Goal: Information Seeking & Learning: Find specific page/section

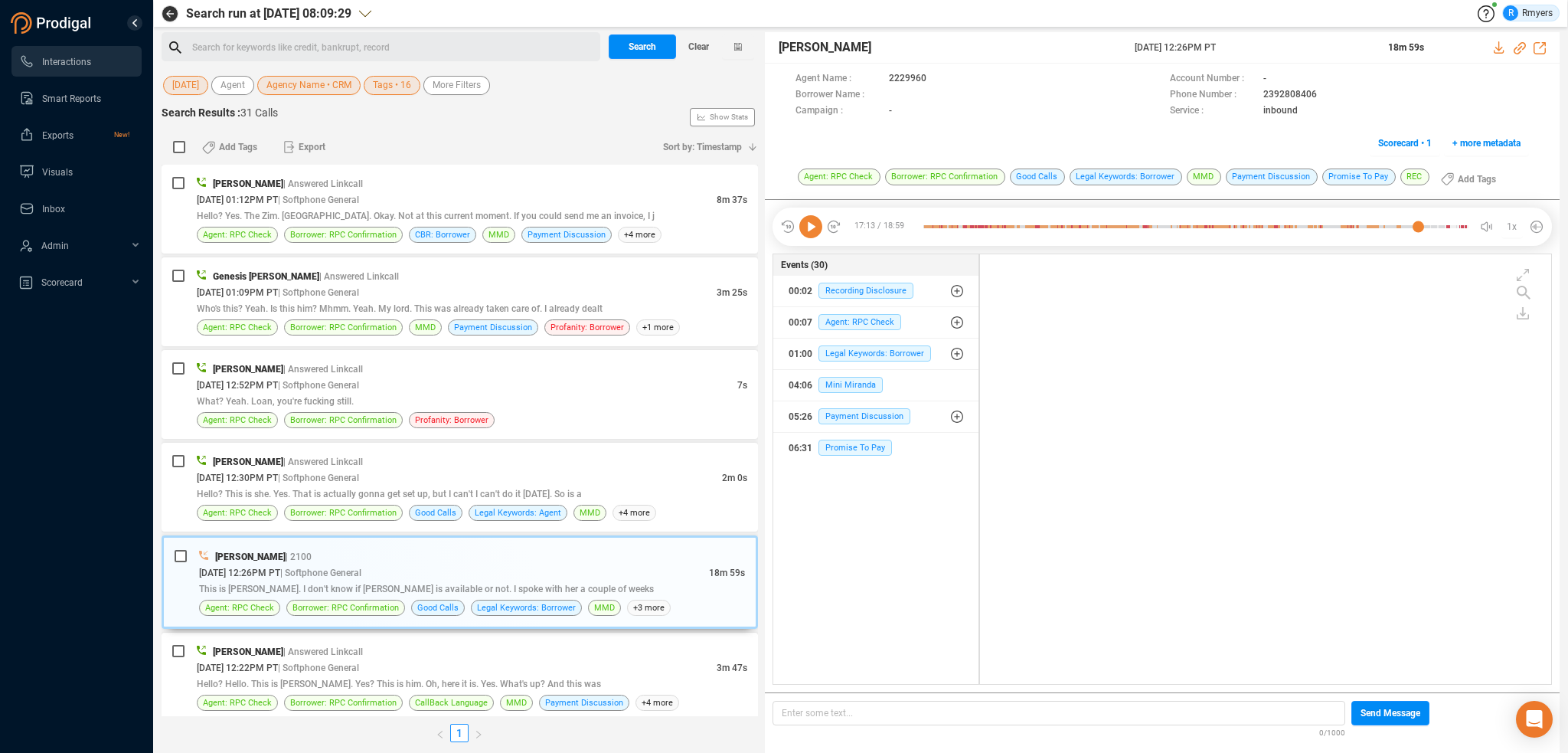
scroll to position [426, 564]
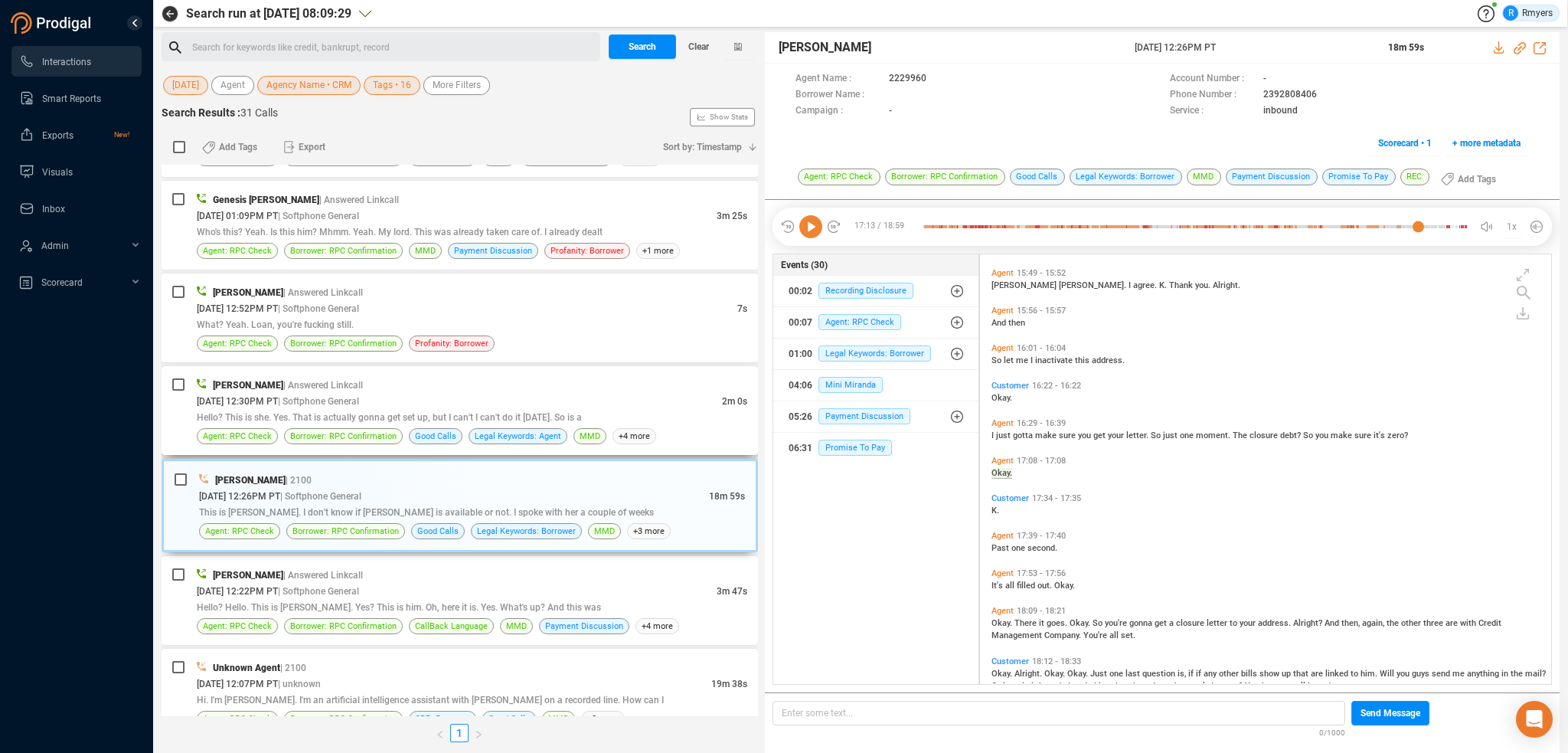
click at [403, 415] on span "Hello? This is she. Yes. That is actually gonna get set up, but I can't I can't…" at bounding box center [389, 417] width 385 height 11
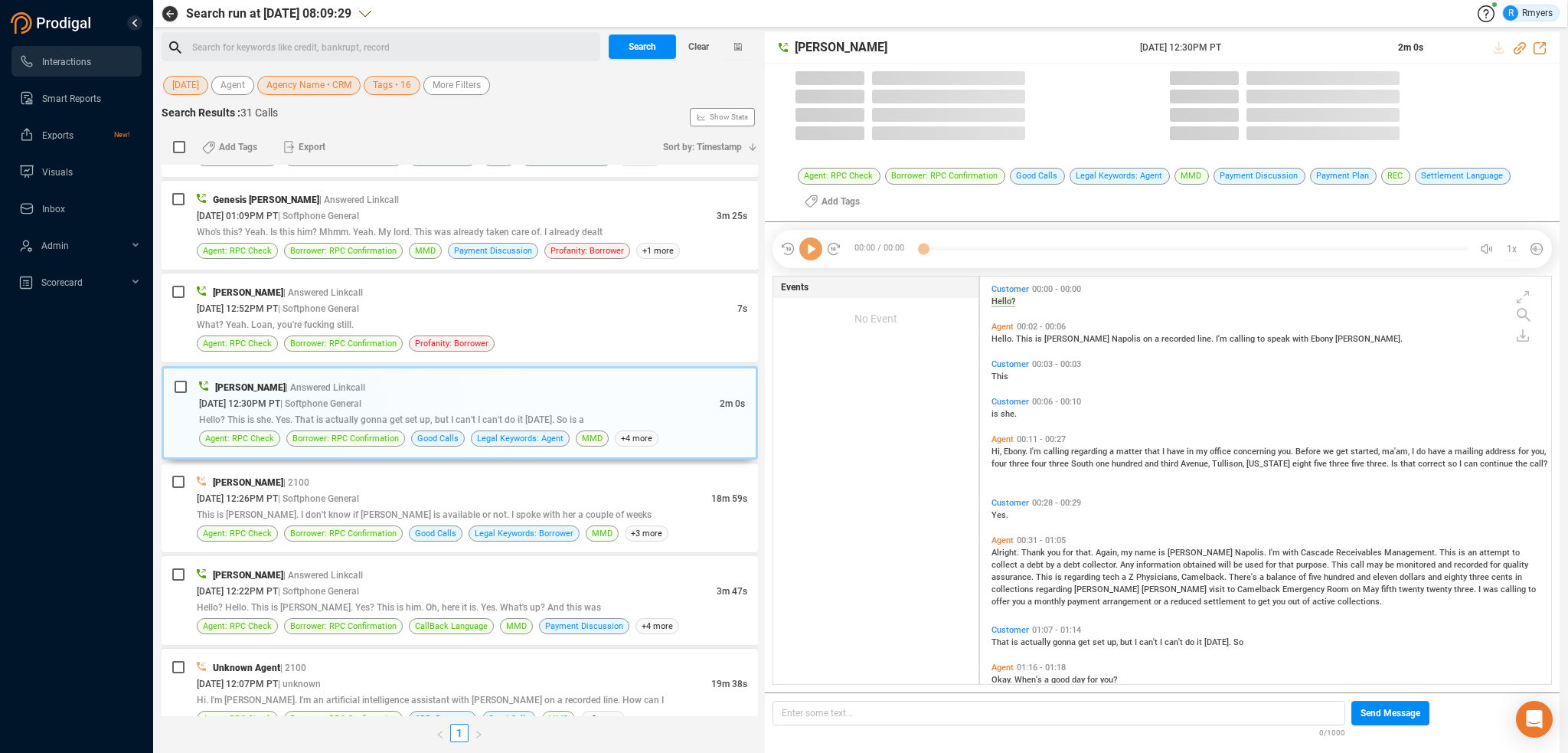
scroll to position [405, 564]
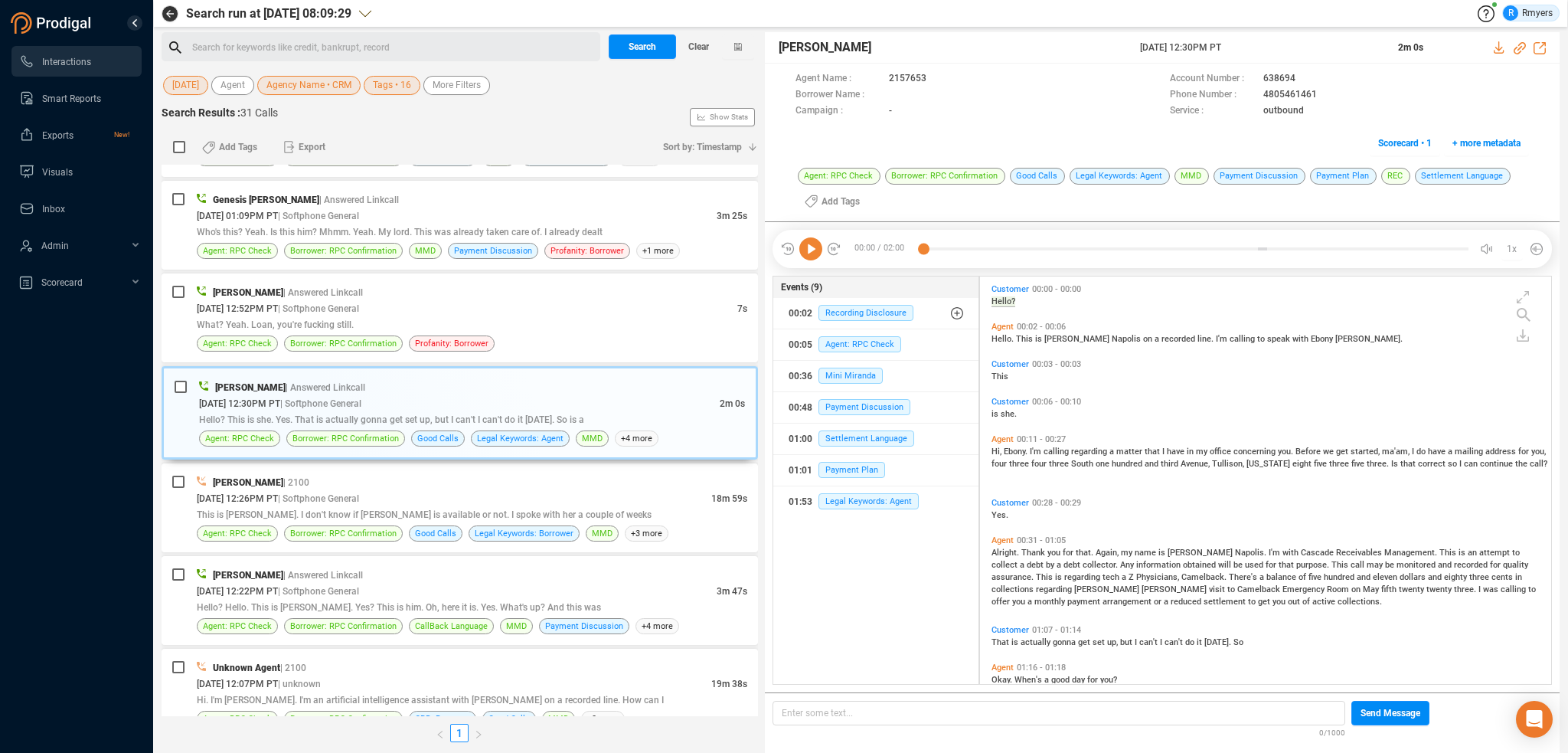
click at [807, 255] on icon at bounding box center [810, 248] width 23 height 23
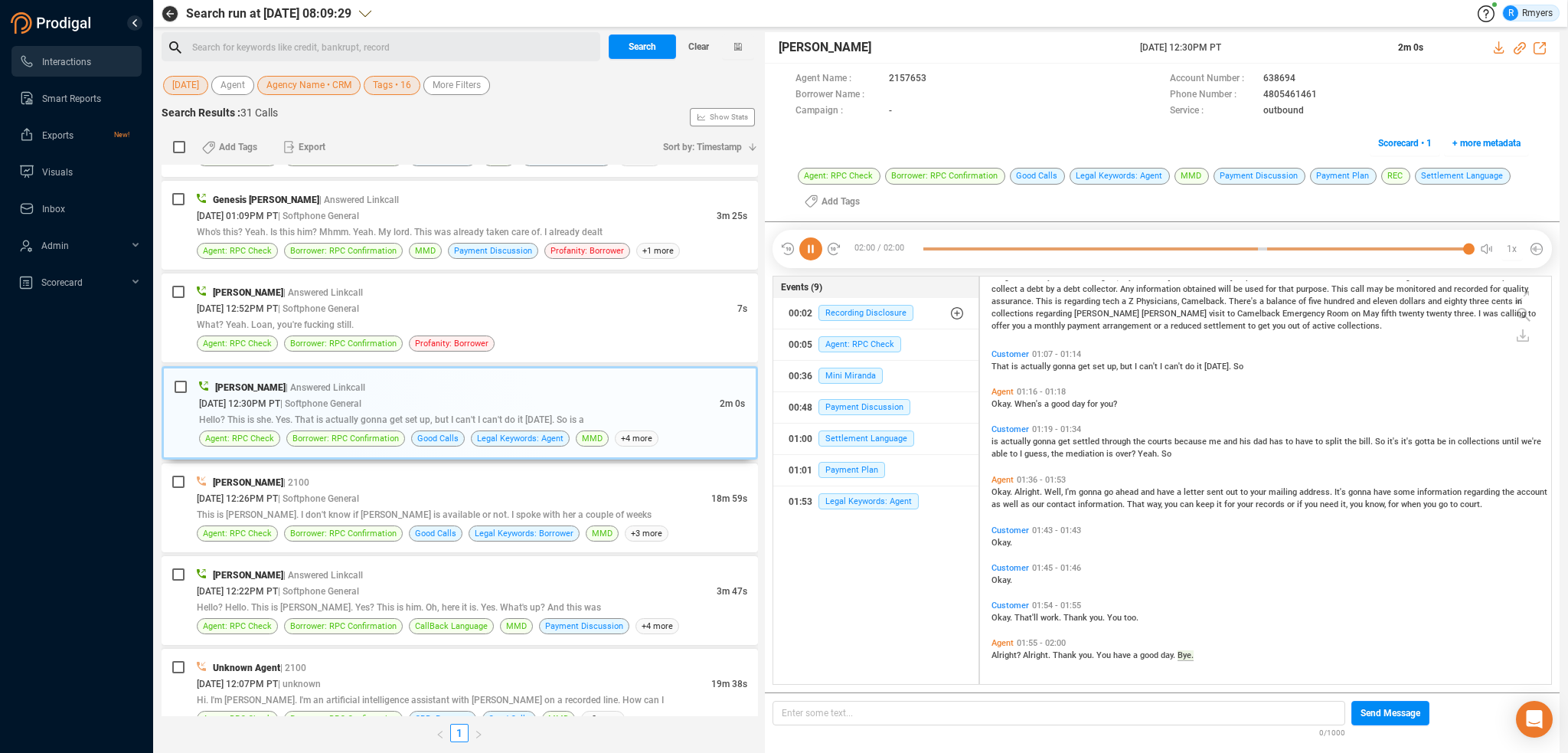
scroll to position [0, 0]
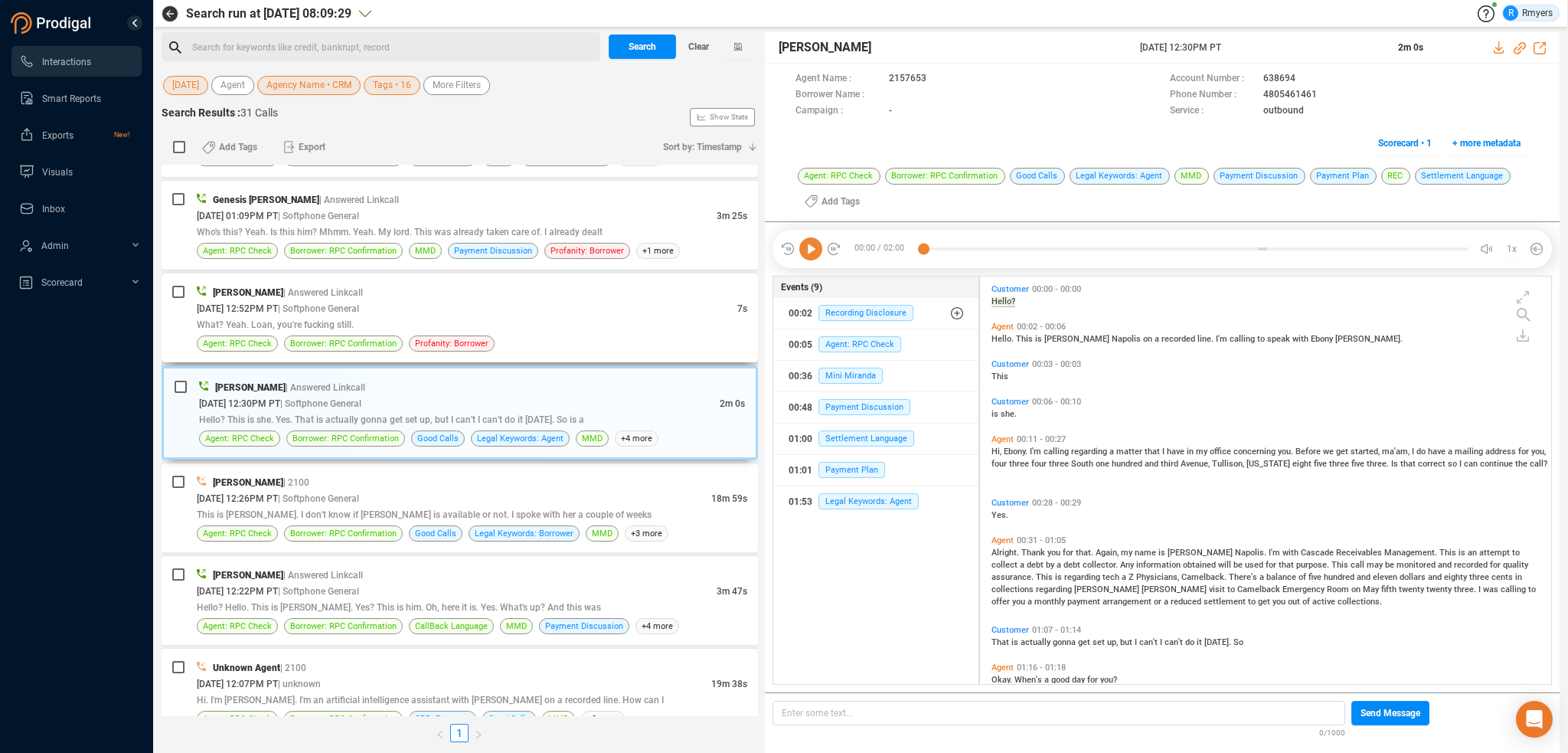
click at [368, 300] on div "[DATE] 12:52PM PT | Softphone General" at bounding box center [466, 309] width 540 height 16
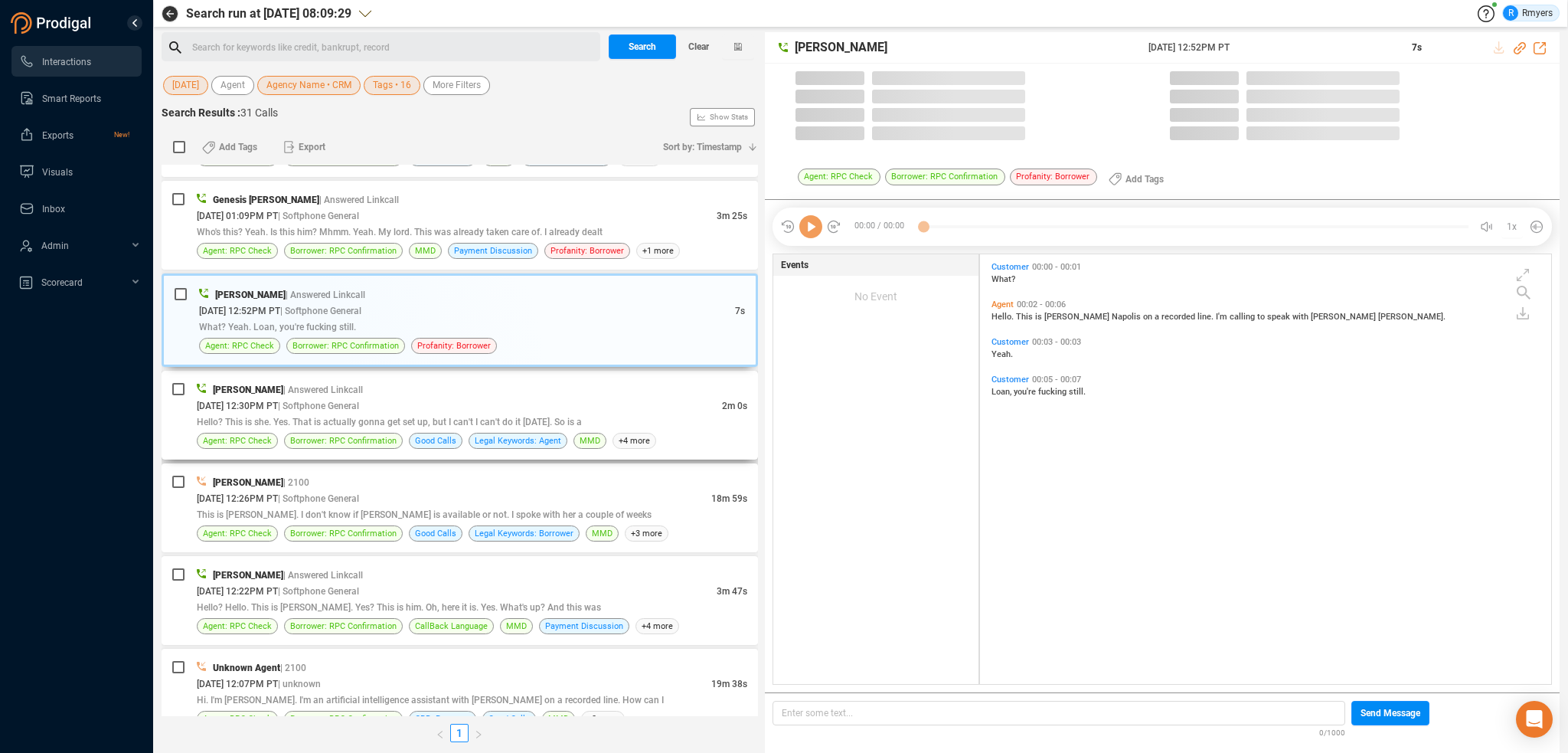
scroll to position [426, 564]
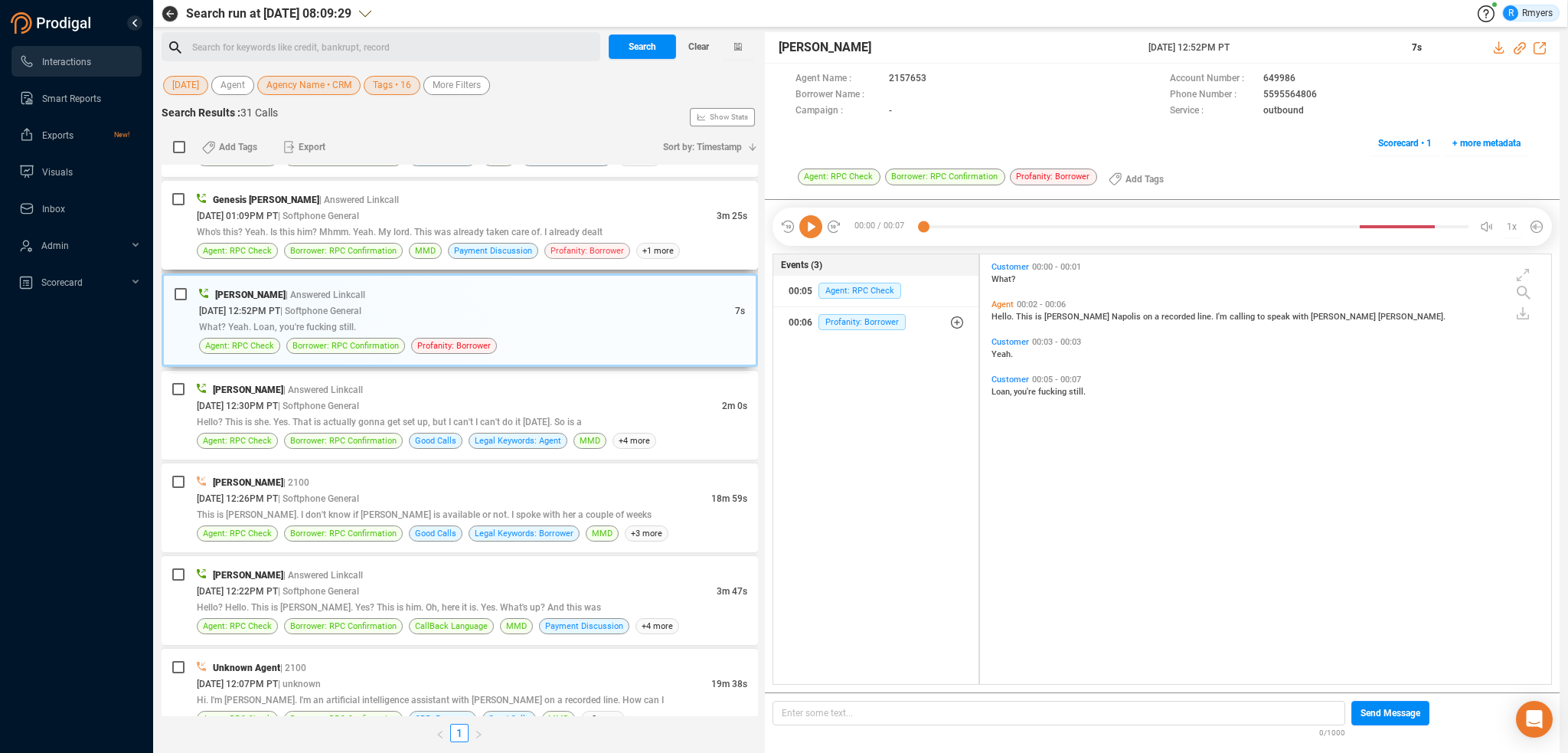
click at [545, 252] on span "Profanity: Borrower" at bounding box center [587, 251] width 86 height 16
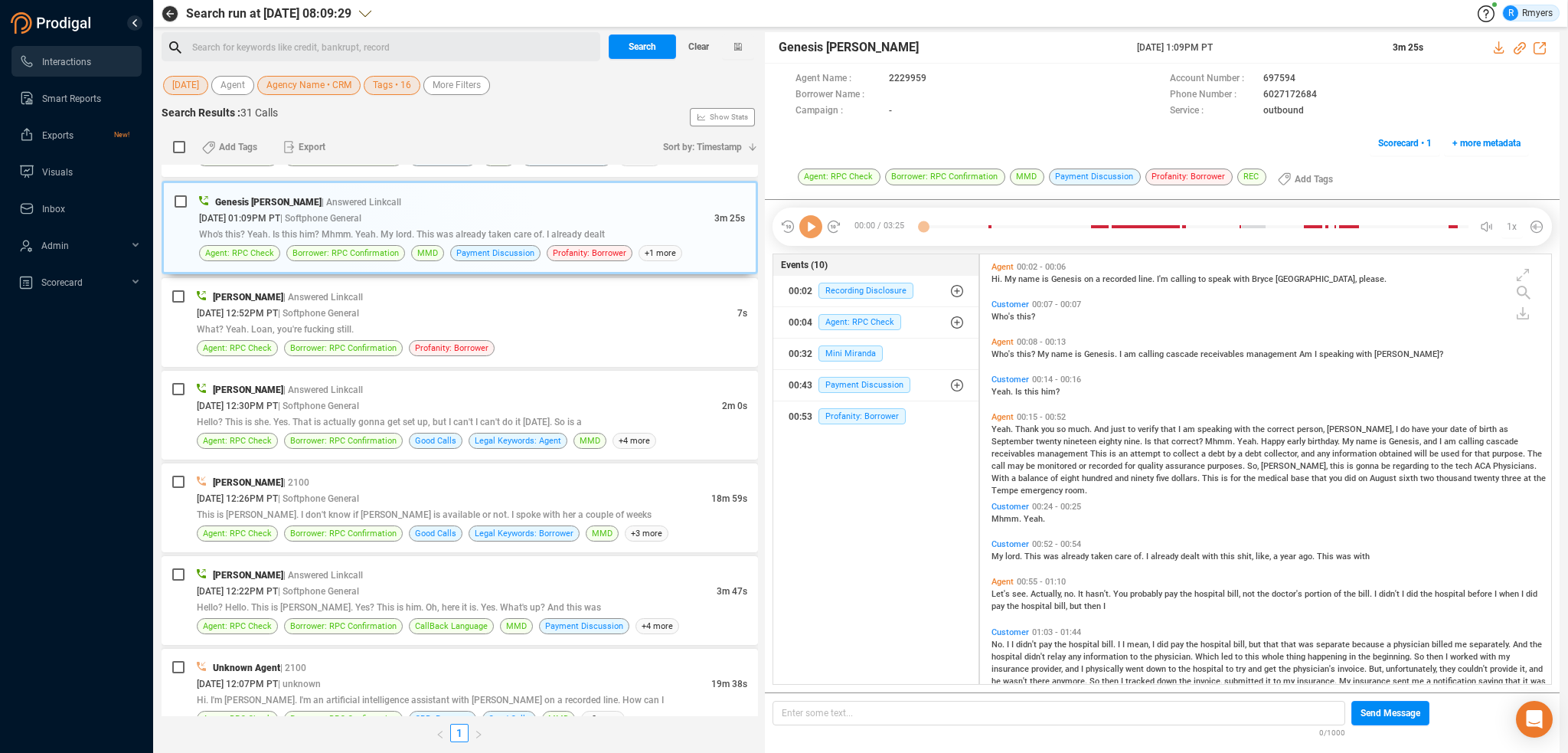
click at [813, 230] on icon at bounding box center [810, 226] width 23 height 23
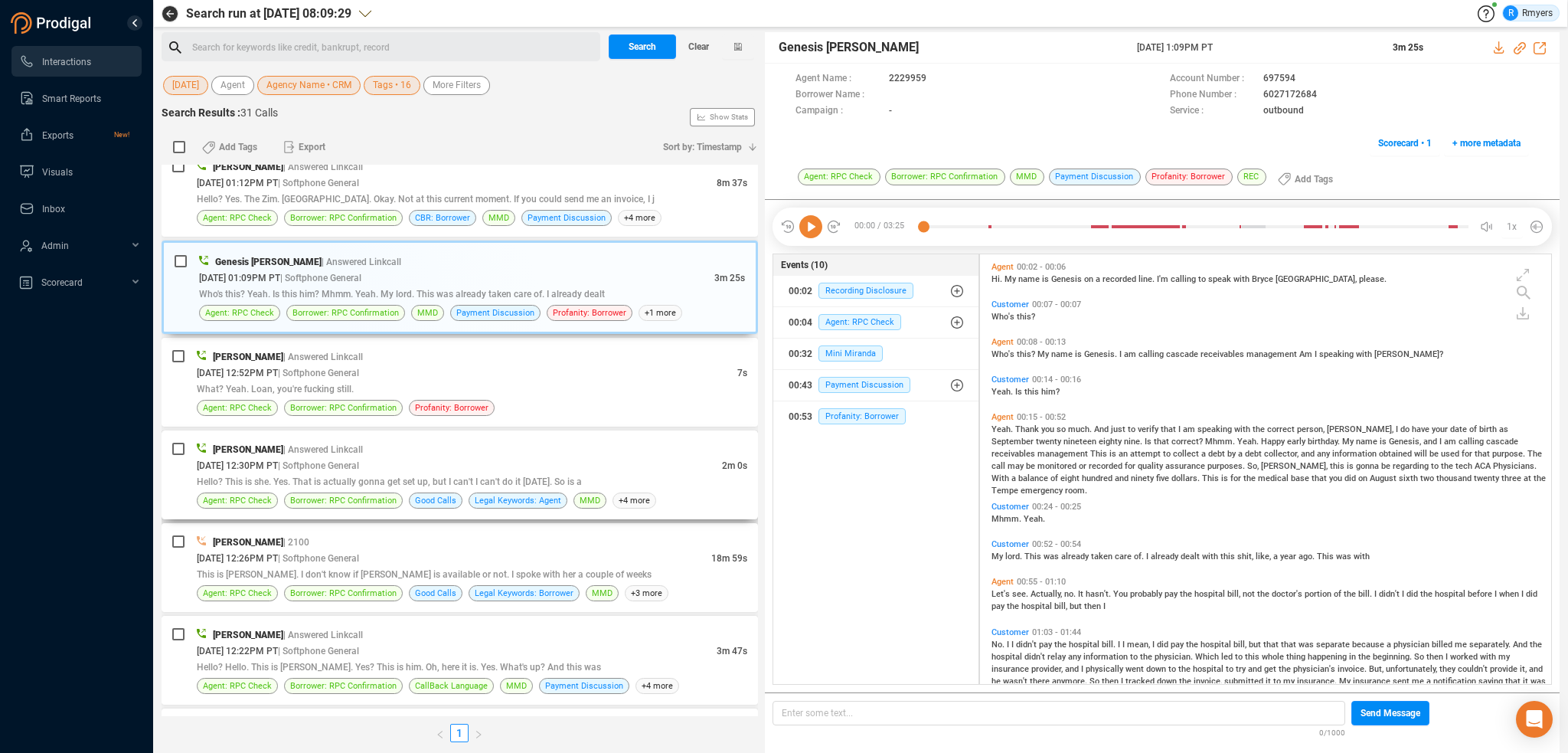
scroll to position [0, 0]
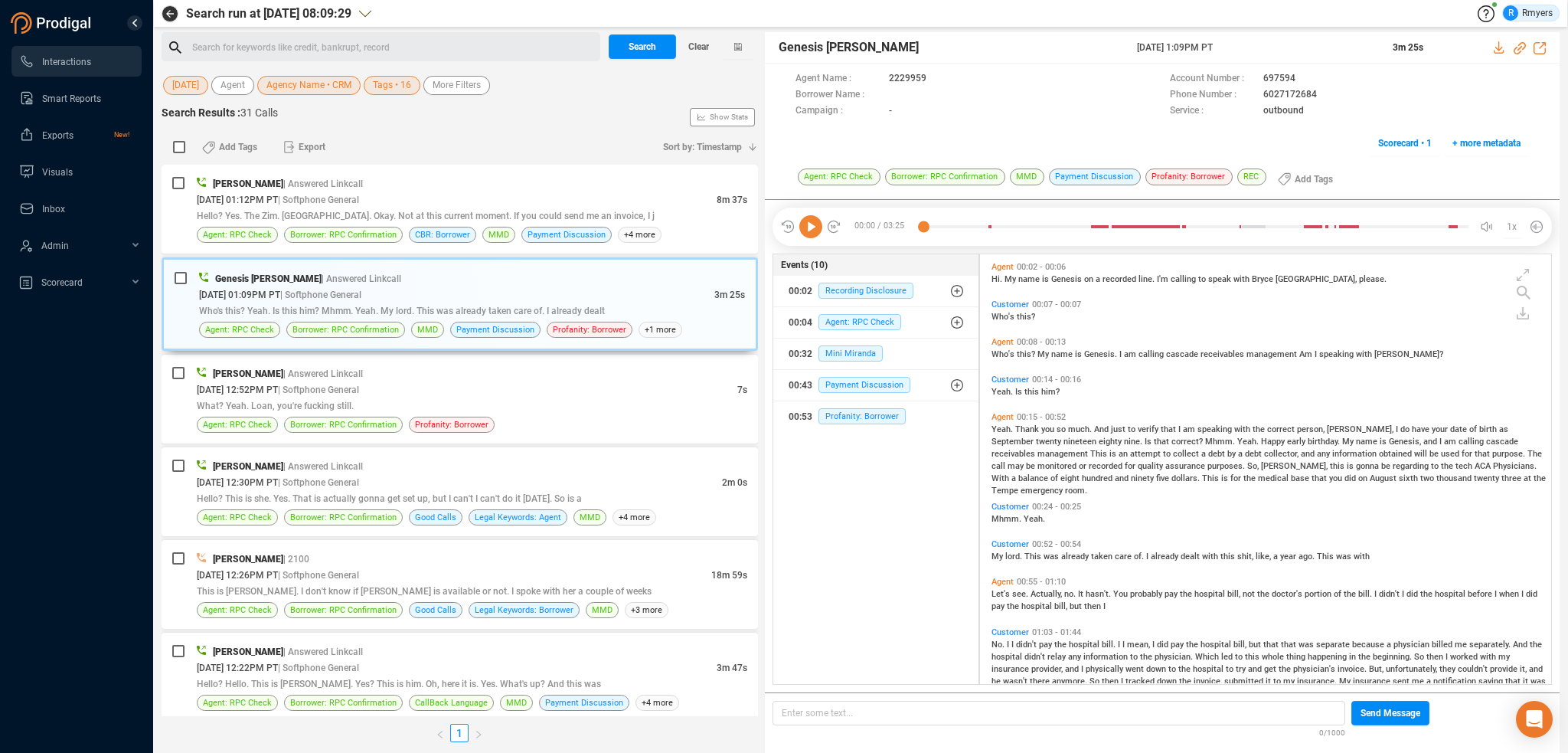
click at [812, 232] on icon at bounding box center [810, 226] width 23 height 23
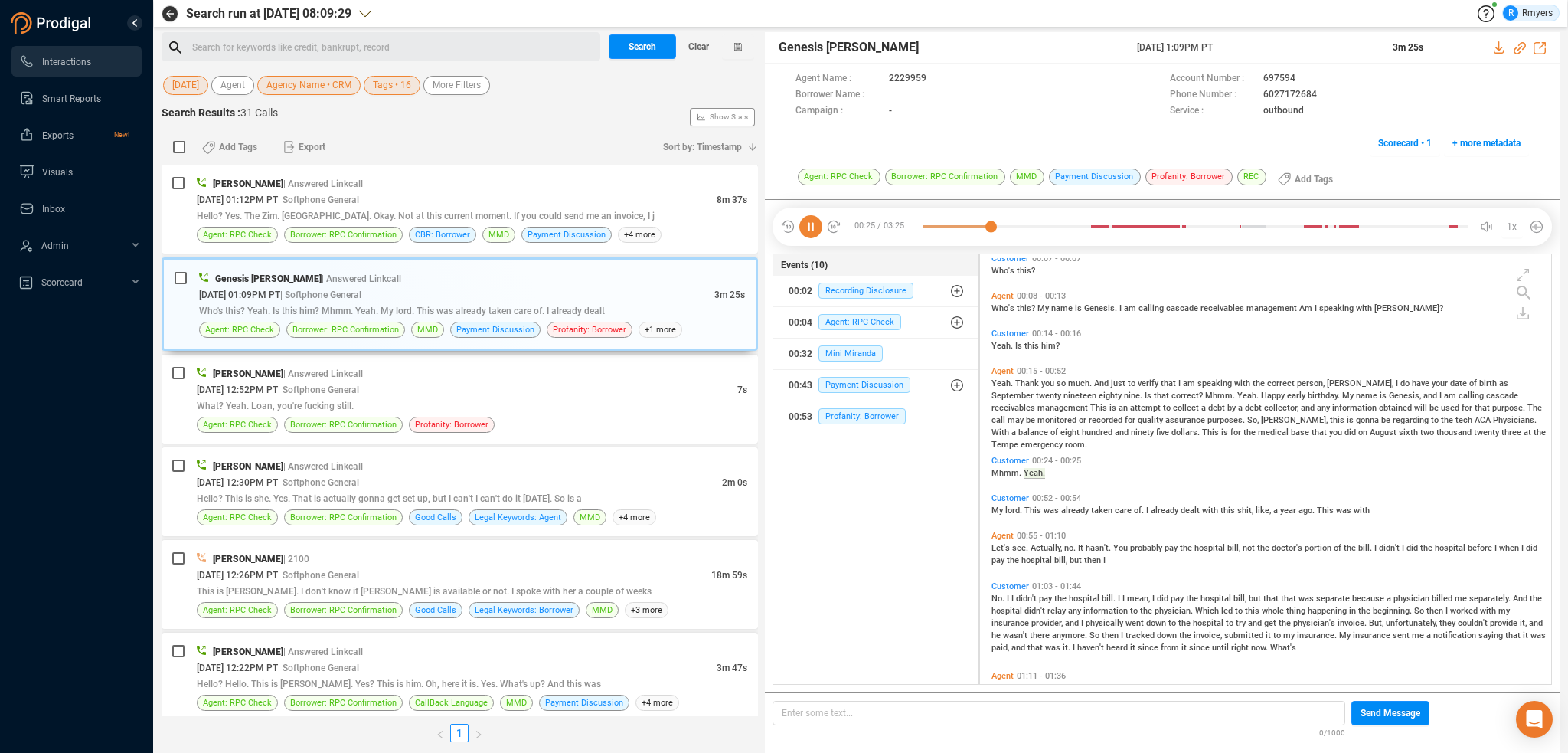
click at [815, 227] on icon at bounding box center [810, 226] width 23 height 23
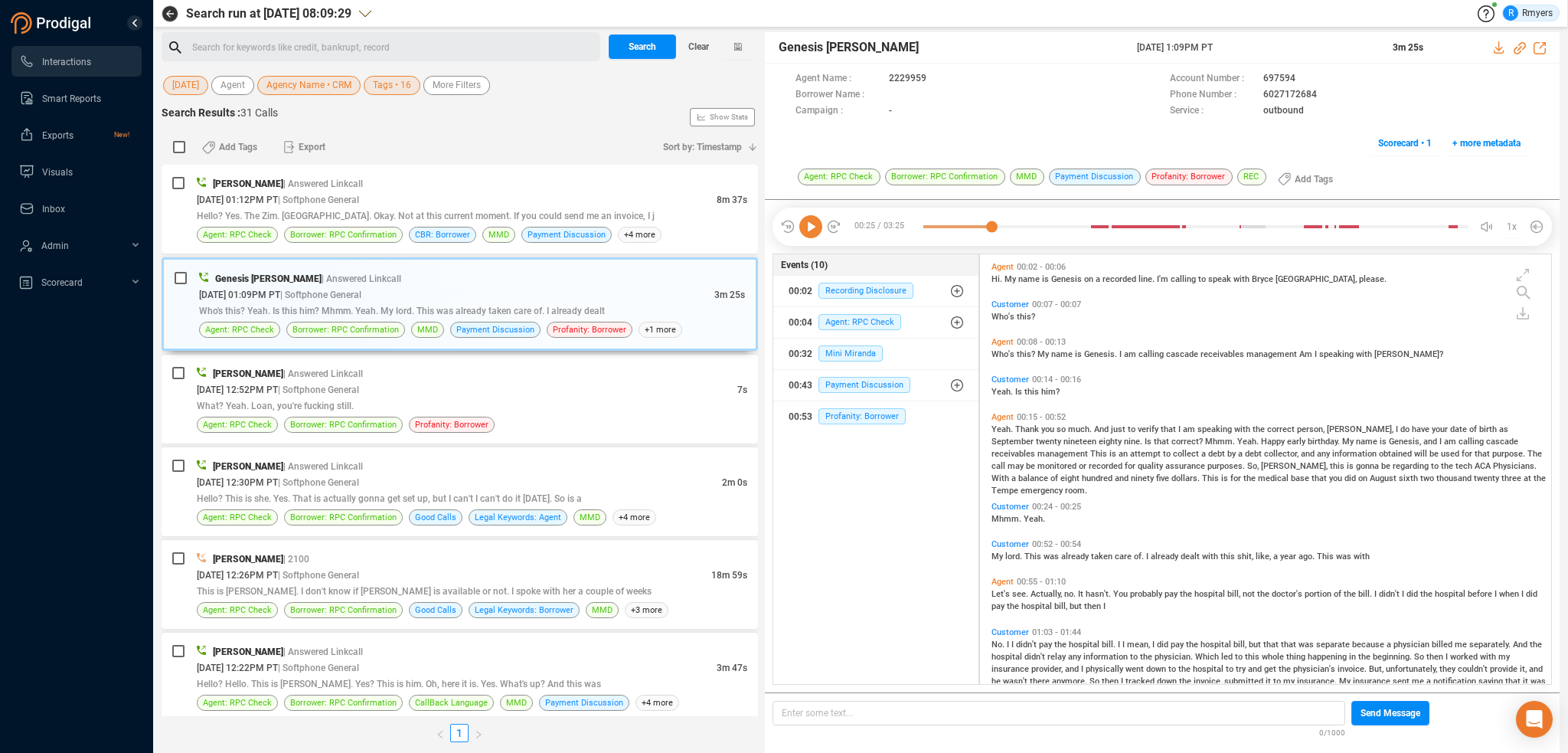
click at [815, 227] on icon at bounding box center [810, 226] width 23 height 23
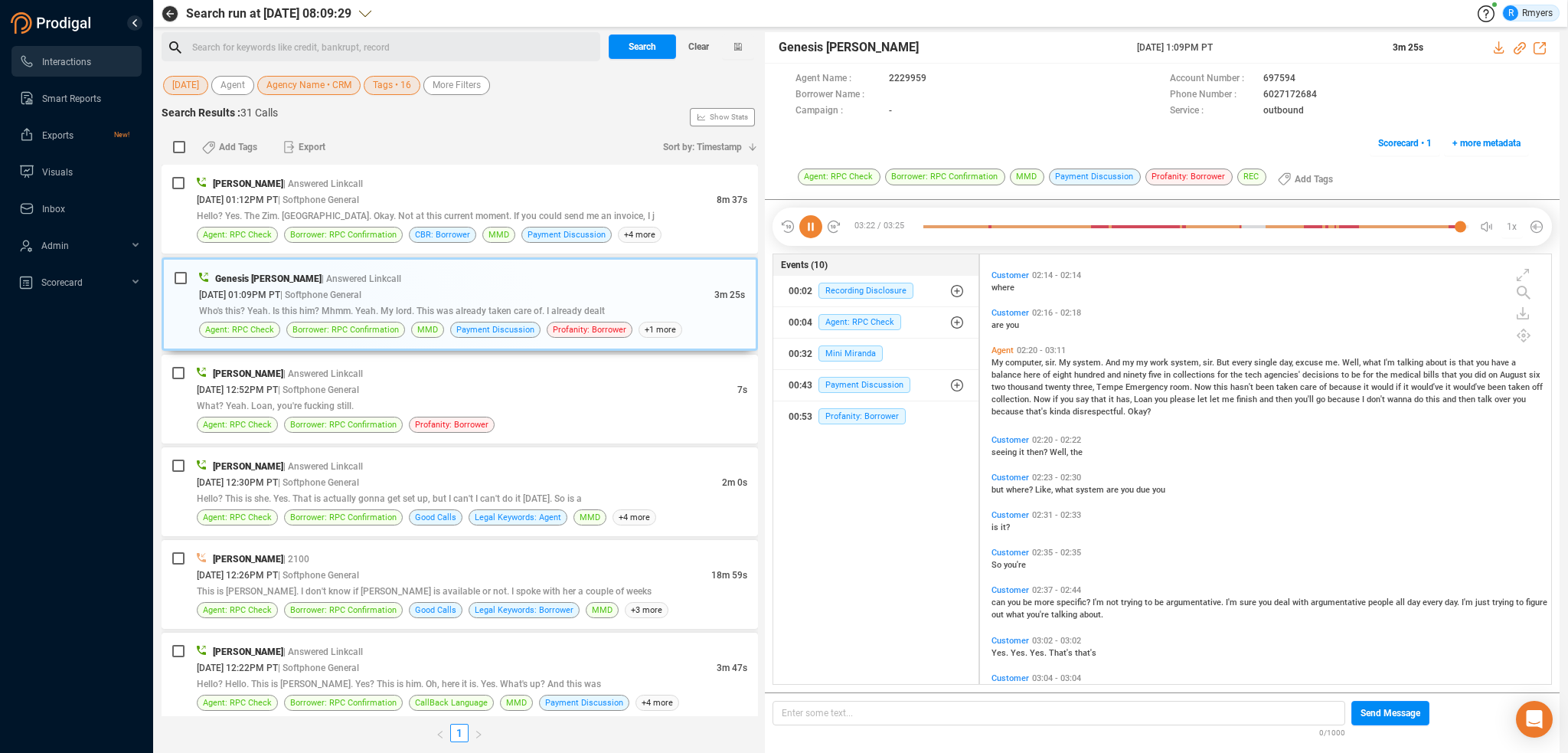
scroll to position [934, 0]
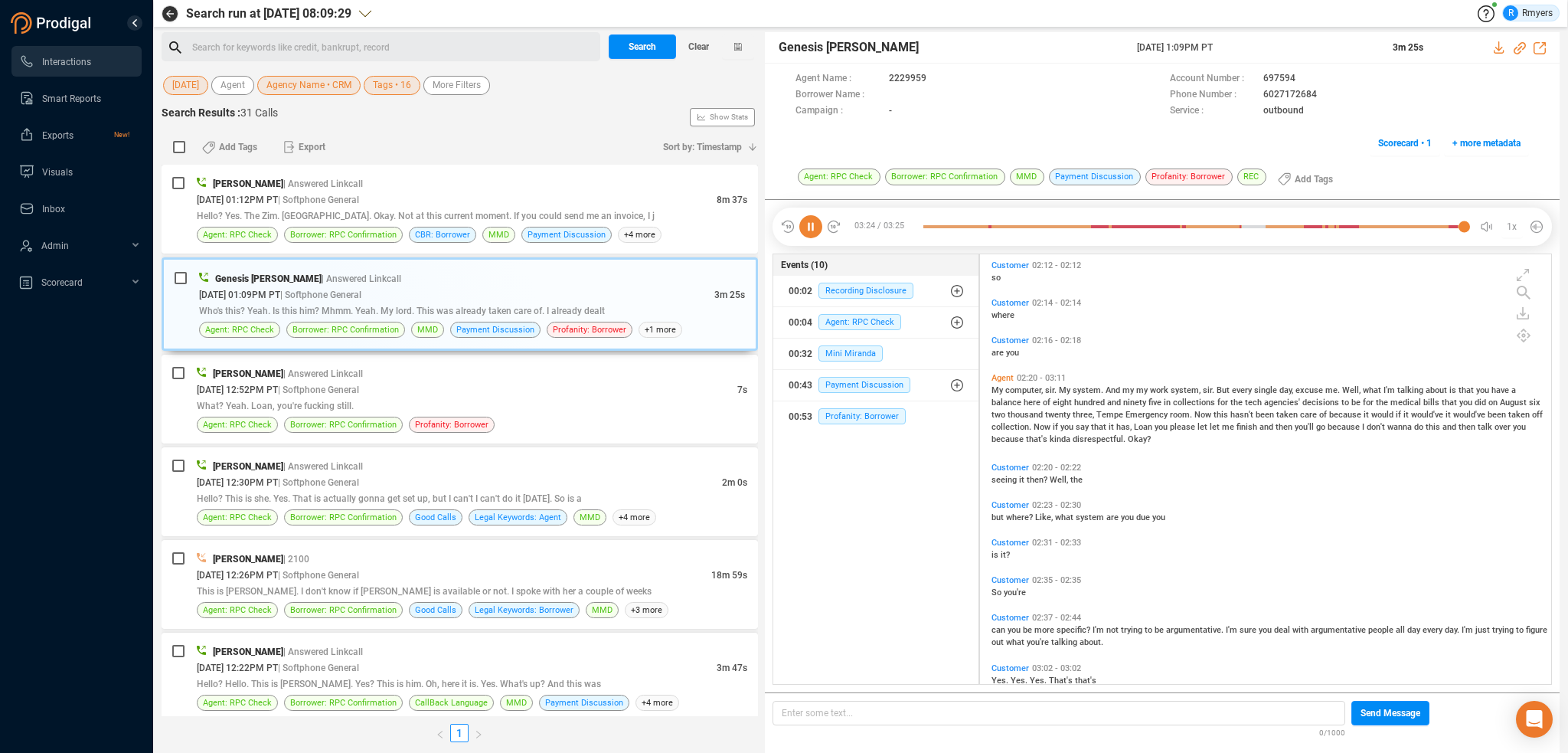
click at [1002, 389] on span "My" at bounding box center [998, 390] width 14 height 10
click at [806, 226] on icon at bounding box center [810, 226] width 23 height 23
click at [805, 226] on icon at bounding box center [810, 226] width 23 height 23
click at [807, 226] on icon at bounding box center [810, 226] width 23 height 23
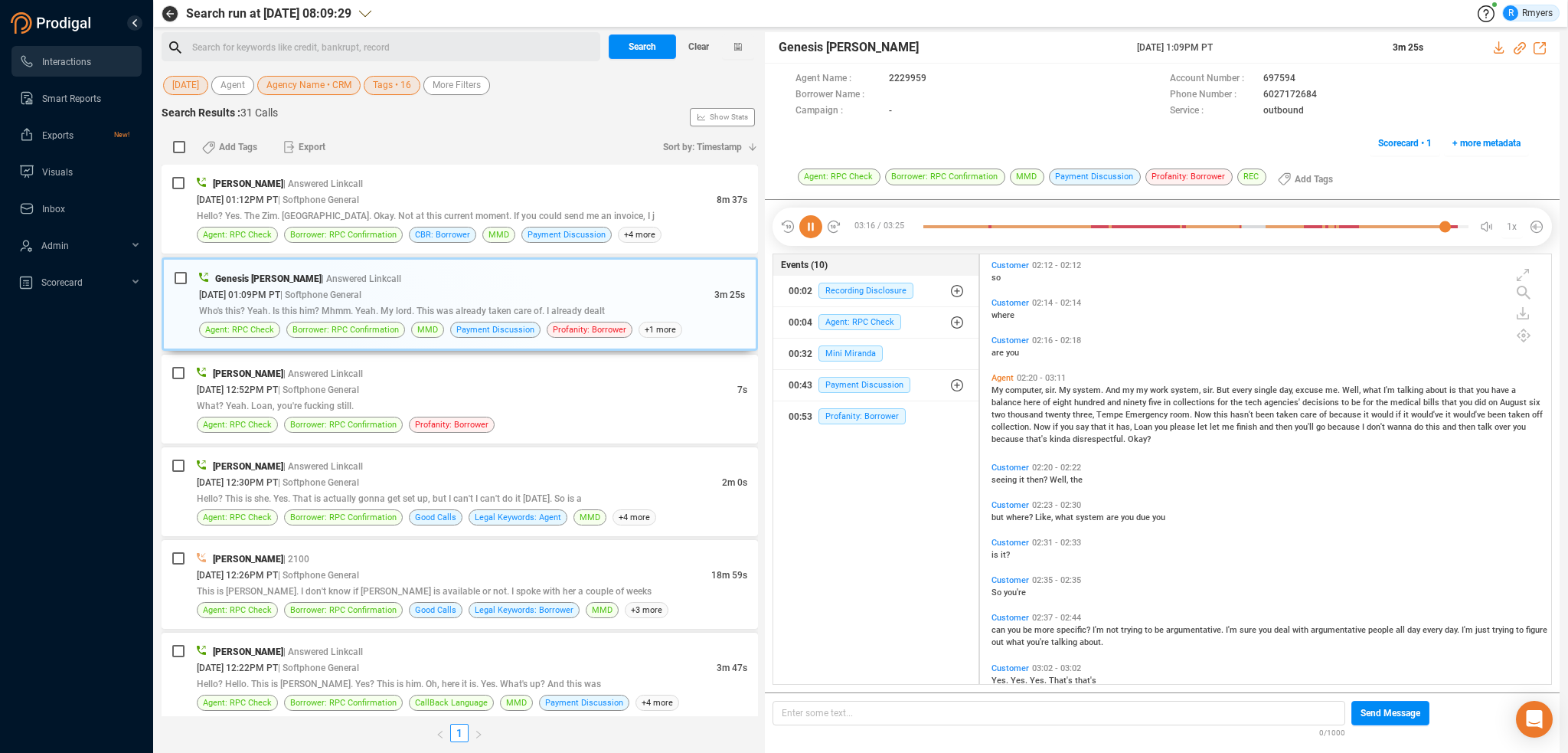
click at [999, 386] on span "My" at bounding box center [998, 390] width 14 height 10
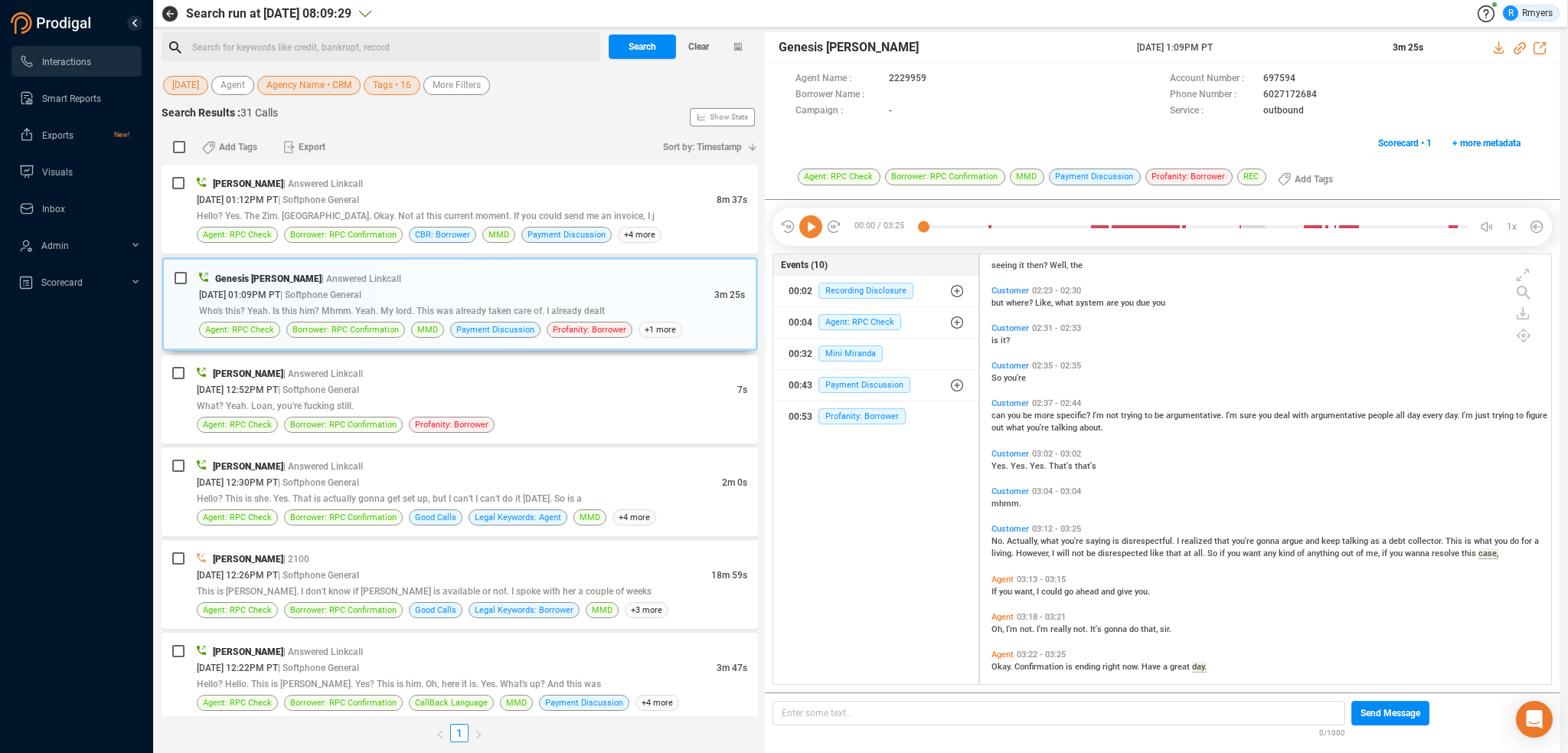
scroll to position [1160, 0]
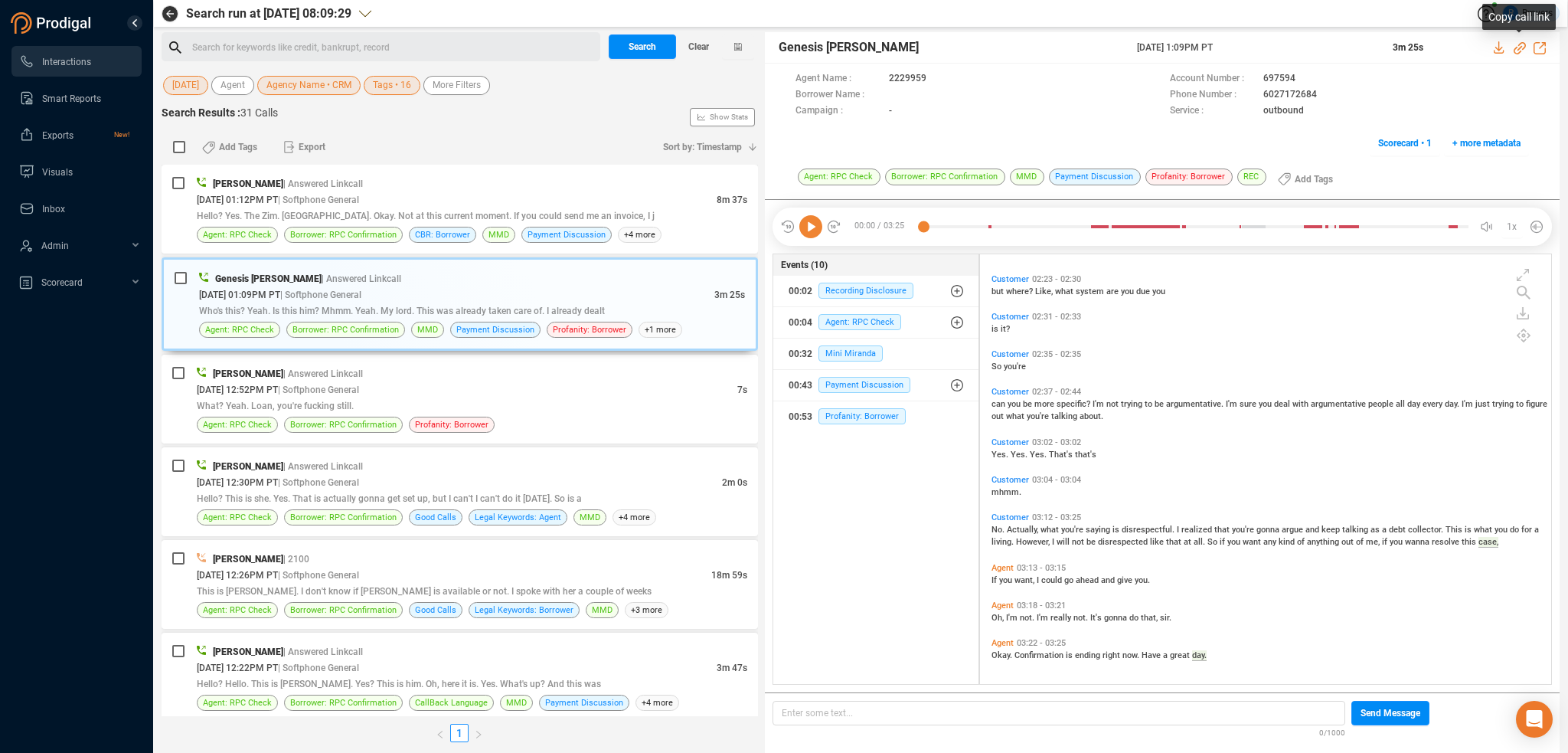
drag, startPoint x: 1522, startPoint y: 45, endPoint x: 1505, endPoint y: 55, distance: 19.7
click at [1522, 45] on icon at bounding box center [1520, 49] width 13 height 13
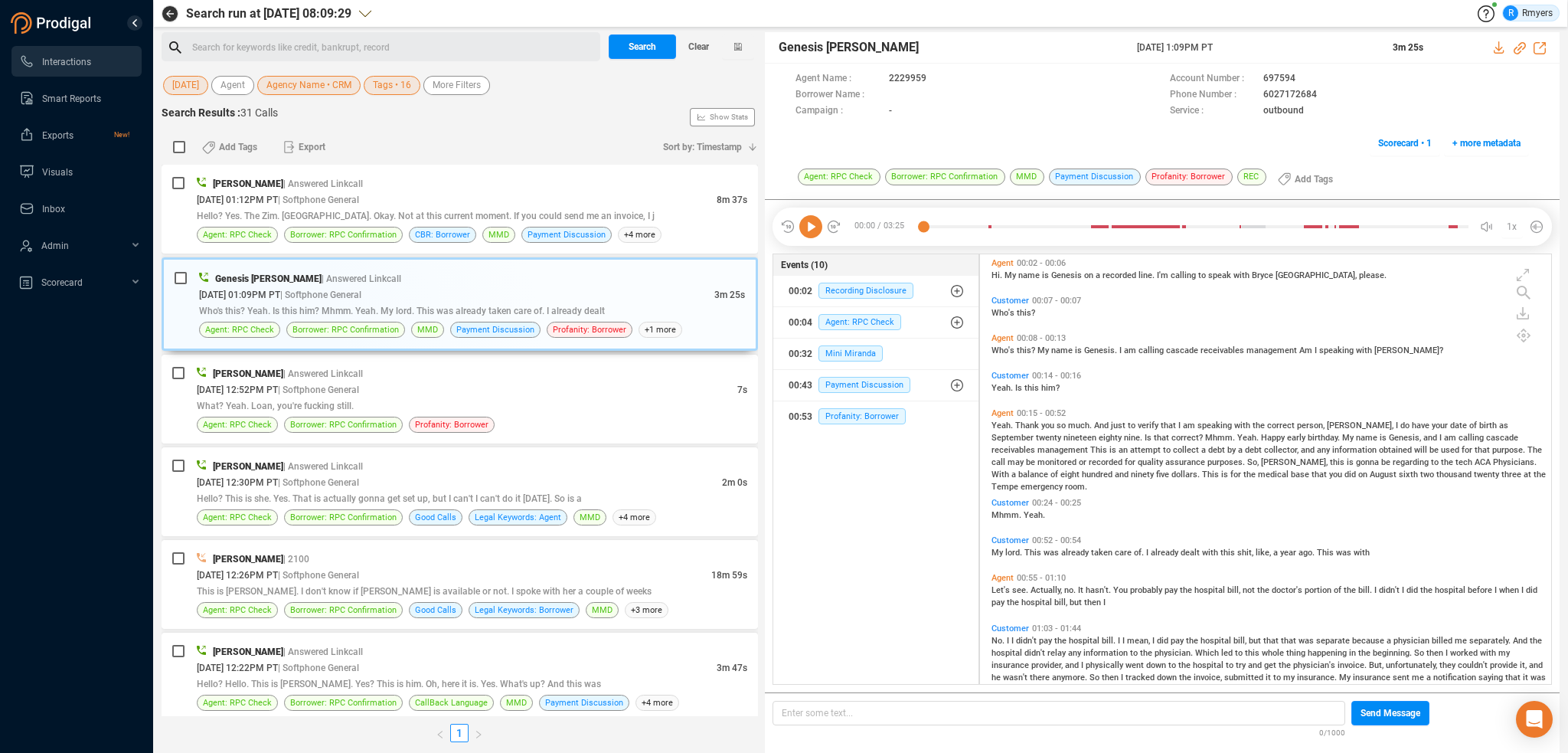
scroll to position [0, 0]
click at [806, 226] on icon at bounding box center [810, 226] width 23 height 23
click at [1522, 45] on icon at bounding box center [1520, 49] width 13 height 13
drag, startPoint x: 1127, startPoint y: 52, endPoint x: 1269, endPoint y: 54, distance: 142.0
click at [1269, 54] on div "Genesis [PERSON_NAME] [DATE] 1:09PM PT 3m 25s" at bounding box center [1162, 48] width 794 height 32
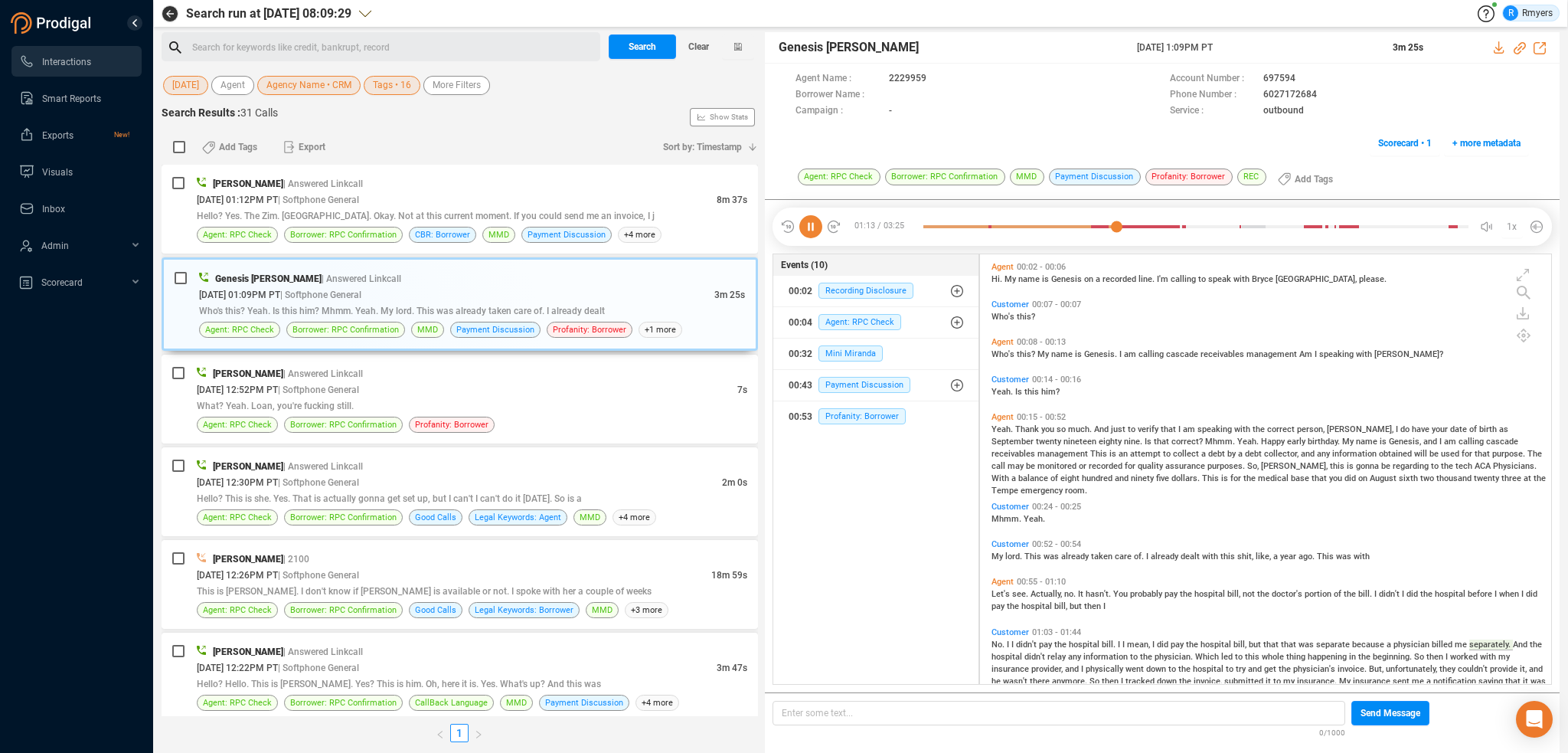
copy div "[DATE] 1:09PM PT"
click at [408, 188] on div "[PERSON_NAME] | Answered Linkcall" at bounding box center [471, 184] width 550 height 16
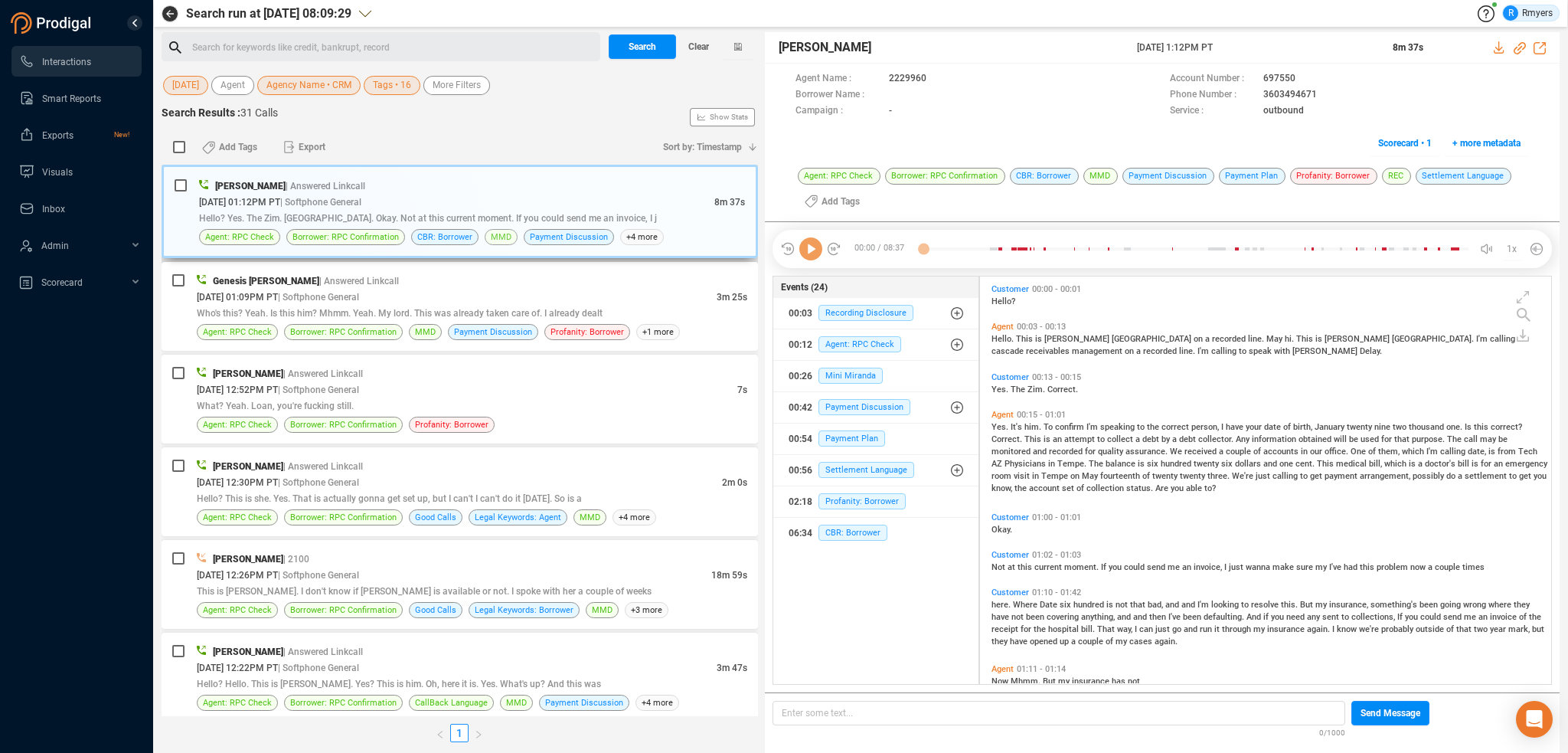
scroll to position [405, 564]
click at [805, 253] on icon at bounding box center [810, 248] width 23 height 23
click at [371, 325] on span "Borrower: RPC Confirmation" at bounding box center [344, 332] width 107 height 14
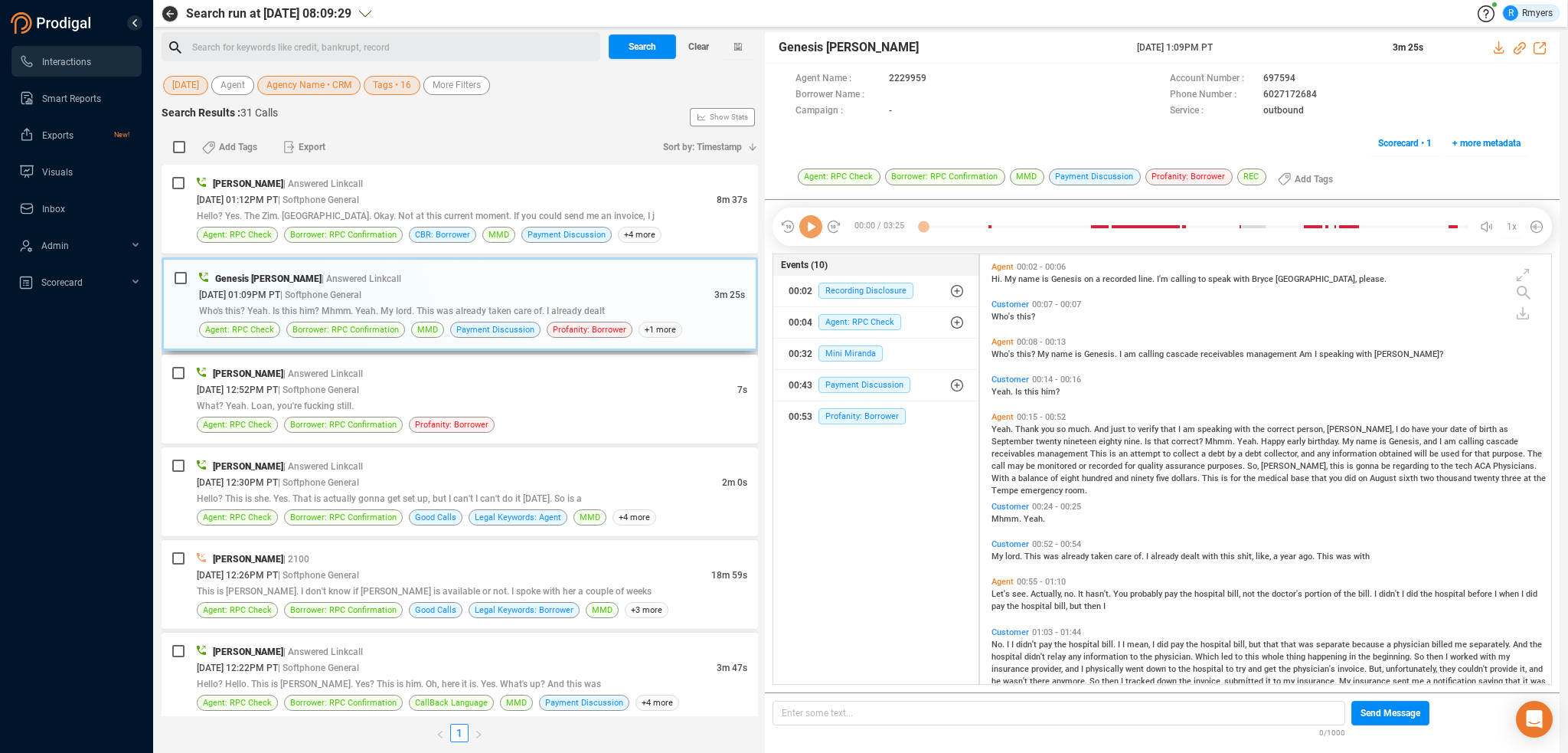
scroll to position [426, 564]
click at [678, 195] on div "[DATE] 01:12PM PT | Softphone General" at bounding box center [456, 200] width 520 height 16
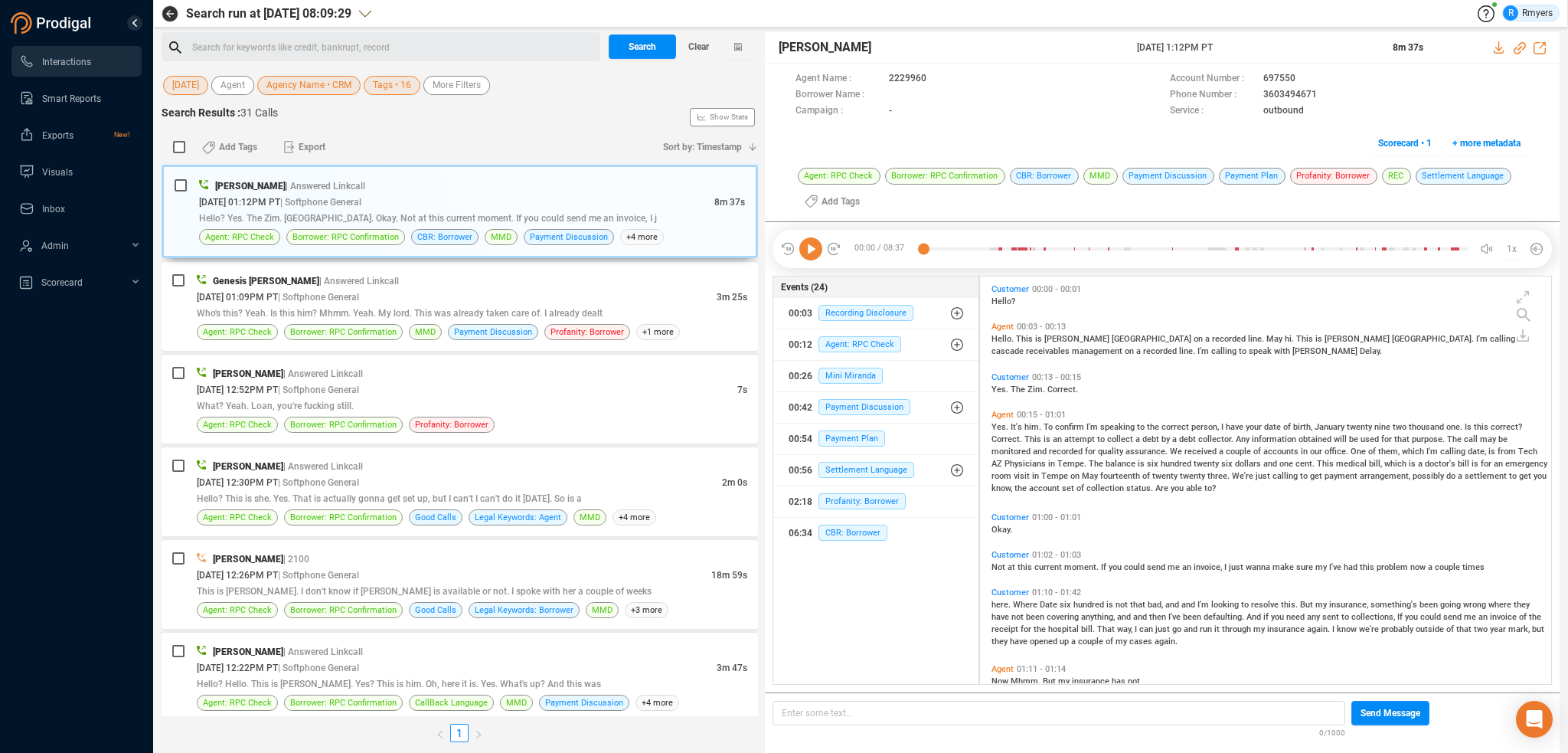
scroll to position [405, 564]
click at [817, 253] on icon at bounding box center [810, 248] width 23 height 23
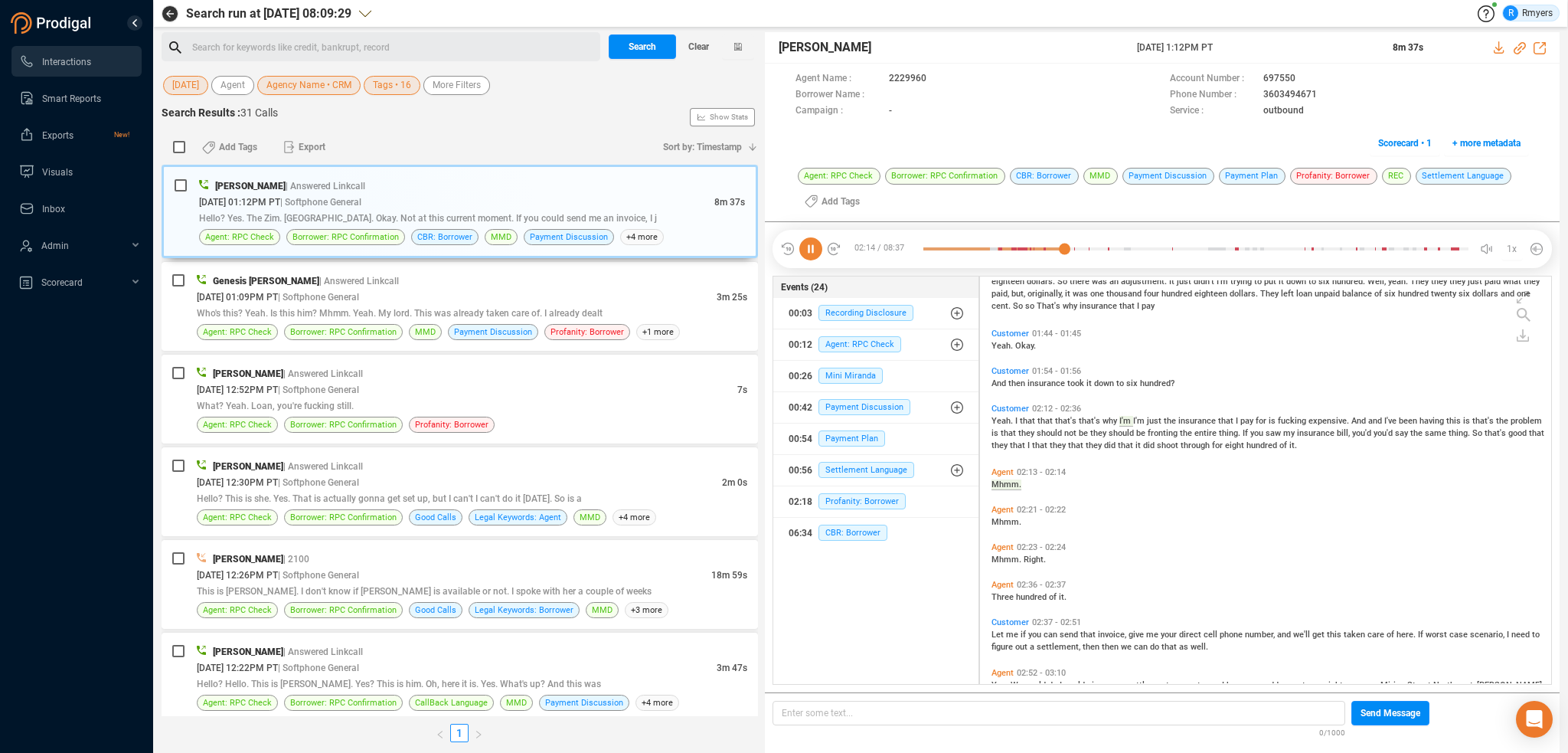
scroll to position [474, 0]
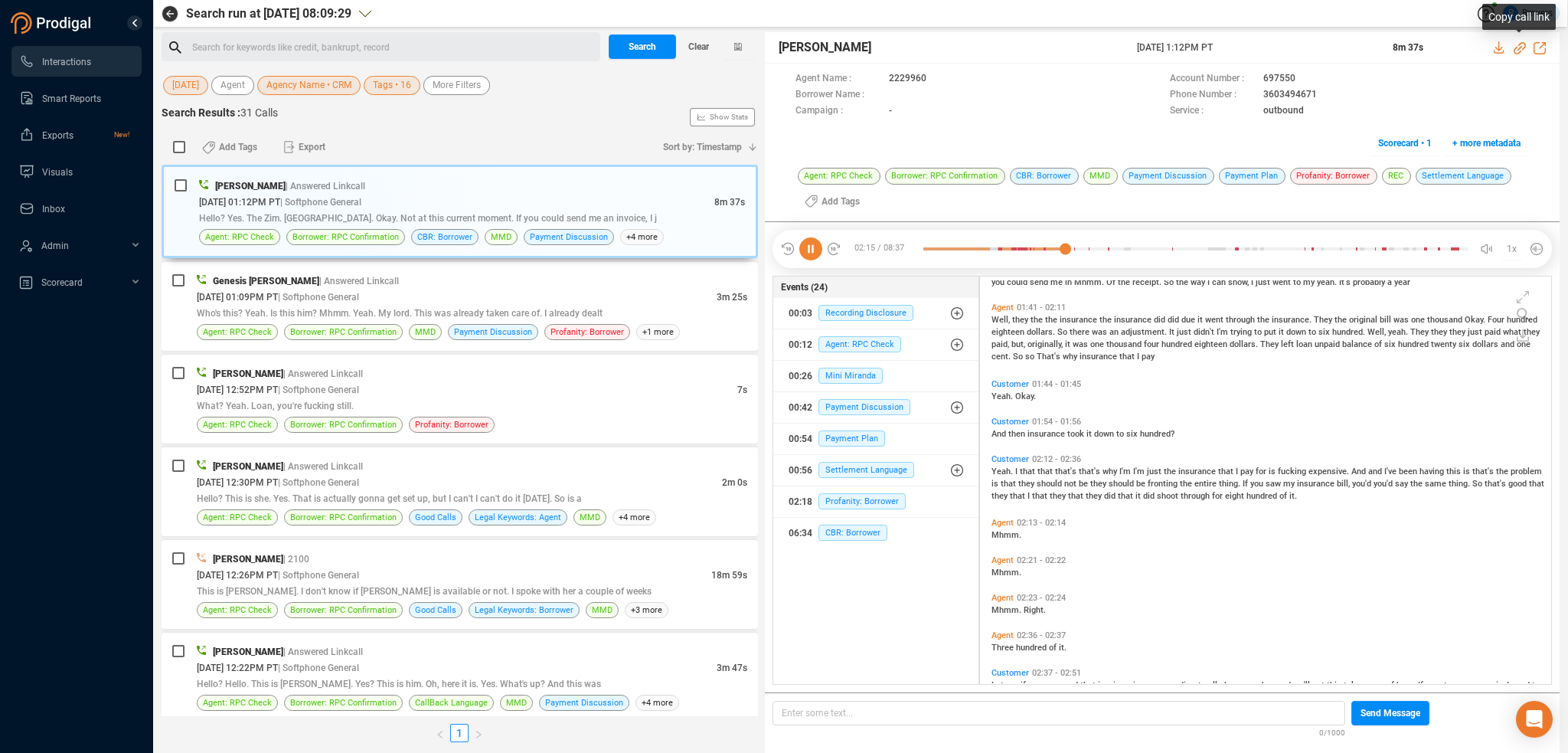
click at [1518, 48] on icon at bounding box center [1520, 49] width 13 height 13
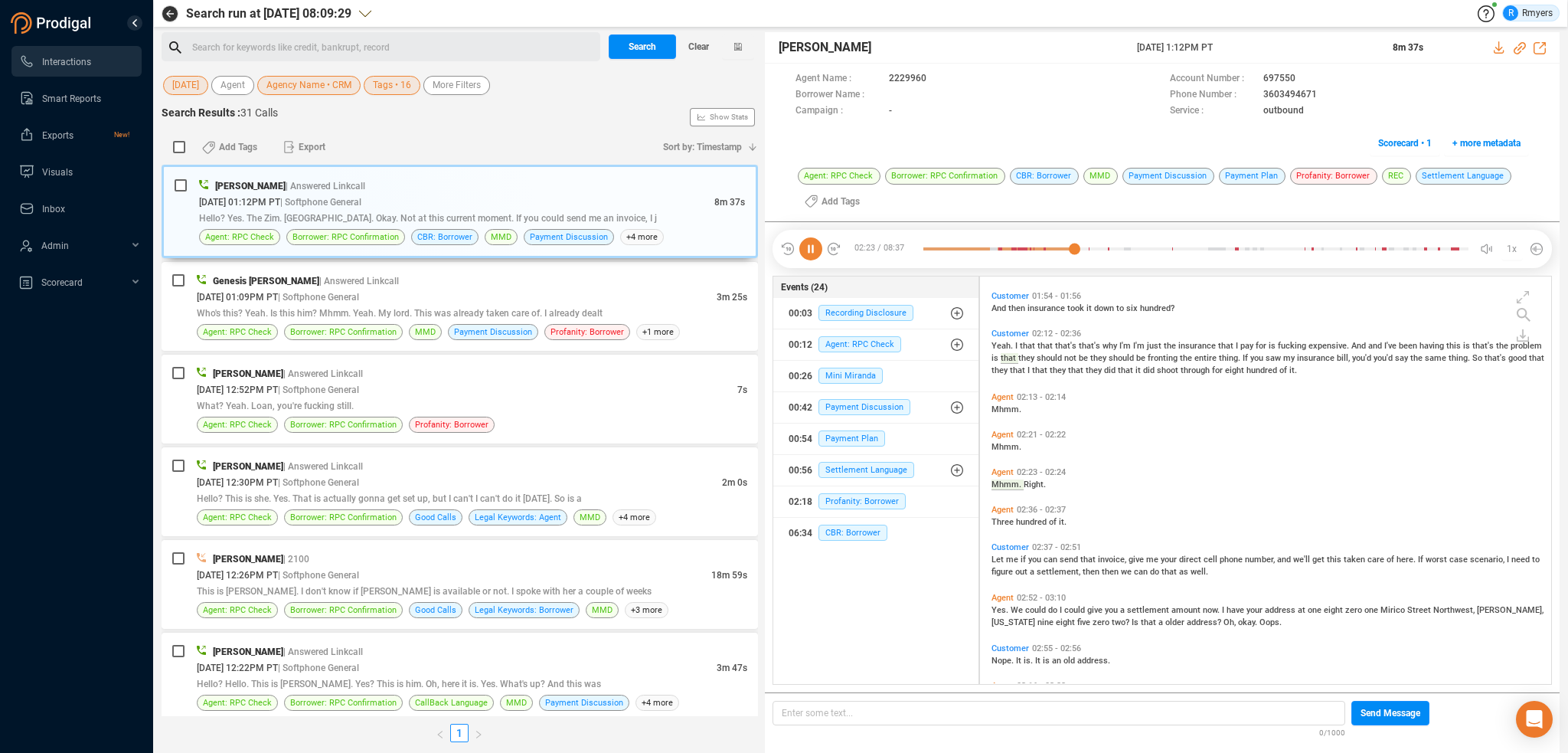
drag, startPoint x: 1178, startPoint y: 54, endPoint x: 1252, endPoint y: 48, distance: 74.2
click at [1252, 48] on div "[PERSON_NAME] [DATE] 1:12PM PT 8m 37s" at bounding box center [1162, 48] width 794 height 32
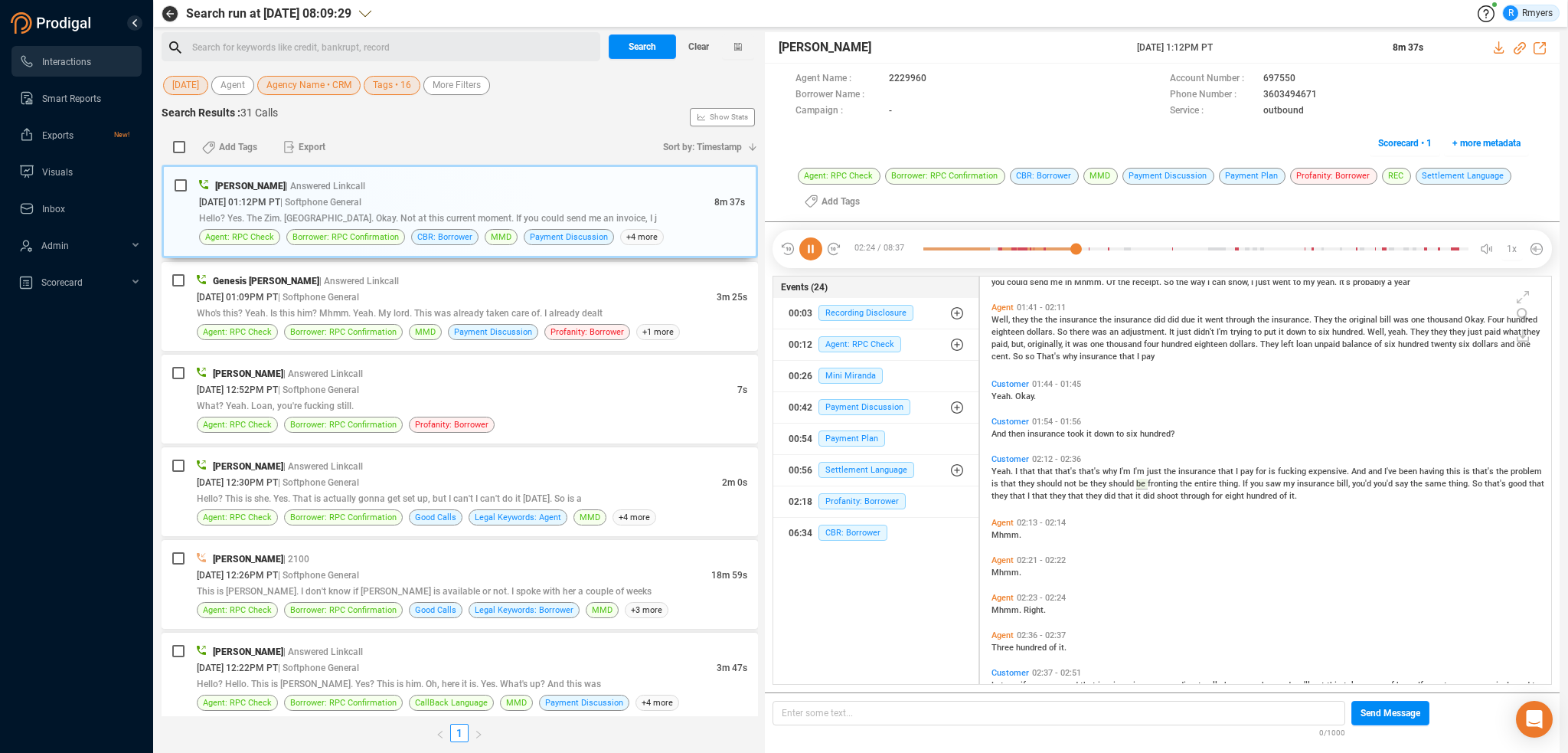
copy div "[DATE] 1:12PM PT"
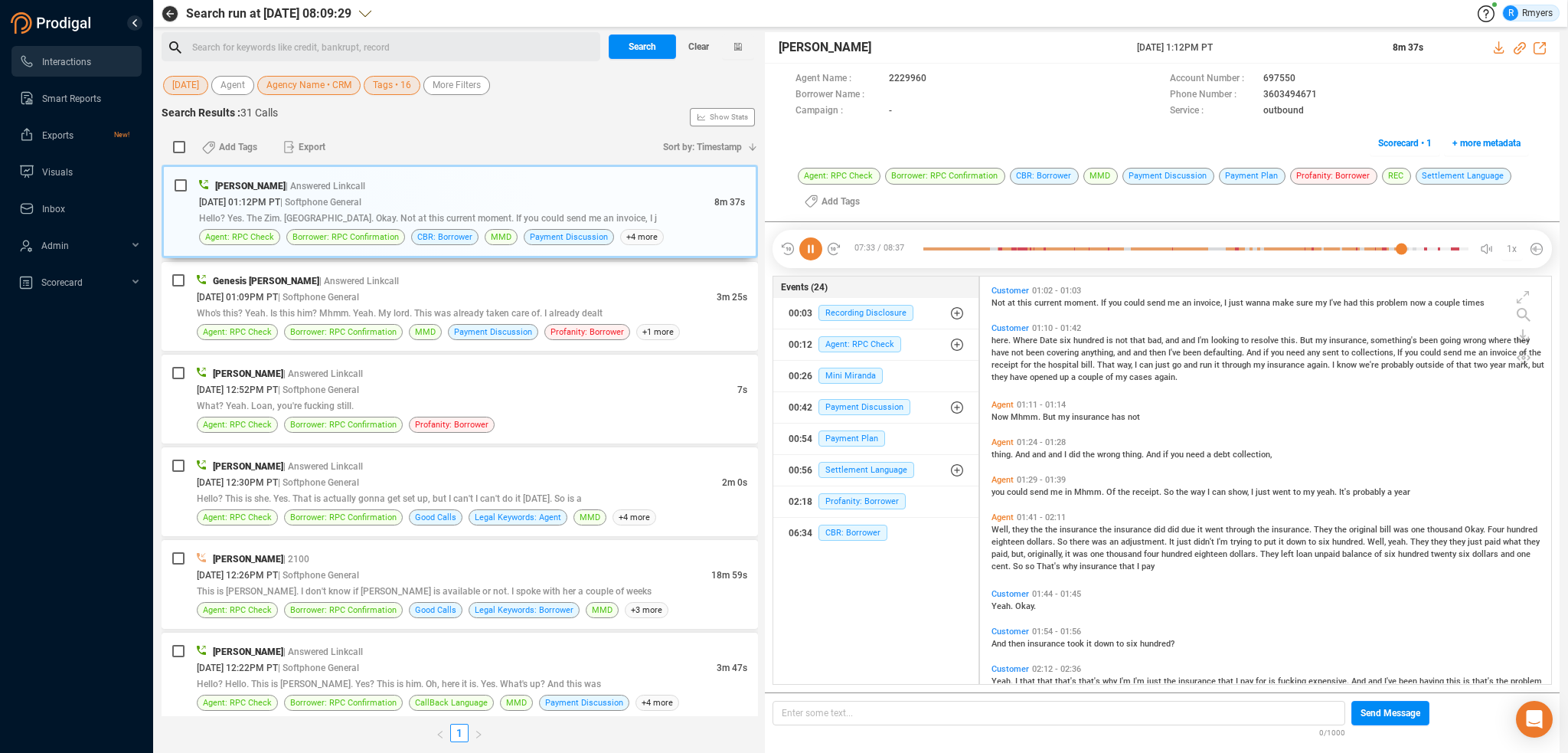
scroll to position [230, 0]
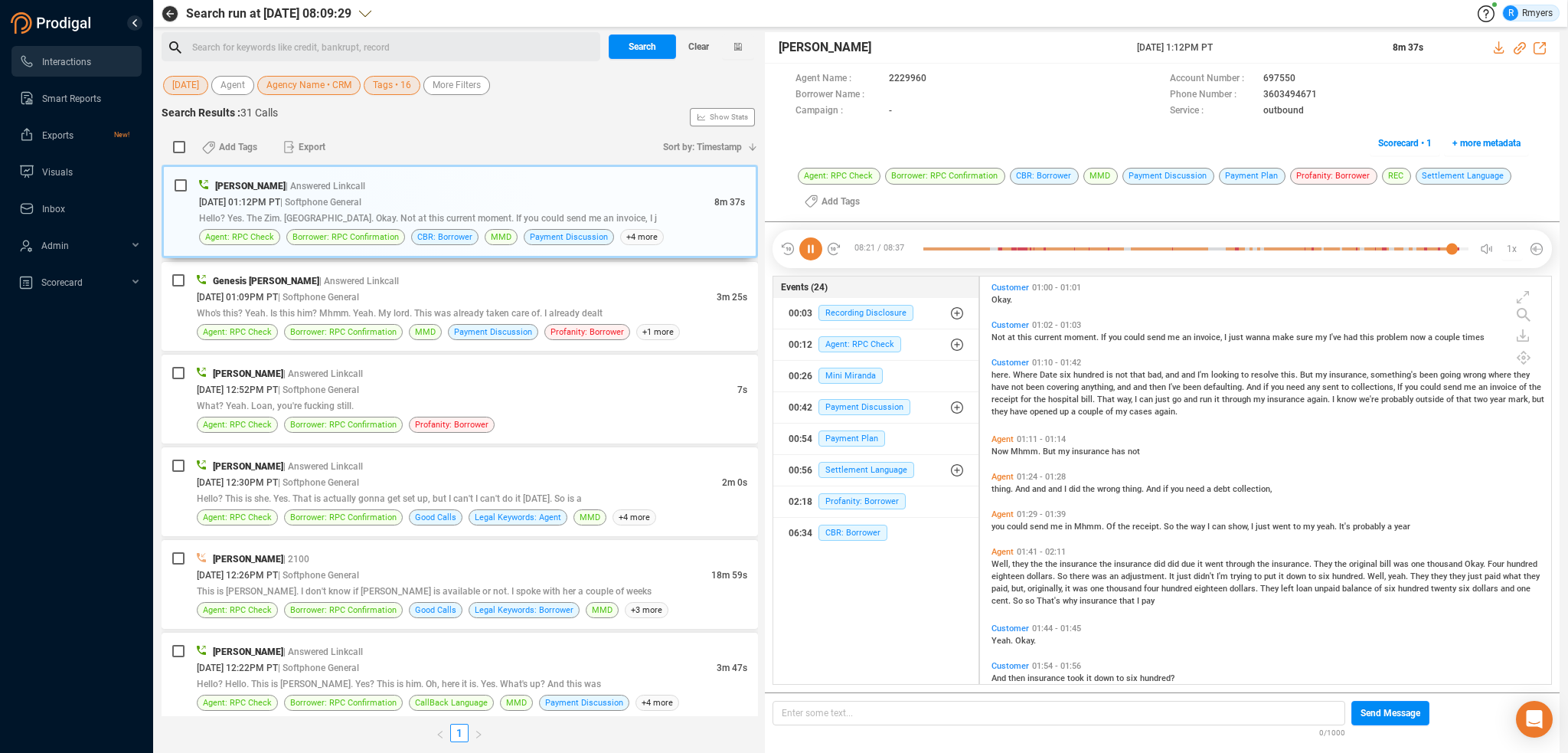
click at [809, 253] on icon at bounding box center [810, 248] width 23 height 23
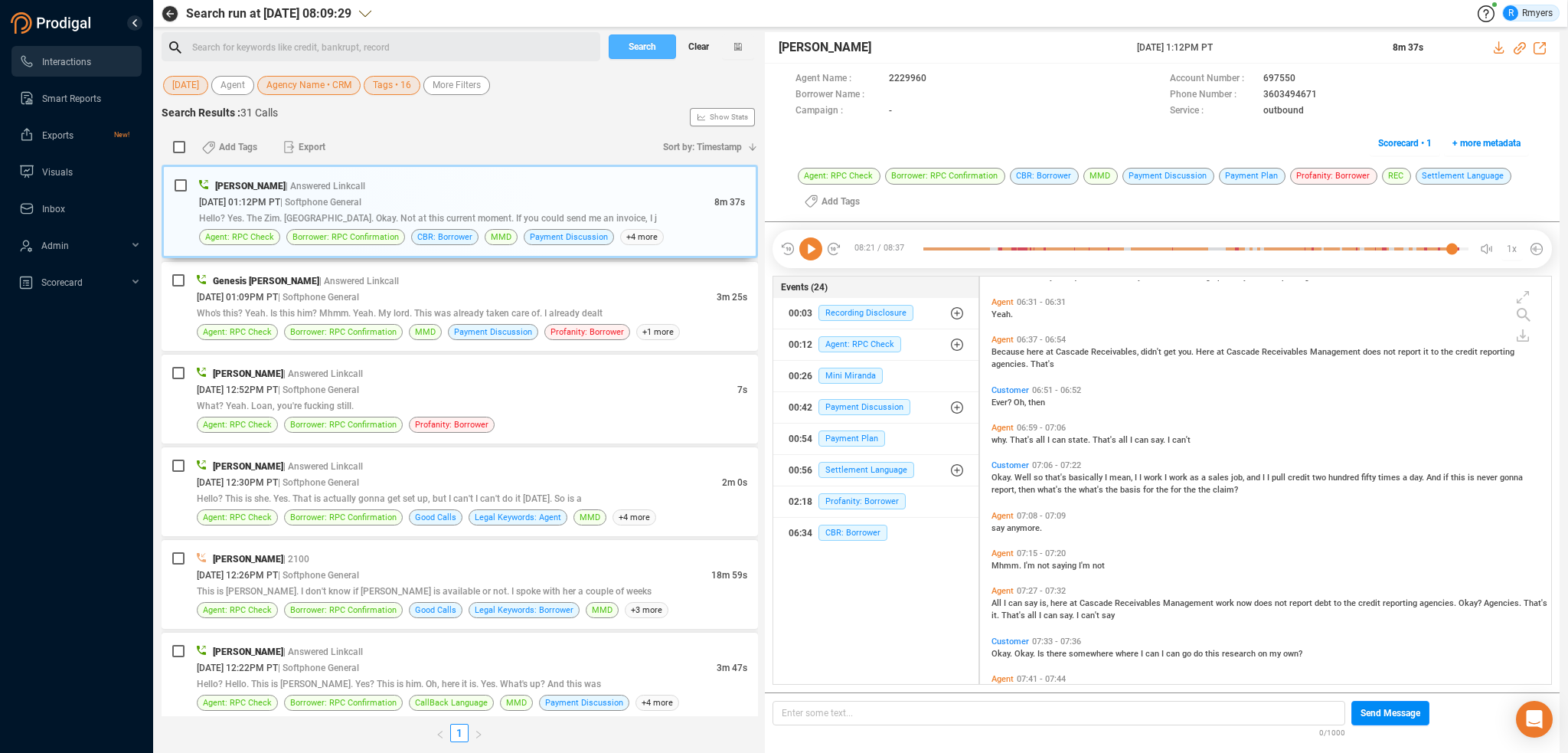
drag, startPoint x: 701, startPoint y: 47, endPoint x: 670, endPoint y: 44, distance: 31.1
click at [701, 47] on span "Clear" at bounding box center [698, 46] width 21 height 24
click at [183, 86] on span "Last 7 days" at bounding box center [195, 85] width 47 height 19
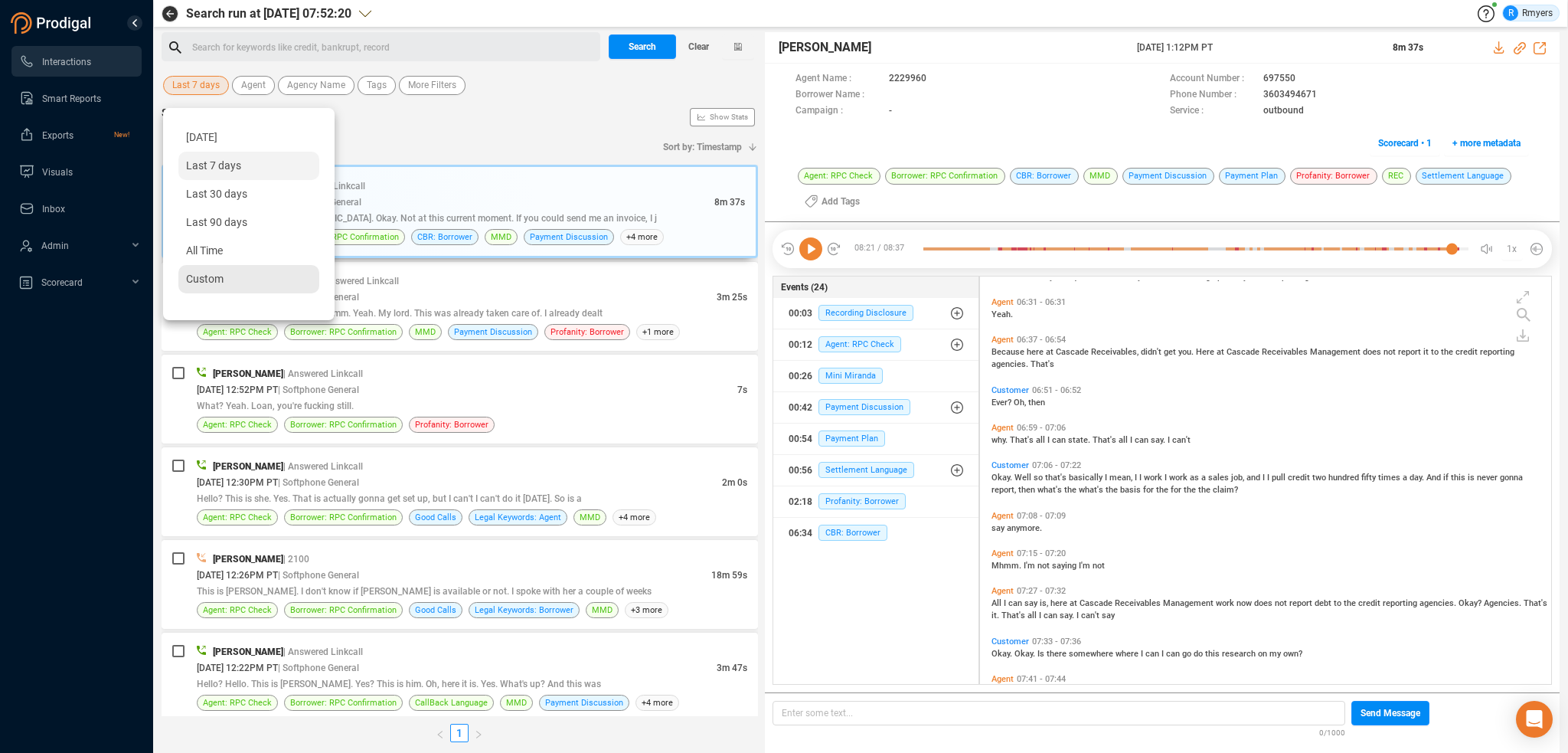
click at [210, 277] on span "Custom" at bounding box center [204, 279] width 37 height 13
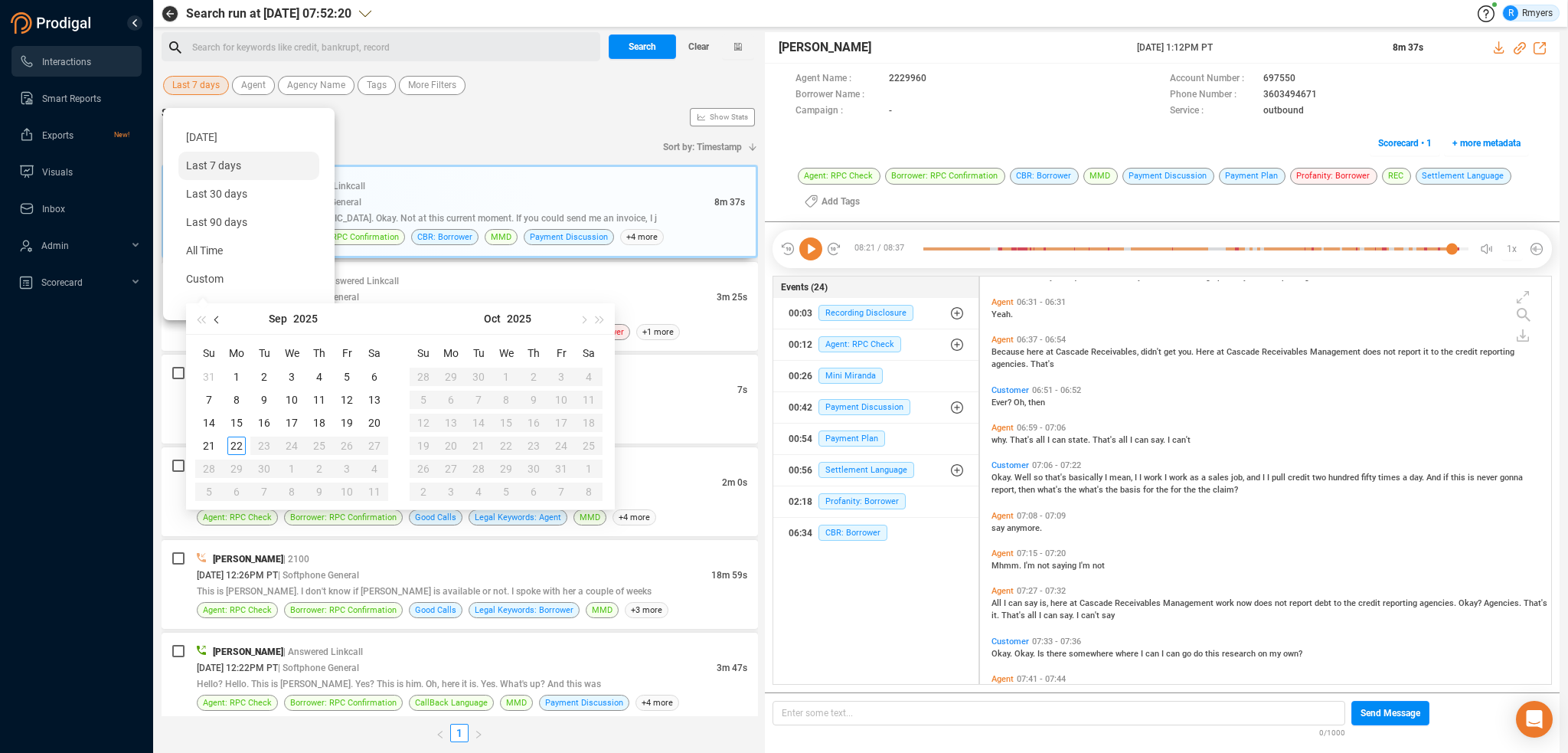
click at [221, 319] on span "button" at bounding box center [218, 319] width 7 height 7
type input "[DATE]"
click at [201, 373] on td "1" at bounding box center [209, 376] width 27 height 23
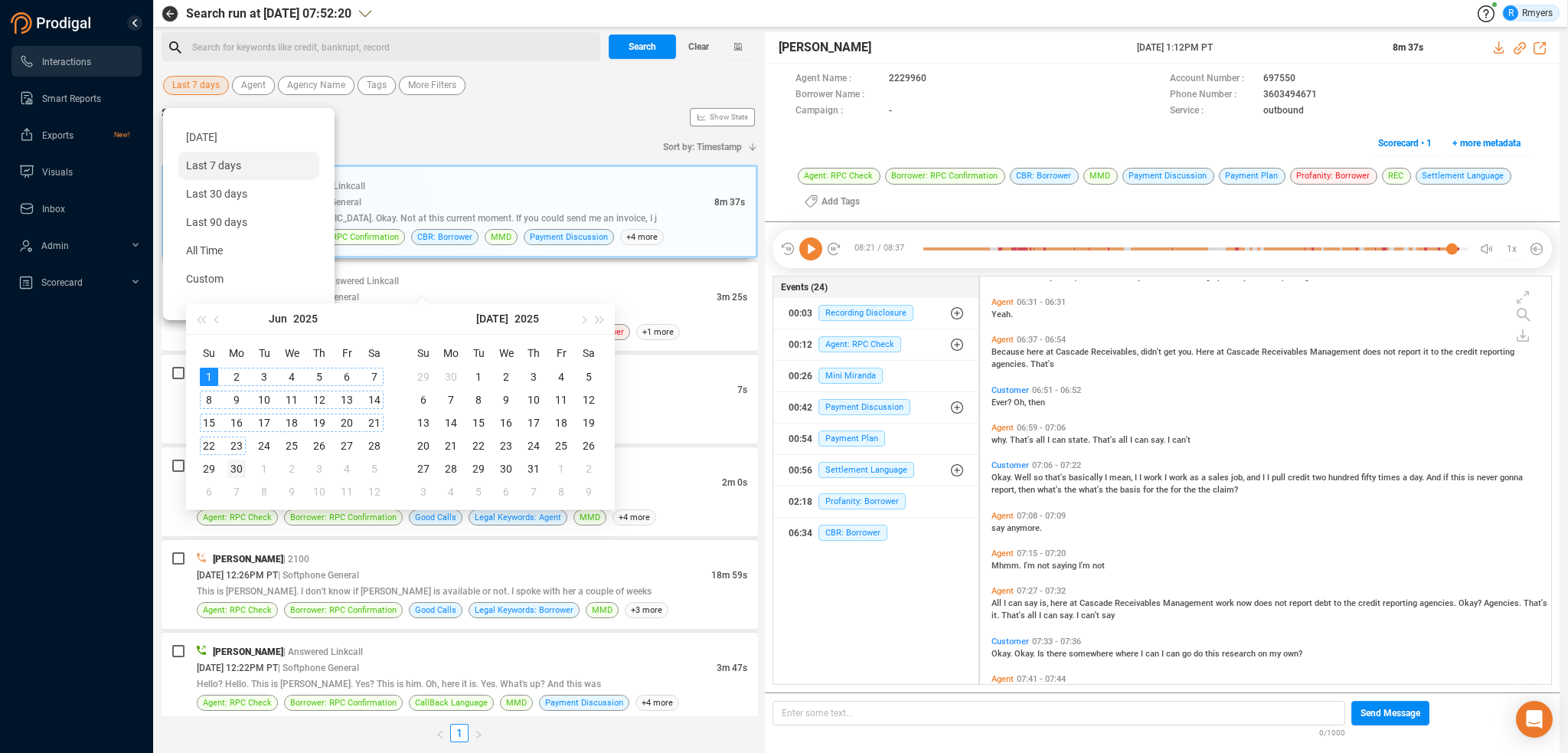
type input "[DATE]"
click at [242, 471] on div "30" at bounding box center [236, 469] width 18 height 18
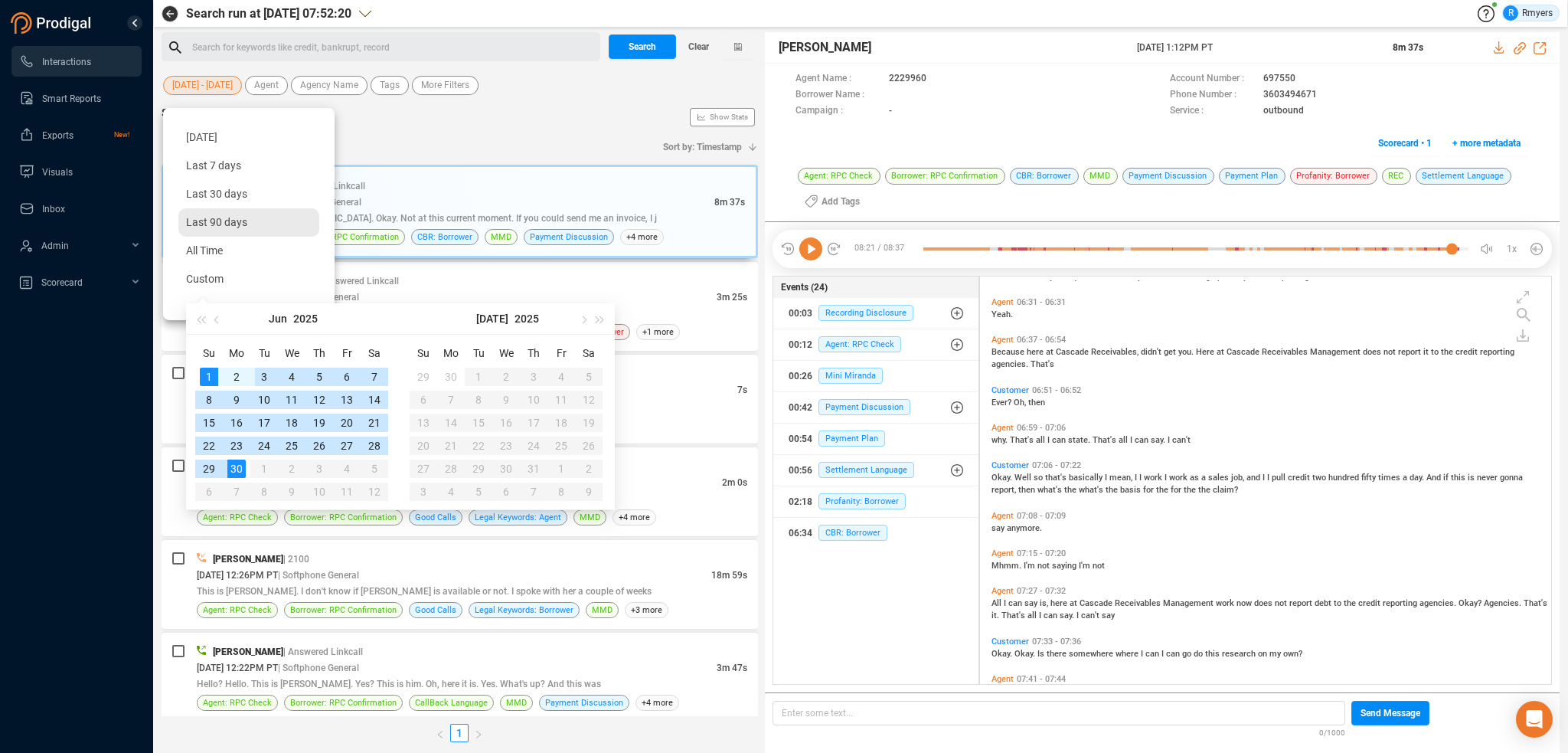
type input "[DATE]"
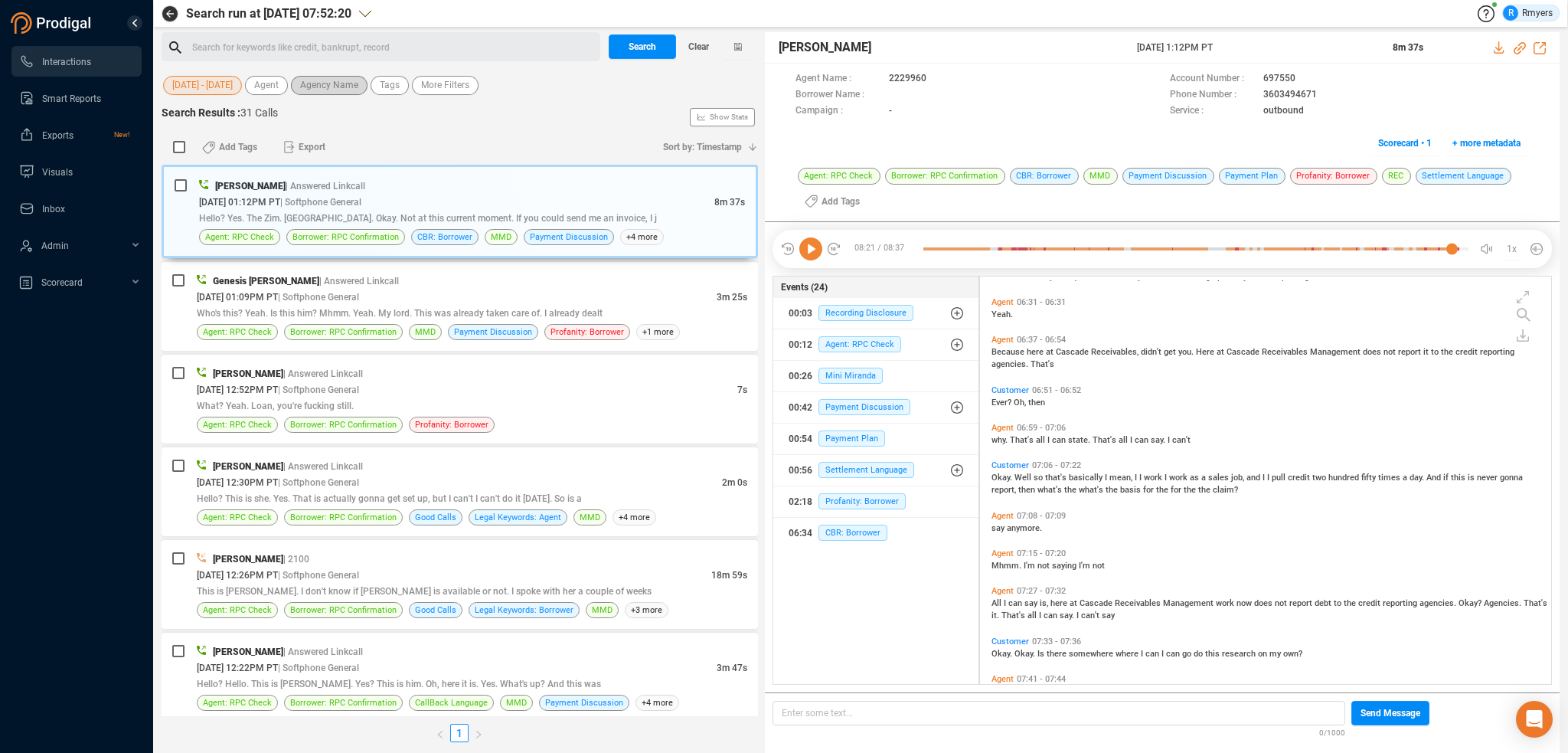
click at [324, 79] on span "Agency Name" at bounding box center [329, 85] width 58 height 19
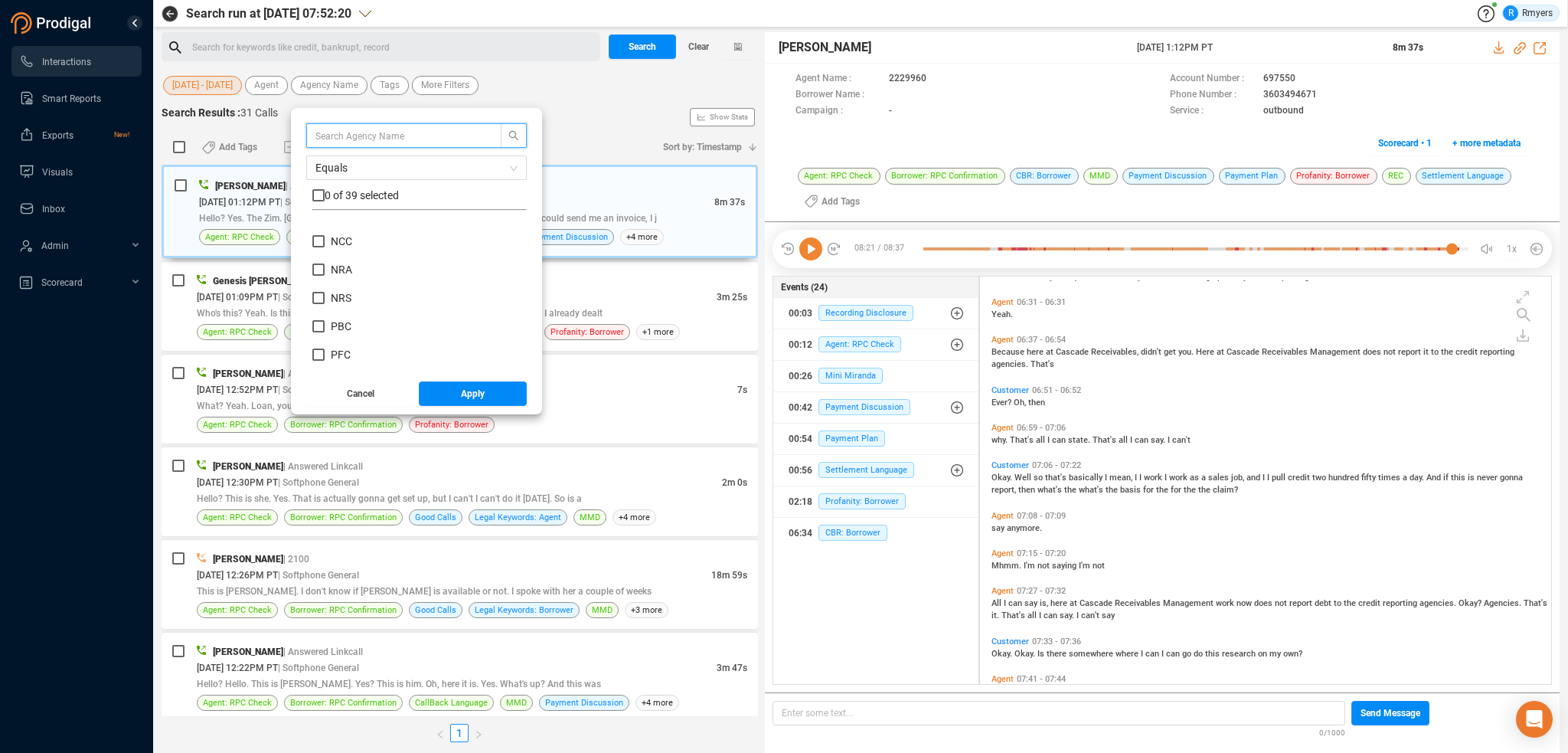
scroll to position [613, 0]
click at [347, 297] on span "NRS" at bounding box center [341, 298] width 21 height 13
click at [325, 297] on input "NRS" at bounding box center [318, 298] width 13 height 13
checkbox input "true"
click at [441, 397] on button "Apply" at bounding box center [473, 393] width 109 height 24
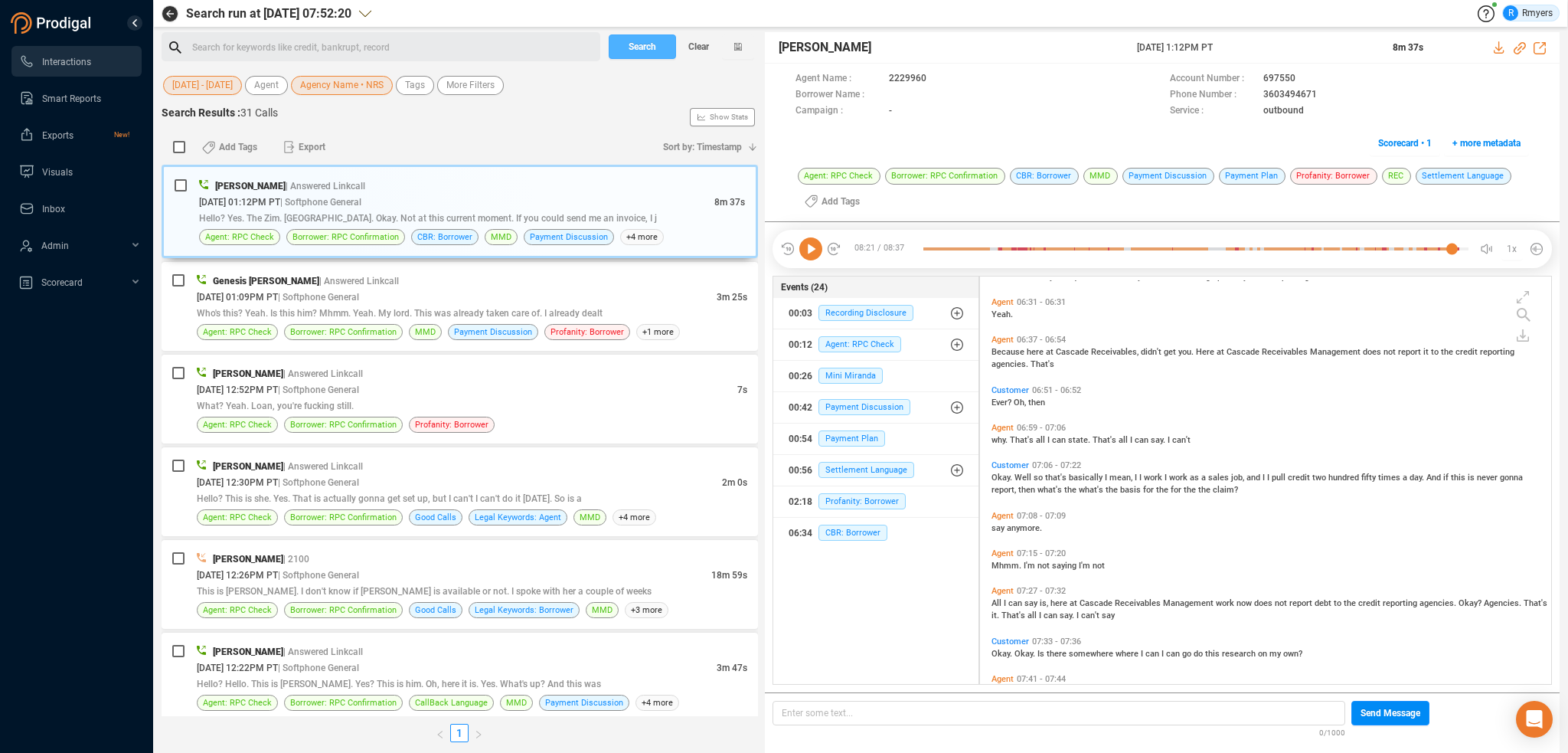
click at [630, 50] on span "Search" at bounding box center [642, 46] width 27 height 24
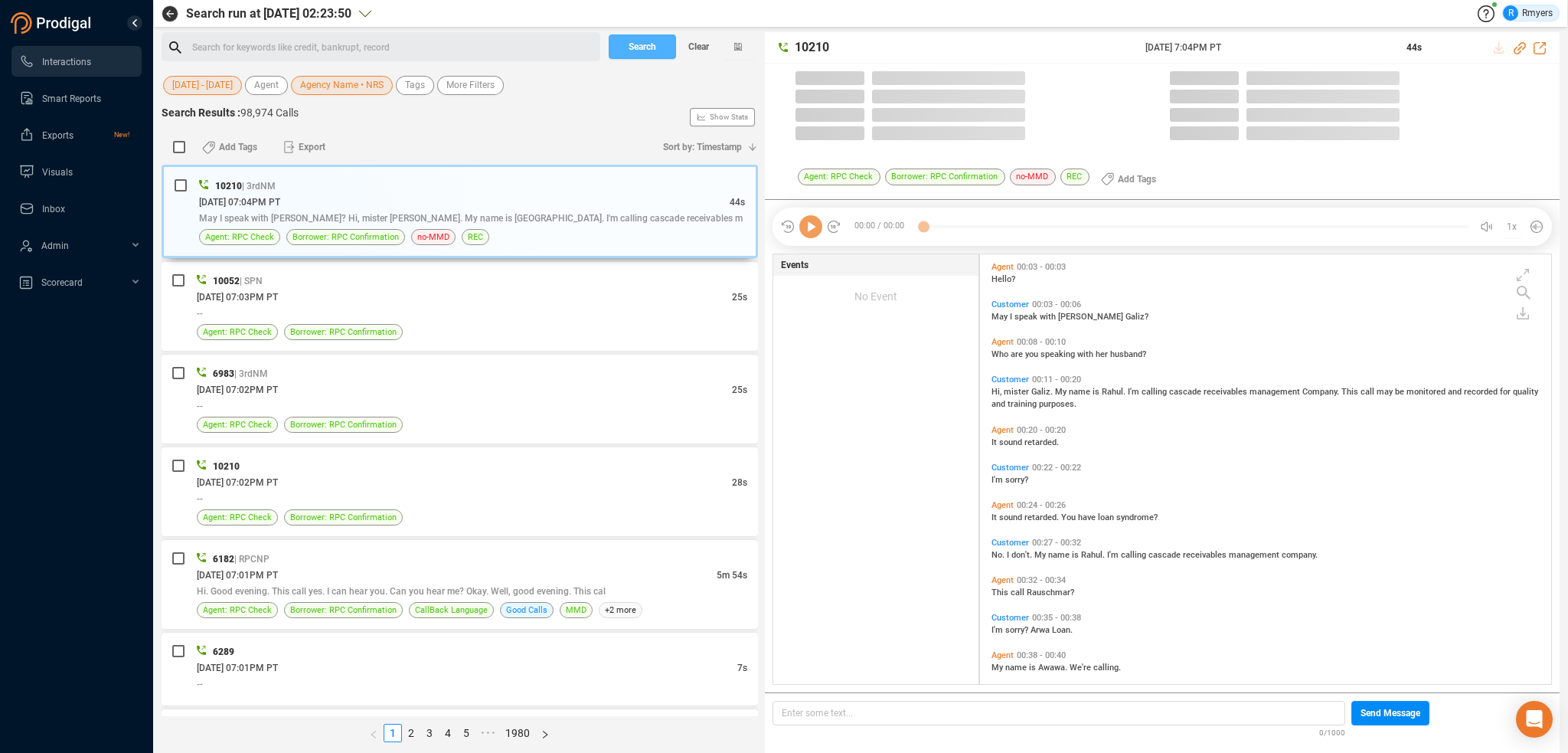
scroll to position [426, 564]
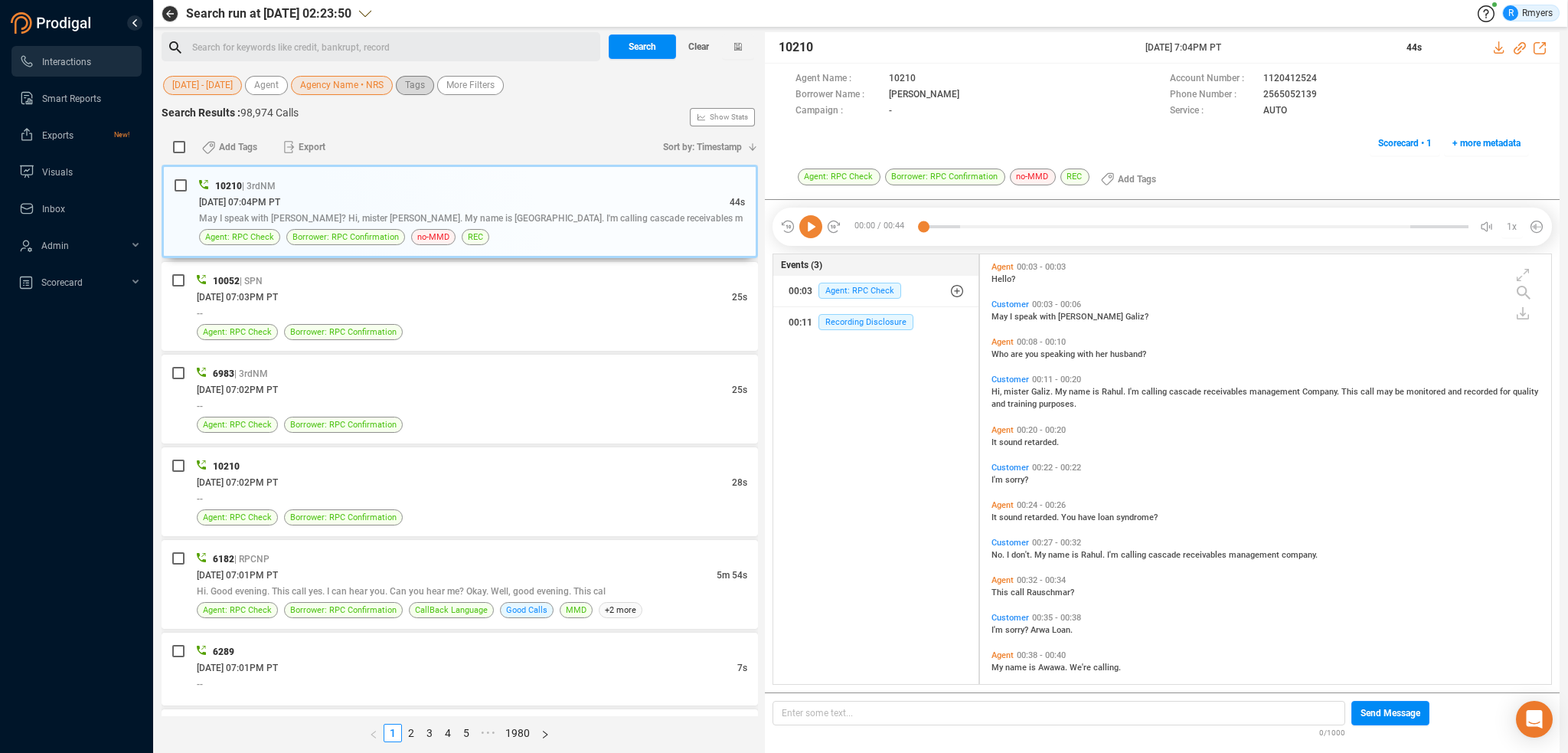
drag, startPoint x: 423, startPoint y: 86, endPoint x: 431, endPoint y: 97, distance: 13.6
click at [423, 88] on span "Tags" at bounding box center [415, 85] width 20 height 19
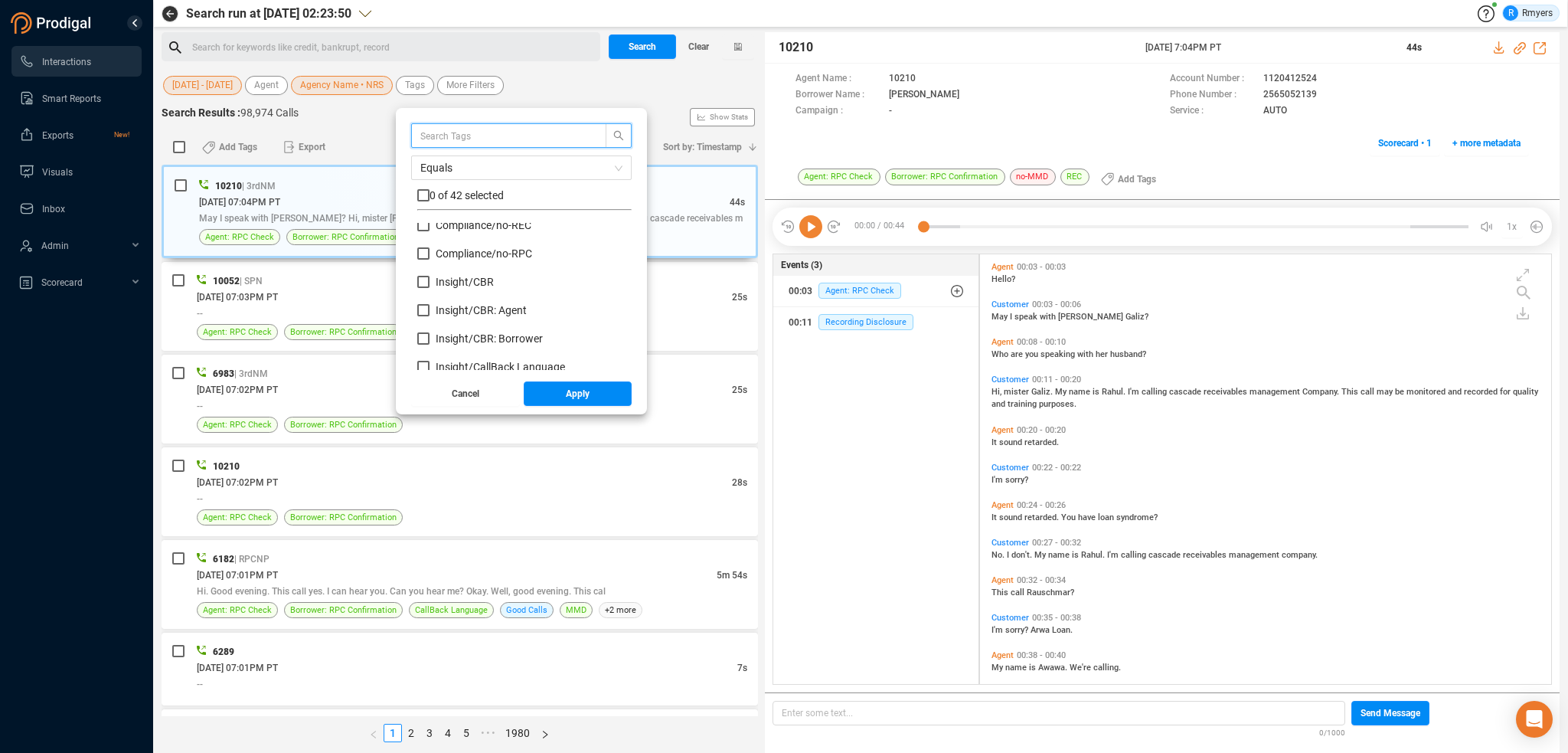
scroll to position [153, 0]
click at [424, 279] on input "Insight/ CBR" at bounding box center [423, 276] width 13 height 13
checkbox input "true"
click at [423, 300] on input "Insight/ CBR: Agent" at bounding box center [423, 304] width 13 height 13
checkbox input "true"
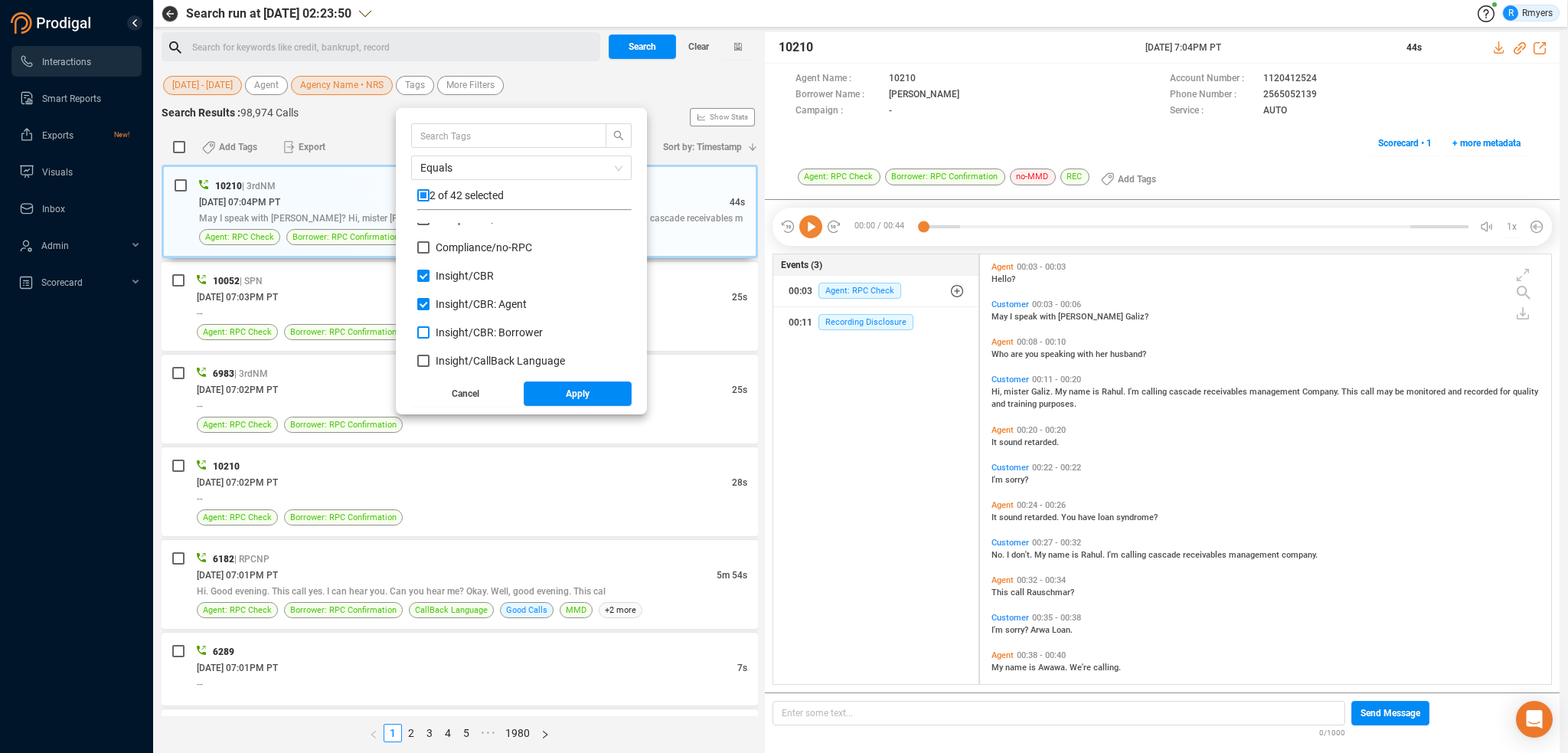
click at [424, 329] on input "Insight/ CBR: Borrower" at bounding box center [423, 333] width 13 height 13
checkbox input "true"
click at [429, 277] on input "Red Flag/ Bankruptcy Language" at bounding box center [423, 278] width 13 height 13
checkbox input "true"
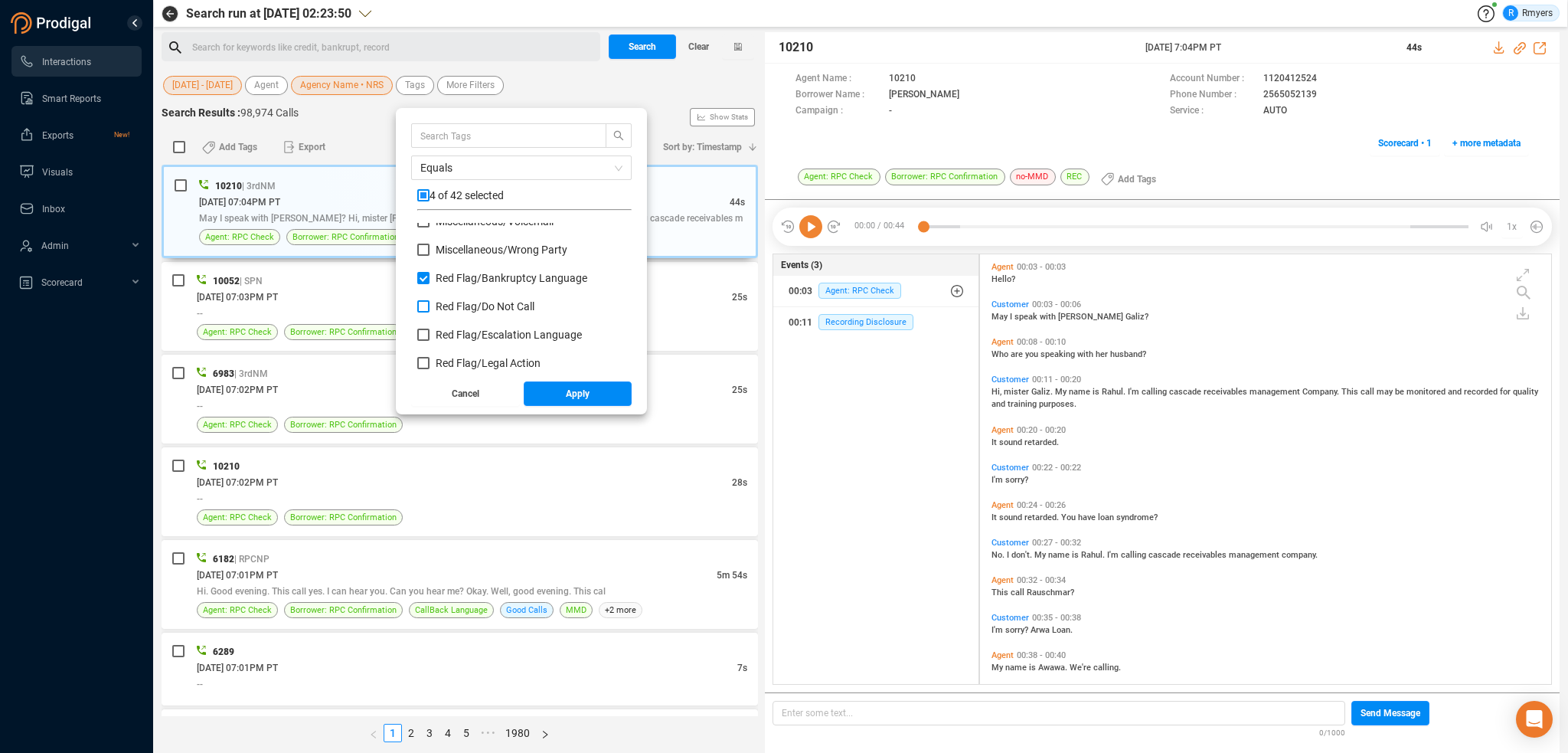
click at [422, 304] on input "Red Flag/ Do Not Call" at bounding box center [423, 307] width 13 height 13
checkbox input "true"
click at [423, 337] on input "Red Flag/ Escalation Language" at bounding box center [423, 335] width 13 height 13
checkbox input "true"
click at [423, 359] on input "Red Flag/ Legal Action" at bounding box center [423, 363] width 13 height 13
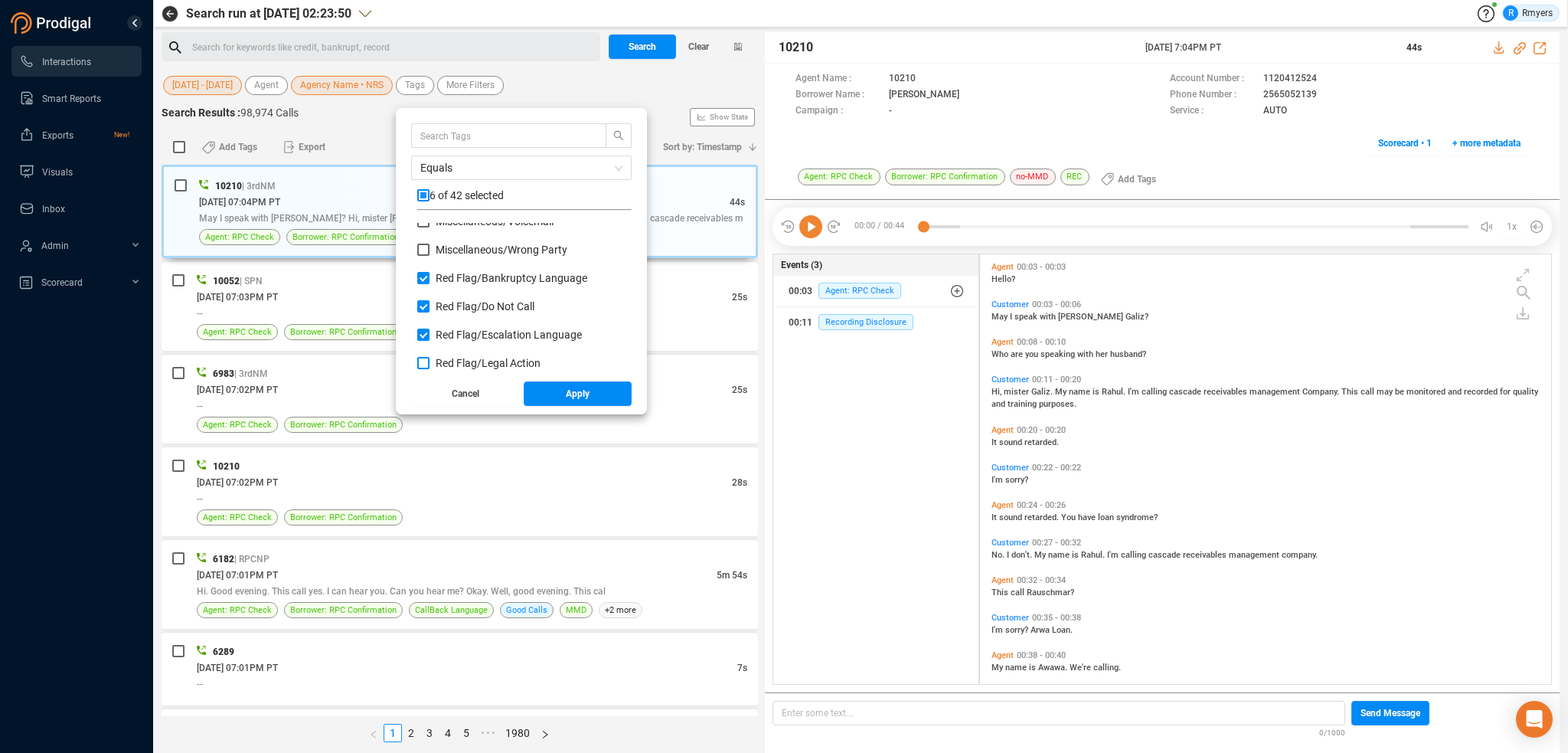
checkbox input "true"
click at [423, 312] on input "Red Flag/ Legal Action: Agent" at bounding box center [423, 315] width 13 height 13
checkbox input "true"
click at [423, 338] on input "Red Flag/ Legal Action: Borrower" at bounding box center [423, 343] width 13 height 13
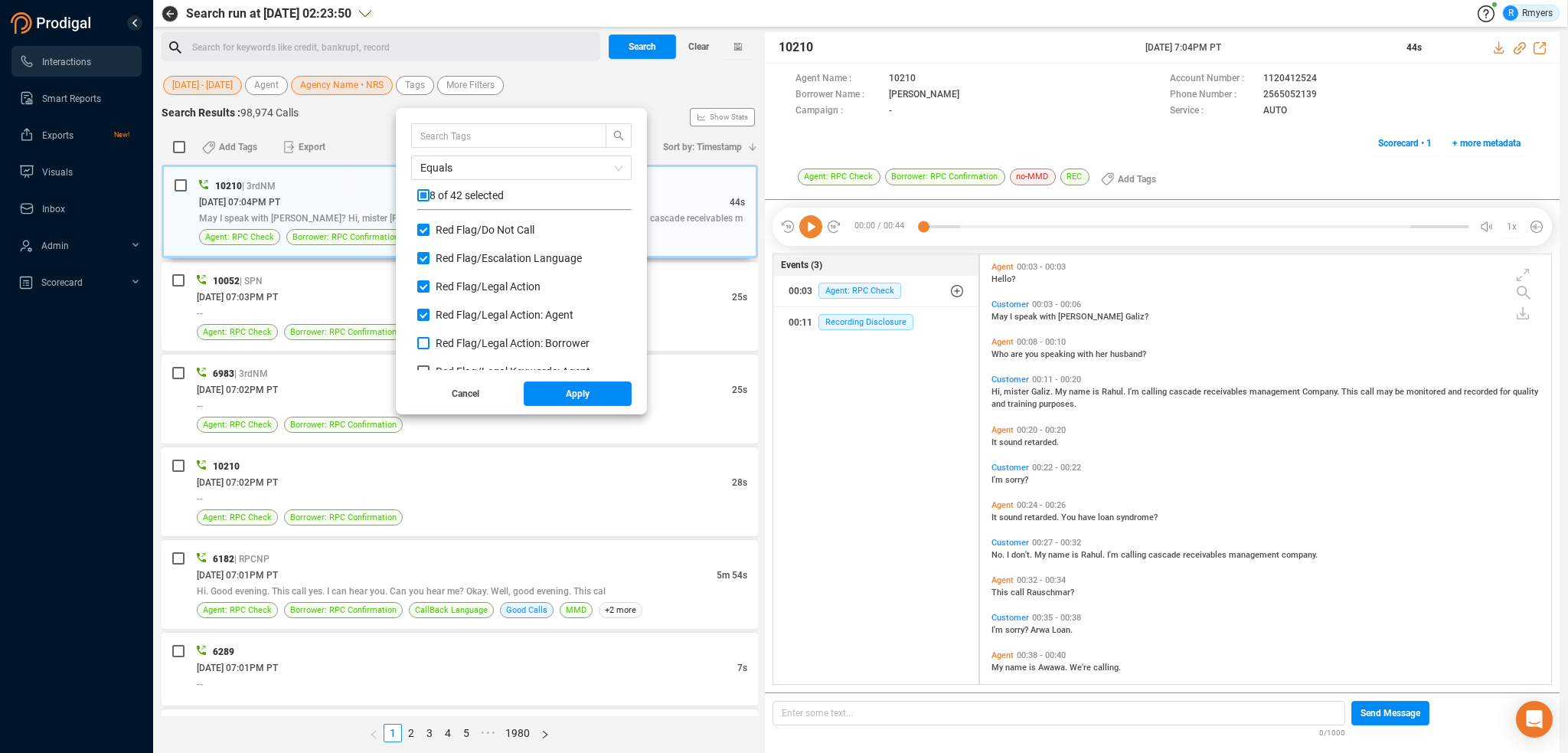
checkbox input "true"
click at [424, 295] on input "Red Flag/ Legal Keywords: Agent" at bounding box center [423, 295] width 13 height 13
checkbox input "true"
drag, startPoint x: 424, startPoint y: 317, endPoint x: 423, endPoint y: 330, distance: 13.0
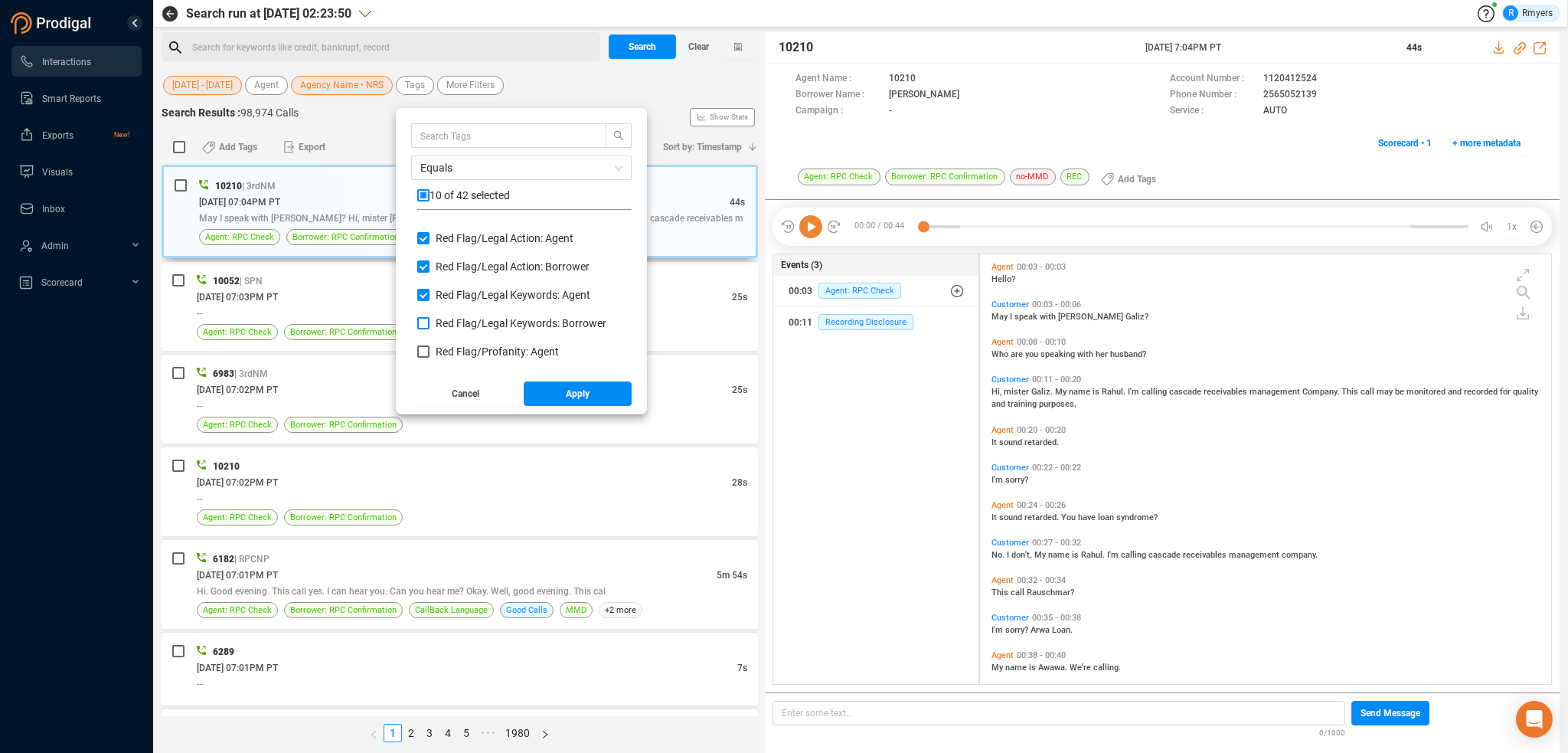
click at [424, 318] on input "Red Flag/ Legal Keywords: Borrower" at bounding box center [423, 323] width 13 height 13
checkbox input "true"
click at [423, 348] on input "Red Flag/ Profanity: Agent" at bounding box center [423, 352] width 13 height 13
checkbox input "true"
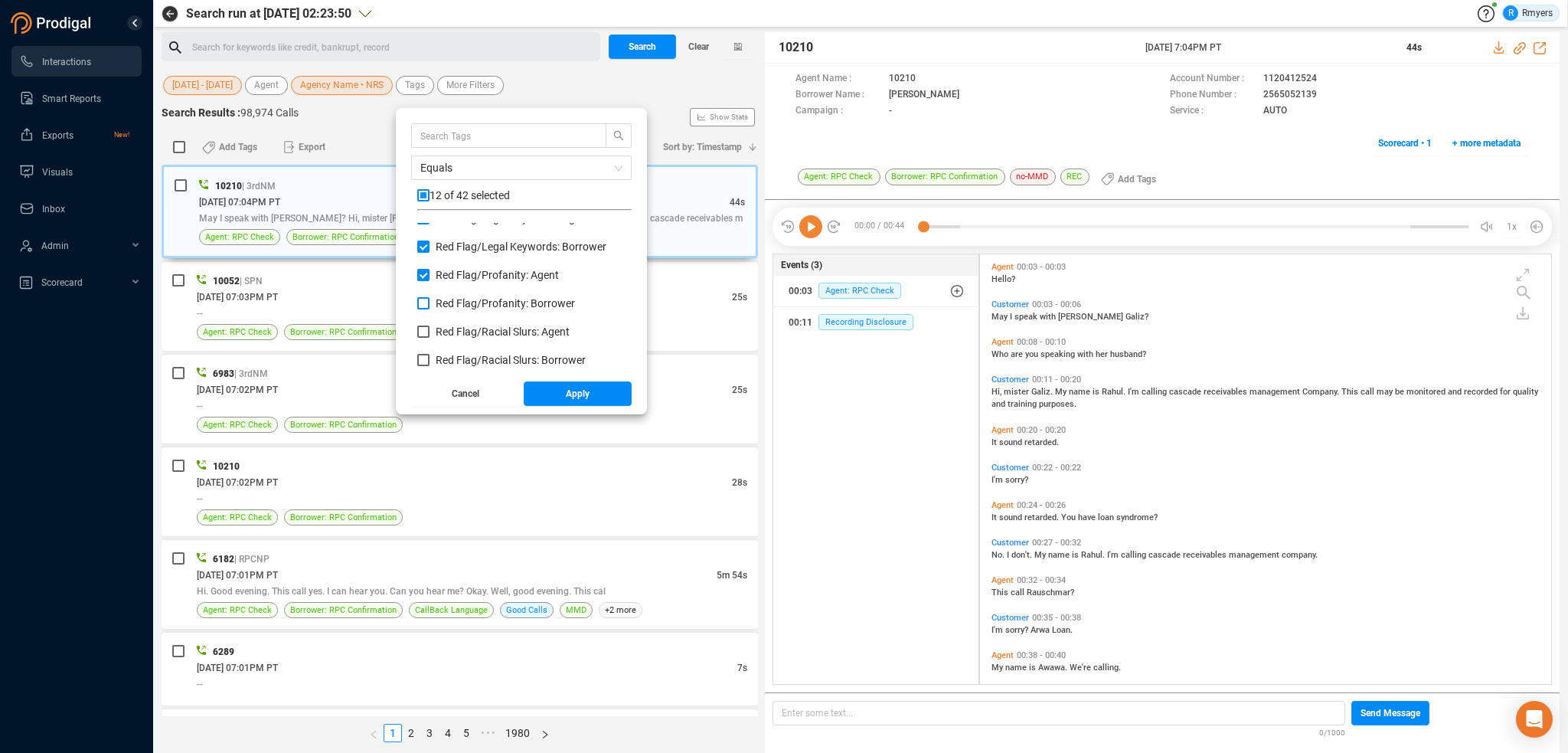
click at [424, 299] on input "Red Flag/ Profanity: Borrower" at bounding box center [423, 303] width 13 height 13
checkbox input "true"
click at [423, 321] on div "Red Flag/ Profanity: Borrower" at bounding box center [524, 310] width 214 height 28
click at [423, 330] on input "Red Flag/ Racial Slurs: Agent" at bounding box center [423, 332] width 13 height 13
checkbox input "true"
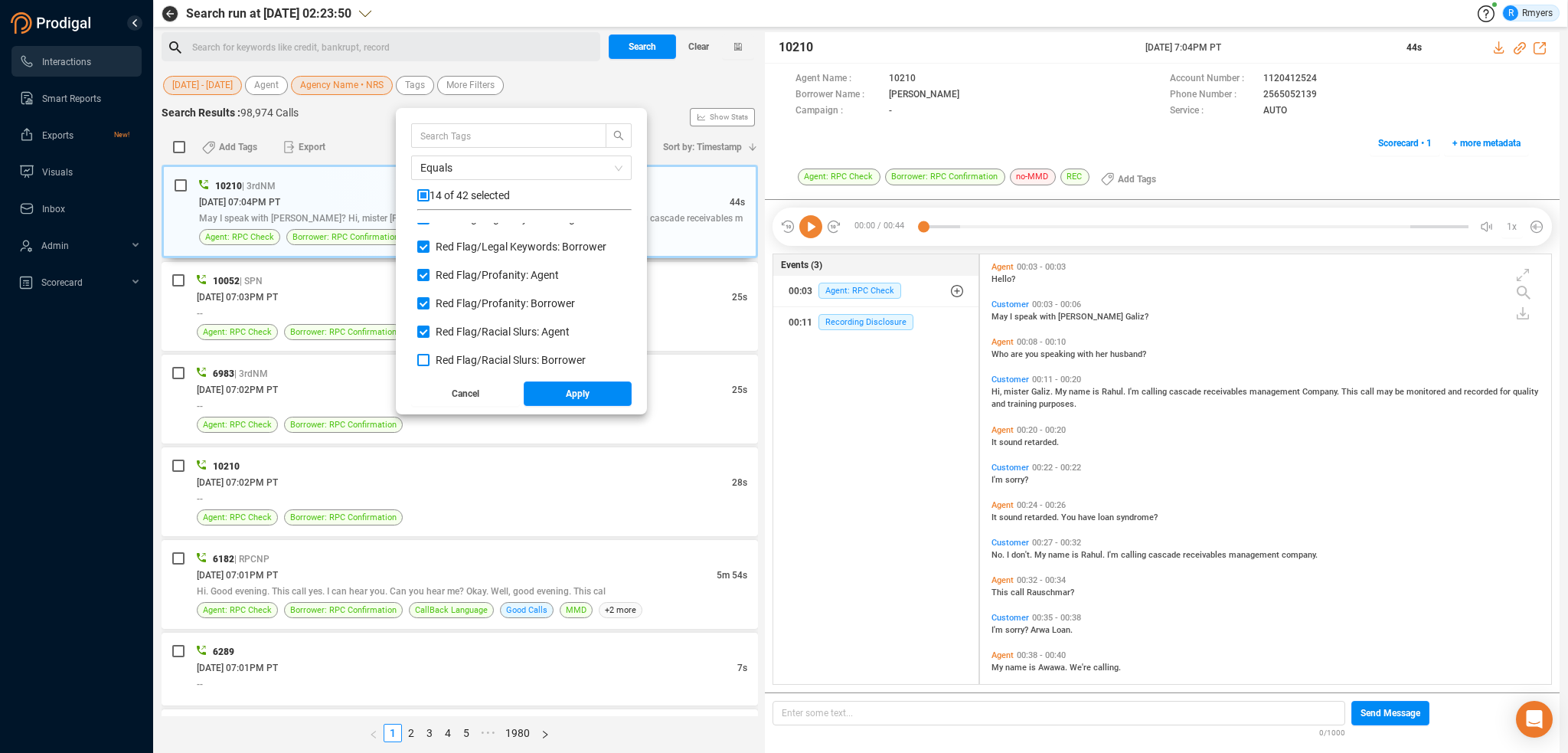
click at [425, 356] on input "Red Flag/ Racial Slurs: Borrower" at bounding box center [423, 360] width 13 height 13
checkbox input "true"
click at [423, 311] on input "Red Flag/ Risk and Abusive: Agent" at bounding box center [423, 312] width 13 height 13
checkbox input "true"
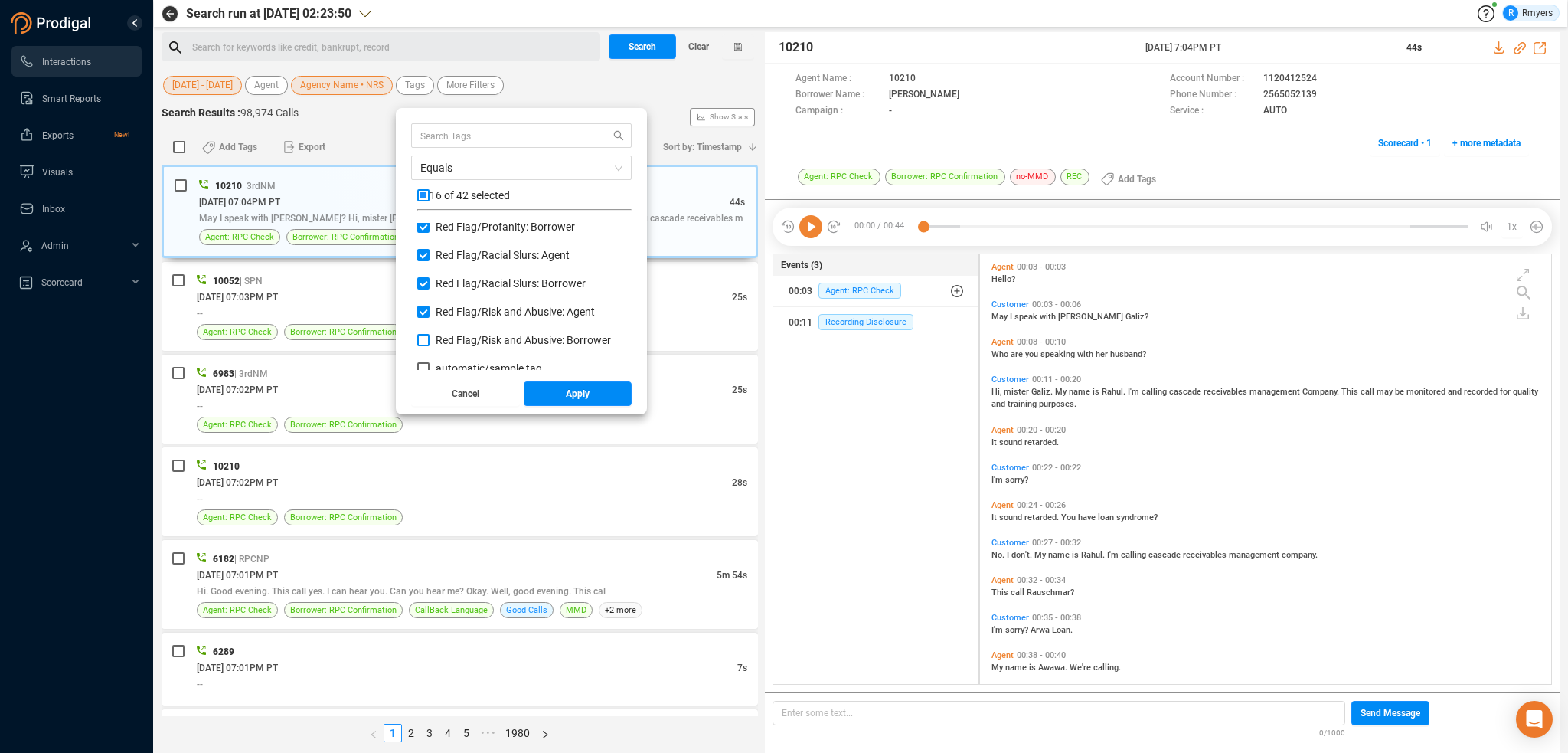
click at [426, 337] on input "Red Flag/ Risk and Abusive: Borrower" at bounding box center [423, 340] width 13 height 13
checkbox input "true"
click at [546, 397] on button "Apply" at bounding box center [578, 393] width 109 height 24
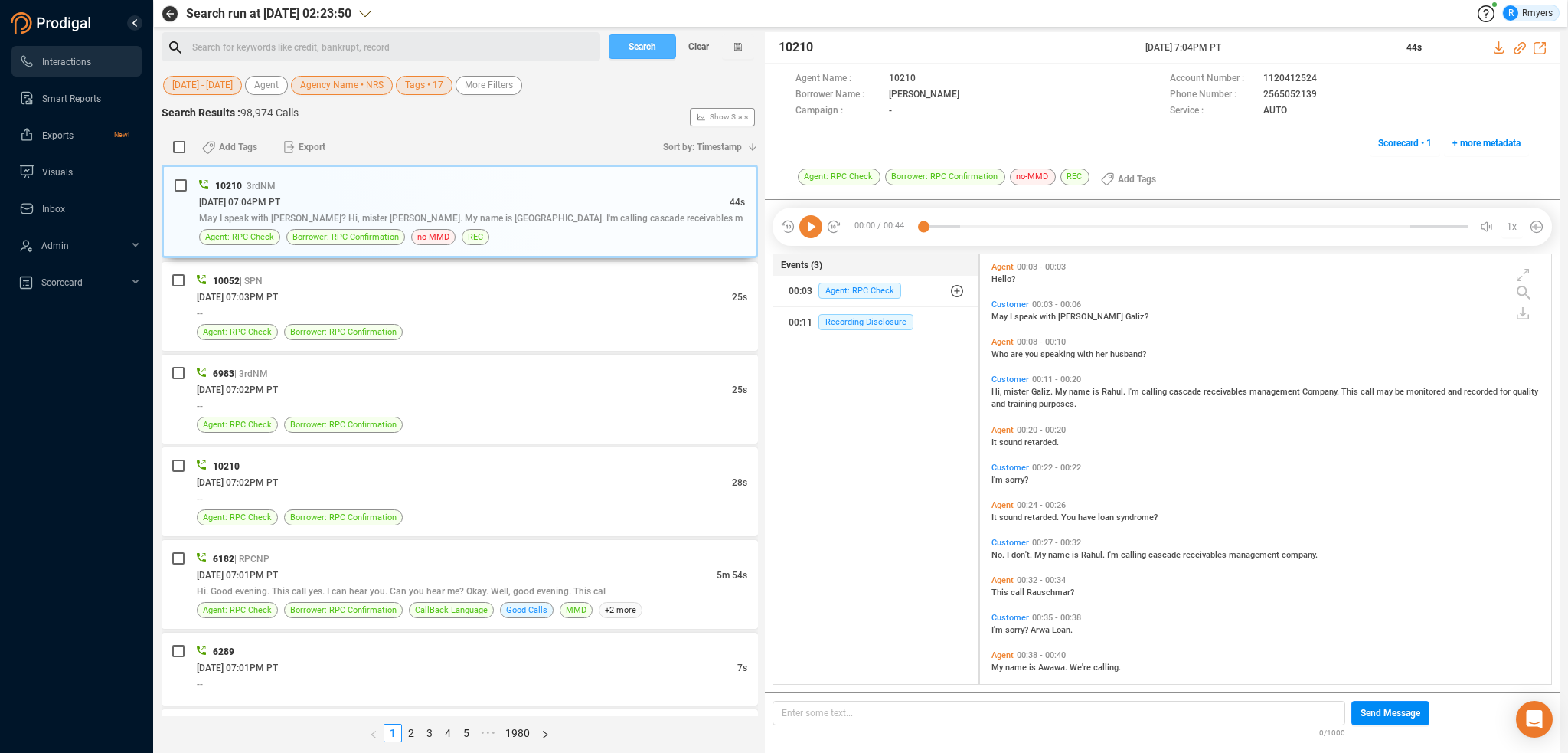
click at [625, 45] on button "Search" at bounding box center [642, 46] width 67 height 24
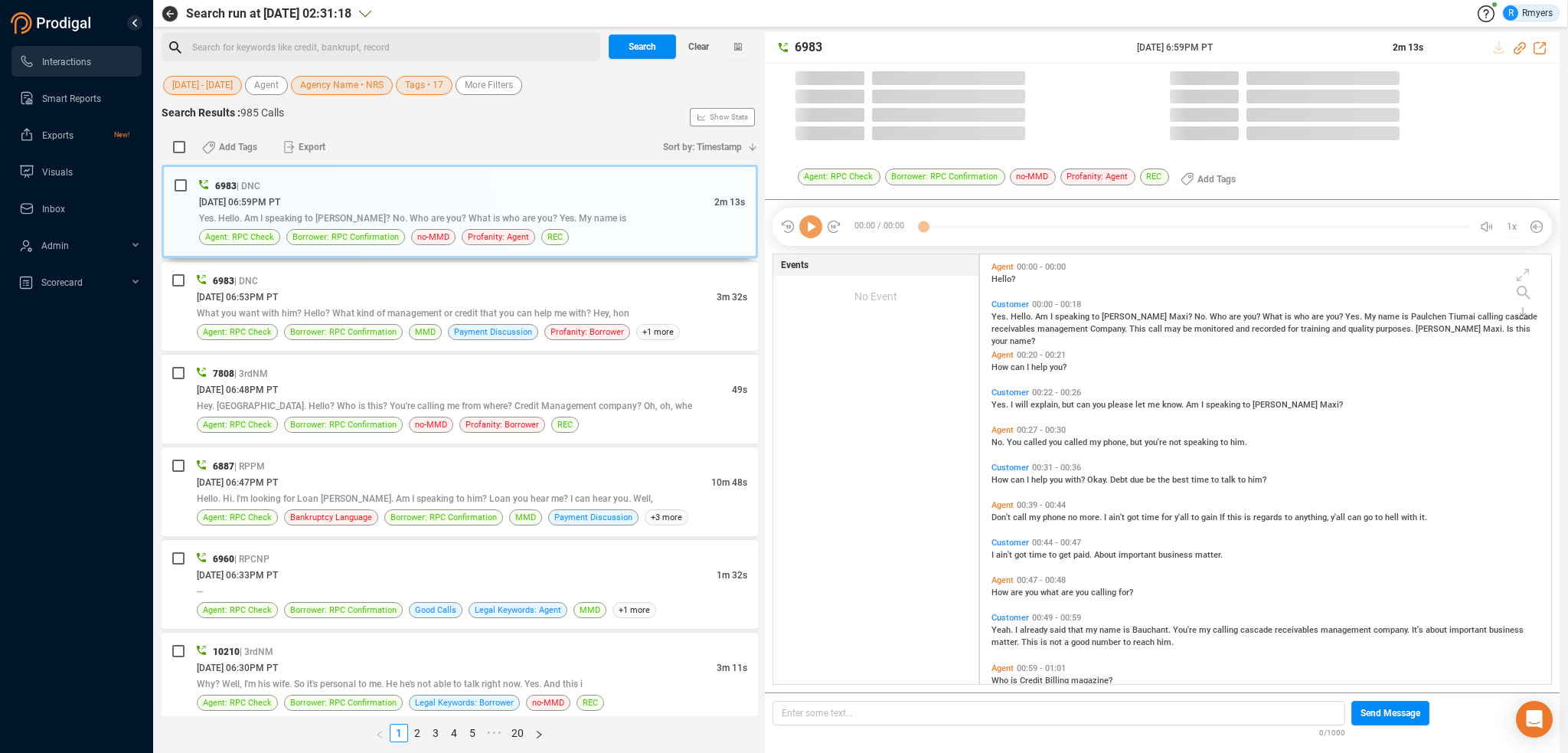
scroll to position [426, 564]
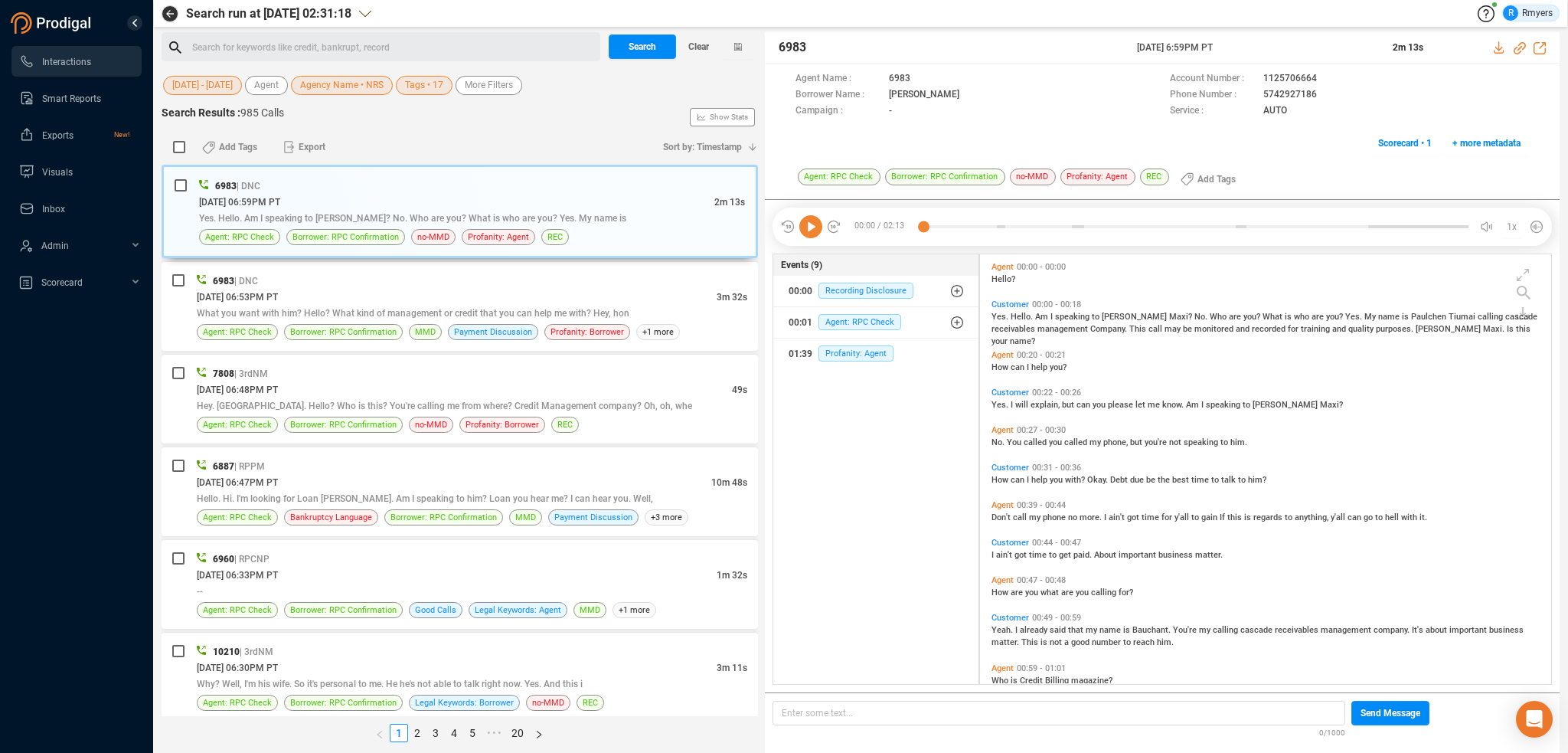
click at [415, 85] on span "Tags • 17" at bounding box center [424, 85] width 38 height 19
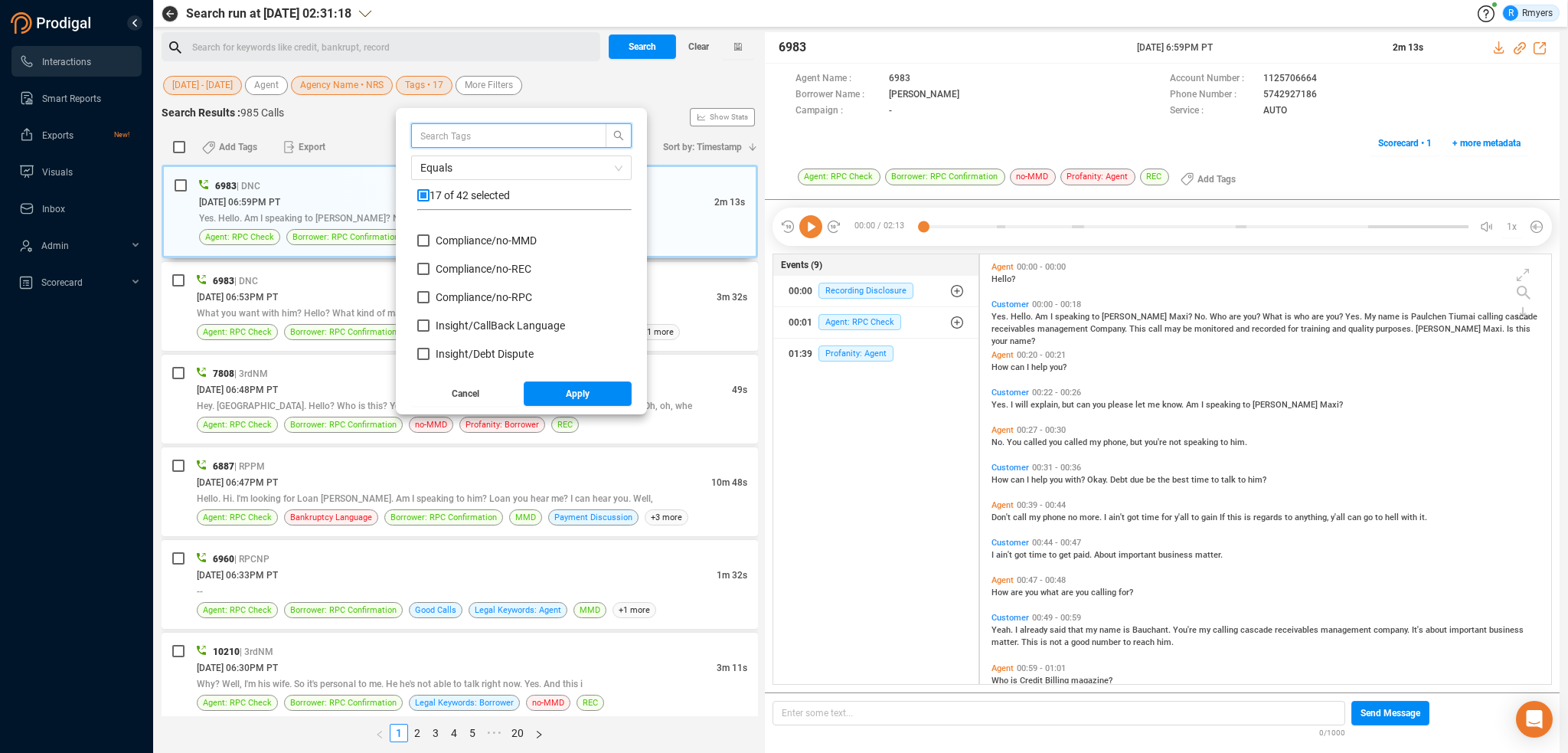
scroll to position [613, 0]
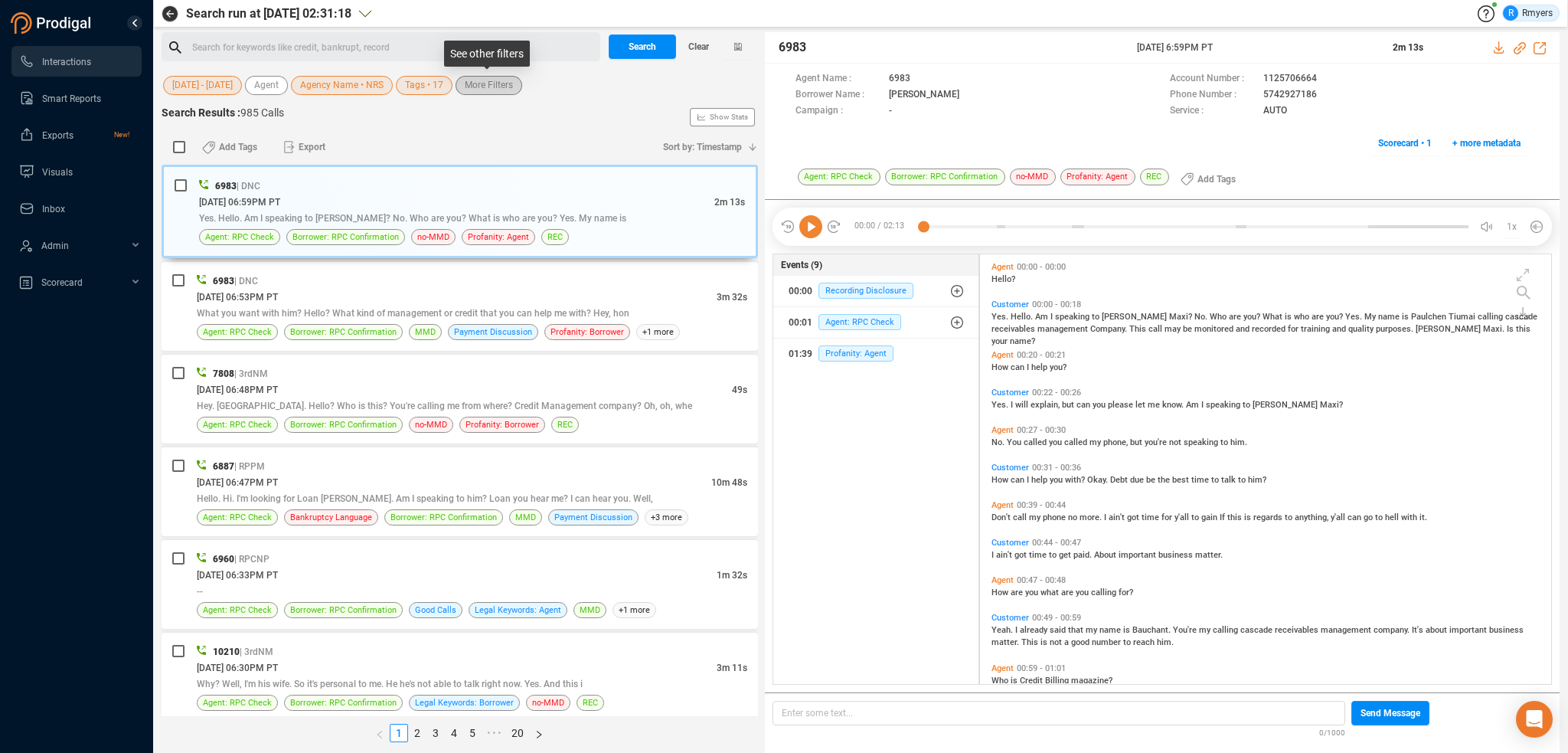
click at [484, 83] on span "More Filters" at bounding box center [489, 85] width 48 height 19
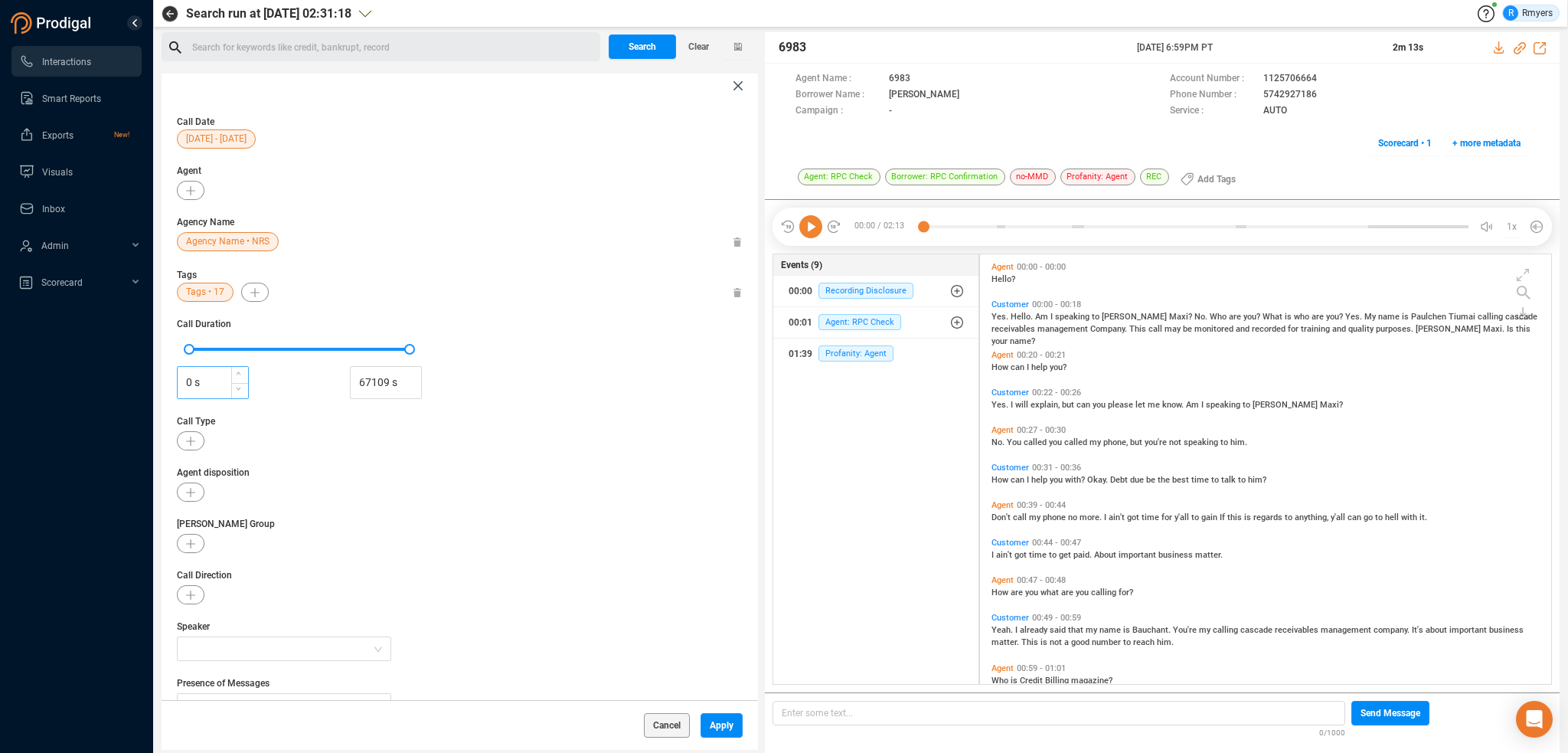
click at [184, 383] on input "0 s" at bounding box center [213, 382] width 71 height 23
type input "30 s"
click at [719, 719] on span "Apply" at bounding box center [721, 725] width 24 height 24
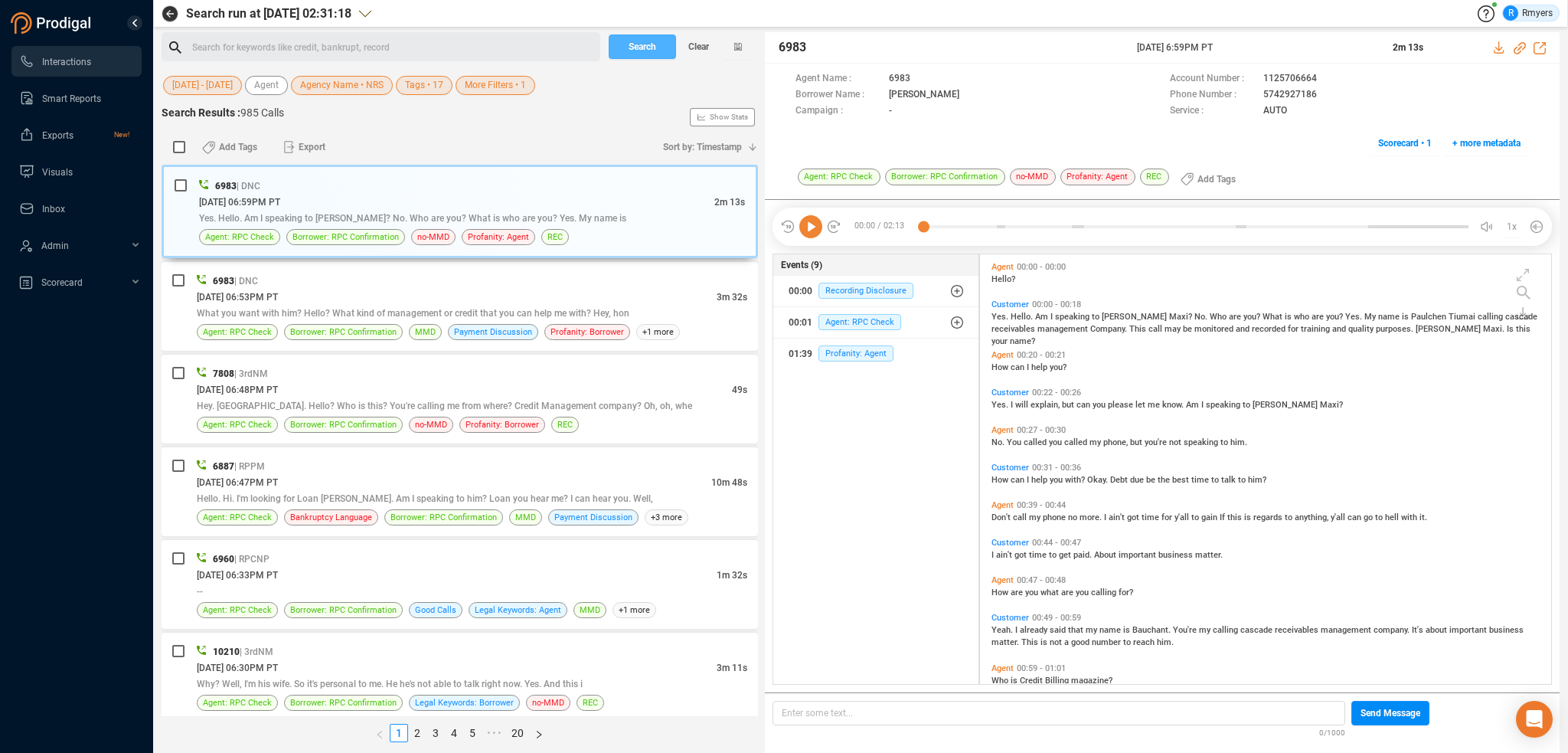
click at [650, 38] on span "Search" at bounding box center [642, 46] width 27 height 24
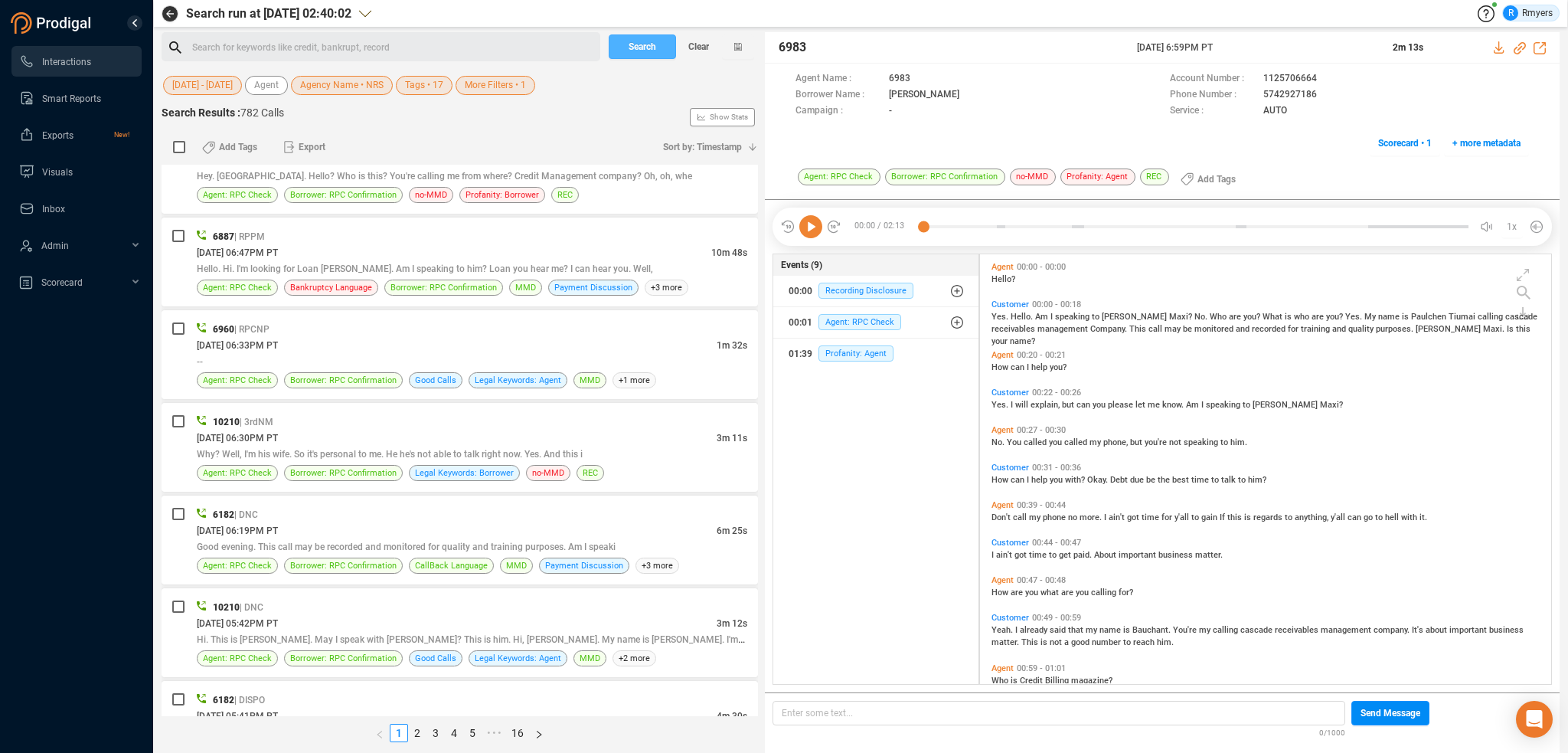
scroll to position [0, 0]
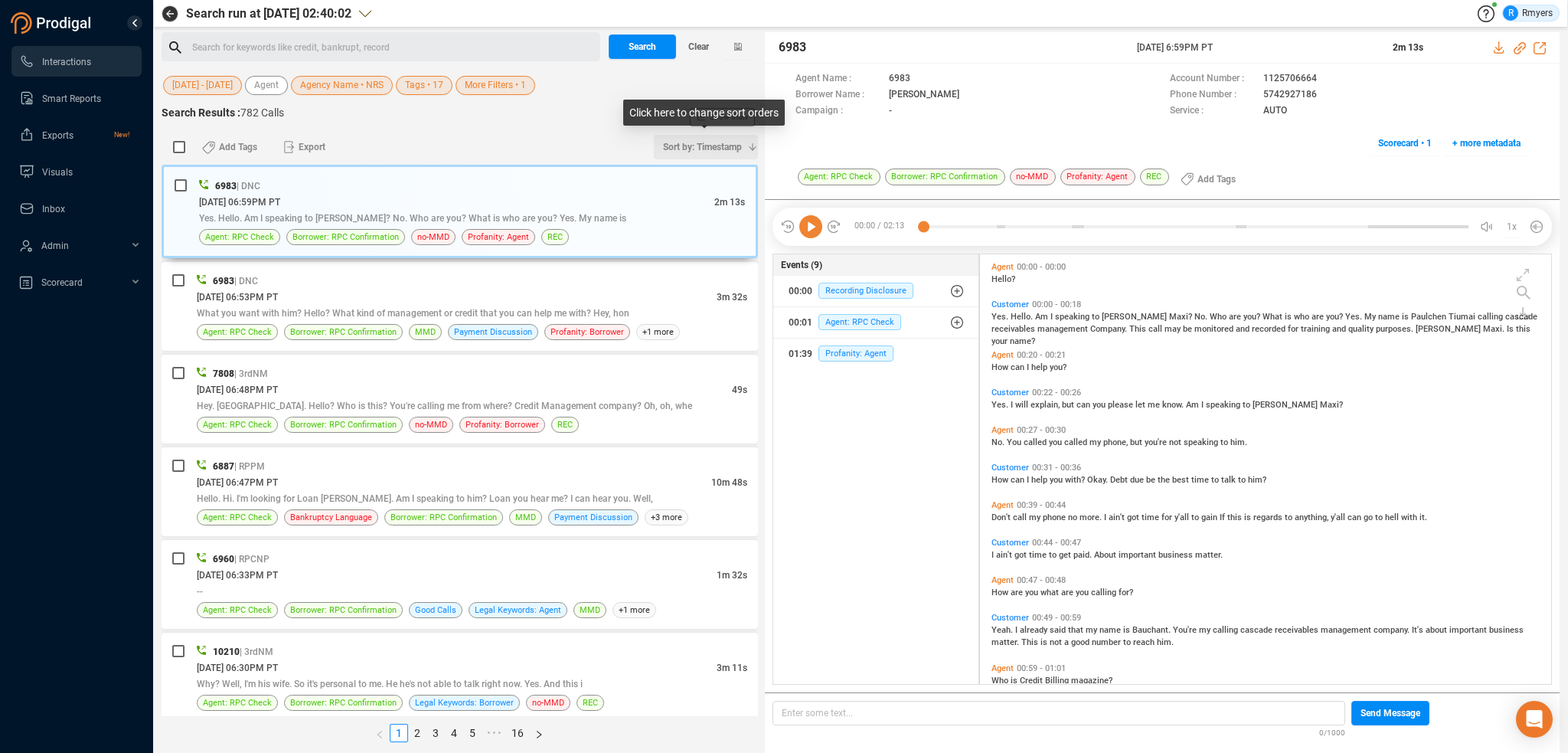
click at [700, 147] on span "Sort by: Timestamp" at bounding box center [702, 147] width 79 height 24
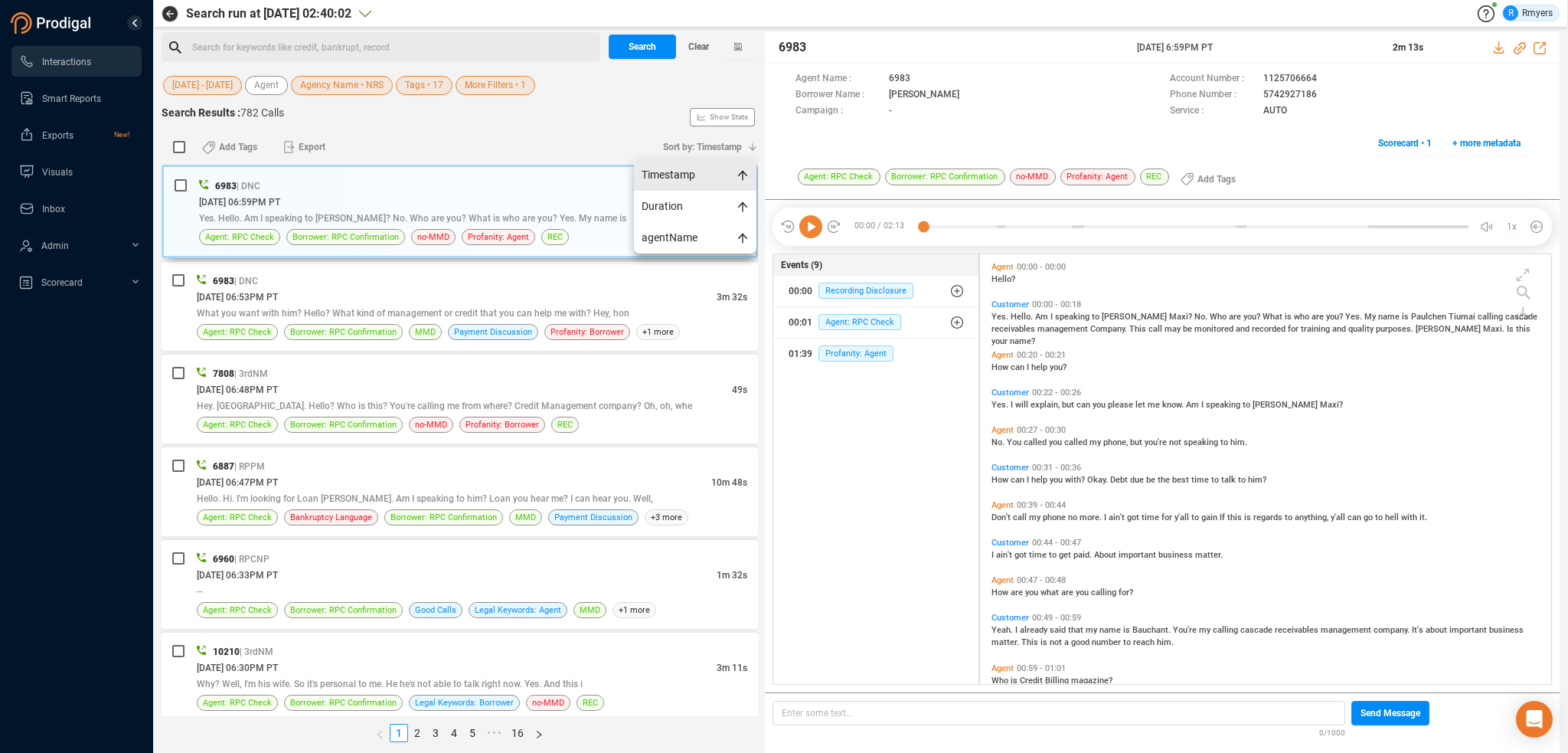
click at [677, 178] on span "Timestamp" at bounding box center [695, 175] width 122 height 32
click at [705, 143] on span "Sort by: Timestamp" at bounding box center [702, 147] width 79 height 24
click at [671, 174] on span "Timestamp" at bounding box center [695, 175] width 122 height 32
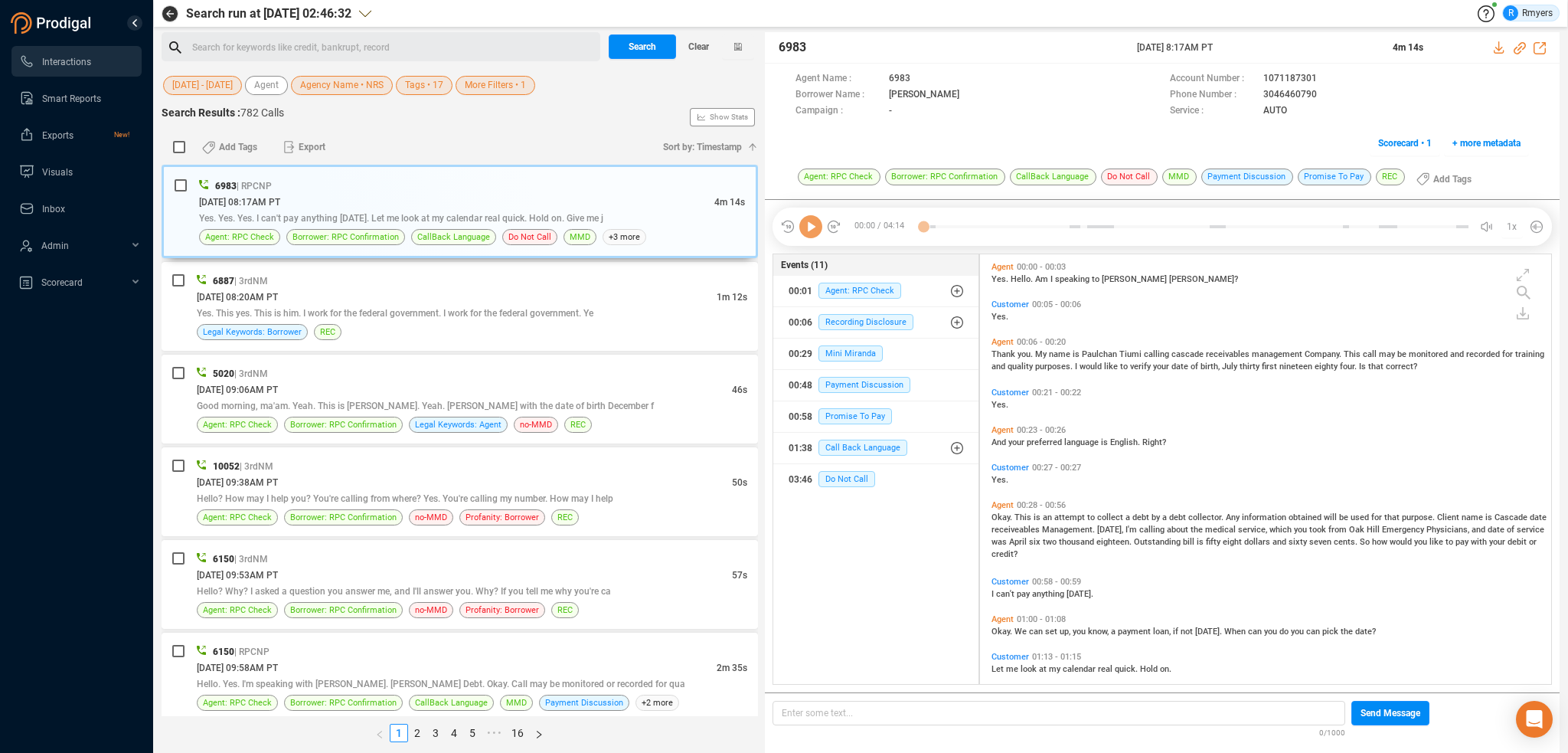
scroll to position [426, 564]
click at [803, 227] on icon at bounding box center [810, 226] width 23 height 23
click at [840, 481] on span "Do Not Call" at bounding box center [847, 479] width 57 height 16
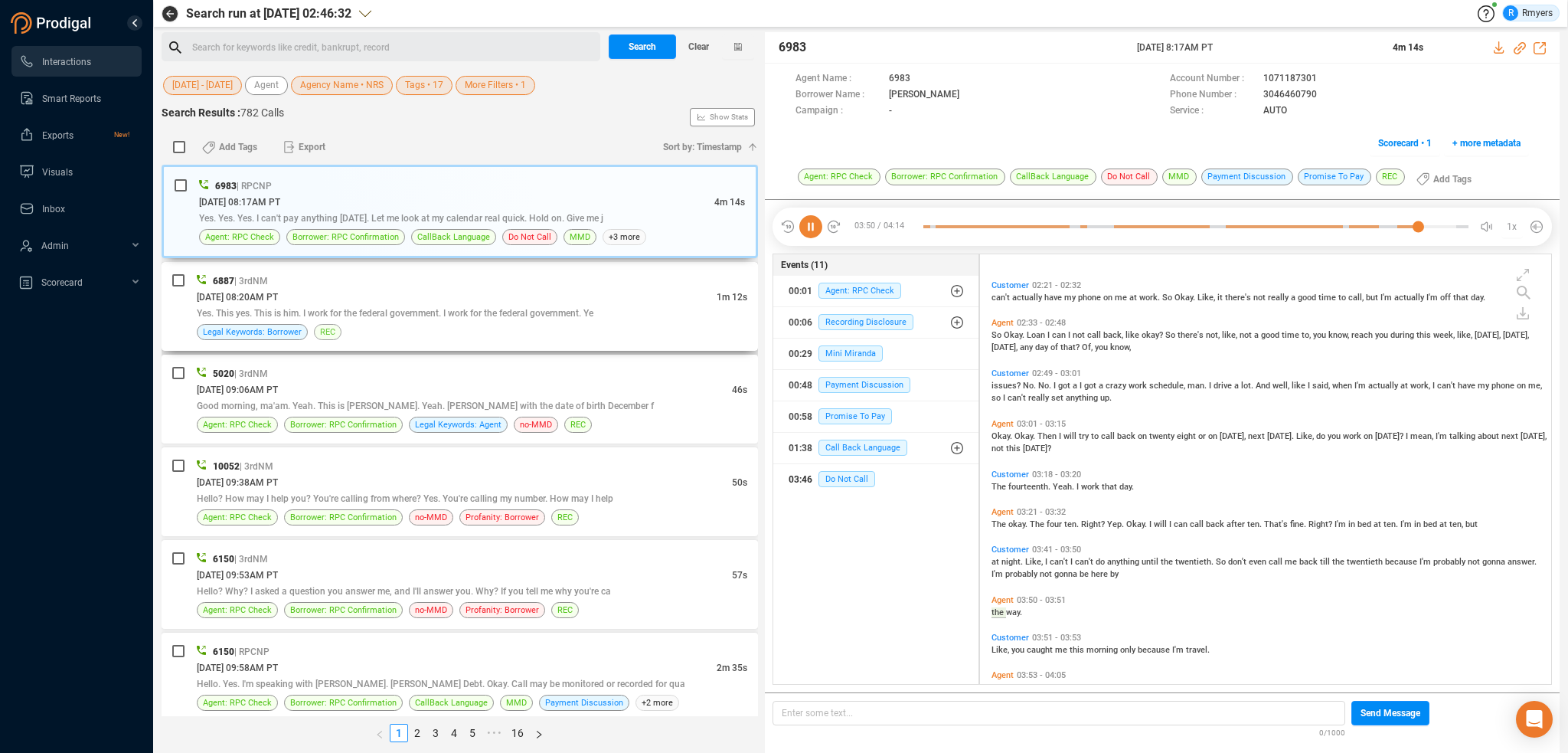
scroll to position [780, 0]
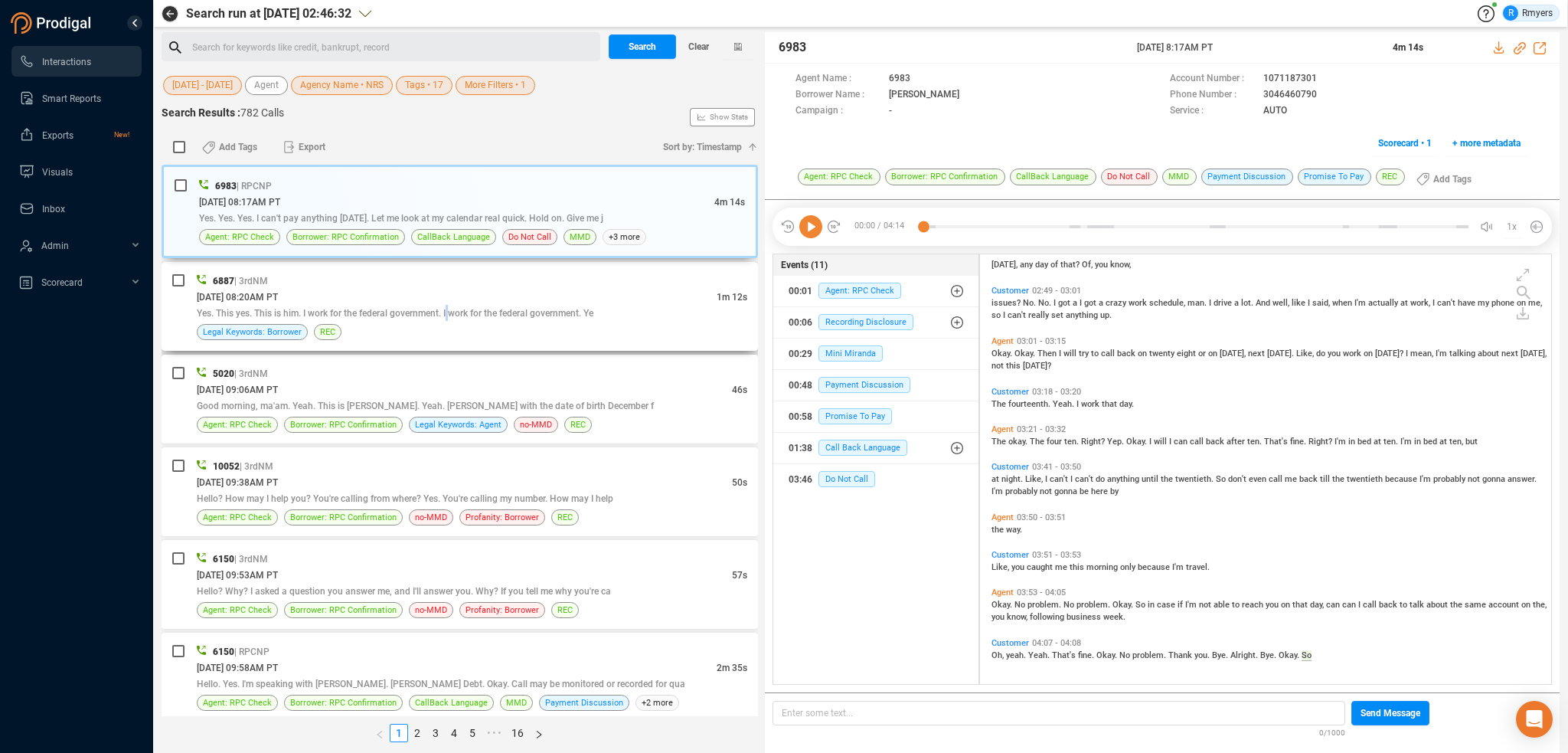
click at [453, 313] on span "Yes. This yes. This is him. I work for the federal government. I work for the f…" at bounding box center [394, 313] width 396 height 11
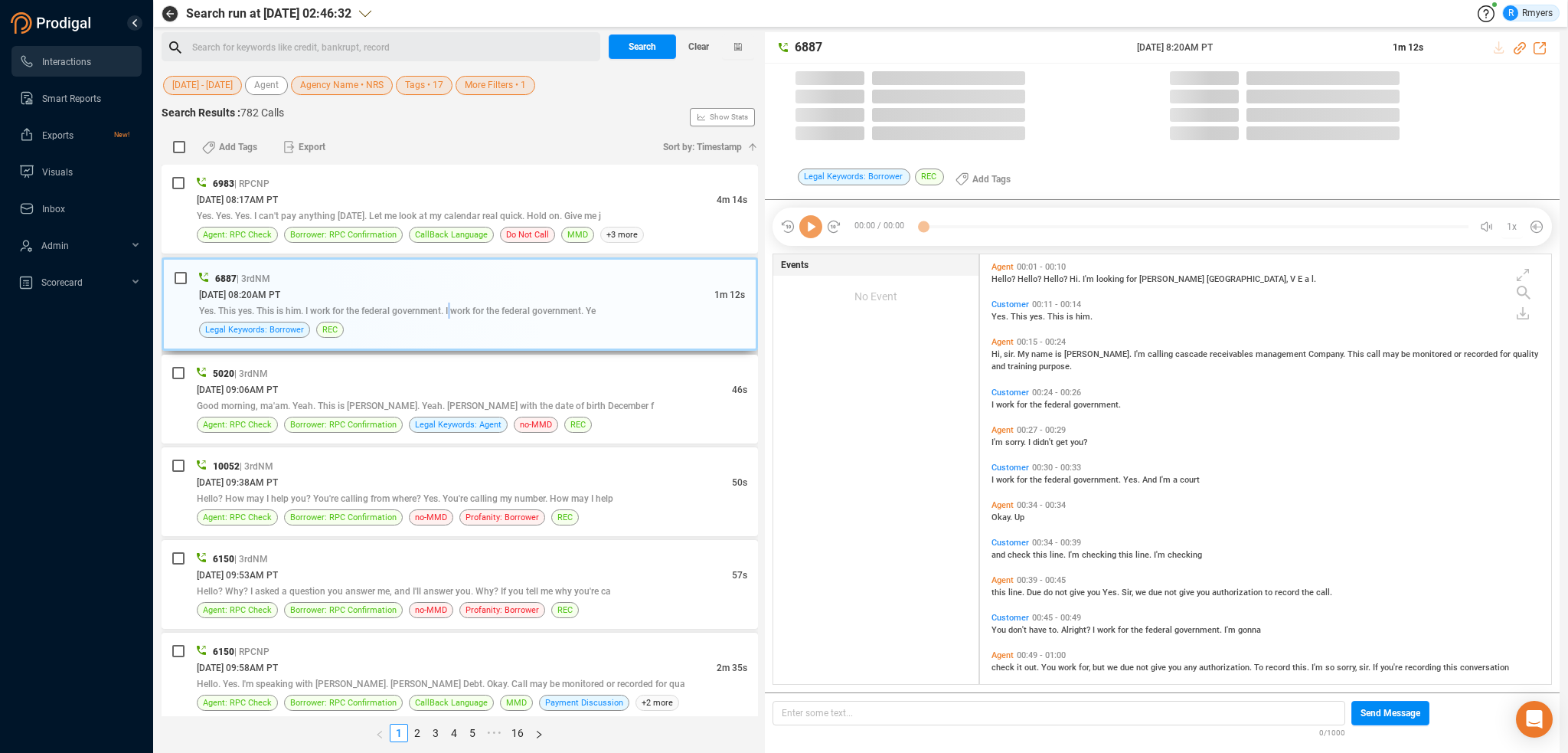
scroll to position [4, 7]
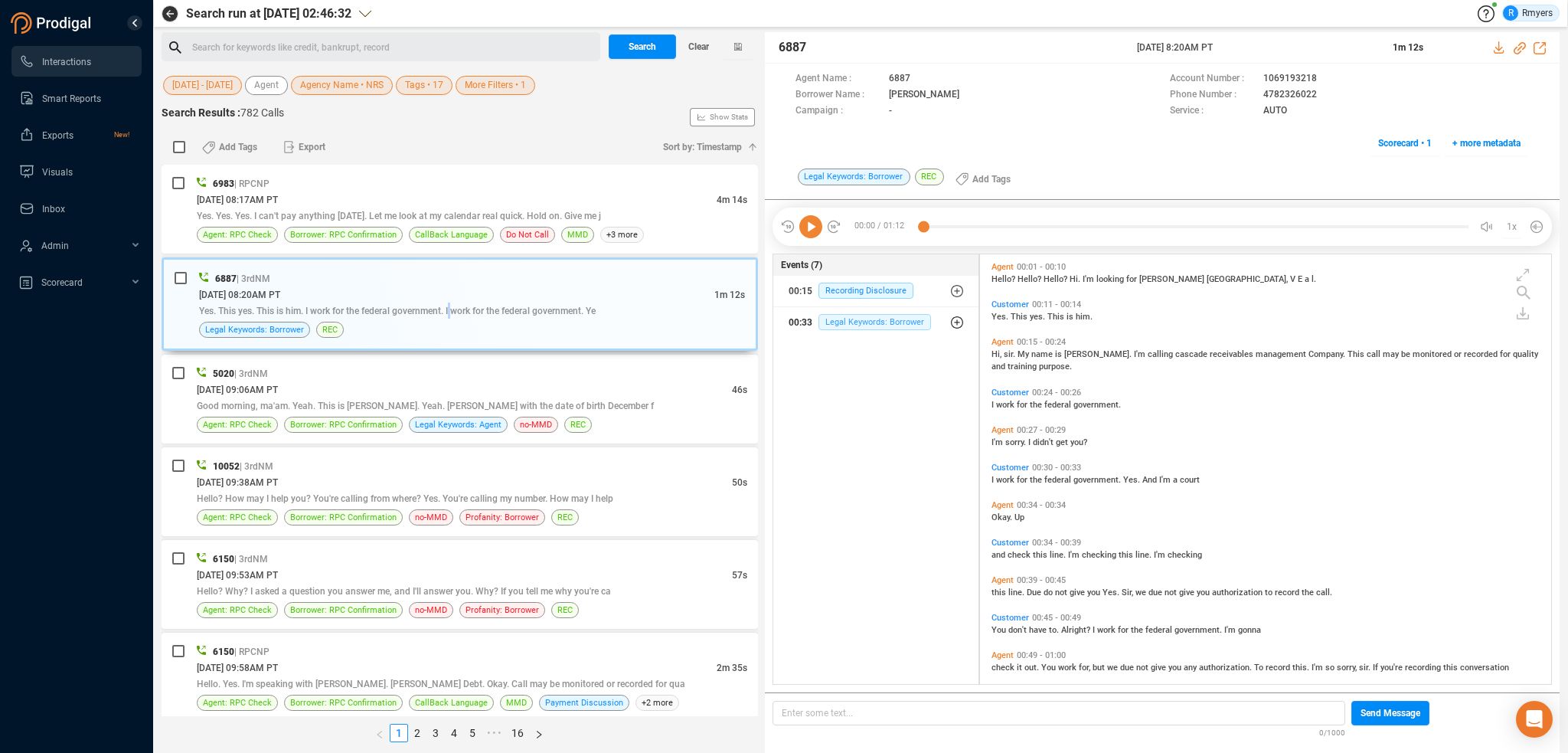
click at [849, 326] on span "Legal Keywords: Borrower" at bounding box center [875, 322] width 112 height 16
click at [867, 349] on span "Legal Keywords: Borrower" at bounding box center [886, 353] width 112 height 16
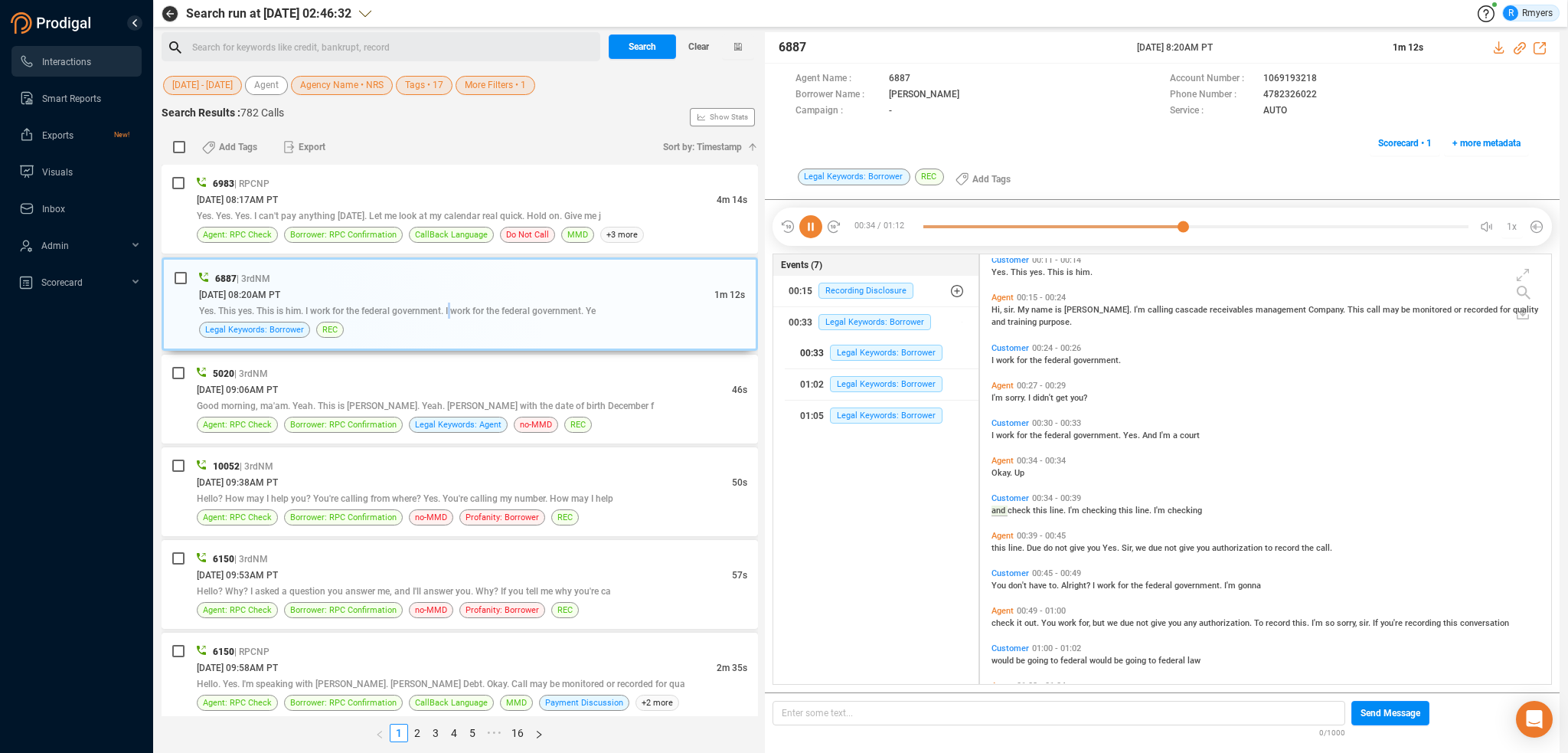
scroll to position [82, 0]
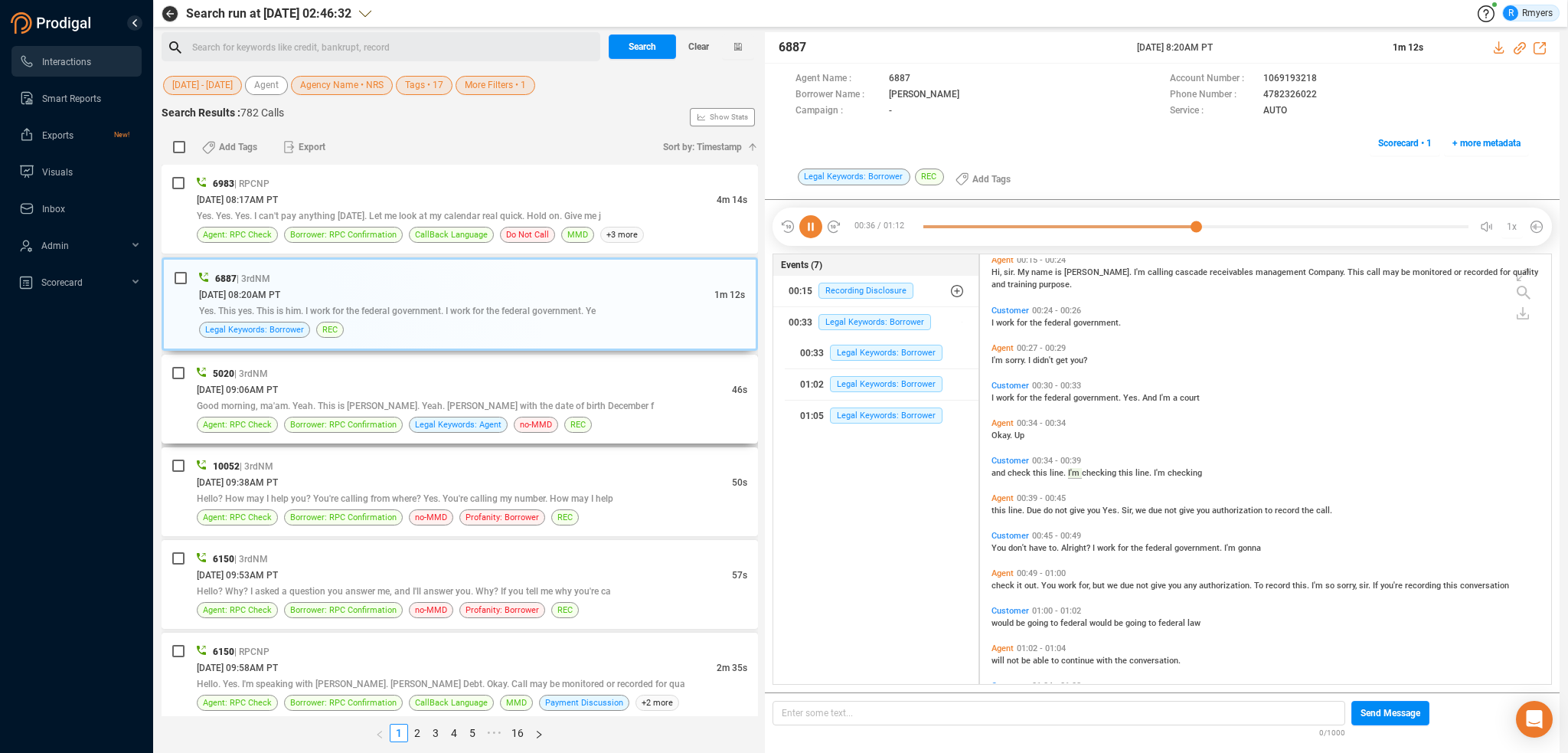
click at [494, 397] on div "Good morning, ma'am. Yeah. This is [PERSON_NAME]. Yeah. [PERSON_NAME] with the …" at bounding box center [471, 405] width 550 height 16
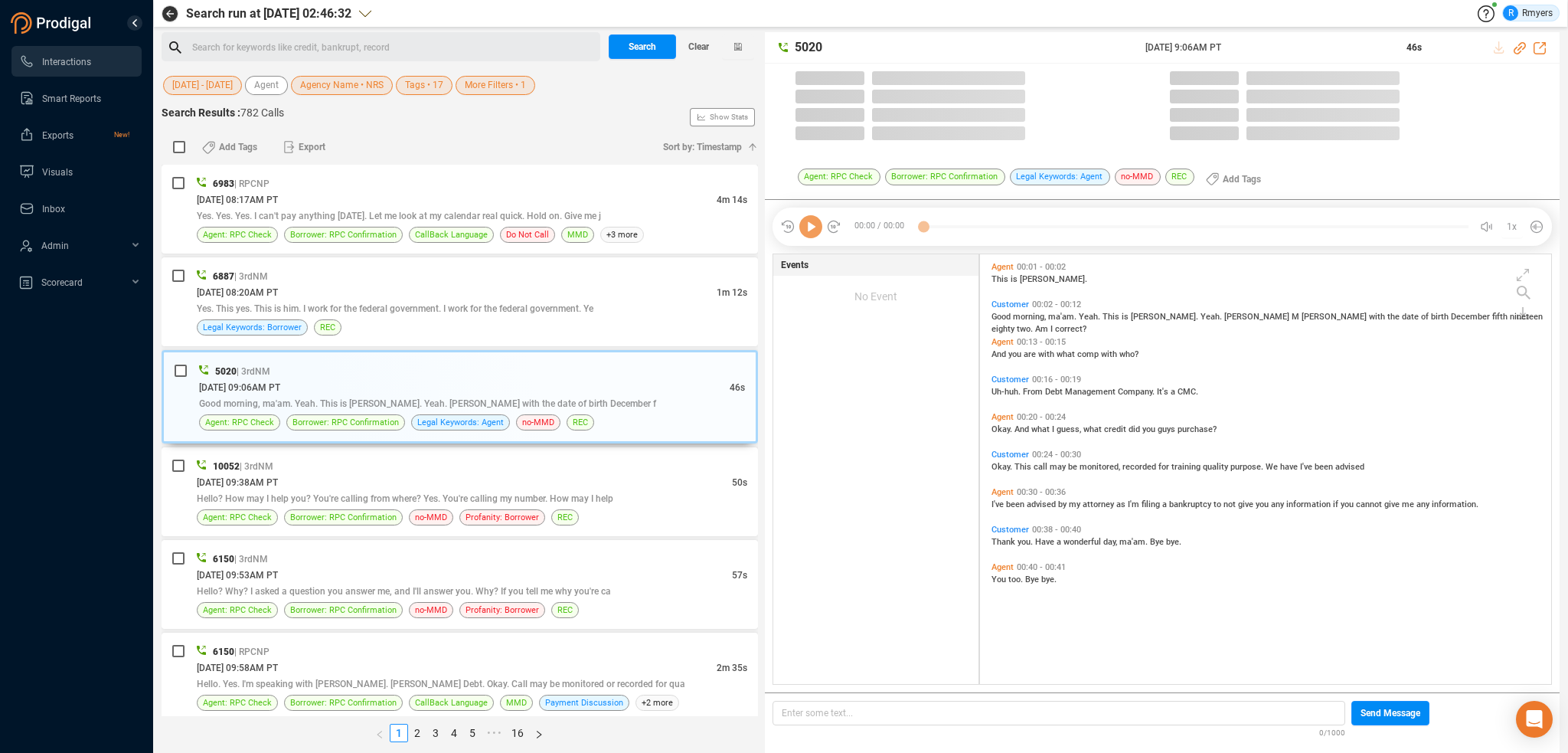
scroll to position [426, 564]
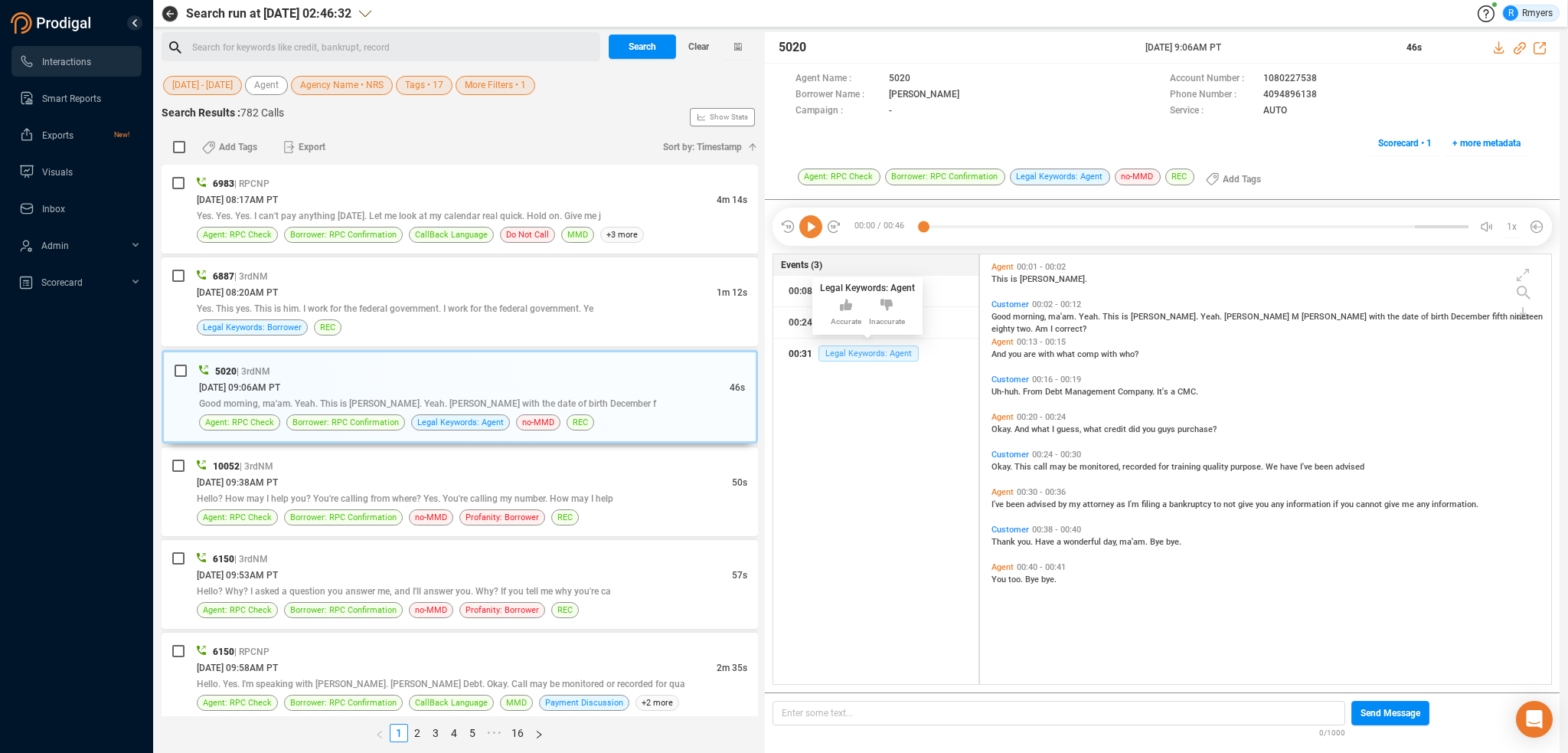
click at [832, 347] on span "Legal Keywords: Agent" at bounding box center [869, 354] width 100 height 16
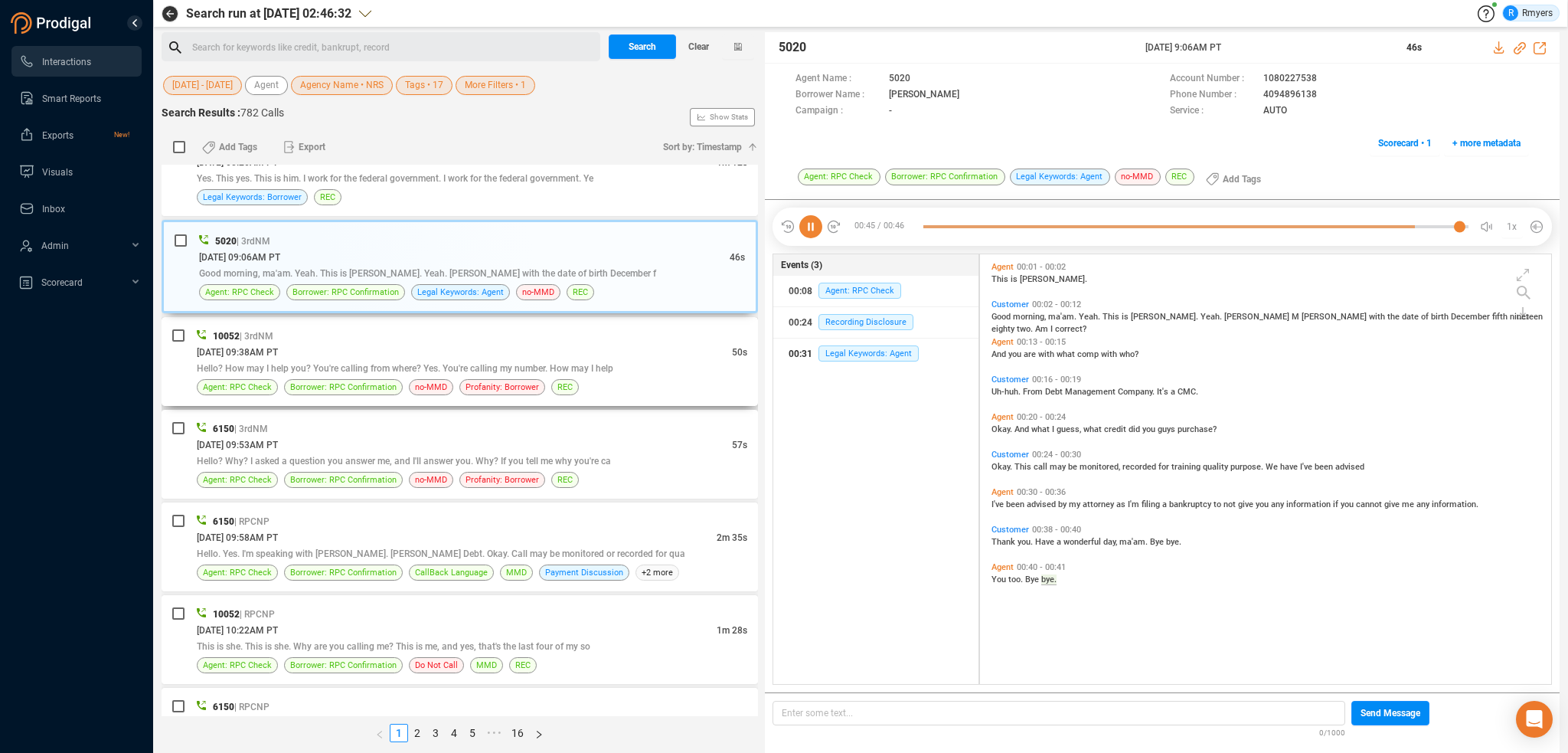
scroll to position [153, 0]
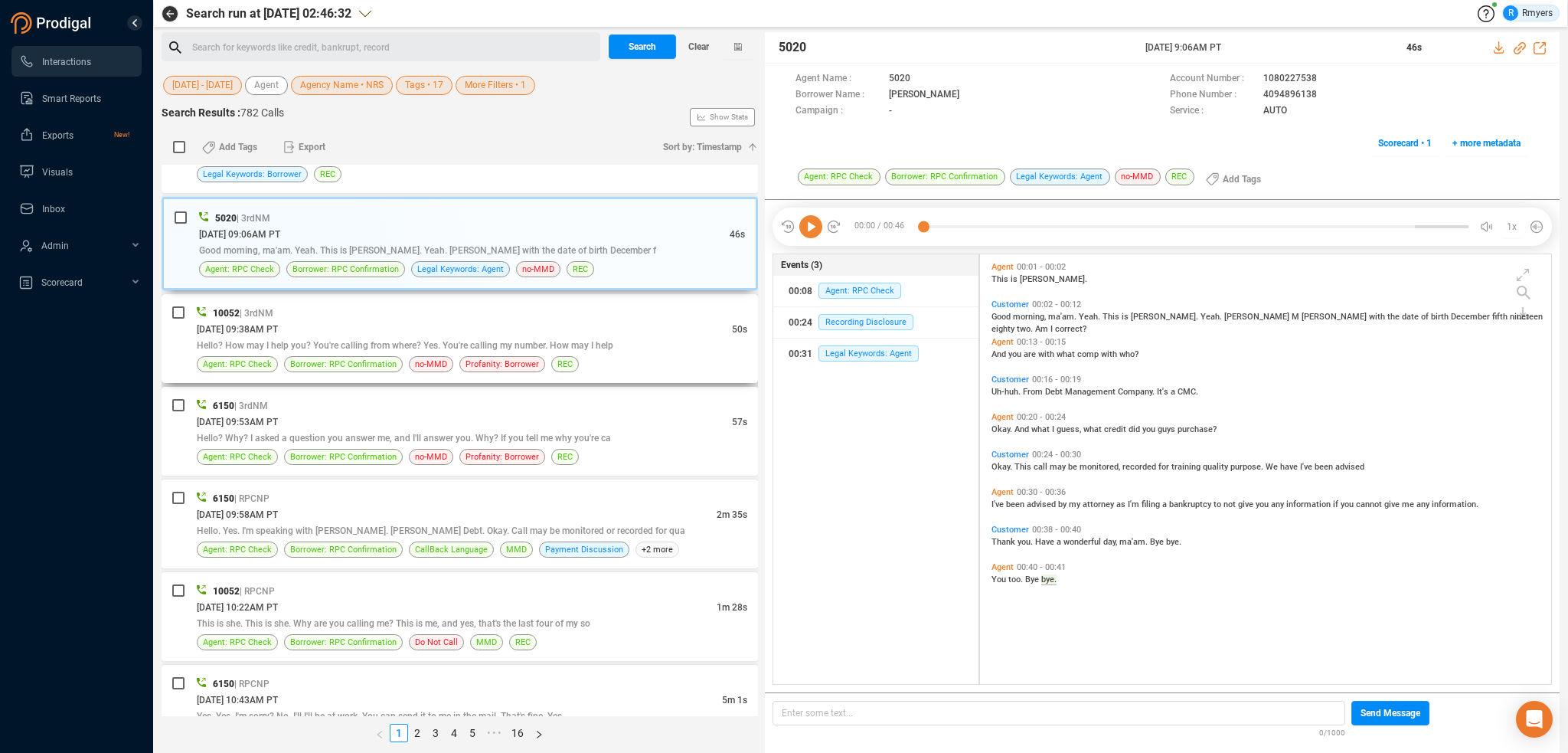
click at [384, 329] on div "[DATE] 09:38AM PT" at bounding box center [464, 329] width 536 height 16
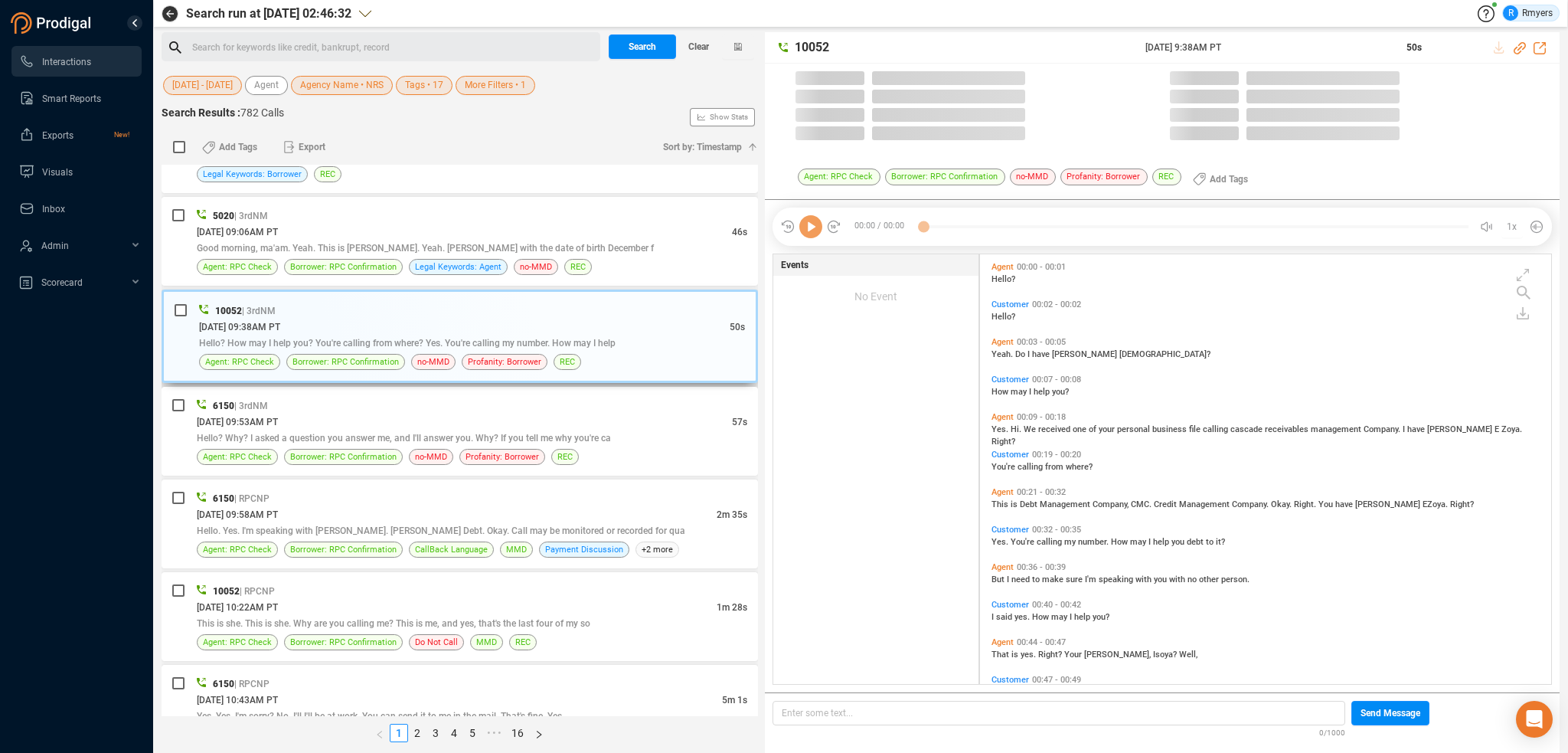
scroll to position [426, 564]
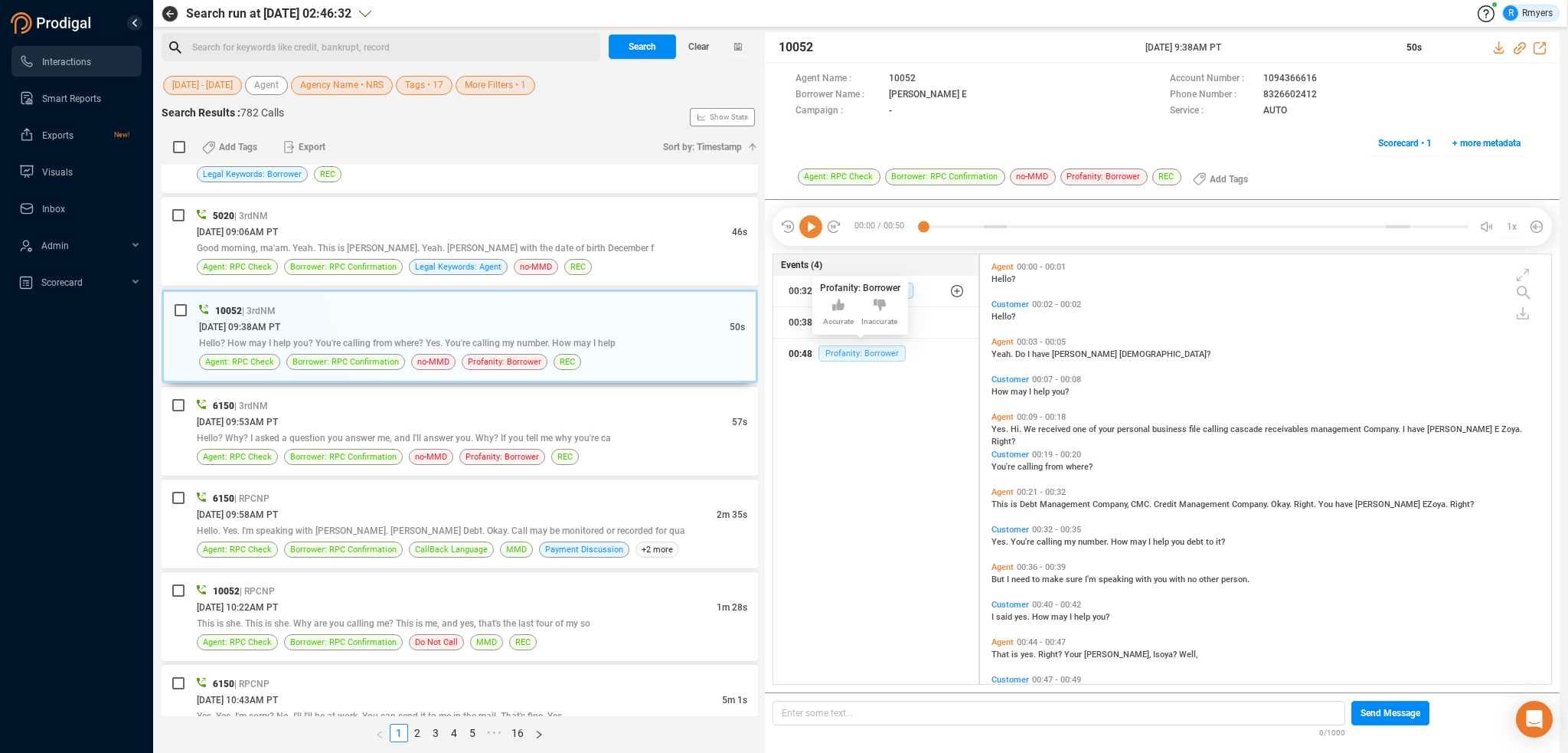
click at [851, 347] on span "Profanity: Borrower" at bounding box center [862, 354] width 87 height 16
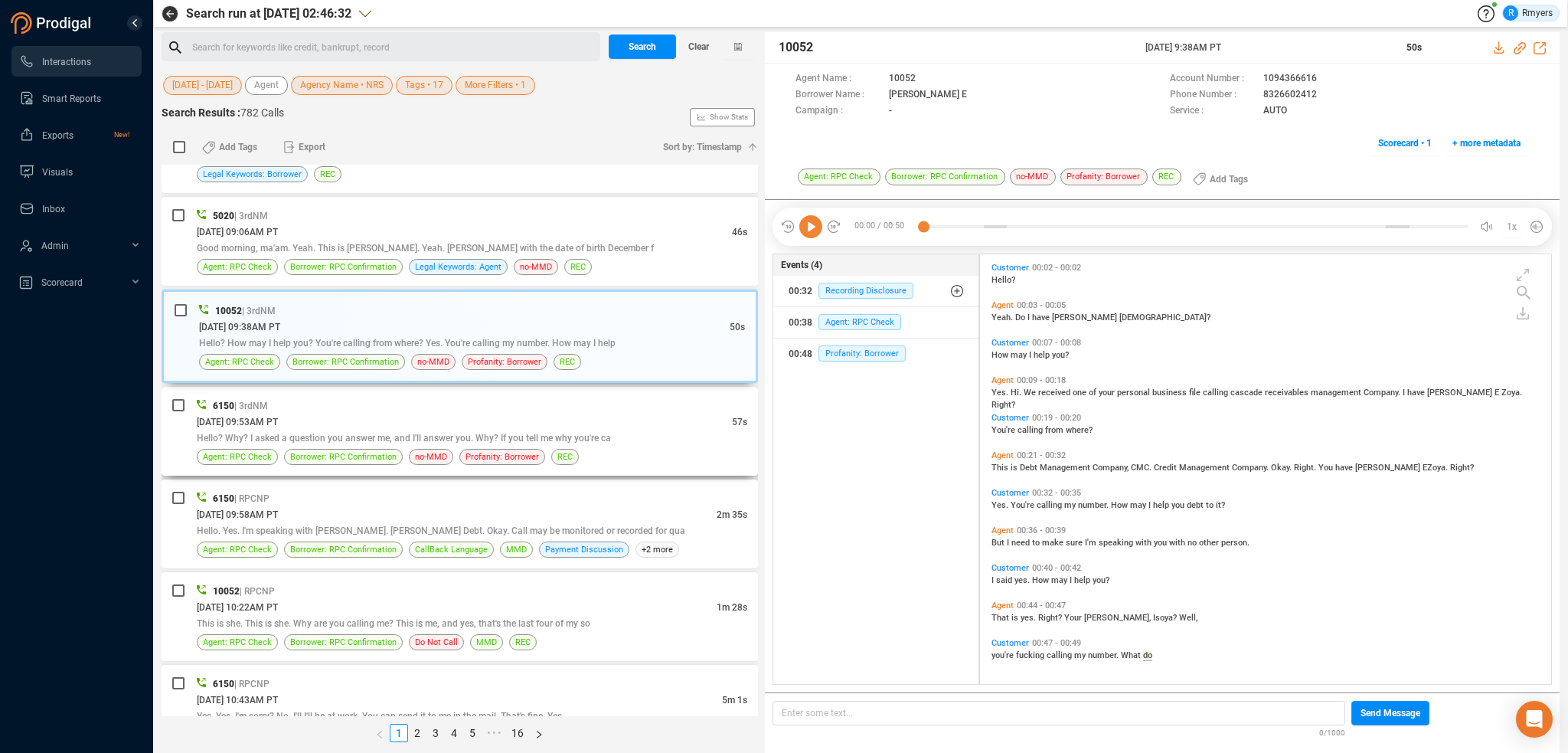
click at [519, 419] on div "[DATE] 09:53AM PT" at bounding box center [464, 422] width 536 height 16
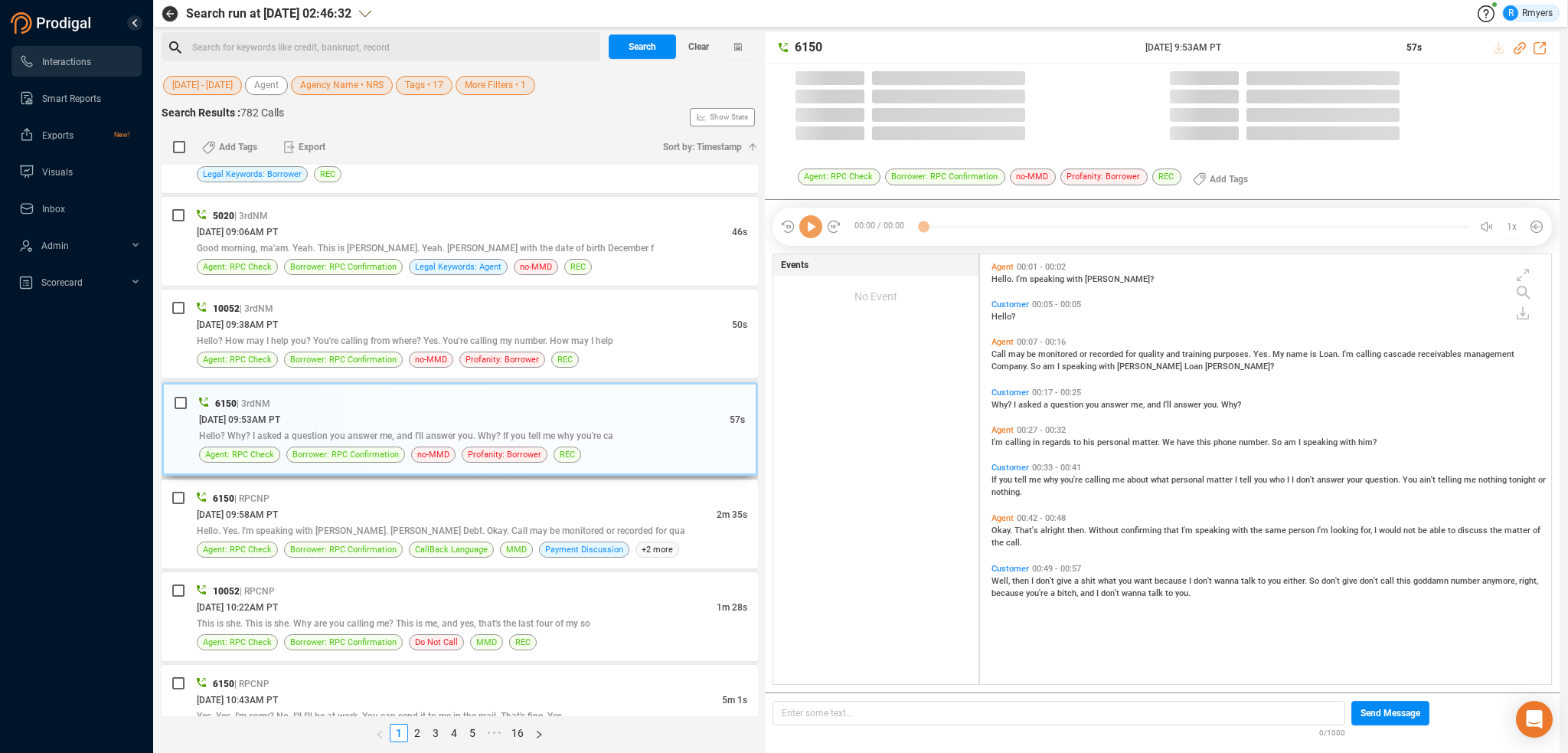
scroll to position [426, 564]
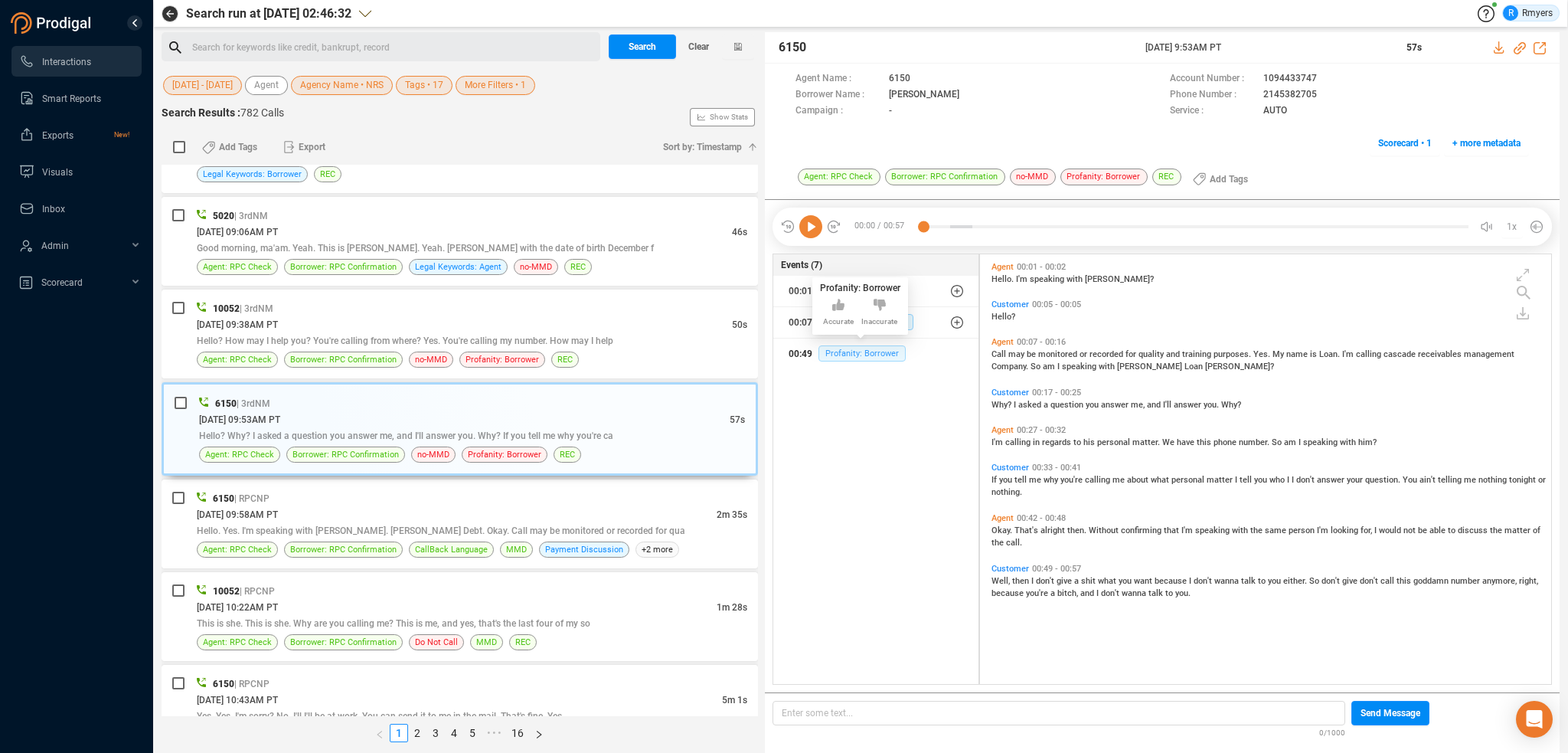
click at [841, 348] on span "Profanity: Borrower" at bounding box center [862, 354] width 87 height 16
click at [317, 535] on div "Hello. Yes. I'm speaking with [PERSON_NAME]. [PERSON_NAME] Debt. Okay. Call may…" at bounding box center [471, 530] width 550 height 16
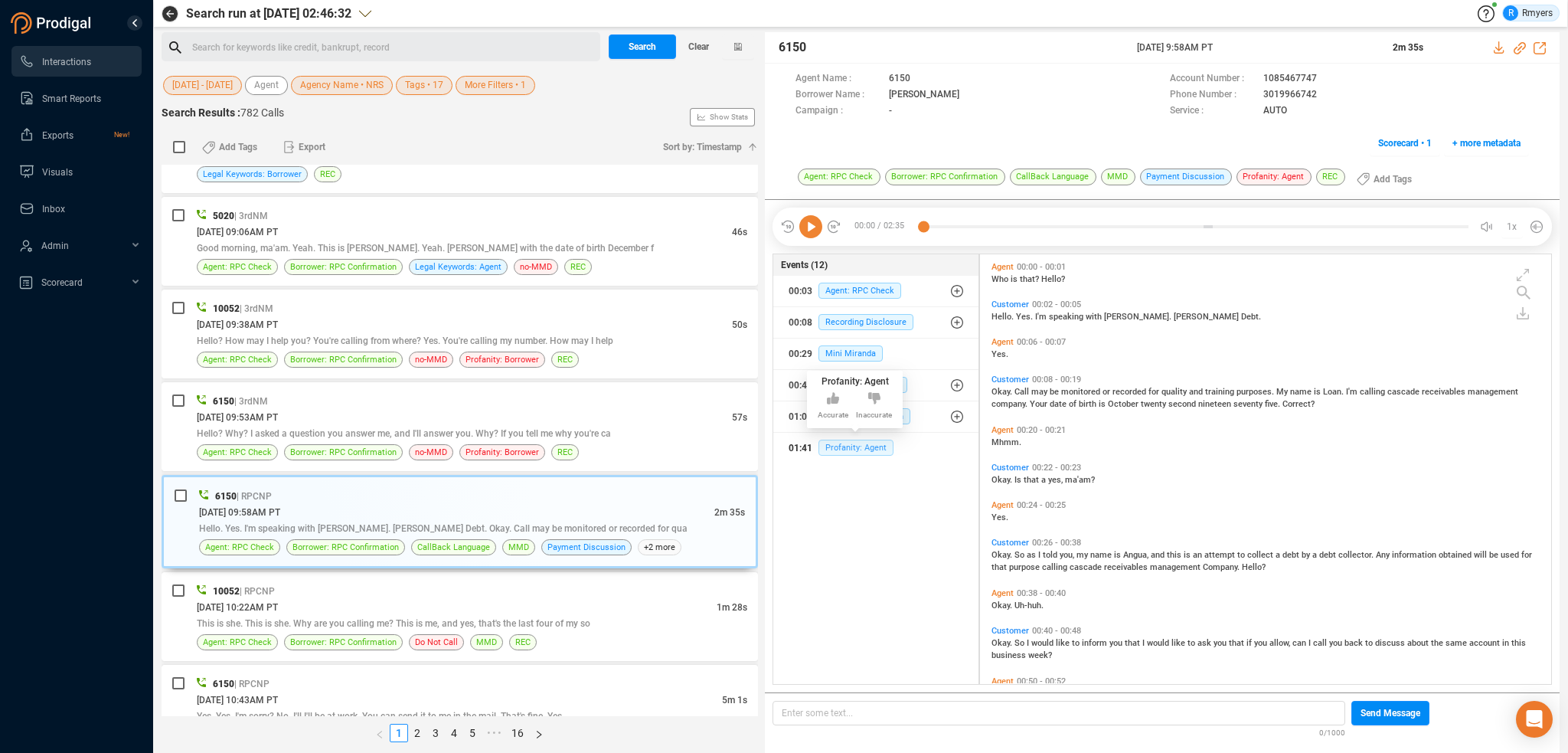
drag, startPoint x: 824, startPoint y: 440, endPoint x: 832, endPoint y: 444, distance: 8.9
click at [827, 441] on span "Profanity: Agent" at bounding box center [856, 448] width 75 height 16
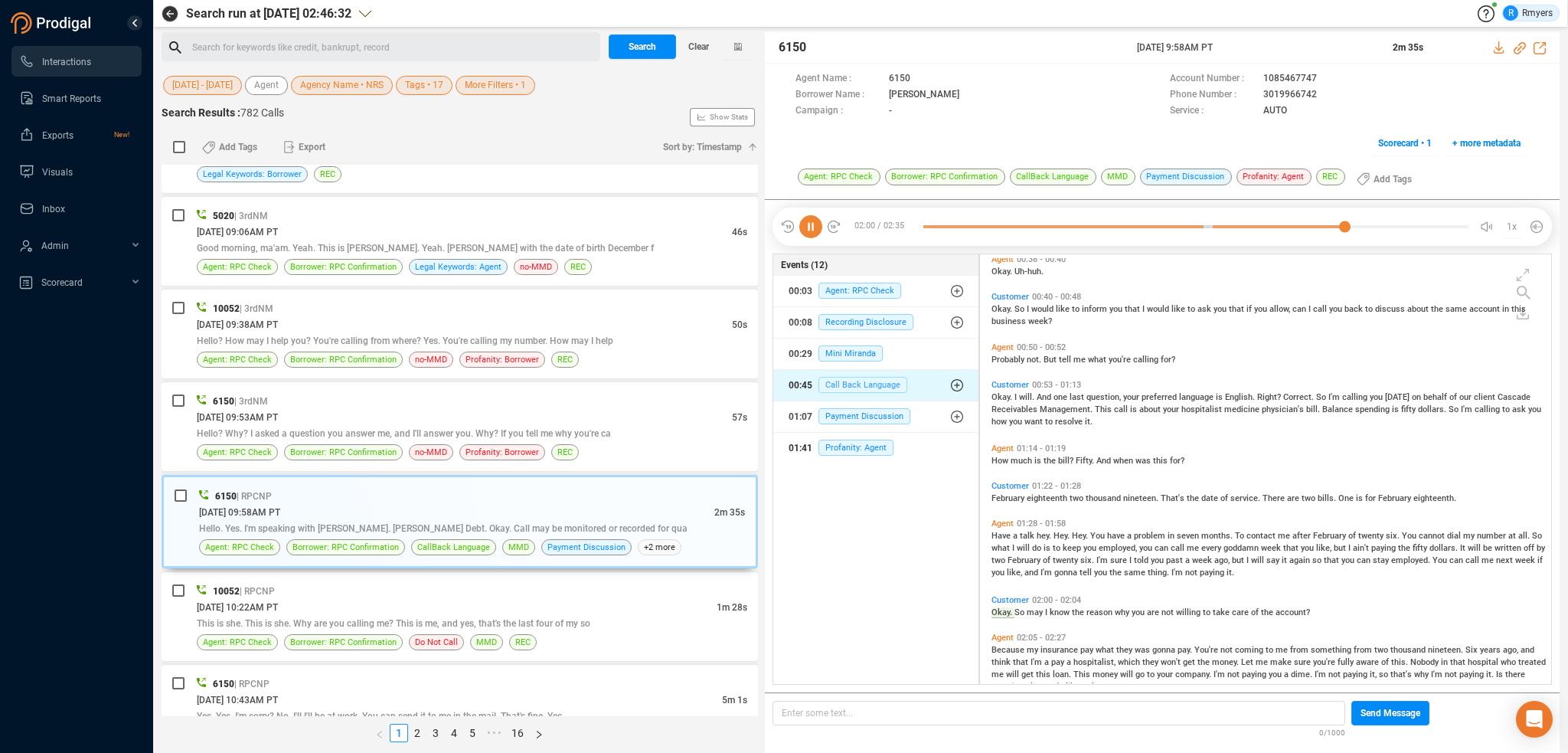
scroll to position [442, 0]
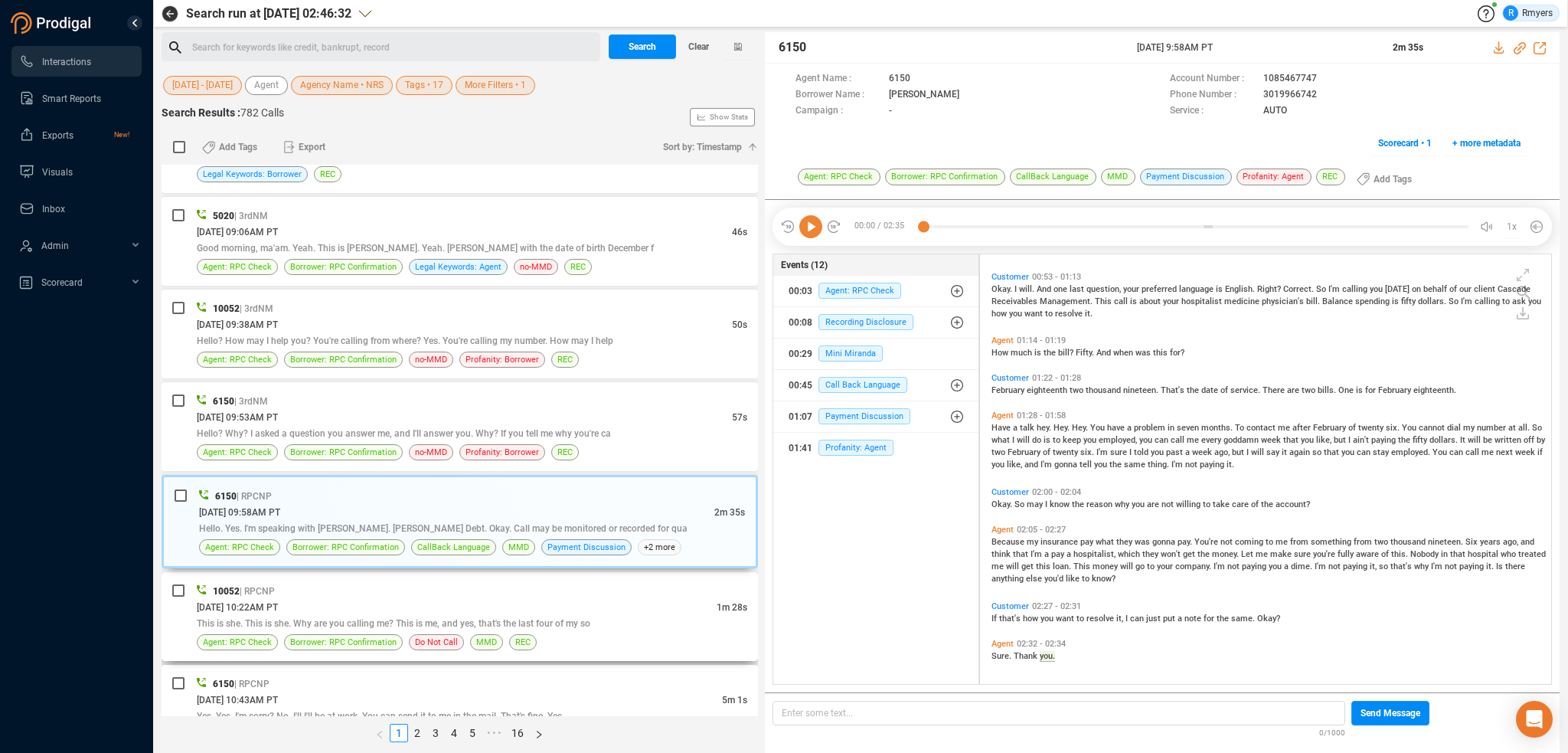
click at [475, 610] on div "[DATE] 10:22AM PT" at bounding box center [456, 607] width 520 height 16
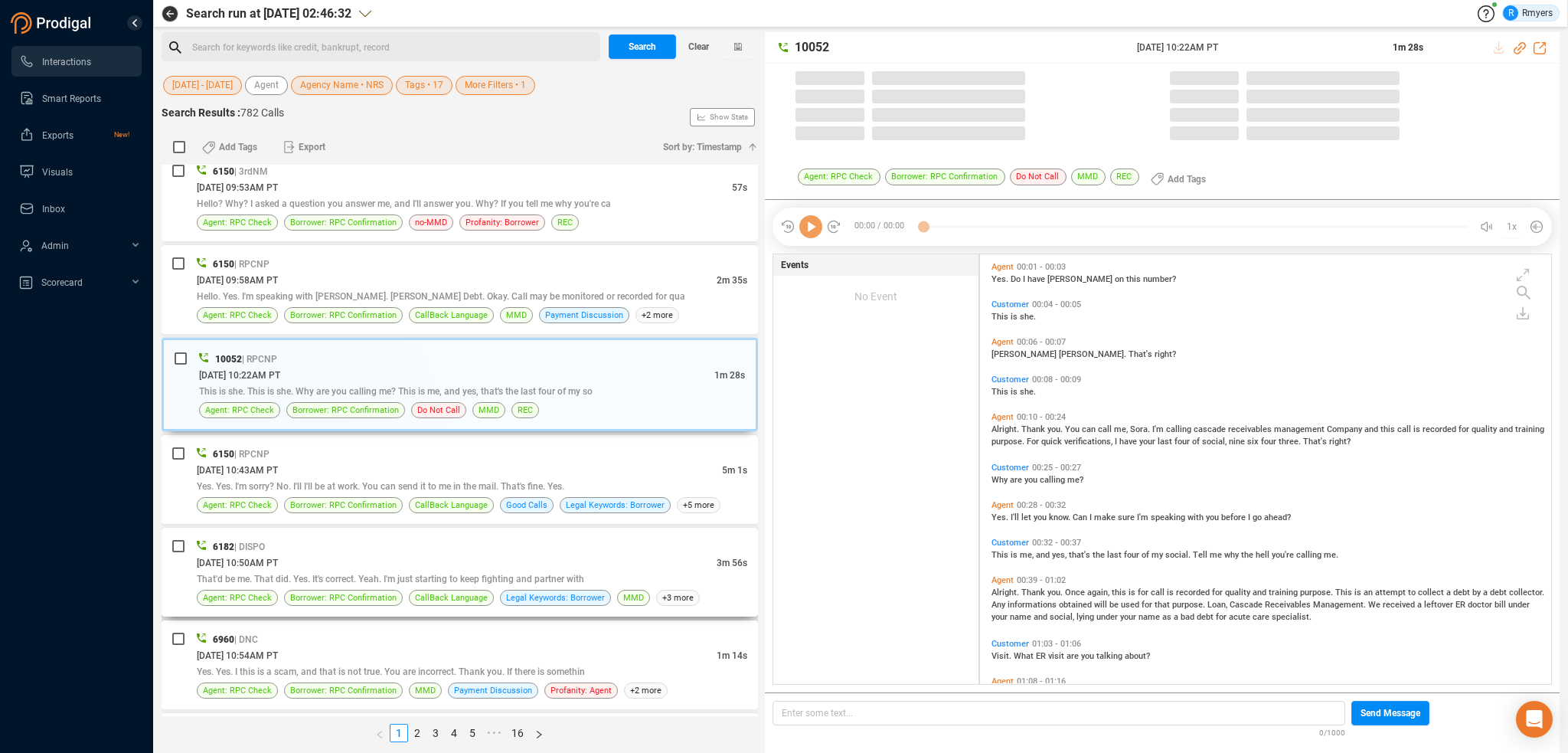
scroll to position [426, 564]
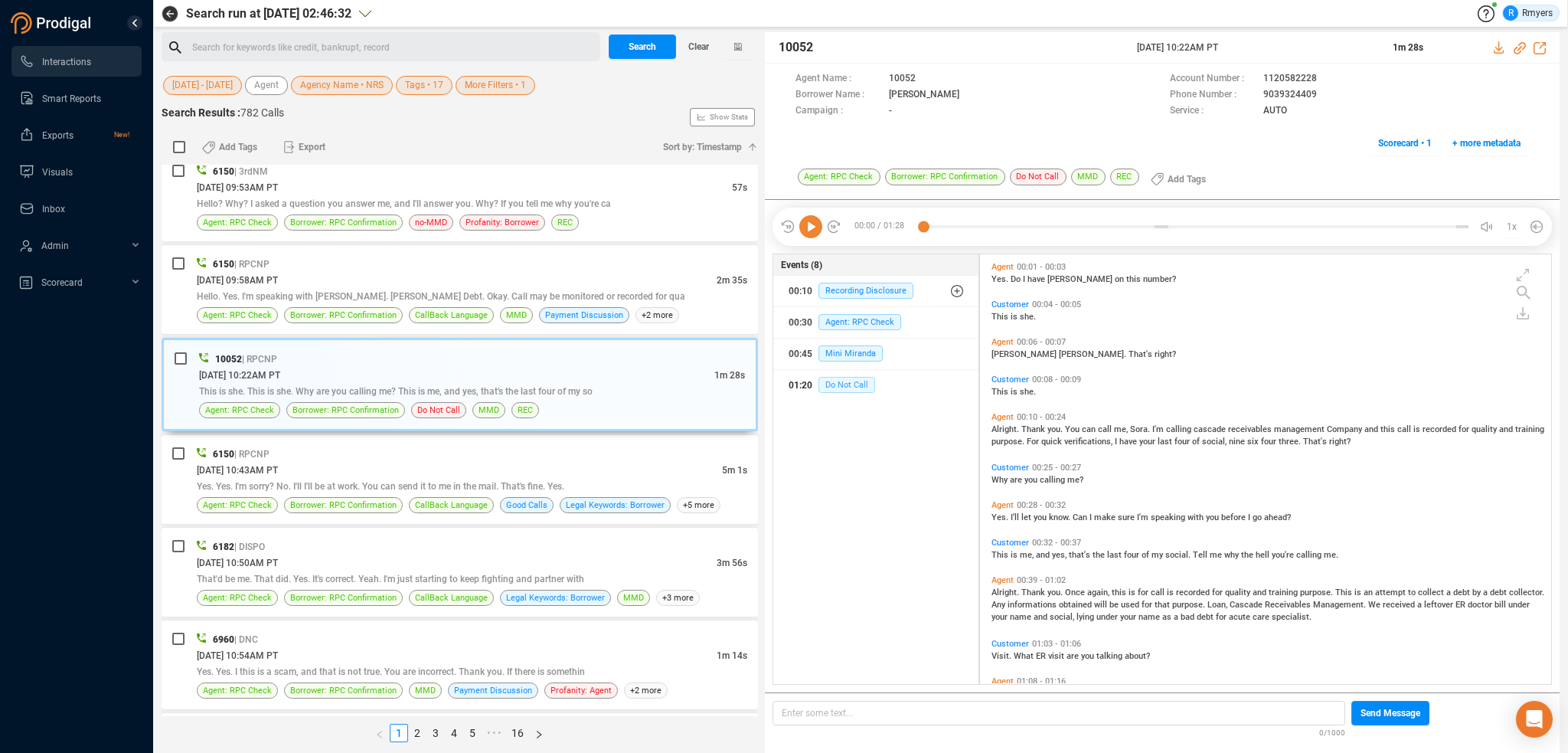
click at [860, 386] on span "Do Not Call" at bounding box center [847, 385] width 57 height 16
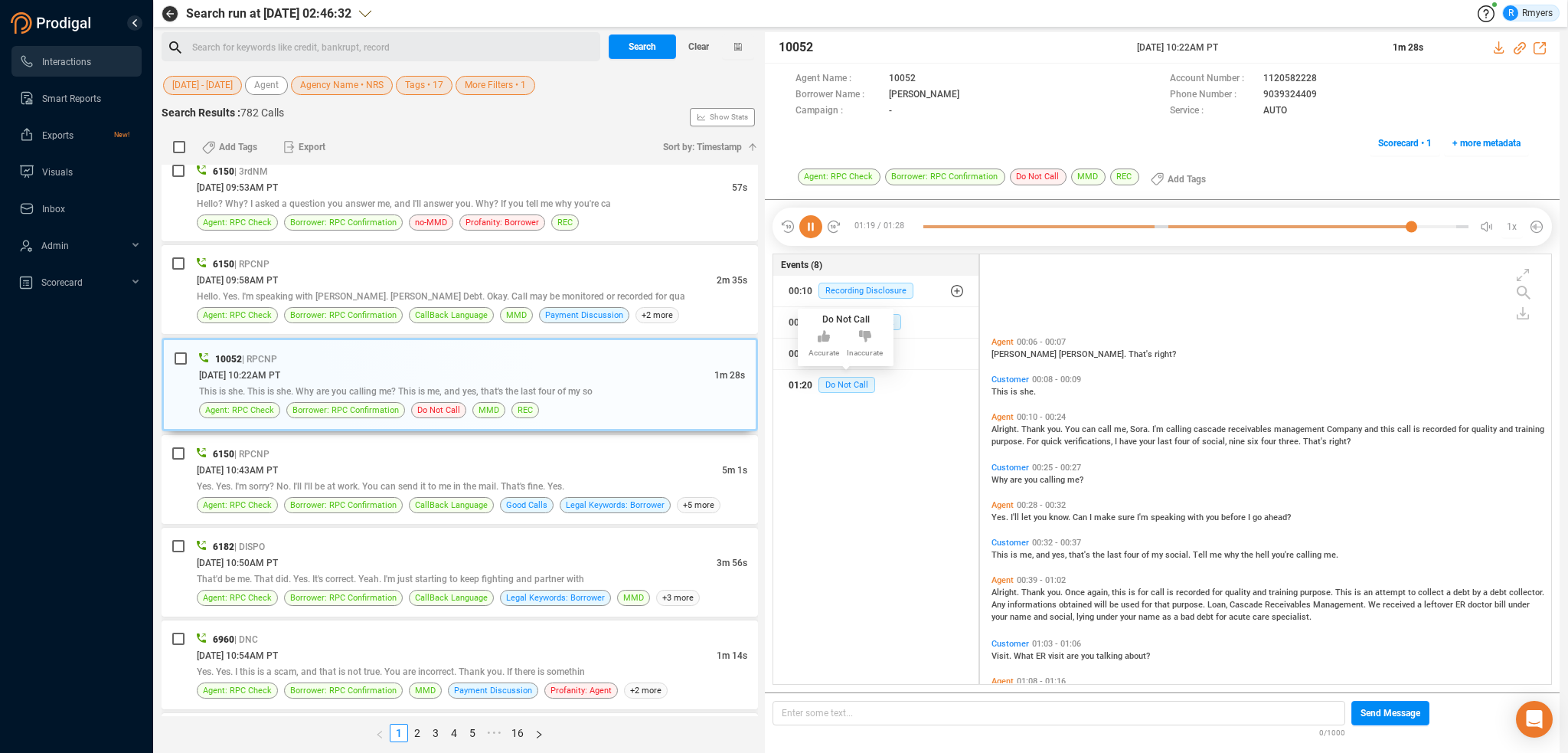
scroll to position [113, 0]
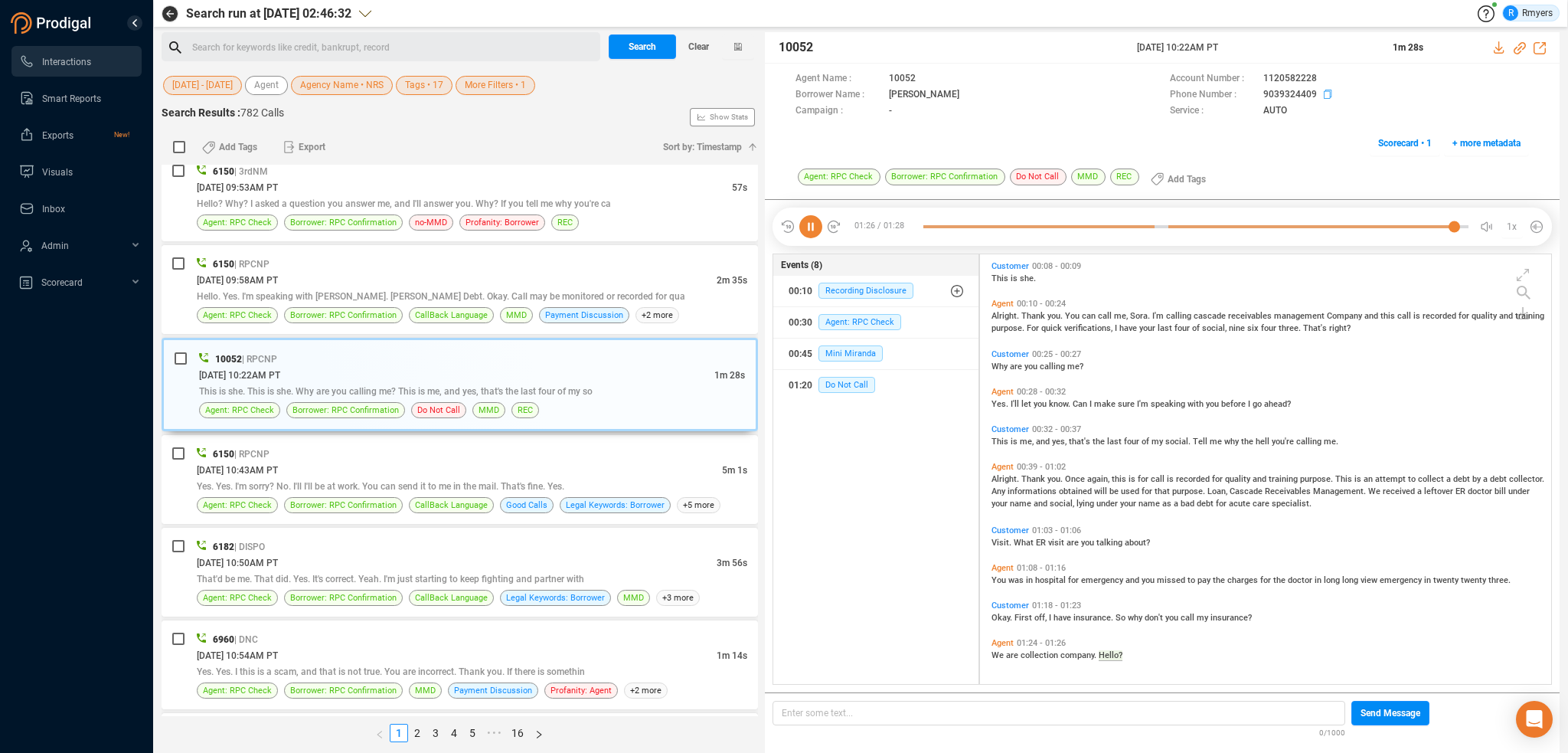
drag, startPoint x: 1257, startPoint y: 95, endPoint x: 1248, endPoint y: 93, distance: 9.2
click at [1249, 94] on div "Phone Number : [PHONE_NUMBER]" at bounding box center [1349, 95] width 359 height 16
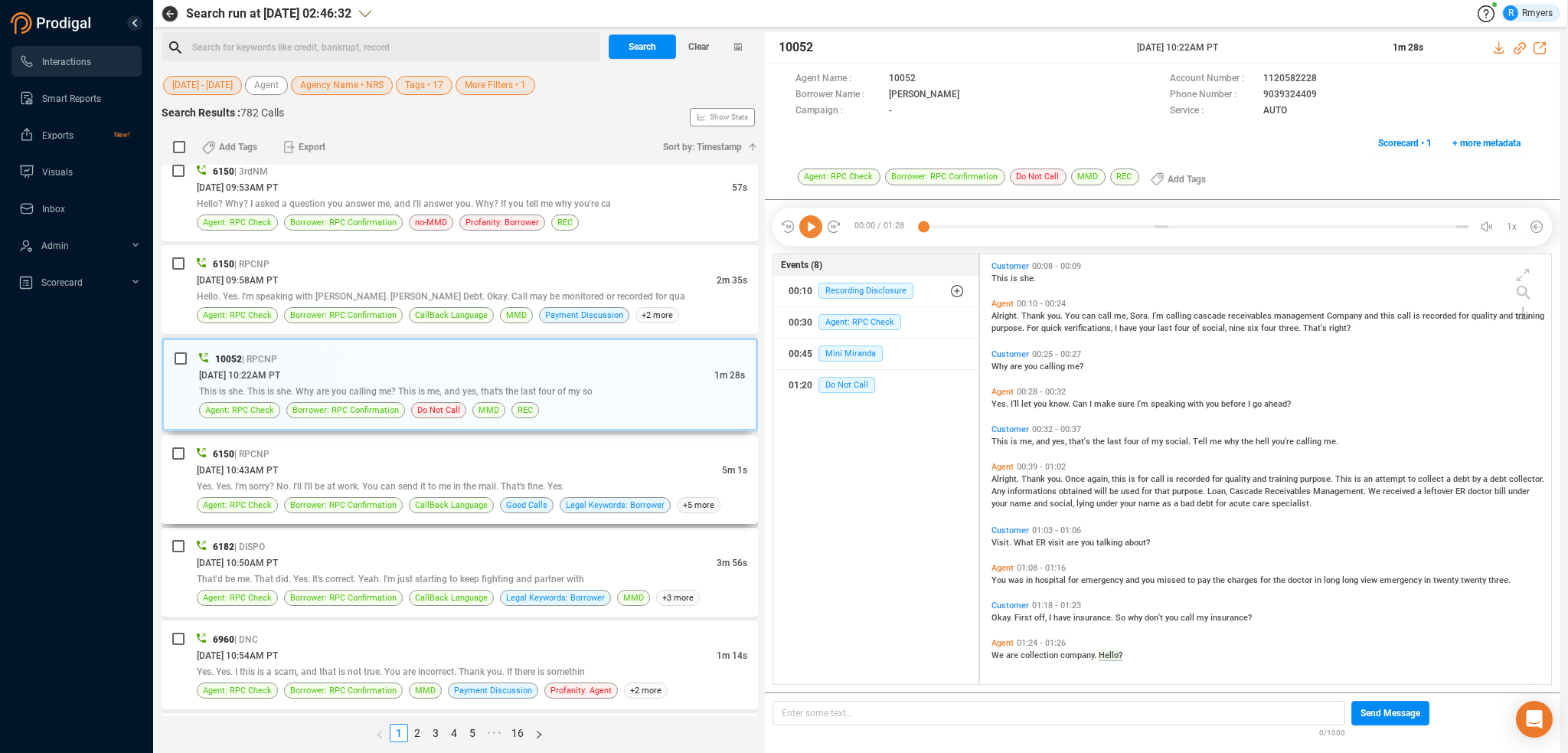
click at [399, 481] on span "Yes. Yes. I'm sorry? No. I'll I'll be at work. You can send it to me in the mai…" at bounding box center [380, 486] width 367 height 11
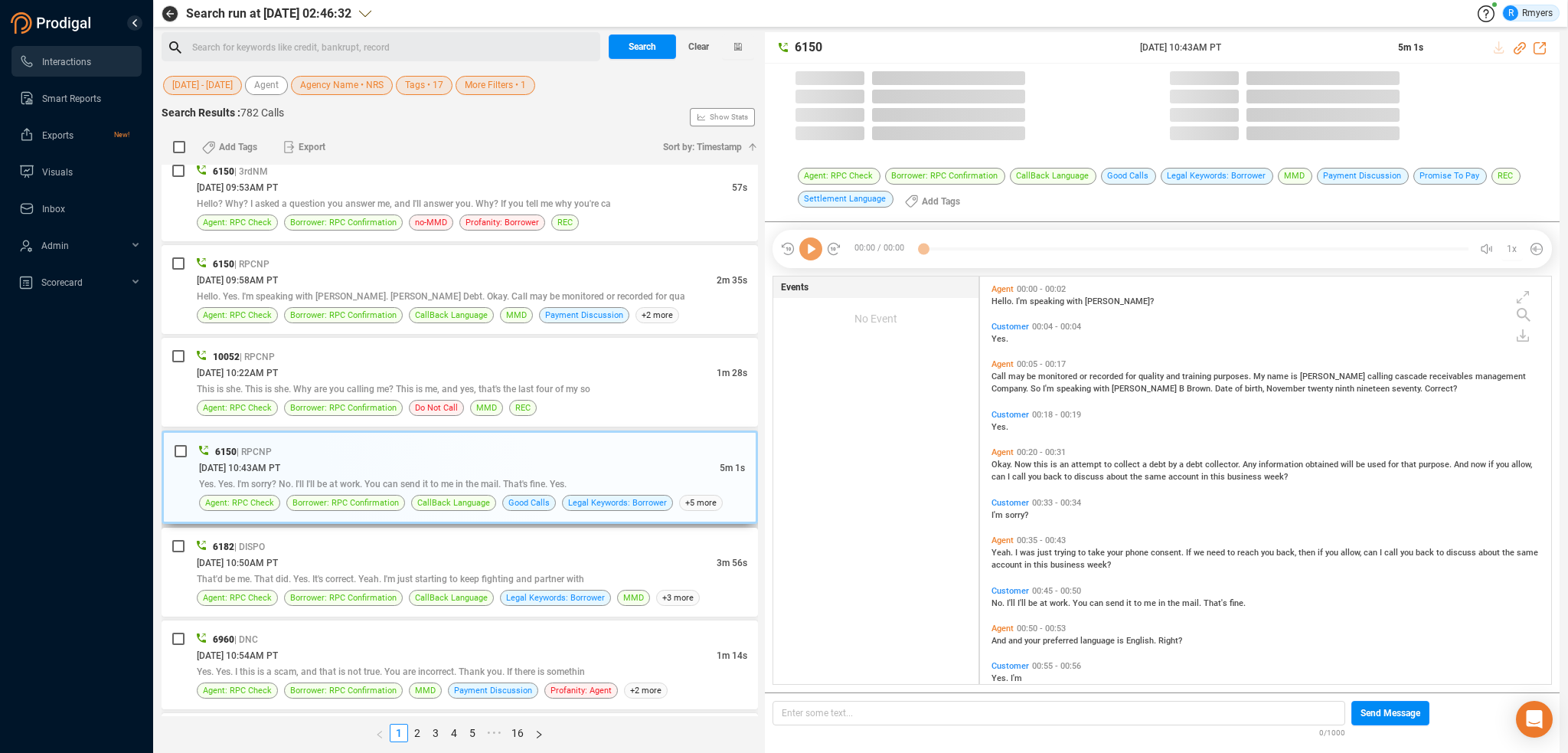
scroll to position [405, 564]
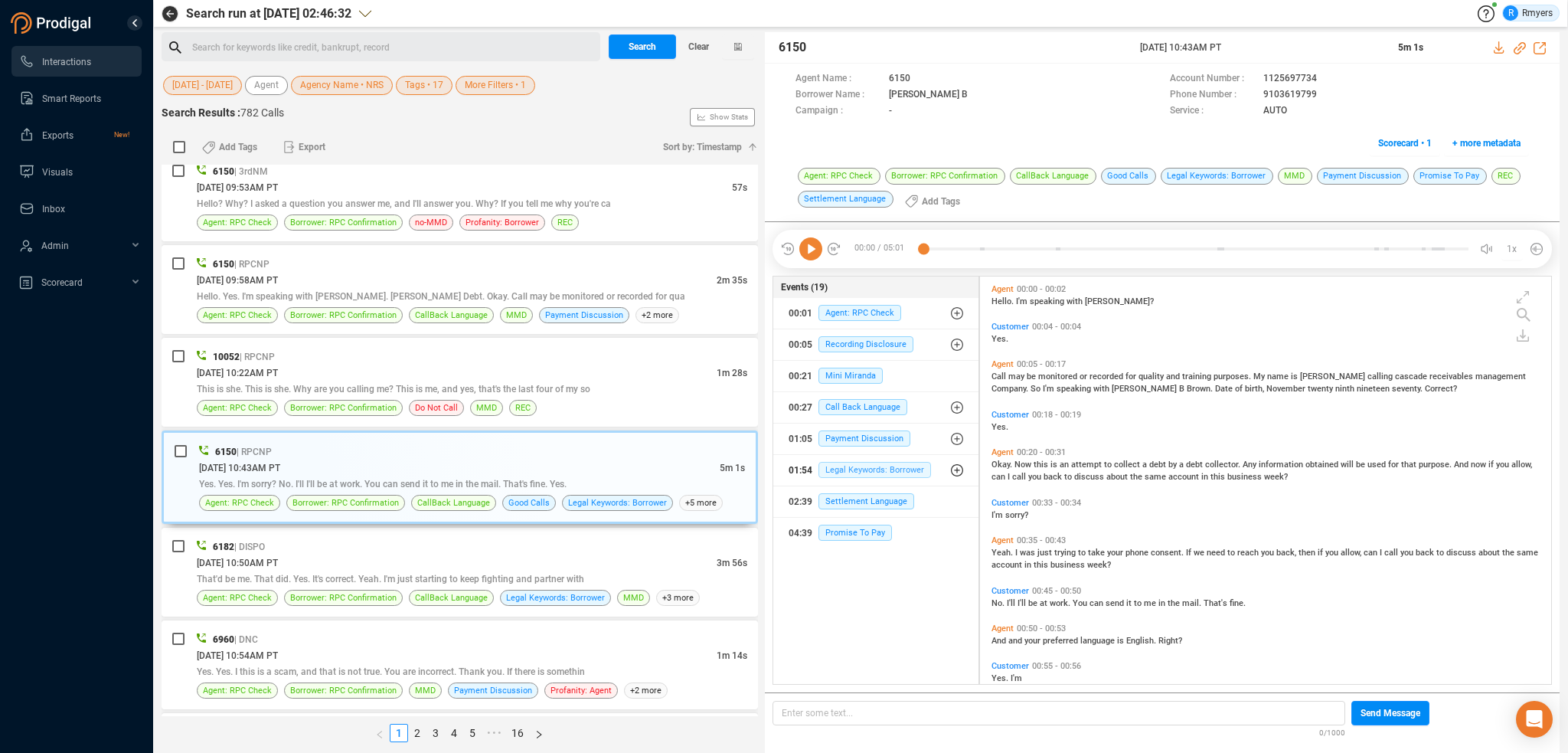
click at [864, 467] on span "Legal Keywords: Borrower" at bounding box center [875, 470] width 112 height 16
click at [874, 501] on span "Legal Keywords: Borrower" at bounding box center [886, 500] width 112 height 16
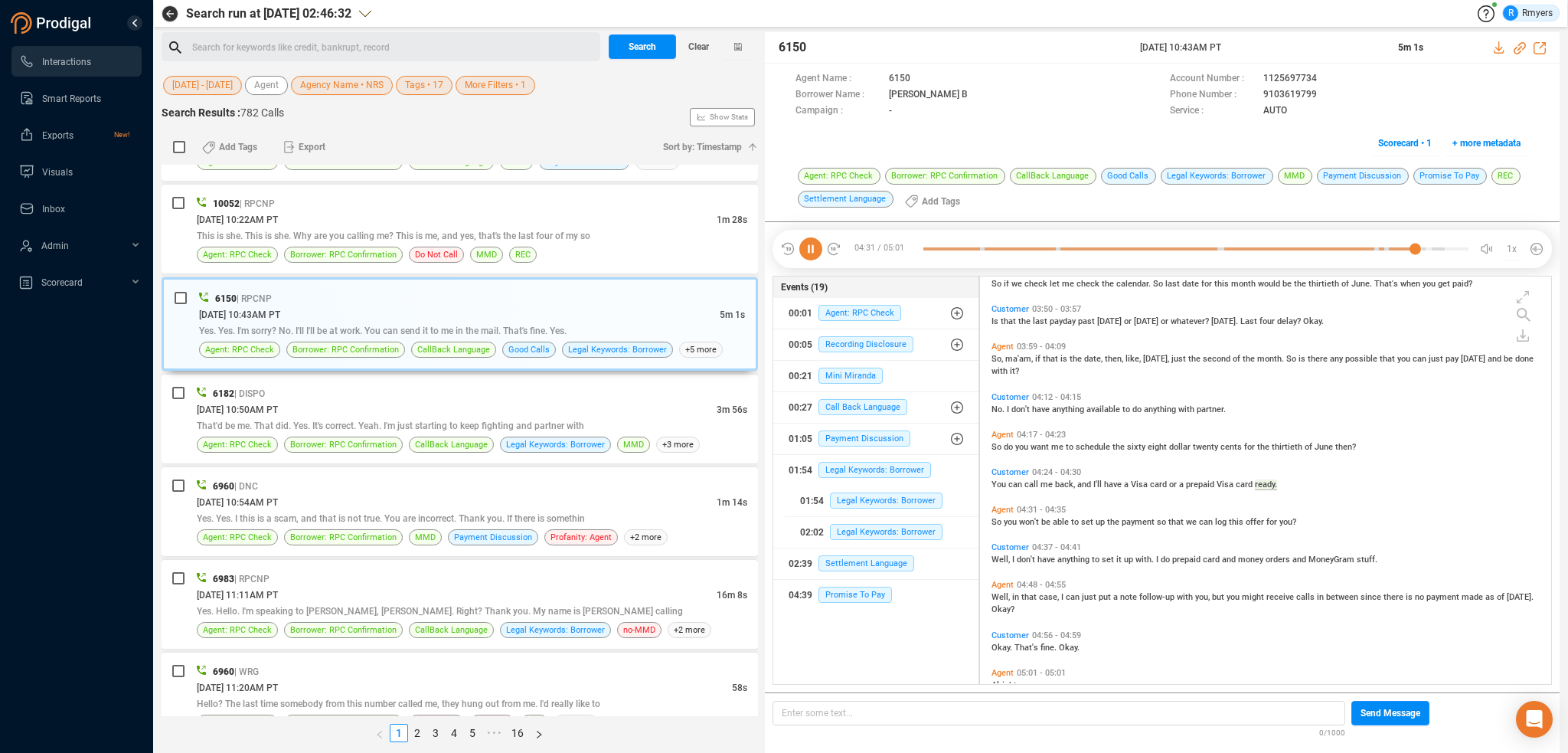
scroll to position [1179, 0]
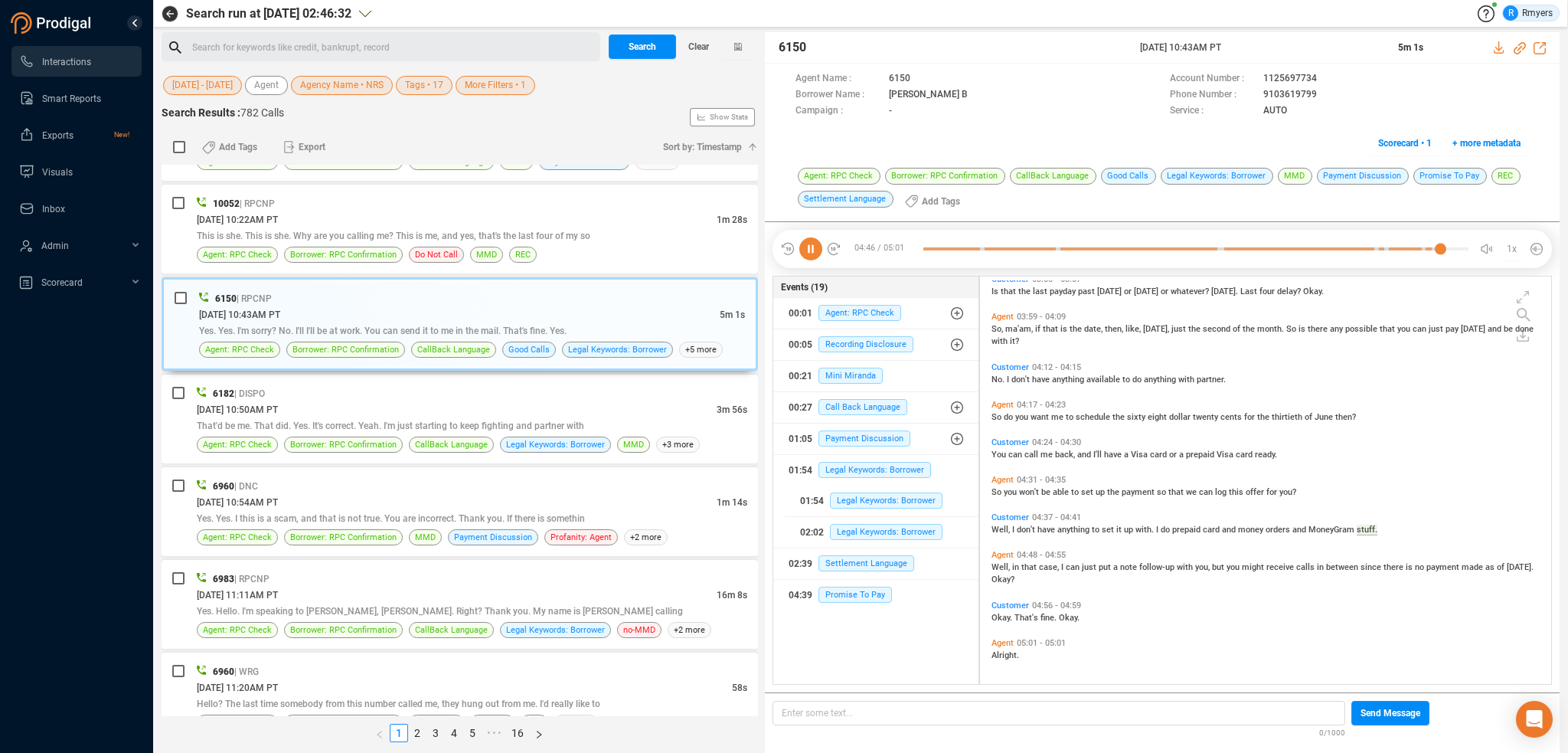
click at [807, 250] on icon at bounding box center [810, 248] width 23 height 23
click at [397, 401] on div "[DATE] 10:50AM PT" at bounding box center [456, 409] width 520 height 16
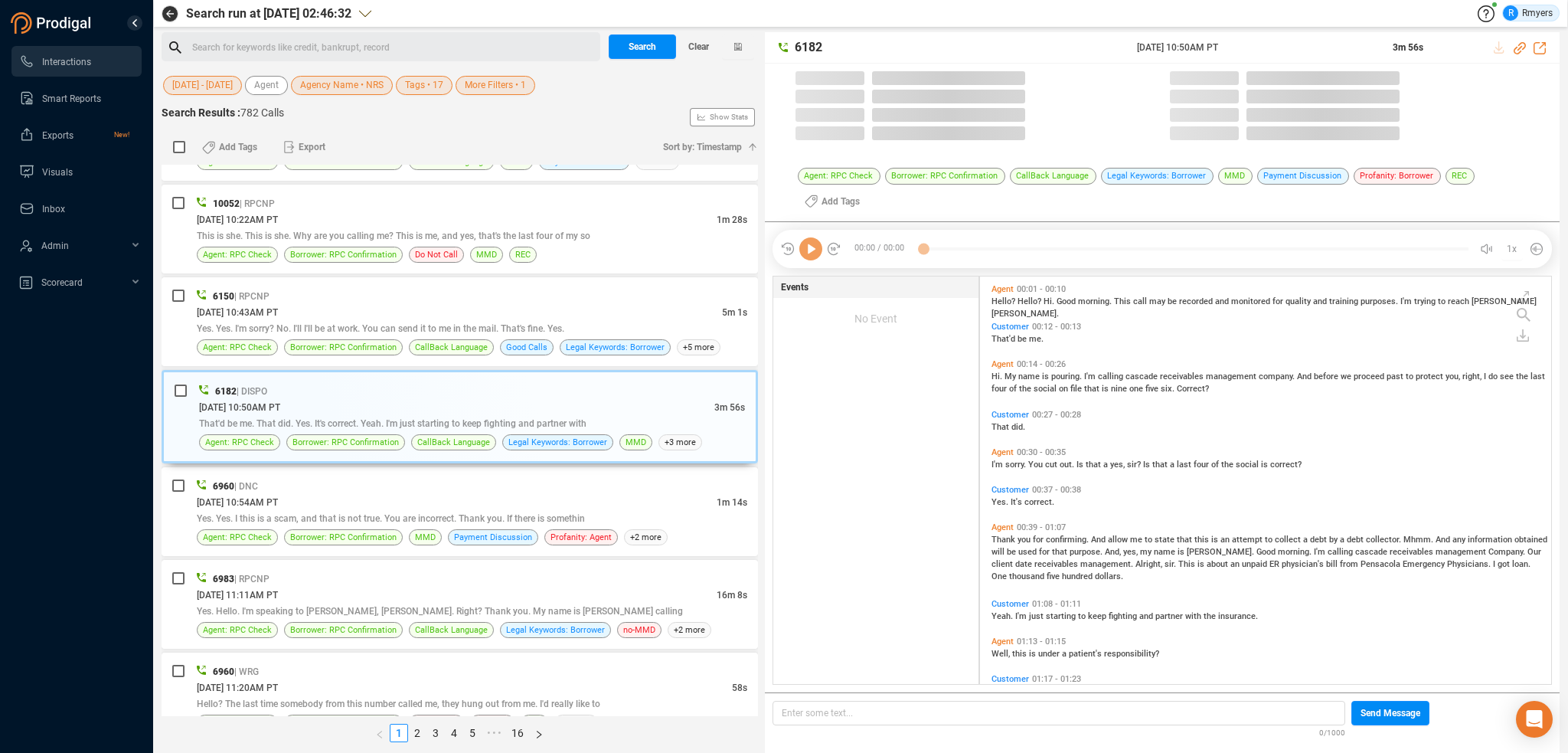
scroll to position [405, 564]
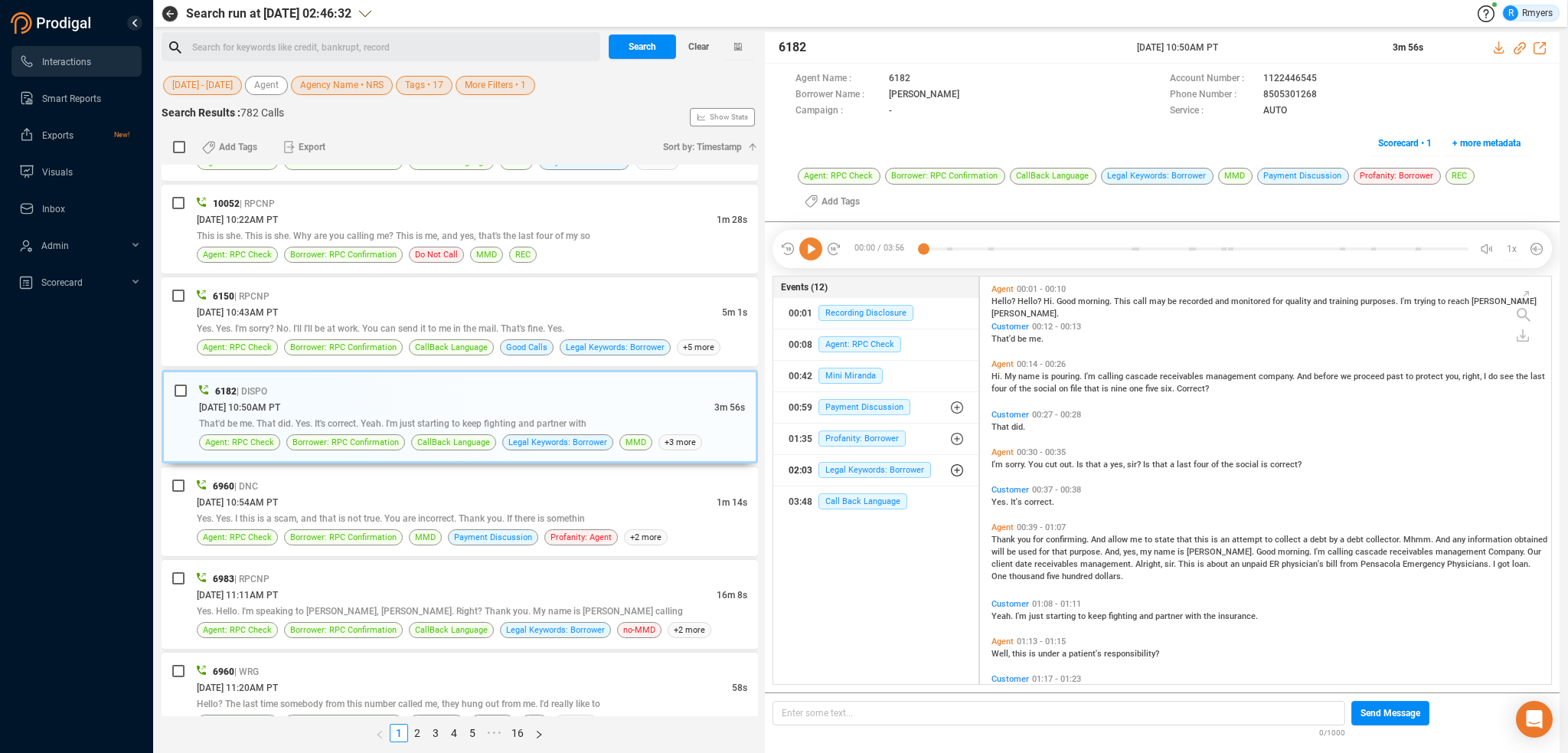
drag, startPoint x: 850, startPoint y: 471, endPoint x: 850, endPoint y: 481, distance: 10.0
click at [850, 471] on span "Legal Keywords: Borrower" at bounding box center [875, 470] width 112 height 16
click at [853, 501] on span "Legal Keywords: Borrower" at bounding box center [886, 500] width 112 height 16
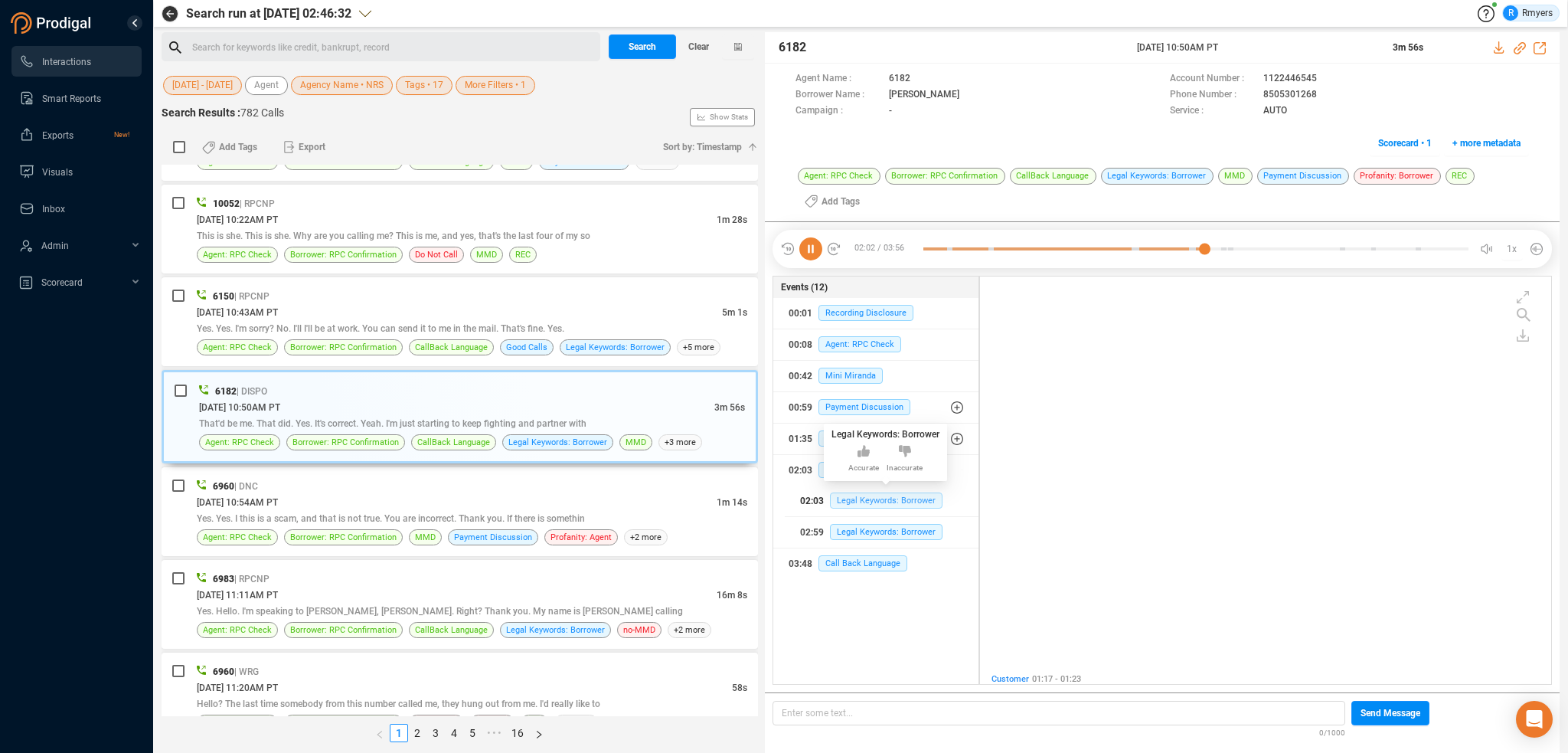
scroll to position [432, 0]
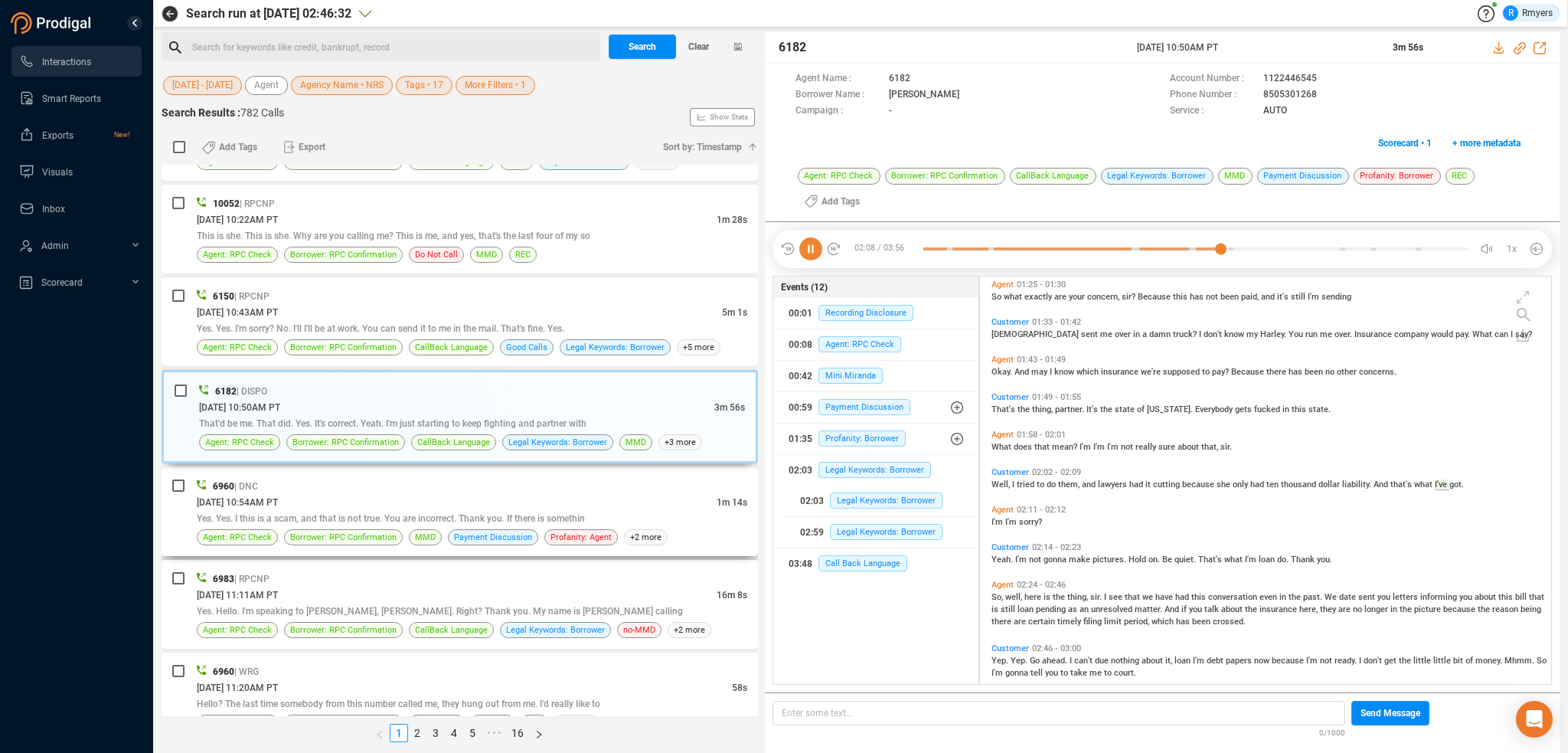
click at [562, 505] on div "[DATE] 10:54AM PT" at bounding box center [456, 502] width 520 height 16
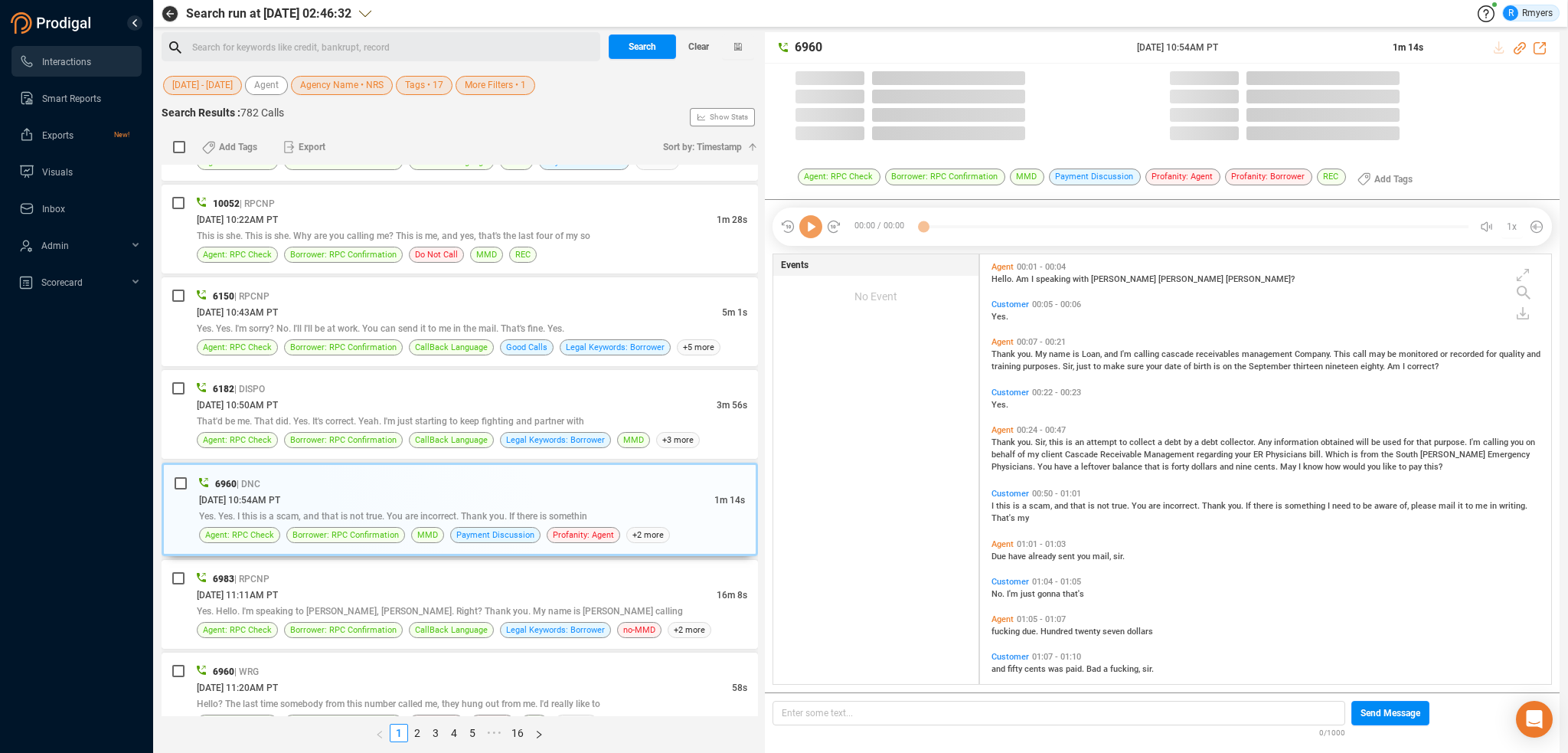
scroll to position [426, 564]
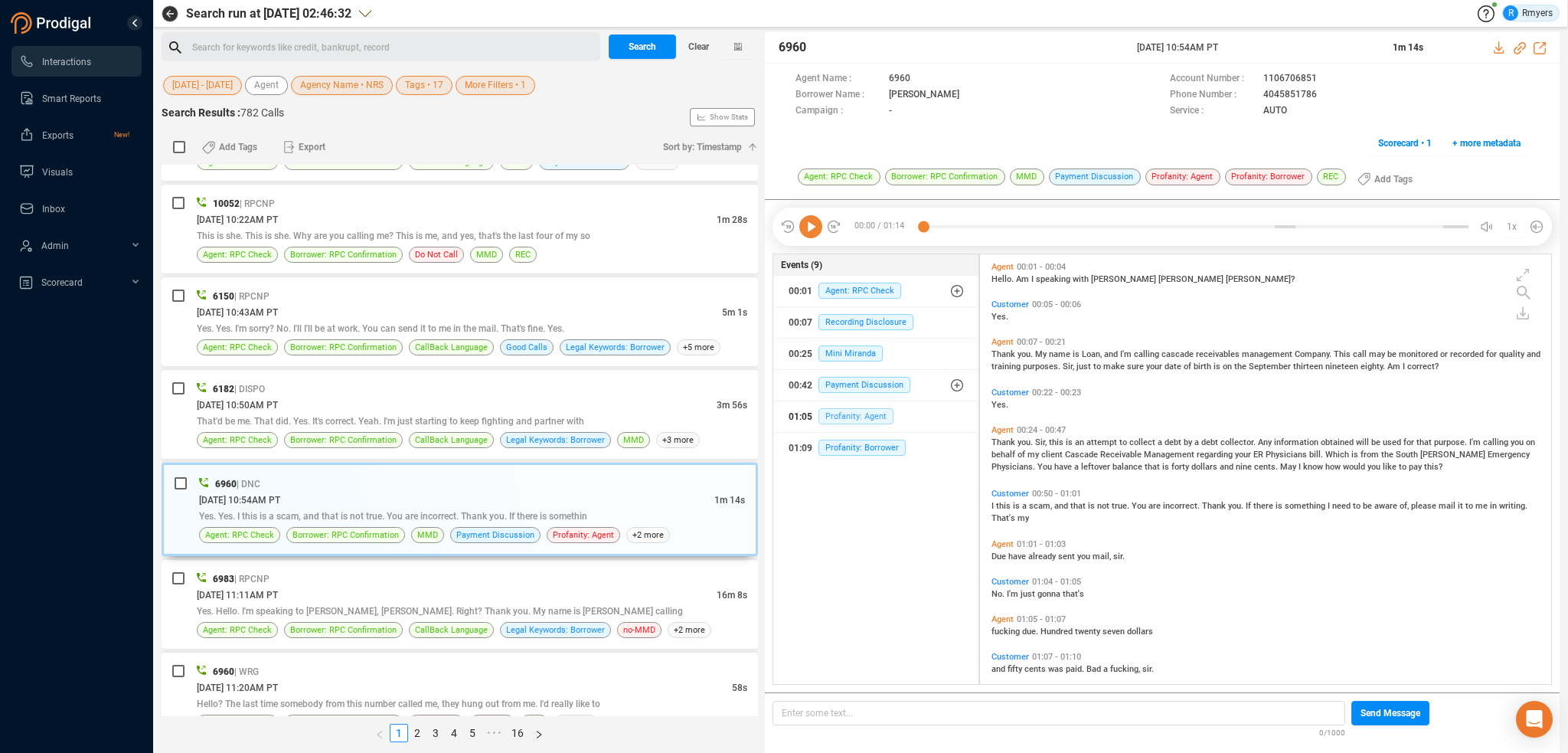
click at [848, 413] on span "Profanity: Agent" at bounding box center [856, 416] width 75 height 16
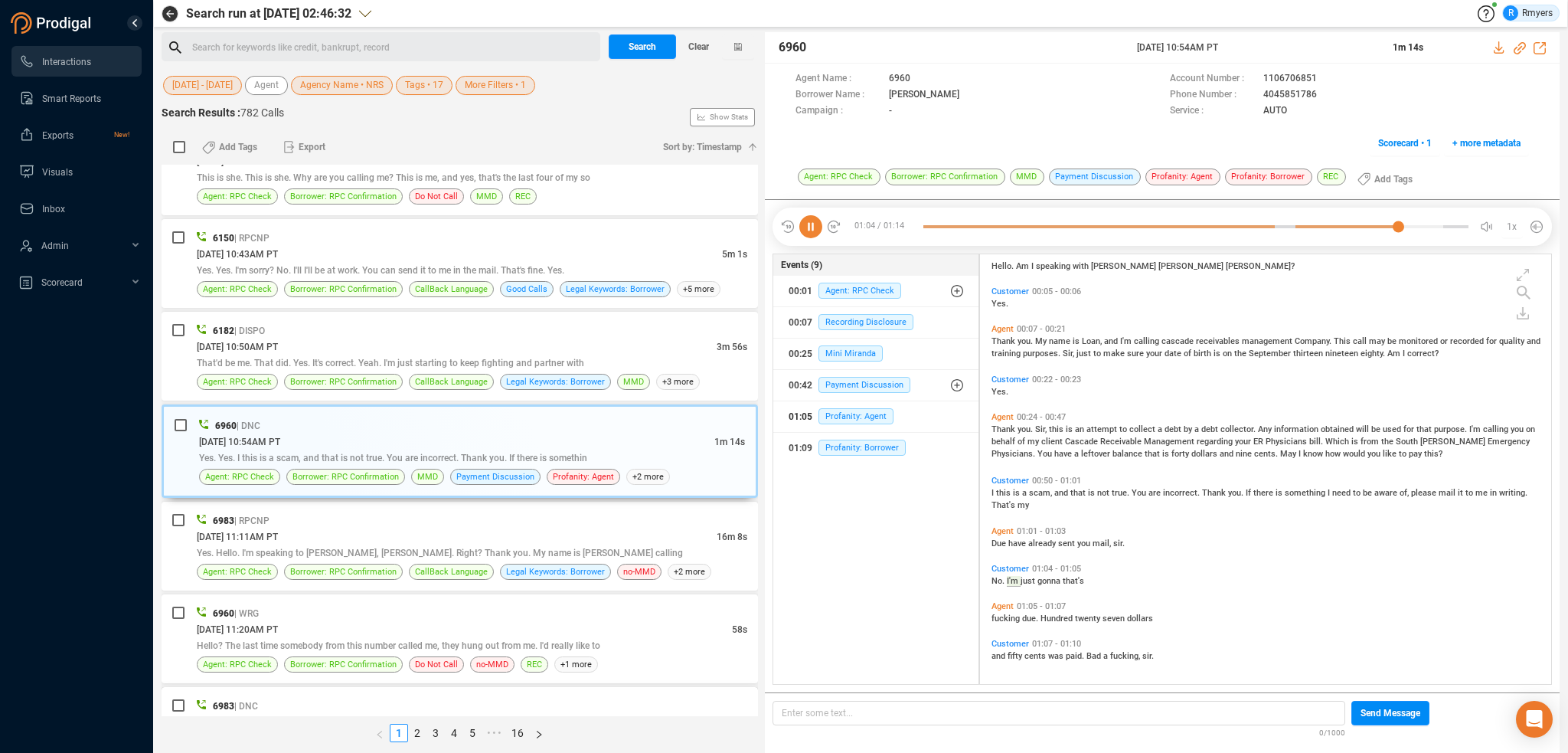
scroll to position [690, 0]
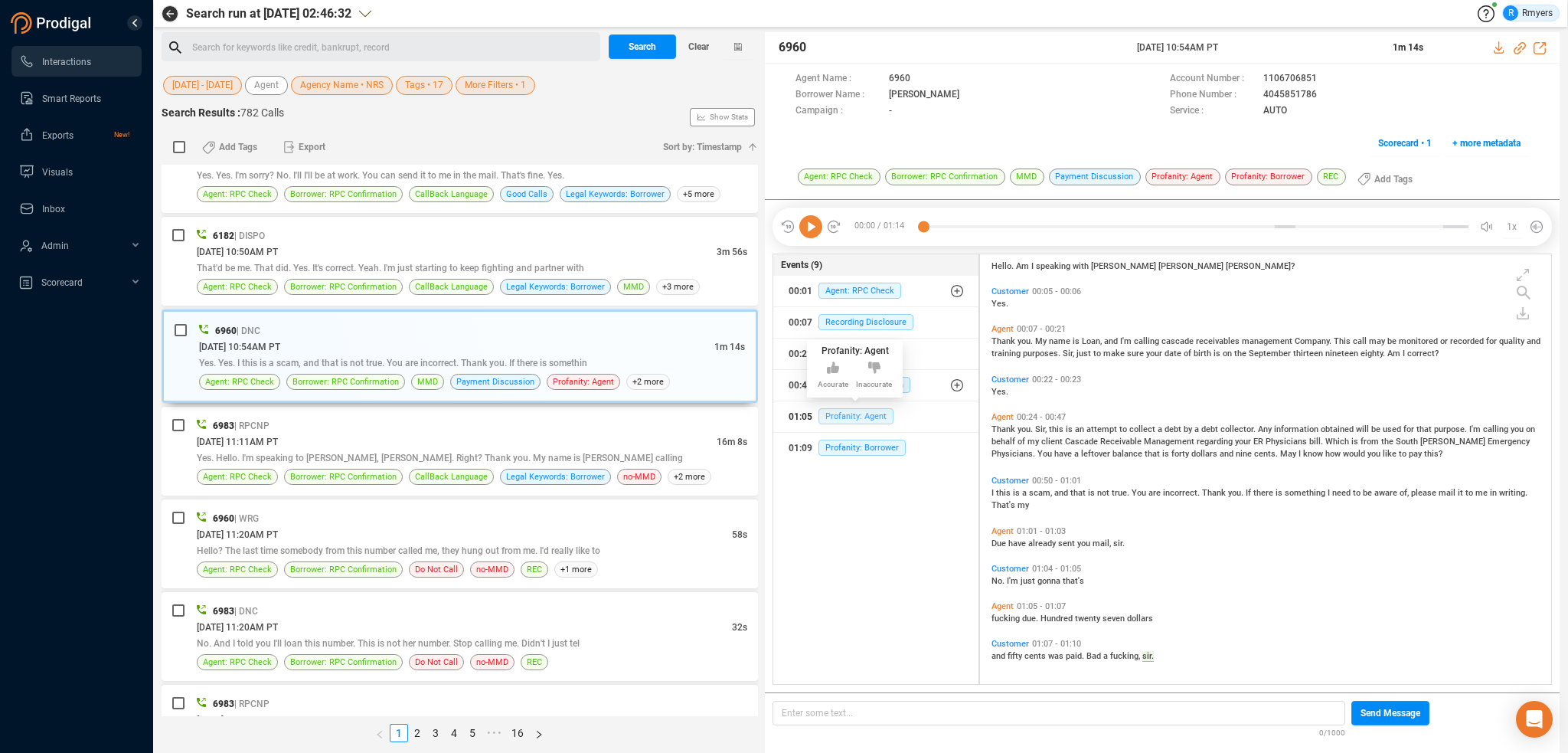
click at [840, 413] on span "Profanity: Agent" at bounding box center [856, 416] width 75 height 16
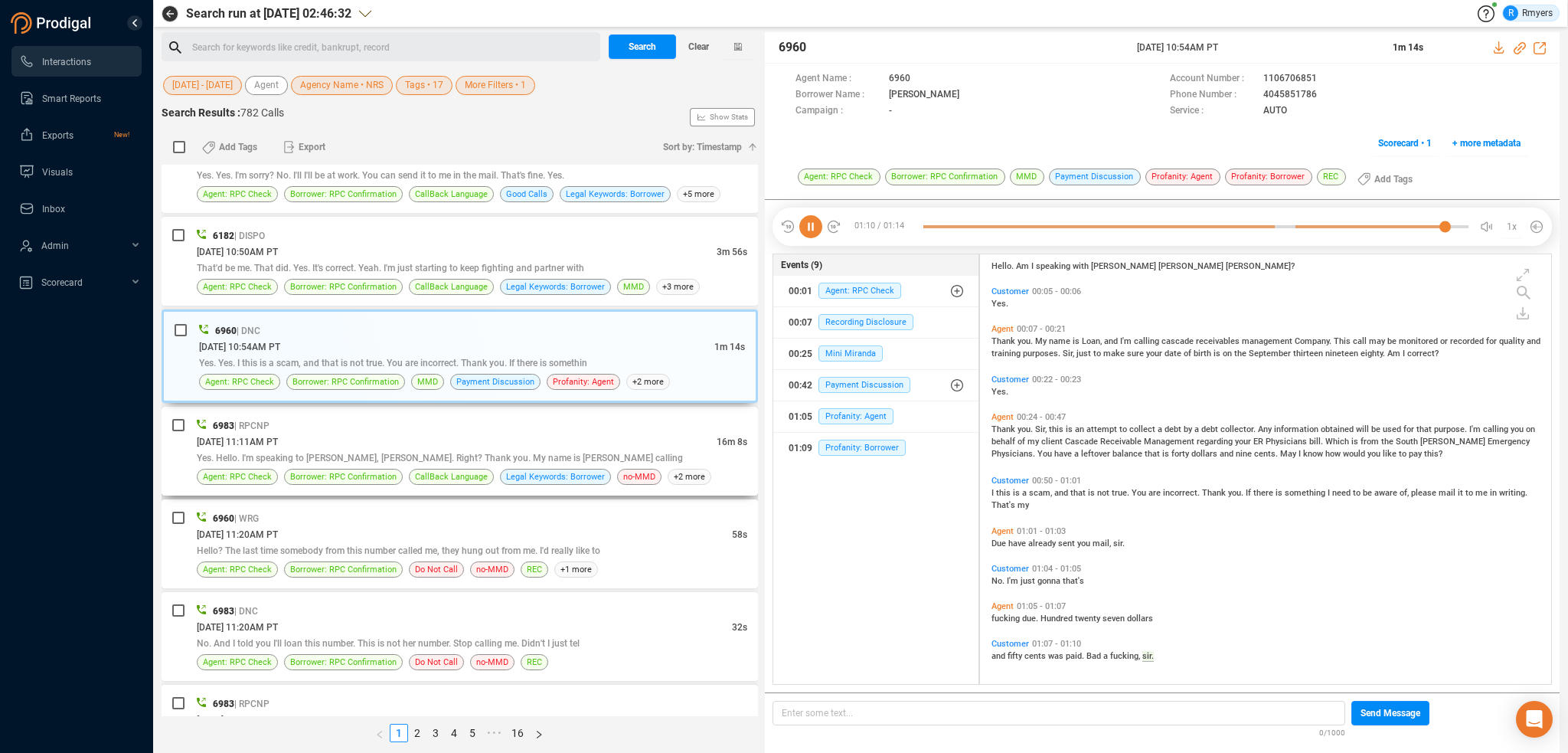
click at [407, 418] on div "6983 | RPCNP" at bounding box center [471, 425] width 550 height 16
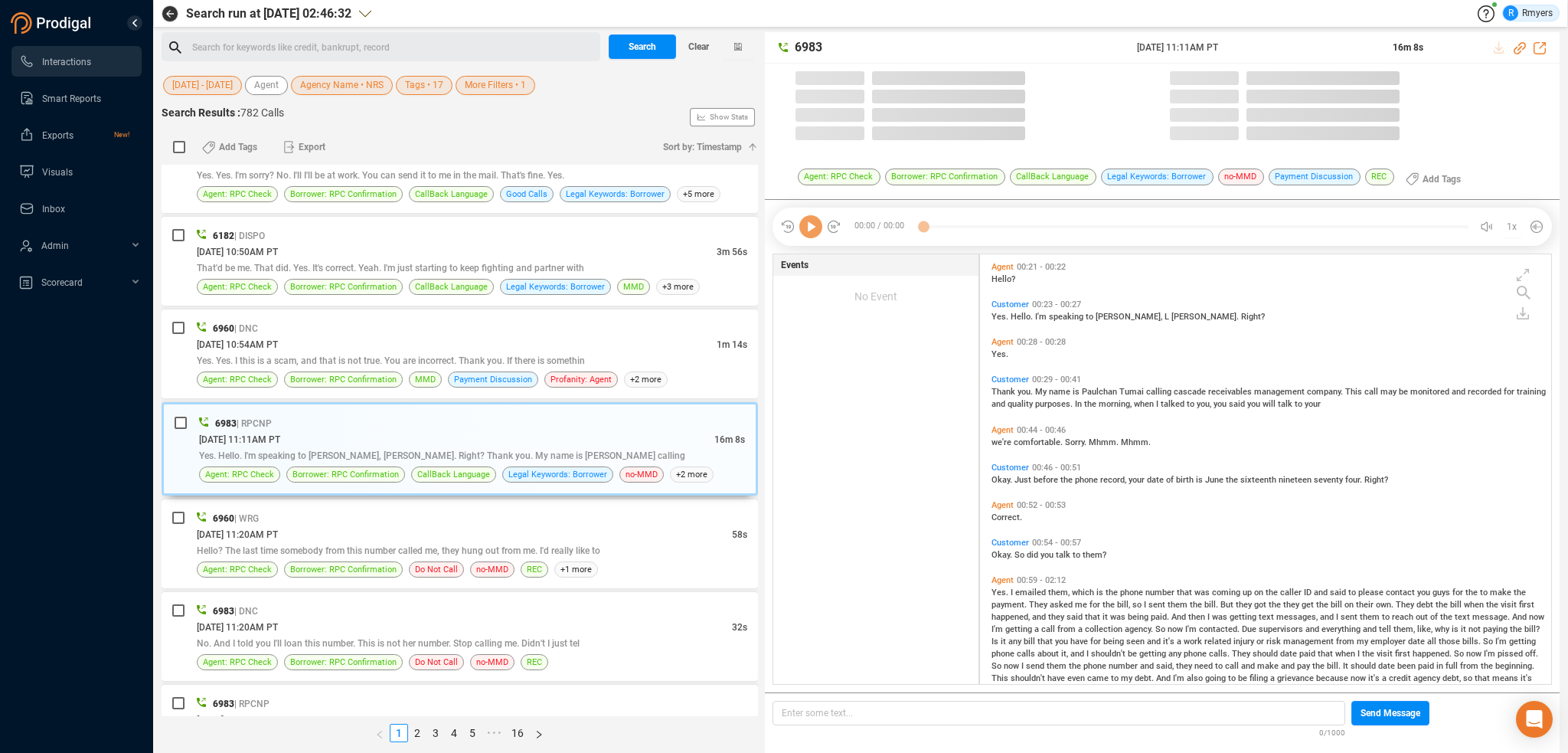
scroll to position [426, 564]
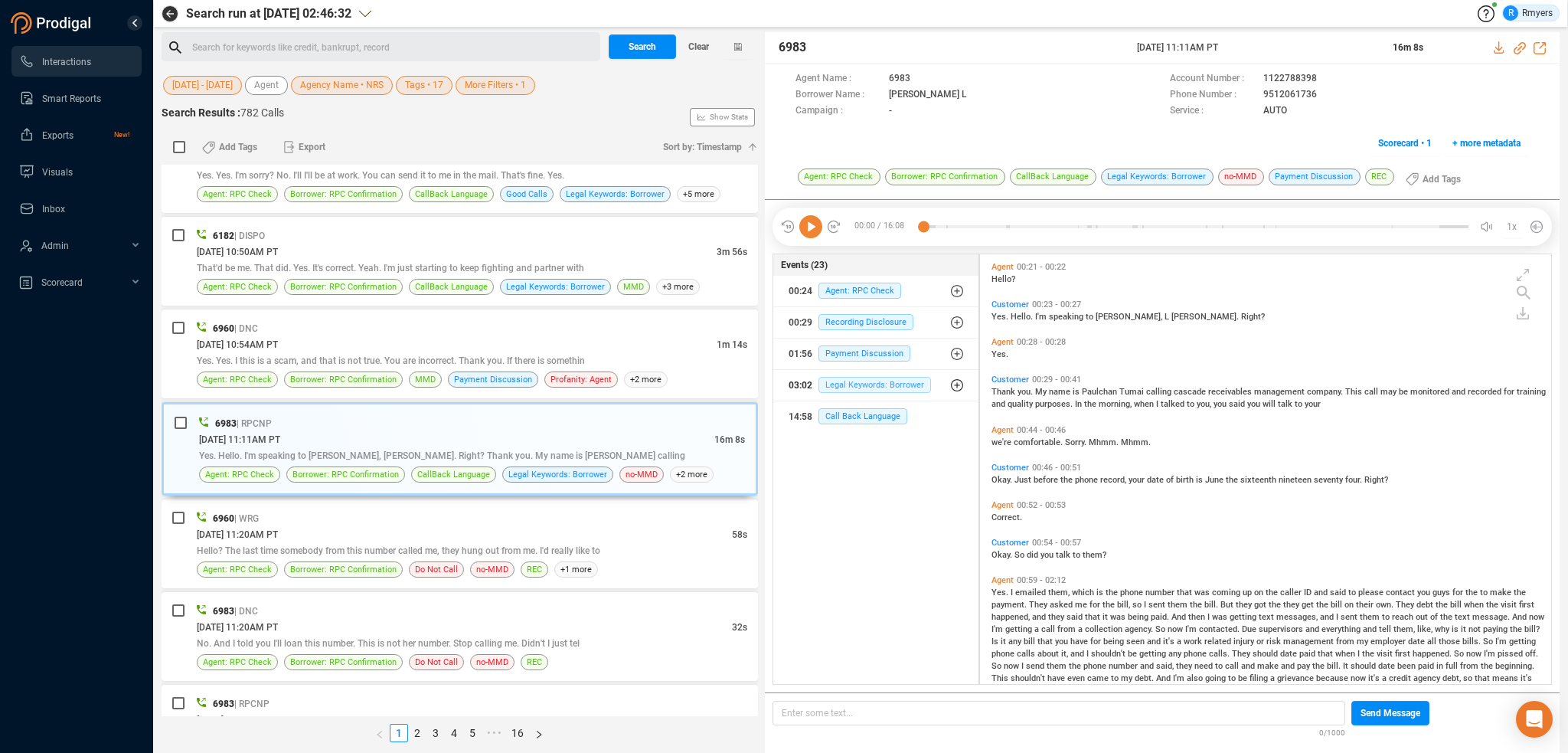
click at [855, 387] on span "Legal Keywords: Borrower" at bounding box center [875, 385] width 112 height 16
click at [861, 425] on div "03:02 Legal Keywords: Borrower" at bounding box center [881, 415] width 163 height 24
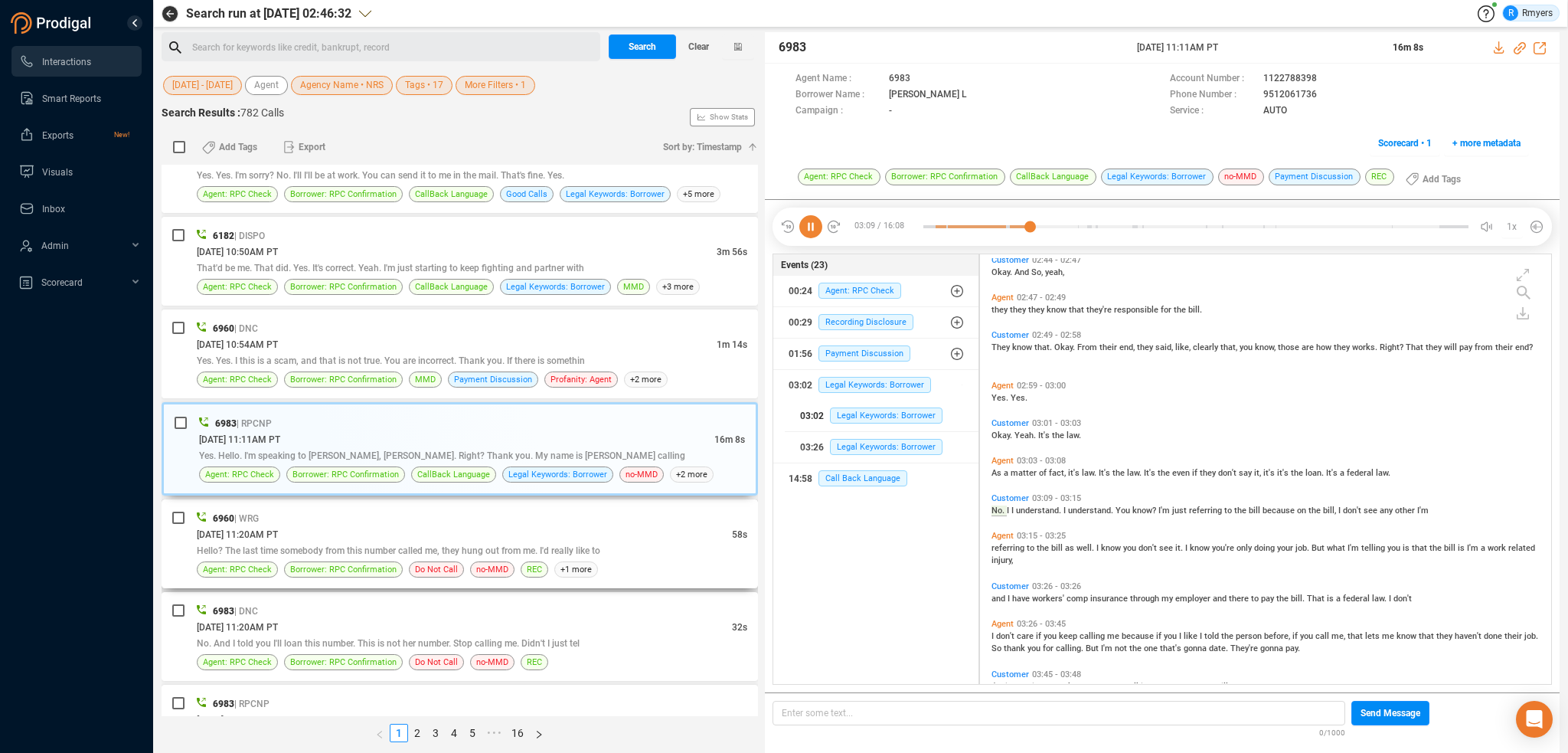
scroll to position [738, 0]
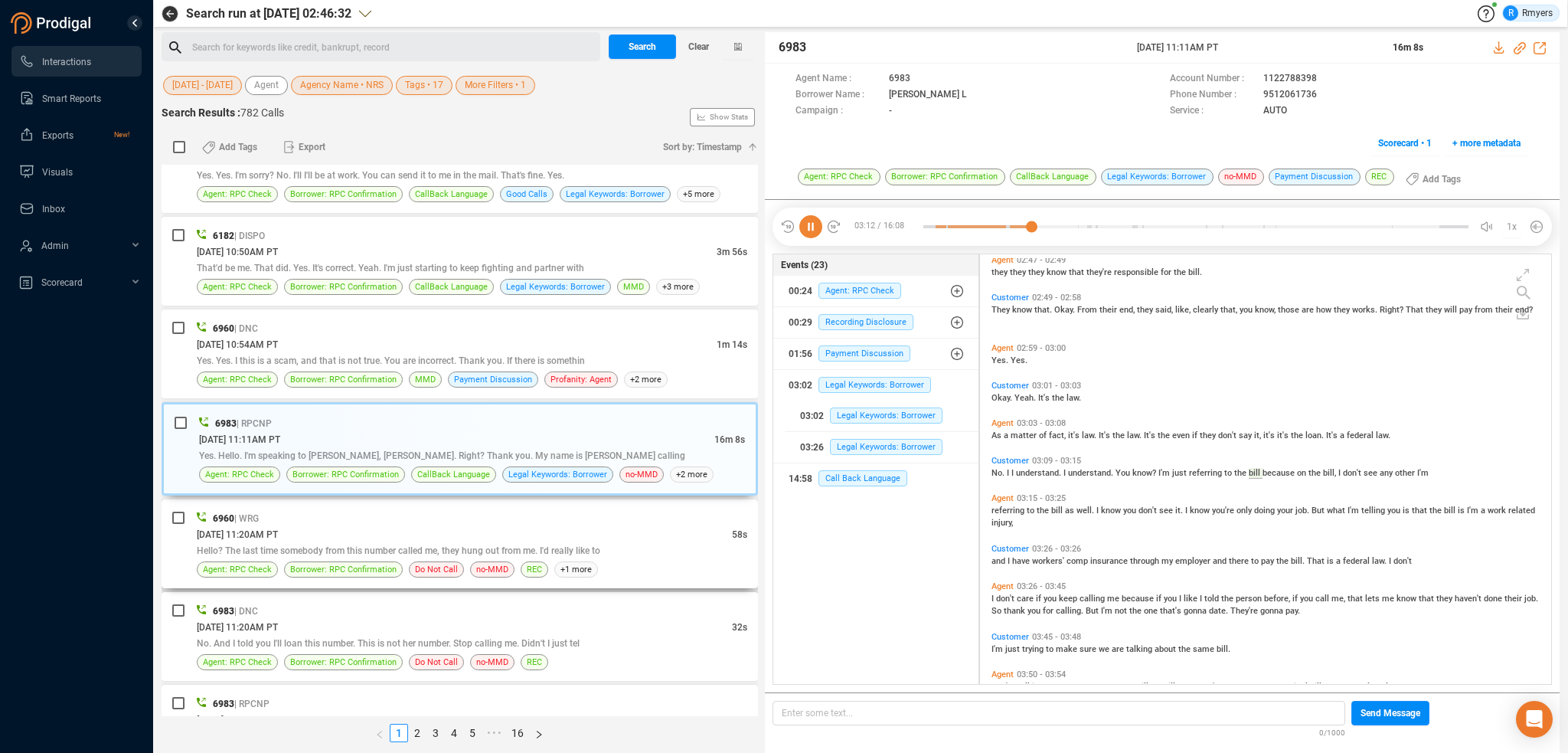
click at [534, 534] on div "[DATE] 11:20AM PT" at bounding box center [464, 534] width 536 height 16
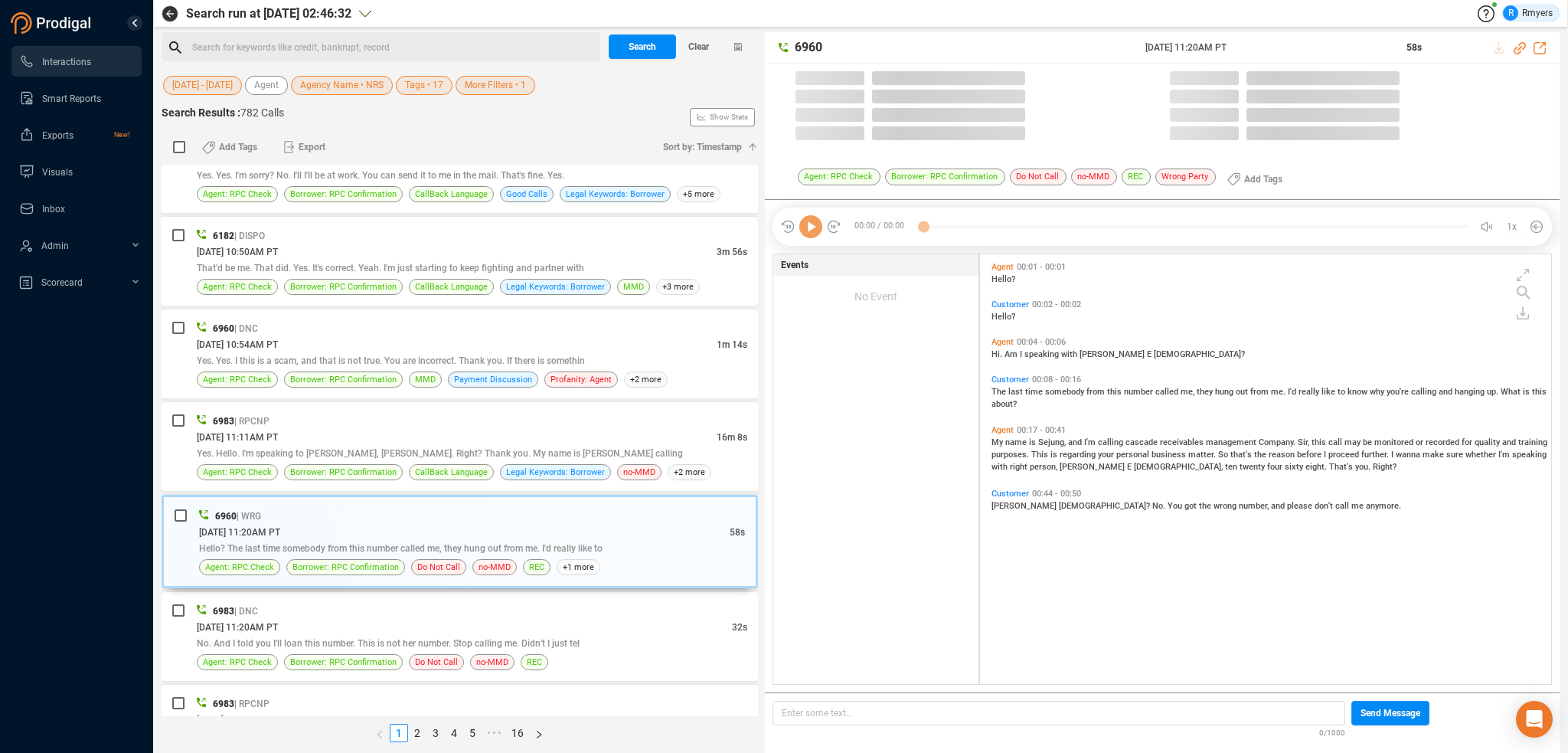
scroll to position [426, 564]
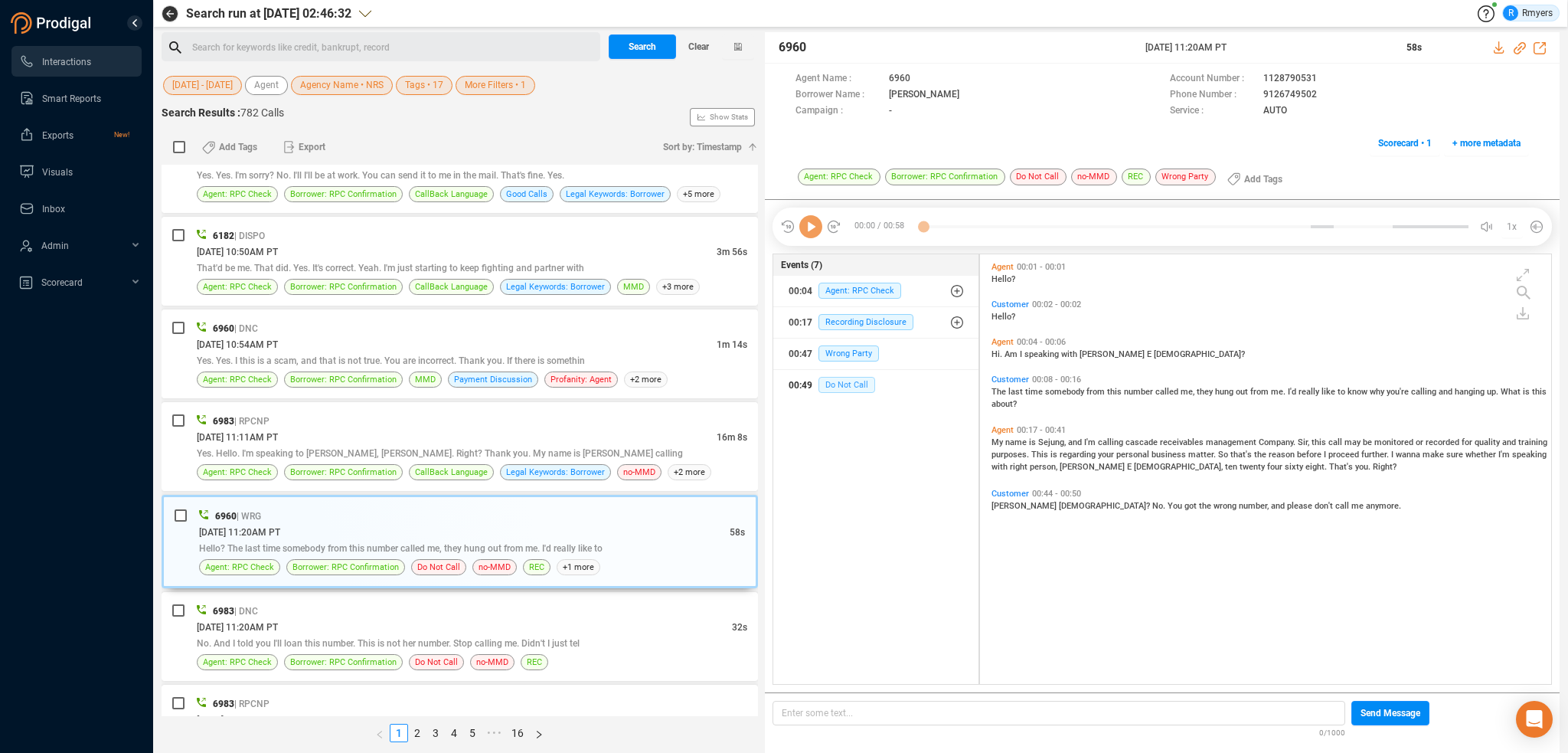
click at [828, 388] on span "Do Not Call" at bounding box center [847, 385] width 57 height 16
drag, startPoint x: 1253, startPoint y: 94, endPoint x: 1317, endPoint y: 97, distance: 64.1
click at [1317, 97] on div "Phone Number : [PHONE_NUMBER]" at bounding box center [1349, 95] width 359 height 16
copy div "9126749502"
click at [402, 620] on div "[DATE] 11:20AM PT" at bounding box center [464, 627] width 536 height 16
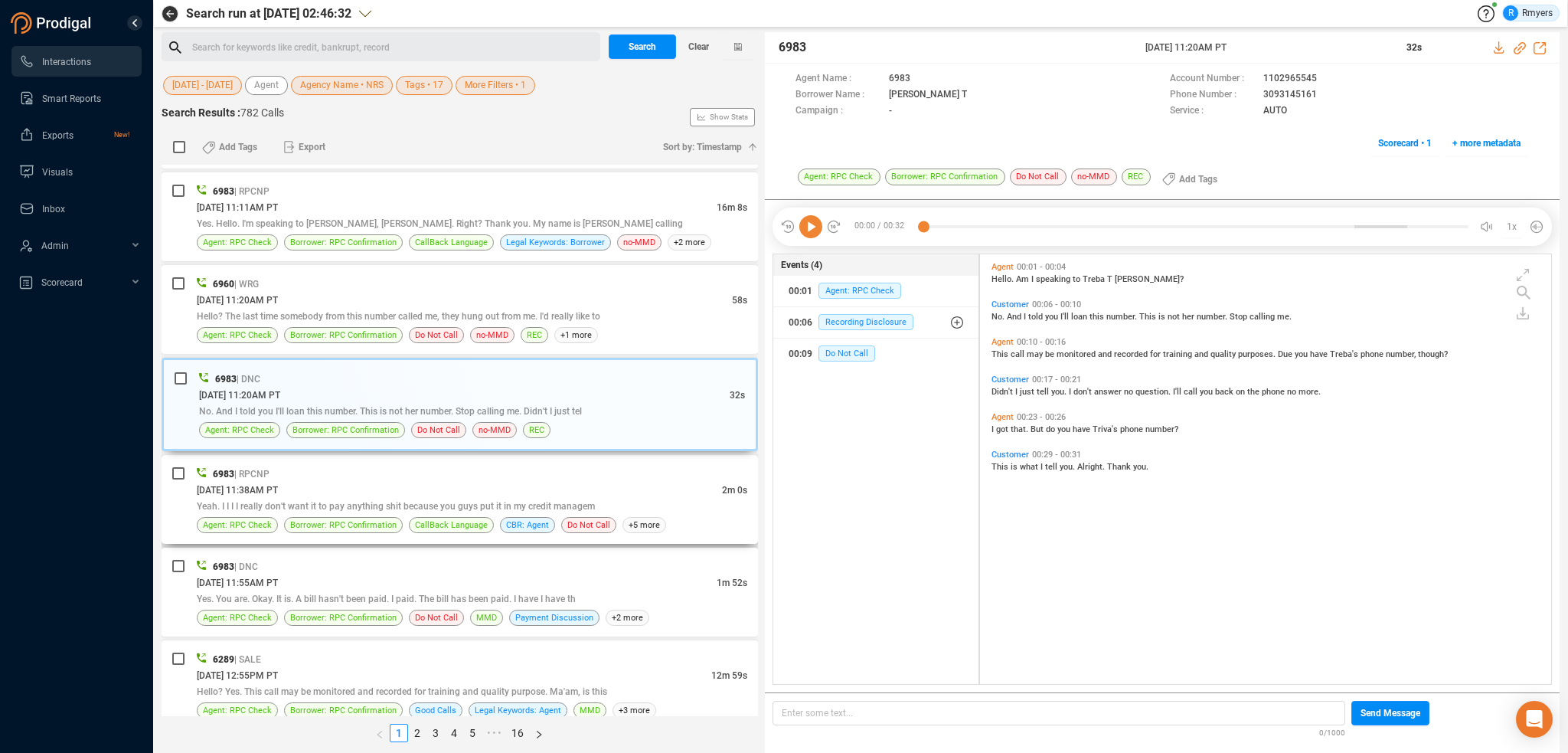
click at [519, 500] on span "Yeah. I I I I really don't want it to pay anything shit because you guys put it…" at bounding box center [395, 506] width 398 height 11
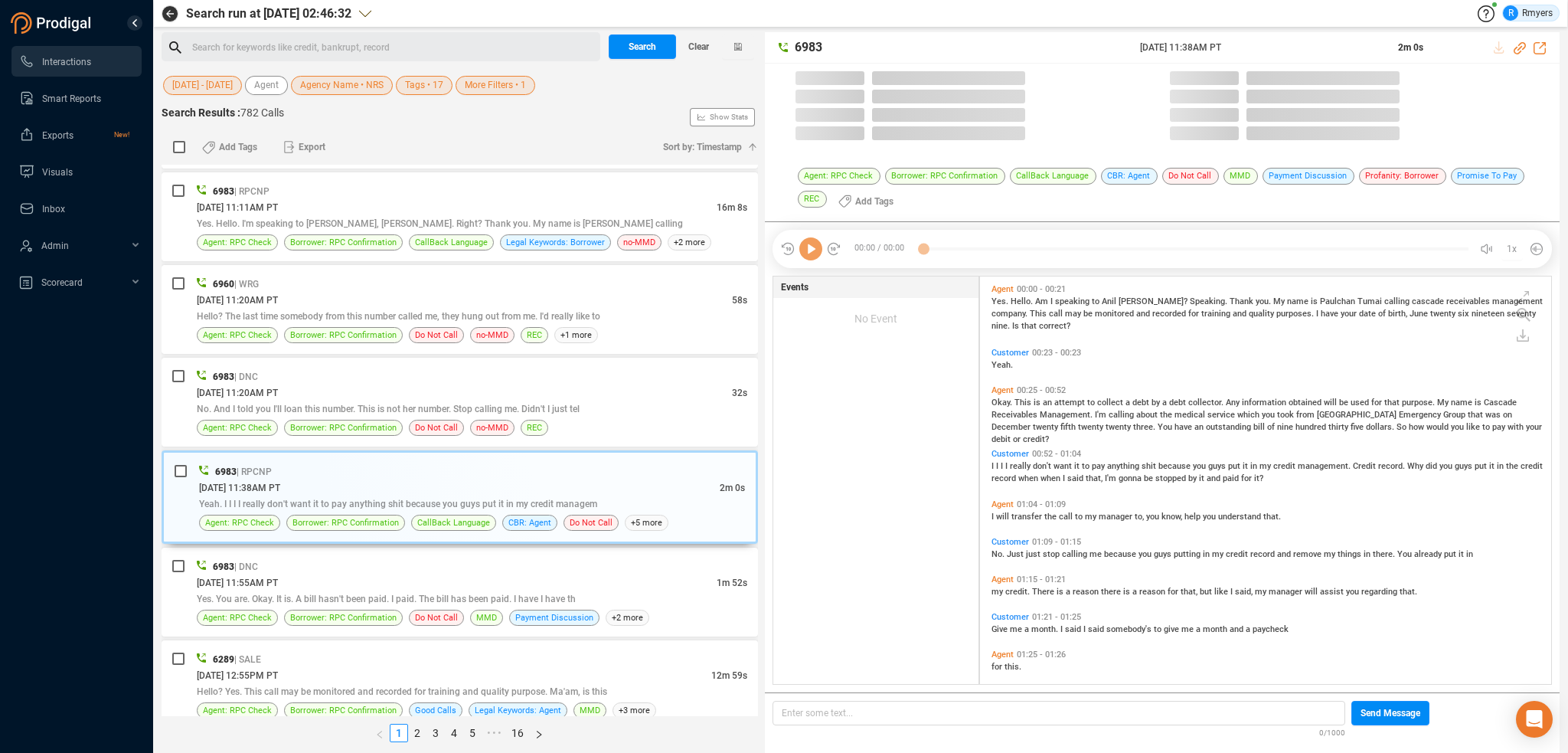
scroll to position [405, 564]
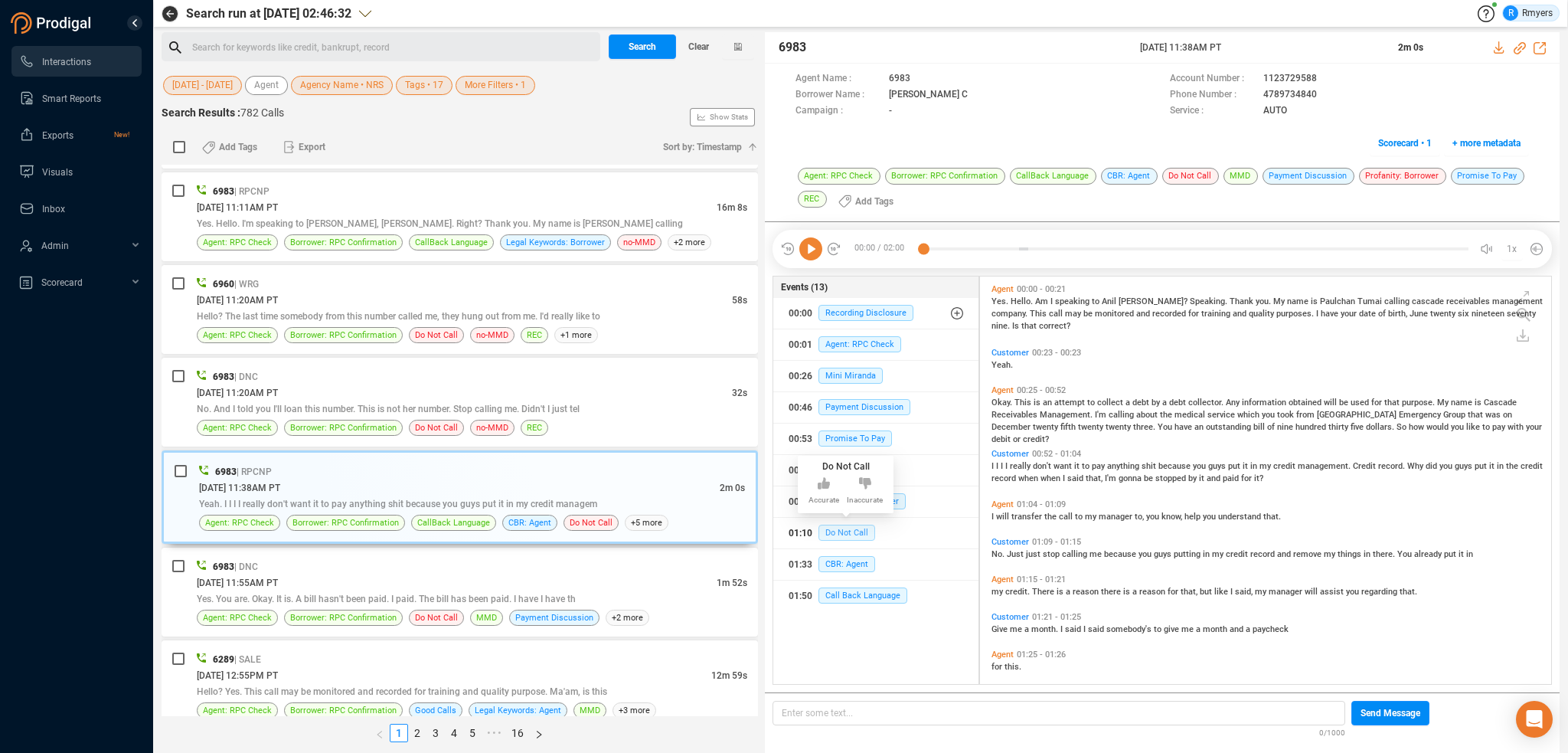
click at [850, 532] on span "Do Not Call" at bounding box center [847, 533] width 57 height 16
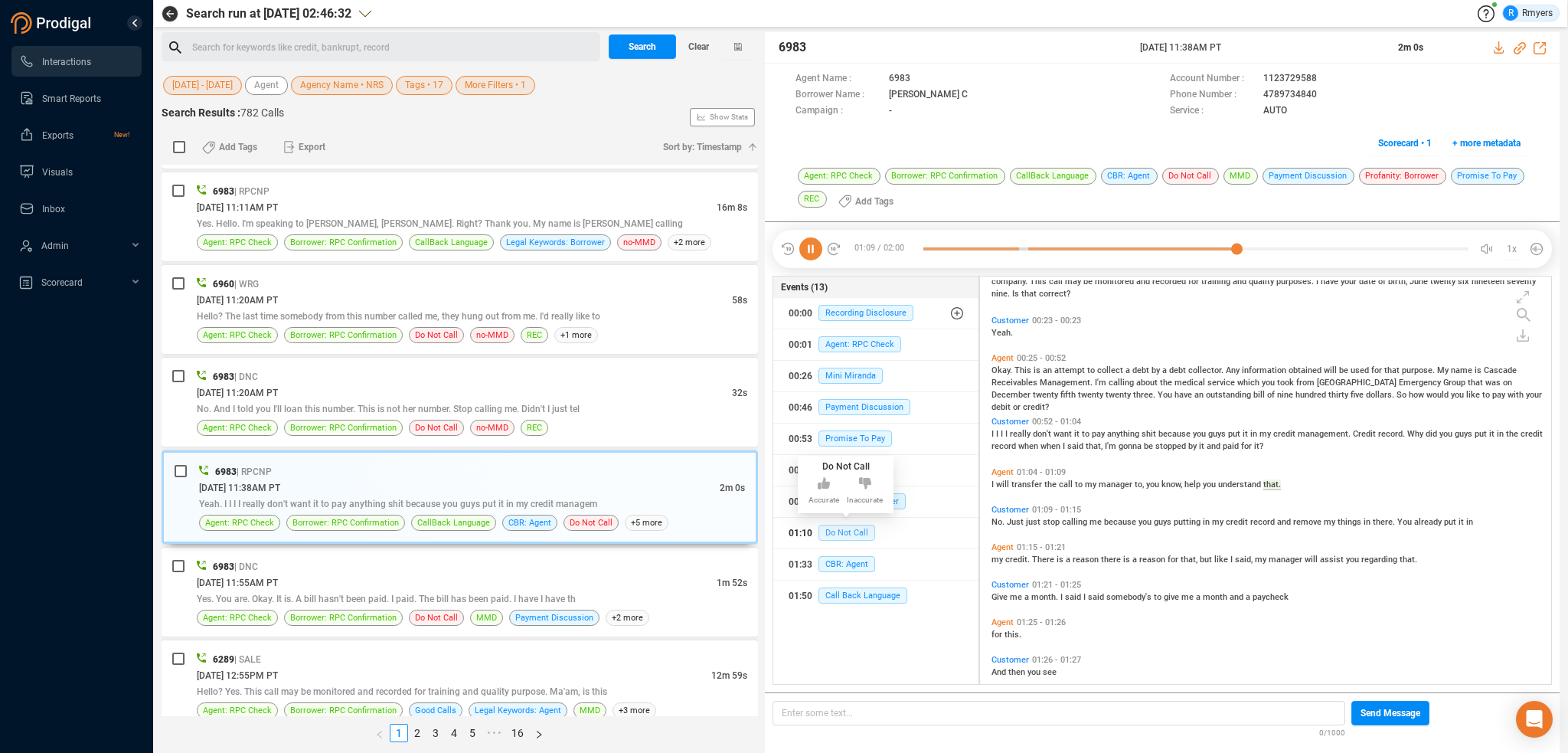
scroll to position [70, 0]
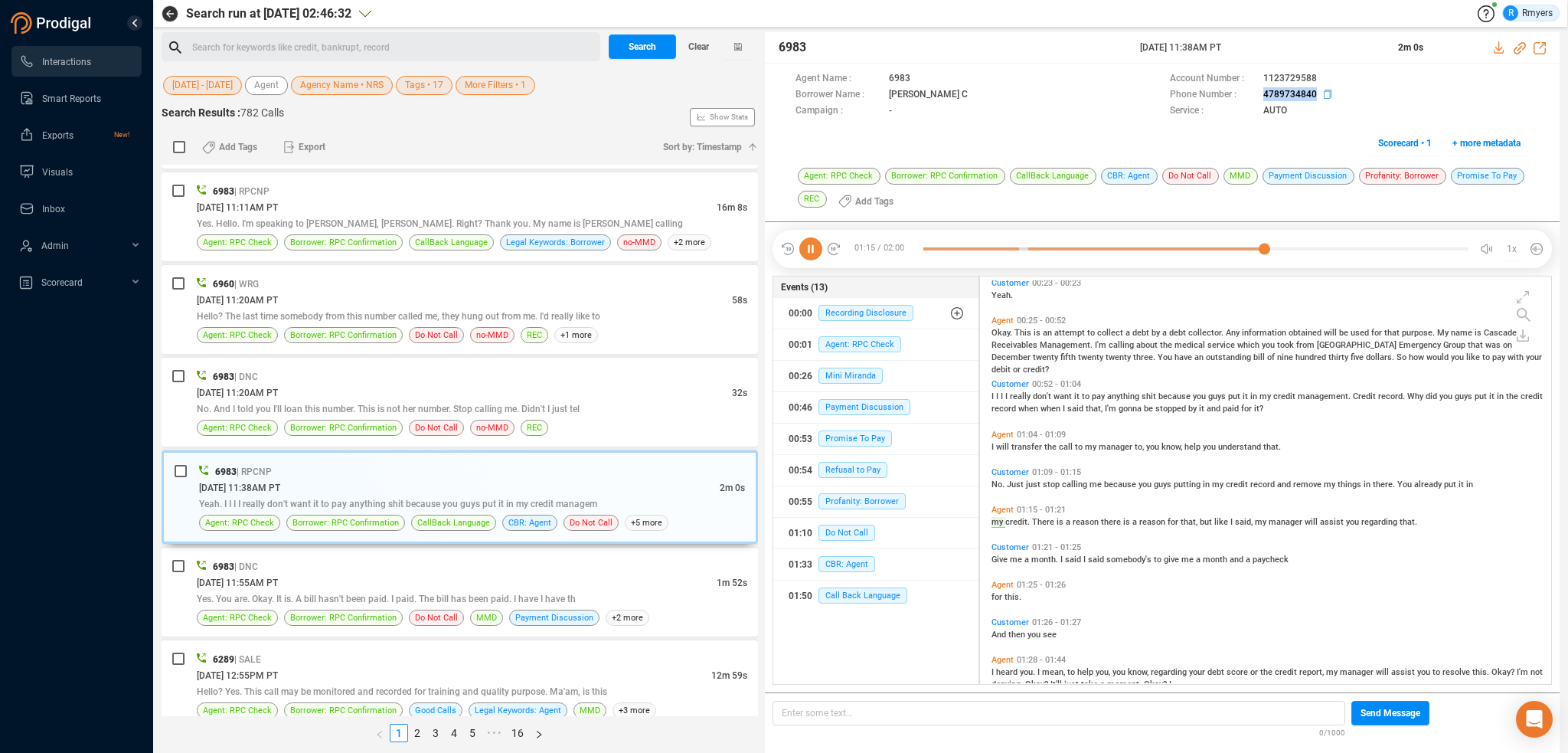
drag, startPoint x: 1262, startPoint y: 94, endPoint x: 1317, endPoint y: 97, distance: 55.1
click at [1317, 97] on div "Phone Number : [PHONE_NUMBER]" at bounding box center [1349, 95] width 359 height 16
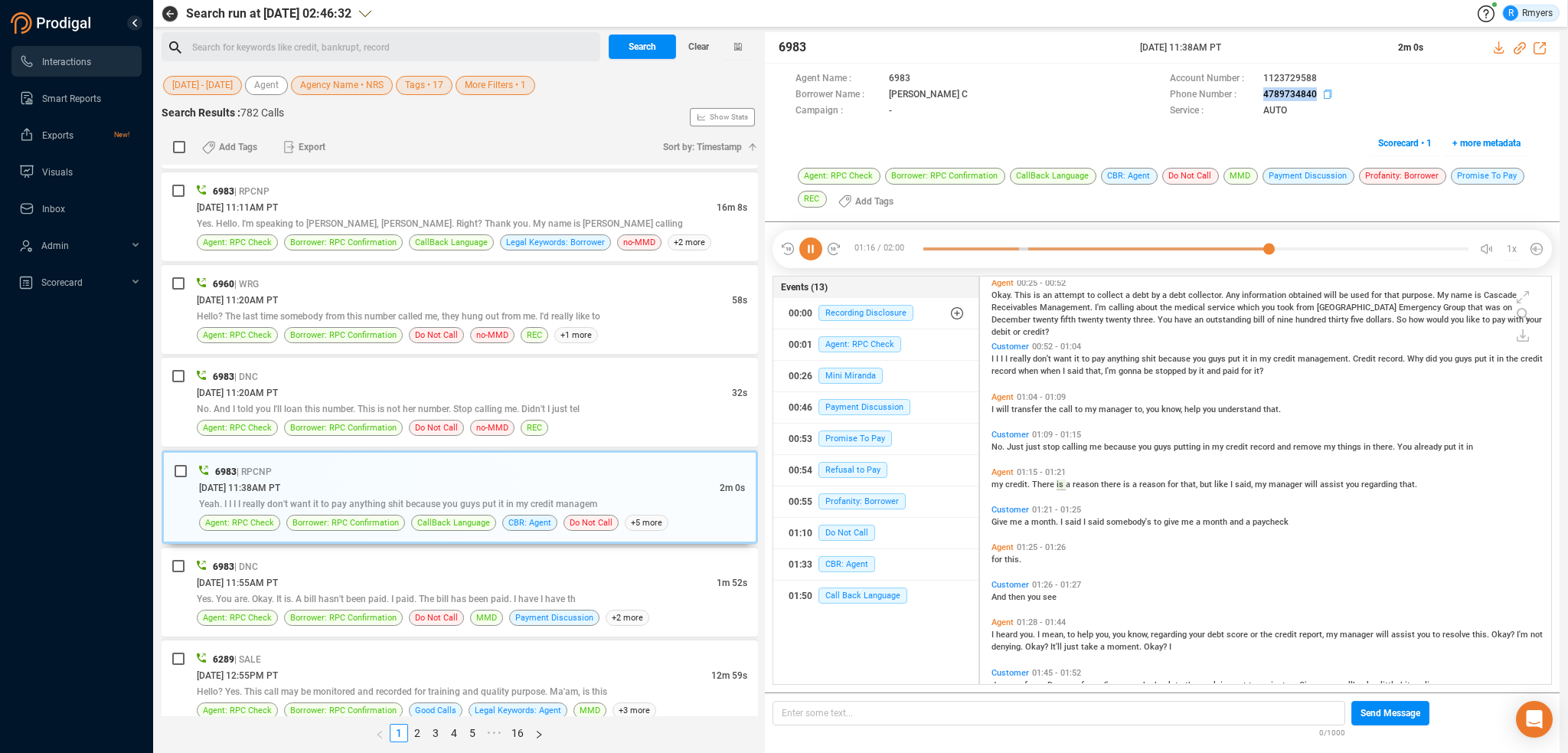
copy span "4789734840"
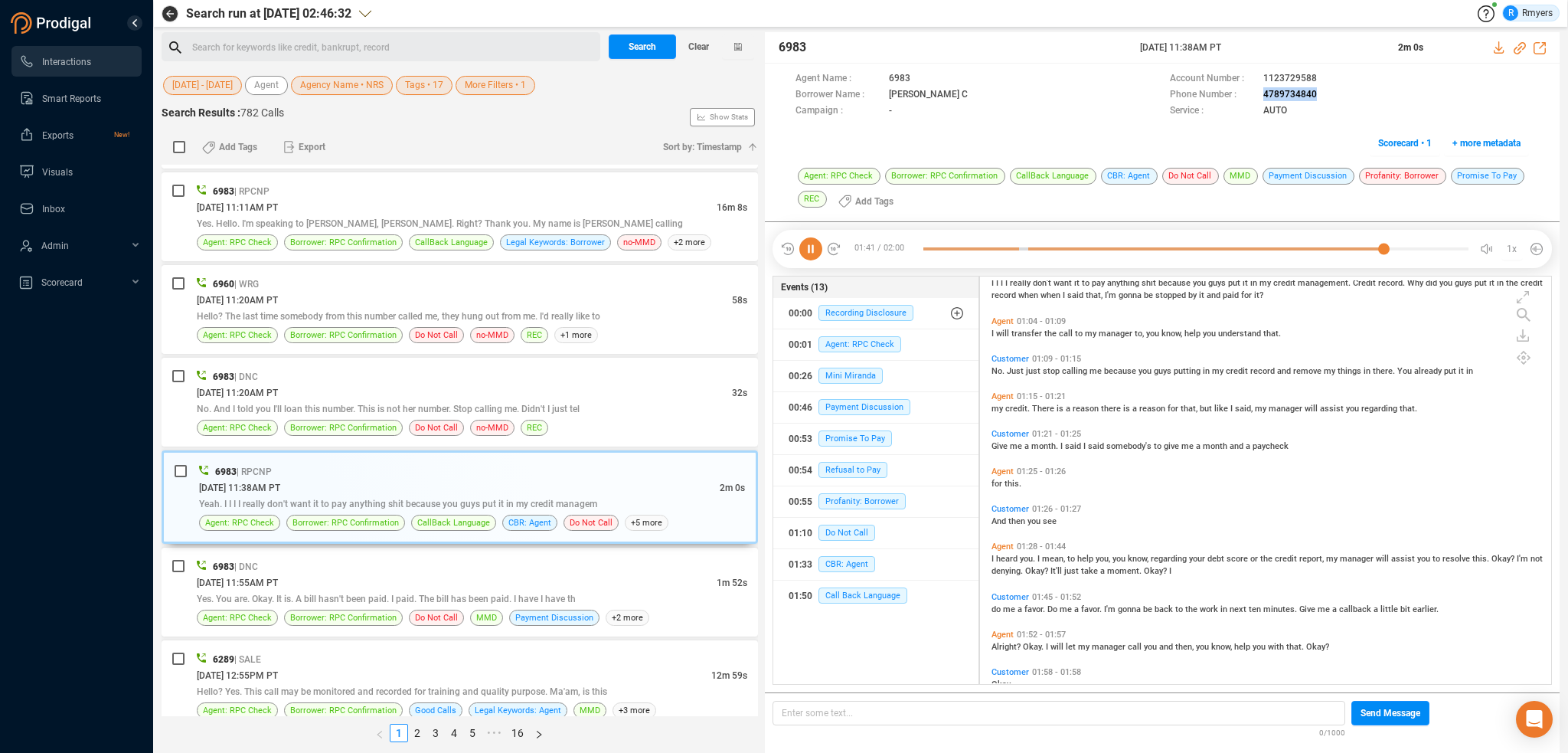
scroll to position [249, 0]
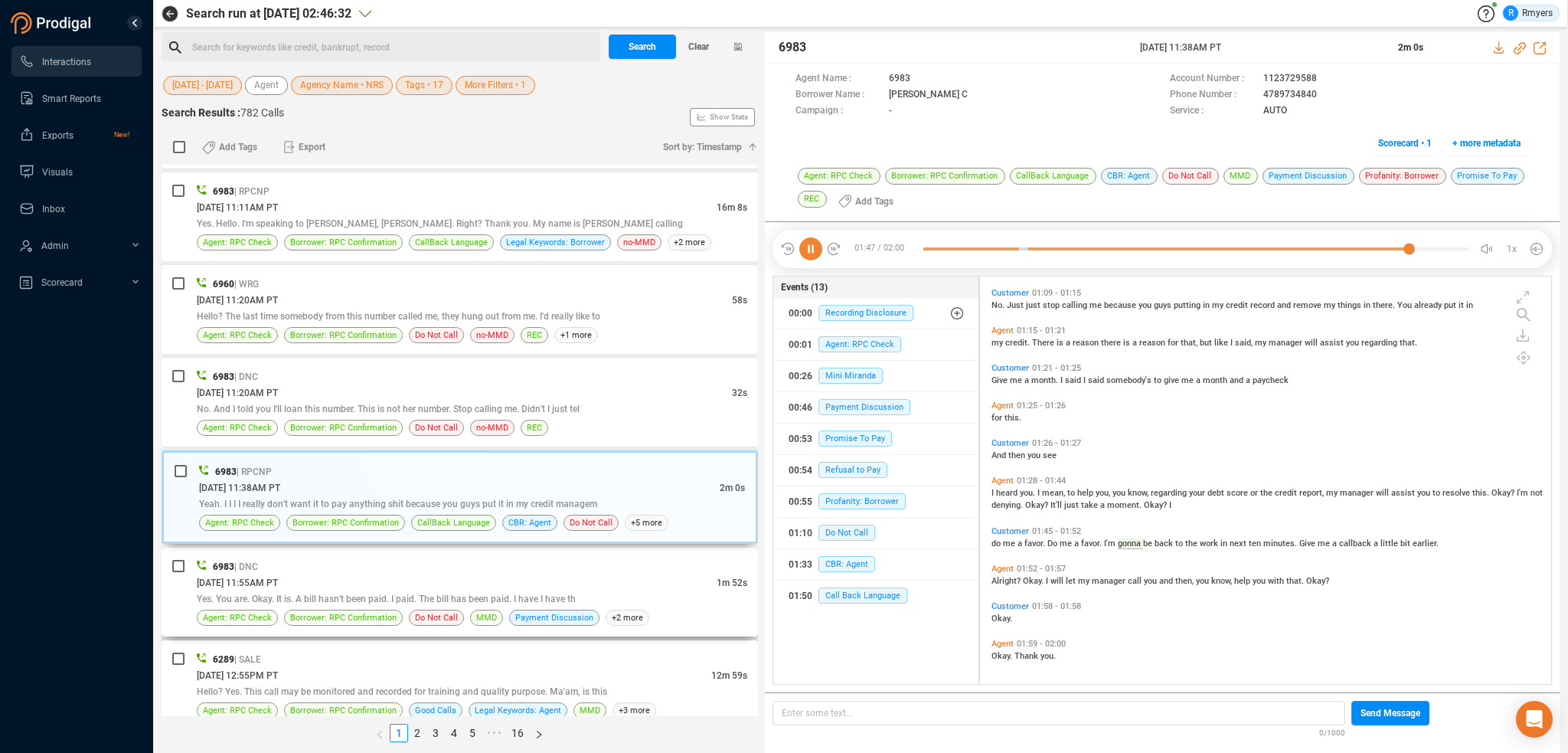
click at [347, 565] on div "6983 | DNC" at bounding box center [471, 567] width 550 height 16
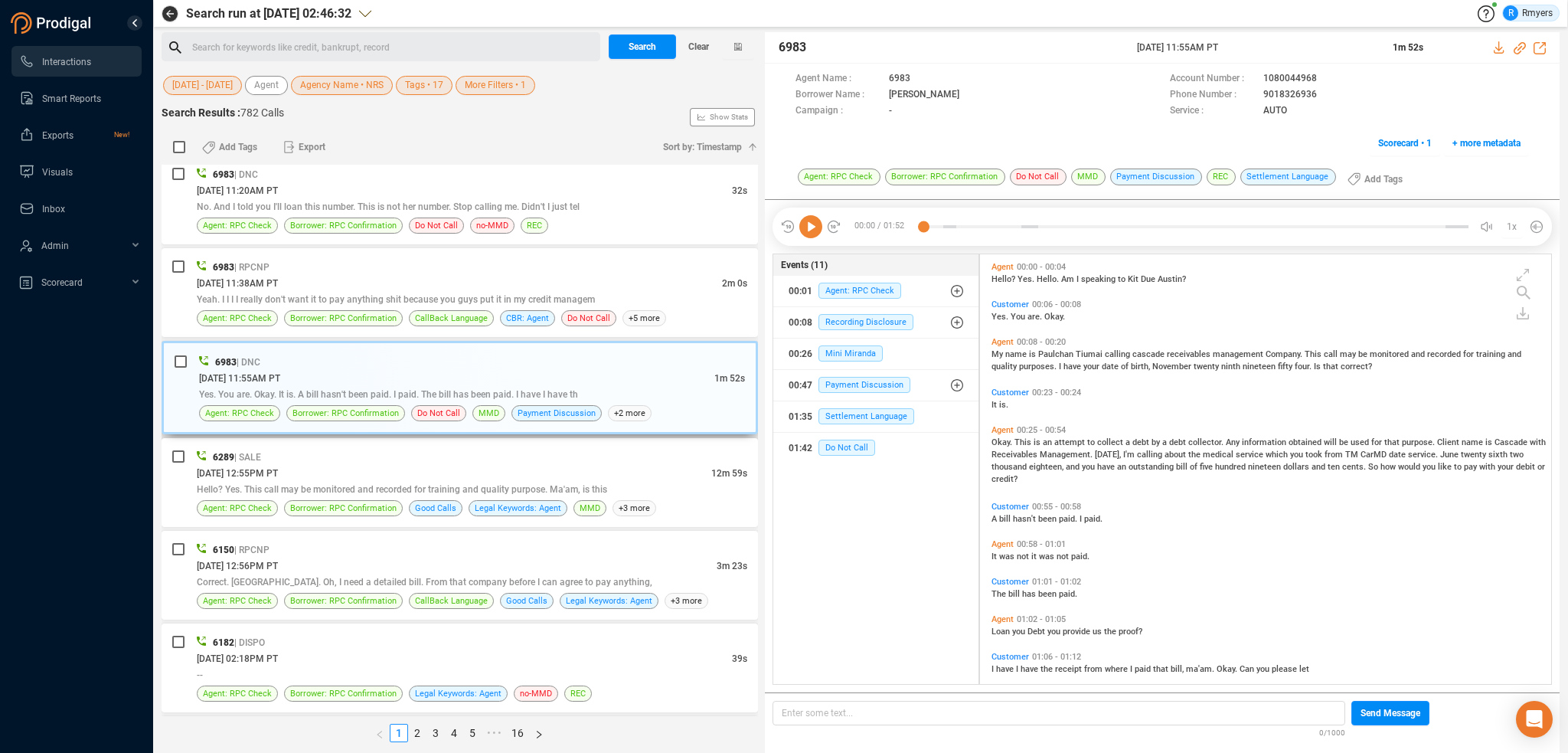
scroll to position [1149, 0]
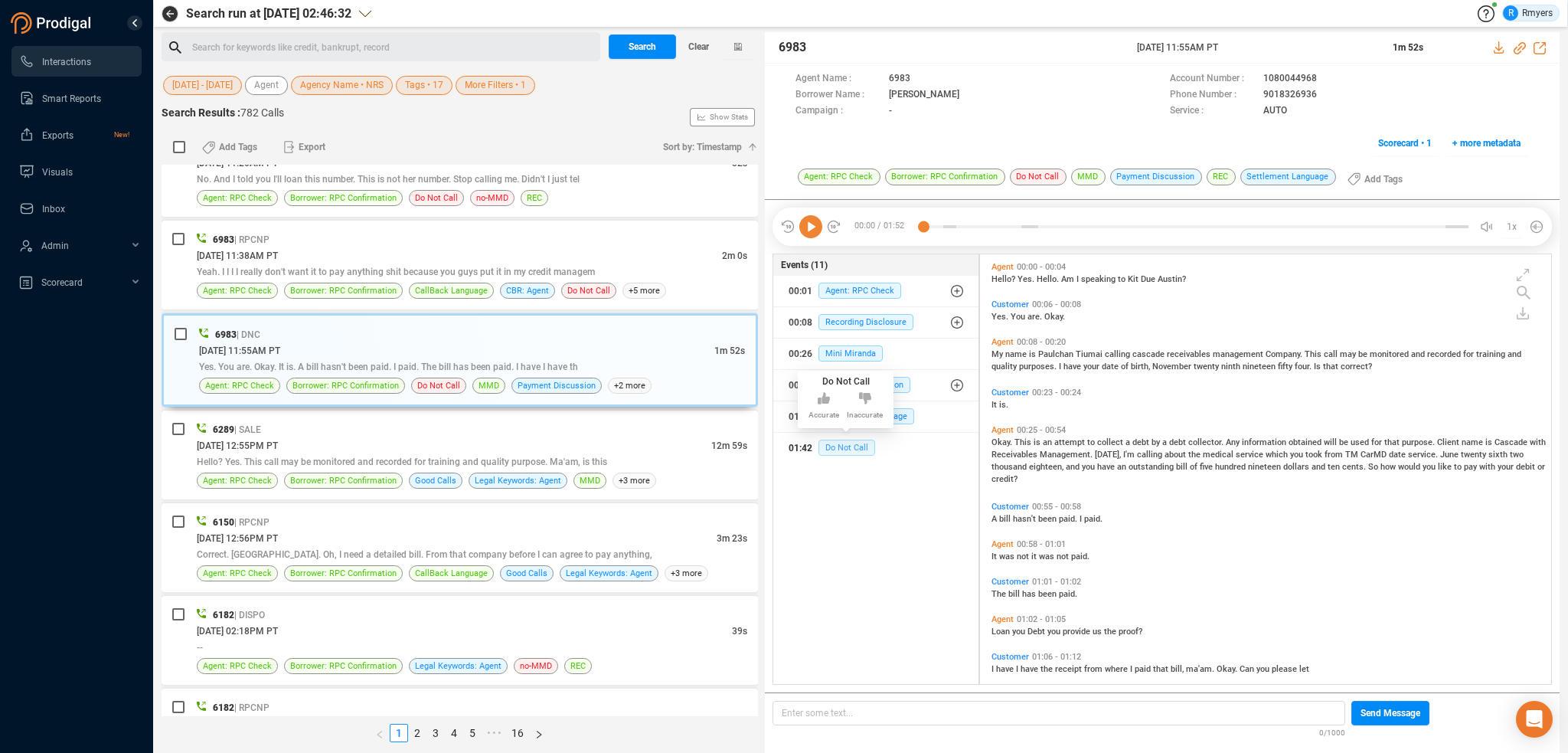
click at [849, 451] on span "Do Not Call" at bounding box center [847, 448] width 57 height 16
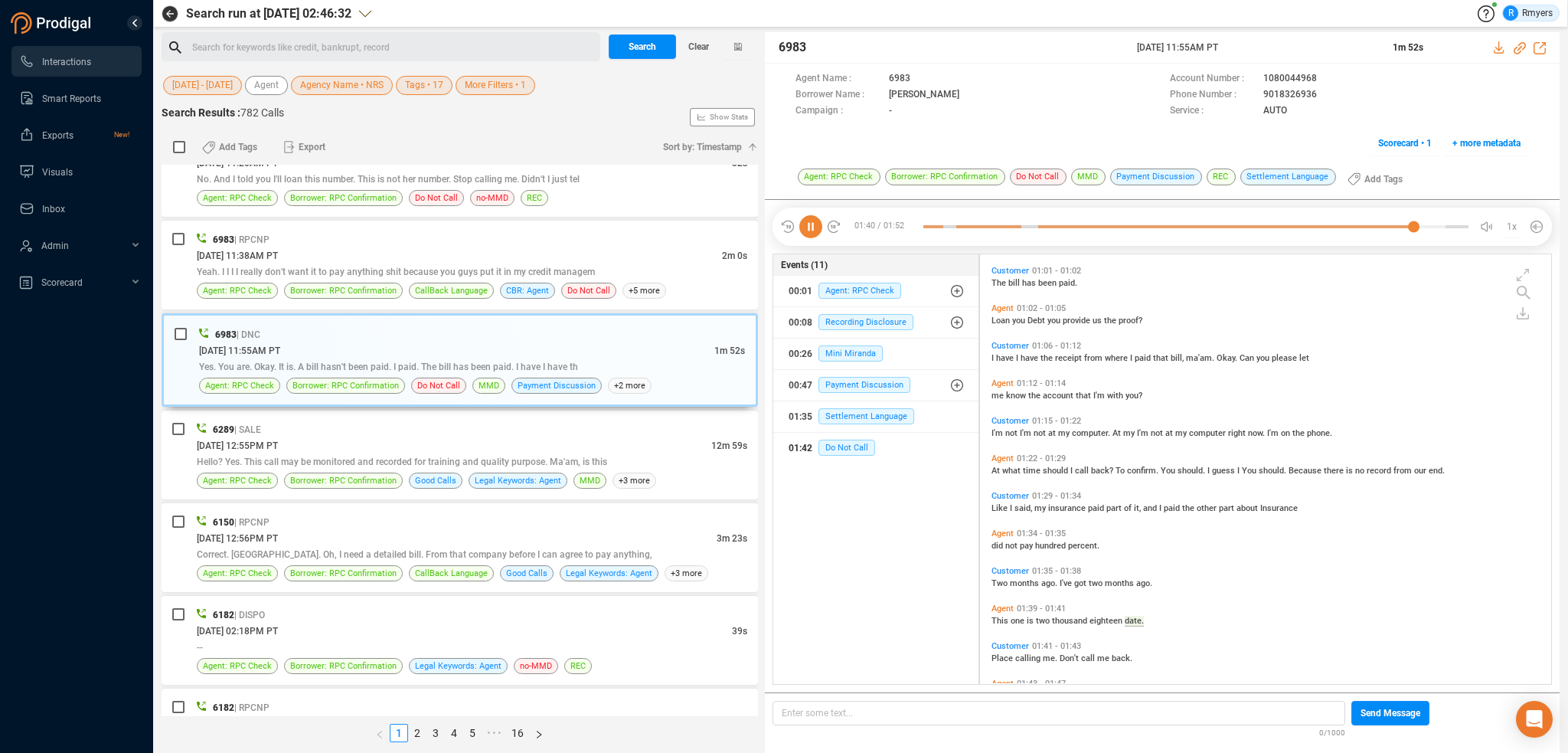
scroll to position [351, 0]
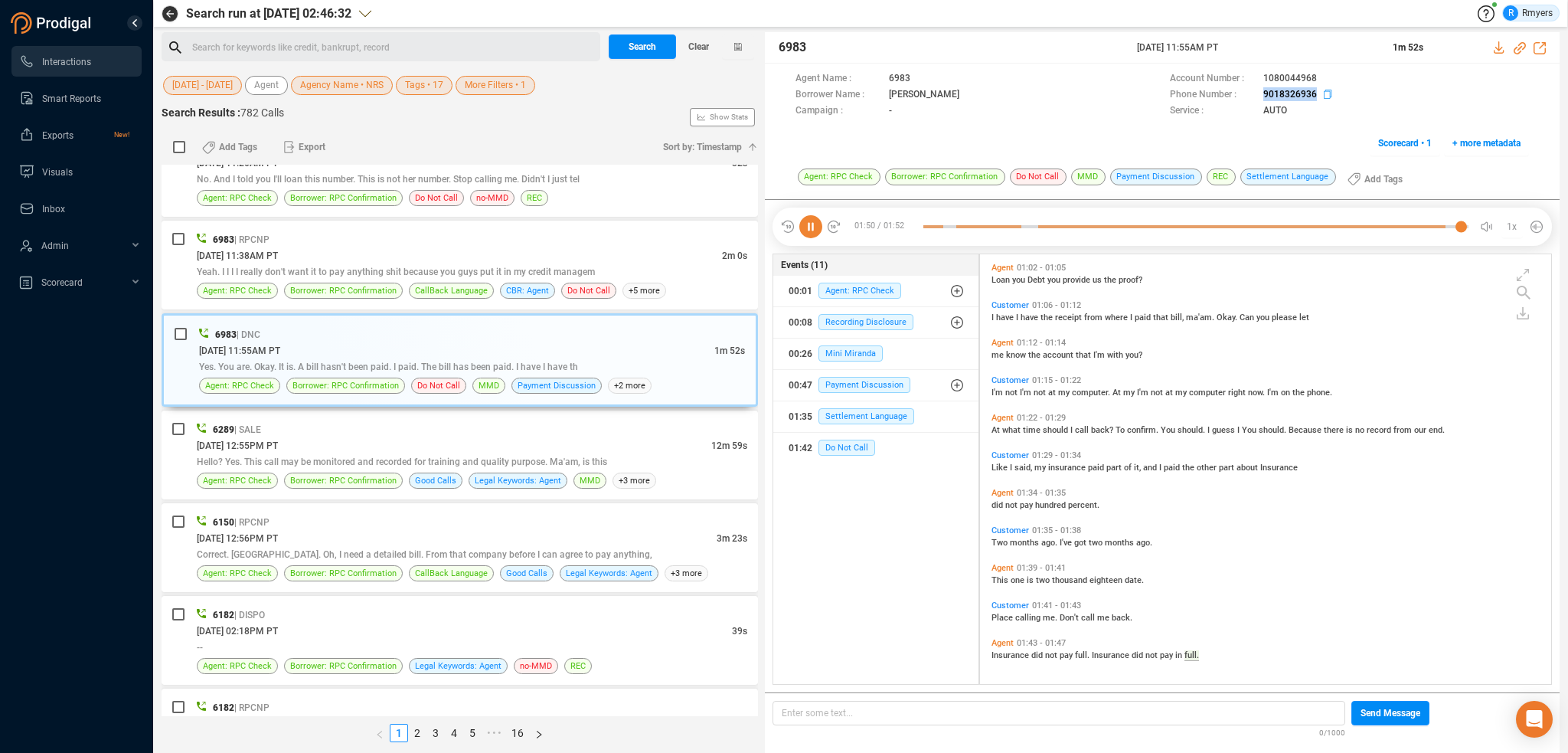
drag, startPoint x: 1256, startPoint y: 97, endPoint x: 1312, endPoint y: 94, distance: 56.1
click at [1317, 96] on div "Phone Number : [PHONE_NUMBER]" at bounding box center [1349, 95] width 359 height 16
copy div "9018326936"
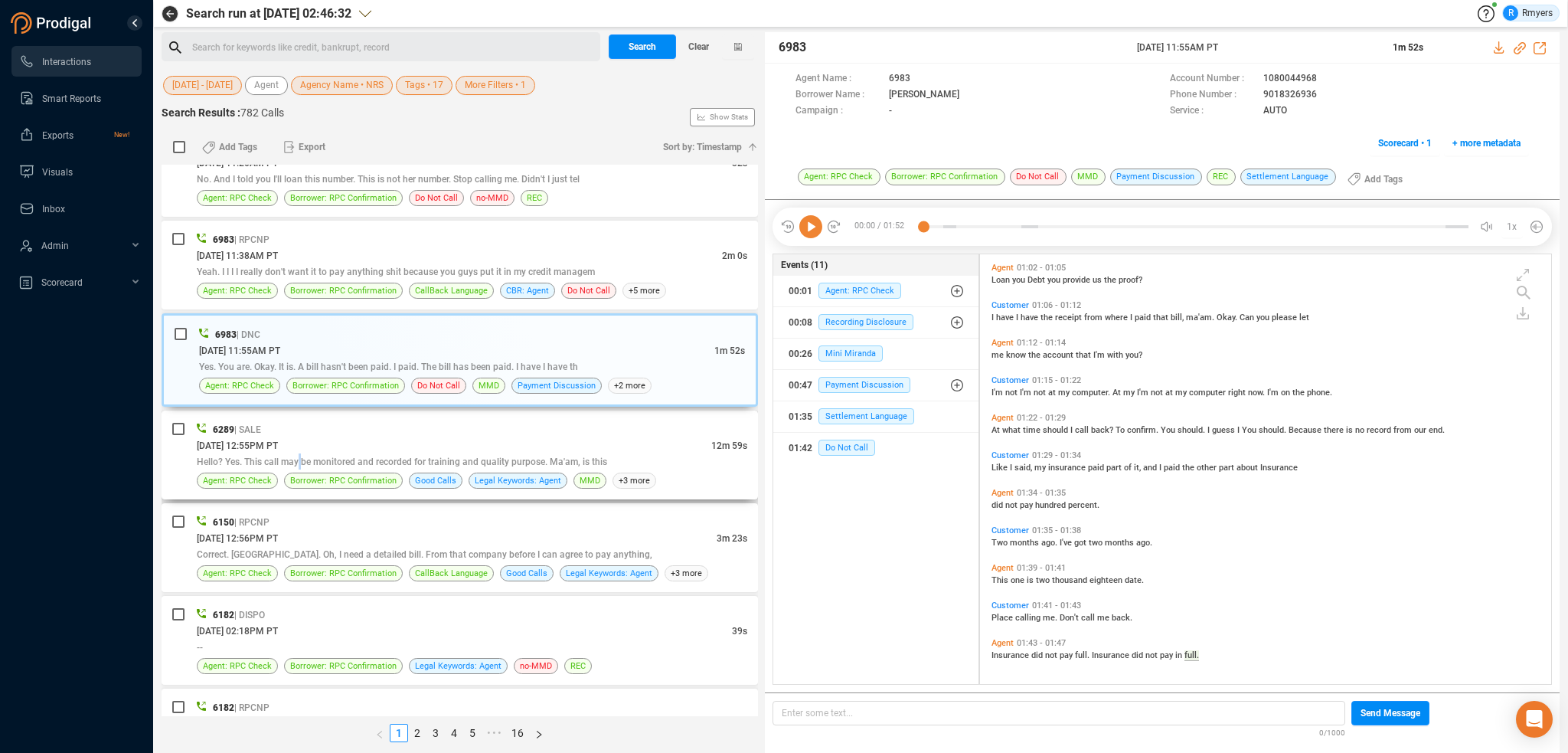
click at [300, 462] on div "Hello? Yes. This call may be monitored and recorded for training and quality pu…" at bounding box center [471, 462] width 550 height 16
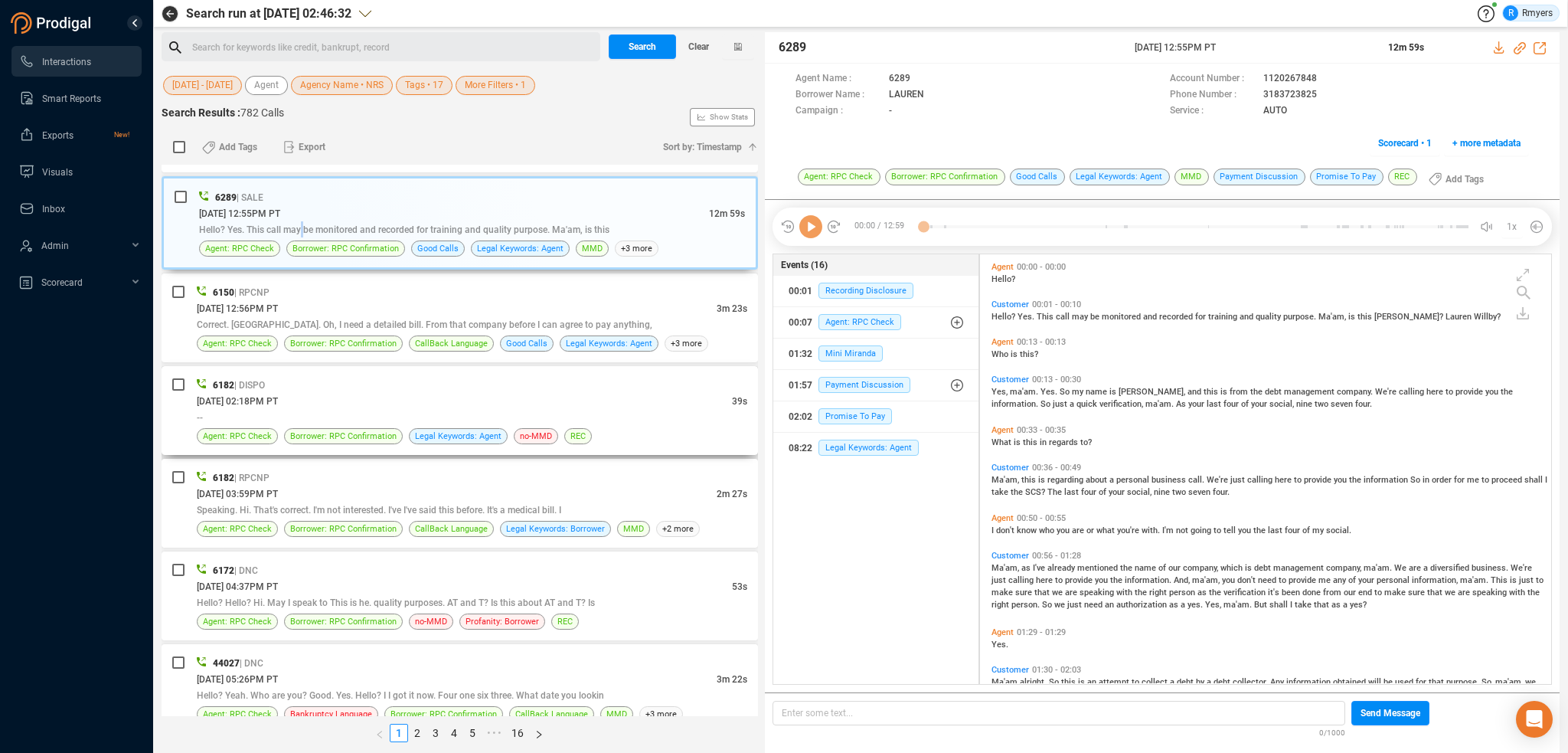
scroll to position [426, 564]
click at [845, 453] on span "Legal Keywords: Agent" at bounding box center [869, 448] width 100 height 16
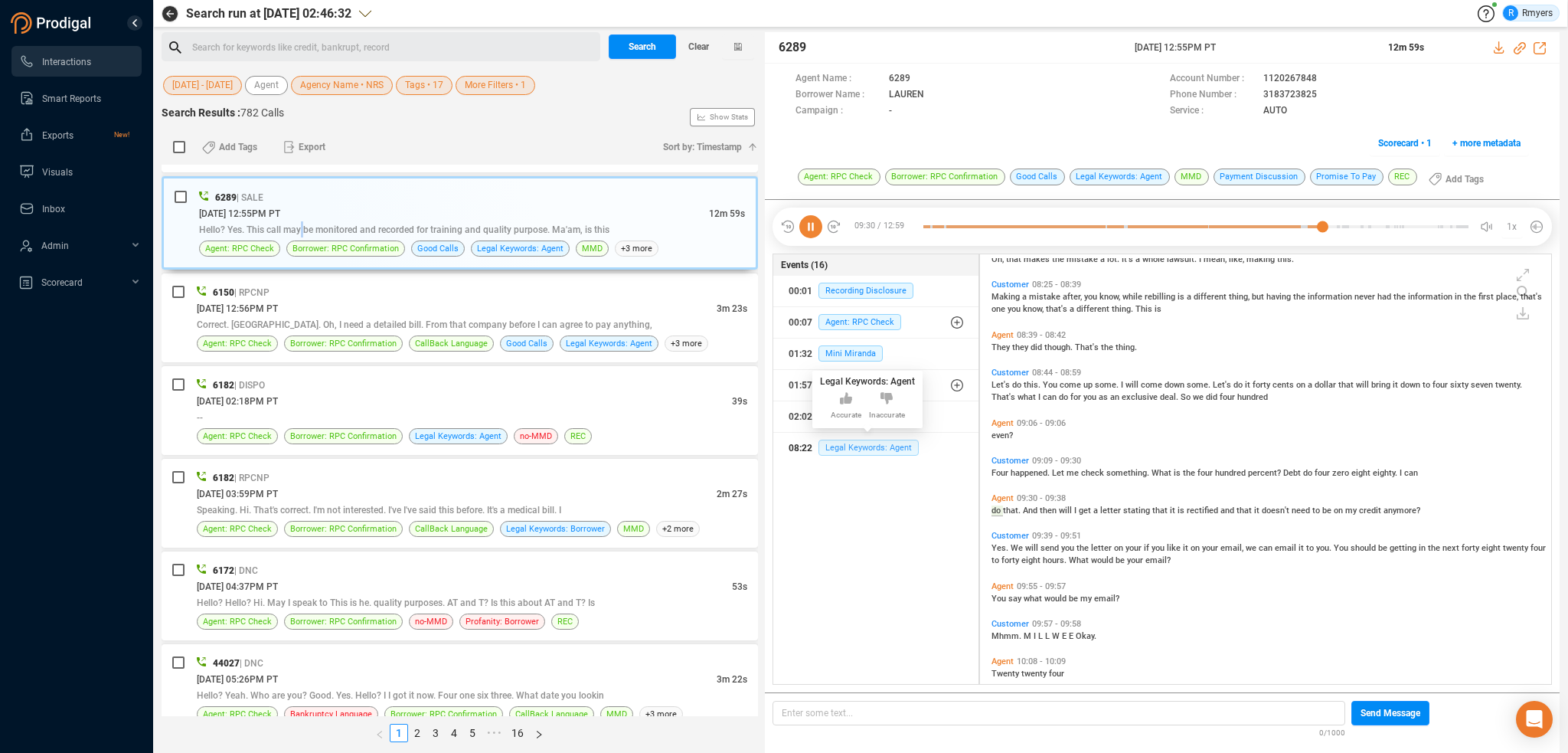
scroll to position [1789, 0]
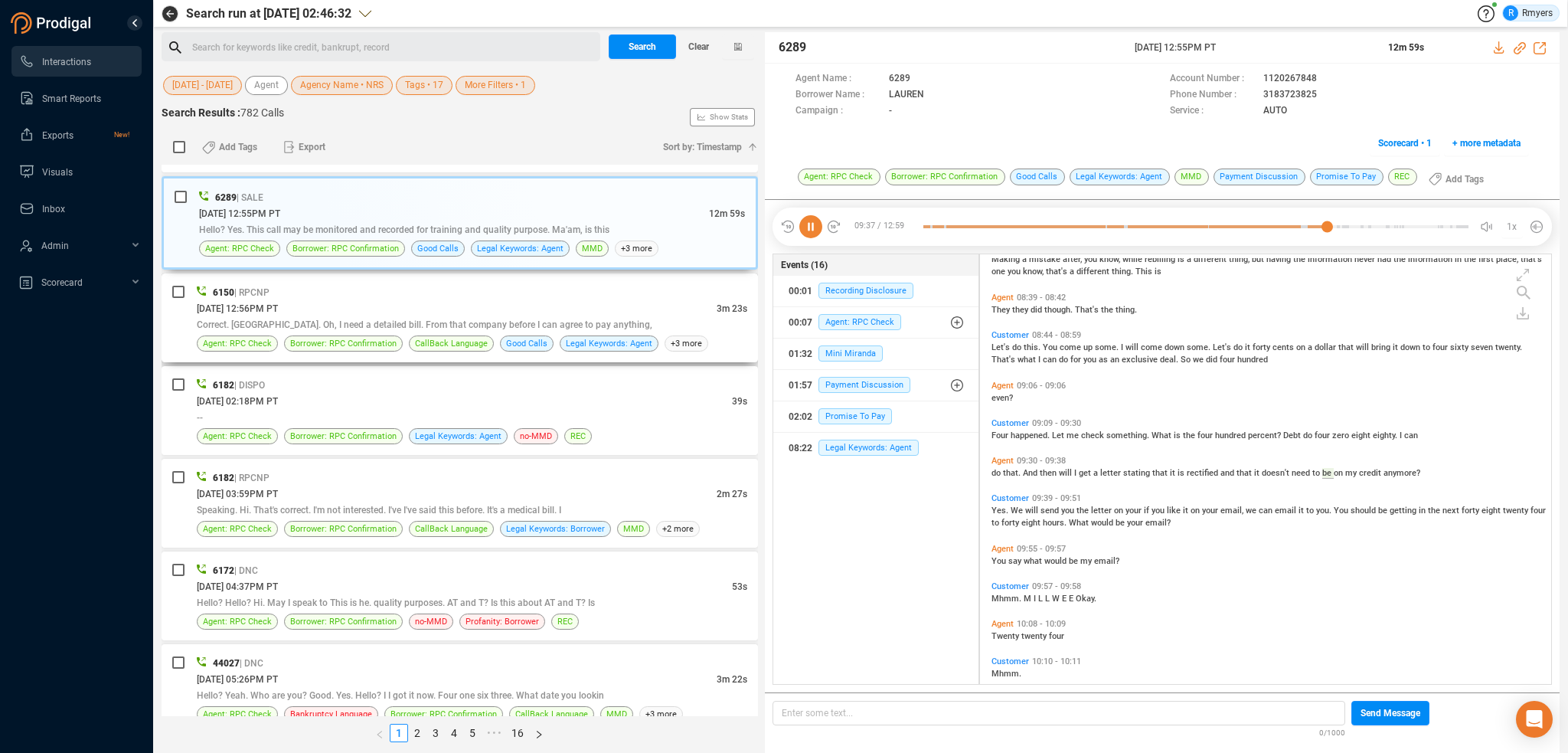
click at [337, 302] on div "[DATE] 12:56PM PT" at bounding box center [456, 309] width 520 height 16
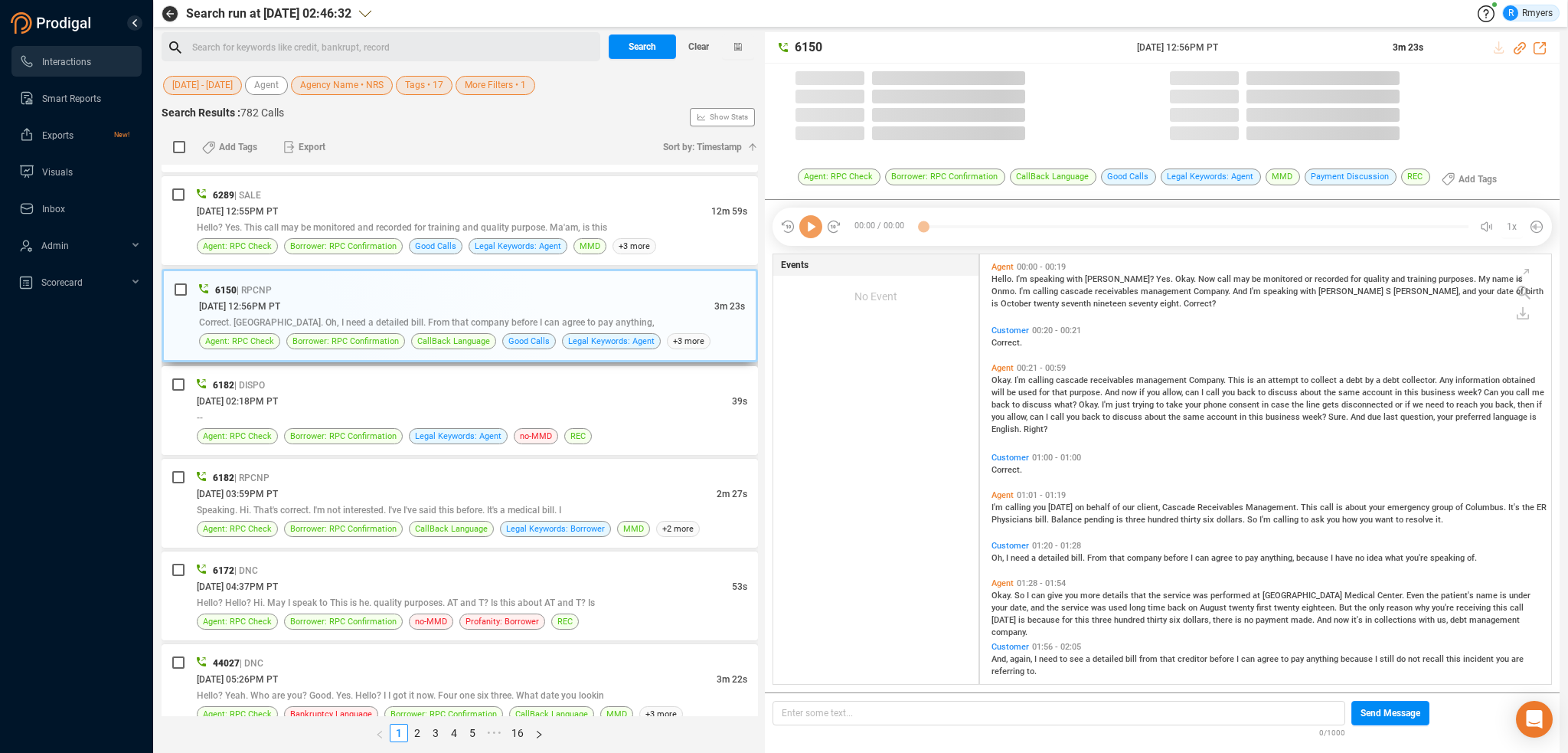
scroll to position [426, 564]
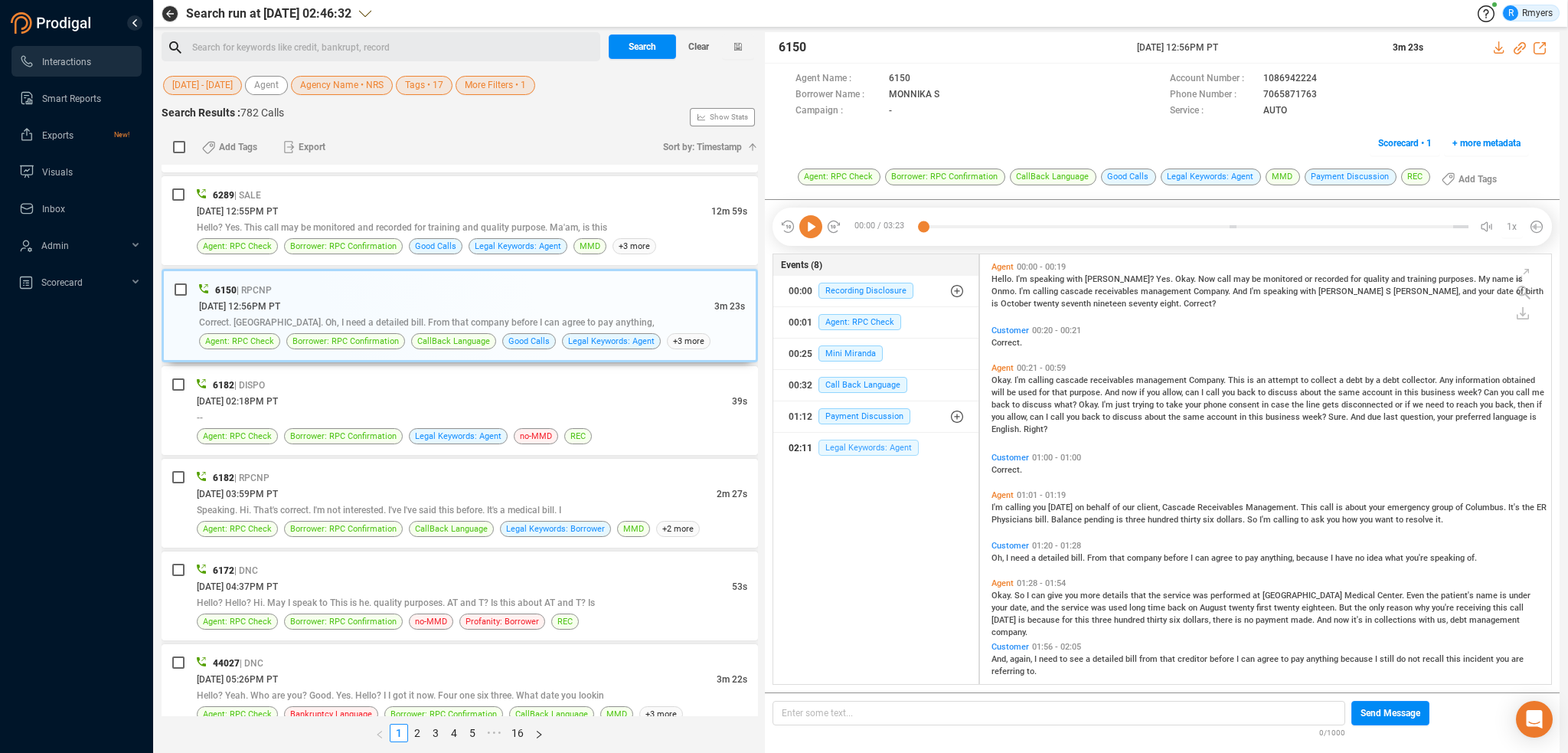
click at [858, 442] on span "Legal Keywords: Agent" at bounding box center [869, 448] width 100 height 16
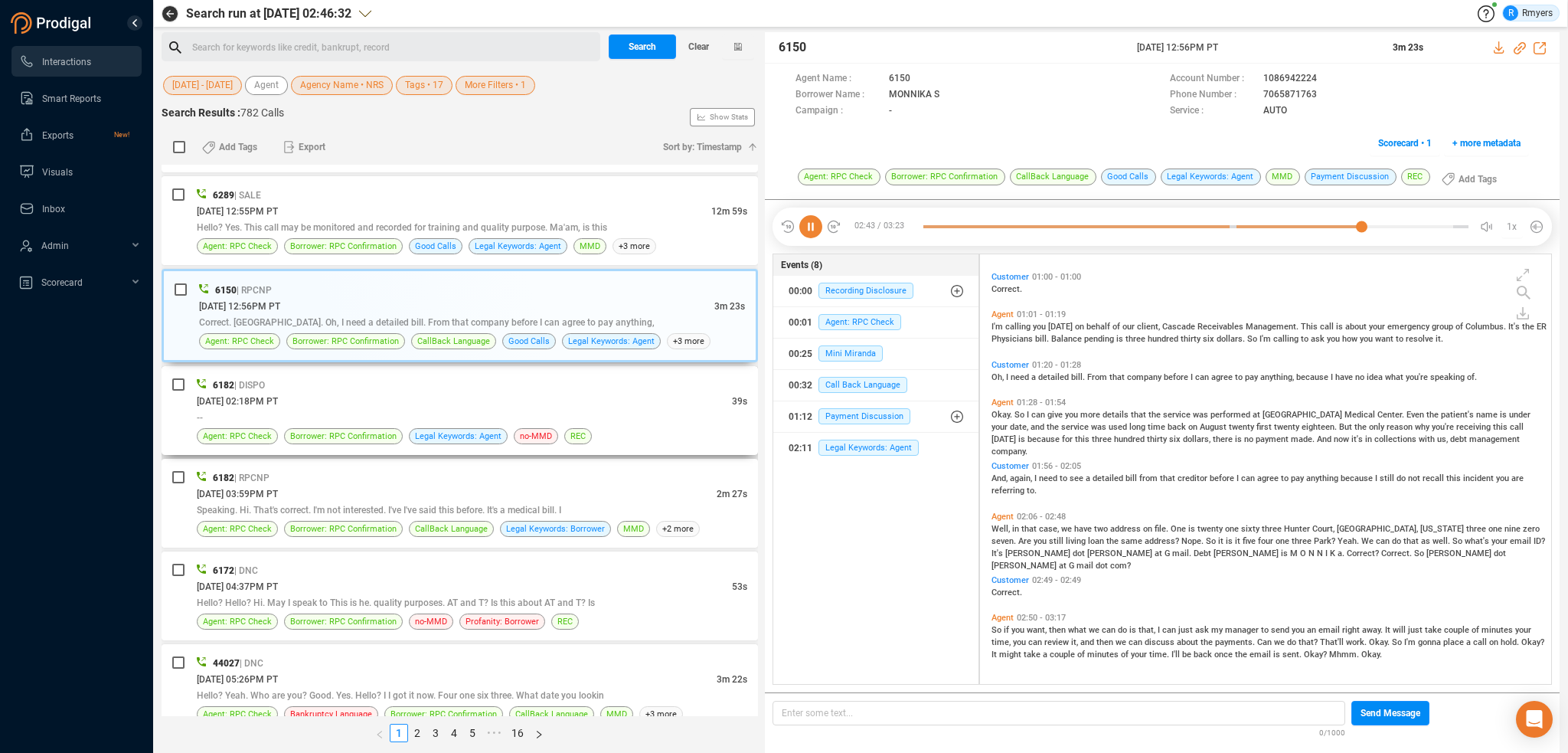
click at [618, 417] on div "--" at bounding box center [471, 417] width 550 height 16
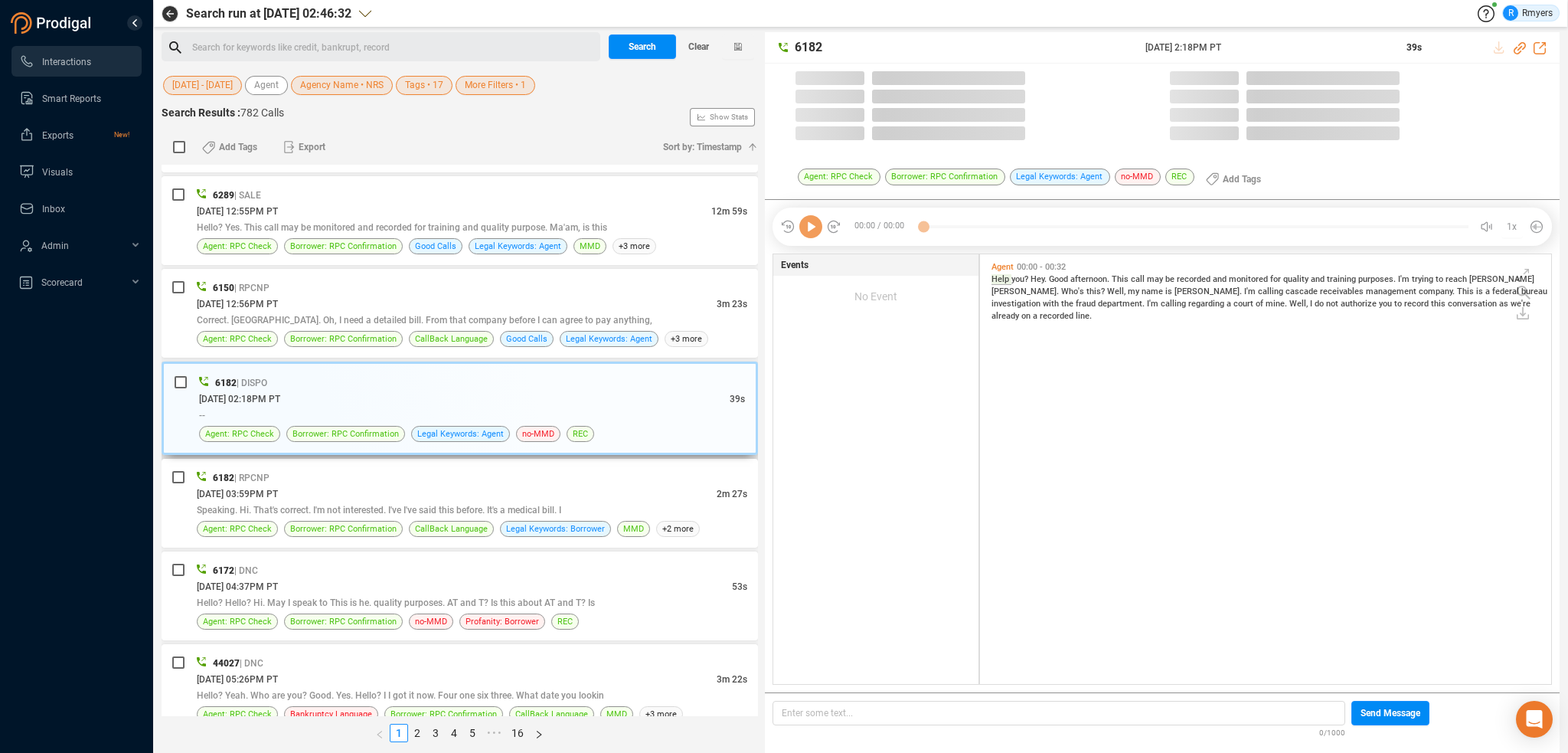
scroll to position [426, 564]
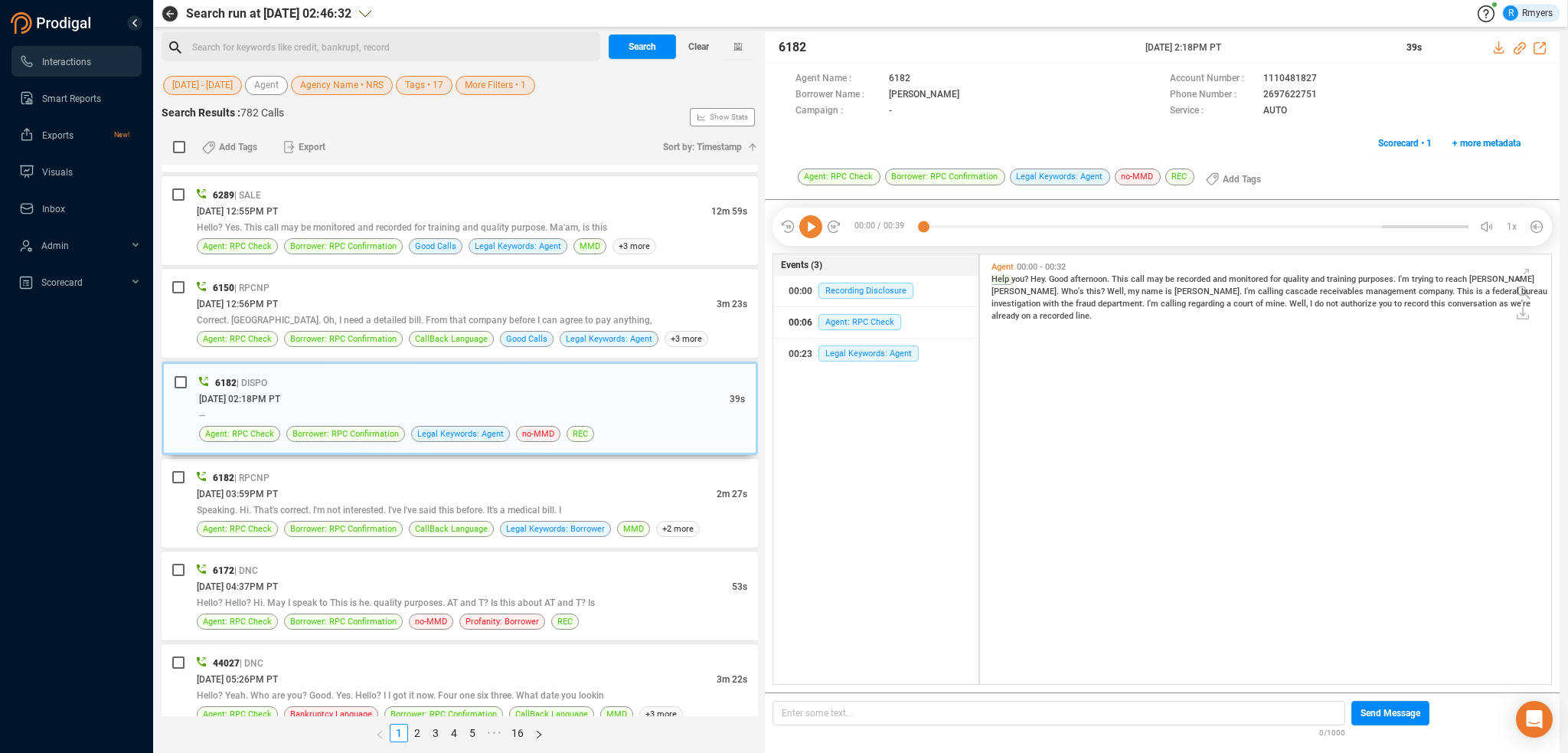
click at [847, 331] on div "00:06 Agent: RPC Check" at bounding box center [876, 322] width 175 height 24
click at [845, 354] on span "Legal Keywords: Agent" at bounding box center [869, 354] width 100 height 16
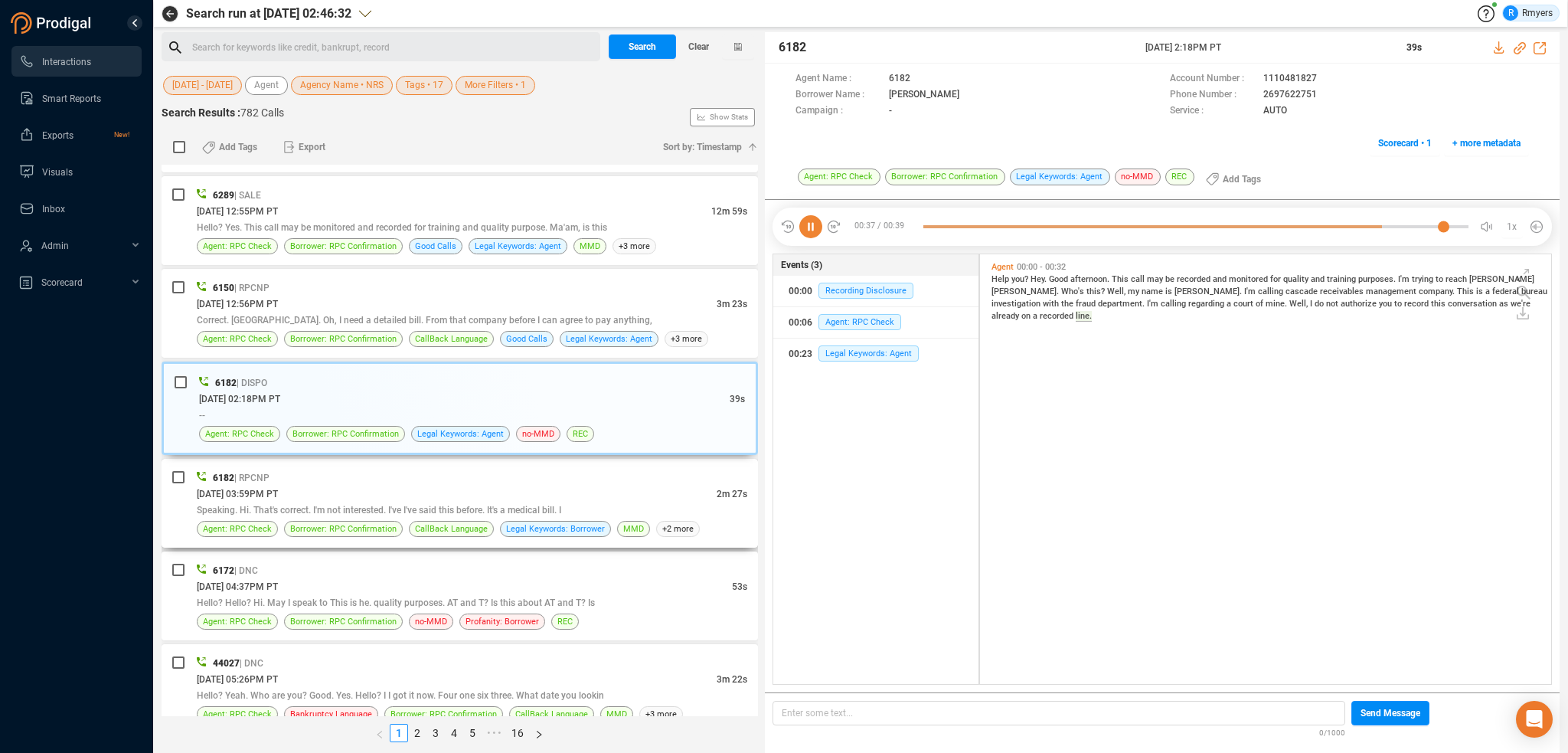
click at [418, 510] on div "6182 | RPCNP [DATE] 03:59PM PT 2m 27s Speaking. Hi. That's correct. I'm not int…" at bounding box center [471, 503] width 550 height 67
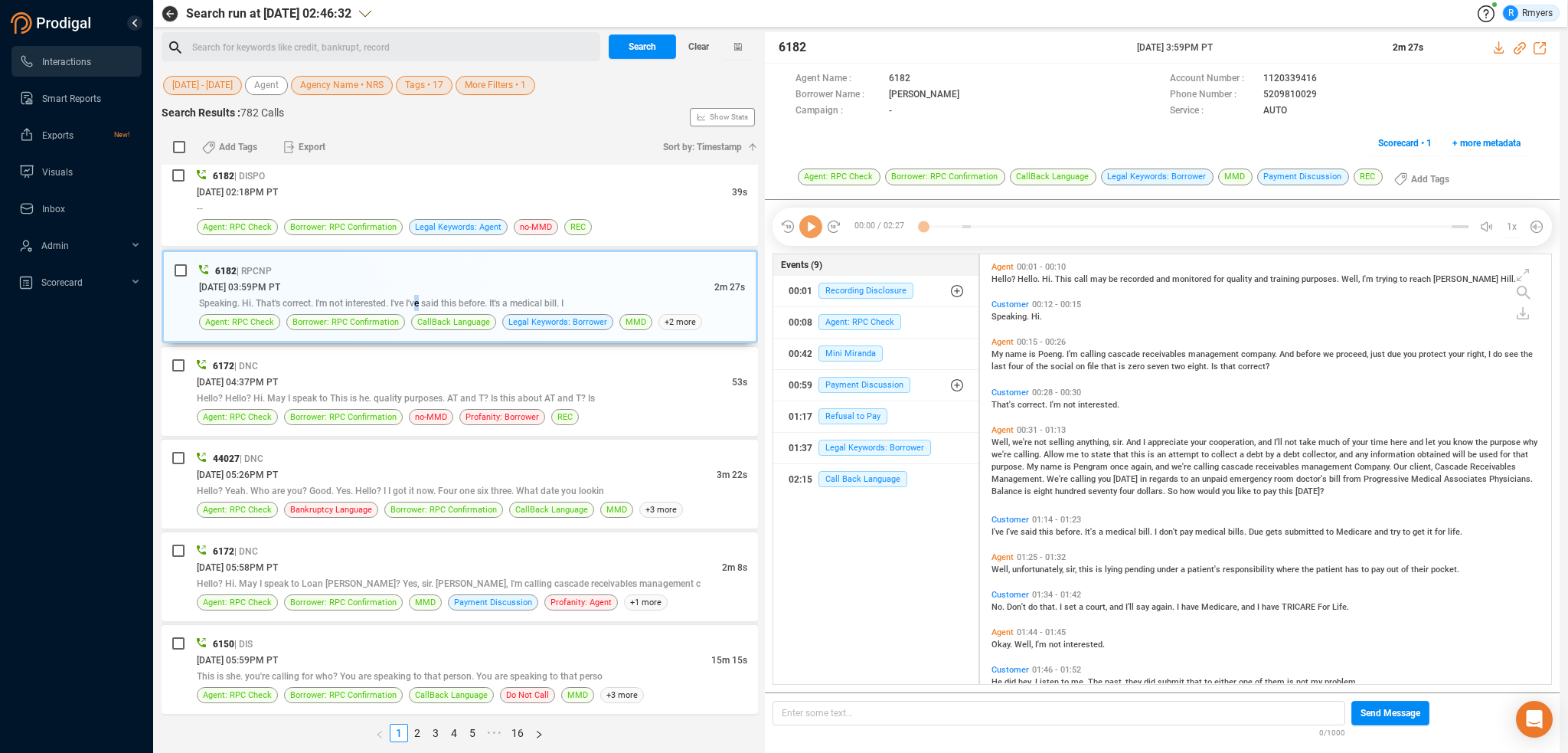
scroll to position [1608, 0]
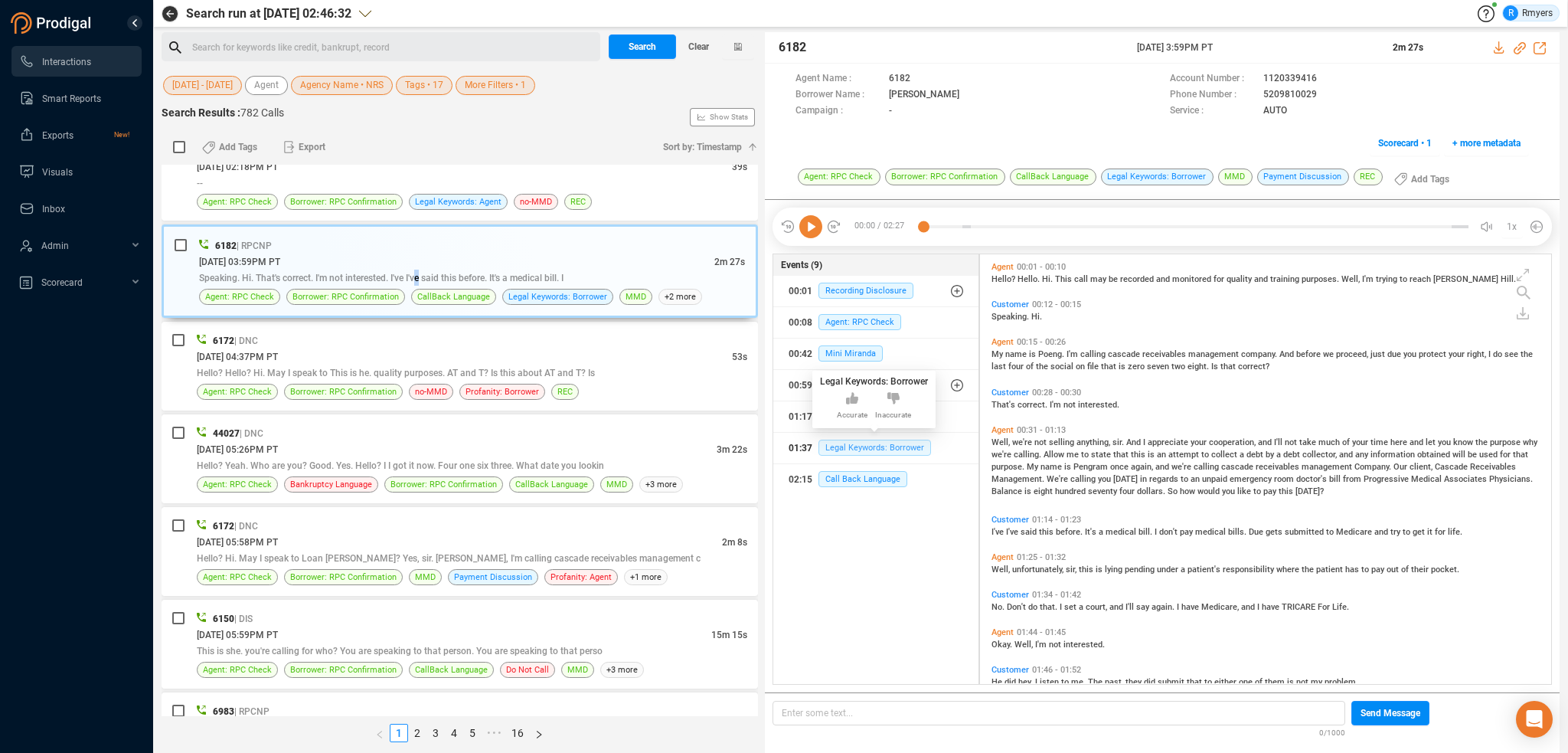
click at [860, 446] on span "Legal Keywords: Borrower" at bounding box center [875, 448] width 112 height 16
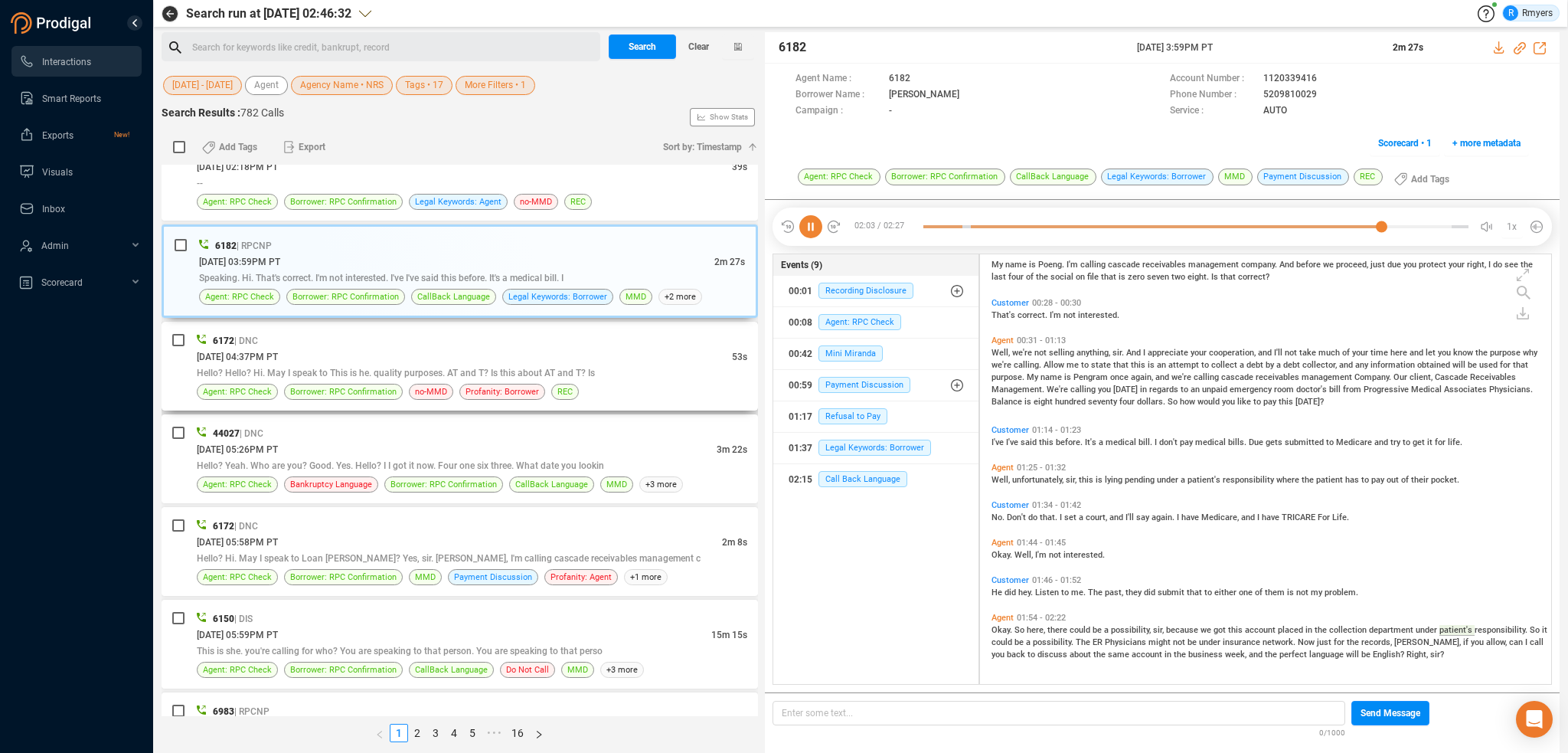
click at [394, 354] on div "[DATE] 04:37PM PT" at bounding box center [464, 357] width 536 height 16
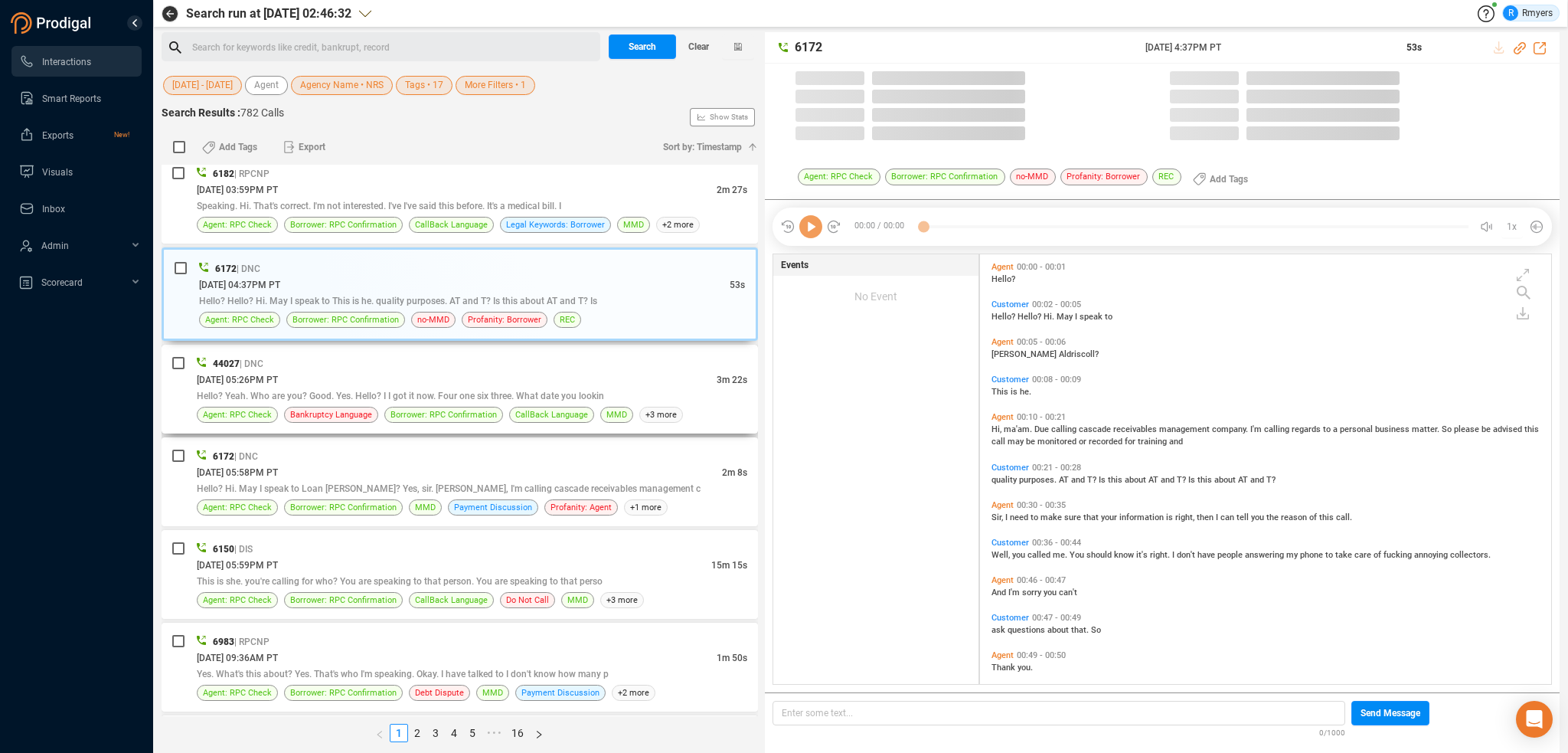
scroll to position [1761, 0]
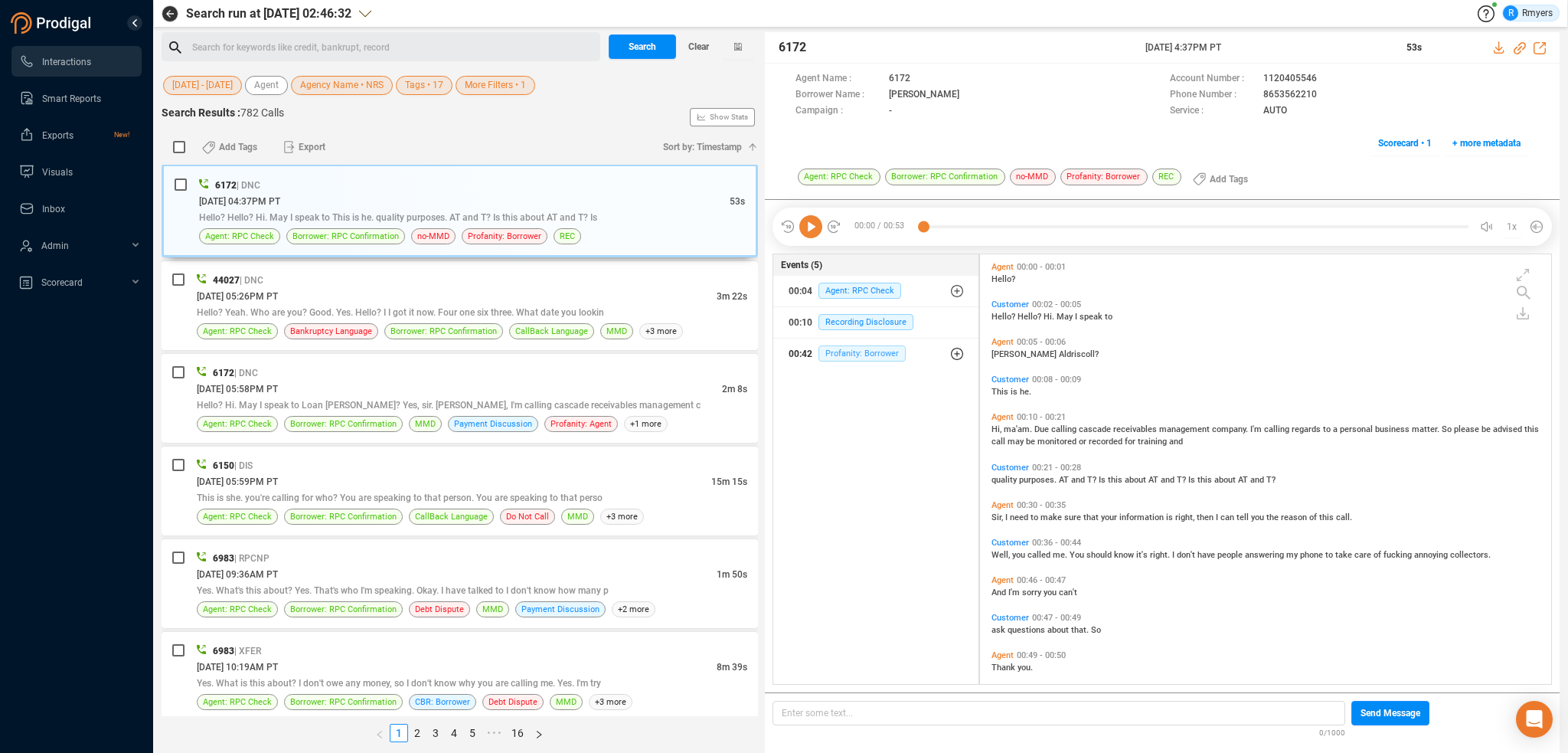
click at [845, 358] on span "Profanity: Borrower" at bounding box center [862, 354] width 87 height 16
click at [854, 376] on span "Profanity: Borrower" at bounding box center [873, 385] width 87 height 16
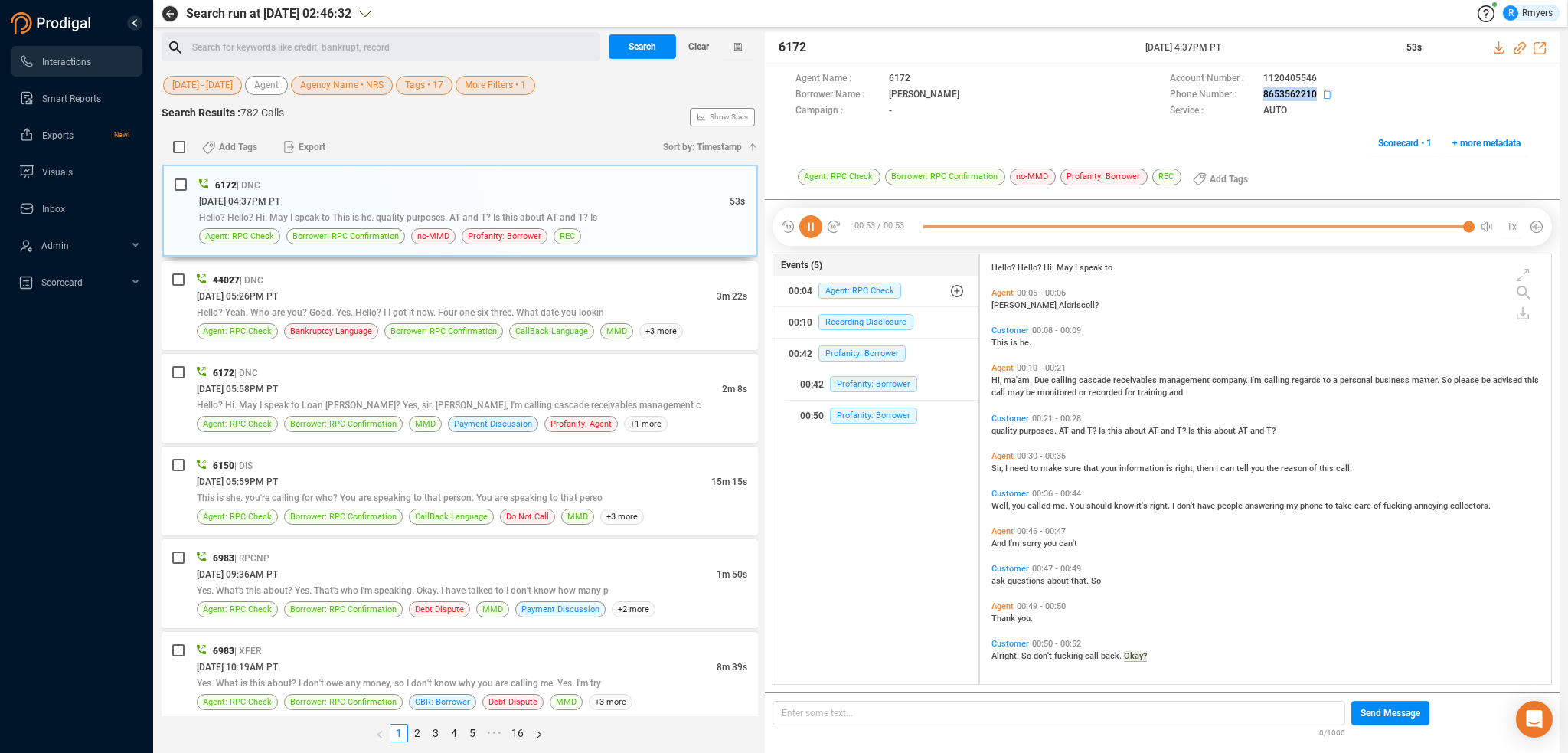
drag, startPoint x: 1258, startPoint y: 100, endPoint x: 1313, endPoint y: 100, distance: 55.0
click at [1313, 100] on div "Phone Number : [PHONE_NUMBER]" at bounding box center [1349, 95] width 359 height 16
copy div "8653562210"
click at [278, 291] on span "[DATE] 05:26PM PT" at bounding box center [237, 297] width 81 height 11
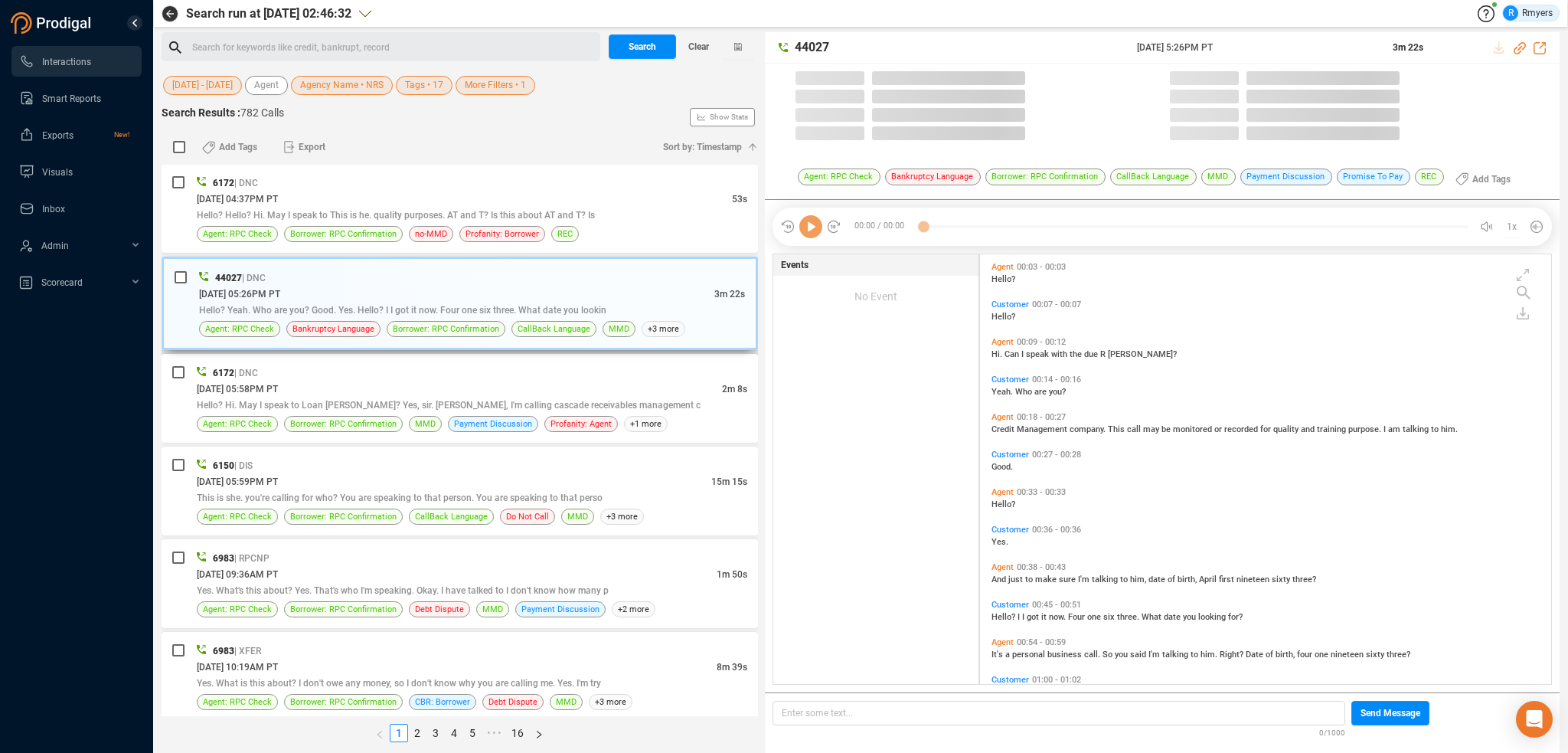
scroll to position [426, 564]
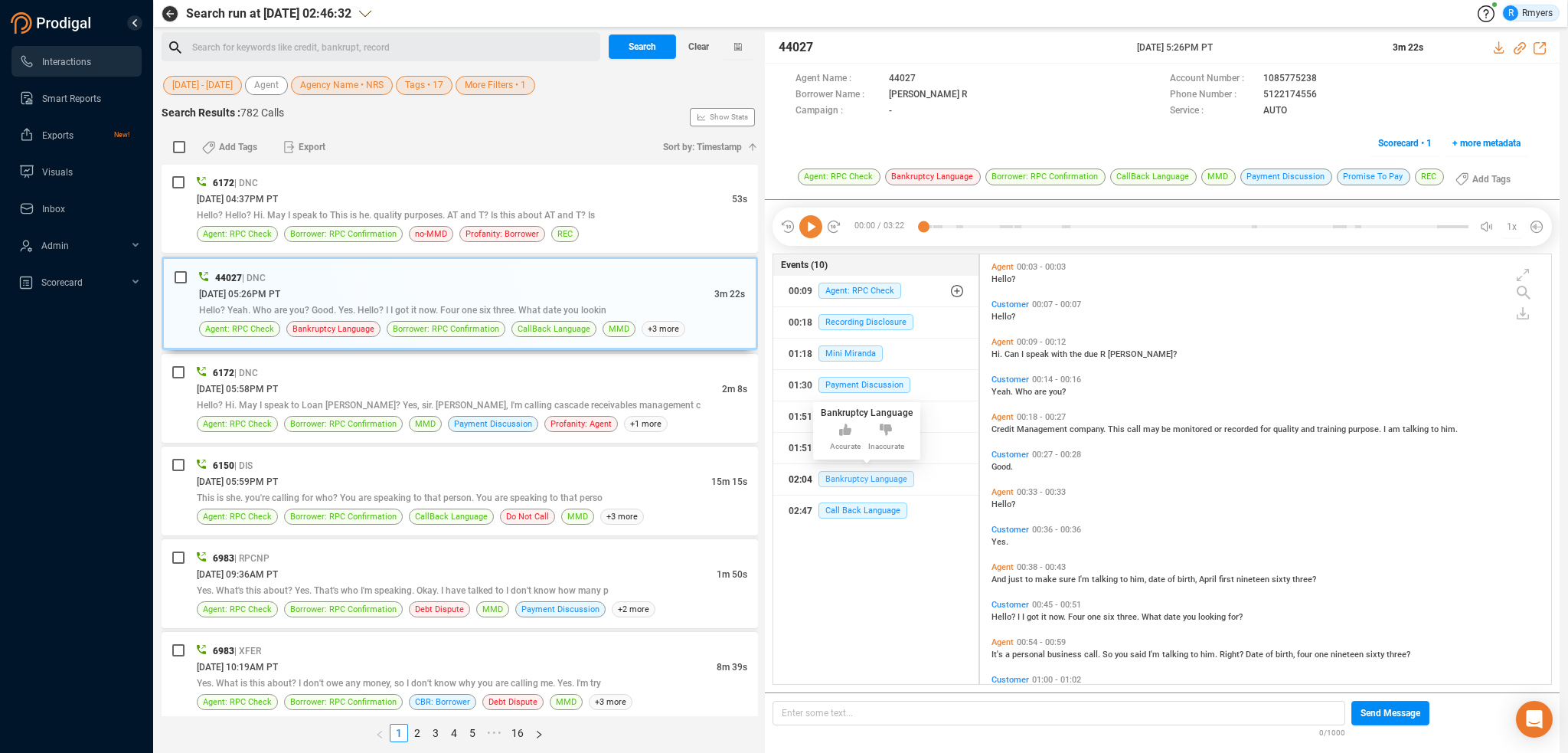
click at [855, 477] on span "Bankruptcy Language" at bounding box center [867, 479] width 96 height 16
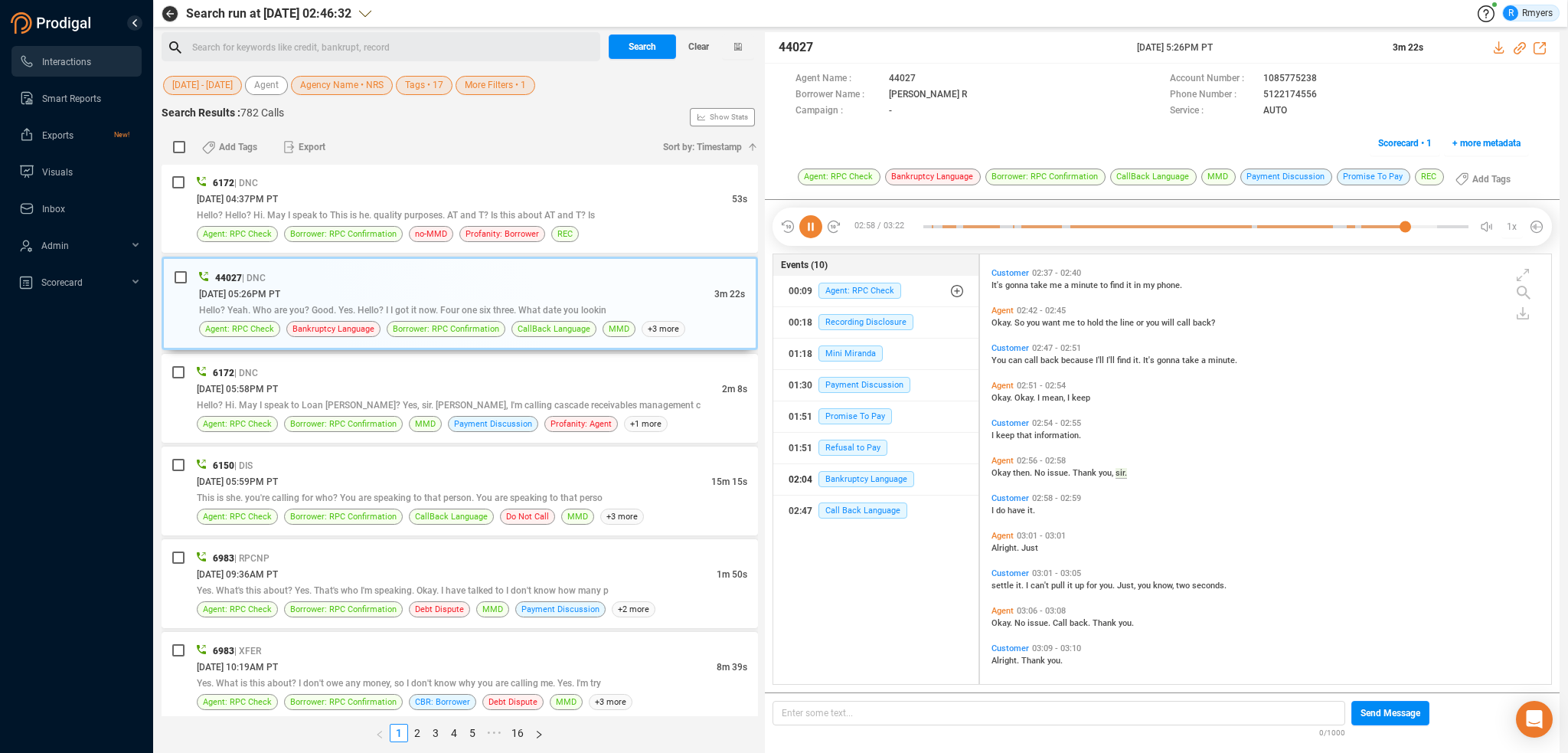
scroll to position [826, 0]
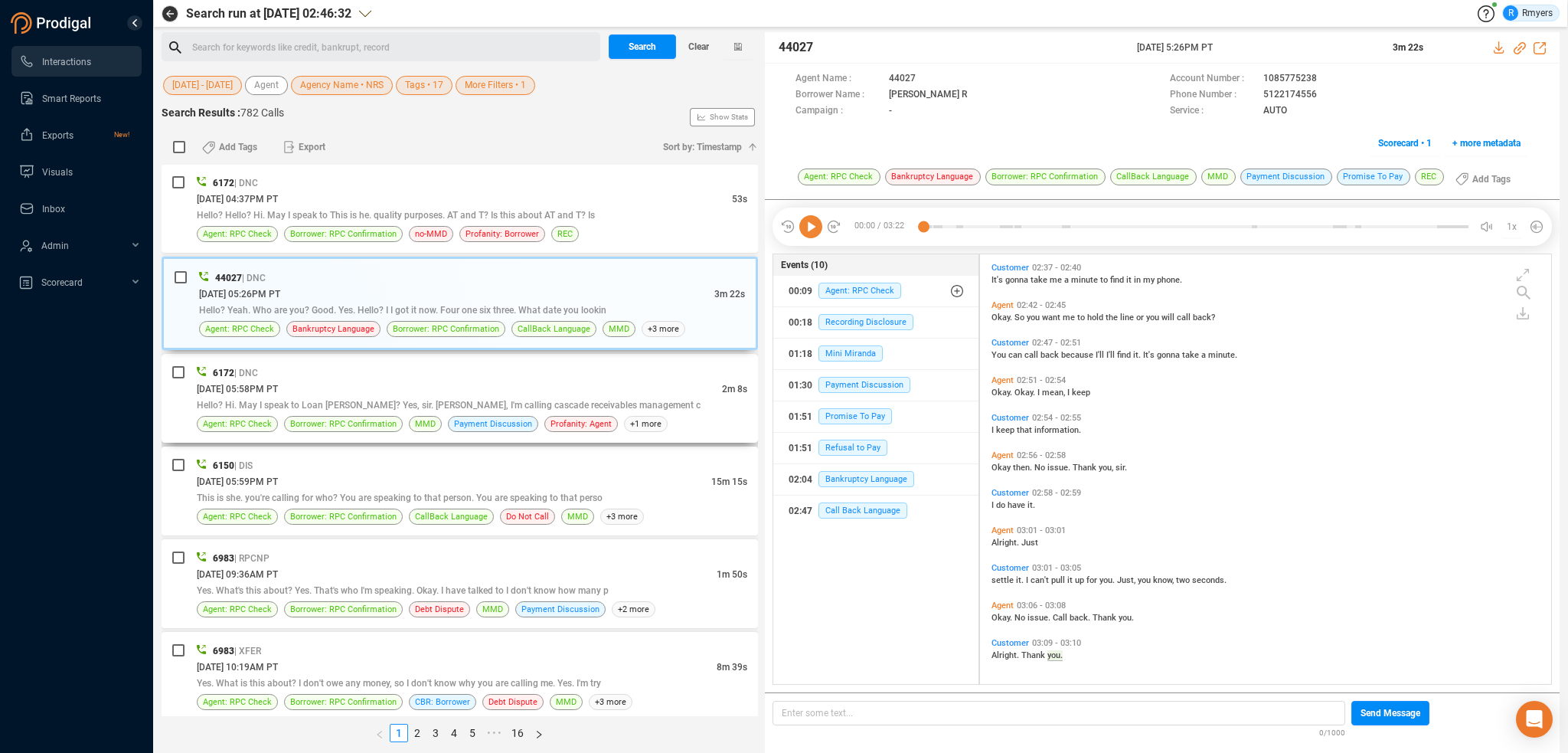
drag, startPoint x: 308, startPoint y: 354, endPoint x: 308, endPoint y: 364, distance: 10.0
click at [308, 355] on div "6172 | DNC [DATE] 05:58PM PT 2m 8s Hello? Hi. May I speak to Loan [PERSON_NAME]…" at bounding box center [460, 398] width 596 height 89
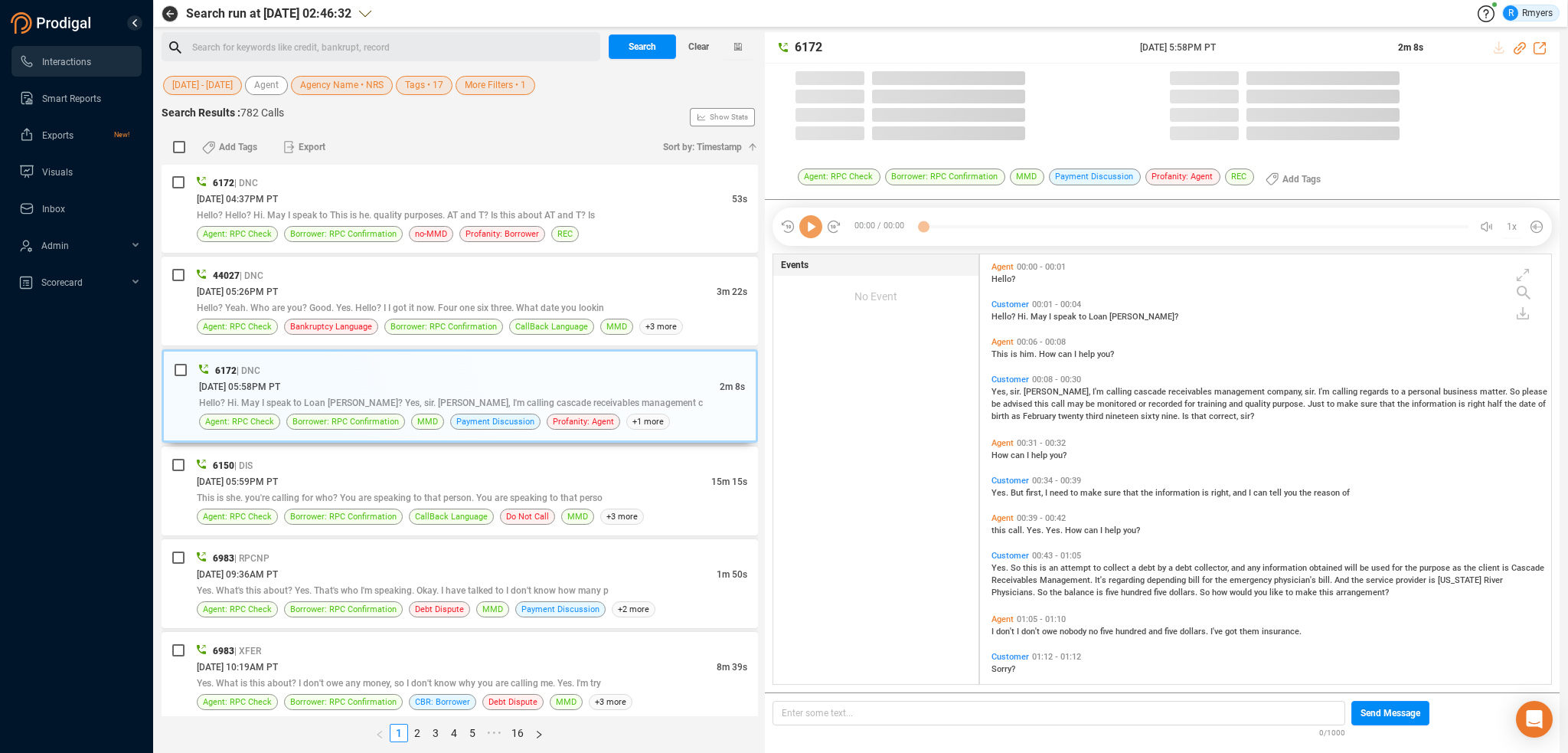
scroll to position [426, 564]
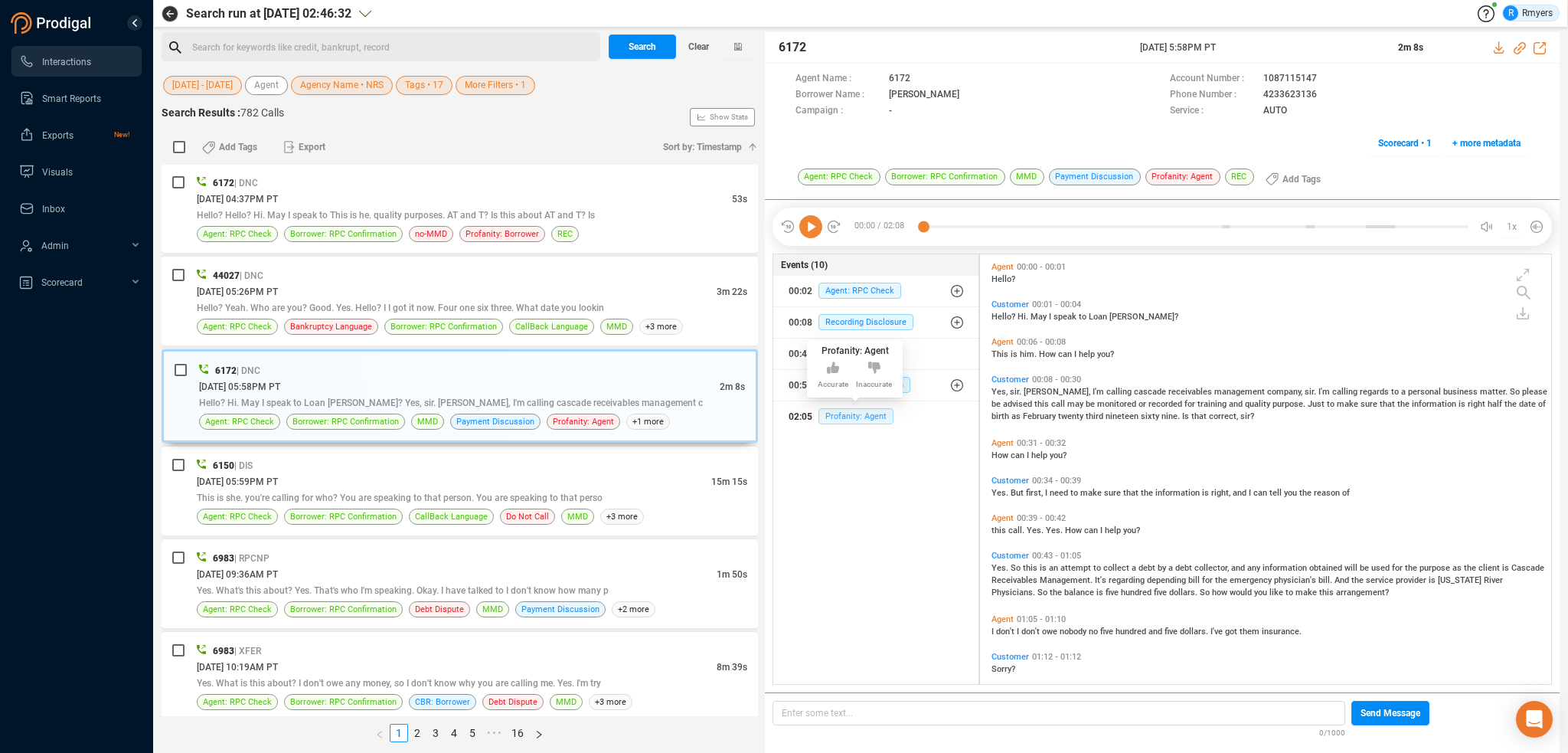
click at [854, 408] on span "Profanity: Agent" at bounding box center [856, 416] width 75 height 16
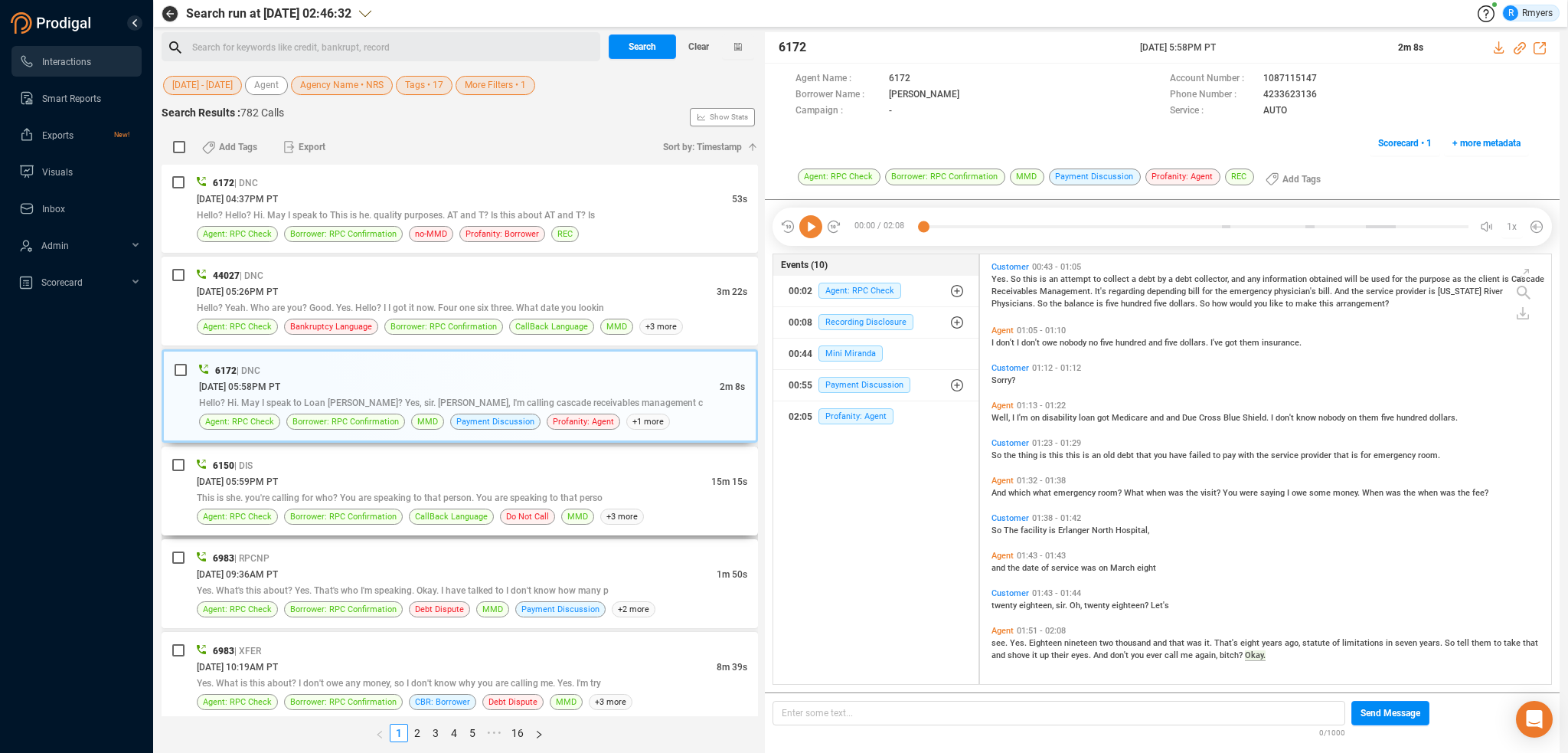
click at [469, 490] on div "This is she. you're calling for who? You are speaking to that person. You are s…" at bounding box center [471, 498] width 550 height 16
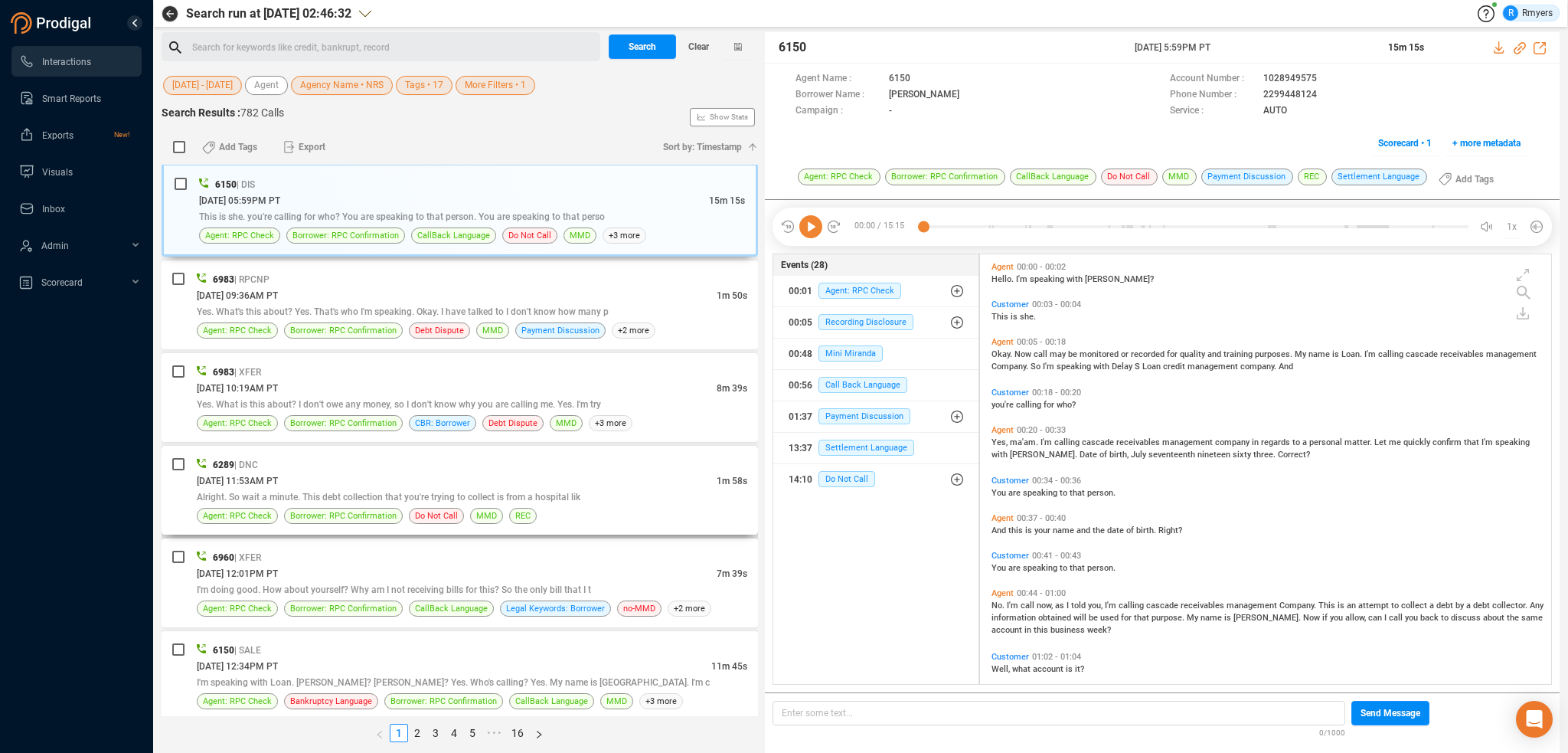
scroll to position [2068, 0]
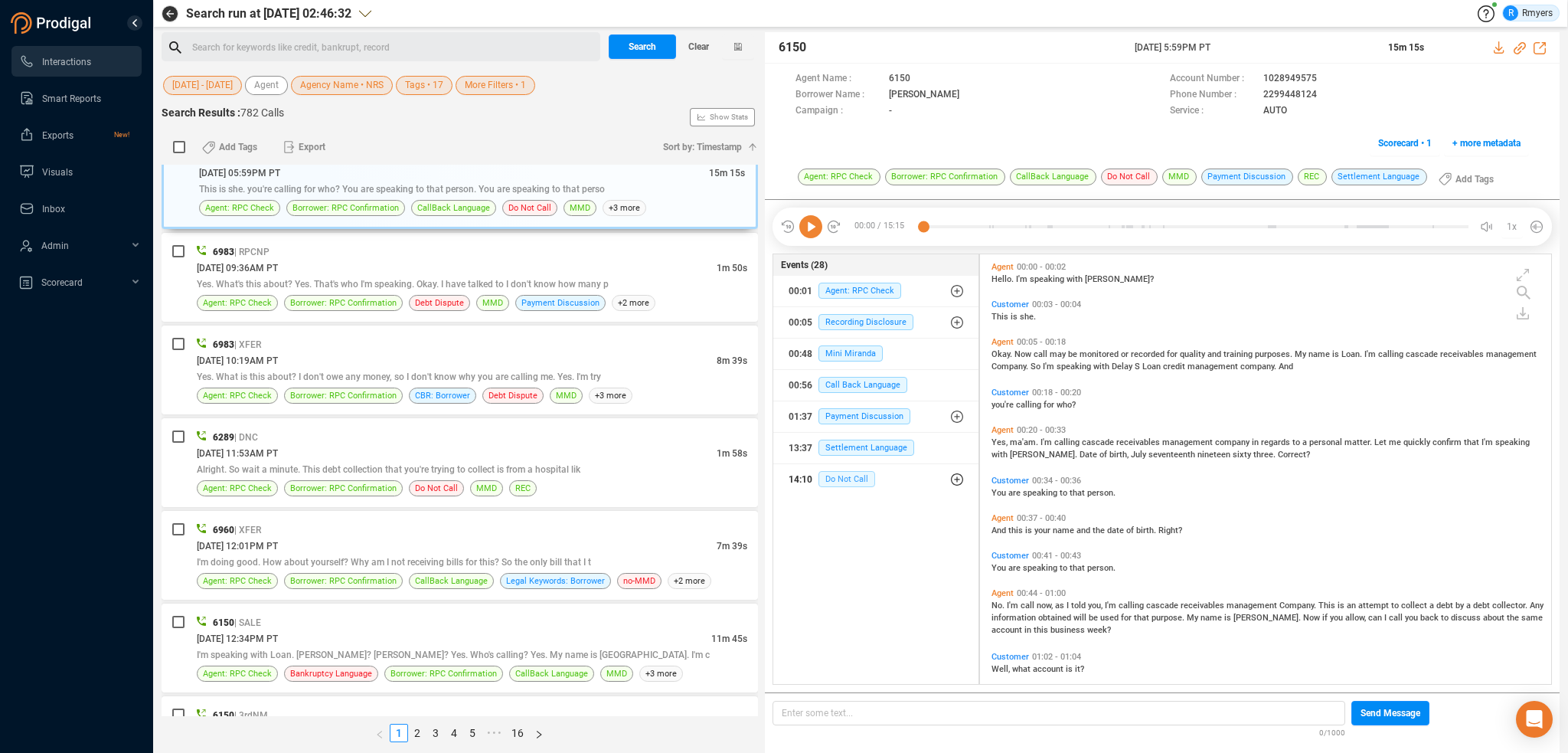
click at [844, 482] on span "Do Not Call" at bounding box center [847, 479] width 57 height 16
click at [853, 511] on span "Do Not Call" at bounding box center [858, 510] width 57 height 16
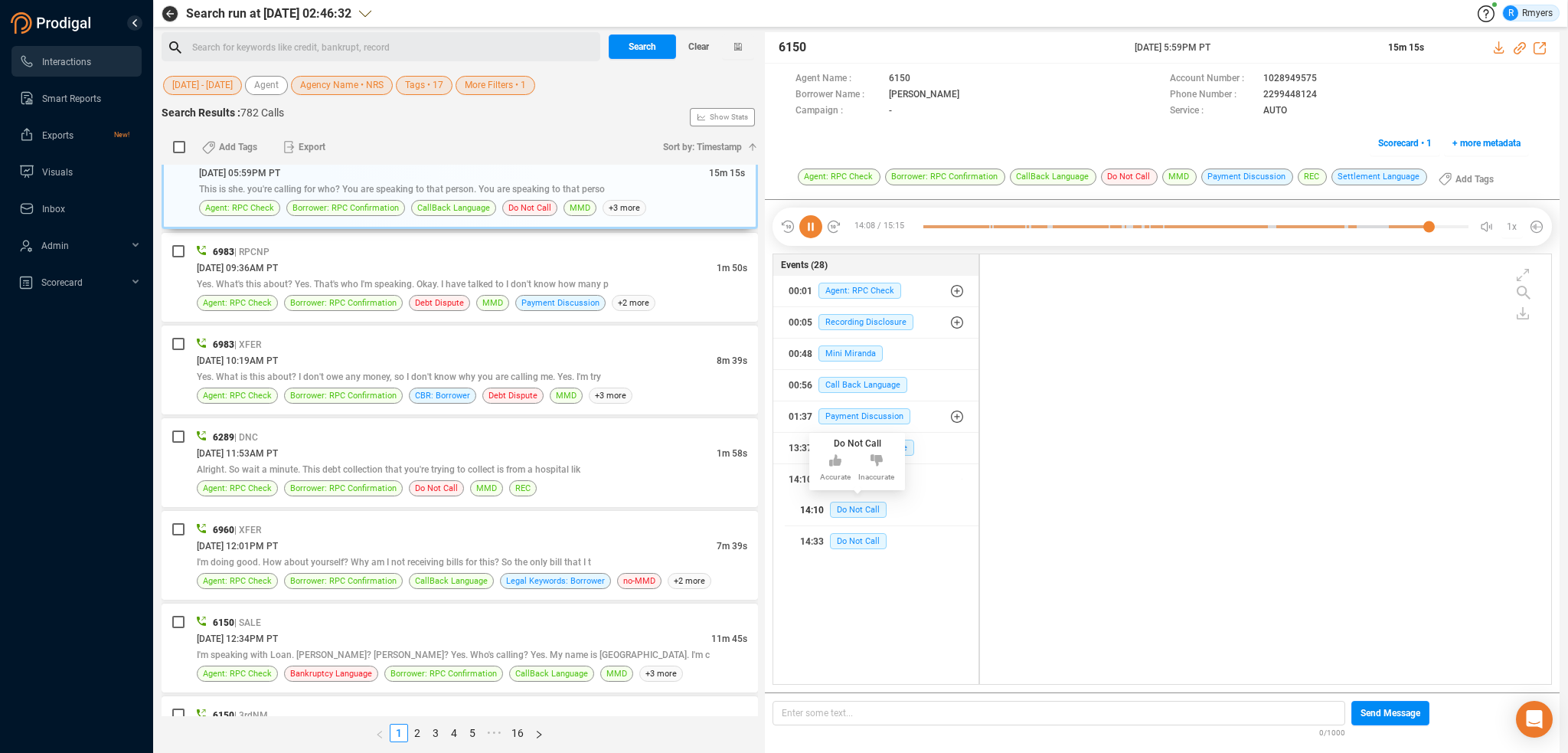
scroll to position [2931, 0]
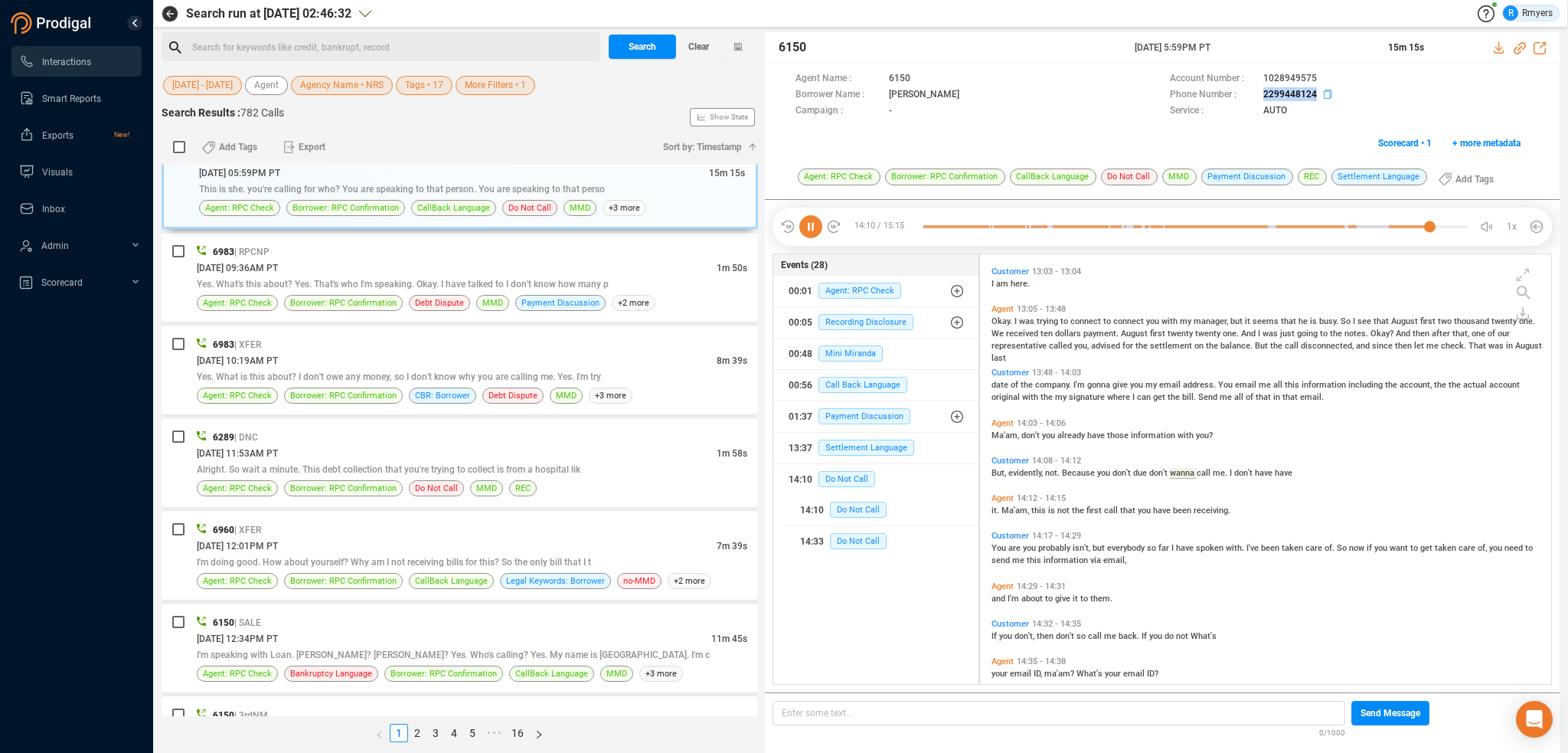
drag, startPoint x: 1265, startPoint y: 93, endPoint x: 1314, endPoint y: 97, distance: 49.2
click at [1314, 97] on div "Phone Number : [PHONE_NUMBER]" at bounding box center [1349, 95] width 359 height 16
copy span "2299448124"
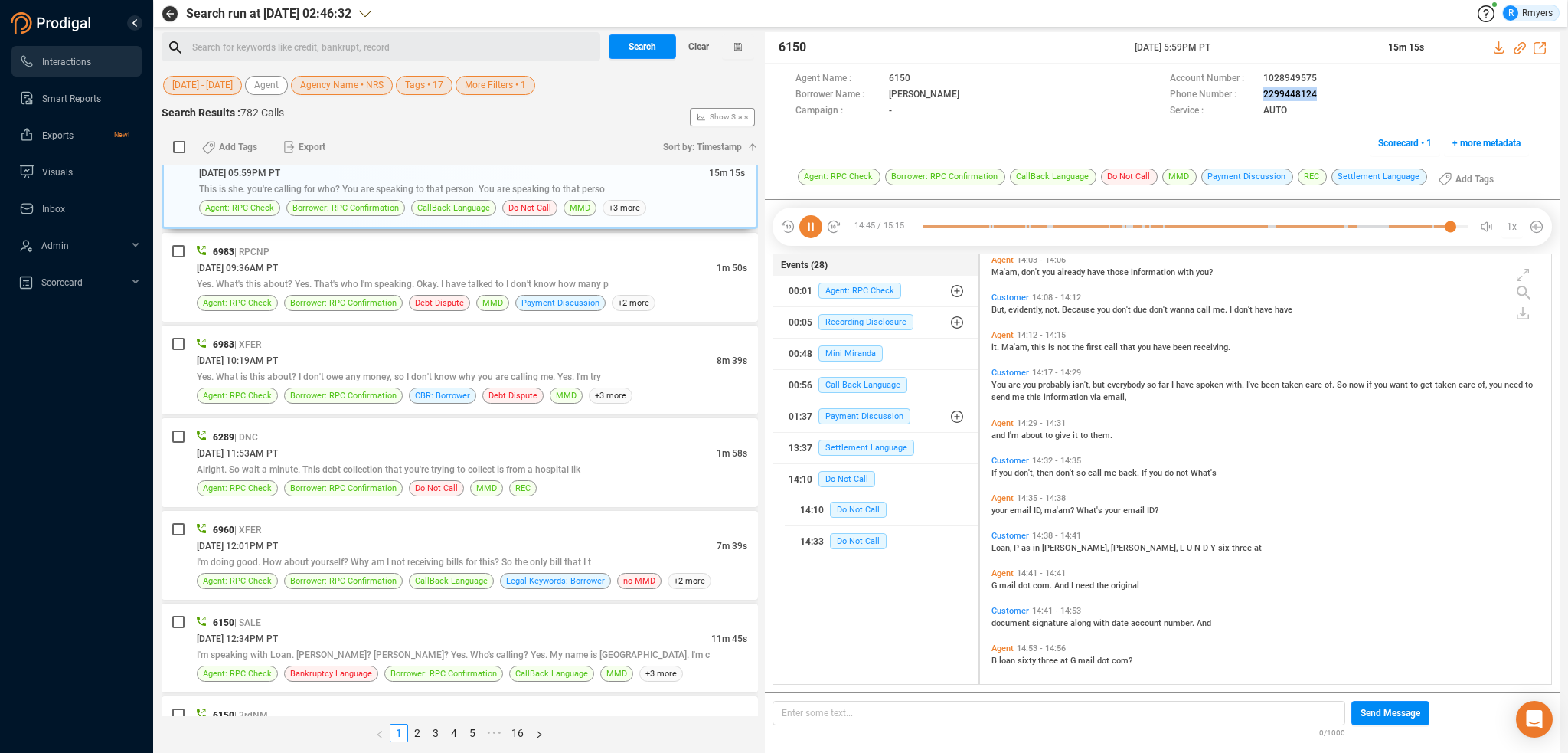
scroll to position [3224, 0]
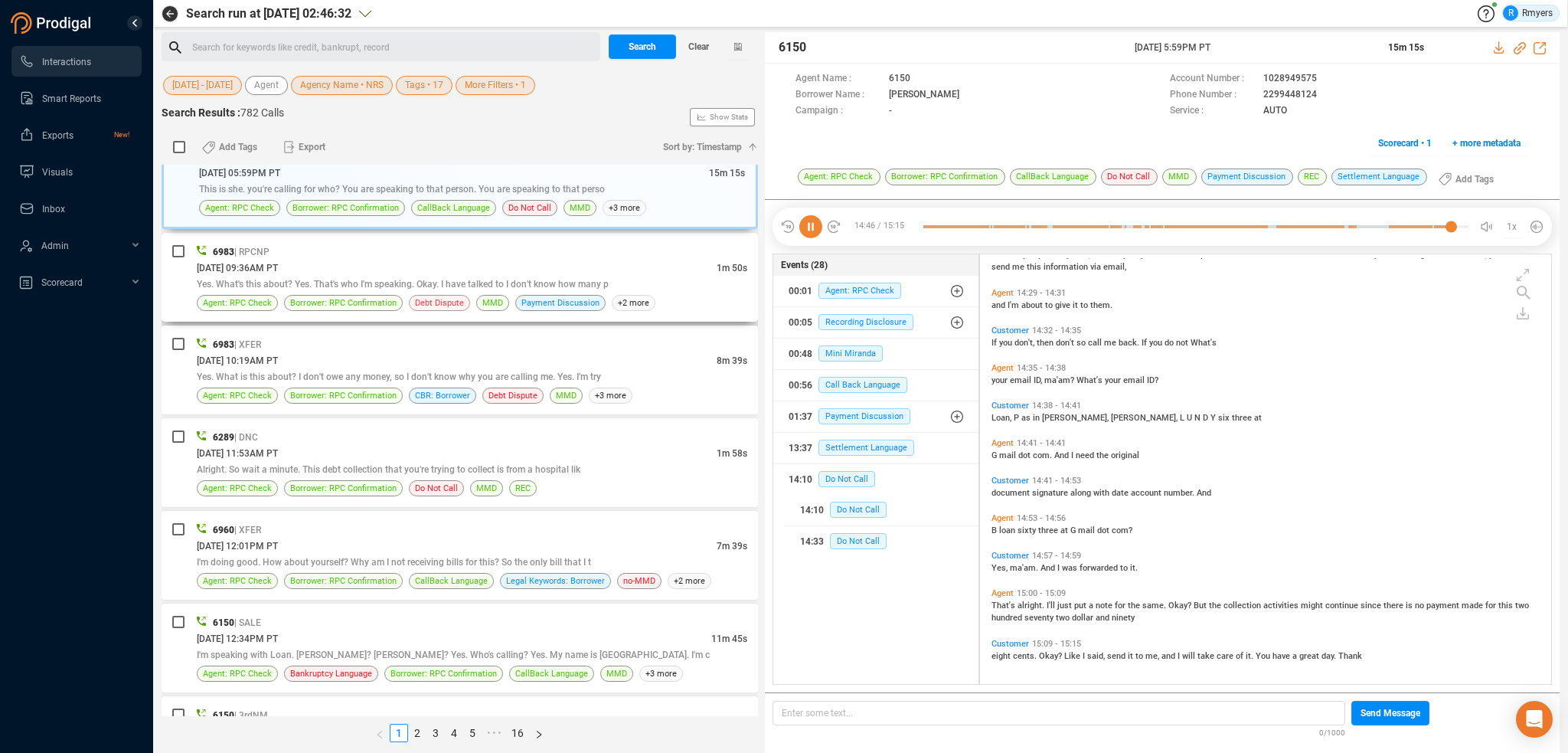
click at [431, 296] on span "Debt Dispute" at bounding box center [440, 303] width 49 height 14
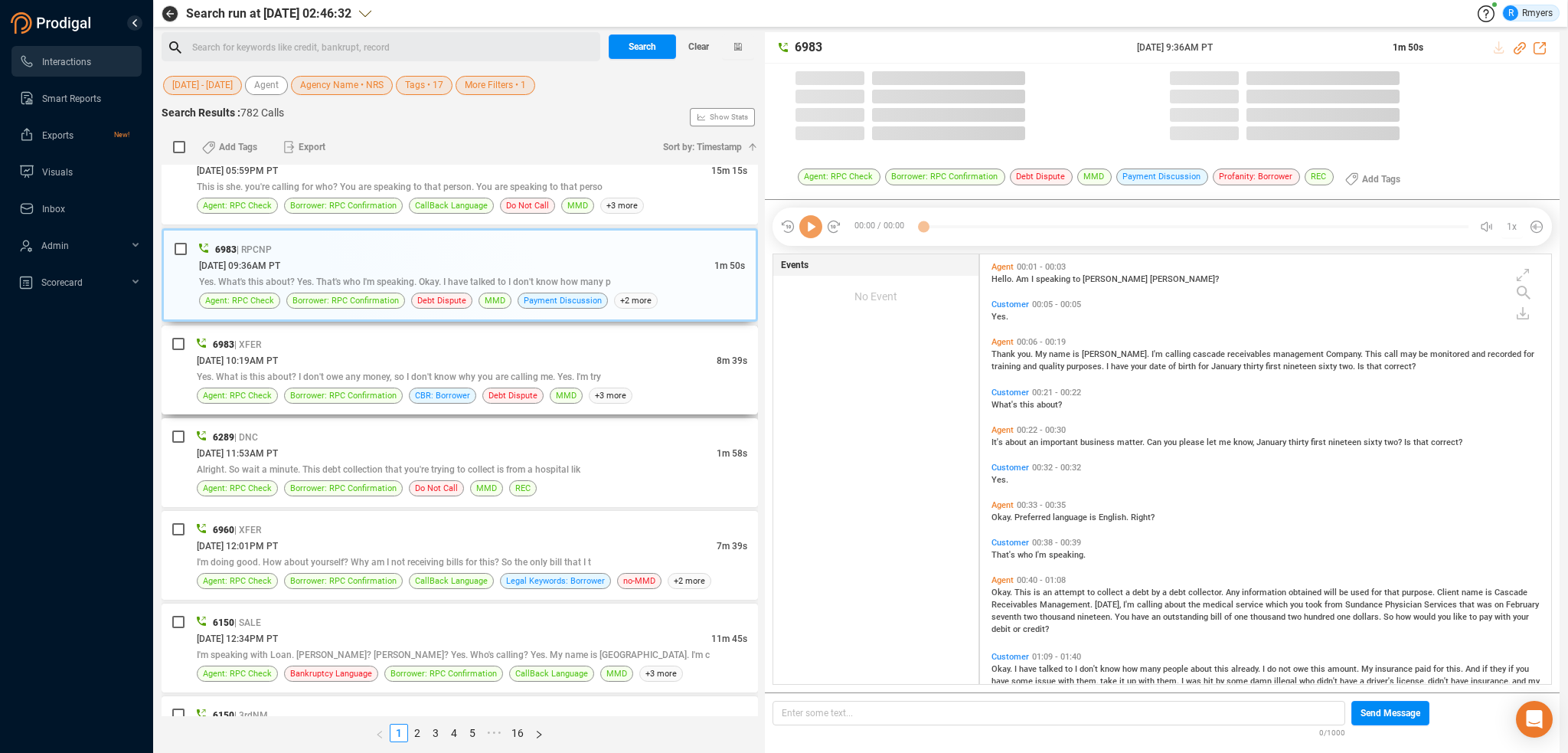
scroll to position [426, 564]
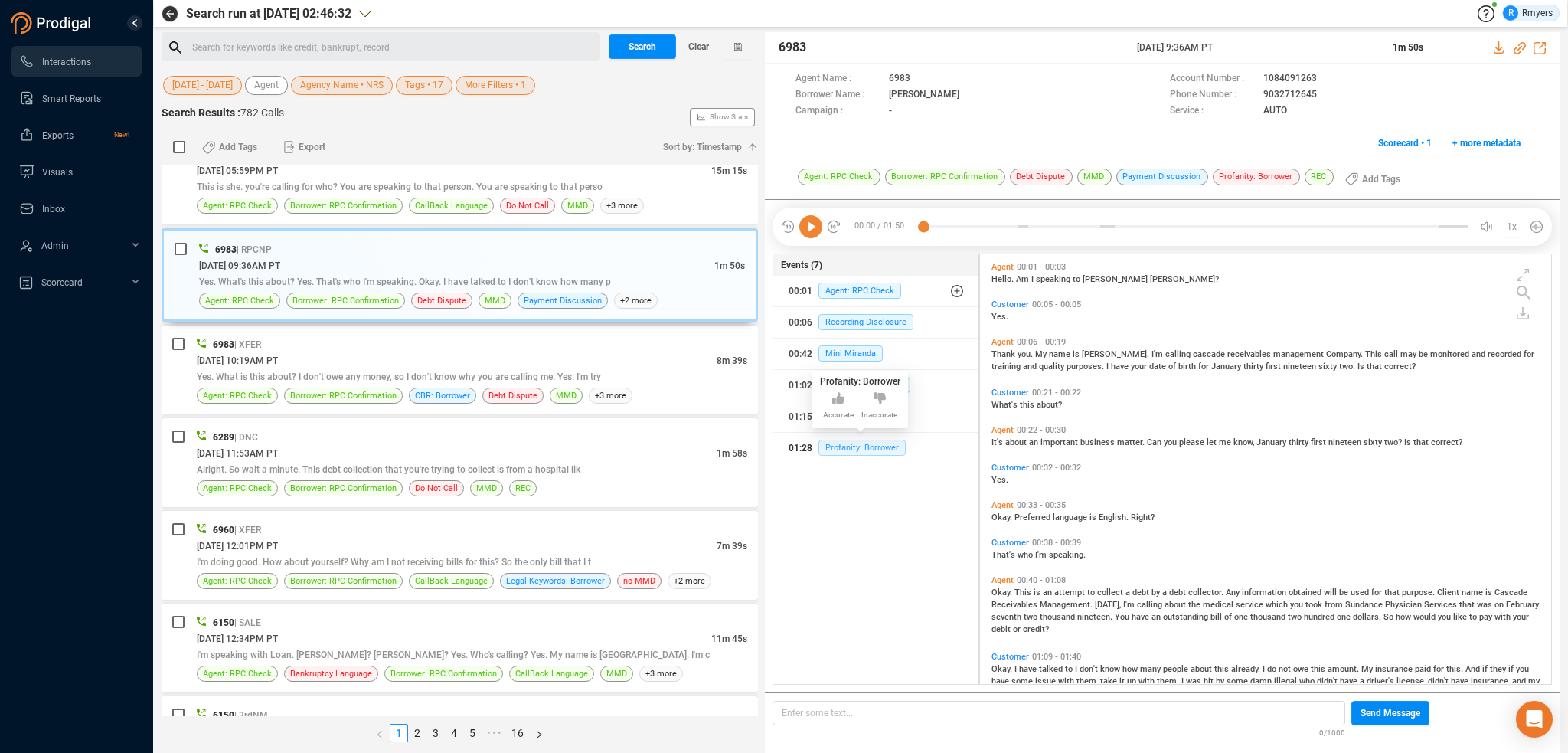
click at [844, 441] on span "Profanity: Borrower" at bounding box center [862, 448] width 87 height 16
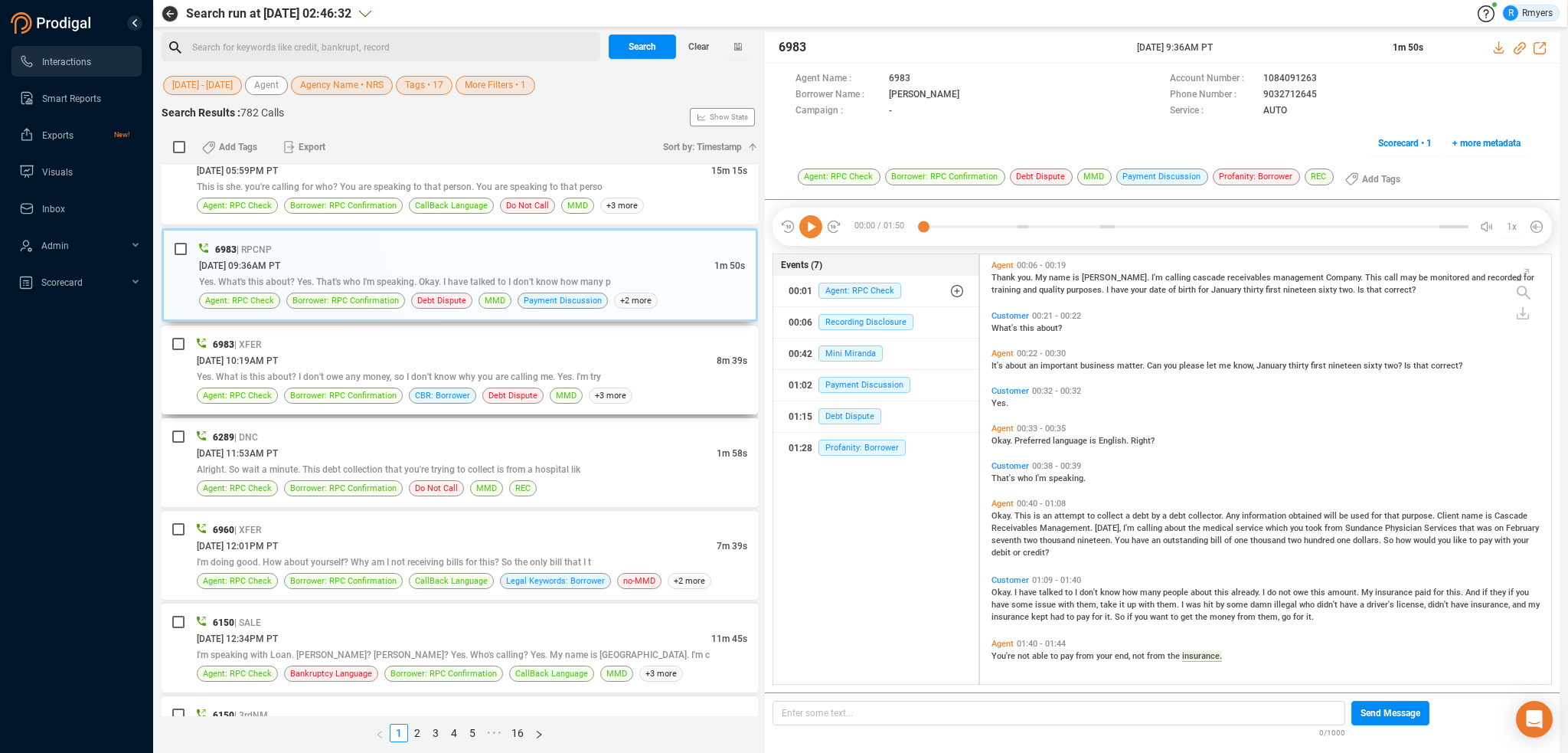
click at [390, 359] on div "[DATE] 10:19AM PT" at bounding box center [456, 360] width 520 height 16
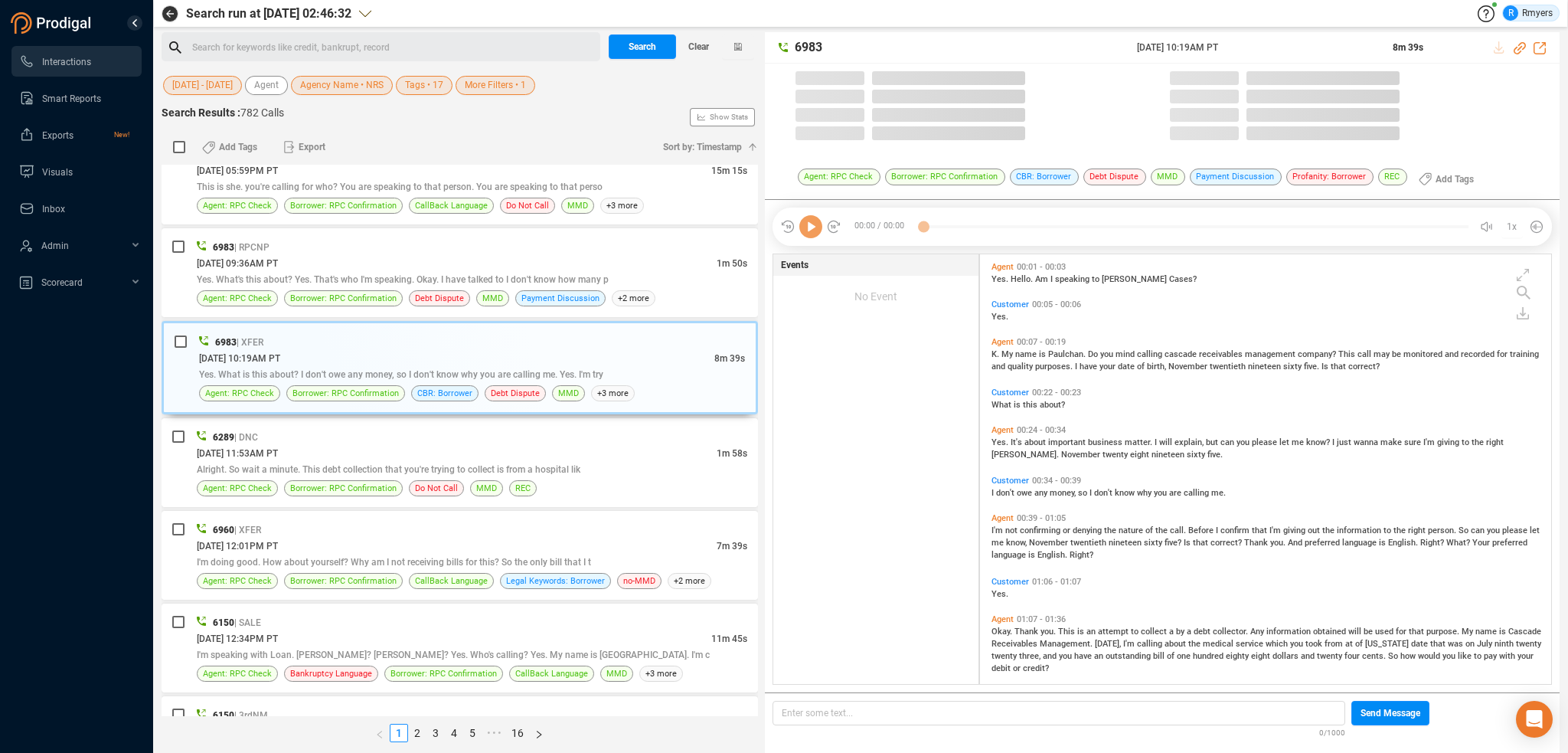
scroll to position [4, 7]
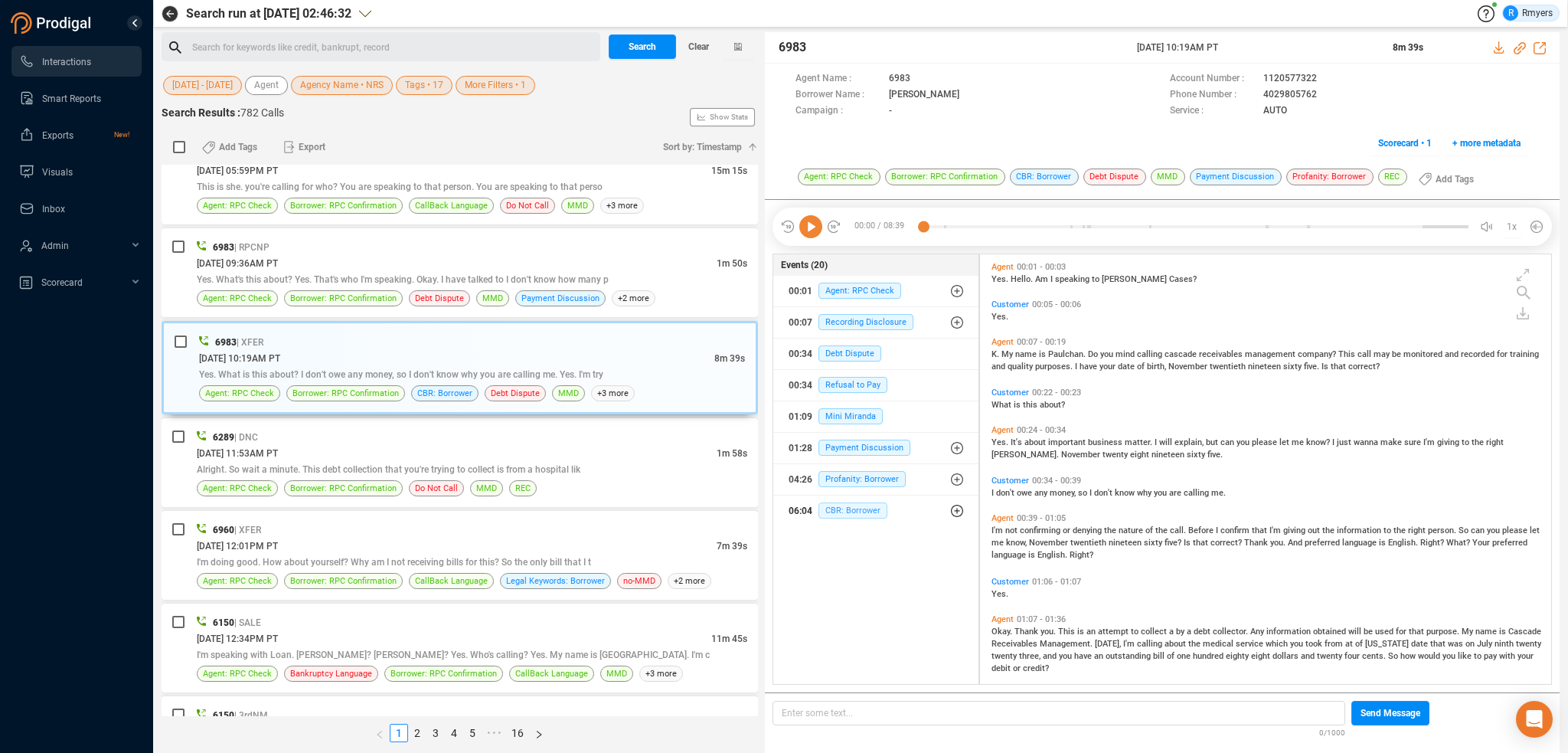
click at [834, 505] on span "CBR: Borrower" at bounding box center [853, 510] width 69 height 16
click at [842, 481] on span "Profanity: Borrower" at bounding box center [862, 479] width 87 height 16
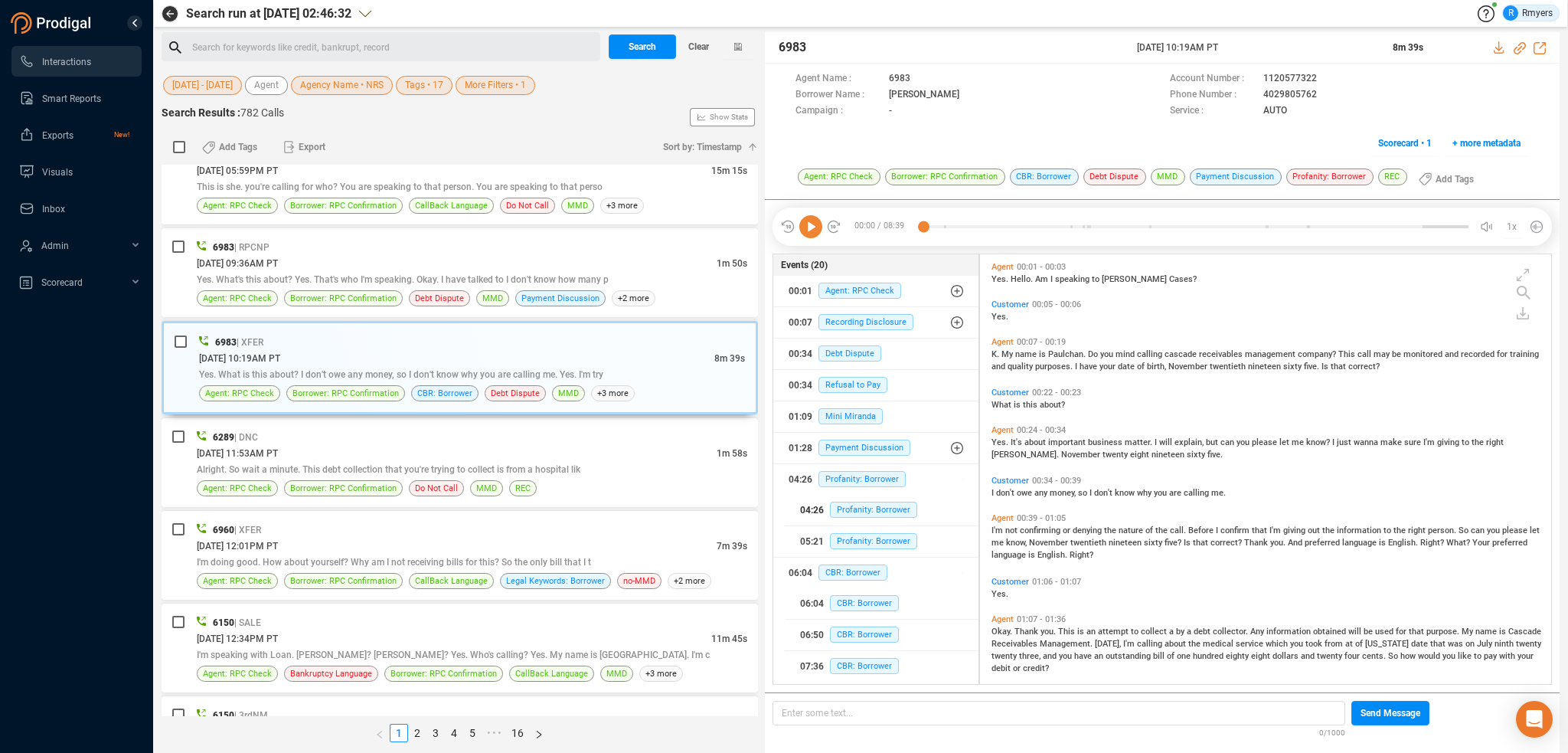
click at [844, 498] on div "04:26 Profanity: Borrower" at bounding box center [881, 510] width 163 height 24
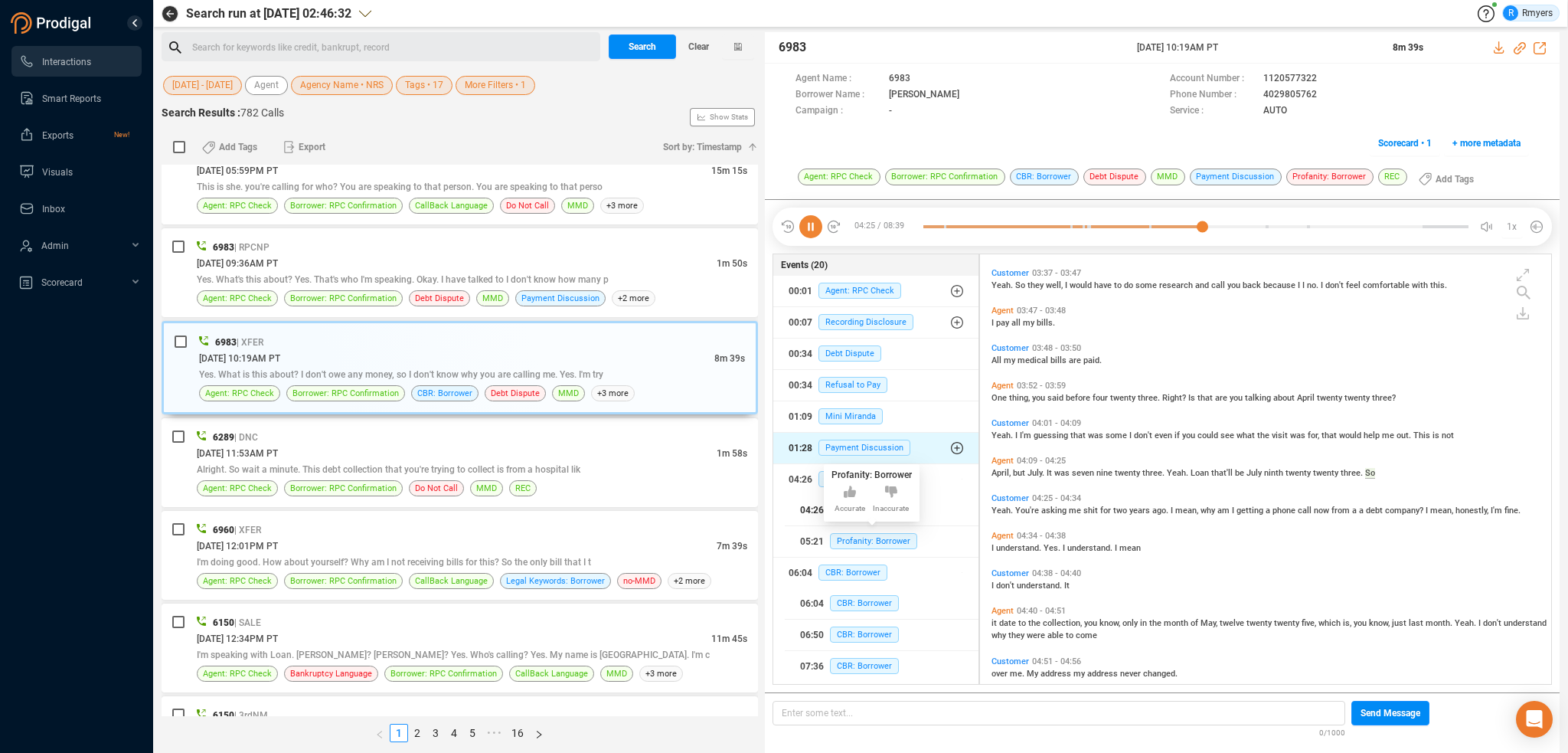
scroll to position [888, 0]
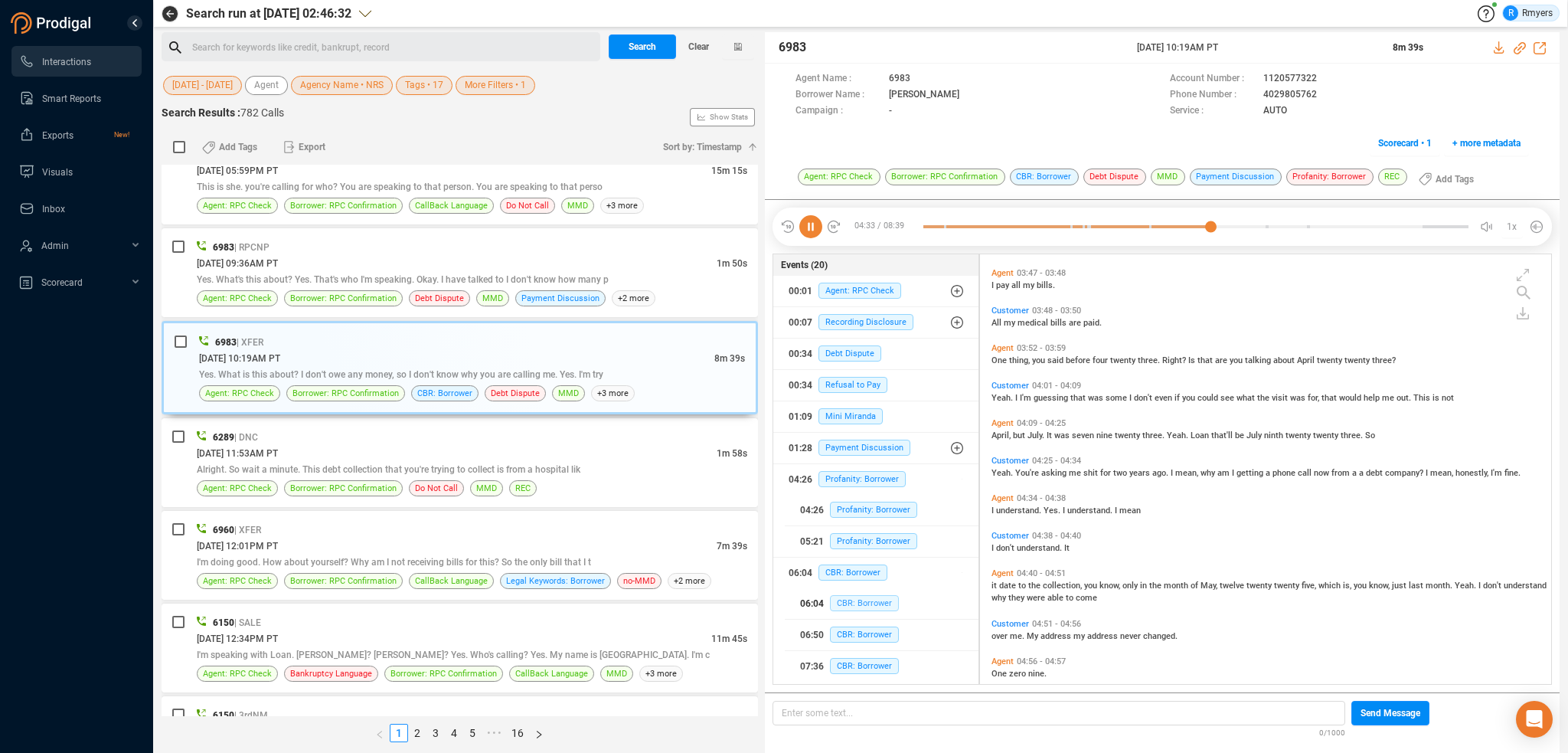
click at [864, 596] on span "CBR: Borrower" at bounding box center [864, 604] width 69 height 16
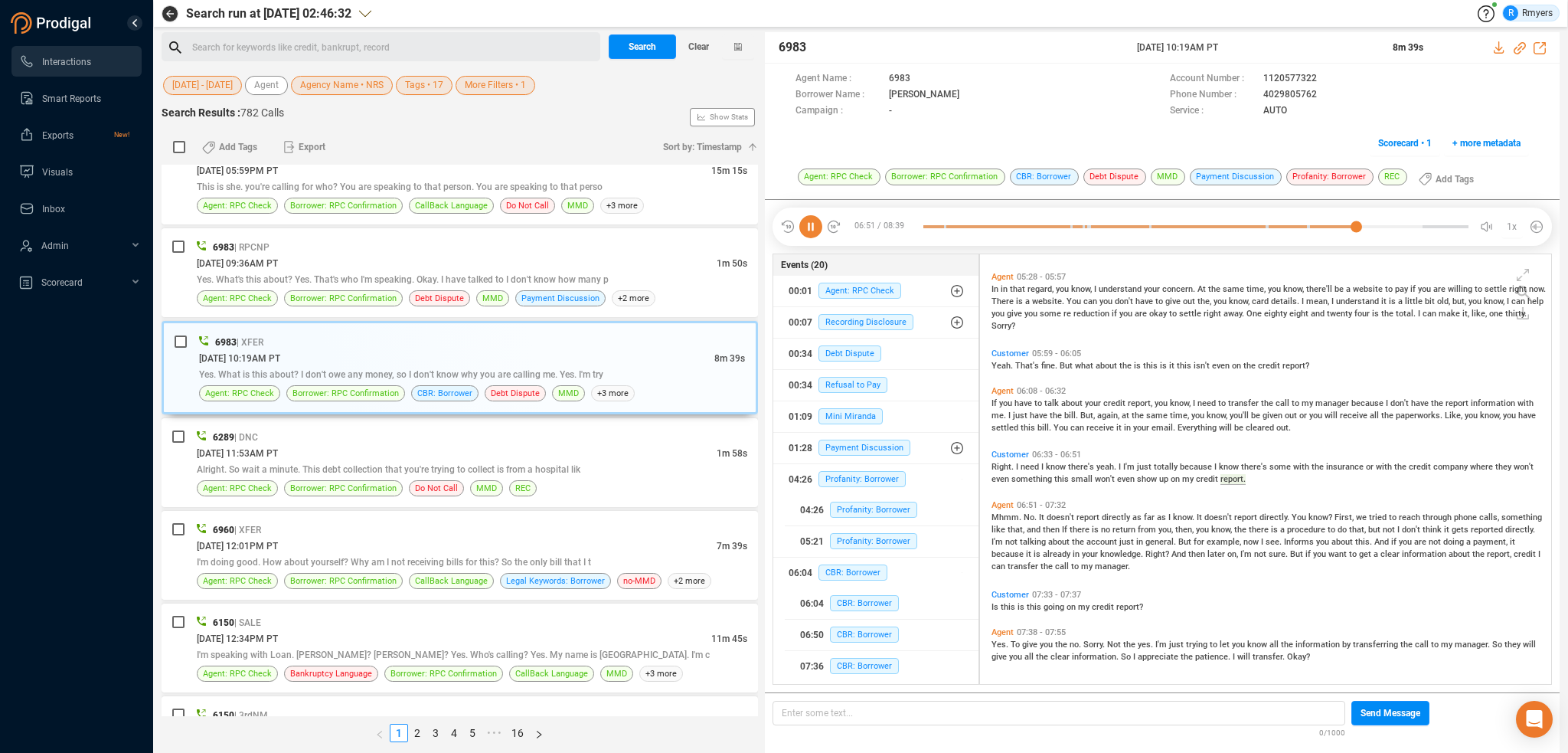
scroll to position [1499, 0]
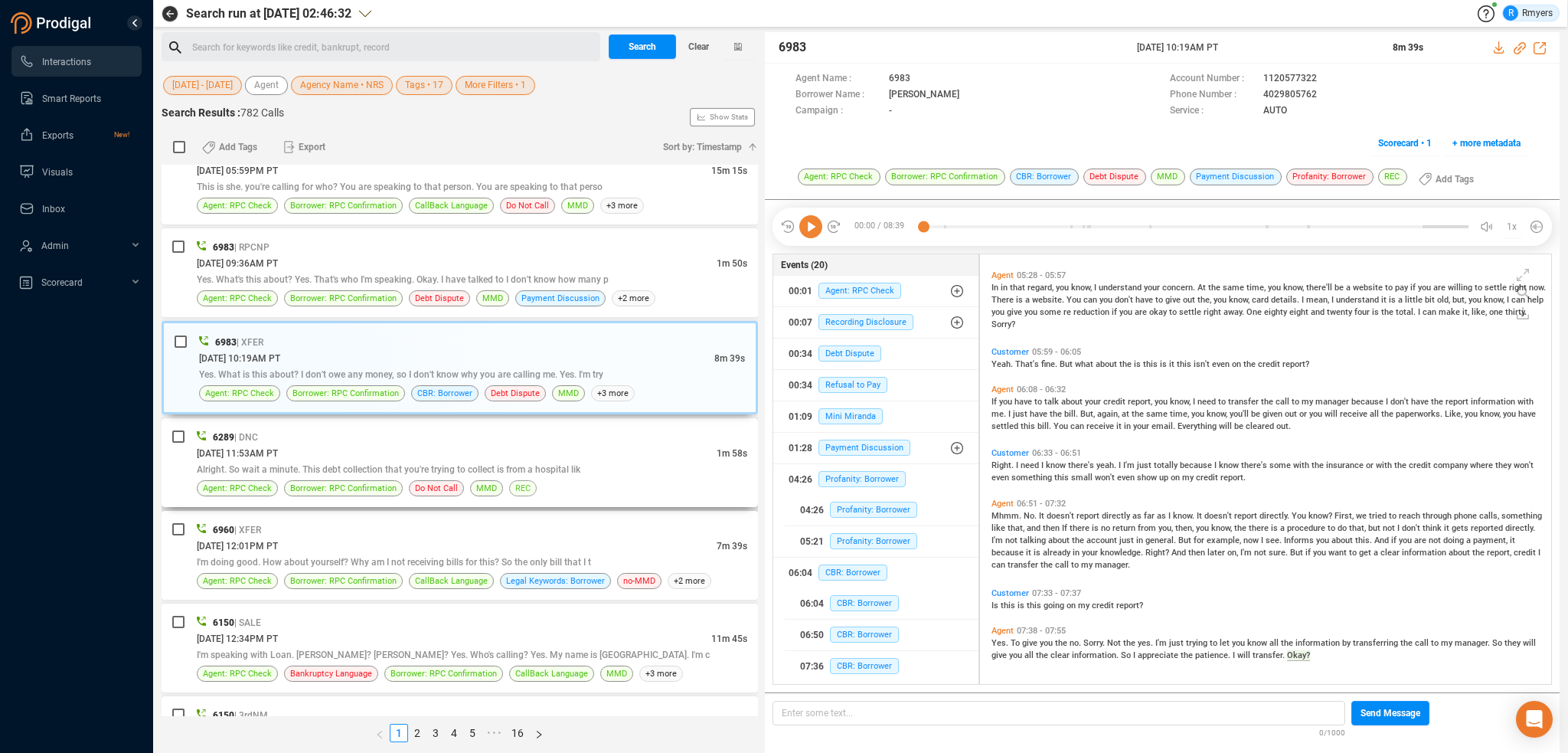
click at [526, 471] on div "6289 | DNC [DATE] 11:53AM PT 1m 58s Alright. So wait a minute. This debt collec…" at bounding box center [471, 462] width 550 height 67
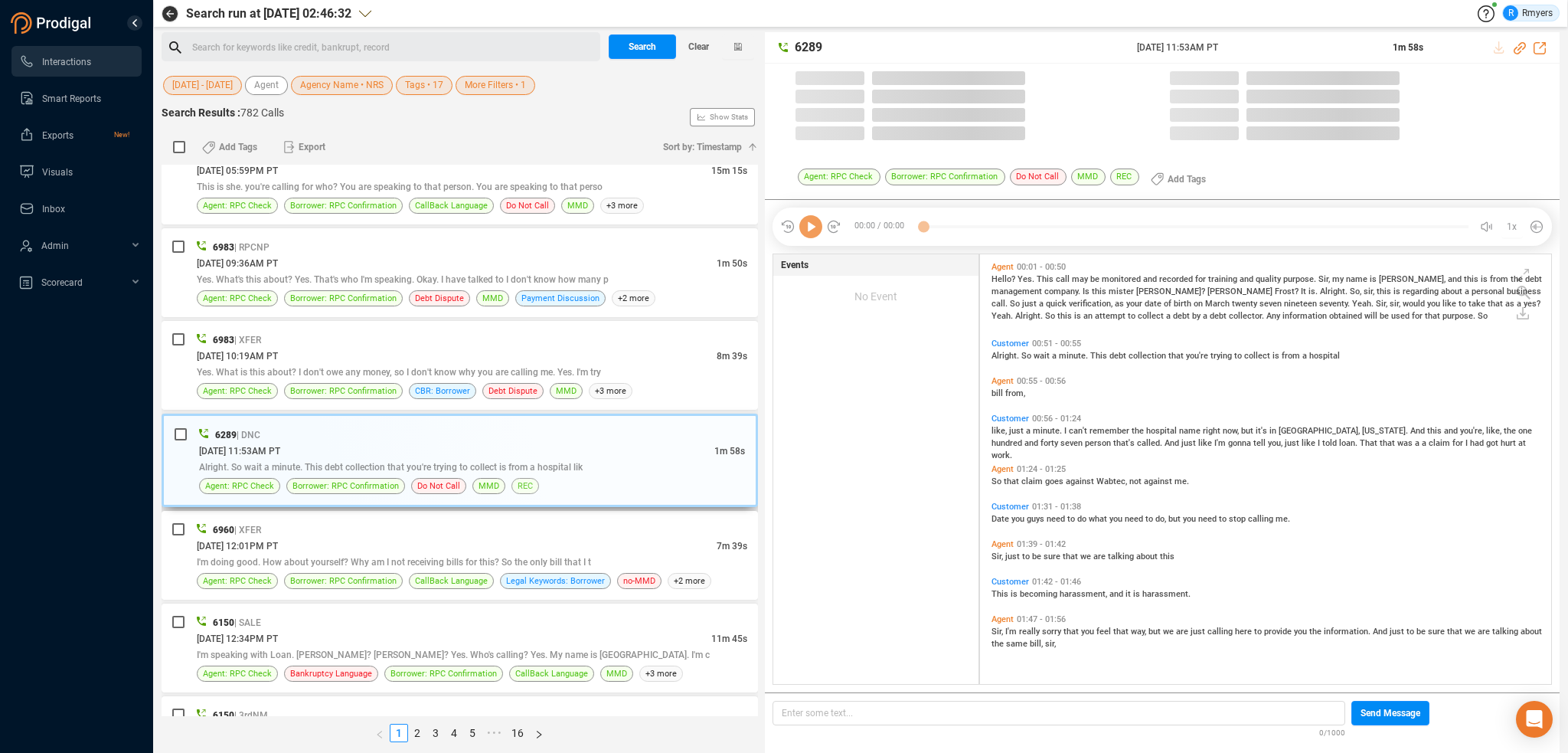
scroll to position [426, 564]
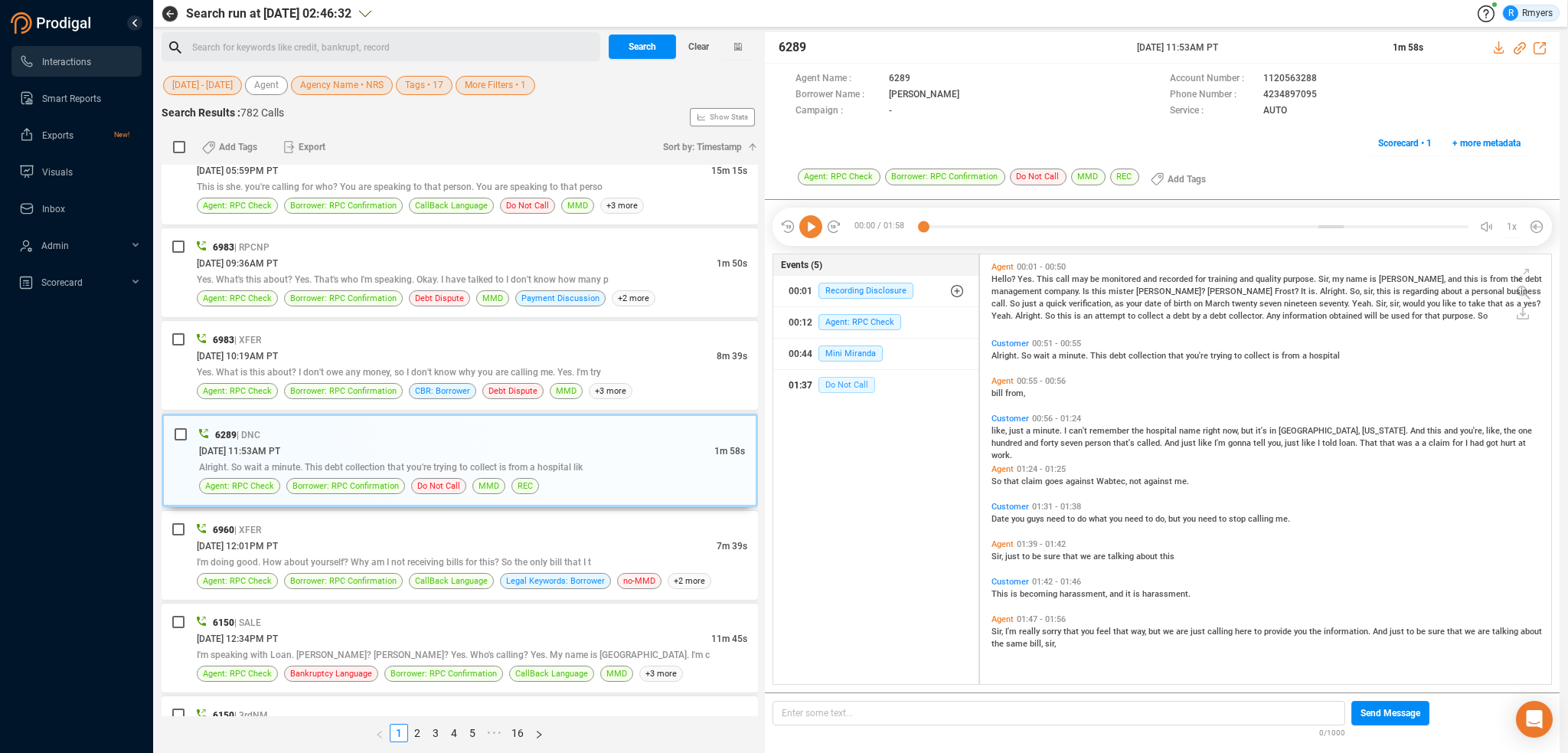
click at [859, 381] on span "Do Not Call" at bounding box center [847, 385] width 57 height 16
drag, startPoint x: 1259, startPoint y: 96, endPoint x: 1316, endPoint y: 96, distance: 57.0
click at [1316, 96] on div "Phone Number : [PHONE_NUMBER]" at bounding box center [1349, 95] width 359 height 16
copy span "4234897095"
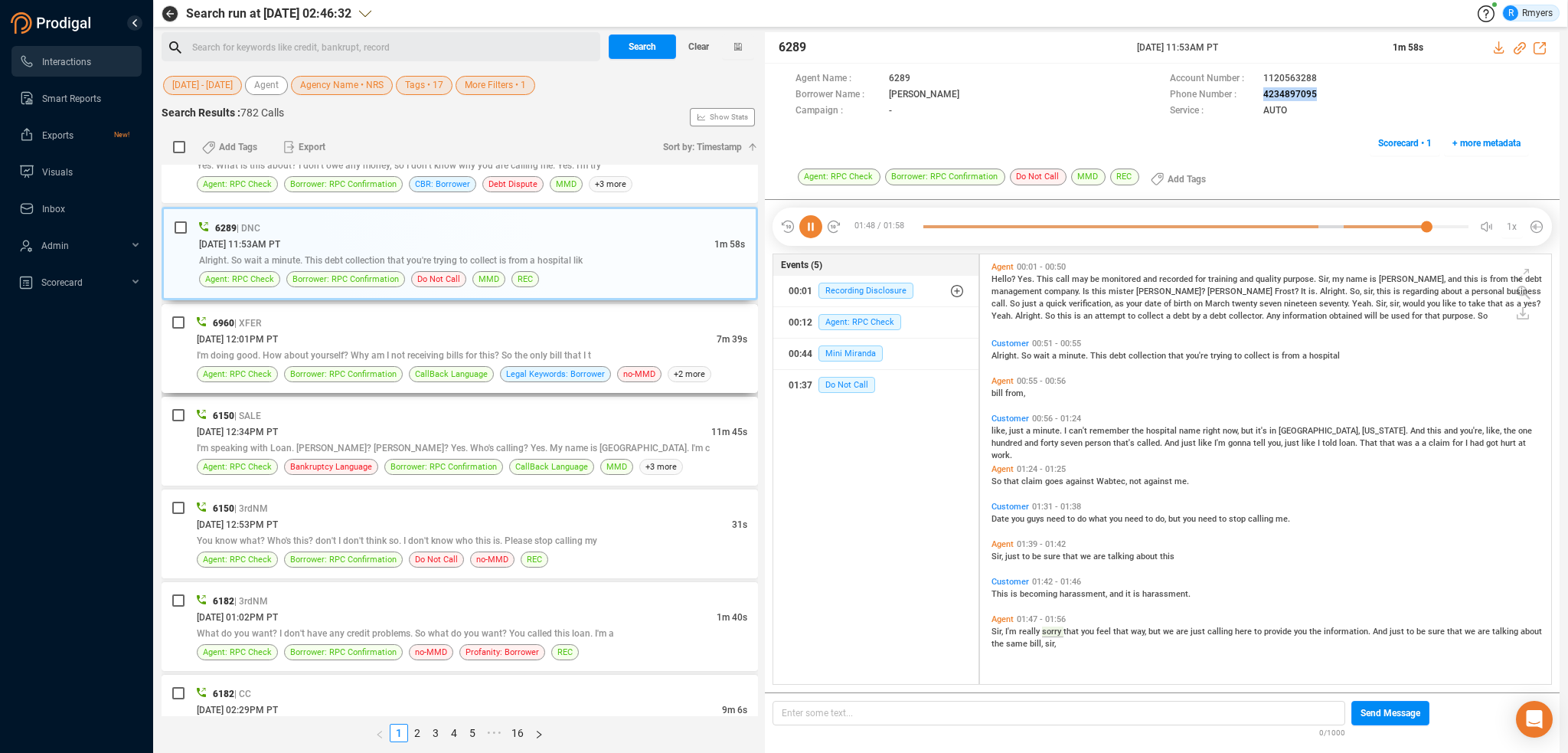
scroll to position [2298, 0]
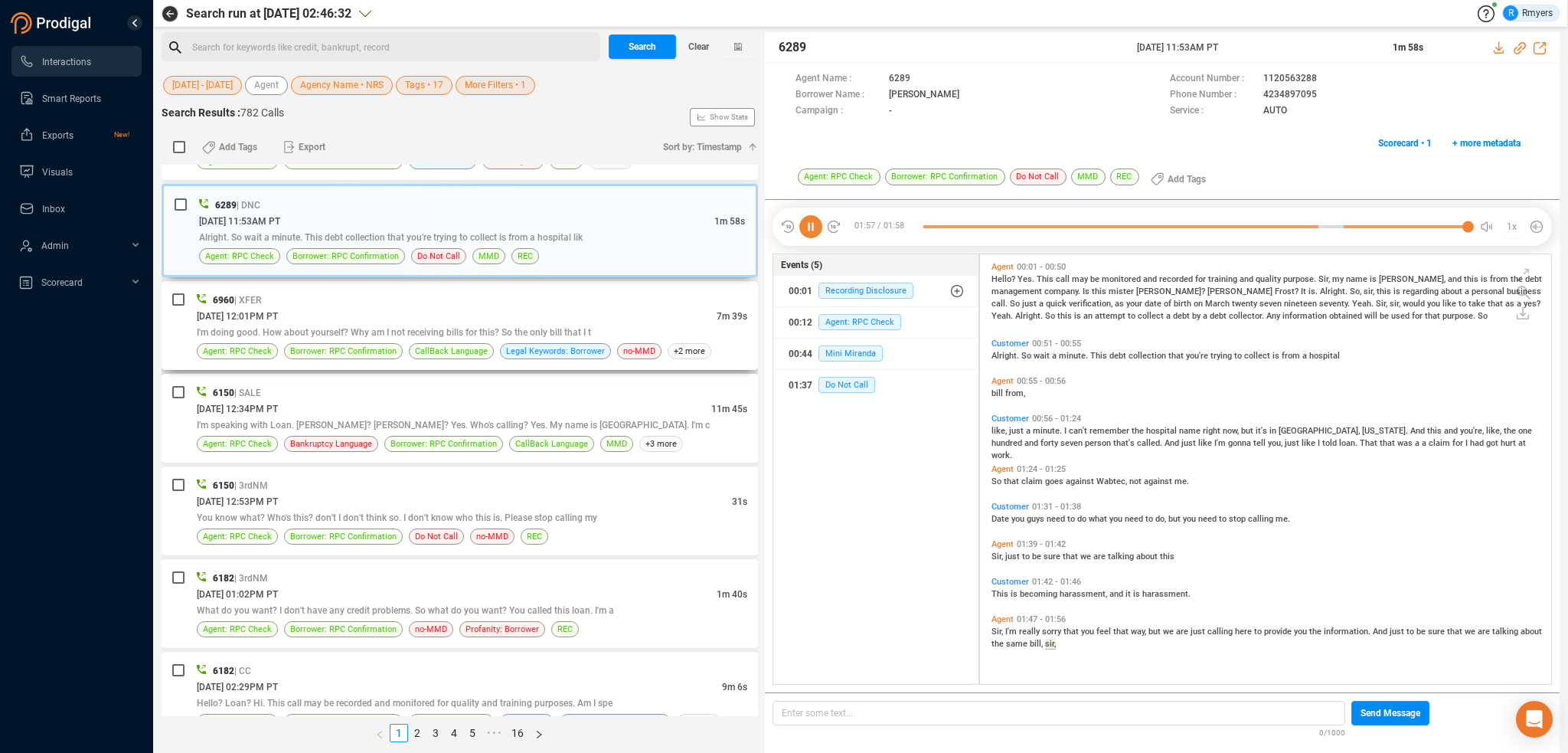
click at [437, 327] on span "I'm doing good. How about yourself? Why am I not receiving bills for this? So t…" at bounding box center [394, 332] width 394 height 11
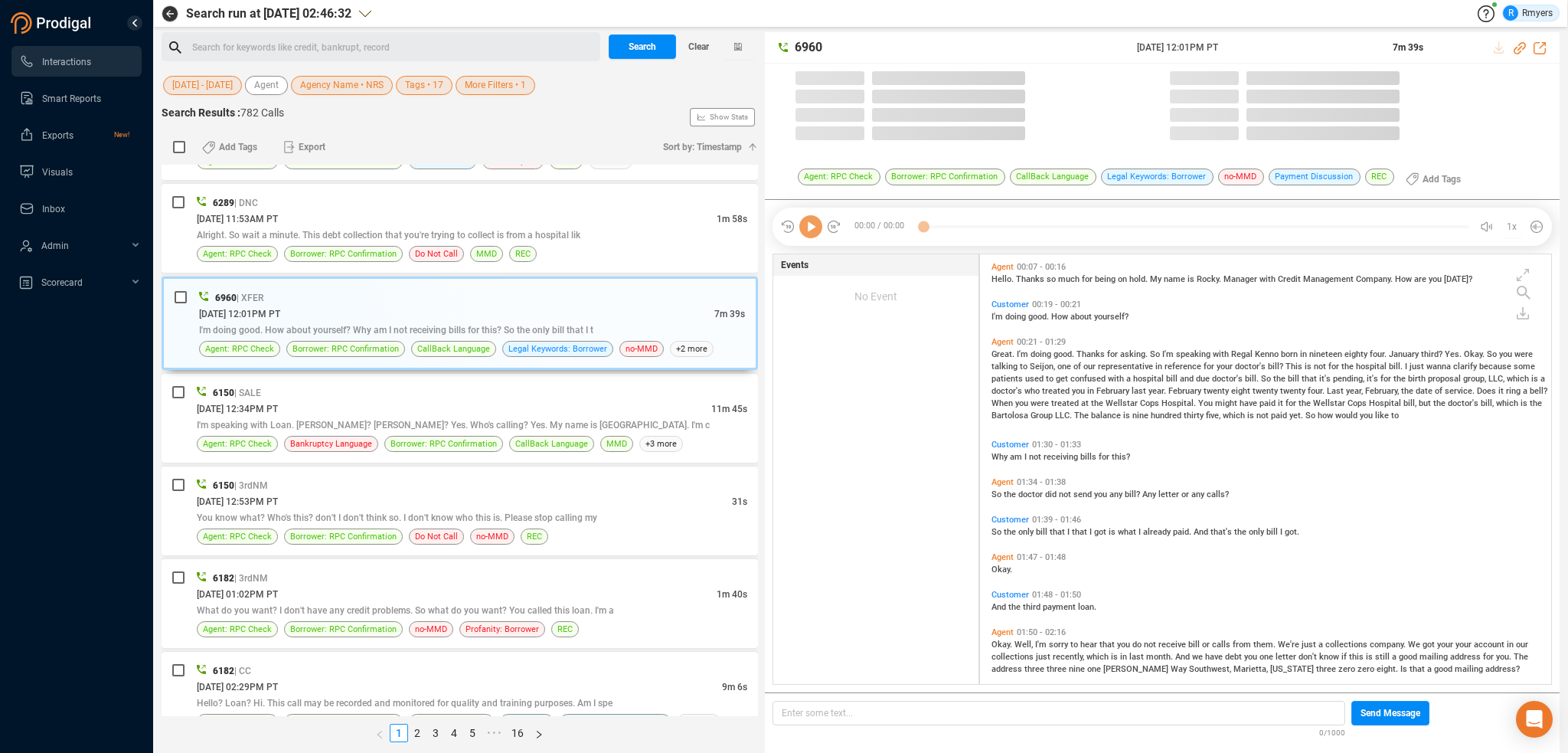
scroll to position [426, 564]
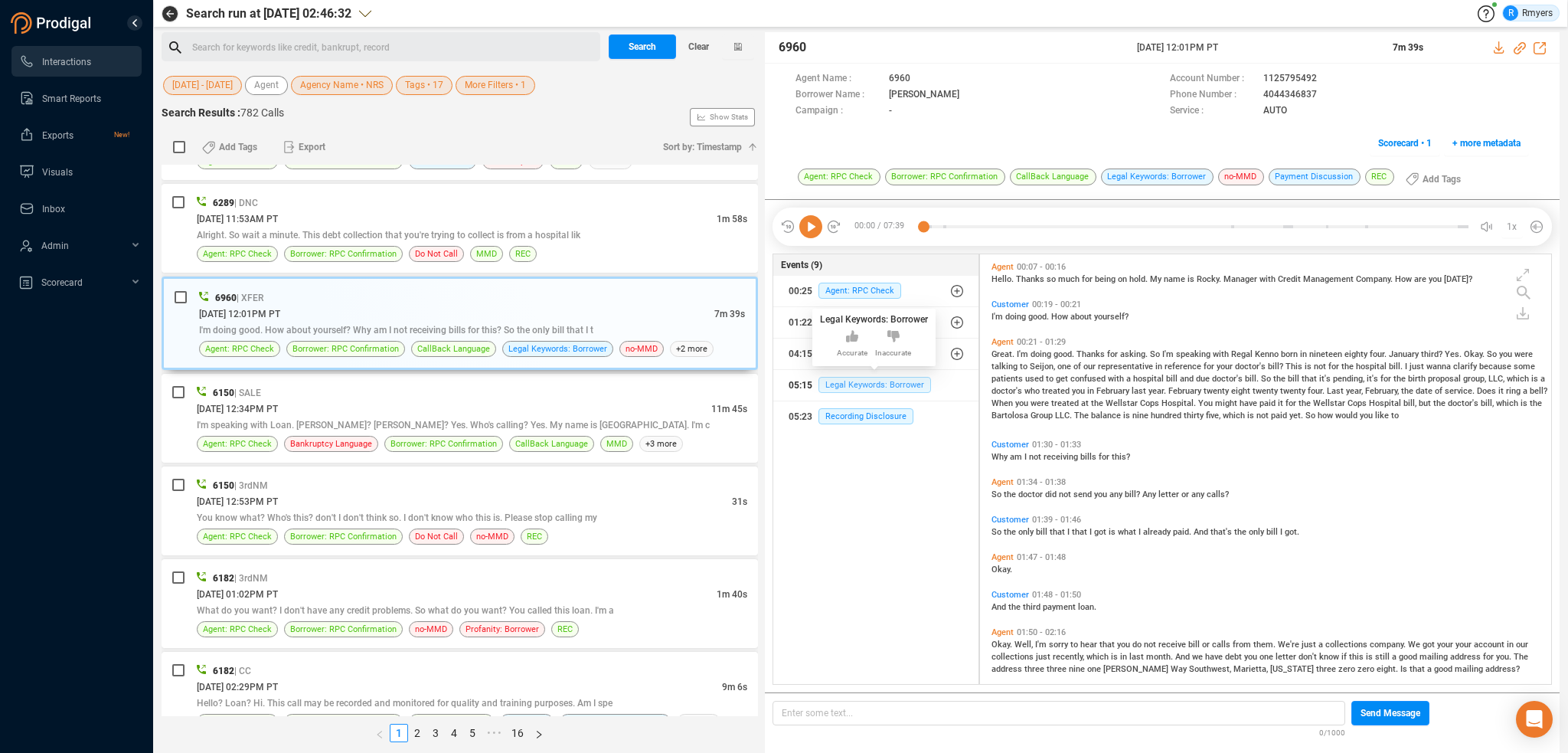
click at [849, 386] on span "Legal Keywords: Borrower" at bounding box center [875, 385] width 112 height 16
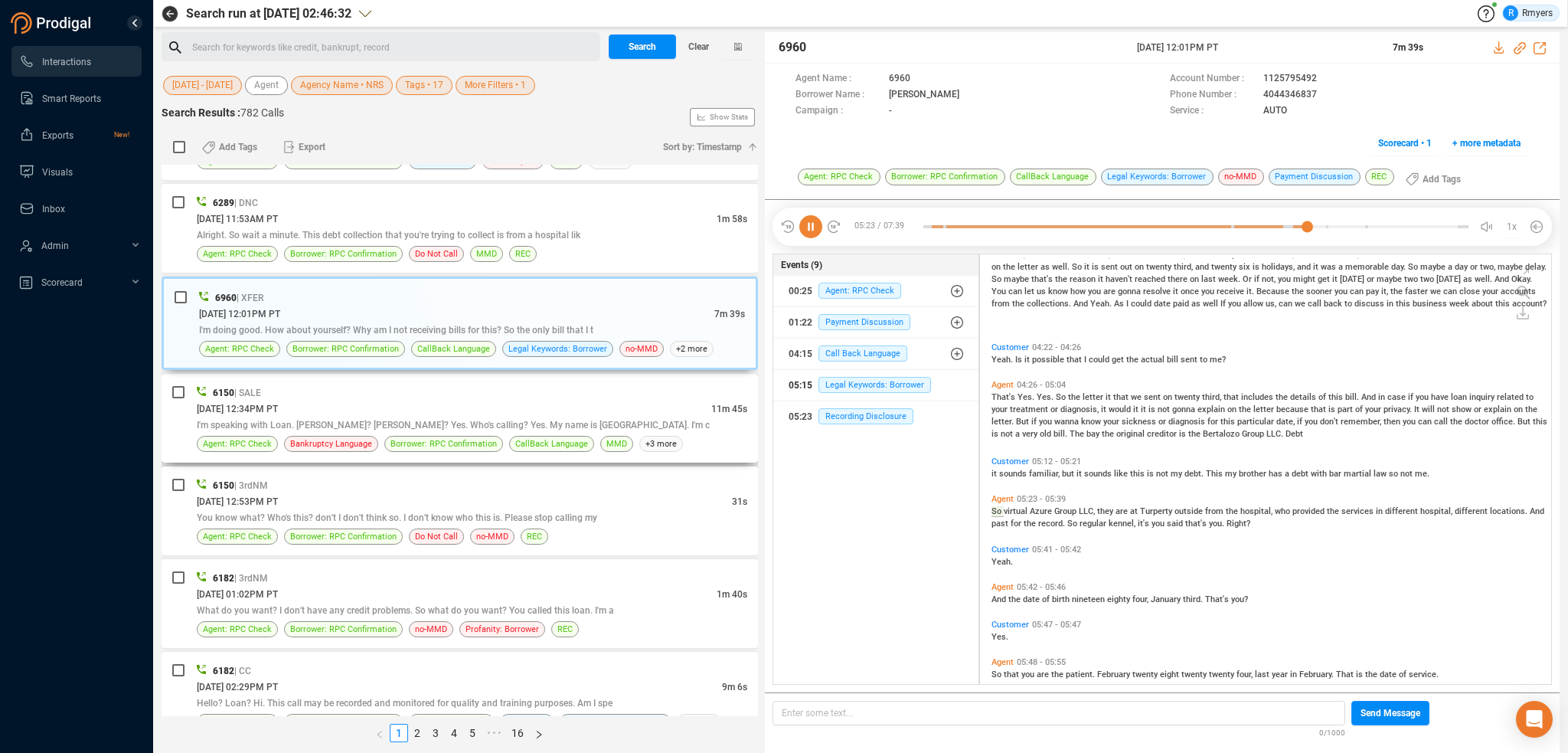
scroll to position [761, 0]
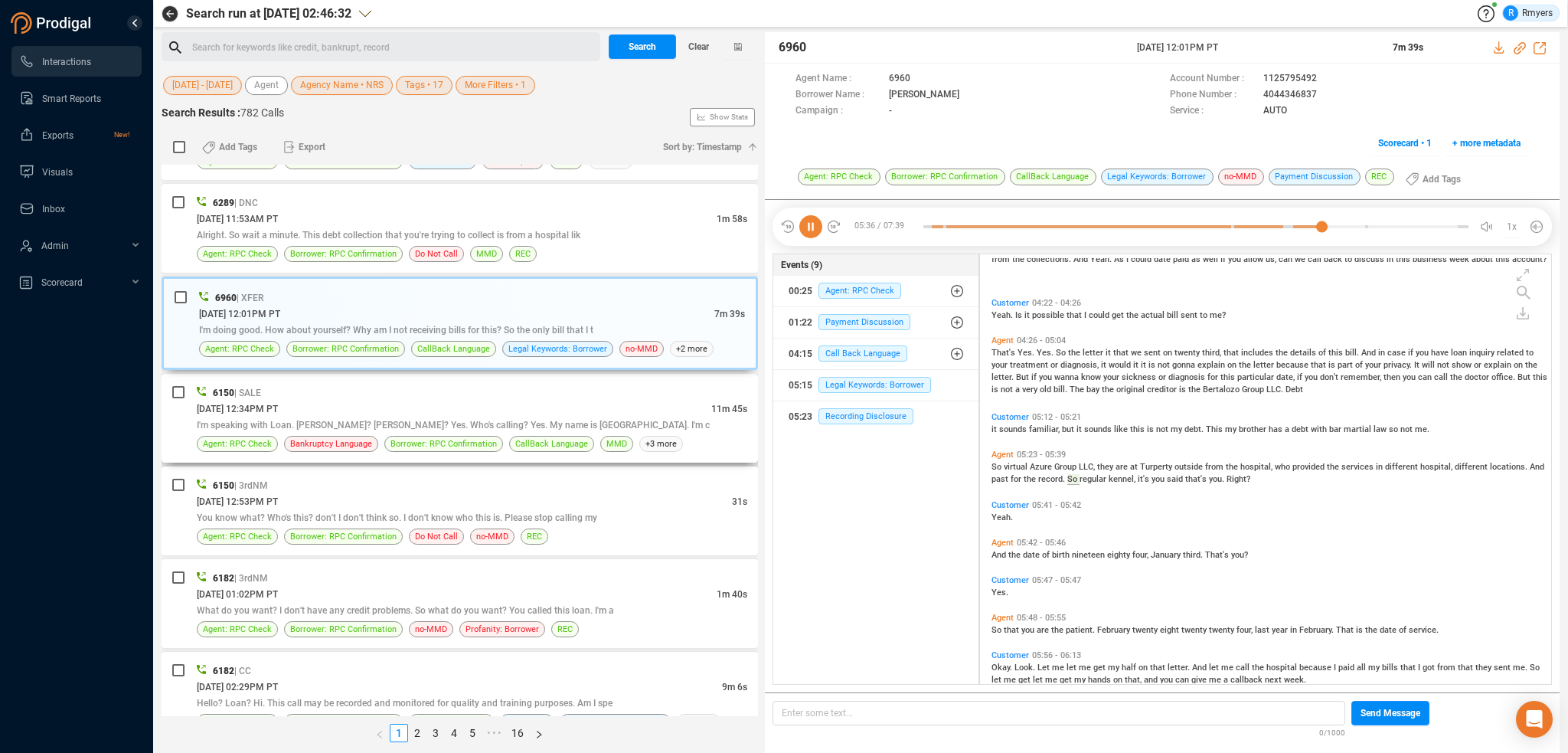
click at [435, 401] on div "[DATE] 12:34PM PT" at bounding box center [453, 409] width 515 height 16
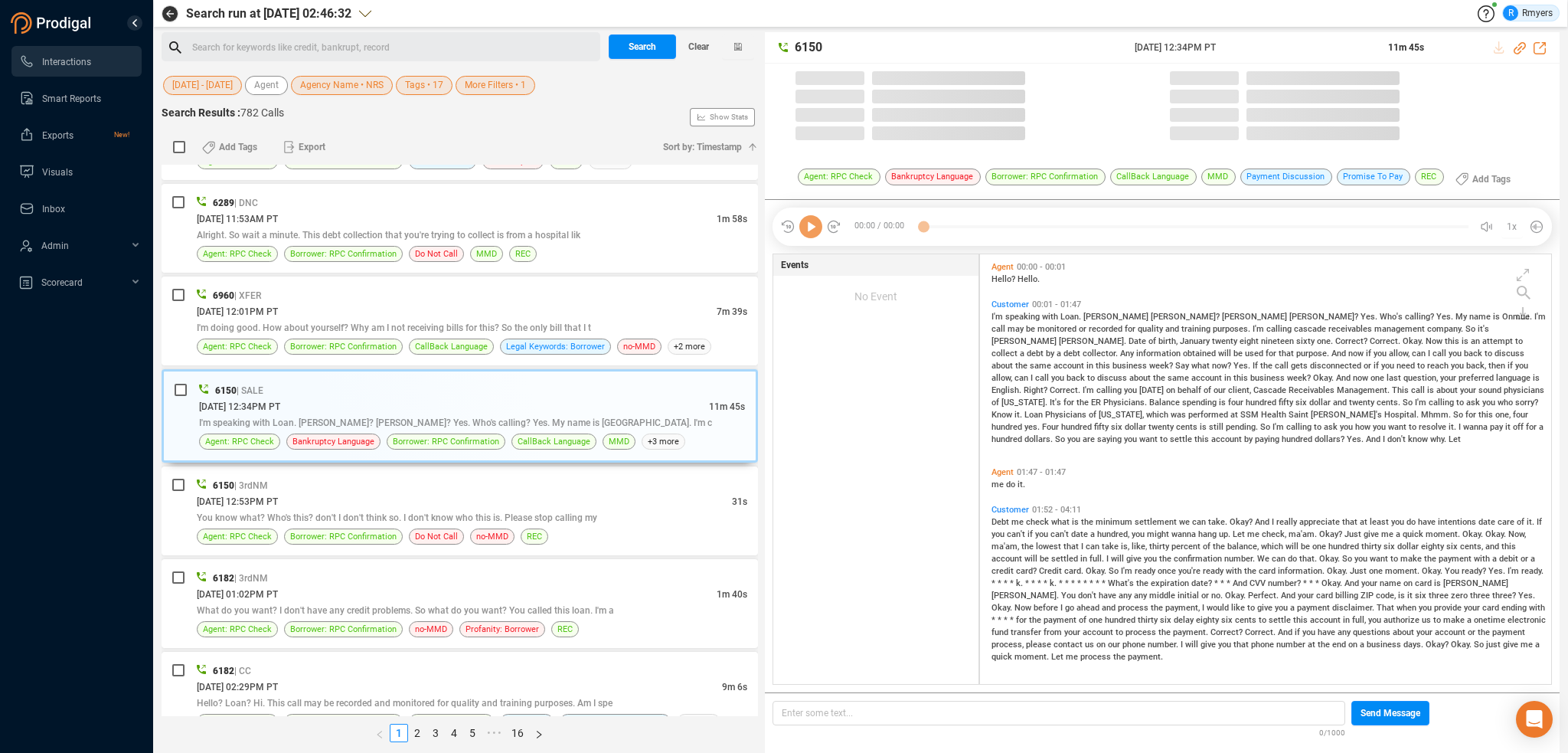
scroll to position [426, 564]
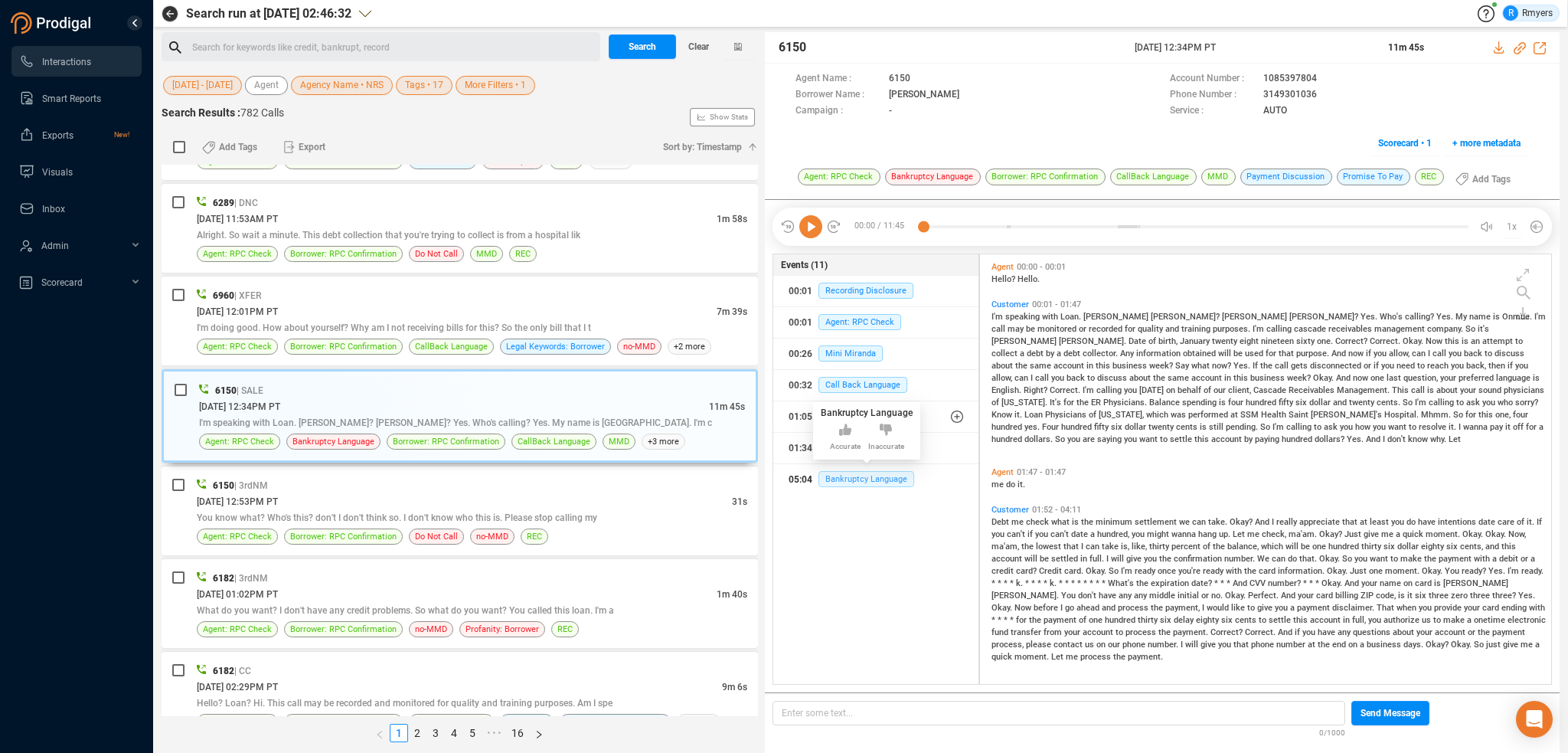
click at [836, 485] on span "Bankruptcy Language" at bounding box center [867, 479] width 96 height 16
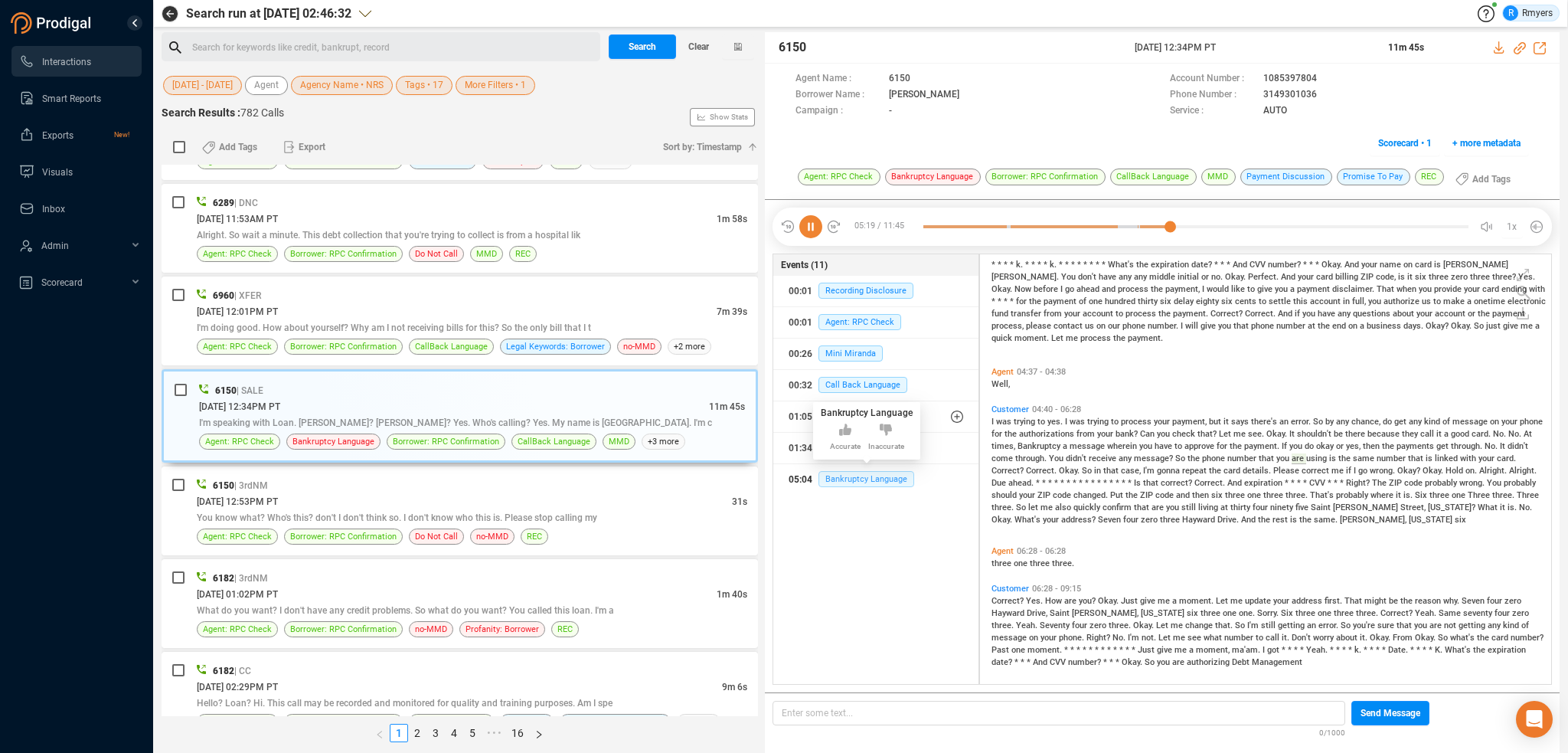
click at [860, 480] on span "Bankruptcy Language" at bounding box center [867, 479] width 96 height 16
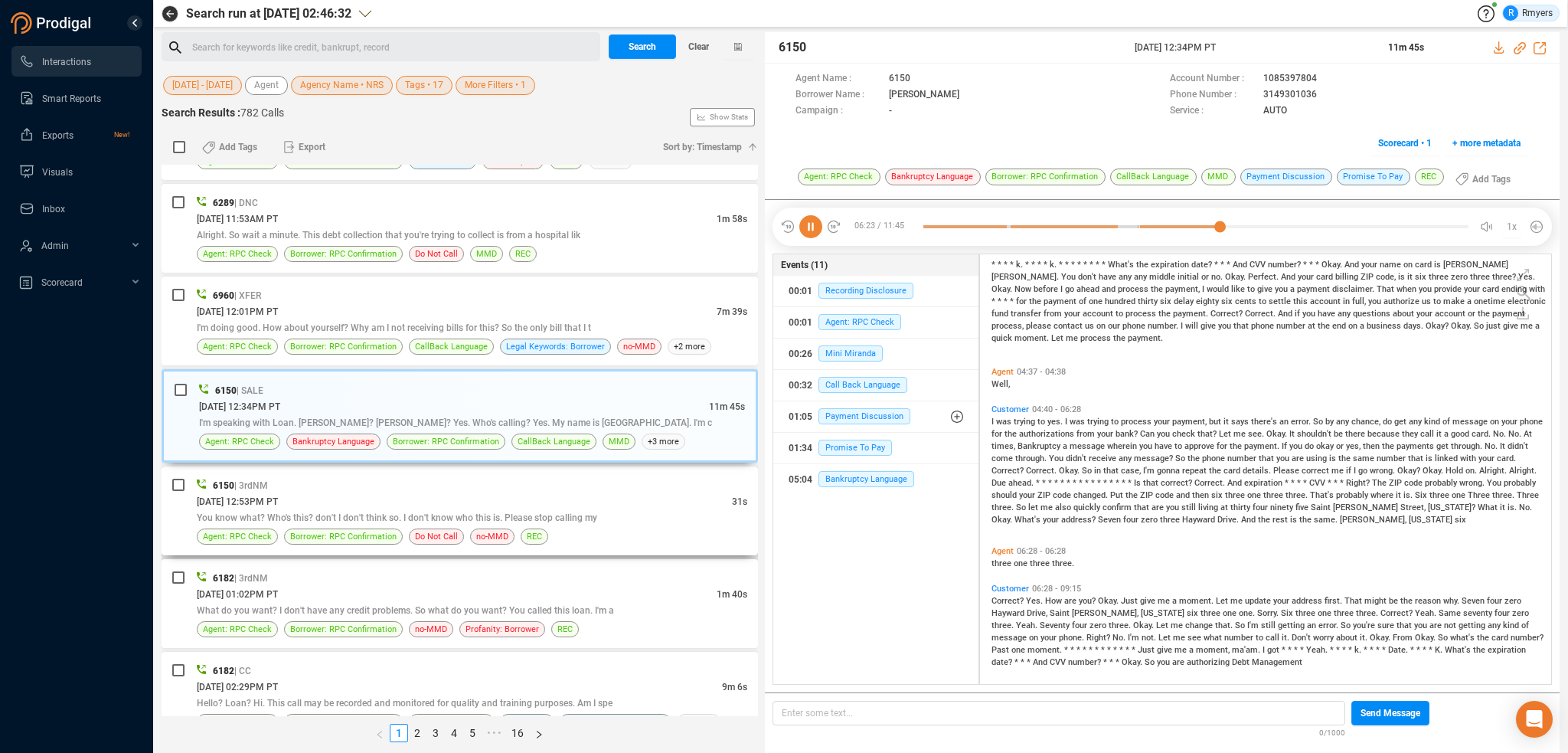
click at [432, 499] on div "[DATE] 12:53PM PT" at bounding box center [464, 501] width 536 height 16
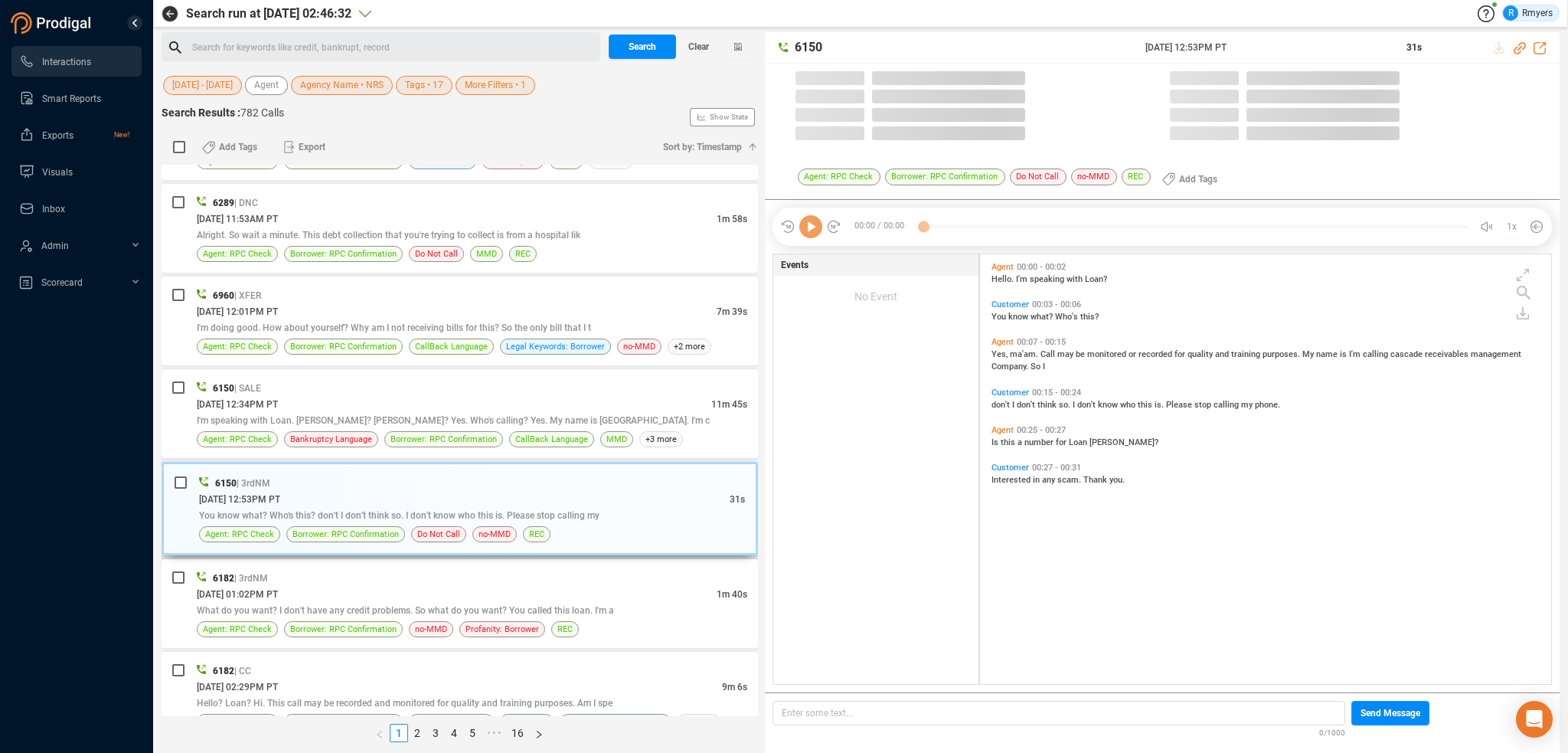
scroll to position [426, 564]
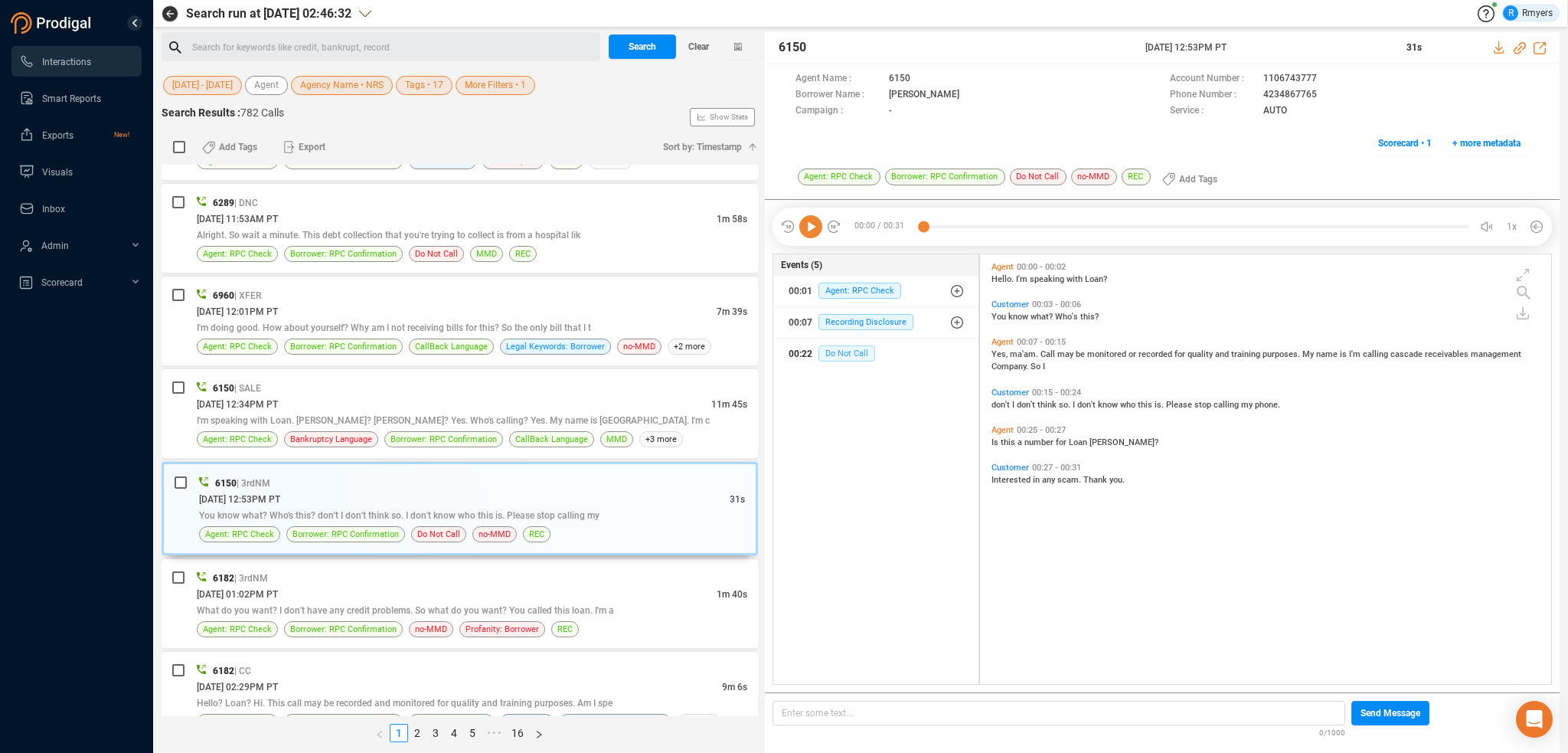
click at [858, 355] on span "Do Not Call" at bounding box center [847, 354] width 57 height 16
drag, startPoint x: 1260, startPoint y: 91, endPoint x: 1315, endPoint y: 96, distance: 55.2
click at [1315, 96] on div "Phone Number : [PHONE_NUMBER]" at bounding box center [1349, 95] width 359 height 16
copy div "4234867765"
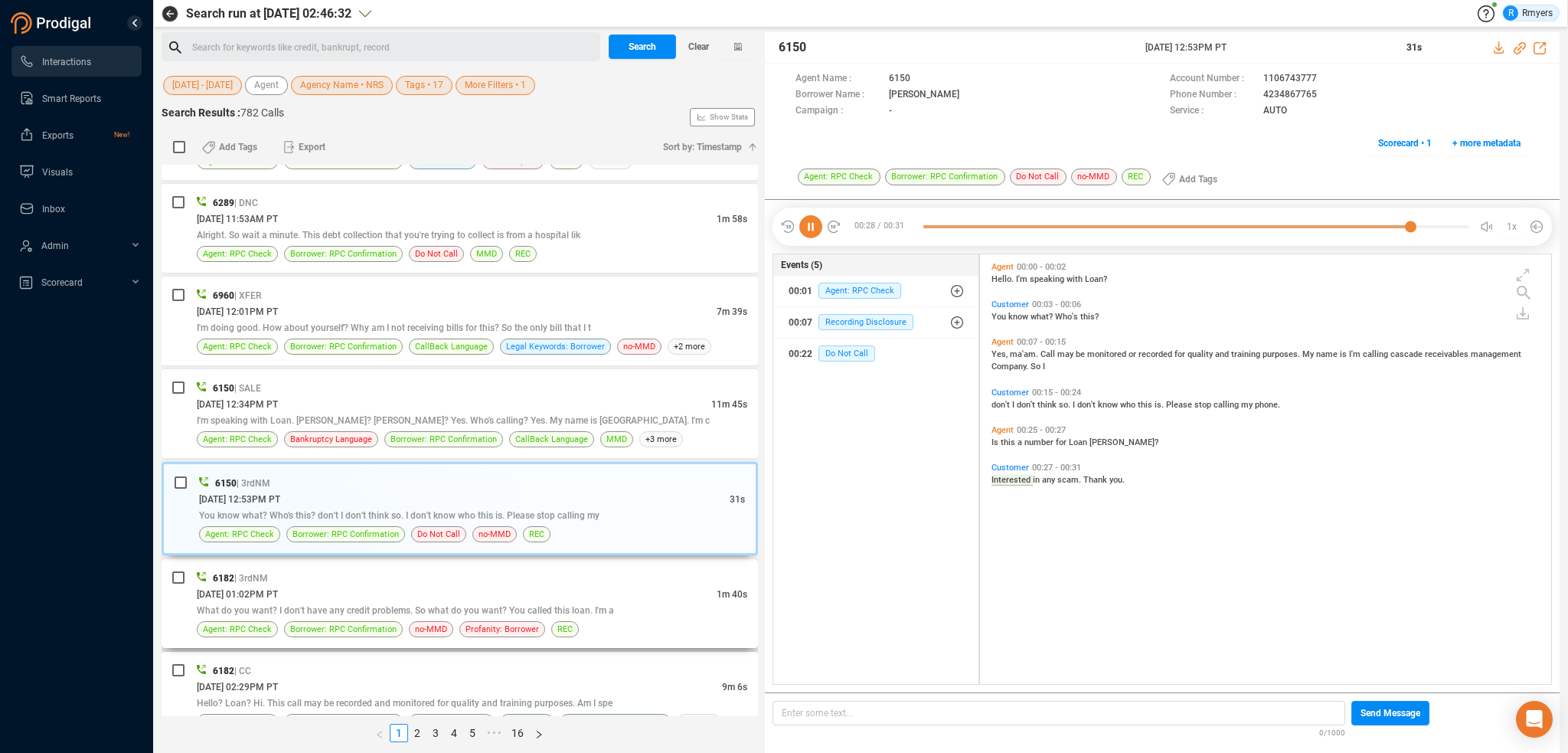
click at [363, 586] on div "[DATE] 01:02PM PT" at bounding box center [456, 594] width 520 height 16
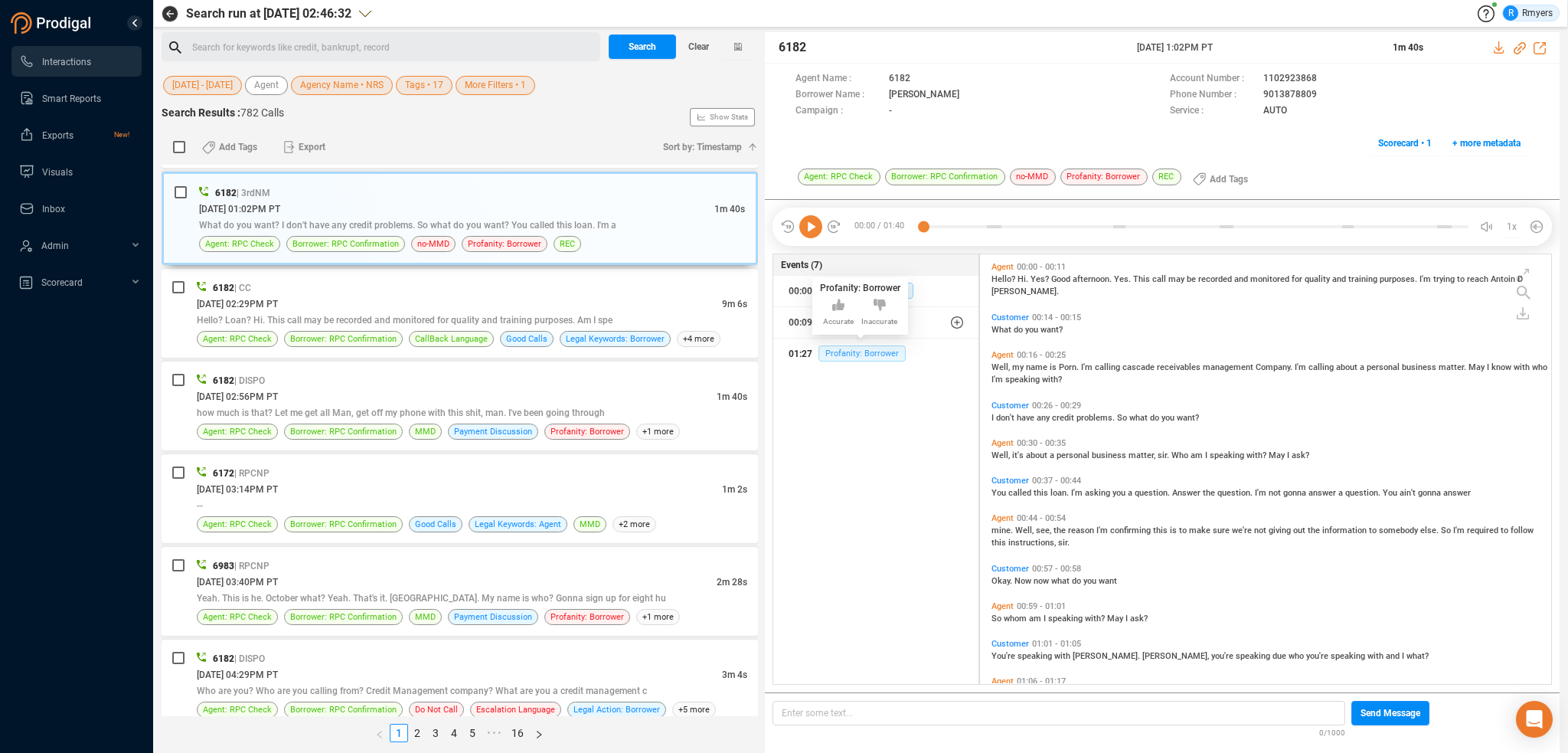
click at [833, 356] on span "Profanity: Borrower" at bounding box center [862, 354] width 87 height 16
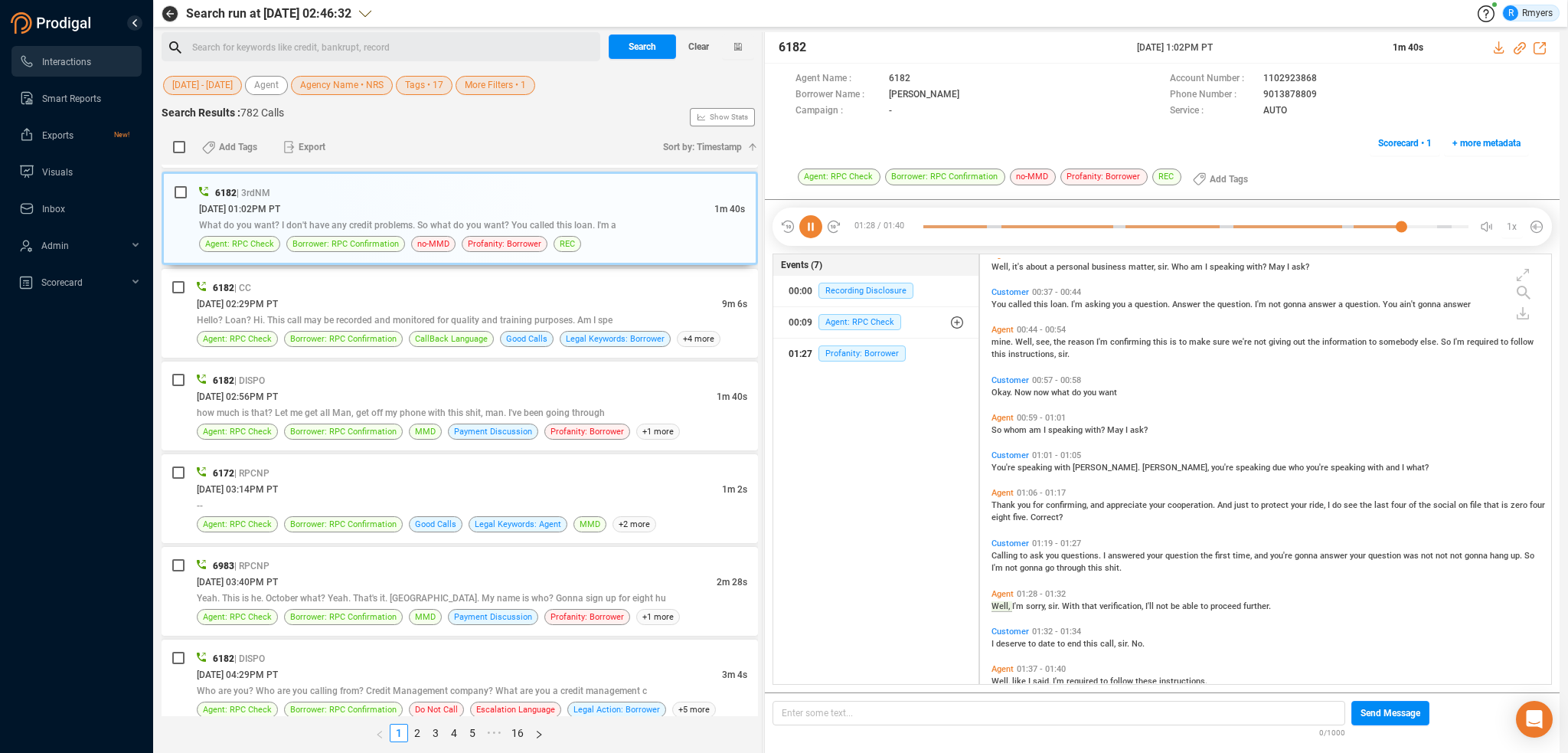
scroll to position [214, 0]
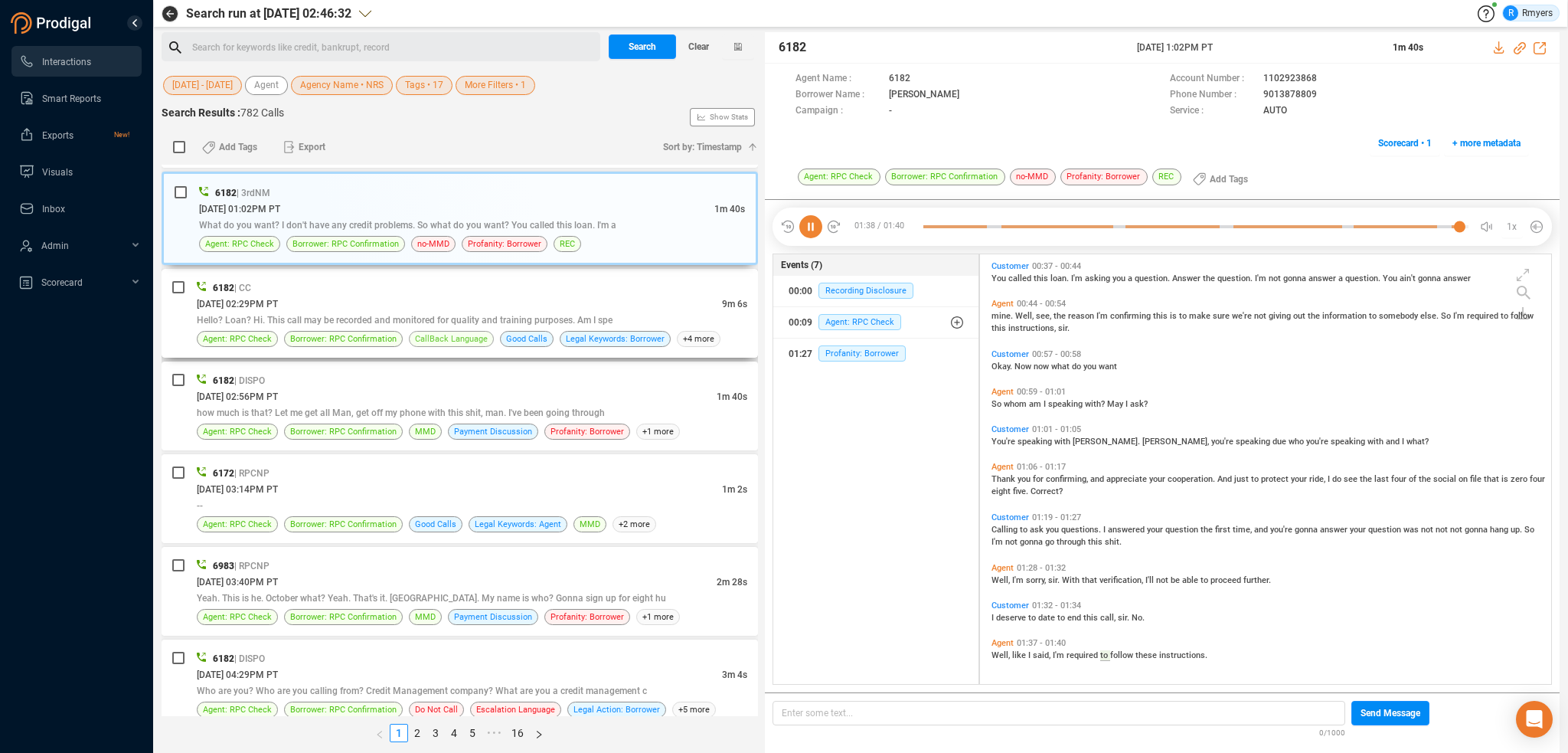
click at [416, 331] on span "CallBack Language" at bounding box center [451, 338] width 72 height 14
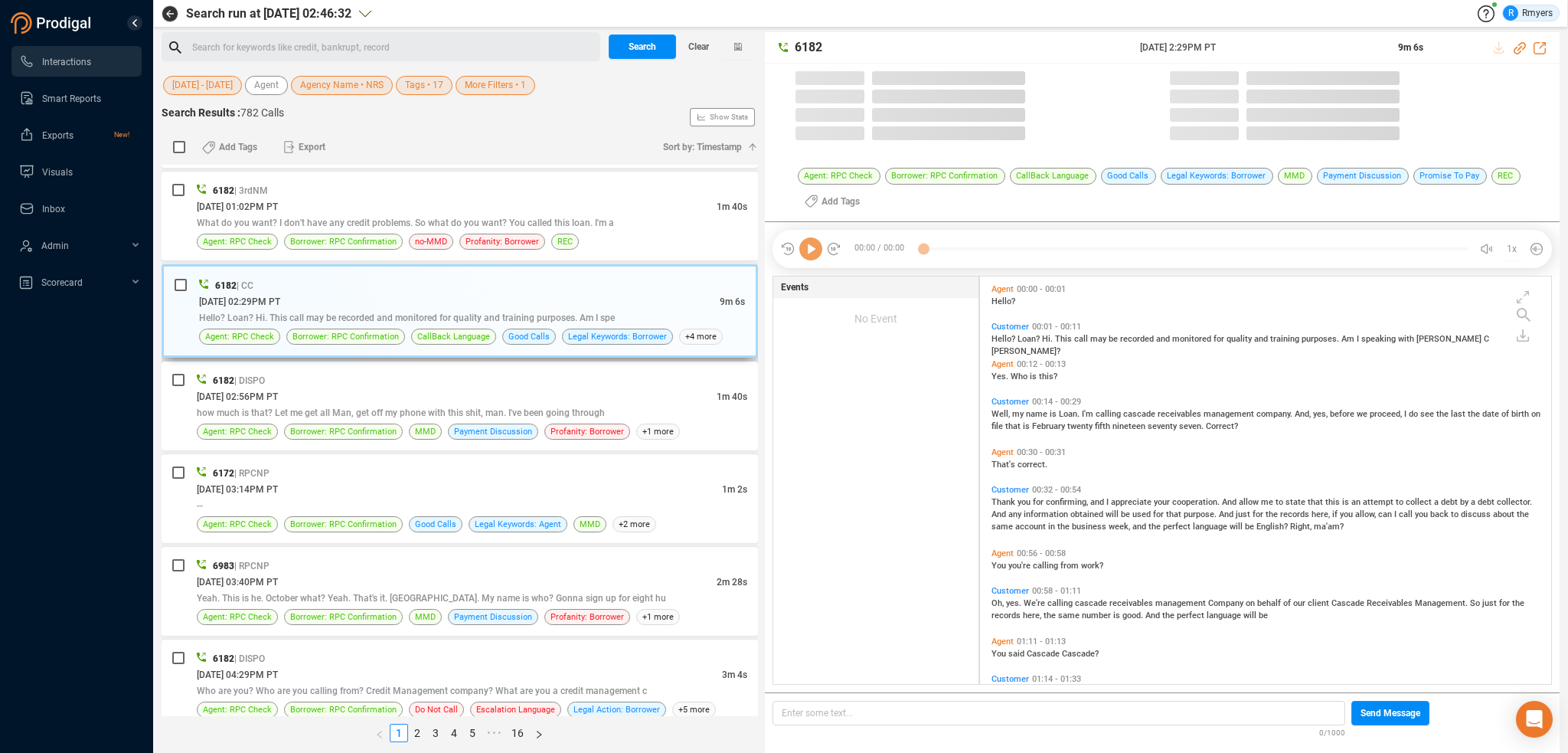
scroll to position [405, 564]
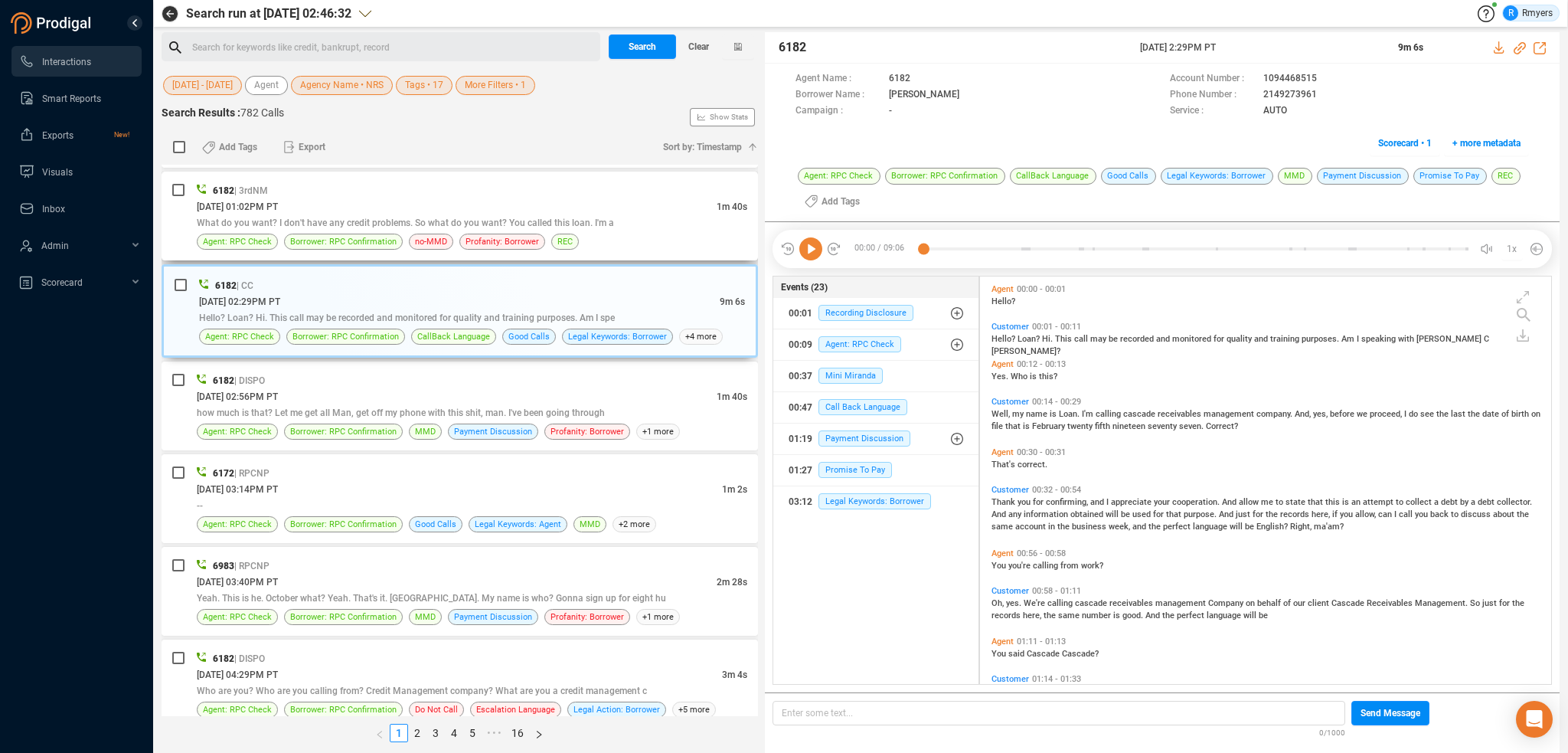
click at [473, 217] on span "What do you want? I don't have any credit problems. So what do you want? You ca…" at bounding box center [404, 223] width 417 height 11
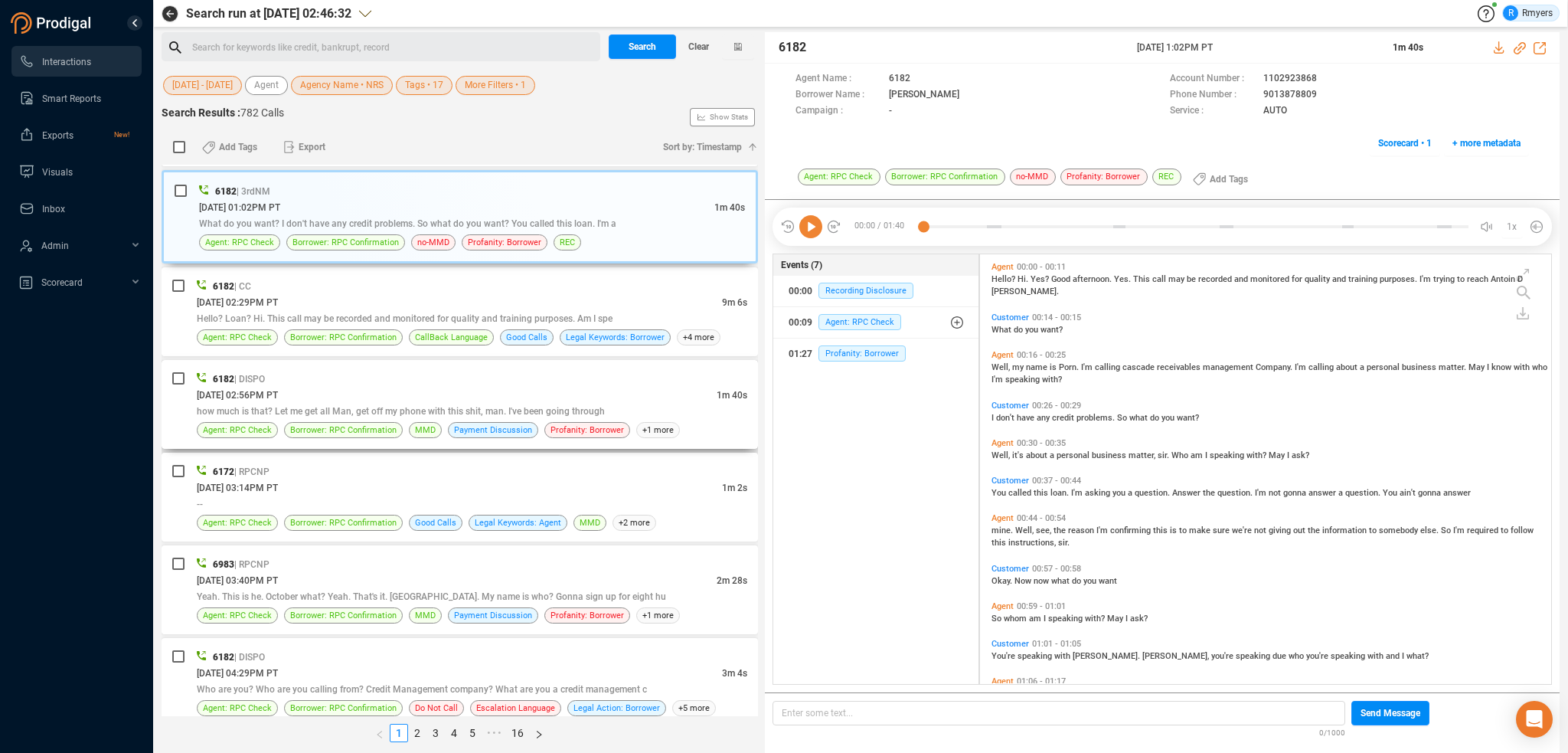
scroll to position [426, 564]
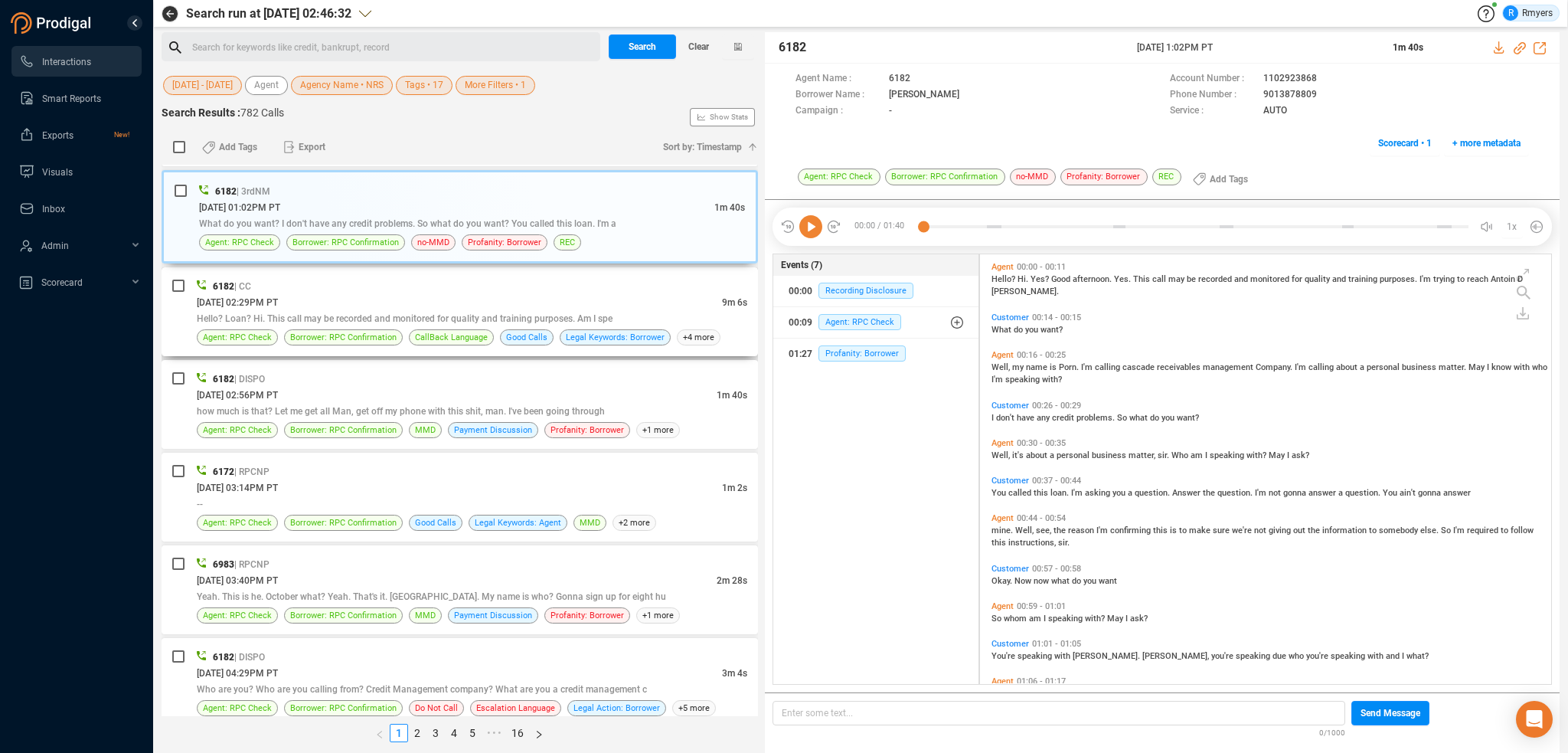
click at [346, 313] on span "Hello? Loan? Hi. This call may be recorded and monitored for quality and traini…" at bounding box center [404, 319] width 416 height 11
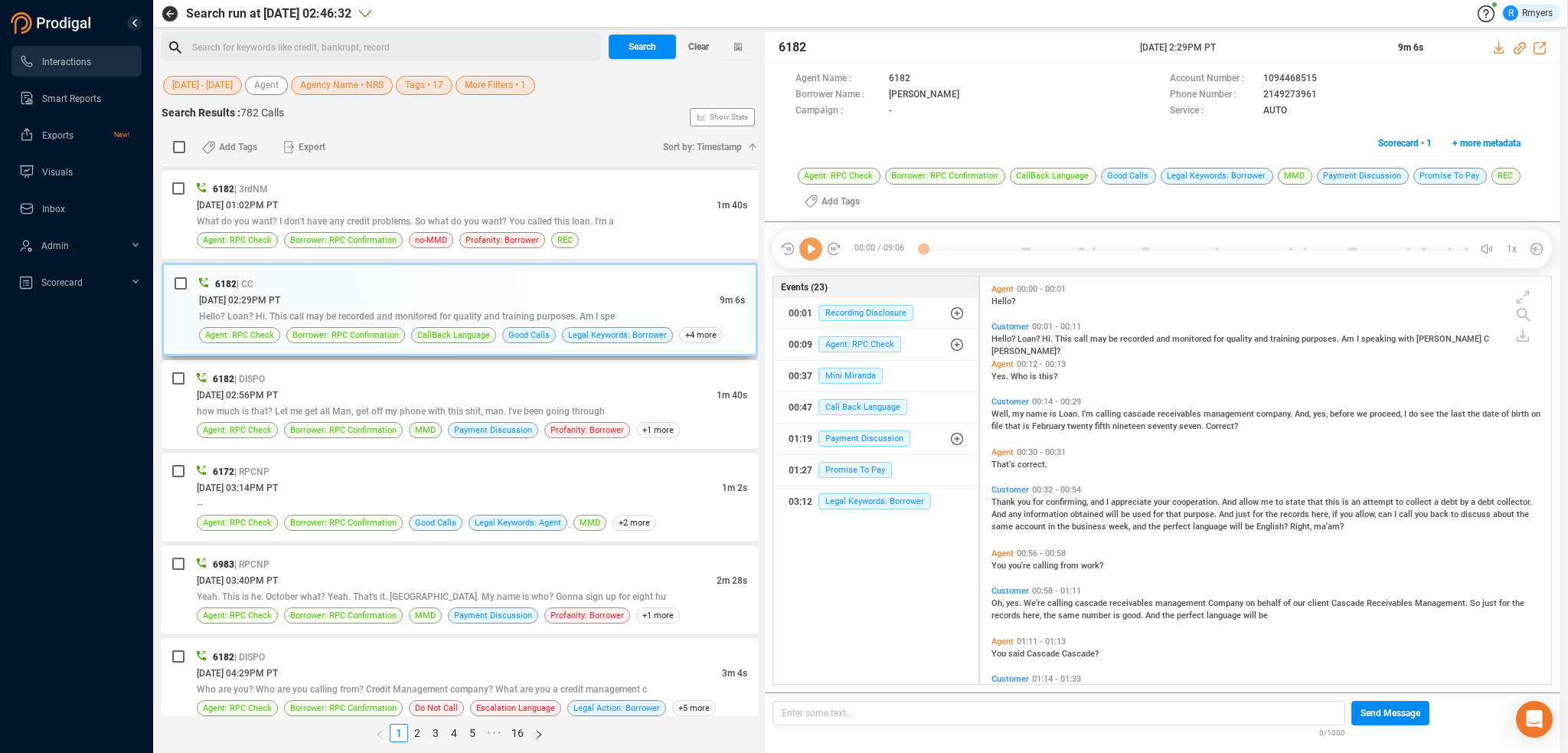
scroll to position [405, 564]
click at [845, 508] on span "Legal Keywords: Borrower" at bounding box center [875, 501] width 112 height 16
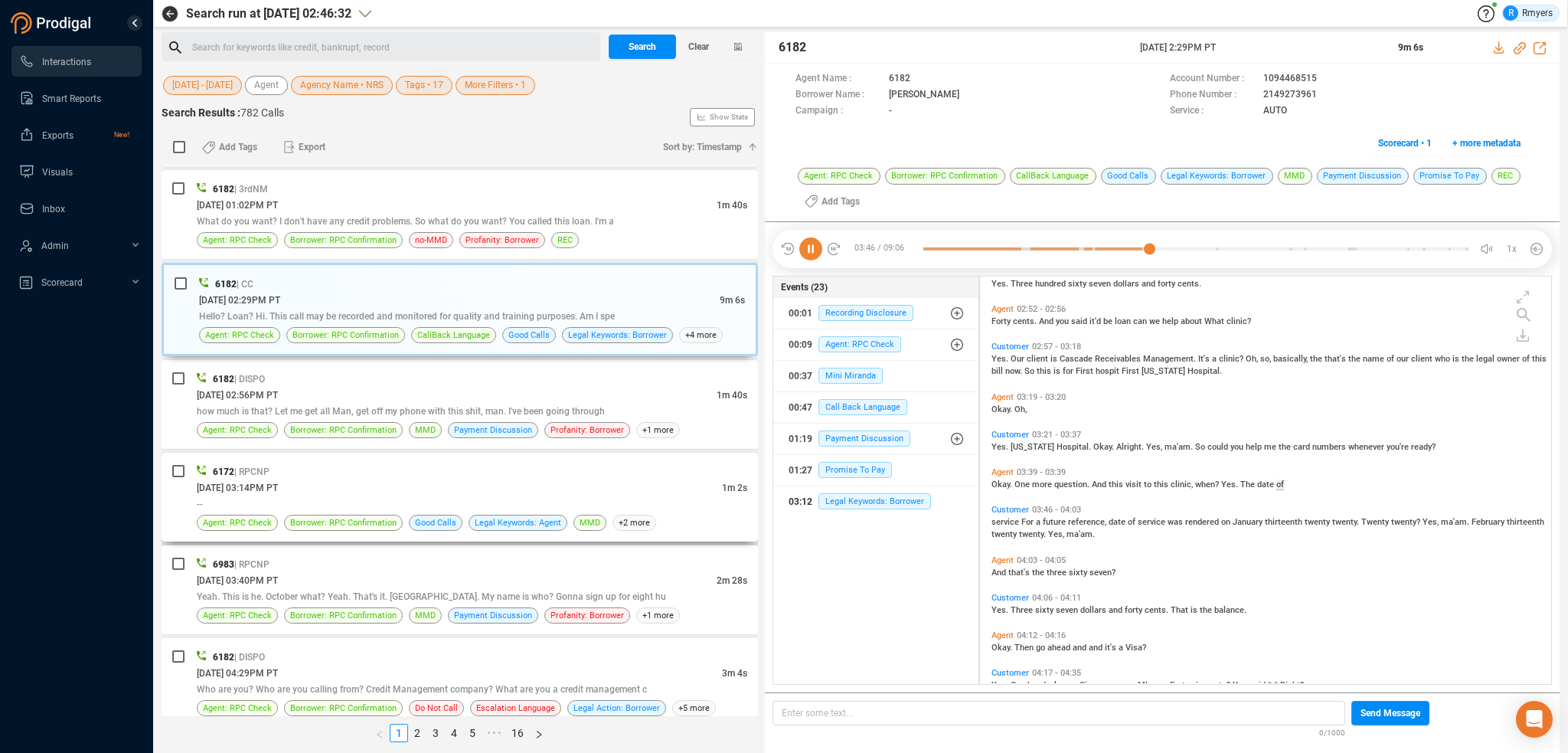
scroll to position [805, 0]
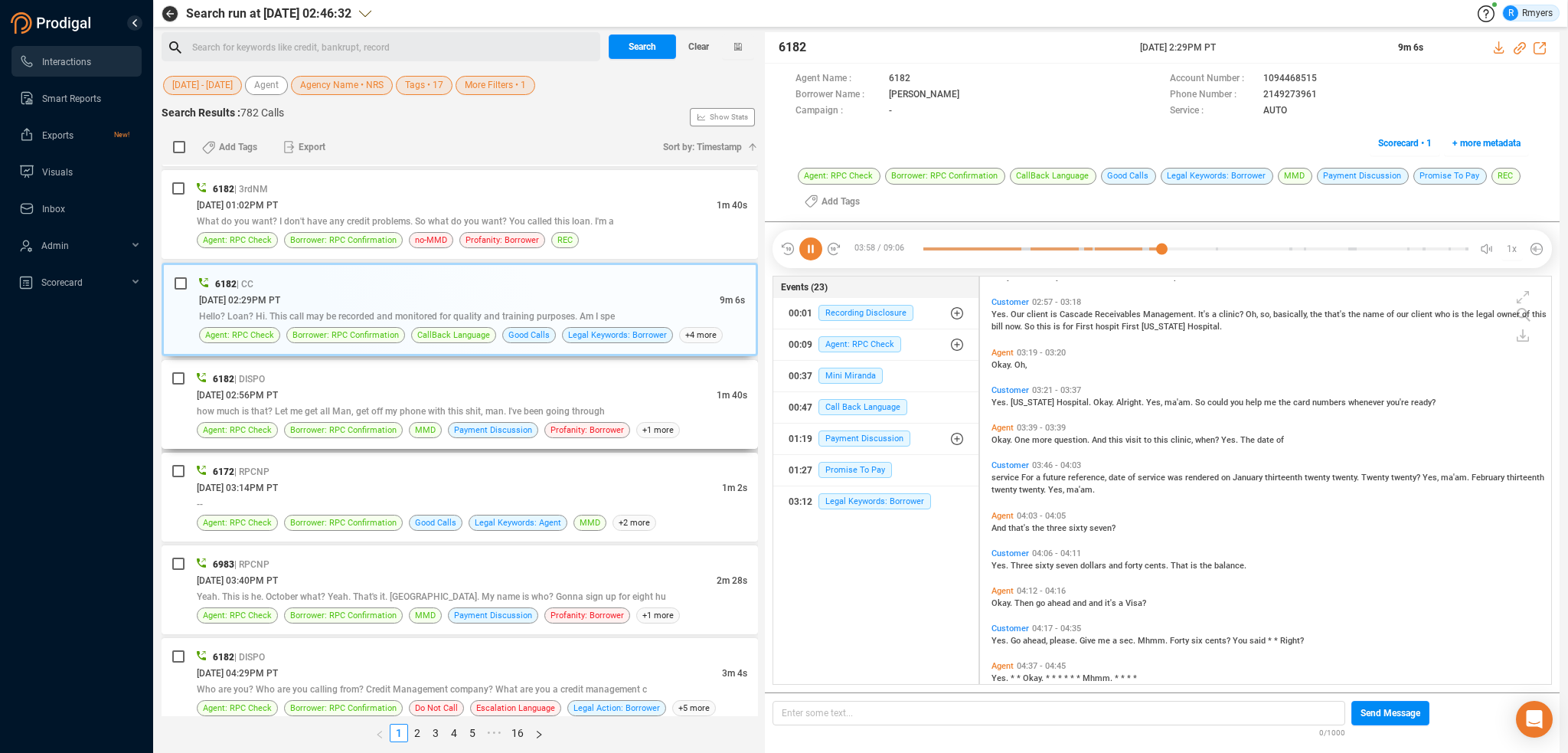
click at [451, 406] on span "how much is that? Let me get all Man, get off my phone with this shit, man. I'v…" at bounding box center [400, 412] width 408 height 11
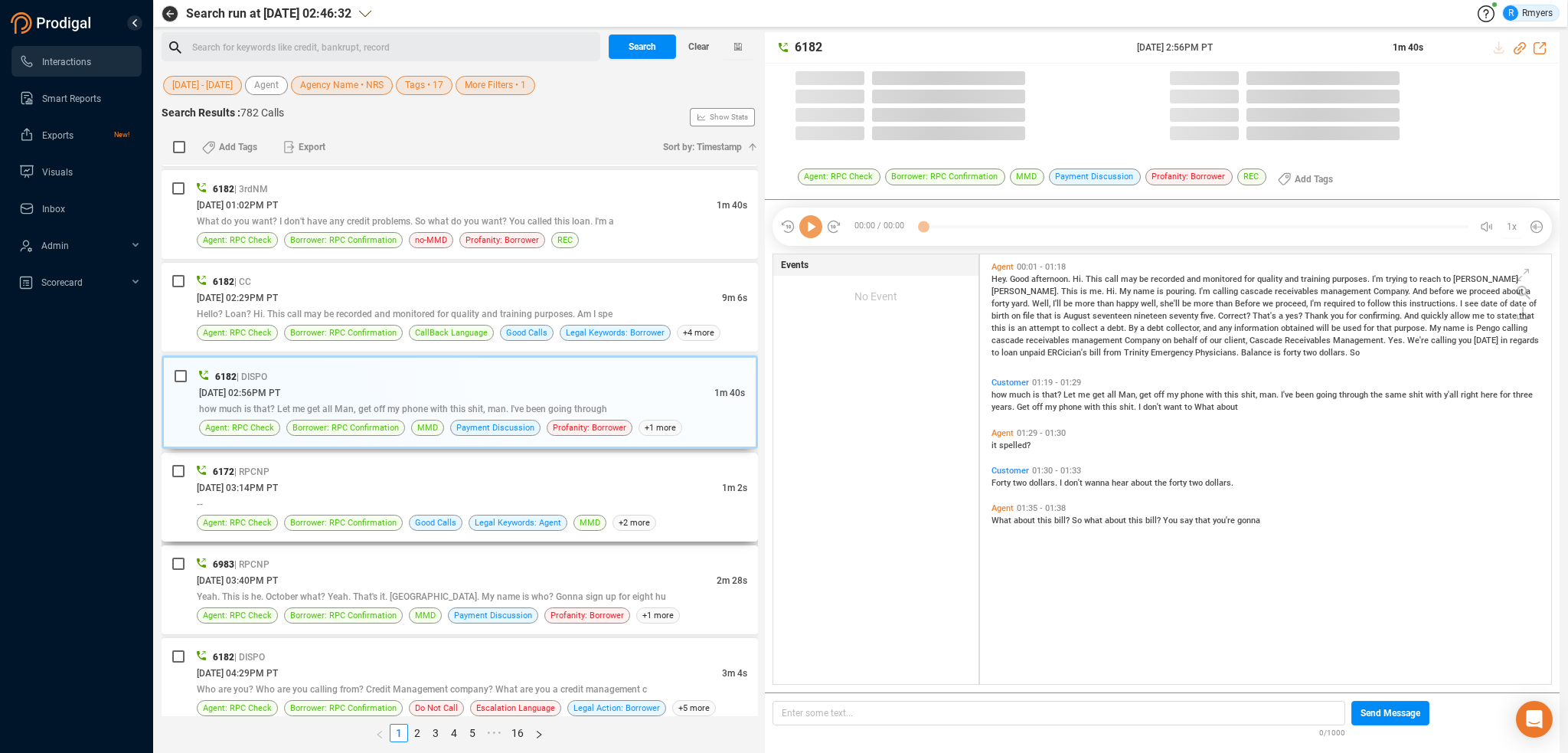
scroll to position [426, 564]
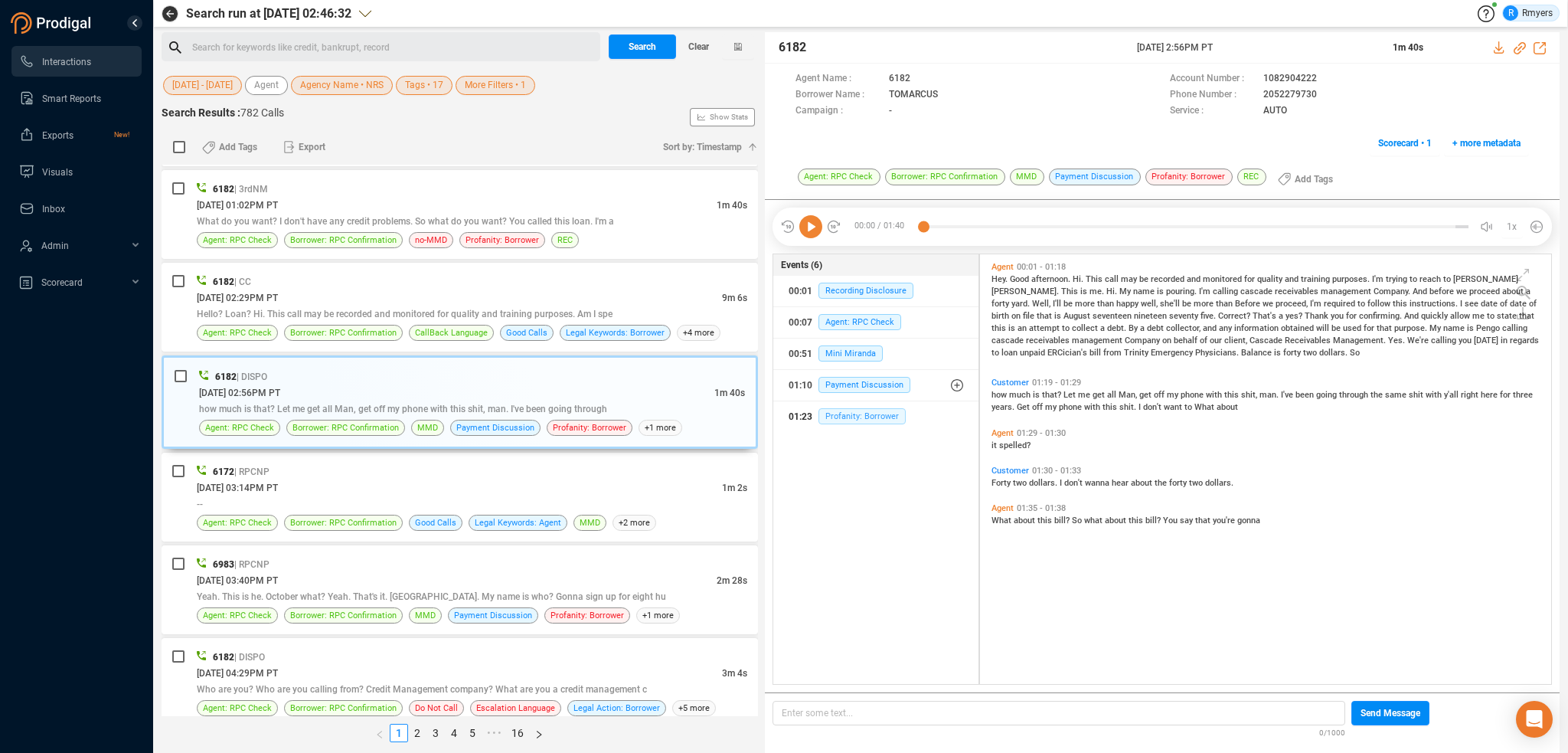
click at [841, 409] on span "Profanity: Borrower" at bounding box center [862, 416] width 87 height 16
click at [412, 480] on div "[DATE] 03:14PM PT" at bounding box center [459, 488] width 526 height 16
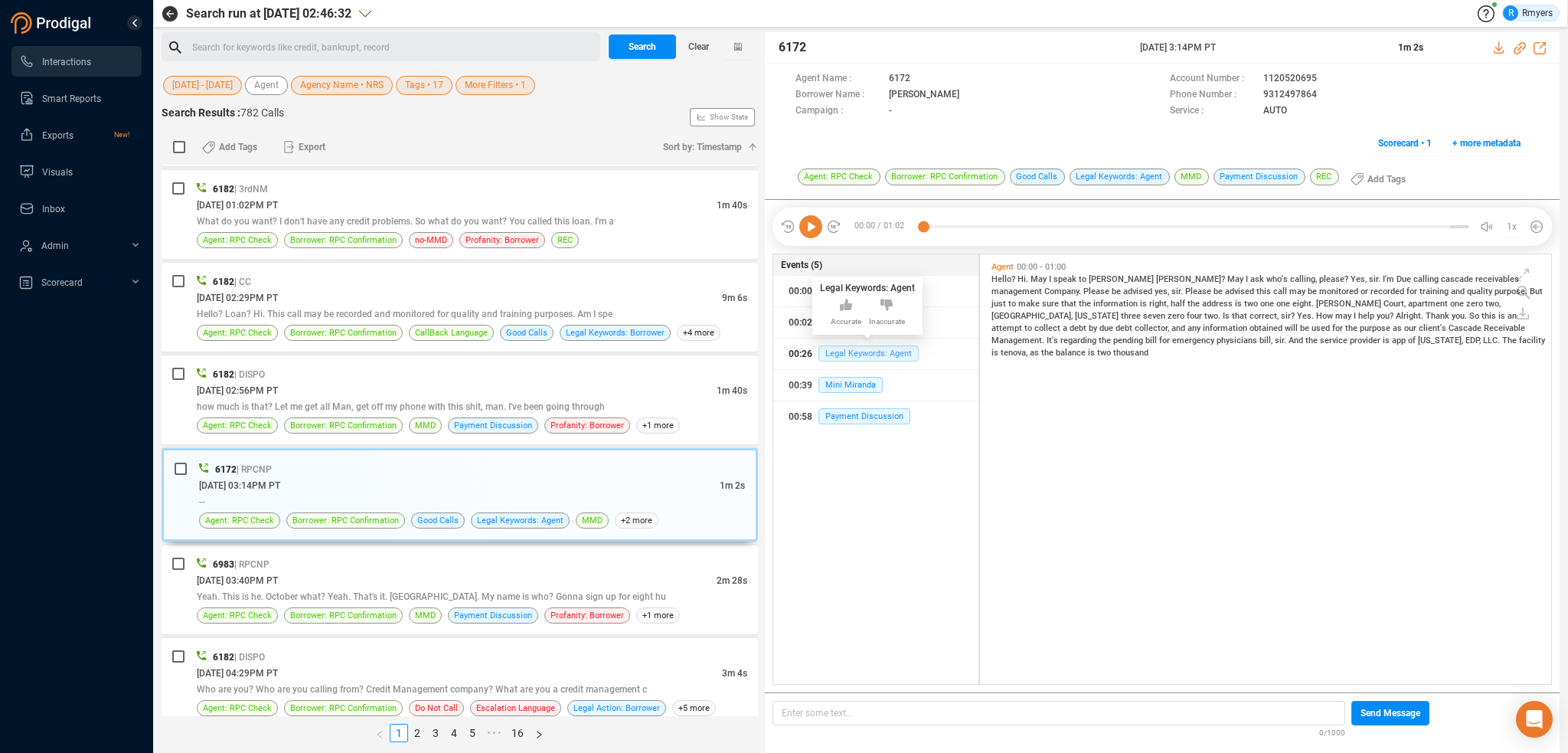
click at [849, 346] on span "Legal Keywords: Agent" at bounding box center [869, 354] width 100 height 16
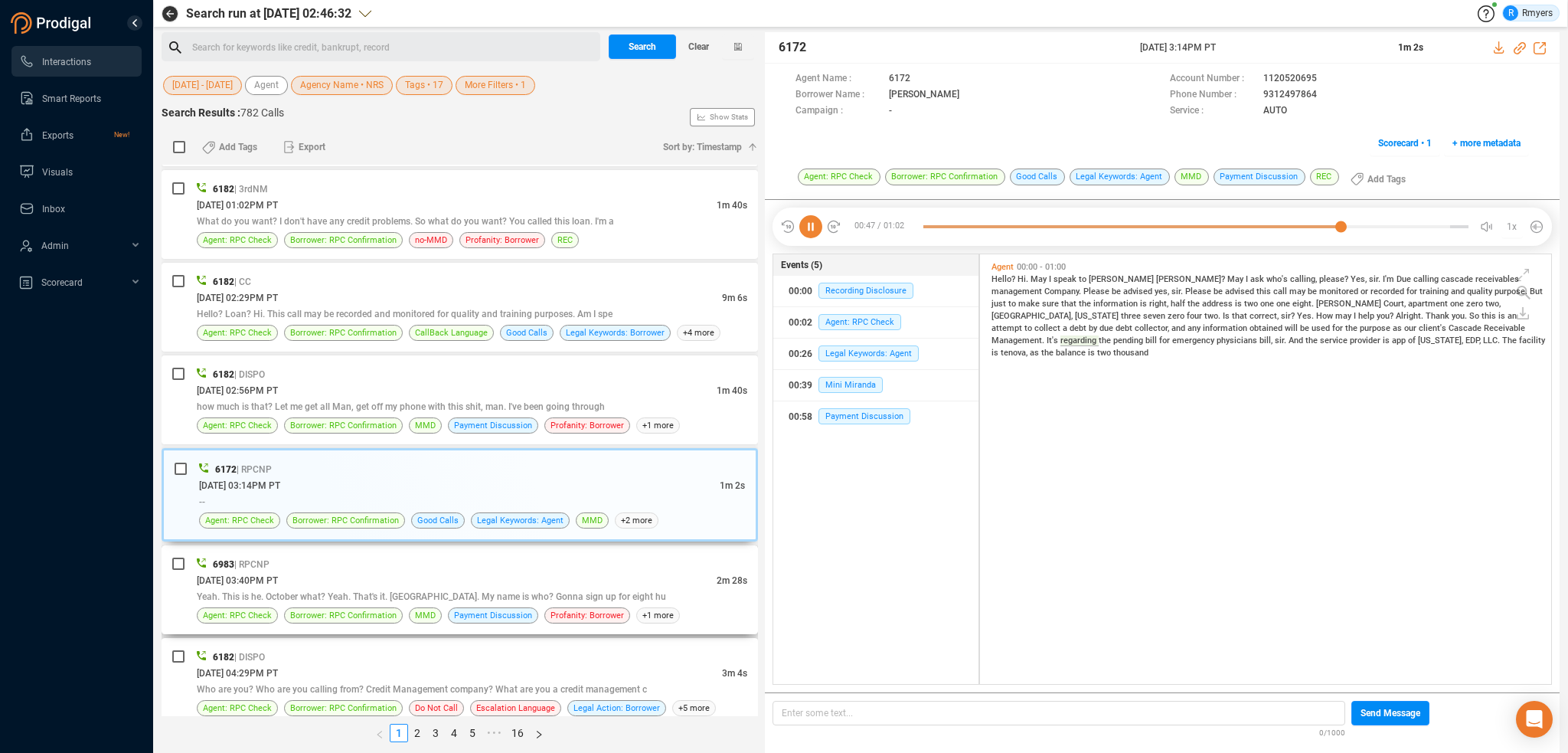
click at [422, 588] on div "Yeah. This is he. October what? Yeah. That's it. [GEOGRAPHIC_DATA]. My name is …" at bounding box center [471, 596] width 550 height 16
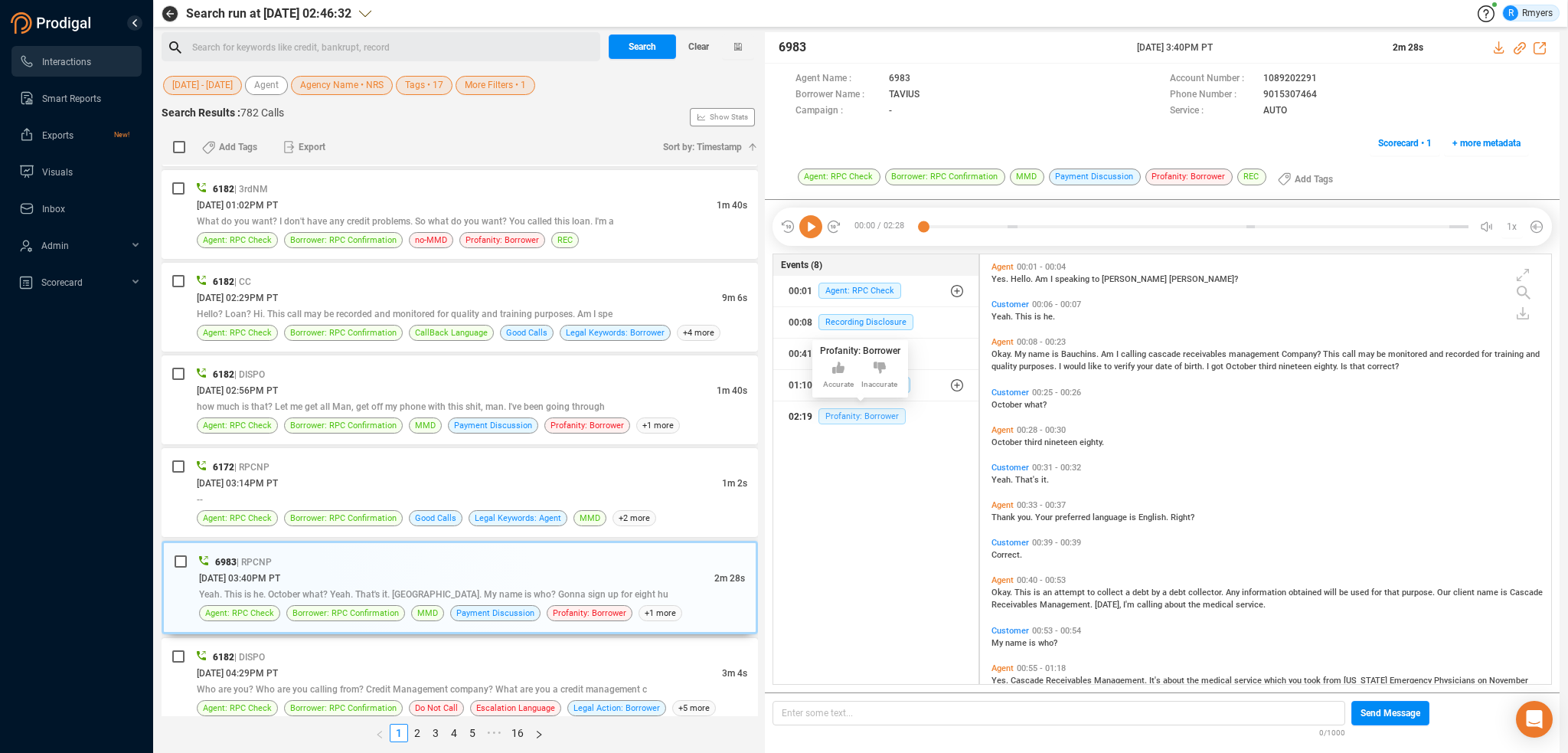
click at [840, 416] on span "Profanity: Borrower" at bounding box center [862, 416] width 87 height 16
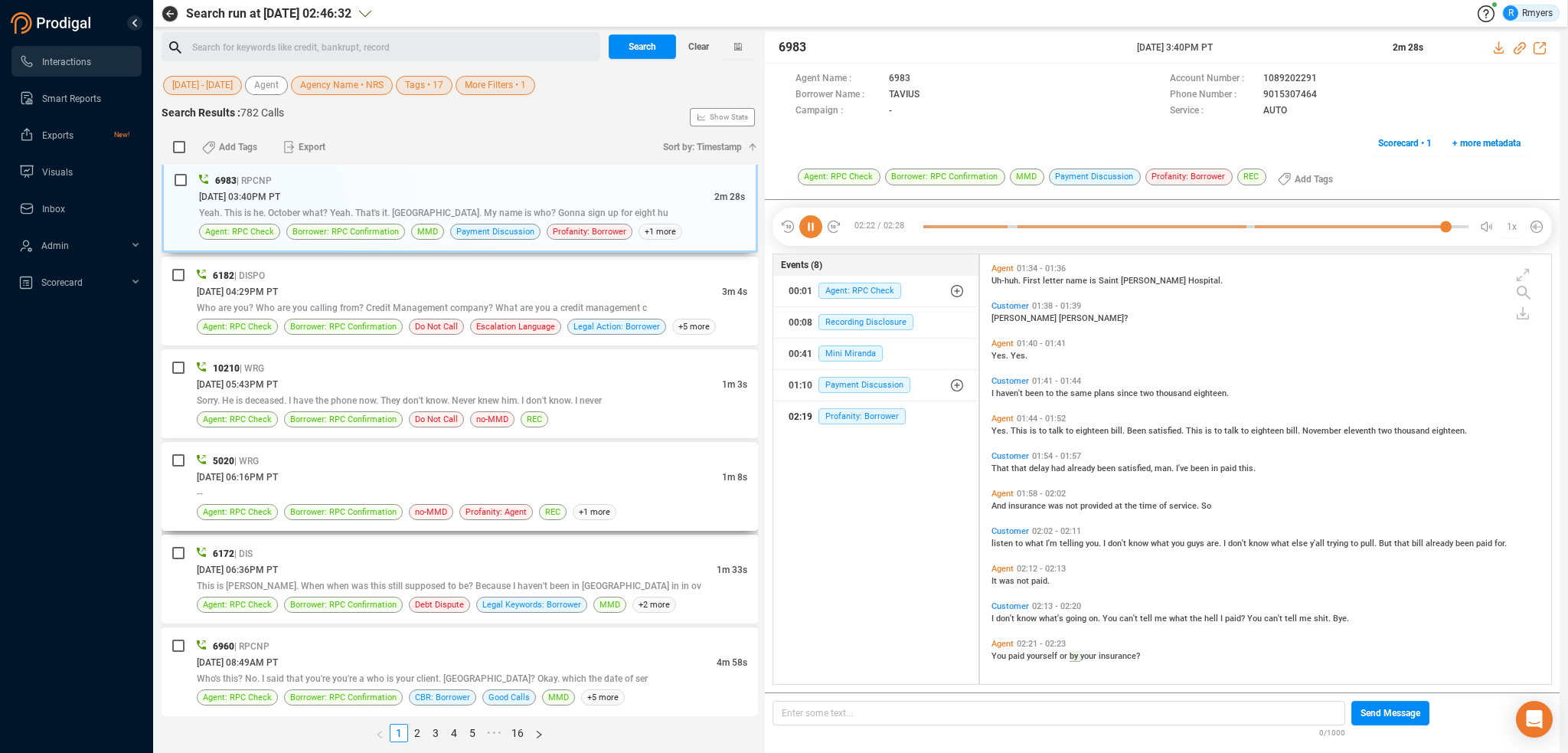
scroll to position [3065, 0]
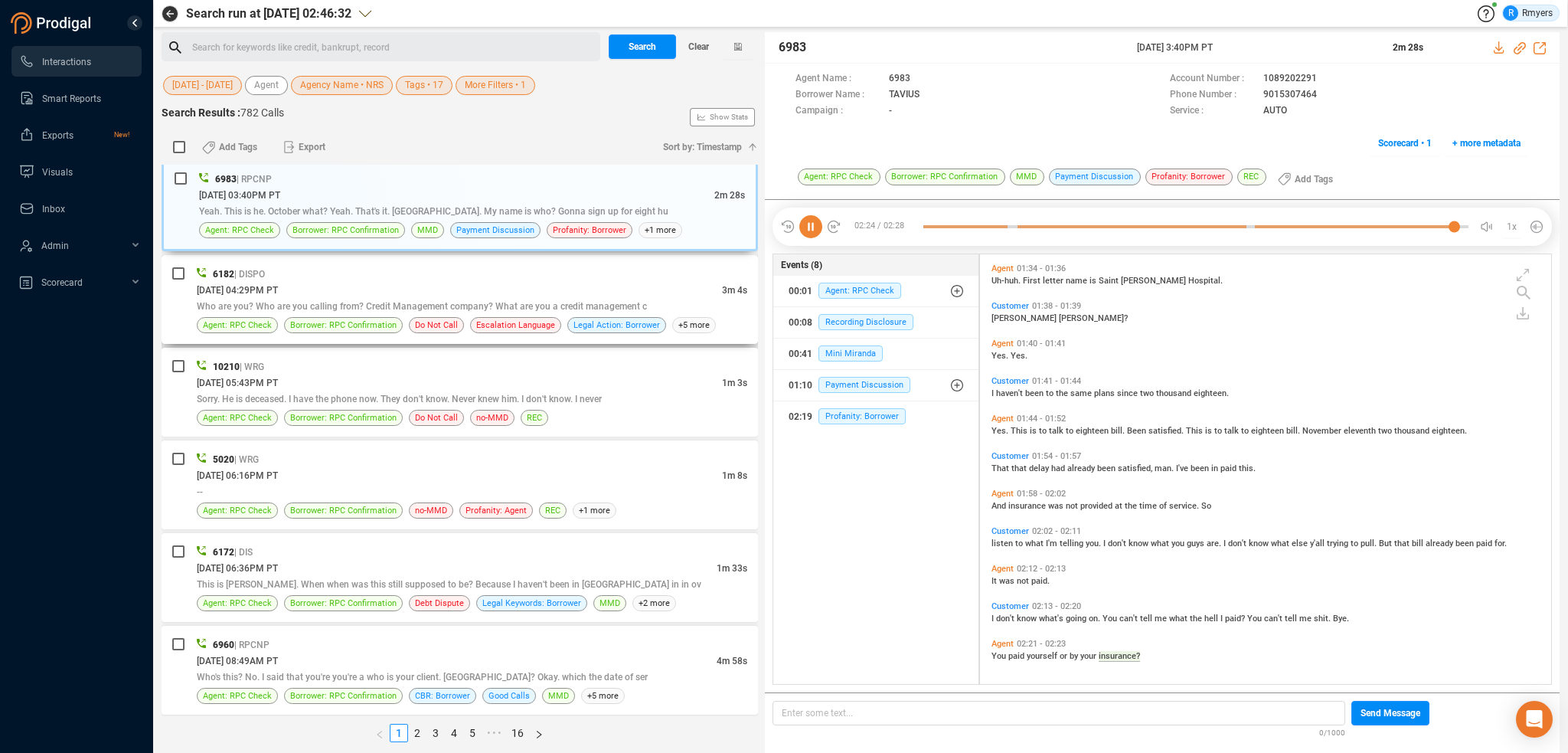
click at [419, 281] on div "[DATE] 04:29PM PT" at bounding box center [459, 290] width 526 height 16
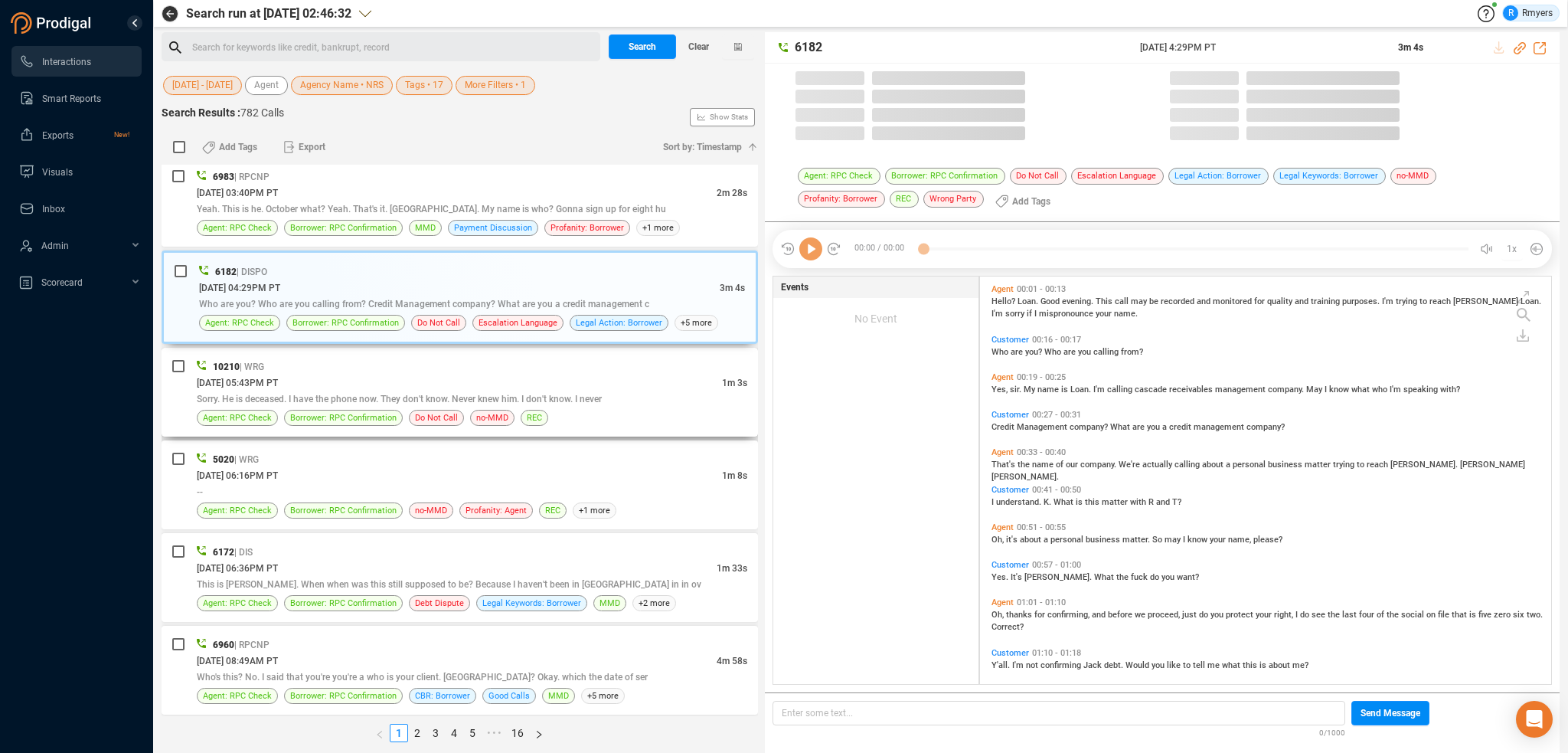
scroll to position [405, 564]
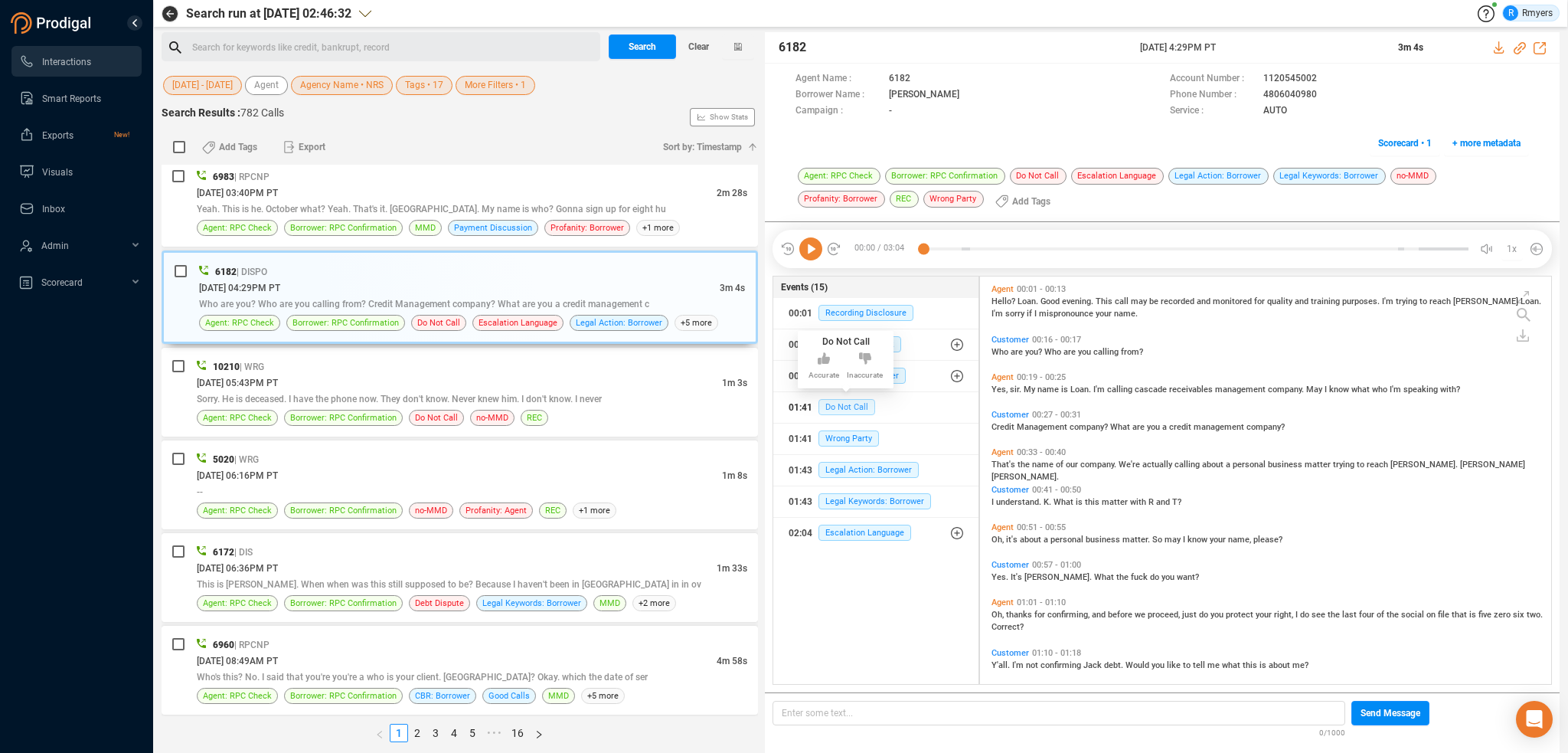
click at [836, 411] on span "Do Not Call" at bounding box center [847, 407] width 57 height 16
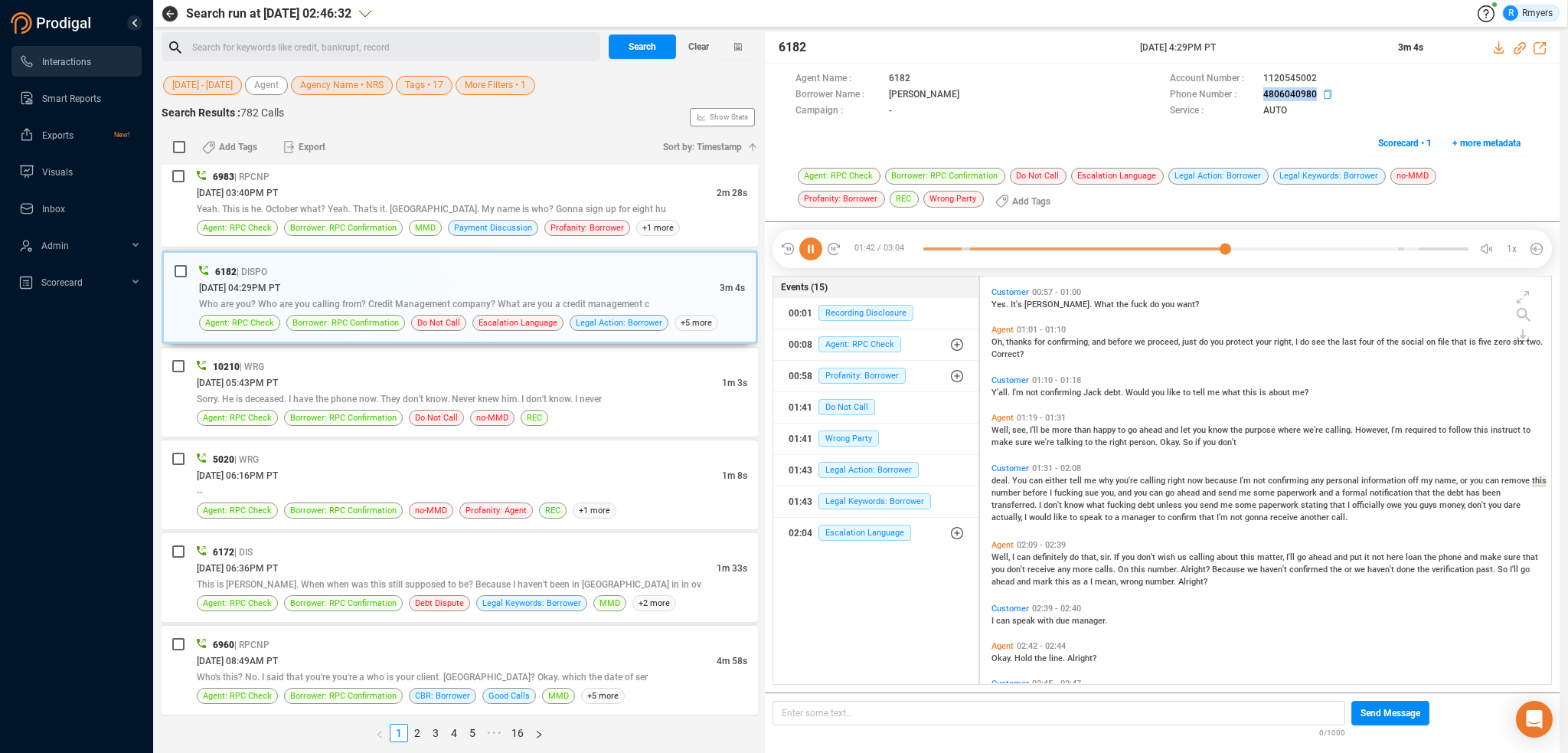
drag, startPoint x: 1258, startPoint y: 91, endPoint x: 1317, endPoint y: 99, distance: 59.5
click at [1317, 99] on div "Phone Number : [PHONE_NUMBER]" at bounding box center [1349, 95] width 359 height 16
copy div "4806040980"
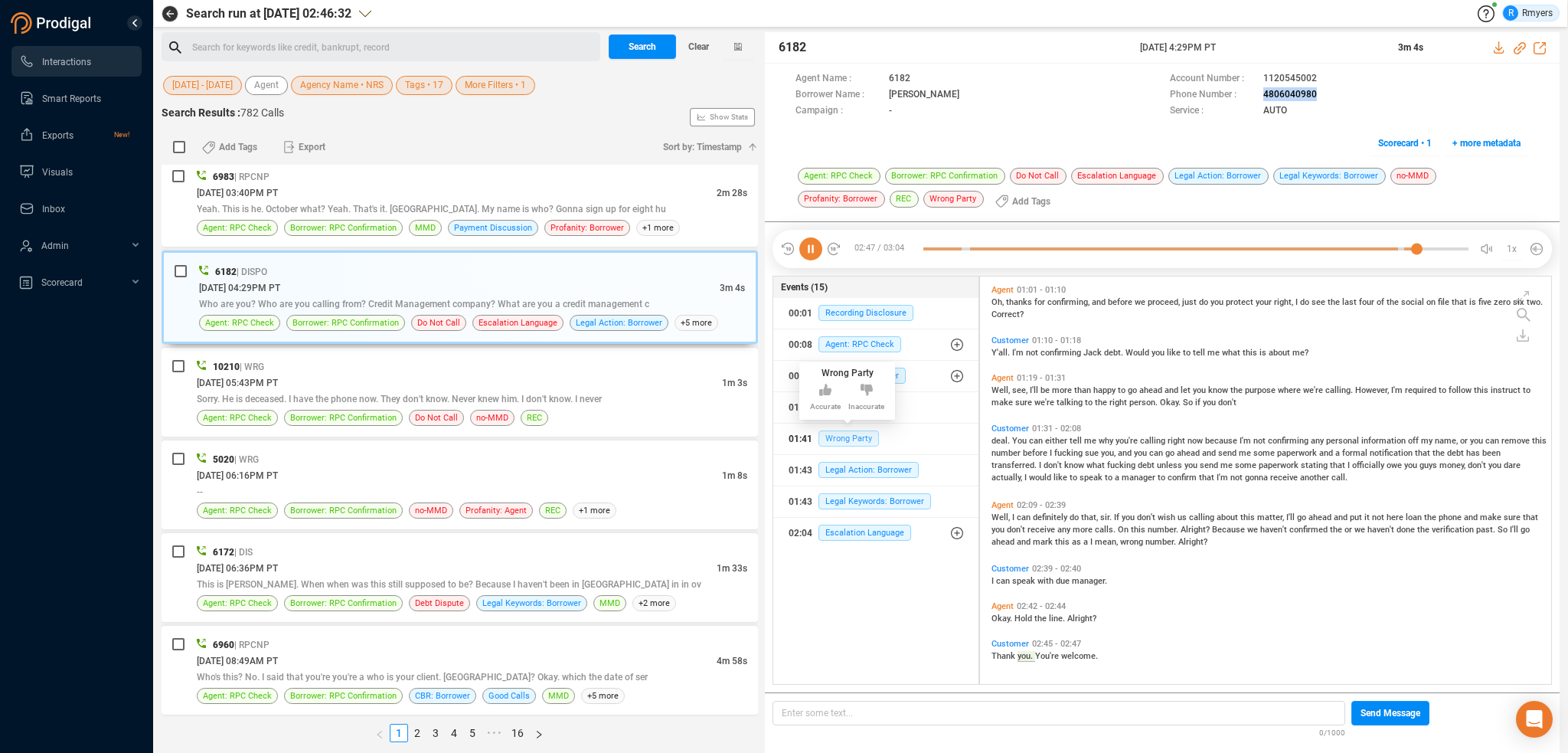
click at [831, 436] on span "Wrong Party" at bounding box center [849, 439] width 61 height 16
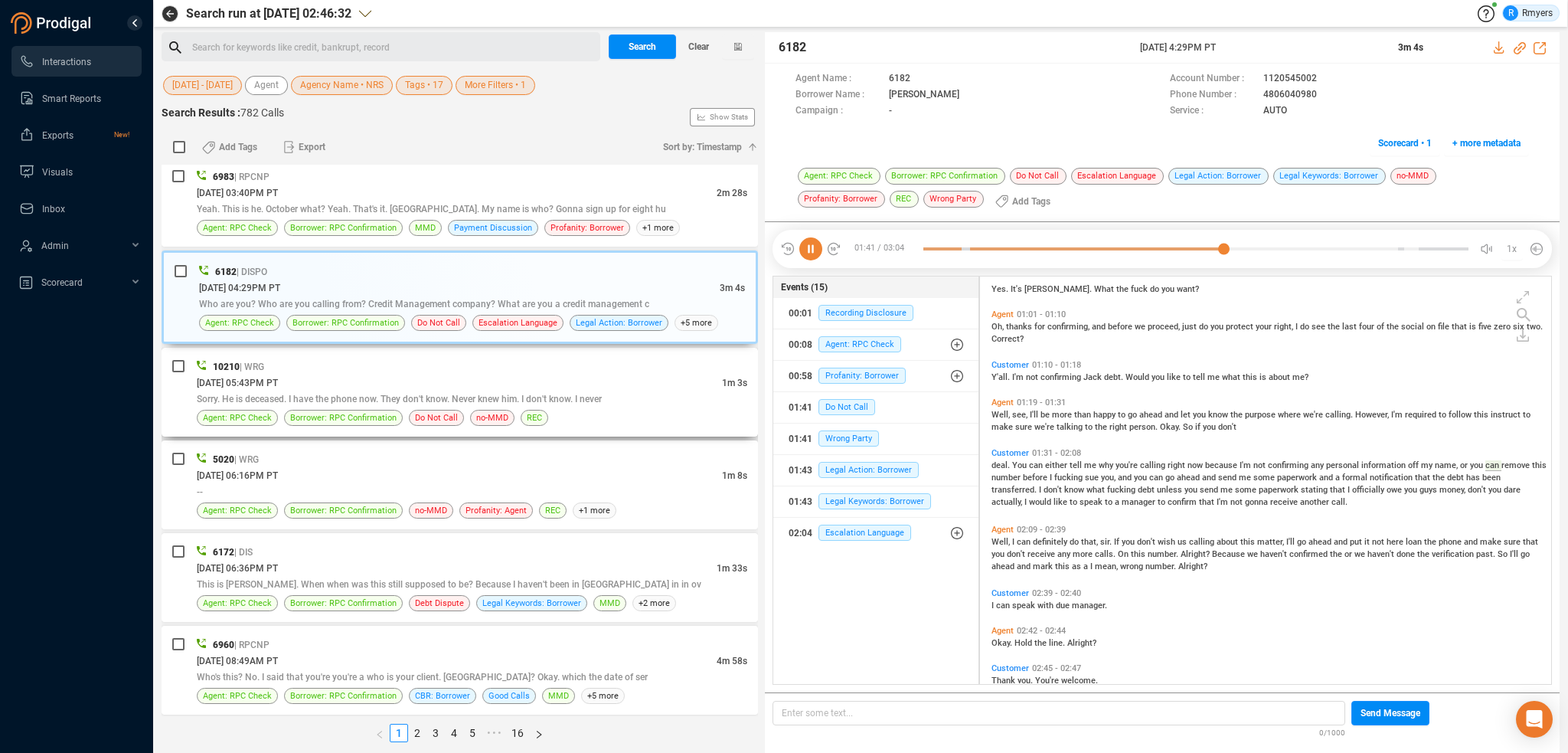
click at [416, 394] on span "Sorry. He is deceased. I have the phone now. They don't know. Never knew him. I…" at bounding box center [399, 399] width 405 height 11
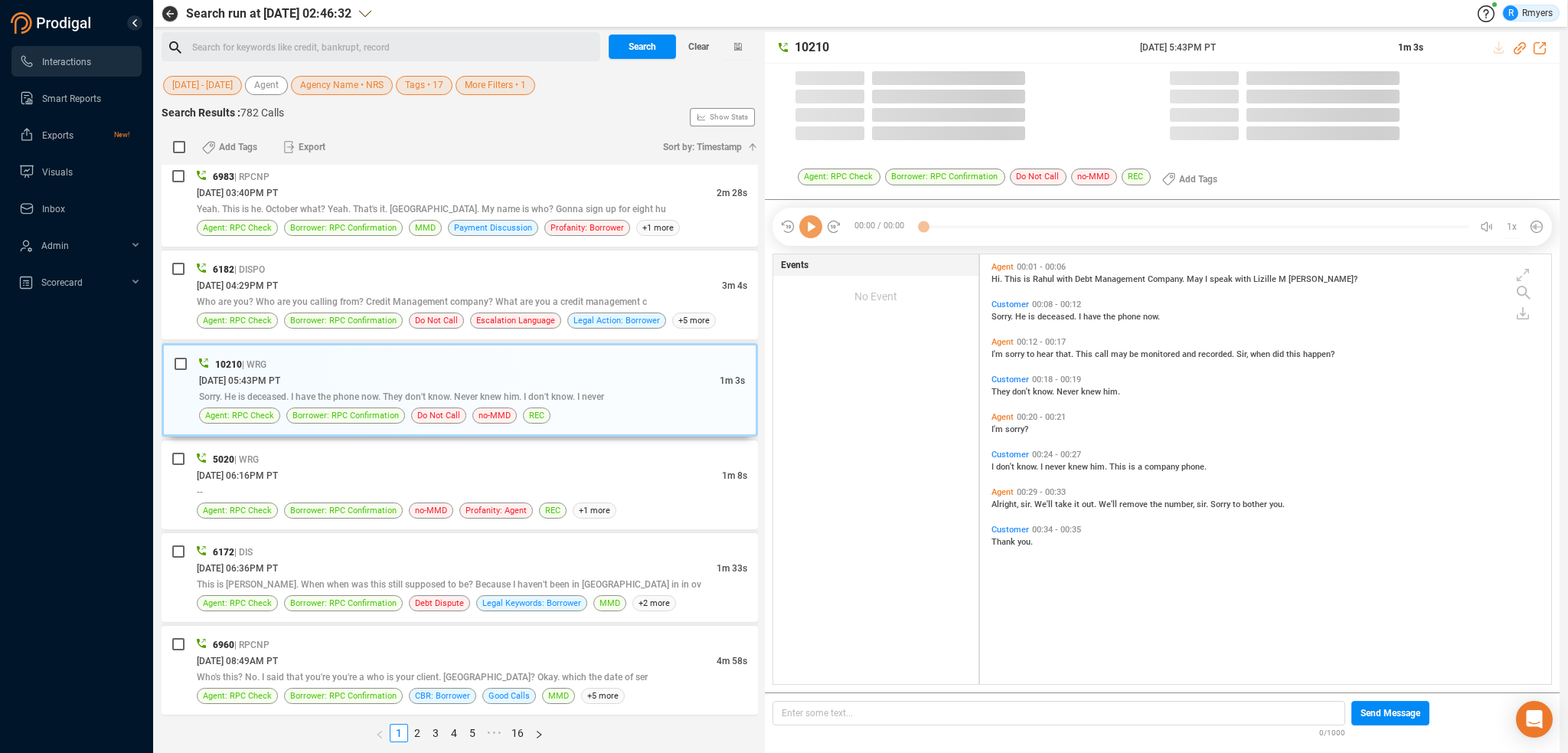
scroll to position [426, 564]
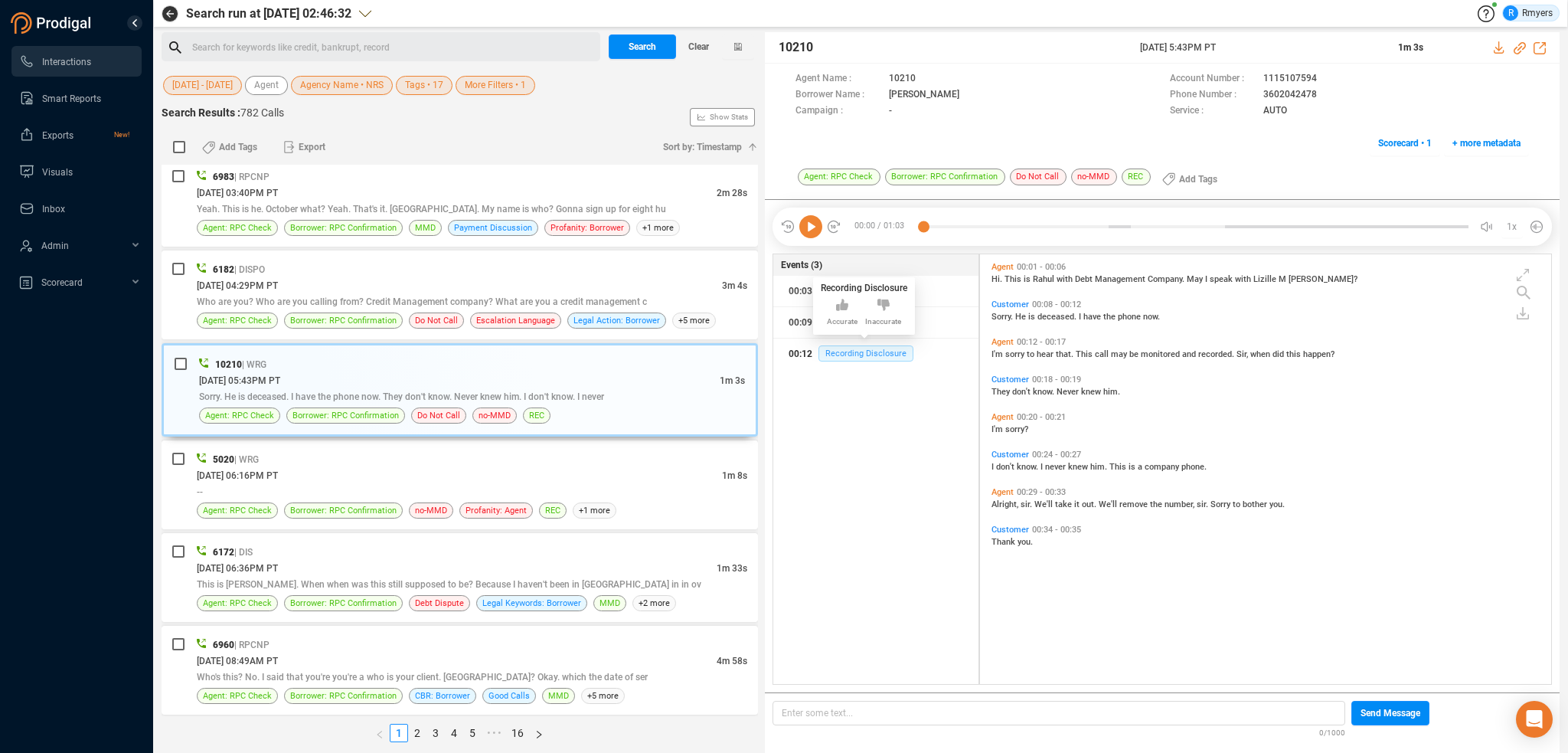
click at [832, 346] on span "Recording Disclosure" at bounding box center [866, 354] width 95 height 16
drag, startPoint x: 837, startPoint y: 307, endPoint x: 835, endPoint y: 326, distance: 19.1
click at [837, 308] on button "00:09 Do Not Call" at bounding box center [876, 322] width 205 height 31
click at [834, 326] on span "Do Not Call" at bounding box center [847, 322] width 57 height 16
drag, startPoint x: 1258, startPoint y: 96, endPoint x: 1317, endPoint y: 100, distance: 59.1
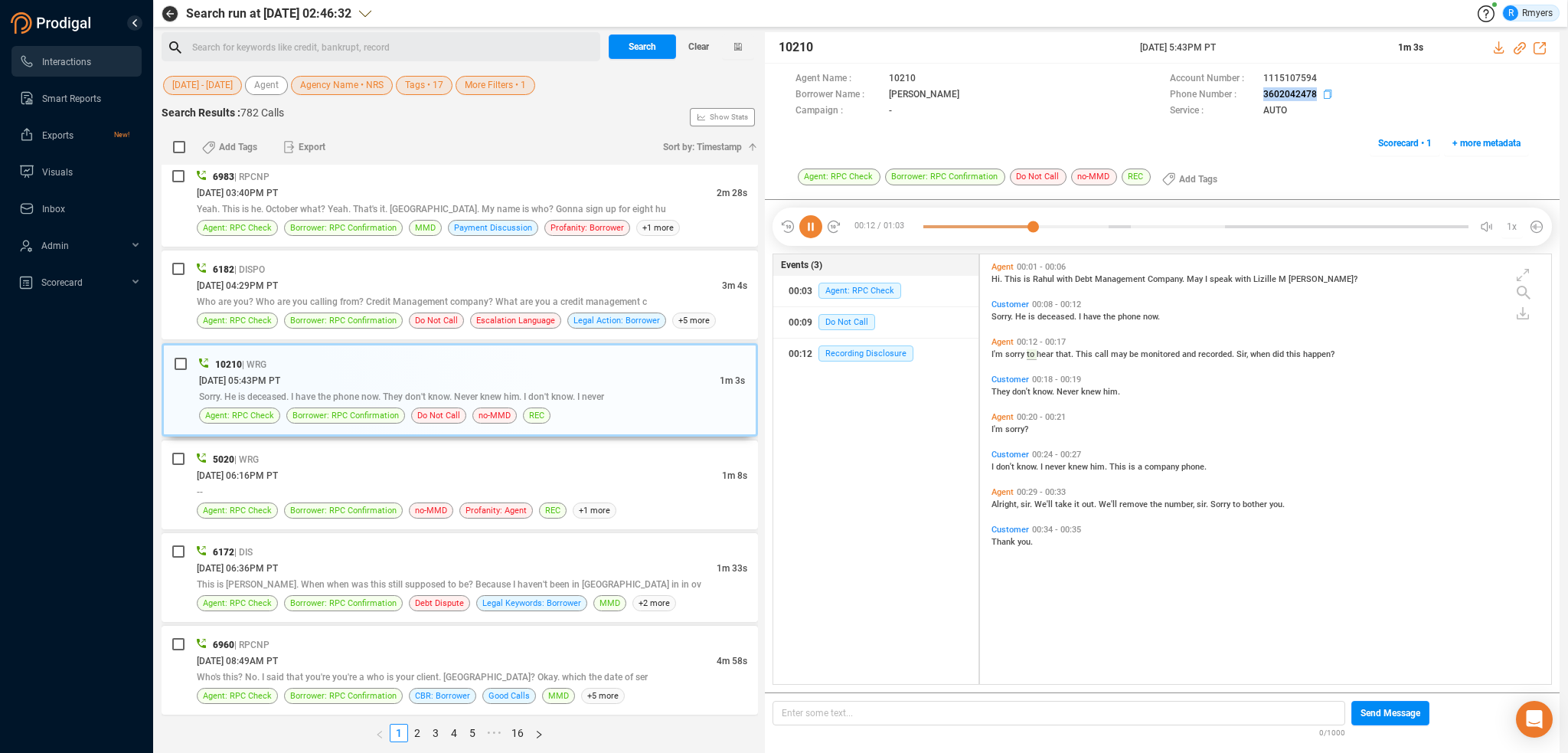
click at [1317, 100] on div "Phone Number : [PHONE_NUMBER]" at bounding box center [1349, 95] width 359 height 16
click at [441, 467] on div "[DATE] 06:16PM PT" at bounding box center [459, 475] width 526 height 16
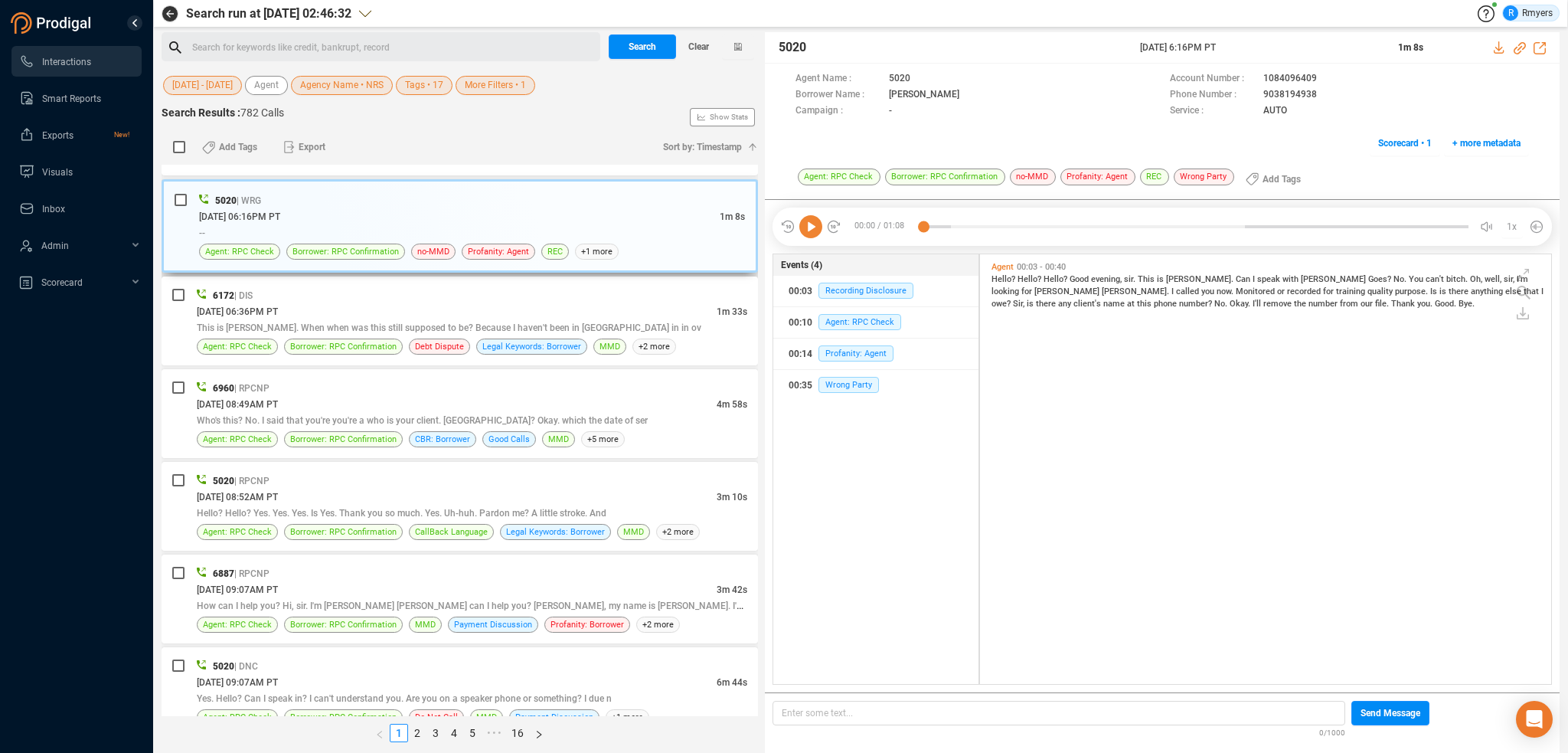
scroll to position [3295, 0]
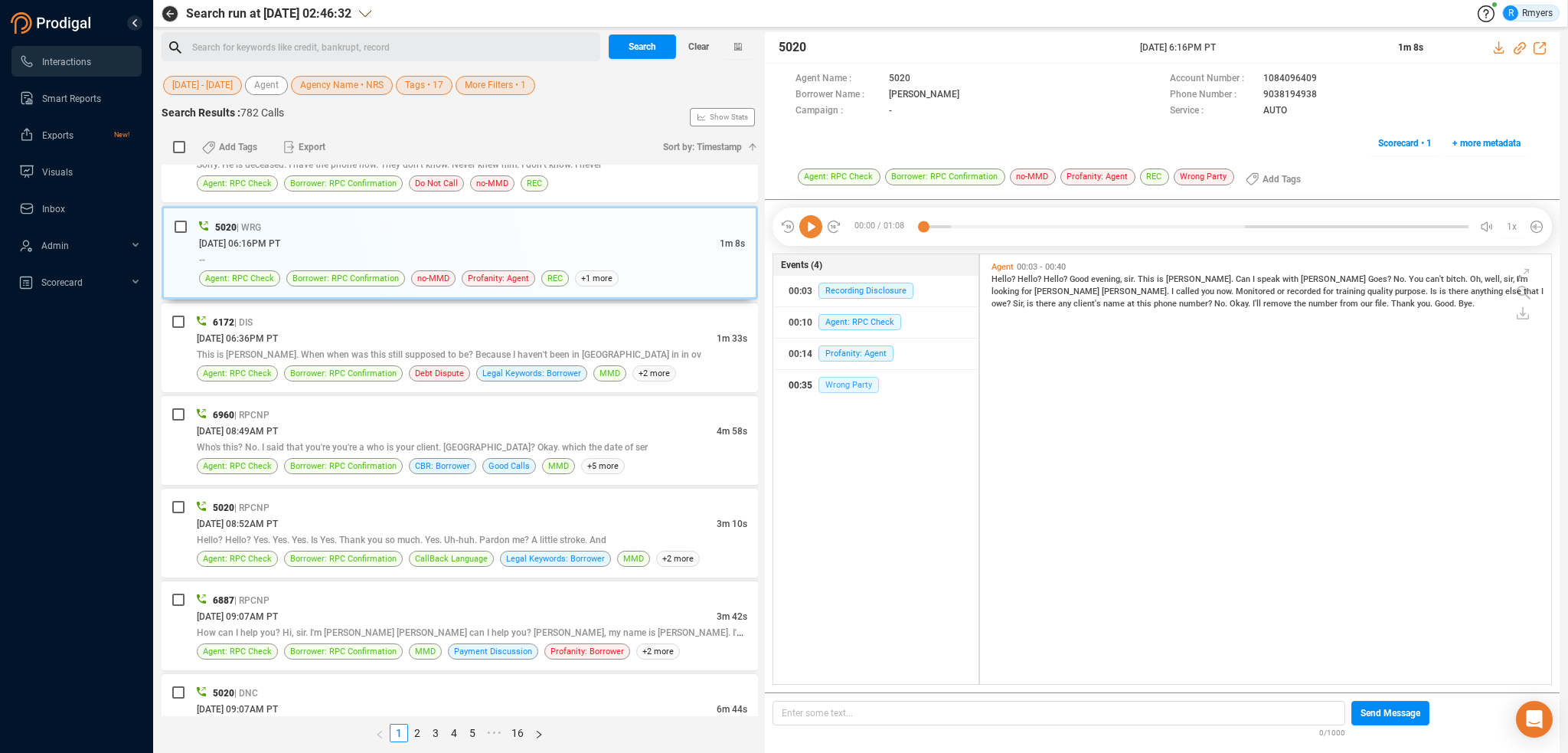
click at [842, 387] on span "Wrong Party" at bounding box center [849, 385] width 61 height 16
click at [864, 361] on div "00:14 Profanity: Agent" at bounding box center [876, 353] width 175 height 24
drag, startPoint x: 1258, startPoint y: 96, endPoint x: 1315, endPoint y: 94, distance: 57.0
click at [1315, 94] on div "Phone Number : [PHONE_NUMBER]" at bounding box center [1349, 95] width 359 height 16
click at [1518, 47] on icon at bounding box center [1520, 49] width 13 height 13
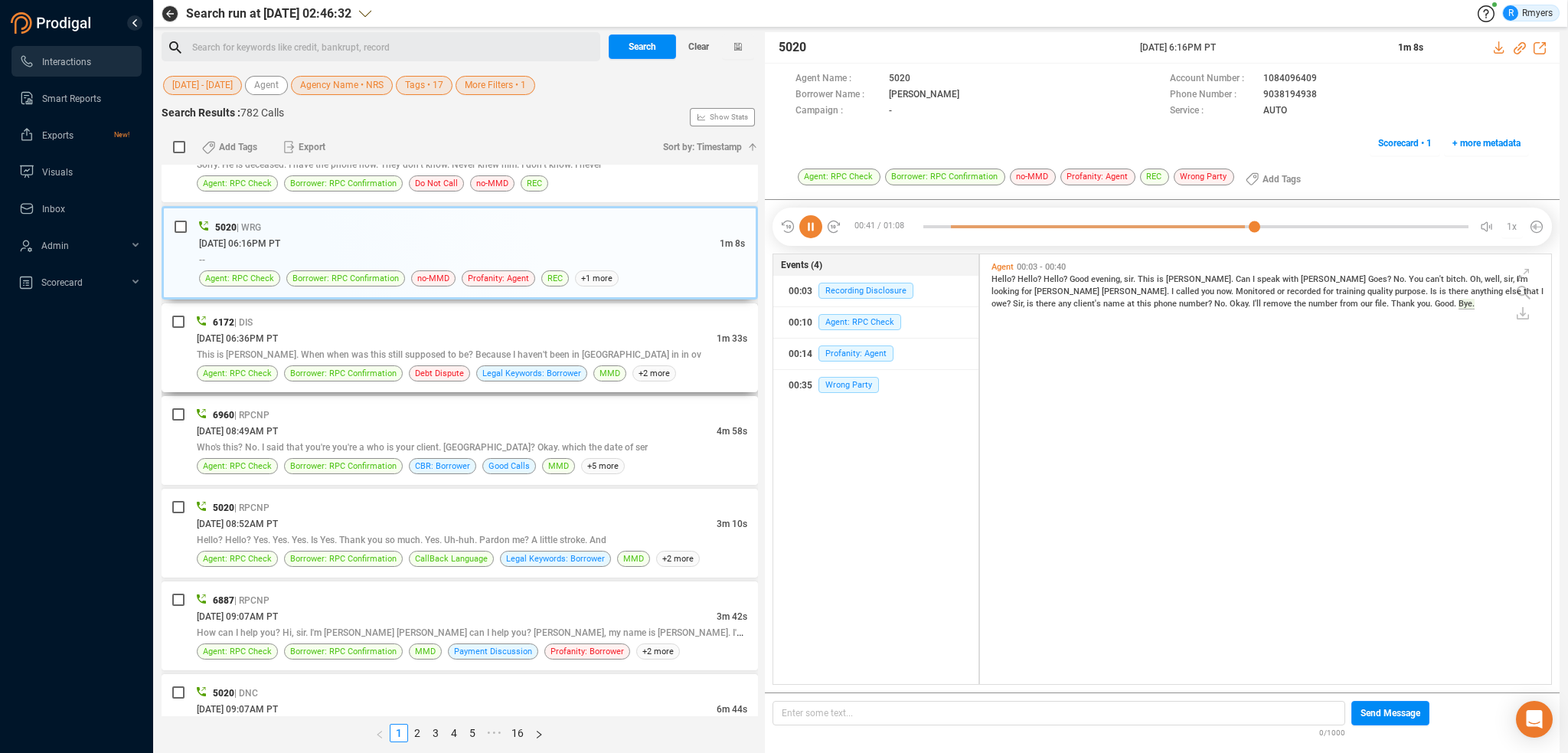
click at [349, 314] on div "6172 | DIS" at bounding box center [471, 322] width 550 height 16
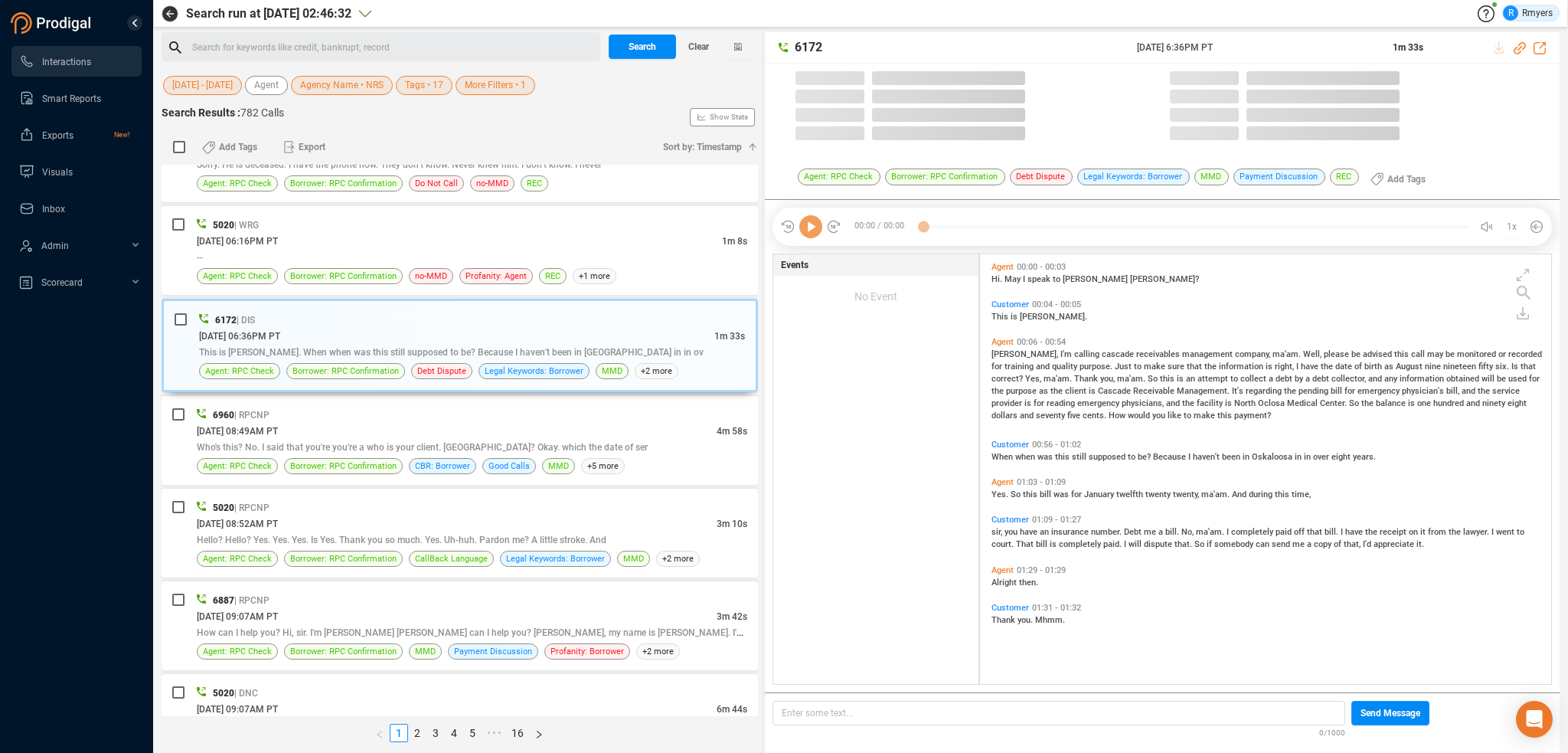
scroll to position [426, 564]
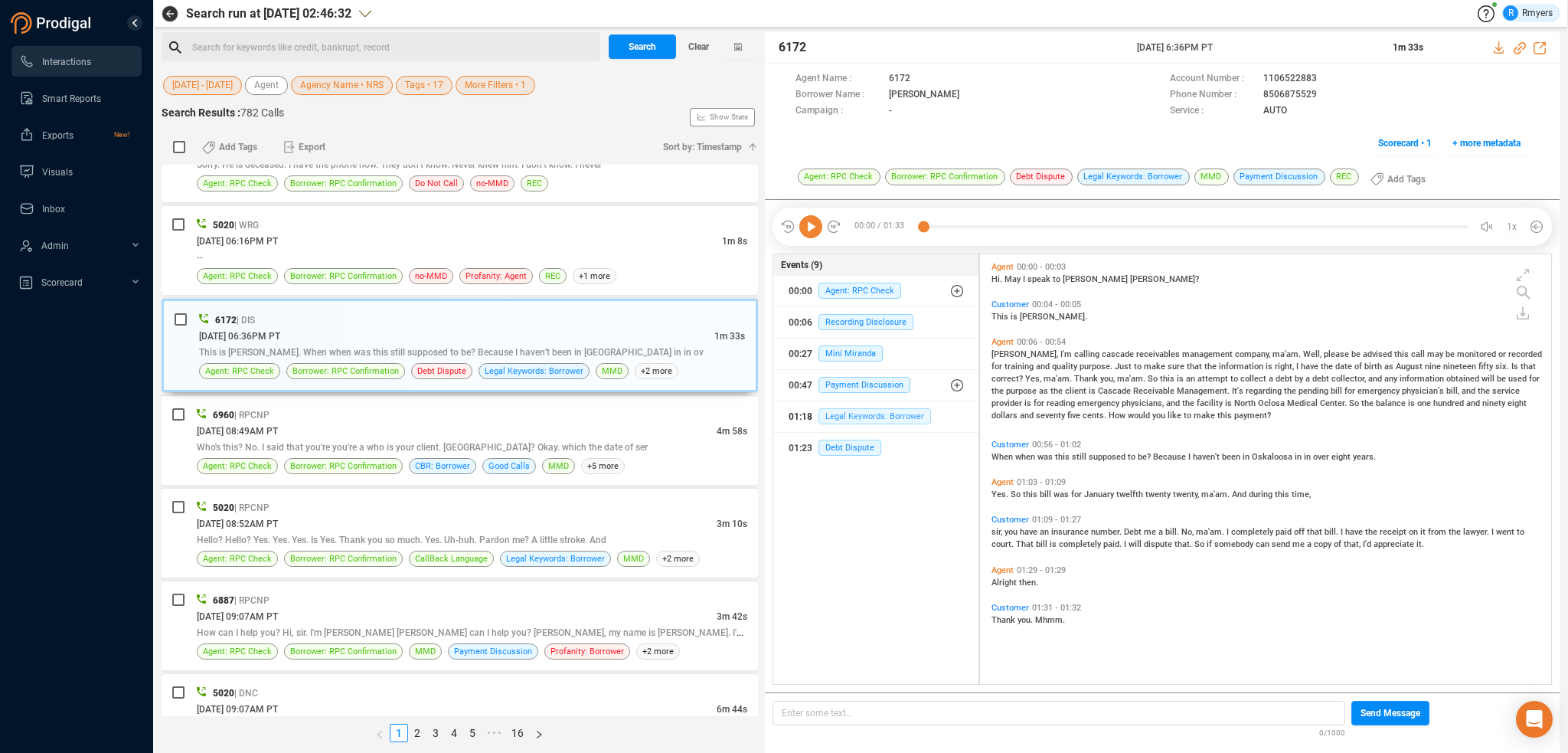
click at [850, 416] on span "Legal Keywords: Borrower" at bounding box center [875, 416] width 112 height 16
click at [278, 236] on span "[DATE] 06:16PM PT" at bounding box center [237, 242] width 81 height 11
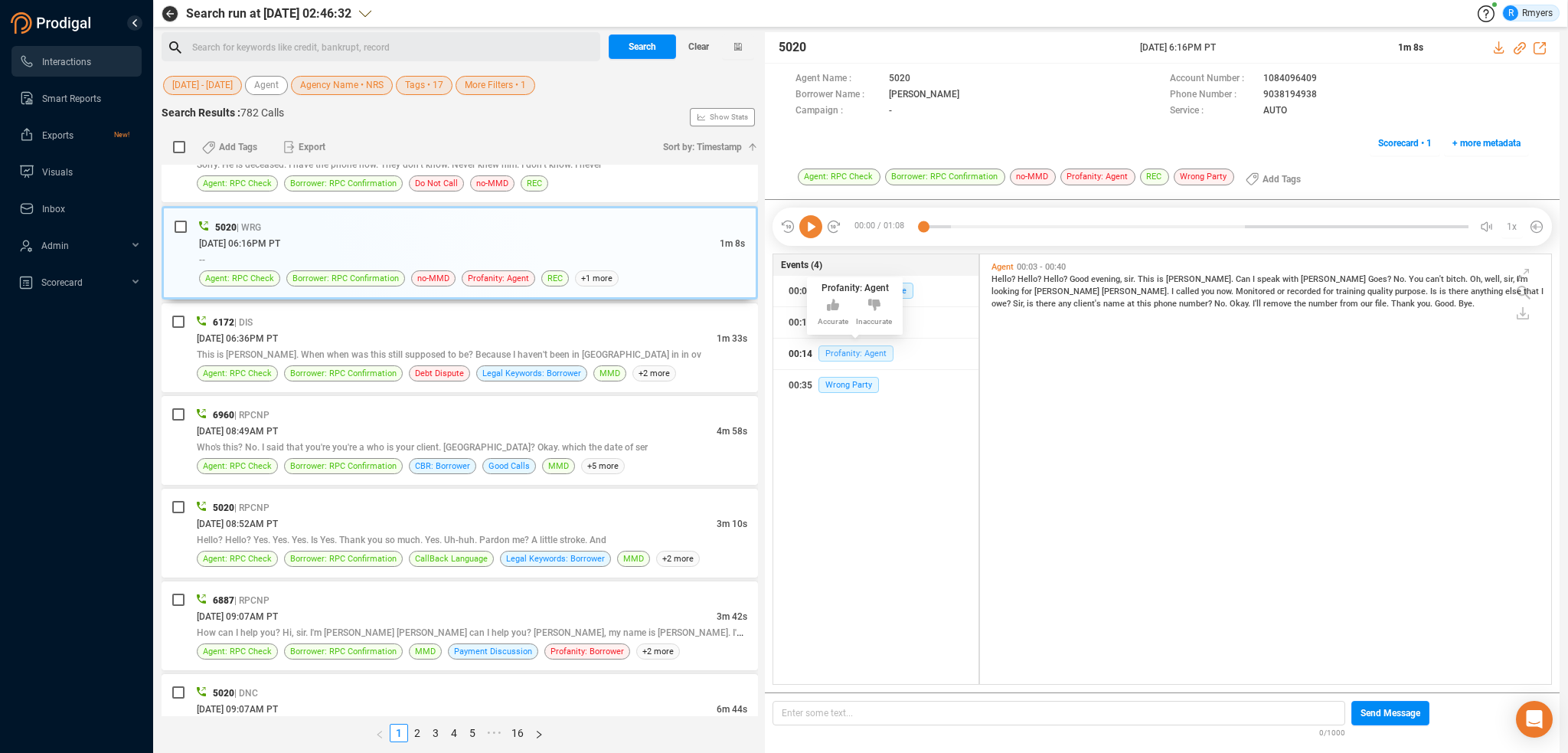
click at [836, 357] on span "Profanity: Agent" at bounding box center [856, 354] width 75 height 16
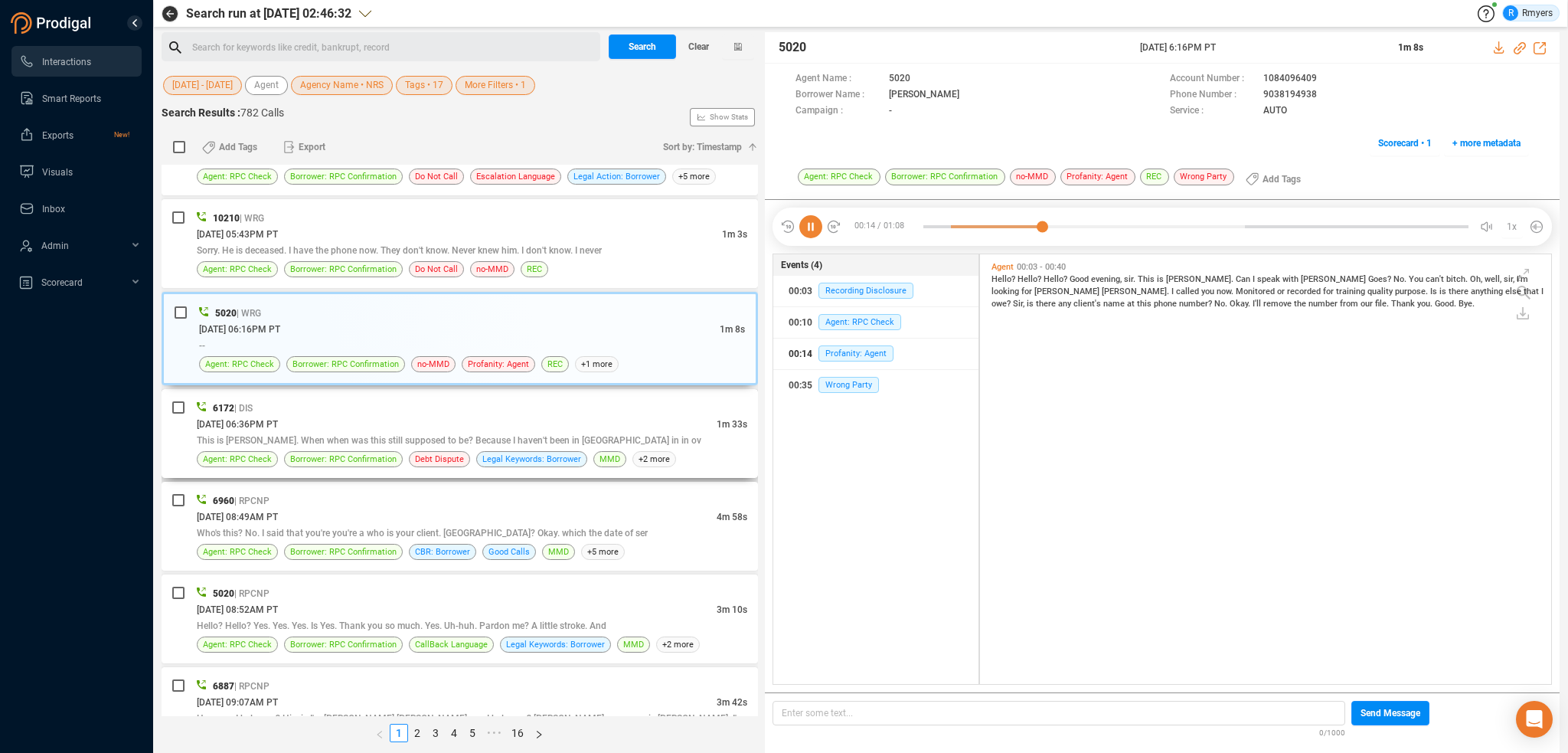
scroll to position [3218, 0]
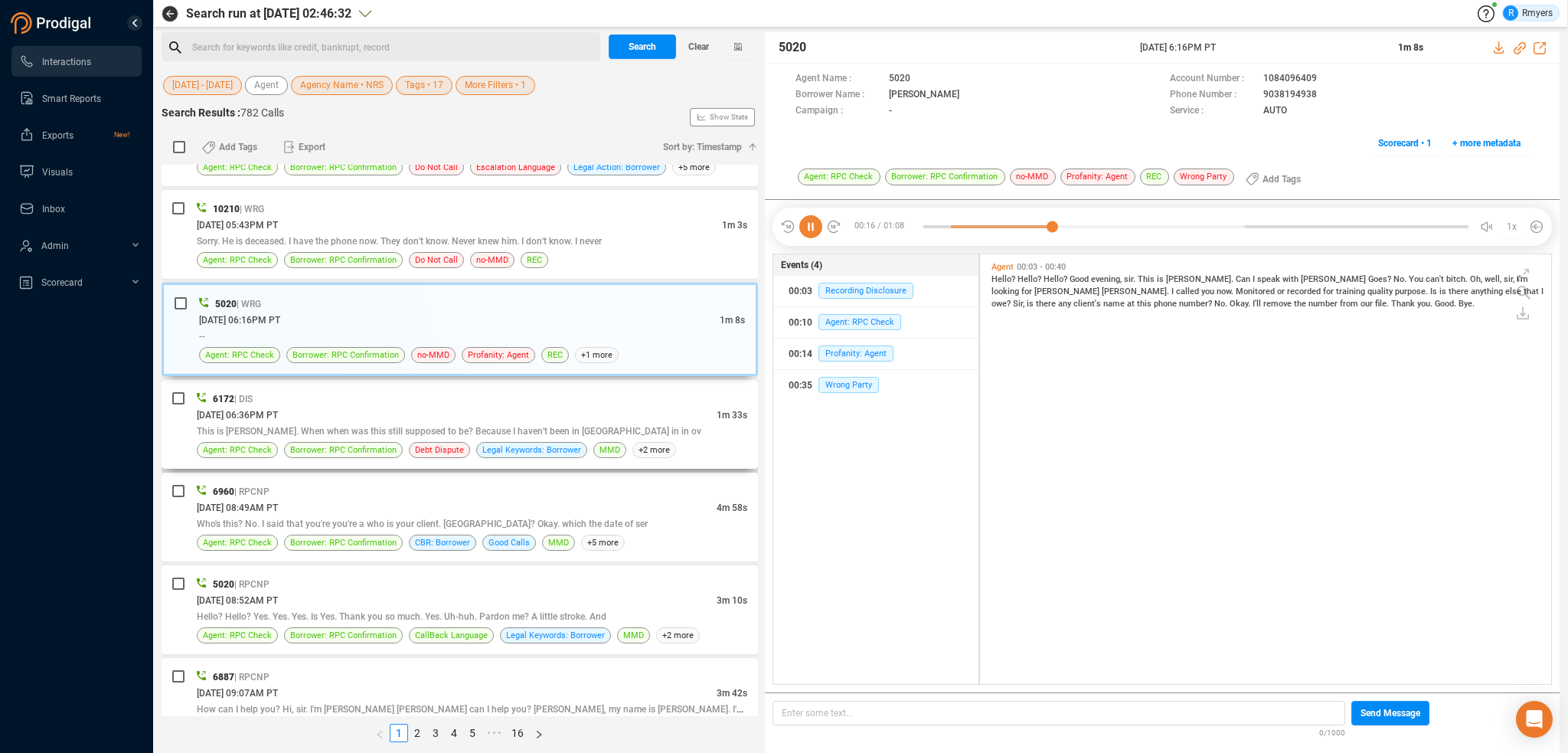
click at [383, 392] on div "6172 | DIS" at bounding box center [471, 399] width 550 height 16
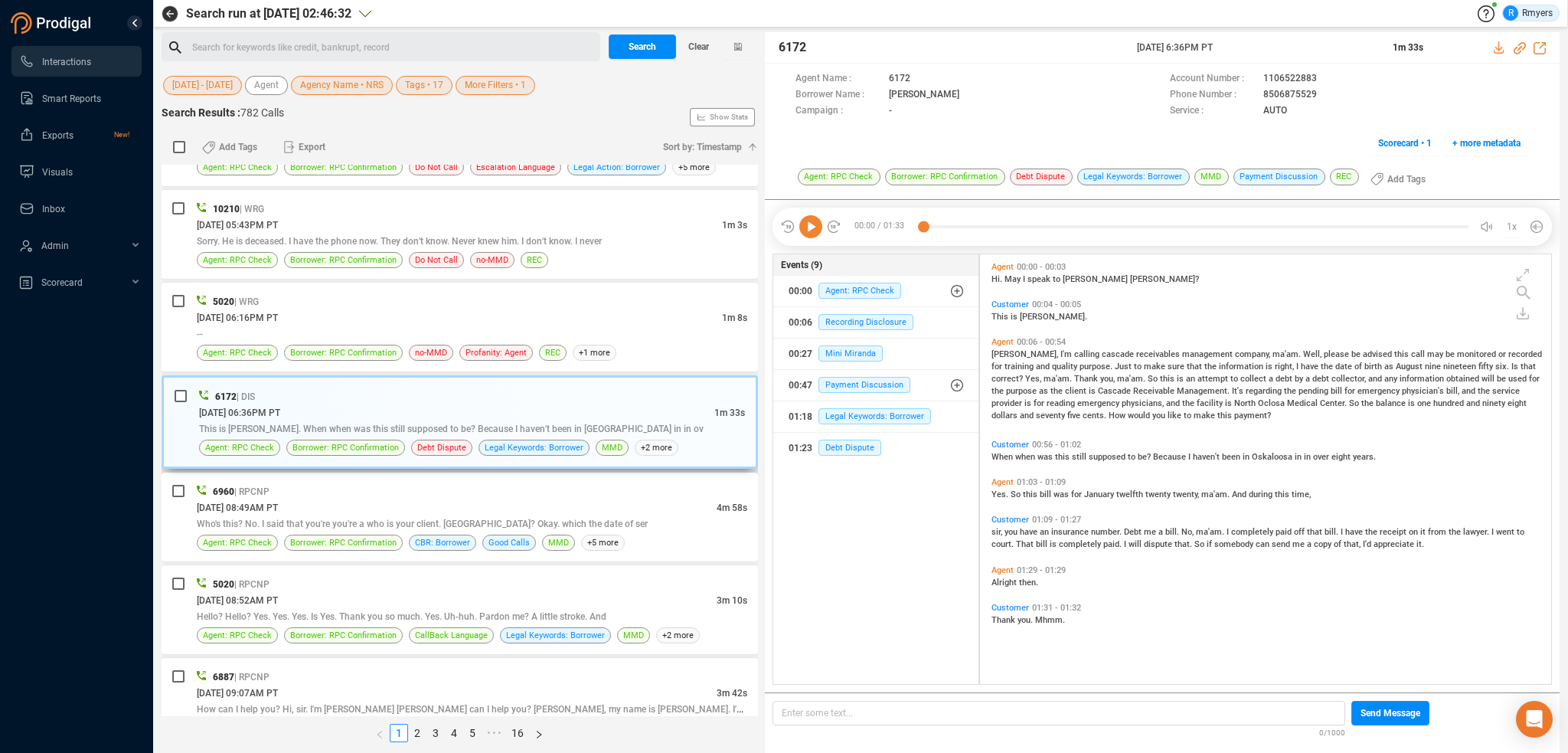
scroll to position [426, 564]
click at [474, 310] on div "[DATE] 06:16PM PT" at bounding box center [459, 318] width 526 height 16
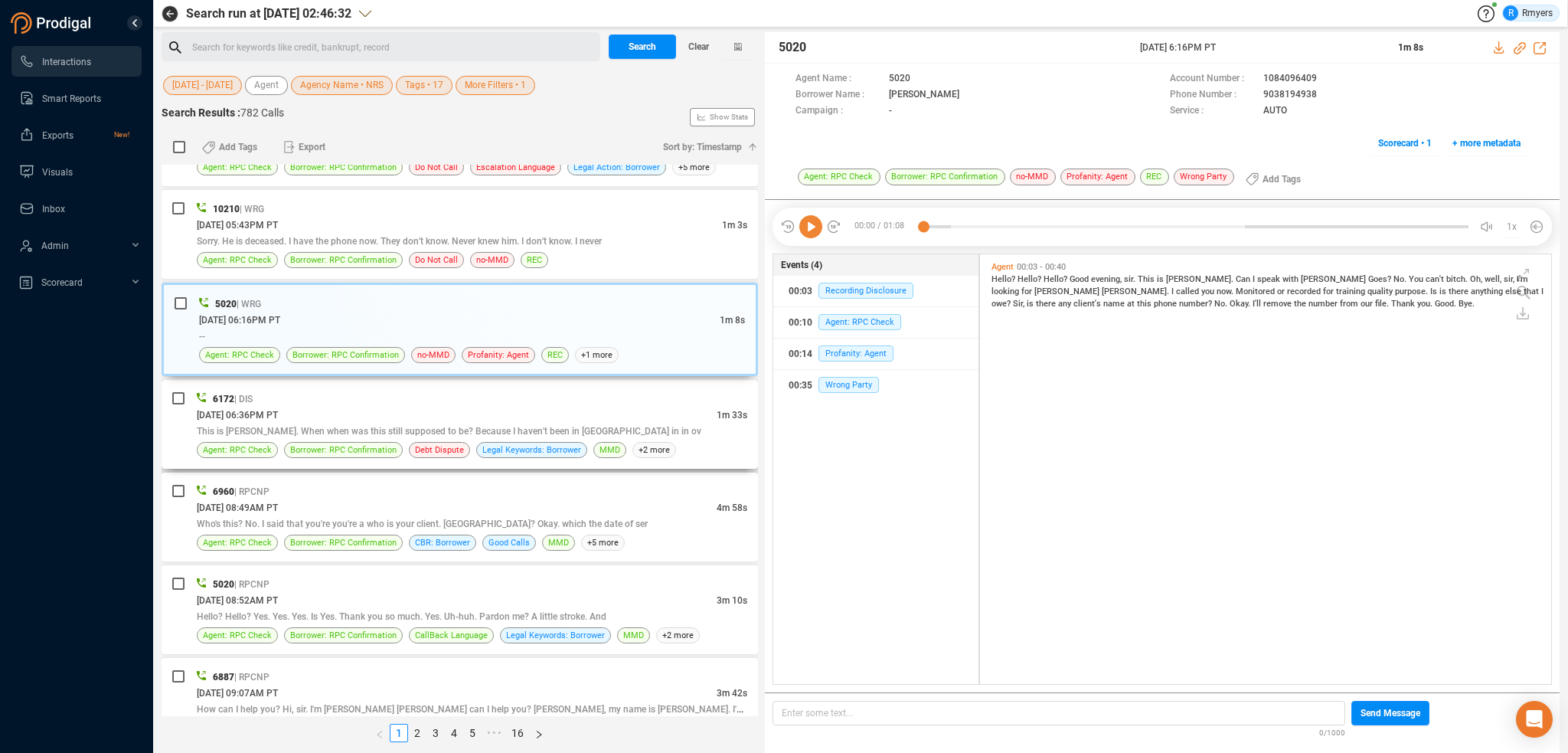
click at [516, 406] on div "[DATE] 06:36PM PT" at bounding box center [456, 415] width 520 height 16
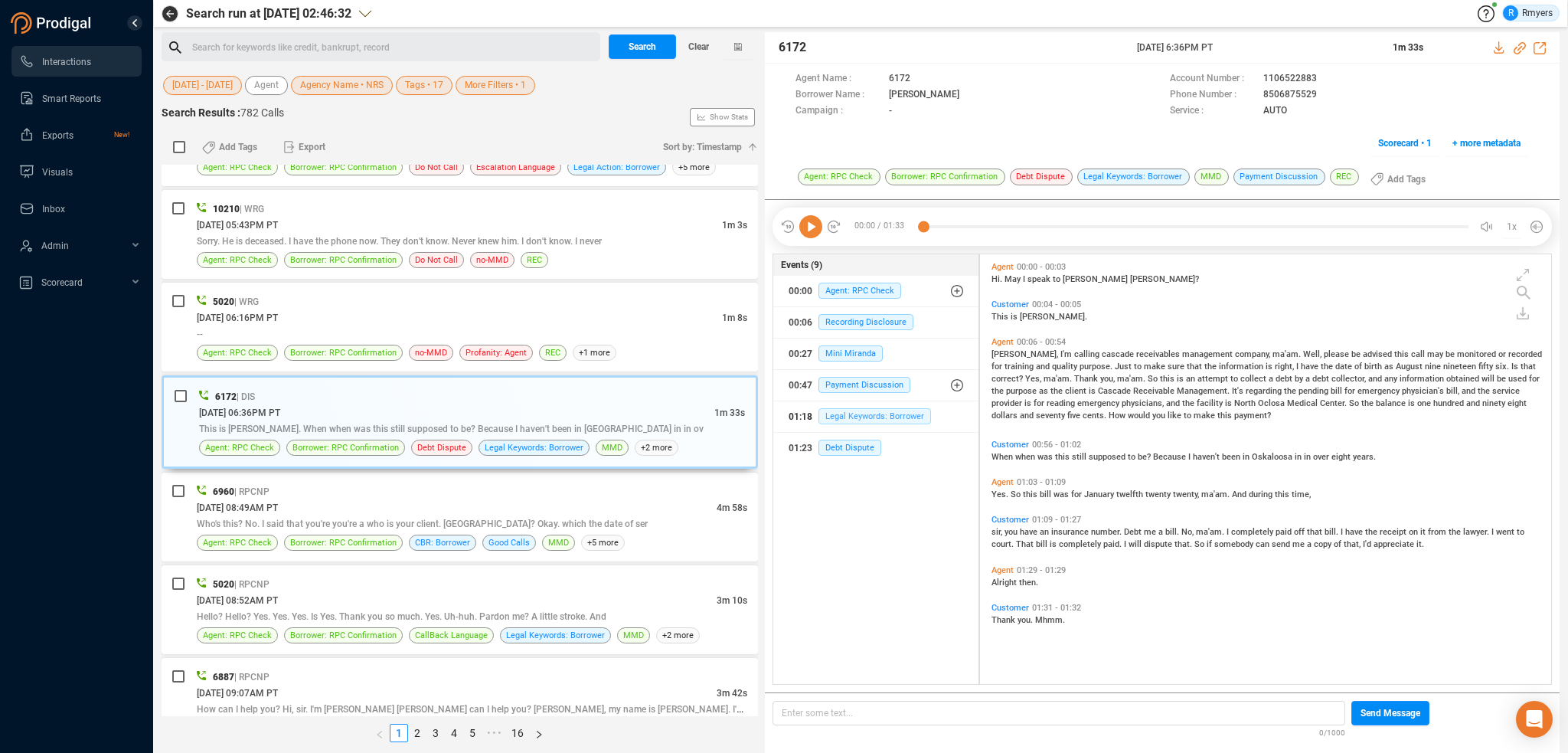
click at [851, 415] on span "Legal Keywords: Borrower" at bounding box center [875, 416] width 112 height 16
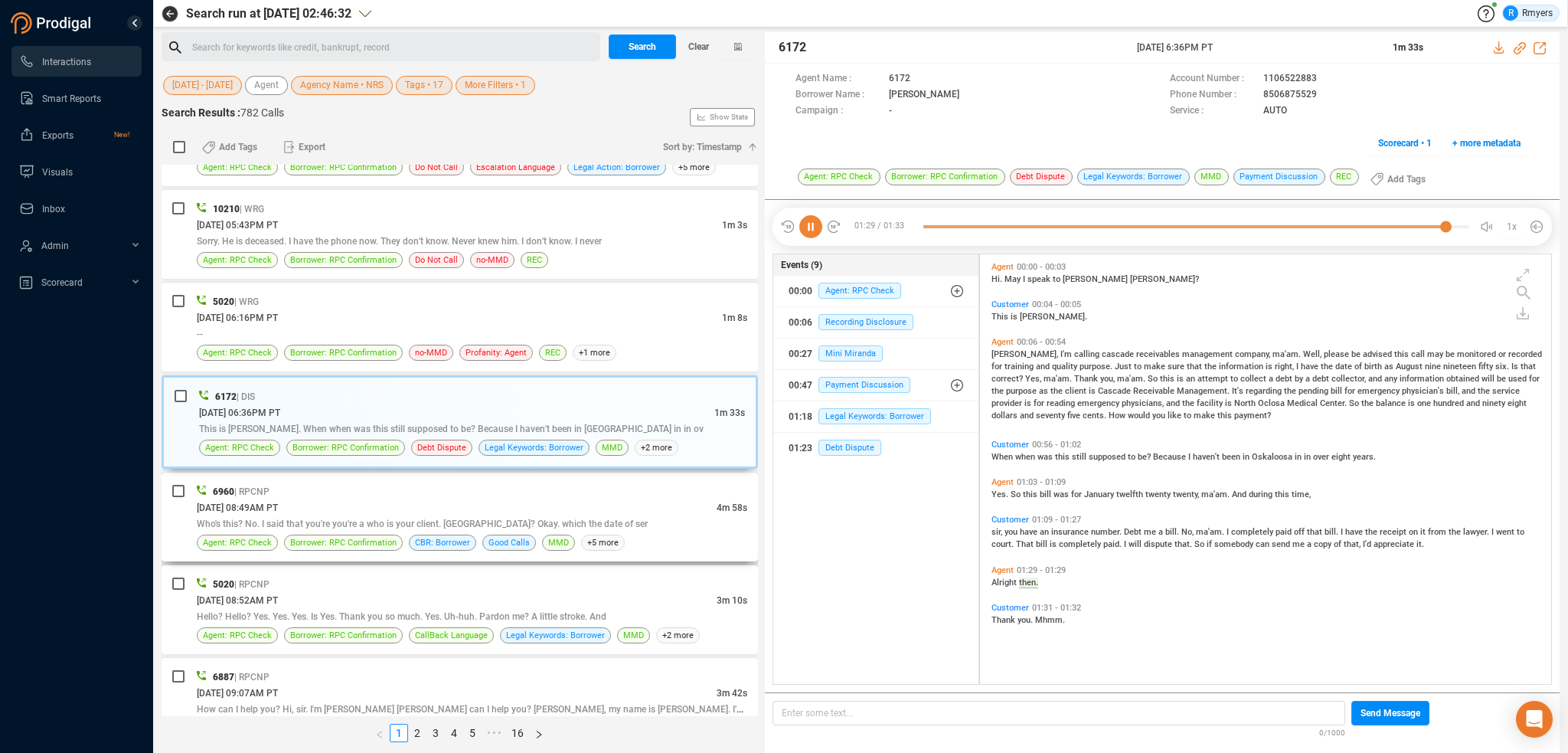
click at [328, 500] on div "[DATE] 08:49AM PT" at bounding box center [456, 508] width 520 height 16
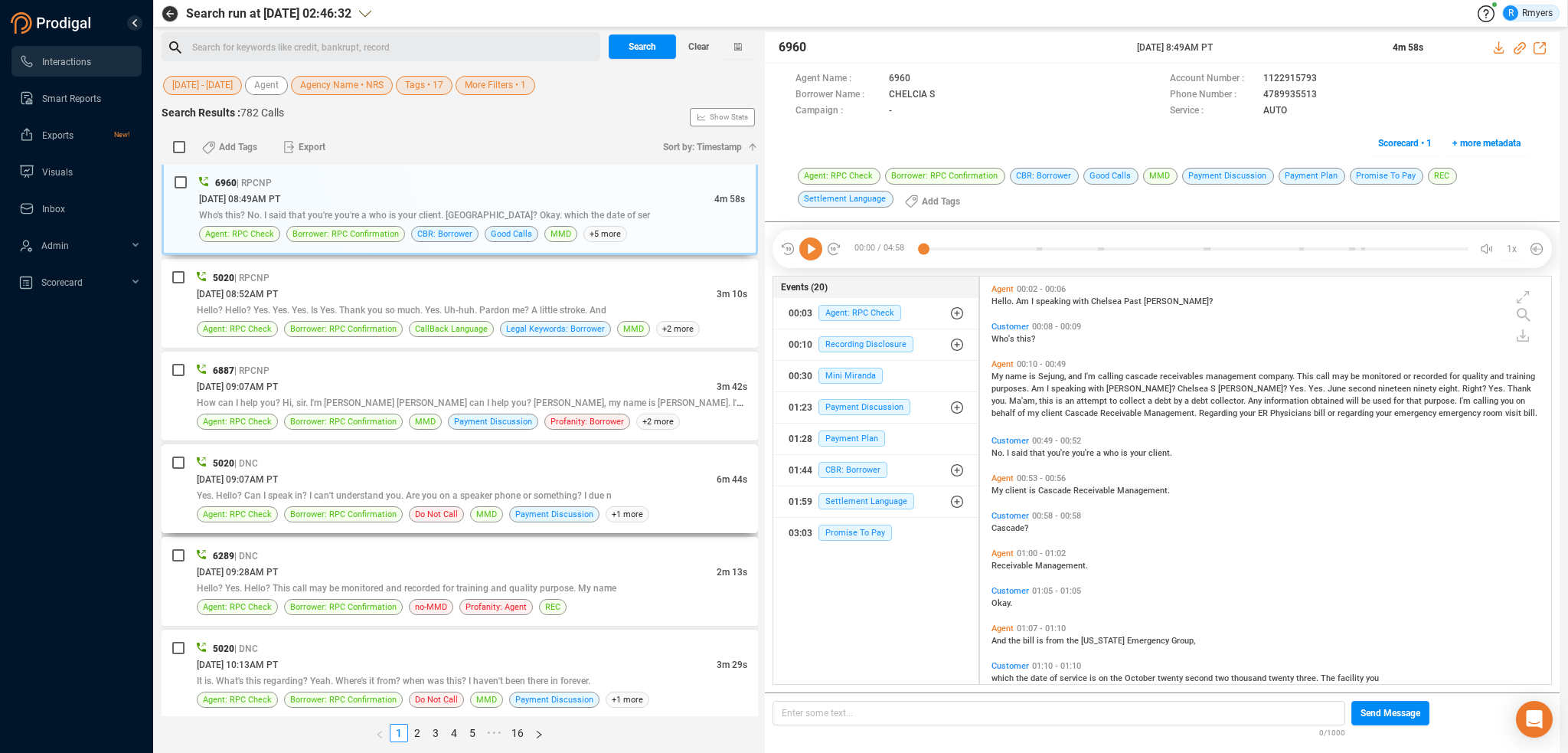
scroll to position [3448, 0]
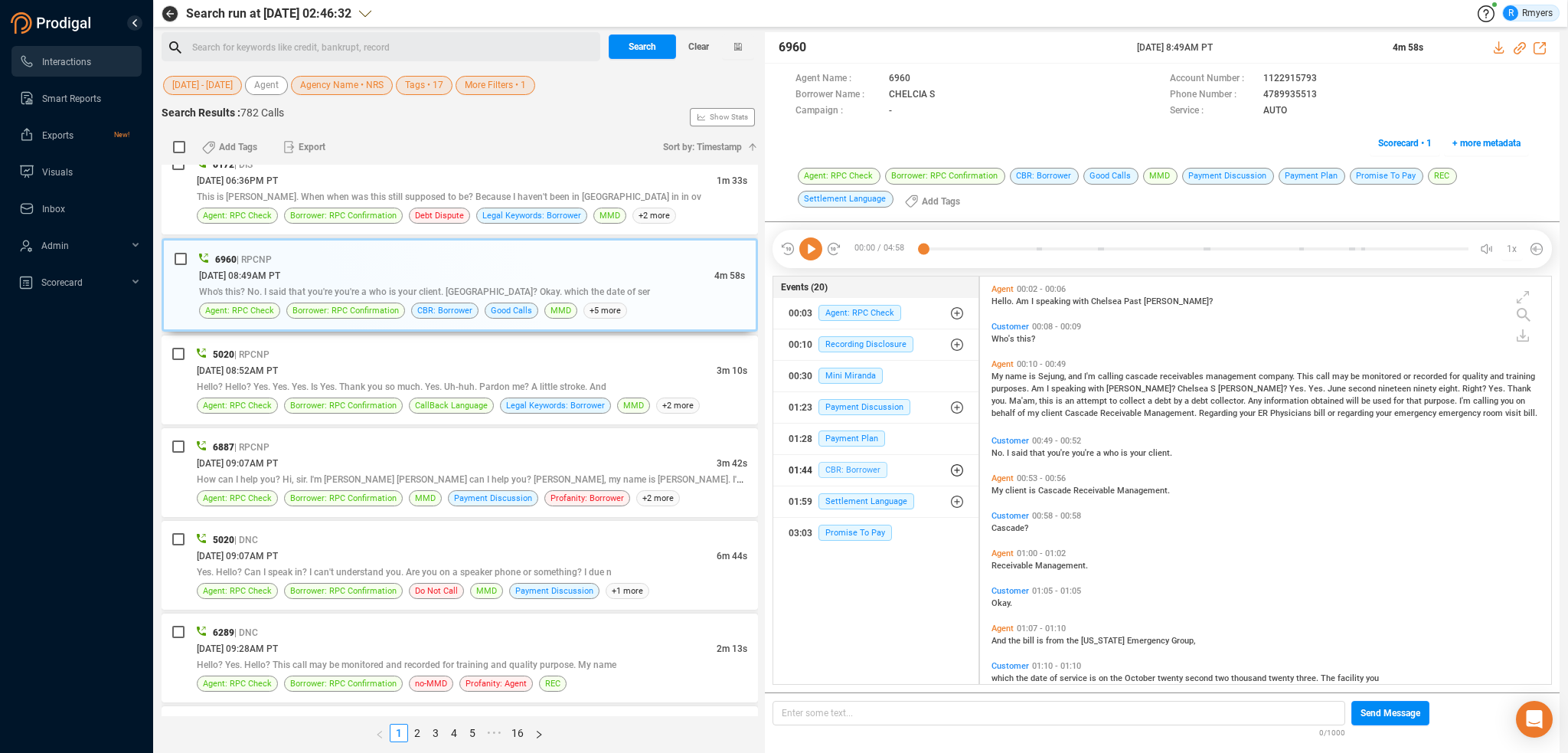
click at [840, 466] on span "CBR: Borrower" at bounding box center [853, 470] width 69 height 16
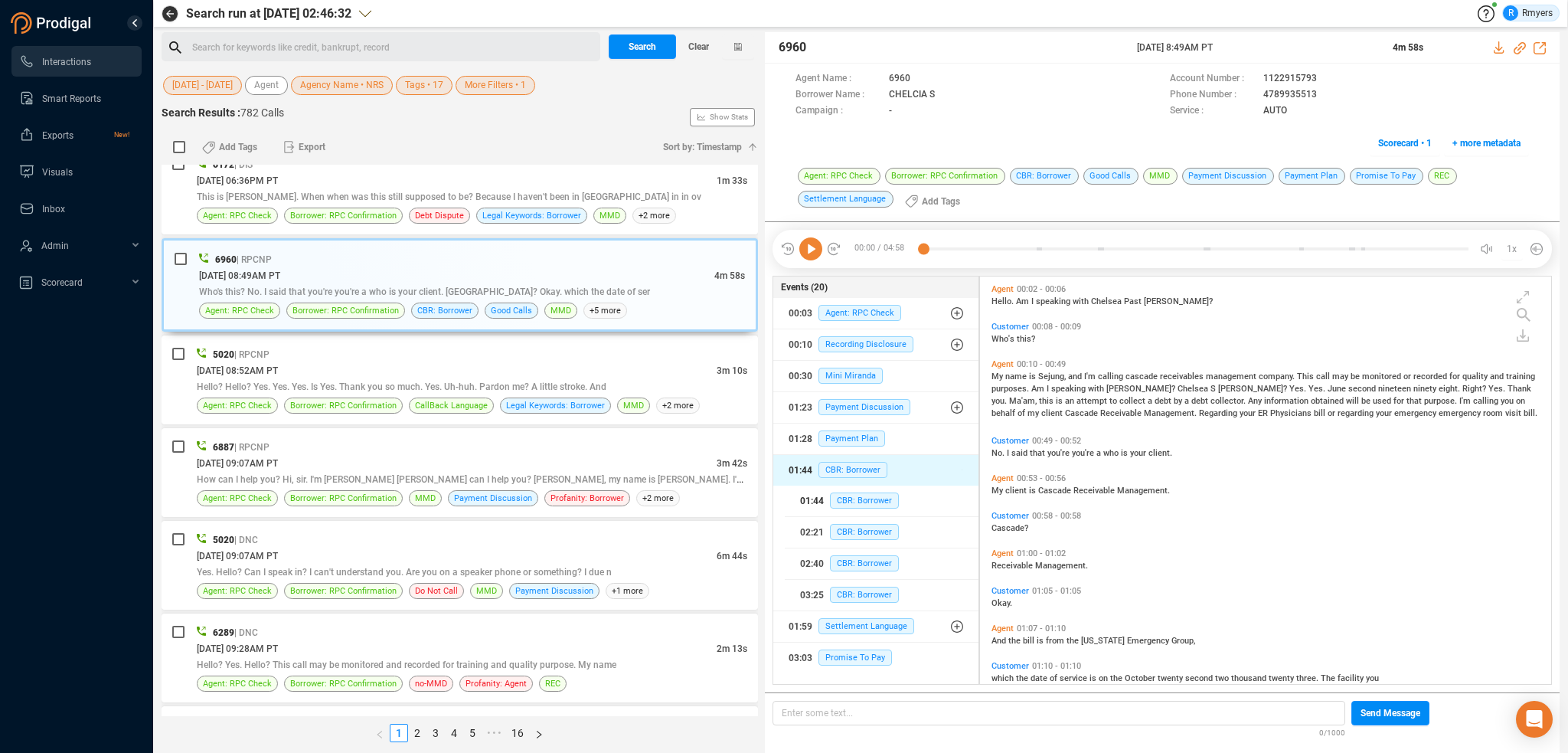
click at [847, 499] on span "CBR: Borrower" at bounding box center [864, 500] width 69 height 16
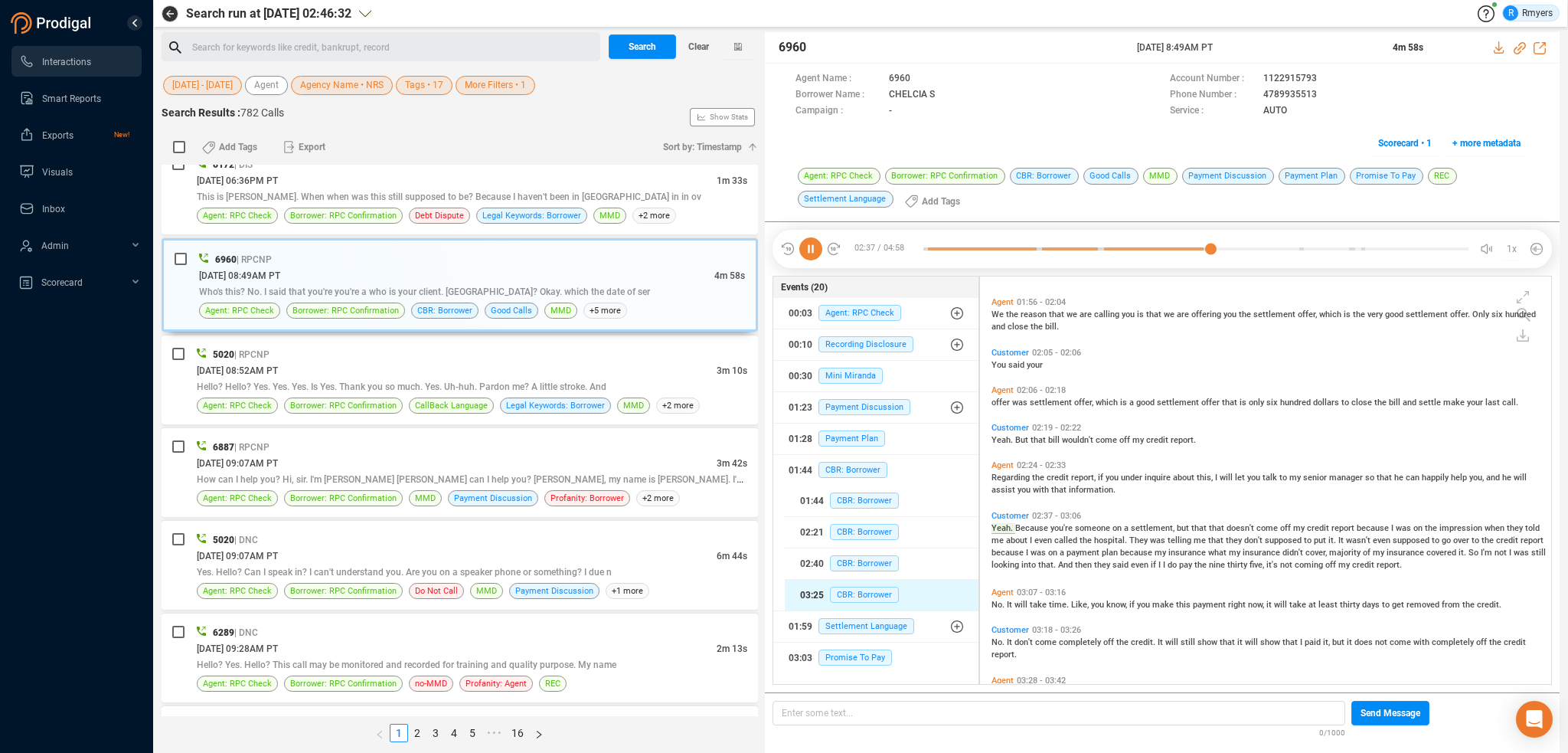
scroll to position [640, 0]
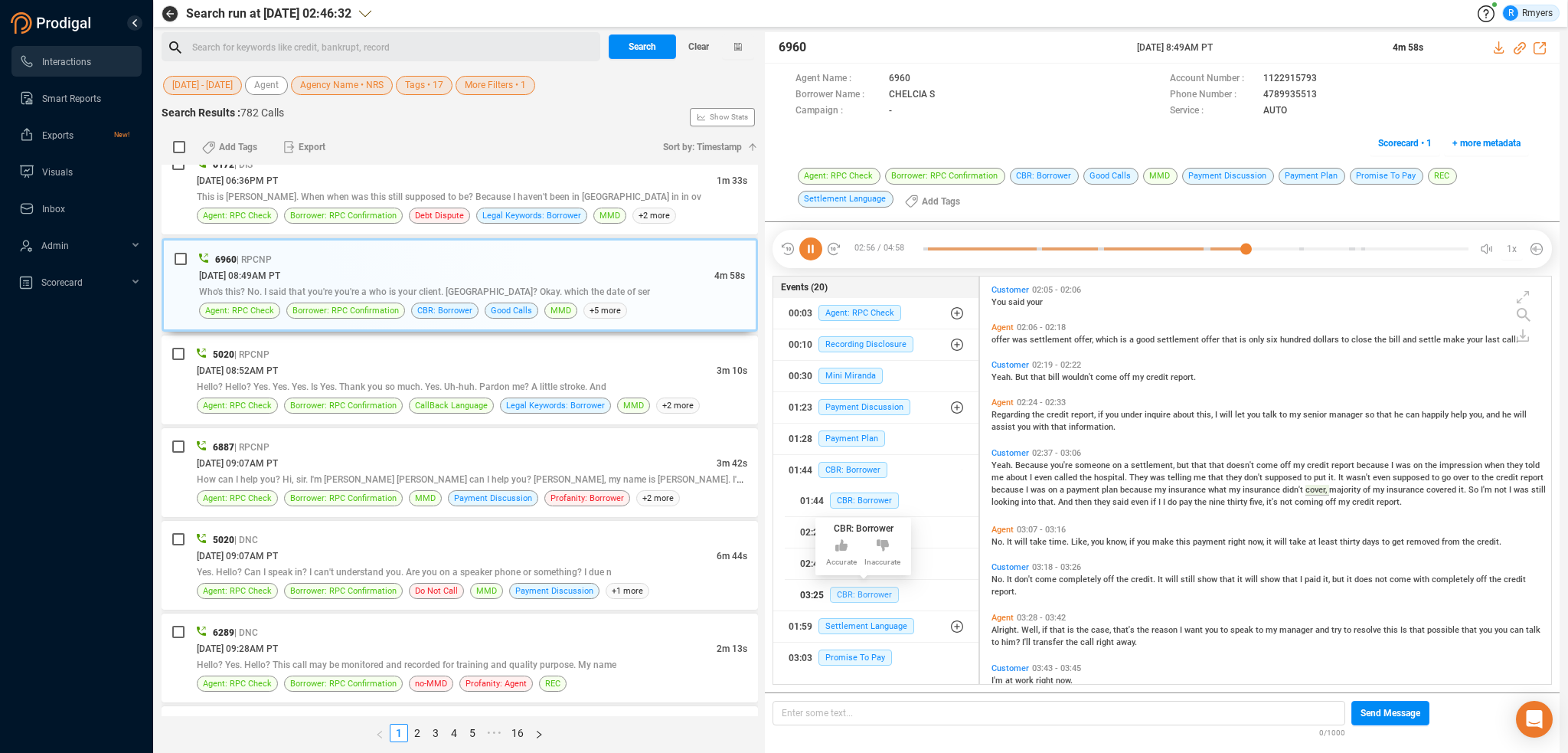
click at [862, 592] on span "CBR: Borrower" at bounding box center [864, 595] width 69 height 16
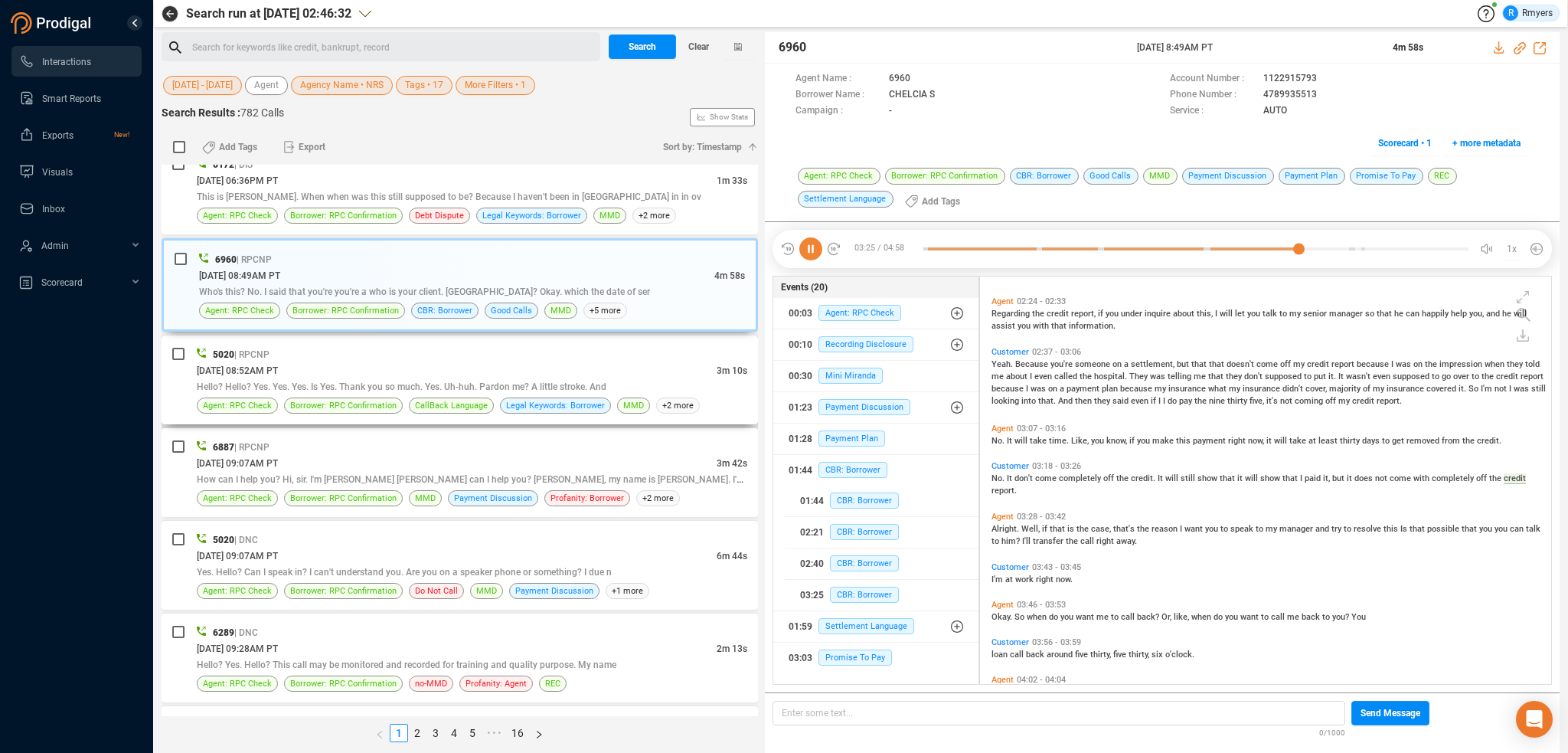
click at [424, 364] on div "[DATE] 08:52AM PT" at bounding box center [456, 370] width 520 height 16
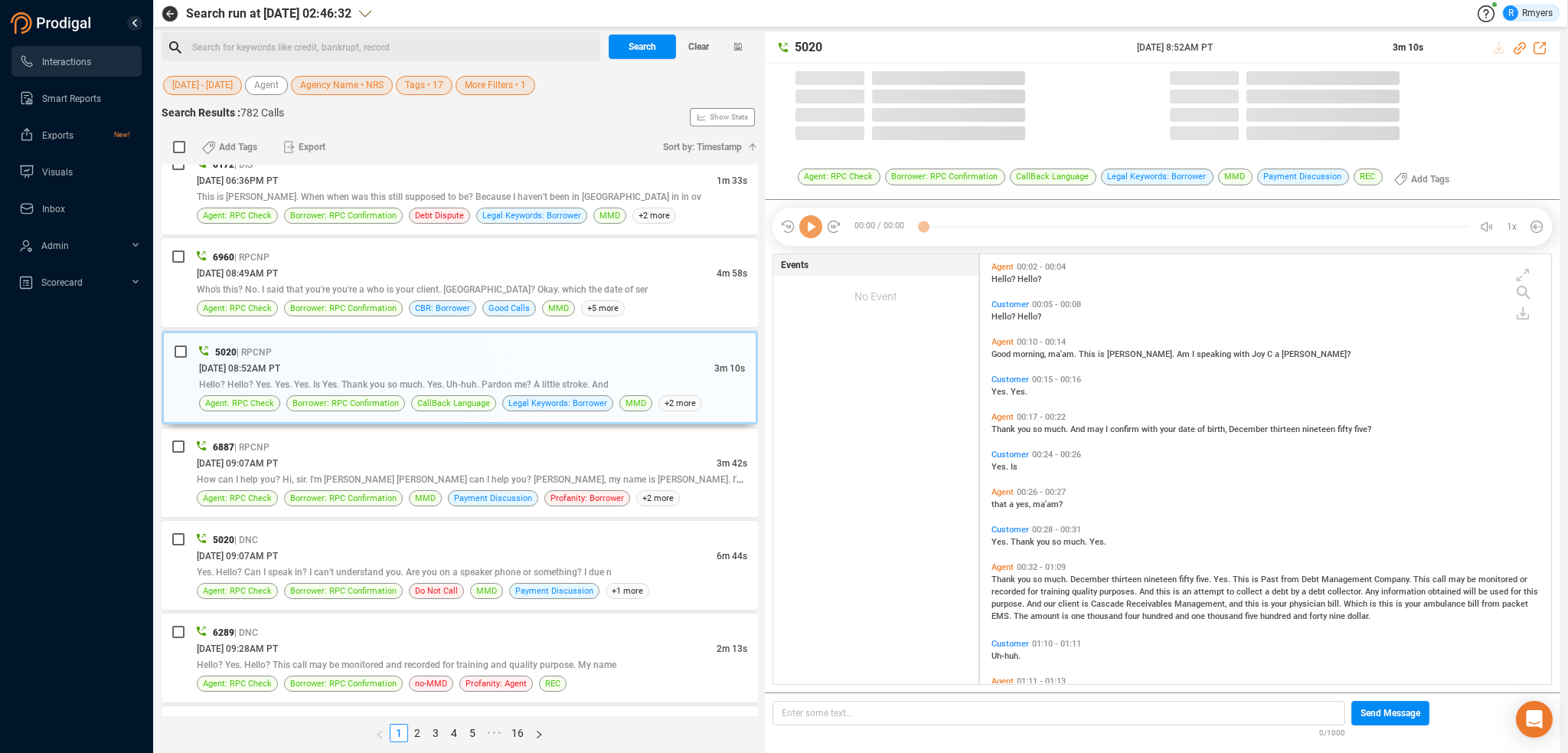
scroll to position [426, 564]
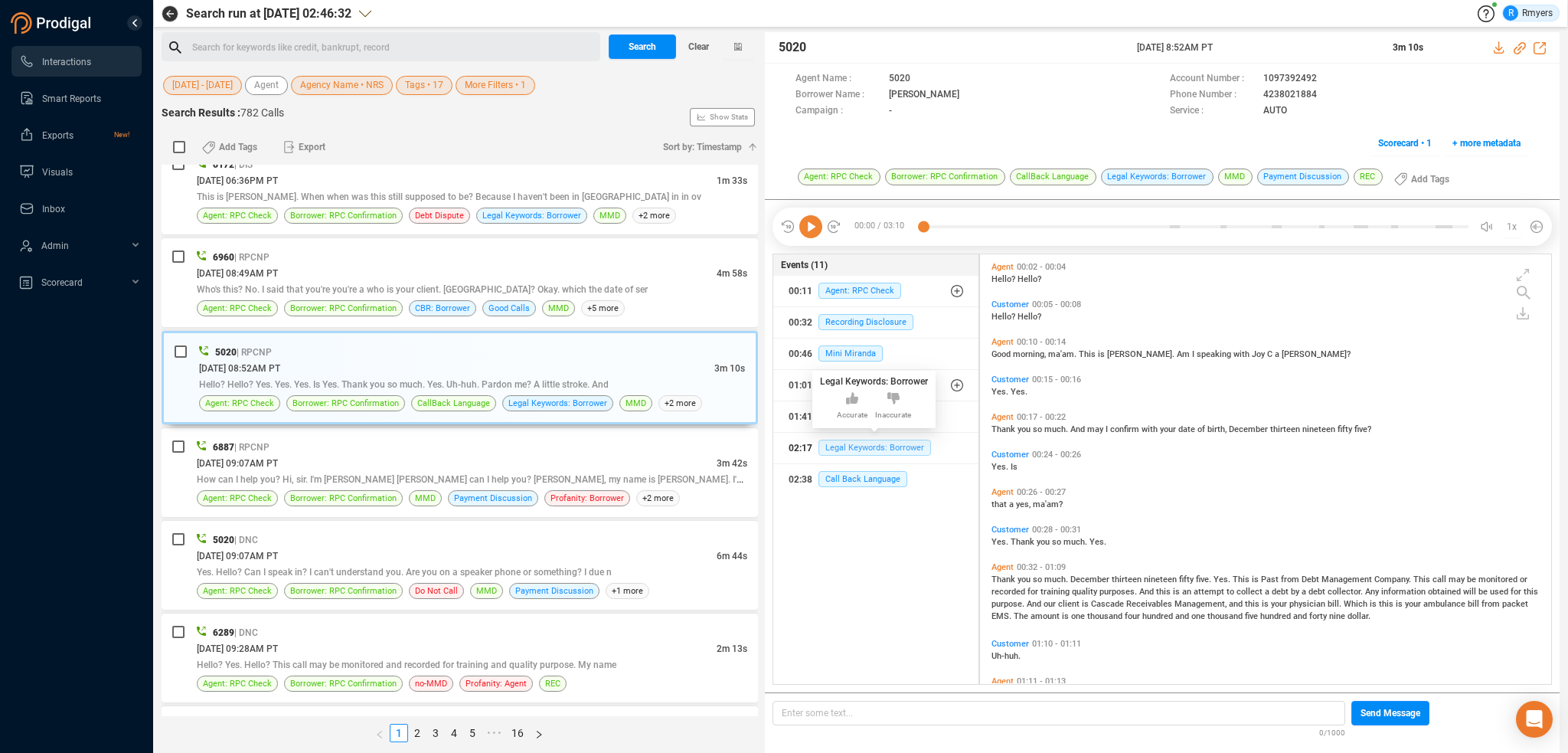
click at [851, 451] on span "Legal Keywords: Borrower" at bounding box center [875, 448] width 112 height 16
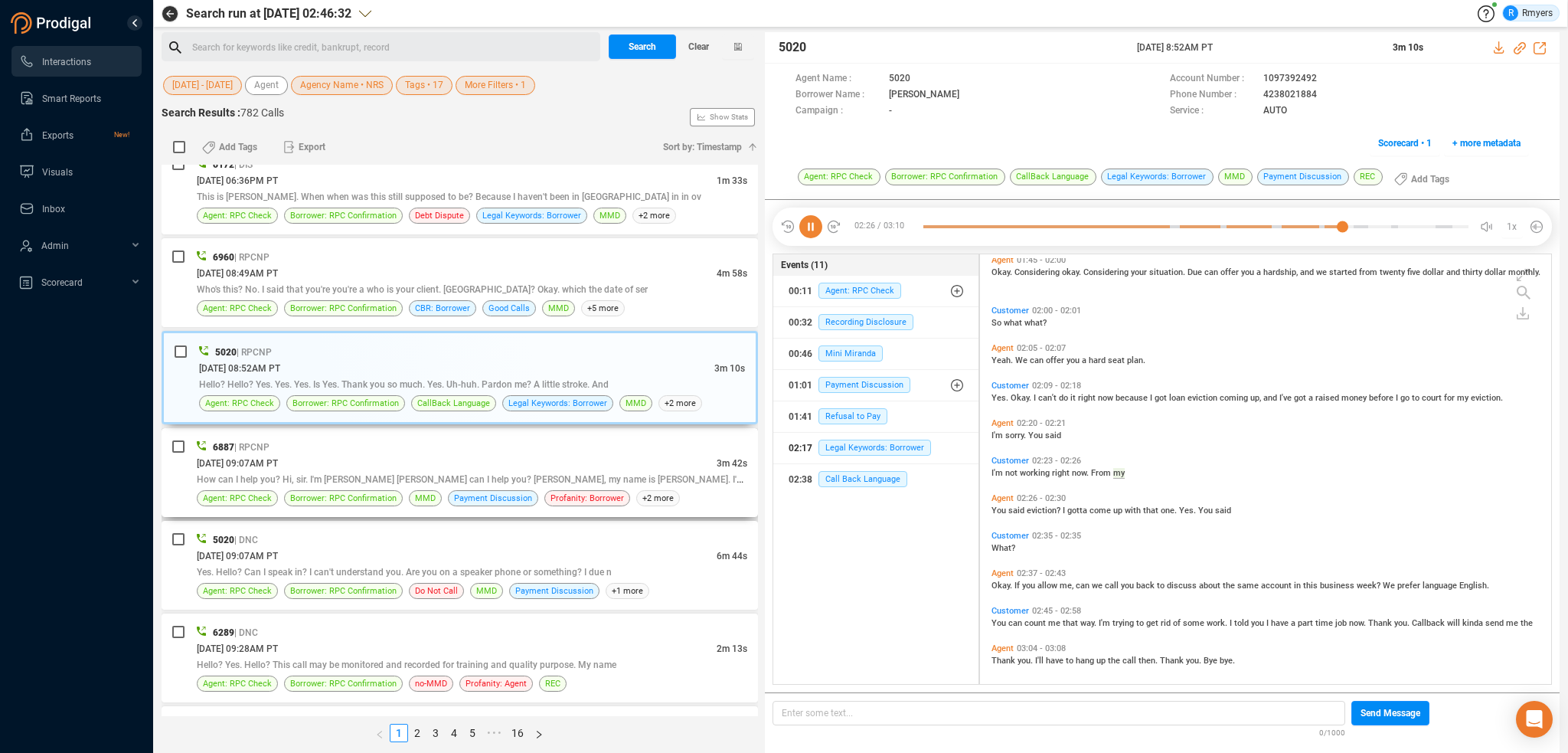
scroll to position [589, 0]
click at [440, 455] on div "[DATE] 09:07AM PT" at bounding box center [456, 463] width 520 height 16
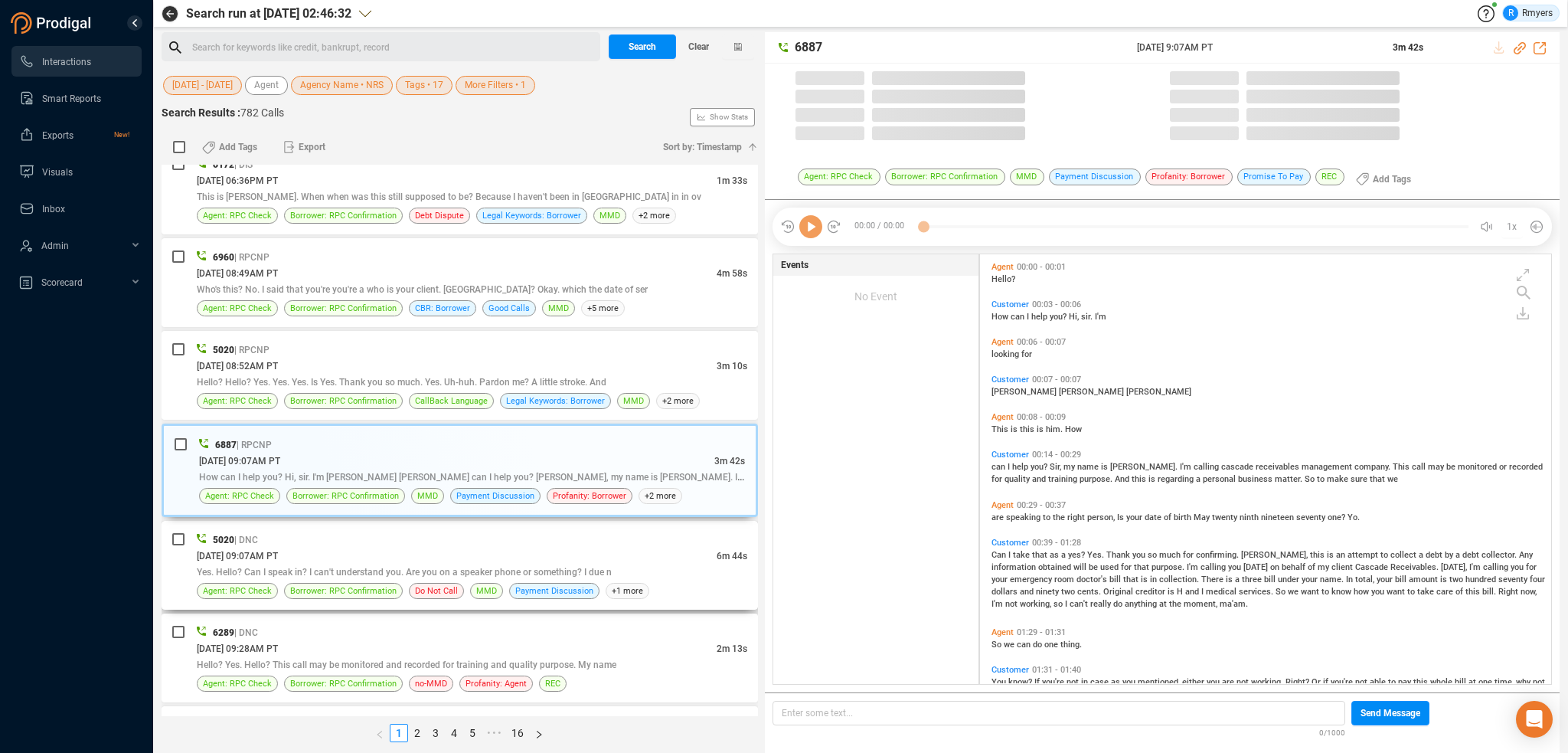
scroll to position [426, 564]
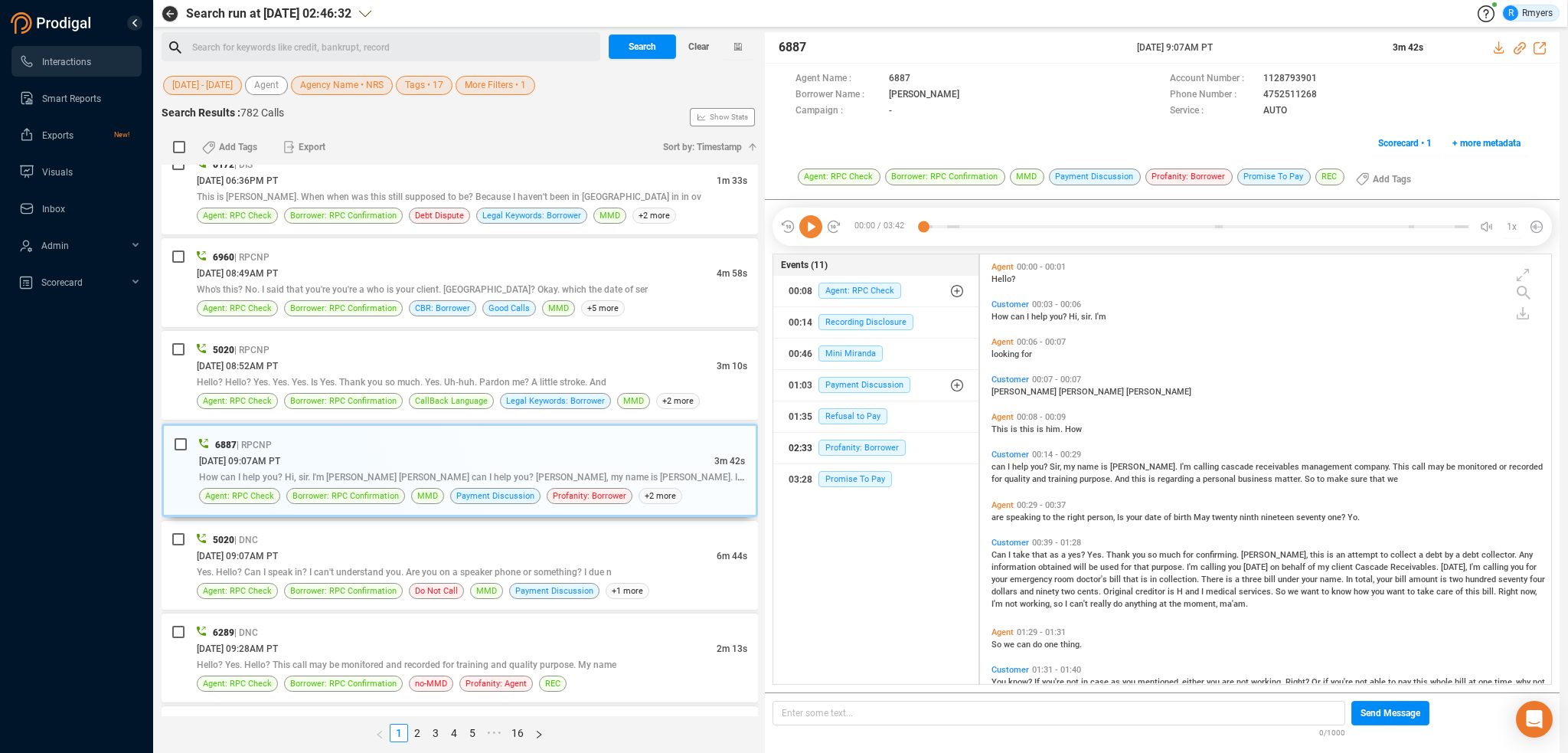
click at [842, 437] on div "02:33 Profanity: Borrower" at bounding box center [876, 448] width 175 height 24
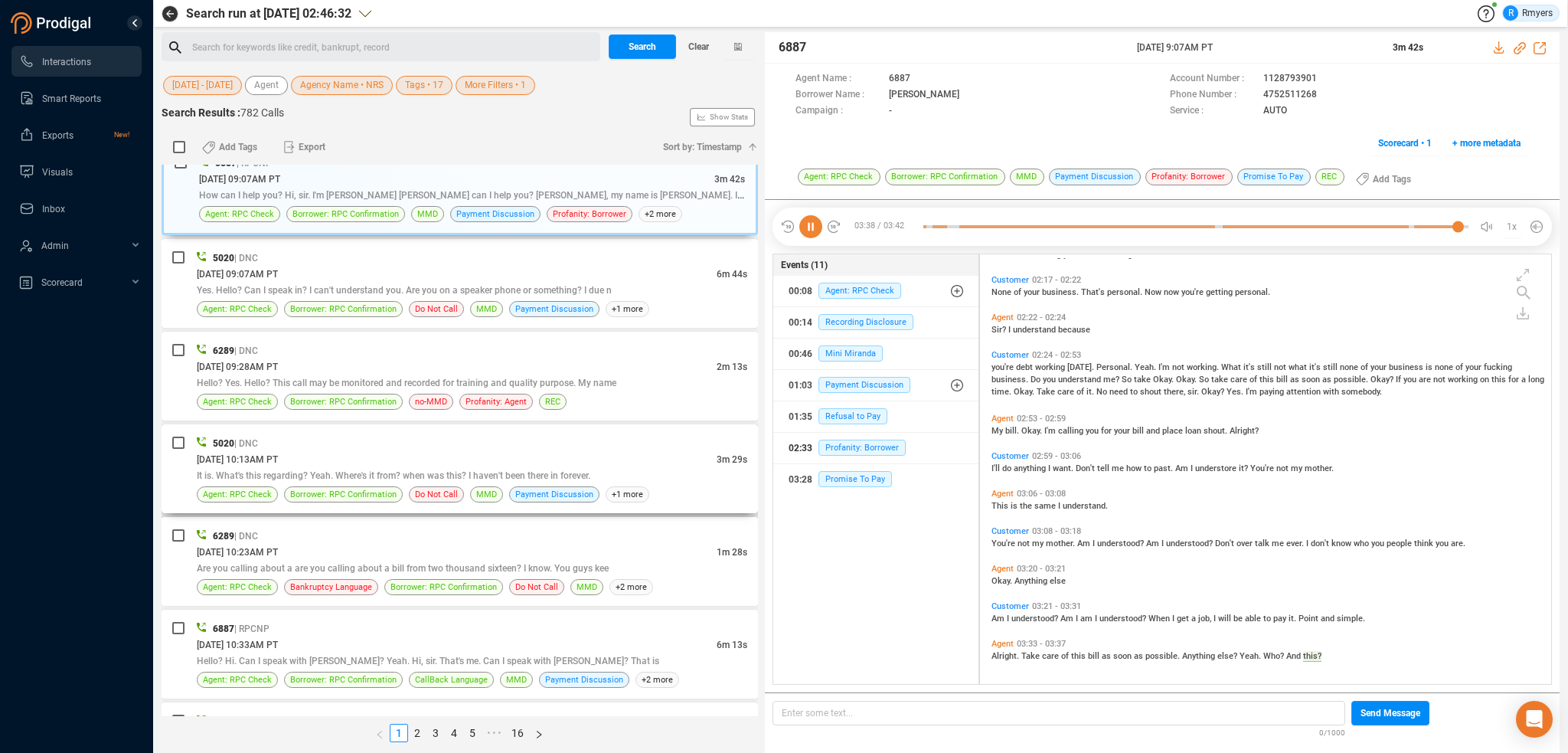
scroll to position [3754, 0]
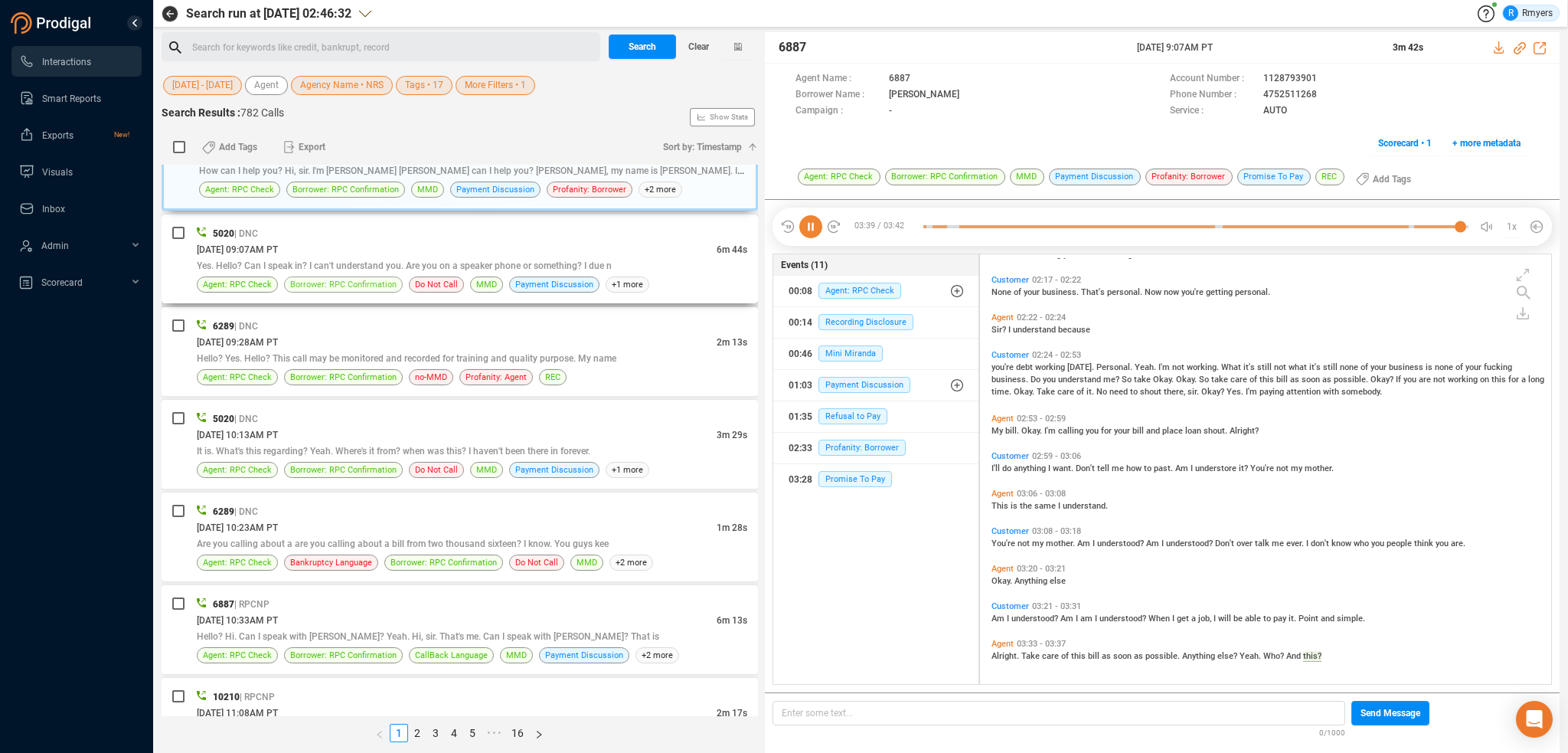
click at [376, 277] on span "Borrower: RPC Confirmation" at bounding box center [344, 284] width 107 height 14
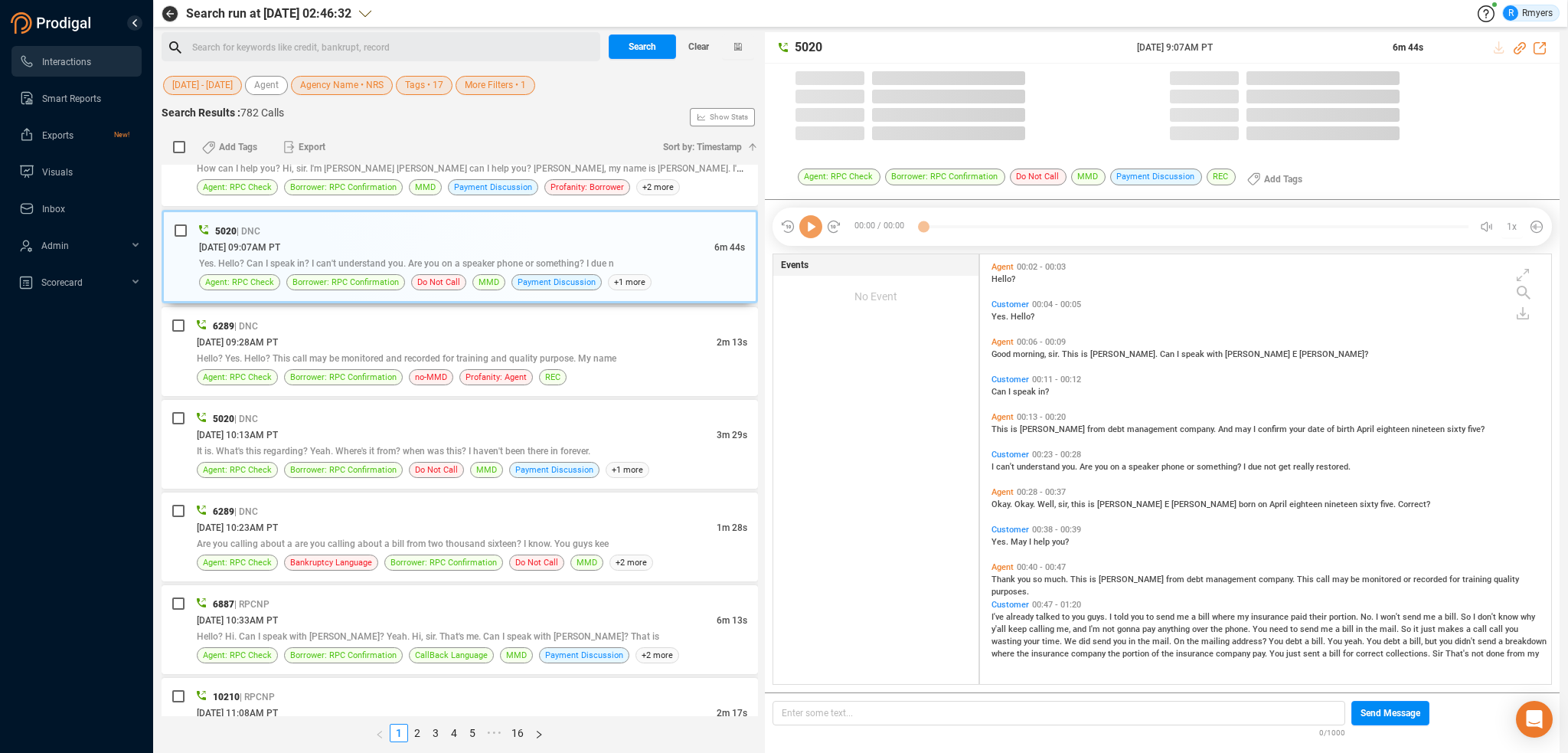
scroll to position [426, 564]
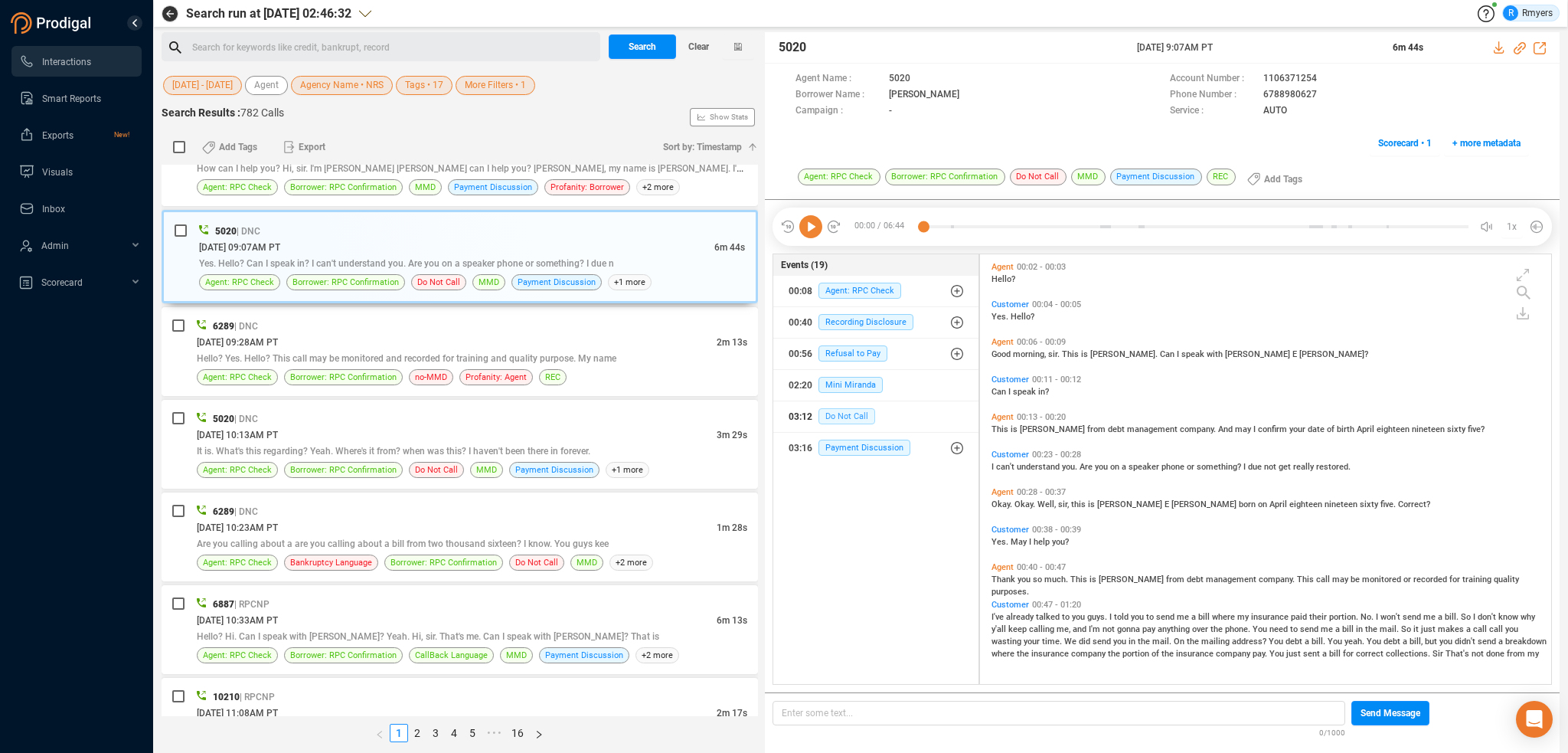
click at [841, 413] on span "Do Not Call" at bounding box center [847, 416] width 57 height 16
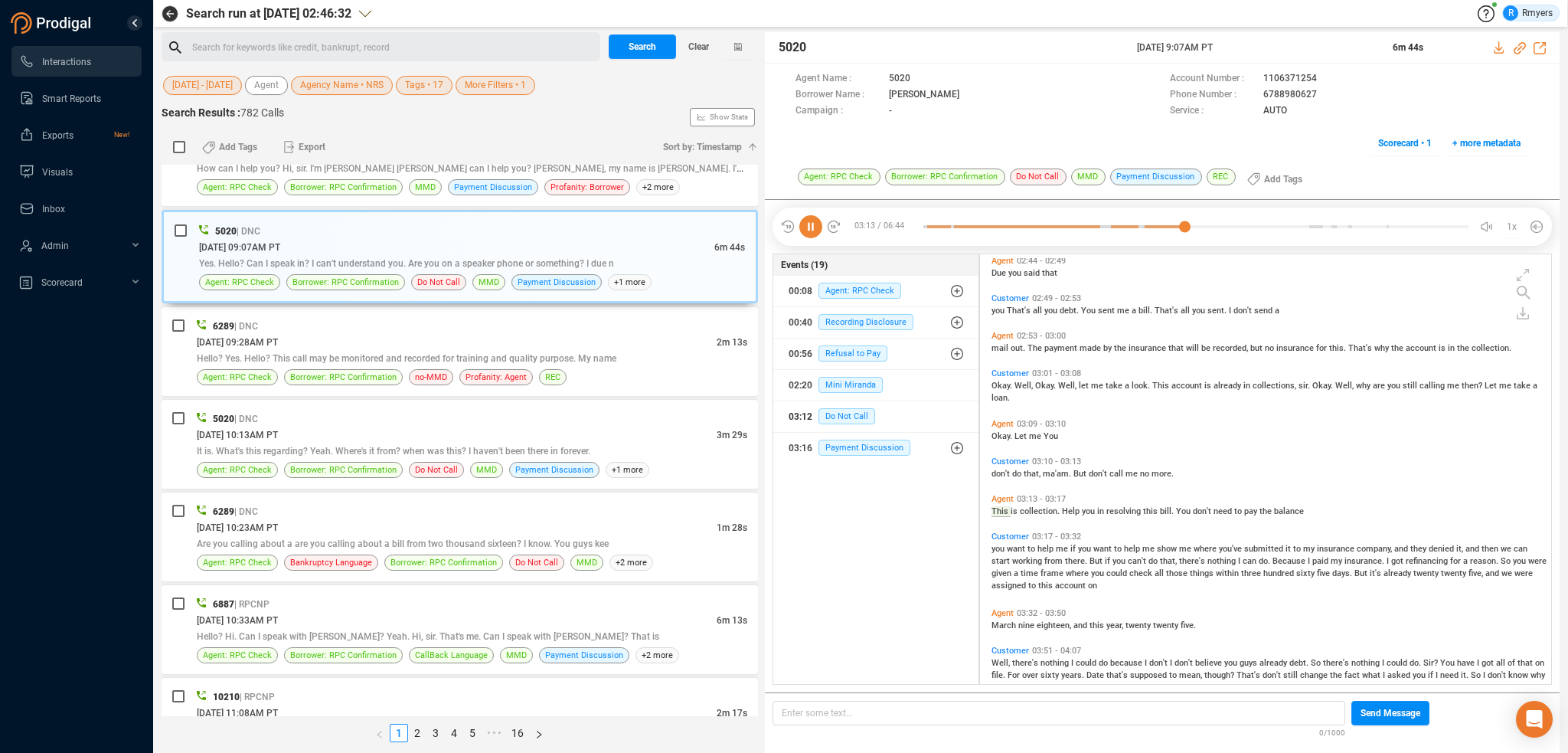
scroll to position [900, 0]
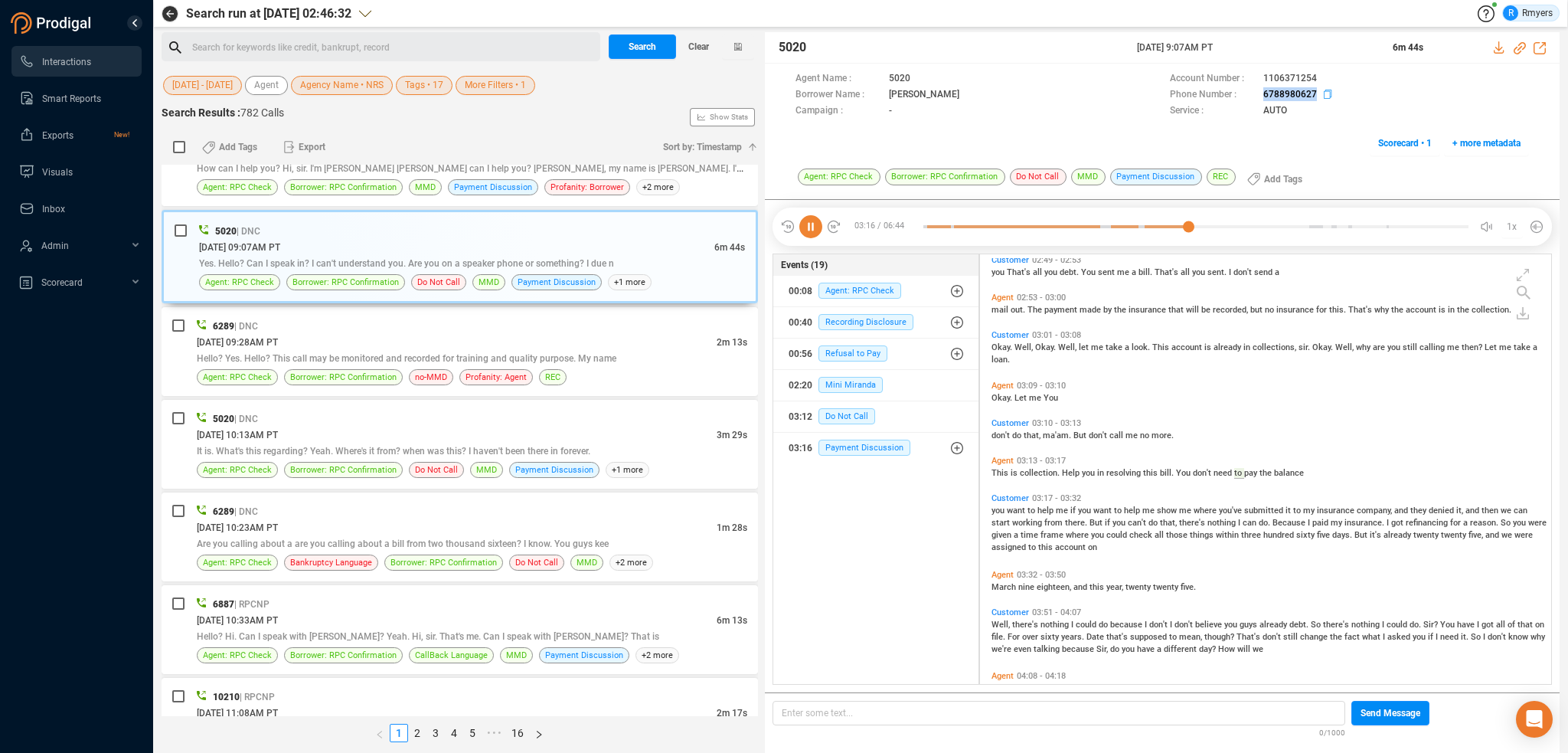
drag, startPoint x: 1259, startPoint y: 93, endPoint x: 1314, endPoint y: 96, distance: 55.1
click at [1314, 96] on div "Phone Number : [PHONE_NUMBER]" at bounding box center [1349, 95] width 359 height 16
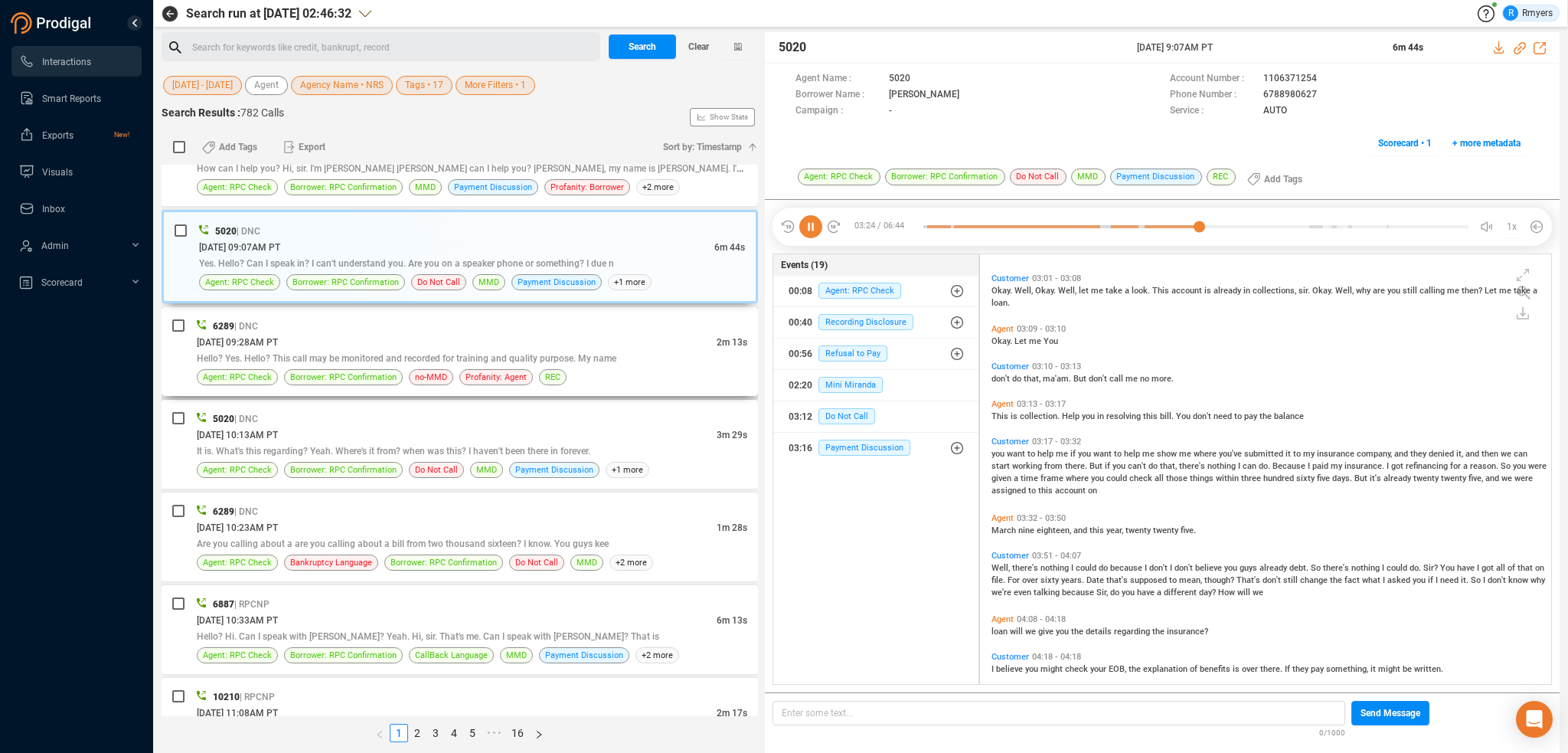
click at [401, 353] on span "Hello? Yes. Hello? This call may be monitored and recorded for training and qua…" at bounding box center [406, 358] width 420 height 11
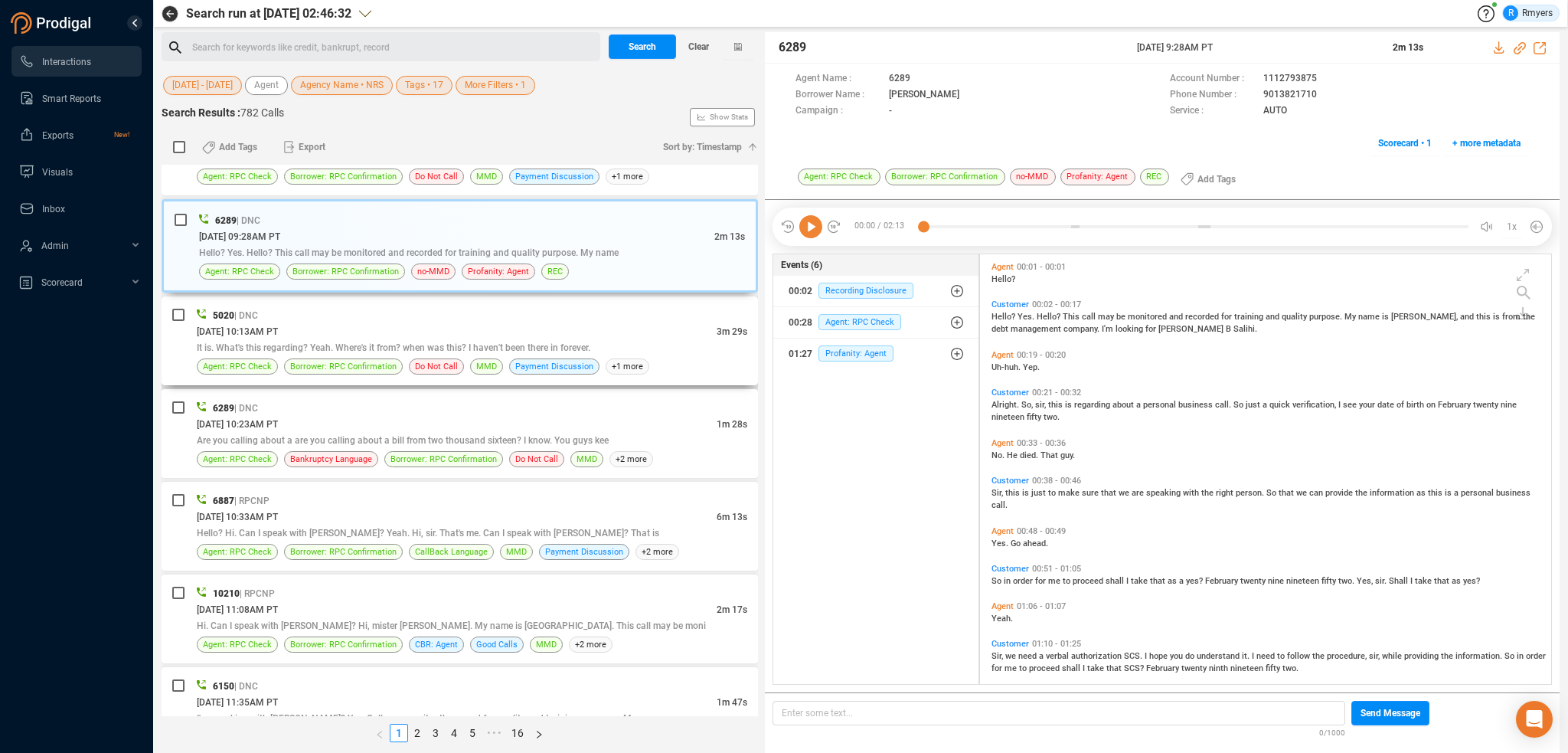
scroll to position [3831, 0]
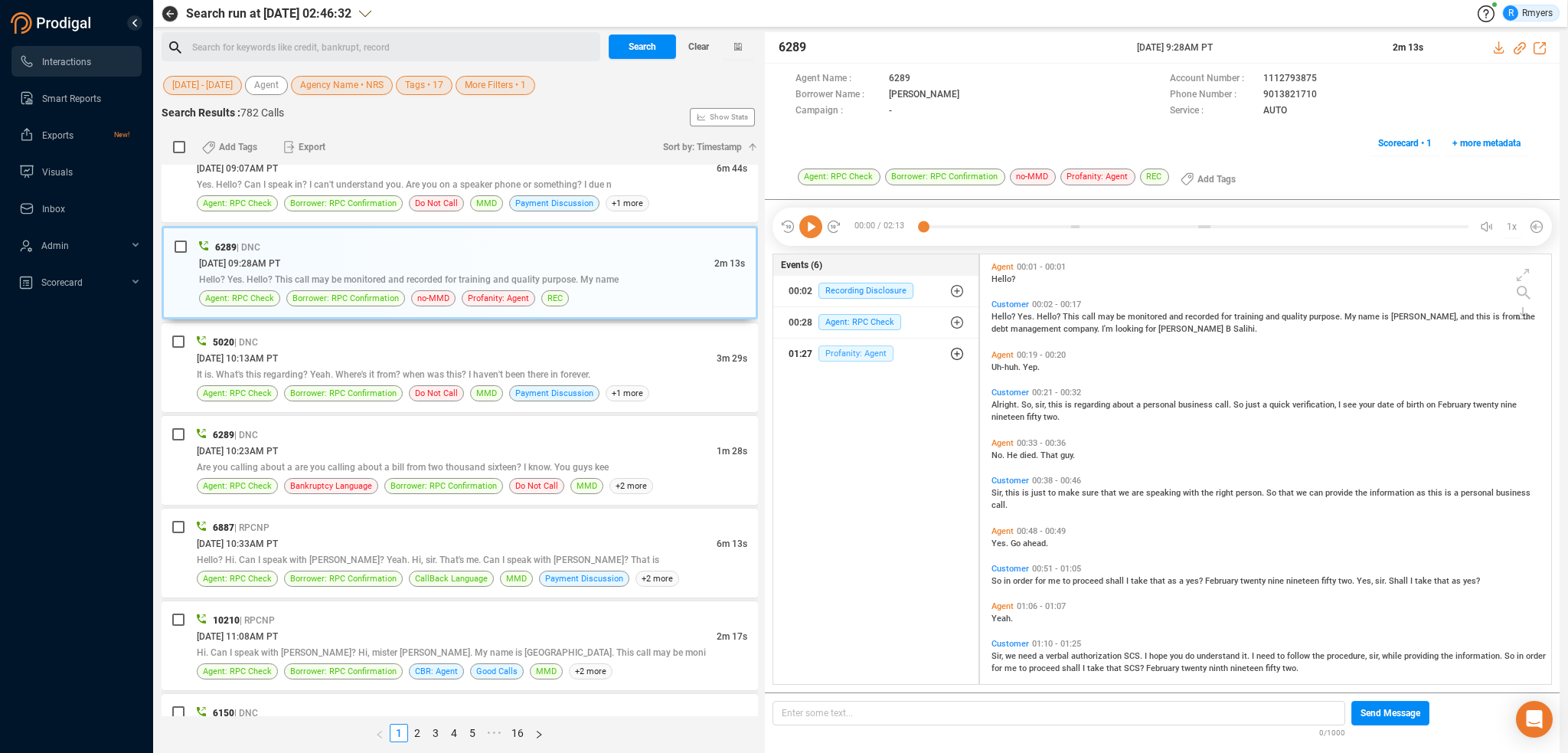
click at [864, 355] on span "Profanity: Agent" at bounding box center [856, 354] width 75 height 16
click at [863, 395] on div "01:27 Profanity: Agent" at bounding box center [881, 384] width 163 height 24
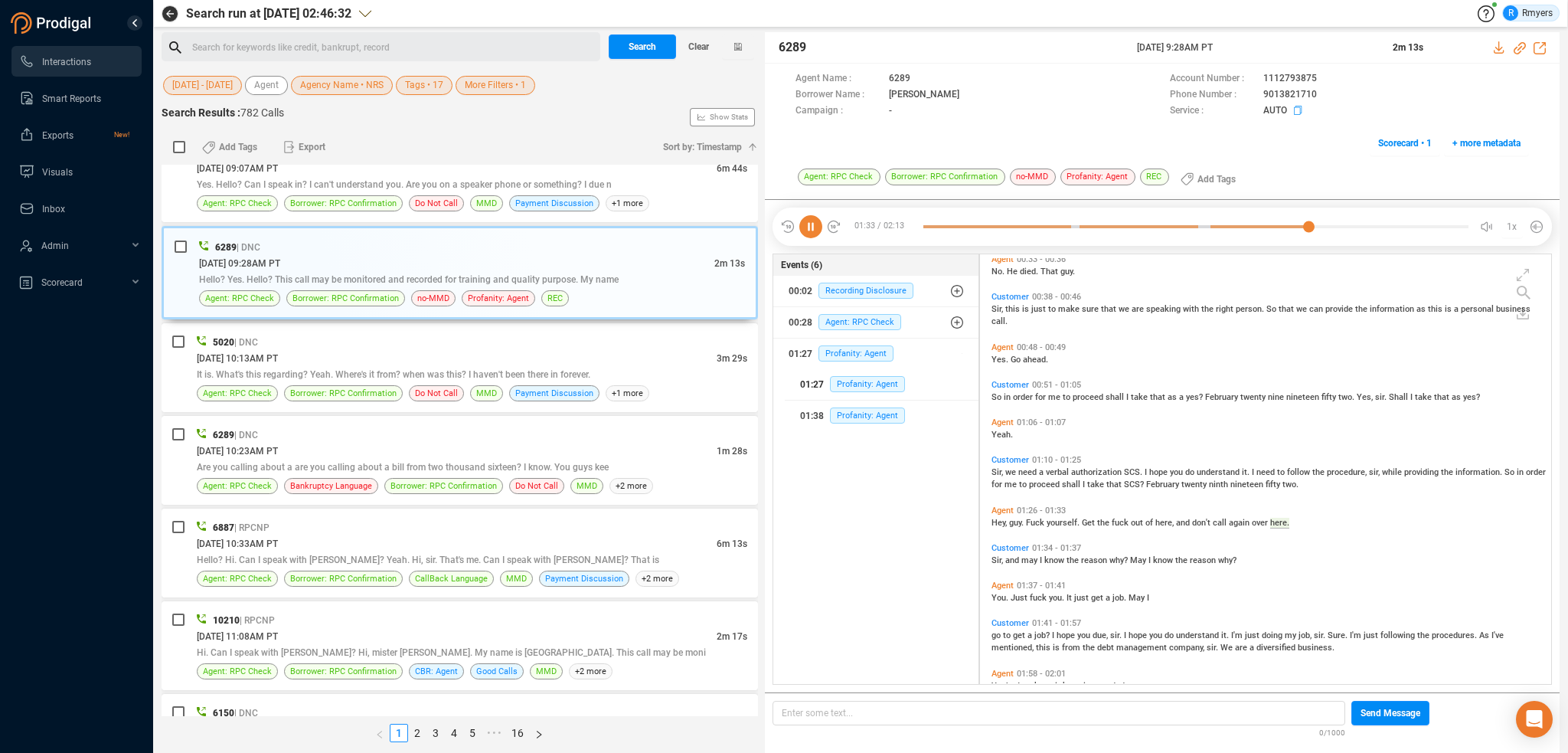
scroll to position [264, 0]
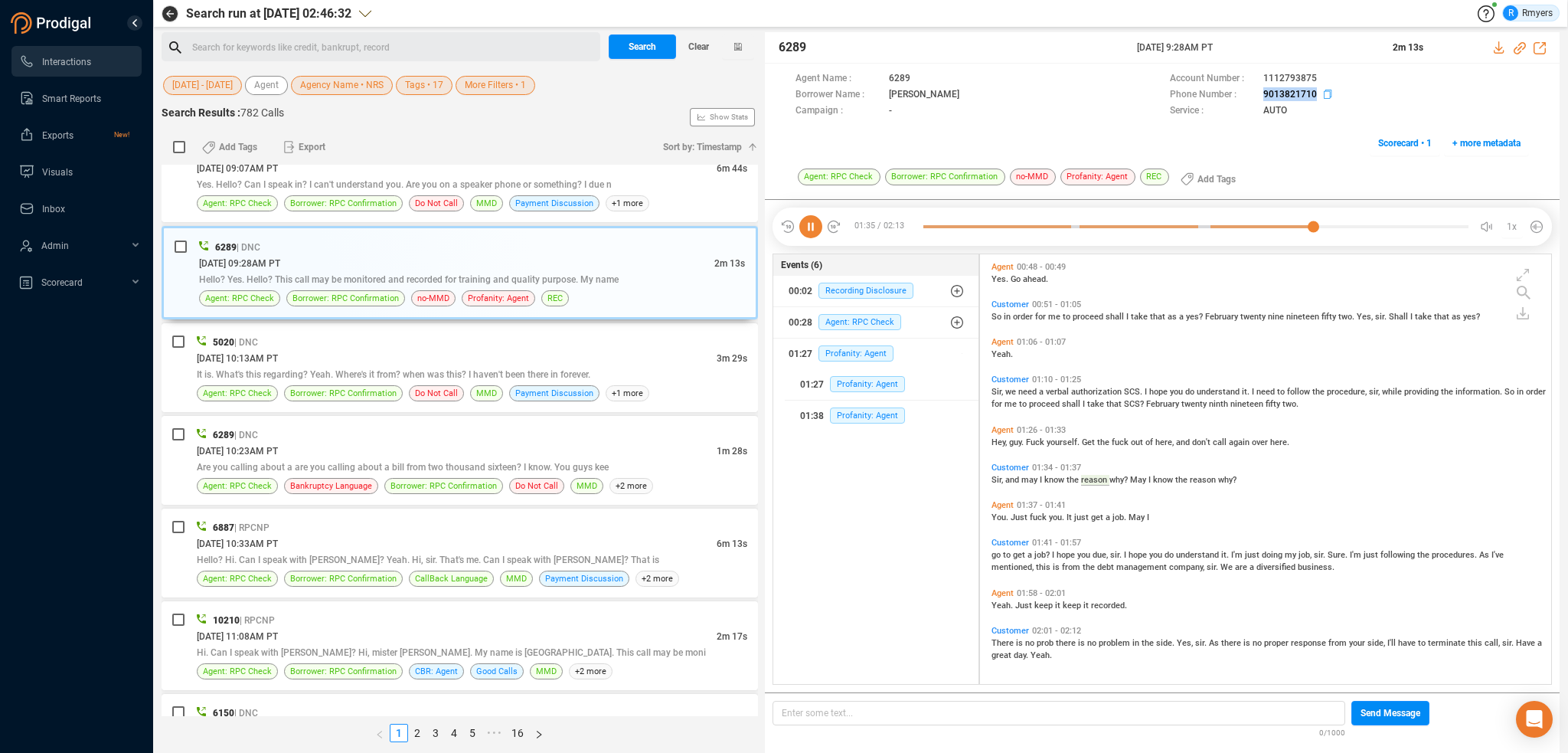
drag, startPoint x: 1250, startPoint y: 91, endPoint x: 1316, endPoint y: 96, distance: 66.2
click at [1316, 96] on div "Phone Number : [PHONE_NUMBER]" at bounding box center [1349, 95] width 359 height 16
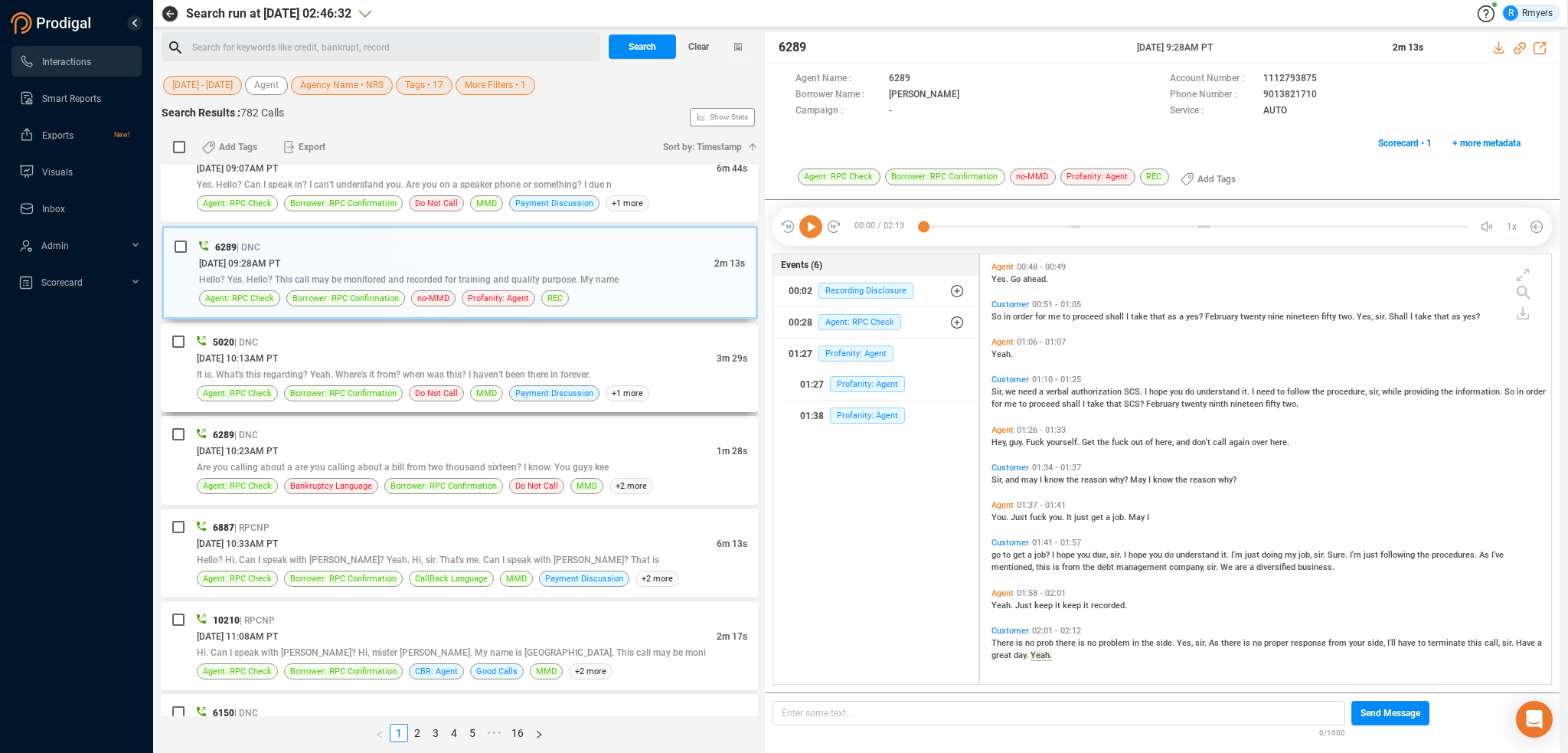
click at [496, 335] on div "5020 | DNC" at bounding box center [471, 342] width 550 height 16
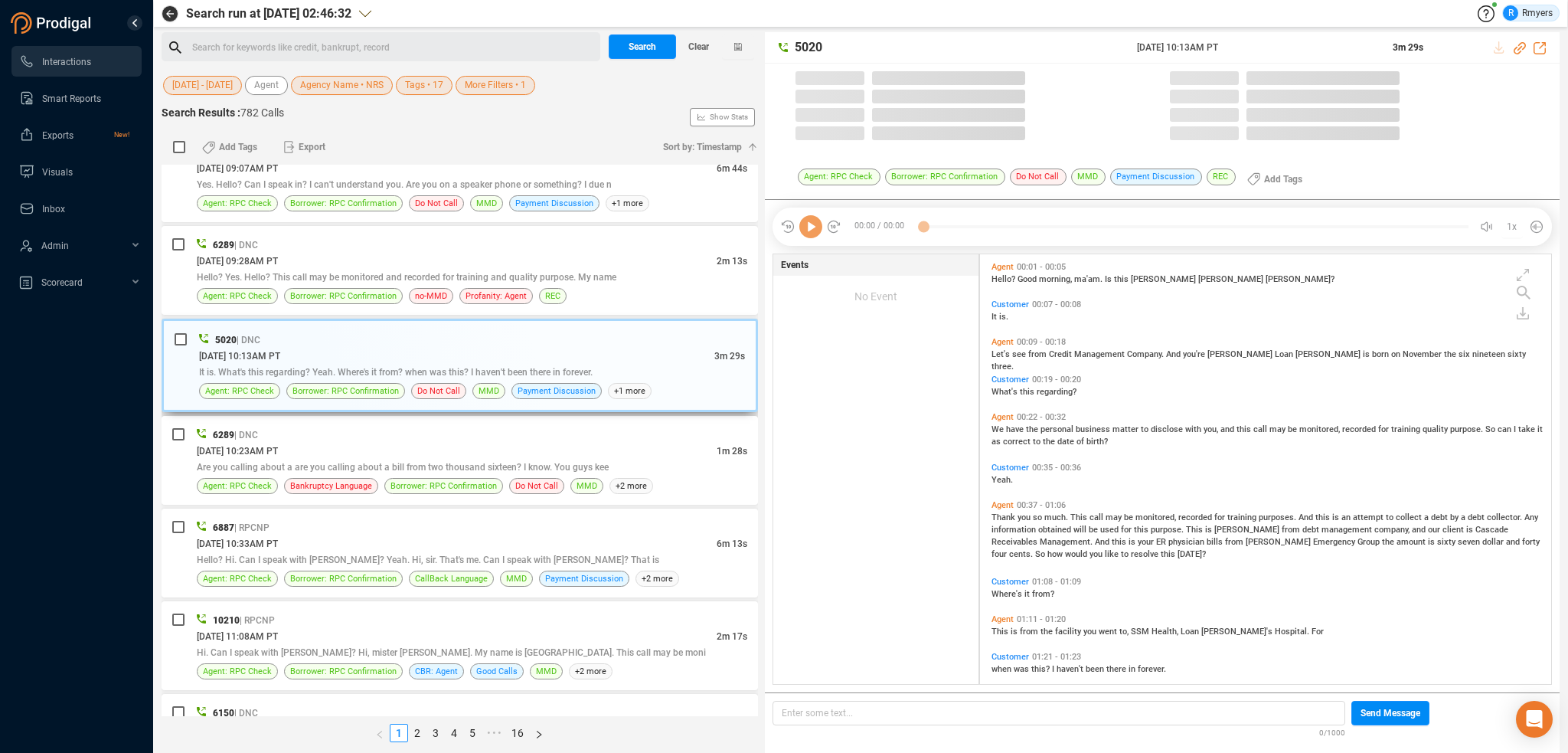
scroll to position [426, 564]
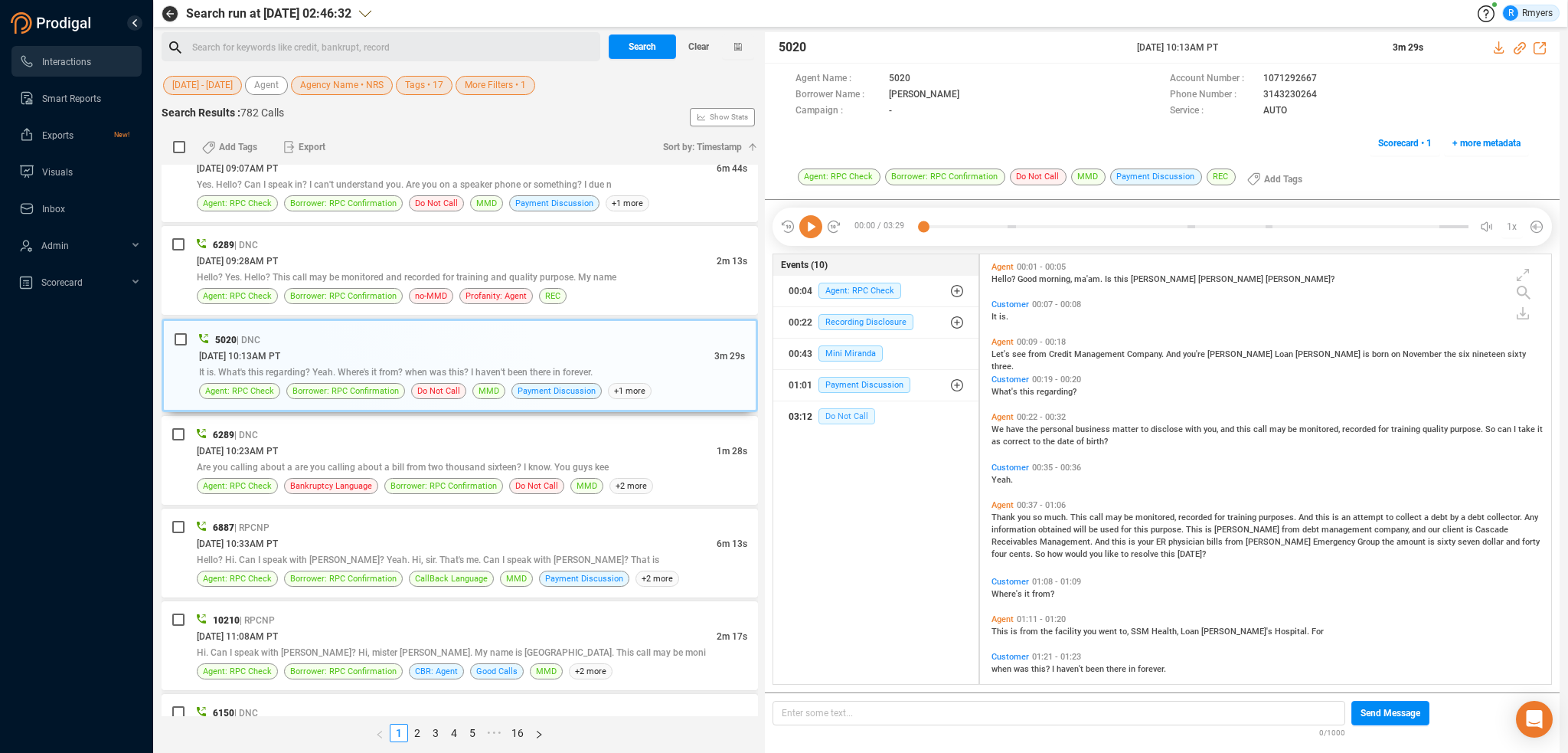
click at [860, 421] on span "Do Not Call" at bounding box center [847, 416] width 57 height 16
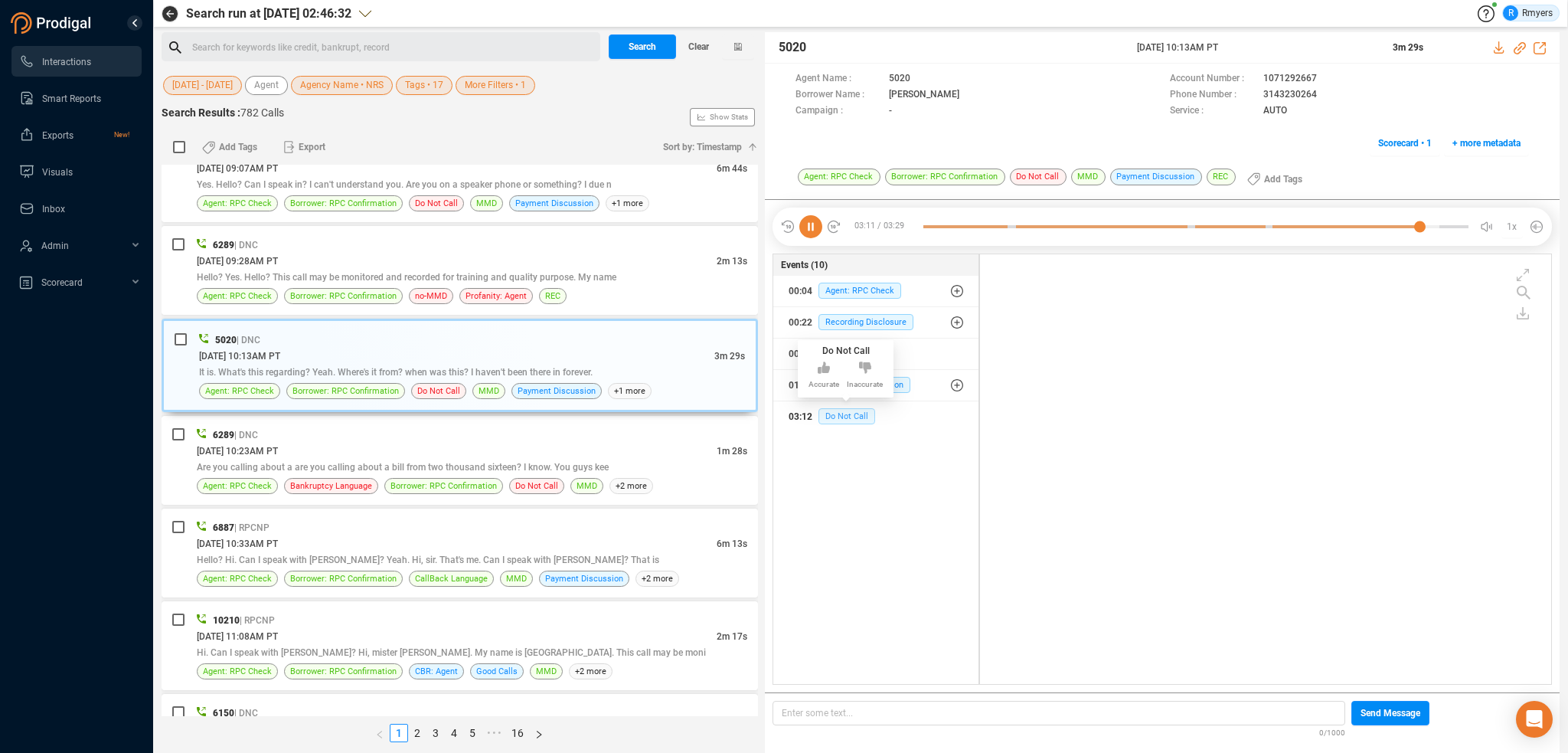
scroll to position [505, 0]
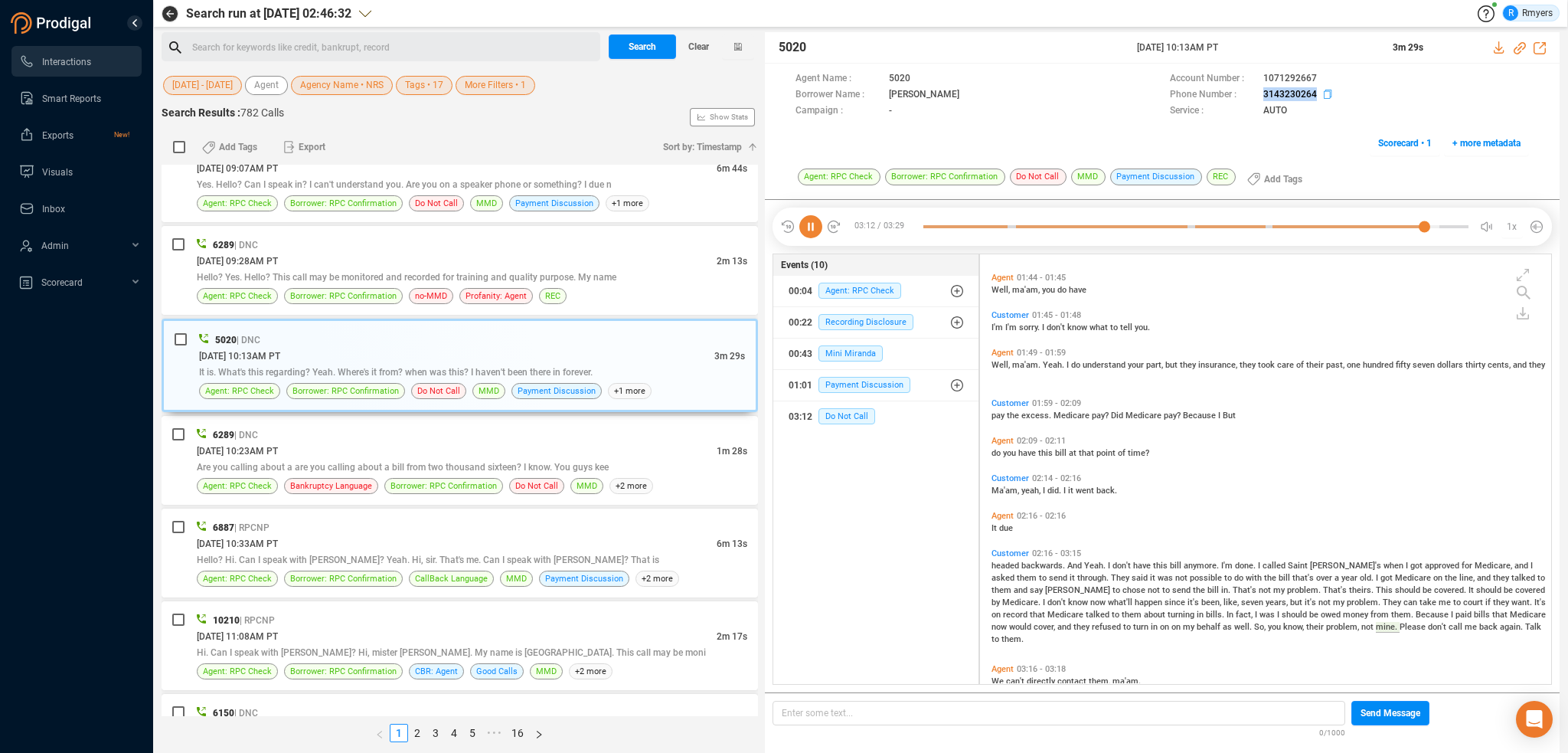
drag, startPoint x: 1247, startPoint y: 97, endPoint x: 1317, endPoint y: 97, distance: 70.0
click at [1317, 97] on div "Phone Number : [PHONE_NUMBER]" at bounding box center [1349, 95] width 359 height 16
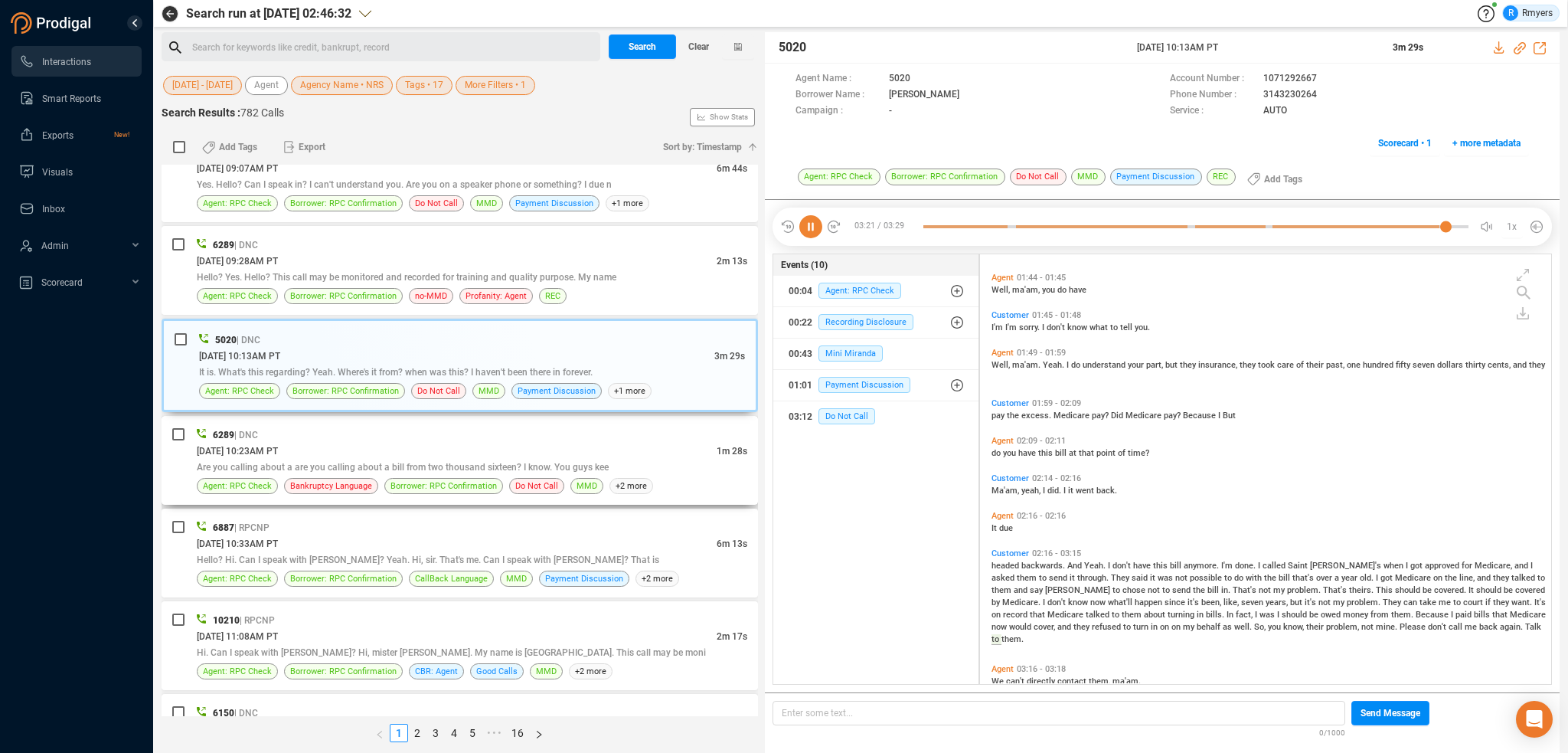
drag, startPoint x: 446, startPoint y: 418, endPoint x: 461, endPoint y: 443, distance: 29.2
click at [446, 426] on div "6289 | DNC" at bounding box center [471, 434] width 550 height 16
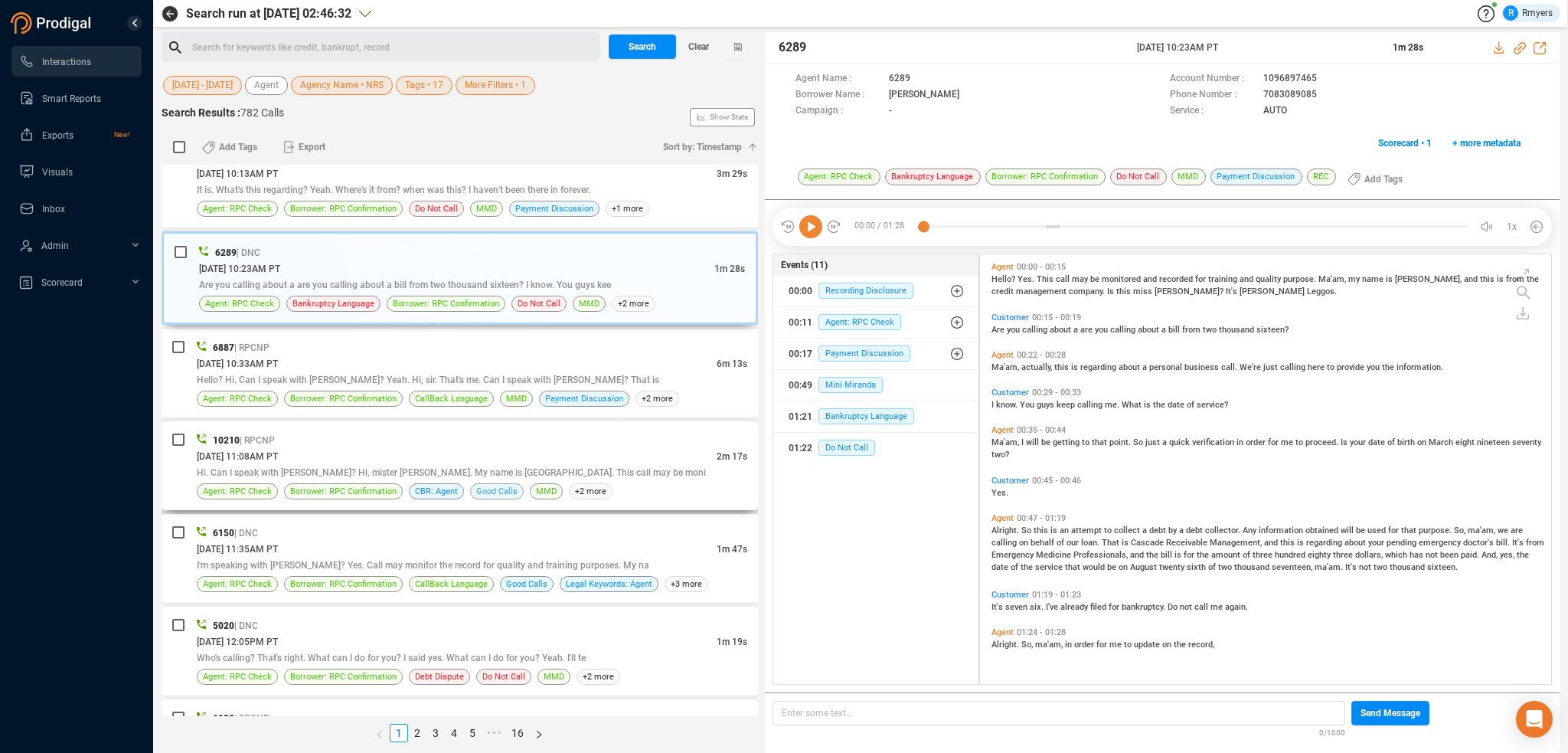
scroll to position [3984, 0]
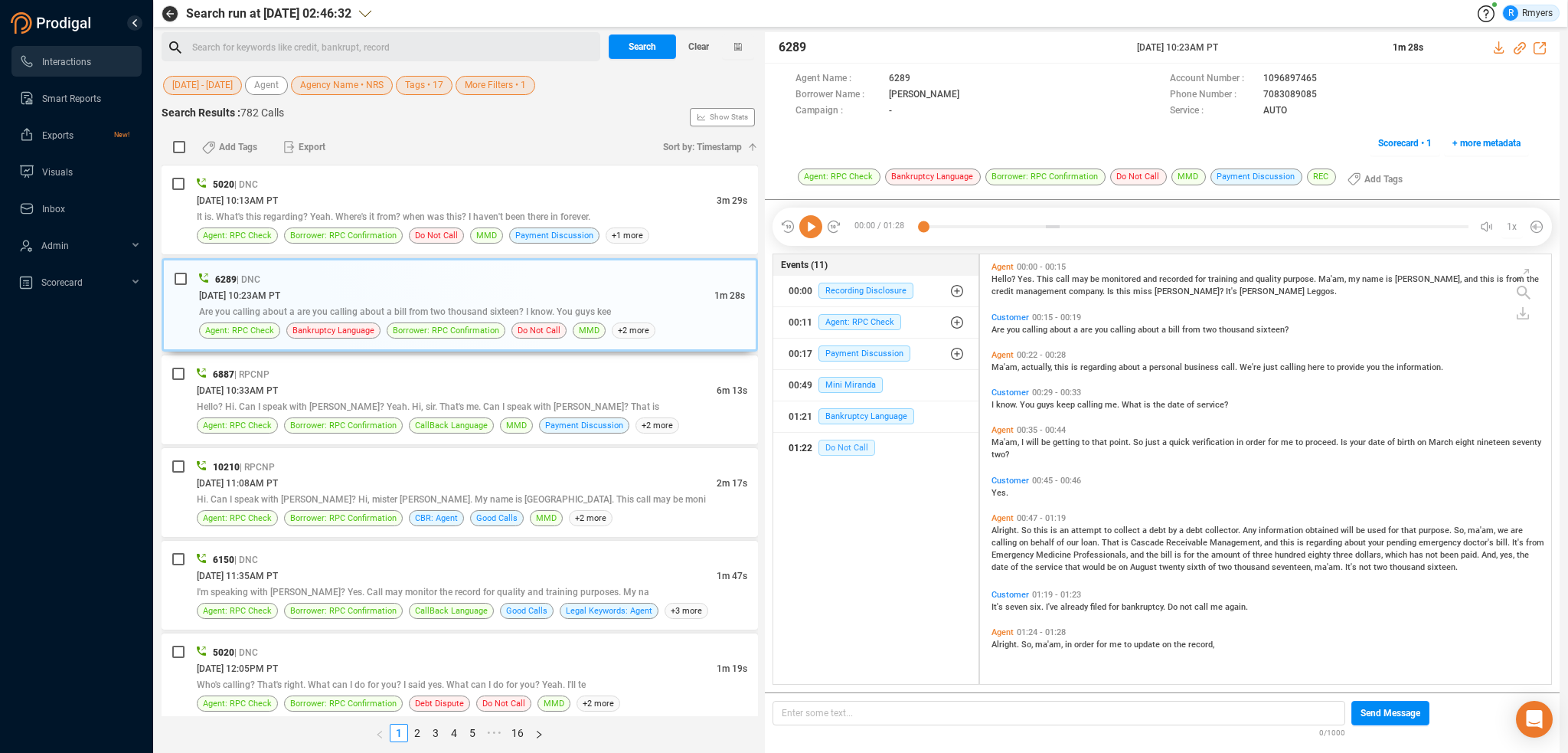
click at [860, 448] on span "Do Not Call" at bounding box center [847, 448] width 57 height 16
click at [870, 418] on span "Bankruptcy Language" at bounding box center [867, 416] width 96 height 16
drag, startPoint x: 1250, startPoint y: 91, endPoint x: 1314, endPoint y: 91, distance: 64.0
click at [1314, 91] on div "Phone Number : [PHONE_NUMBER]" at bounding box center [1349, 95] width 359 height 16
drag, startPoint x: 405, startPoint y: 348, endPoint x: 408, endPoint y: 365, distance: 17.3
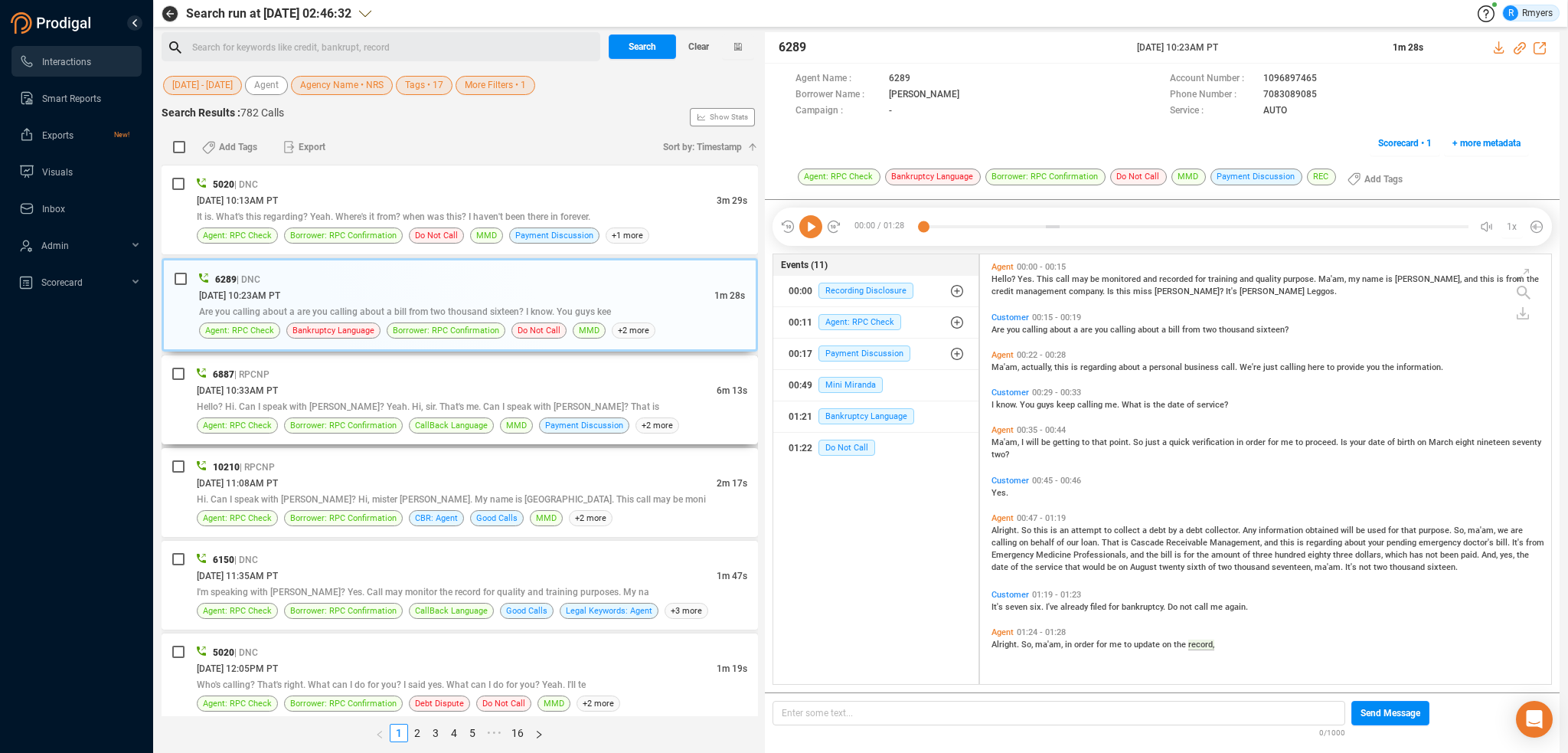
click at [407, 356] on div "6887 | RPCNP [DATE] 10:33AM PT 6m 13s Hello? Hi. Can I speak with [PERSON_NAME]…" at bounding box center [460, 400] width 596 height 89
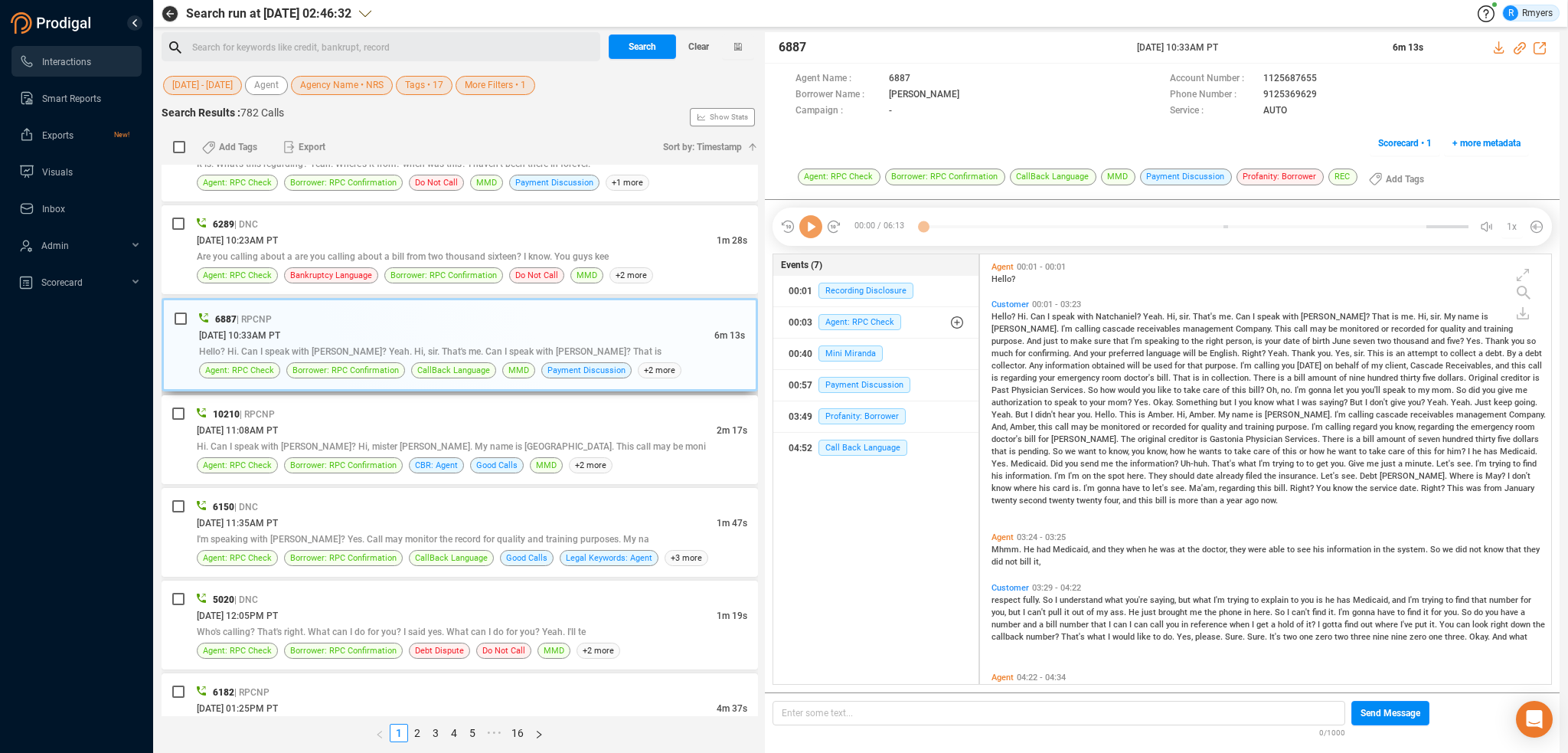
scroll to position [4070, 0]
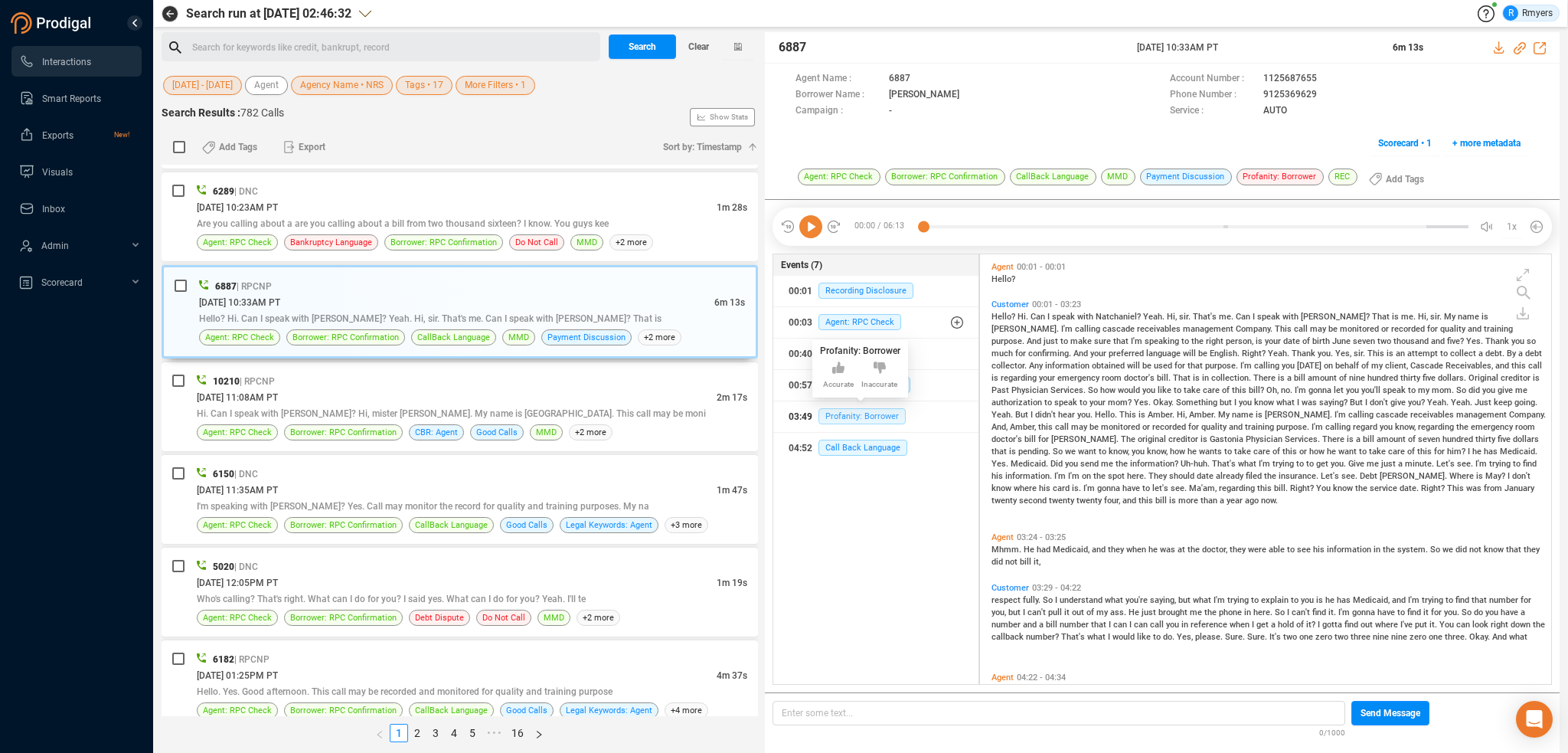
click at [846, 415] on span "Profanity: Borrower" at bounding box center [862, 416] width 87 height 16
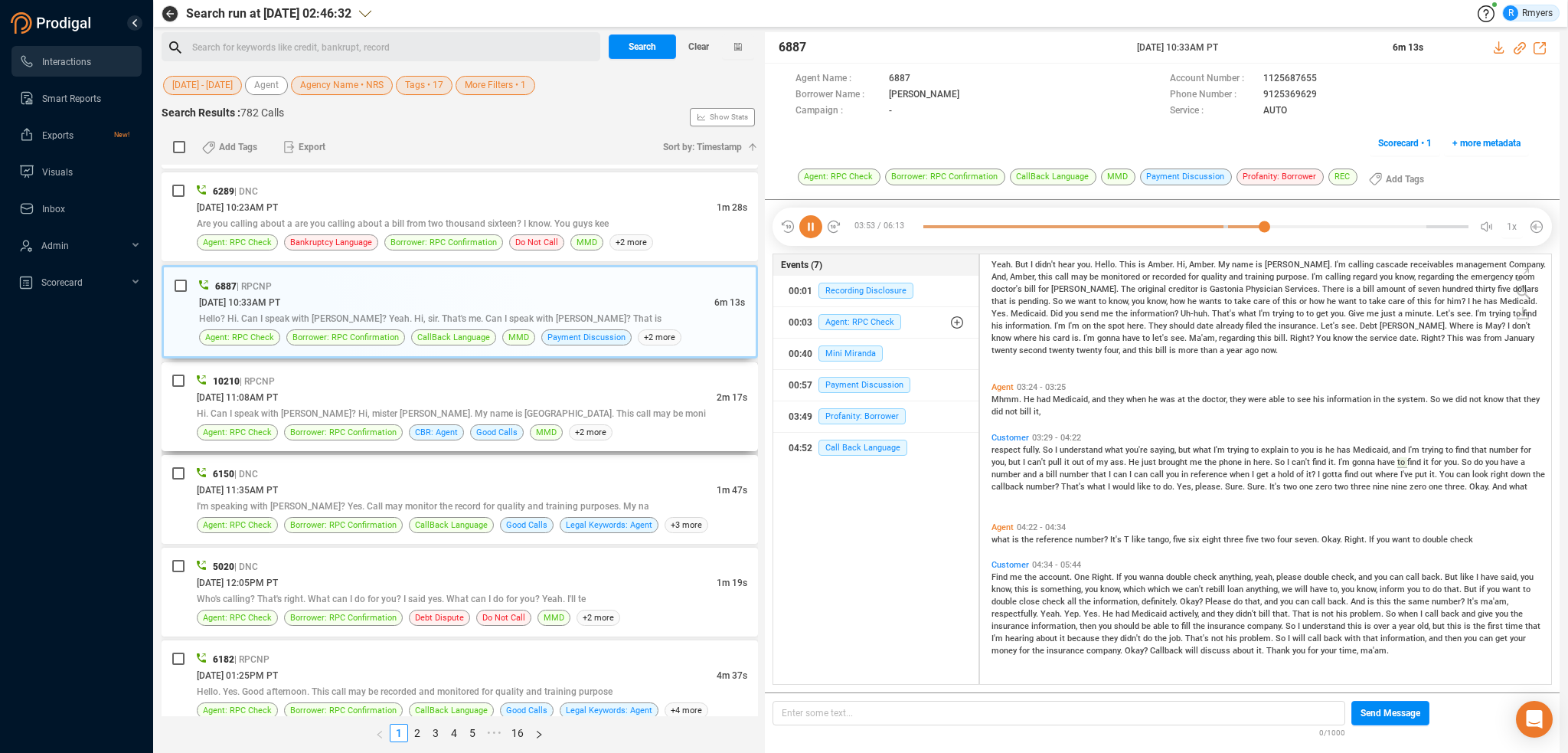
click at [351, 408] on span "Hi. Can I speak with [PERSON_NAME]? Hi, mister [PERSON_NAME]. My name is [GEOGR…" at bounding box center [451, 414] width 509 height 11
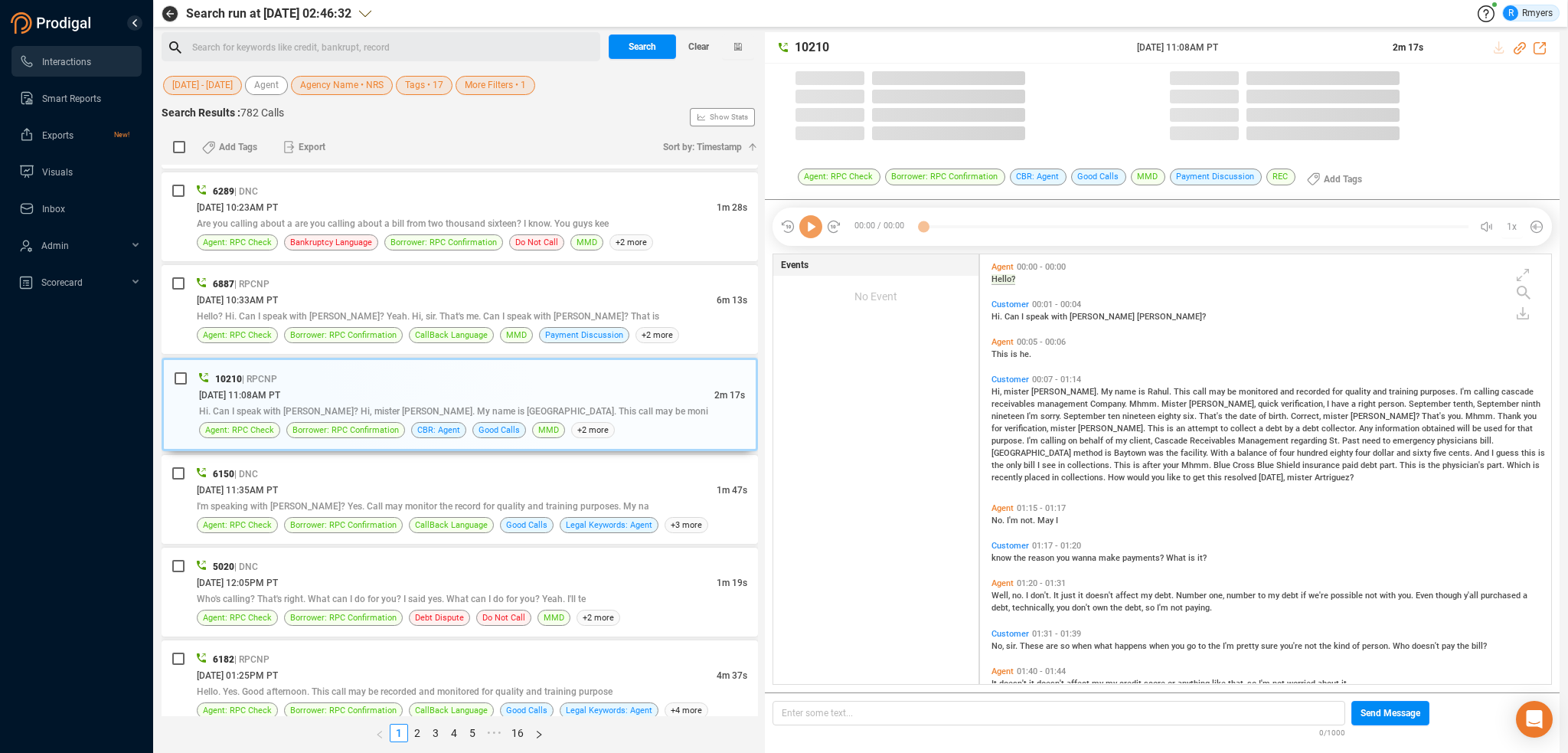
scroll to position [426, 564]
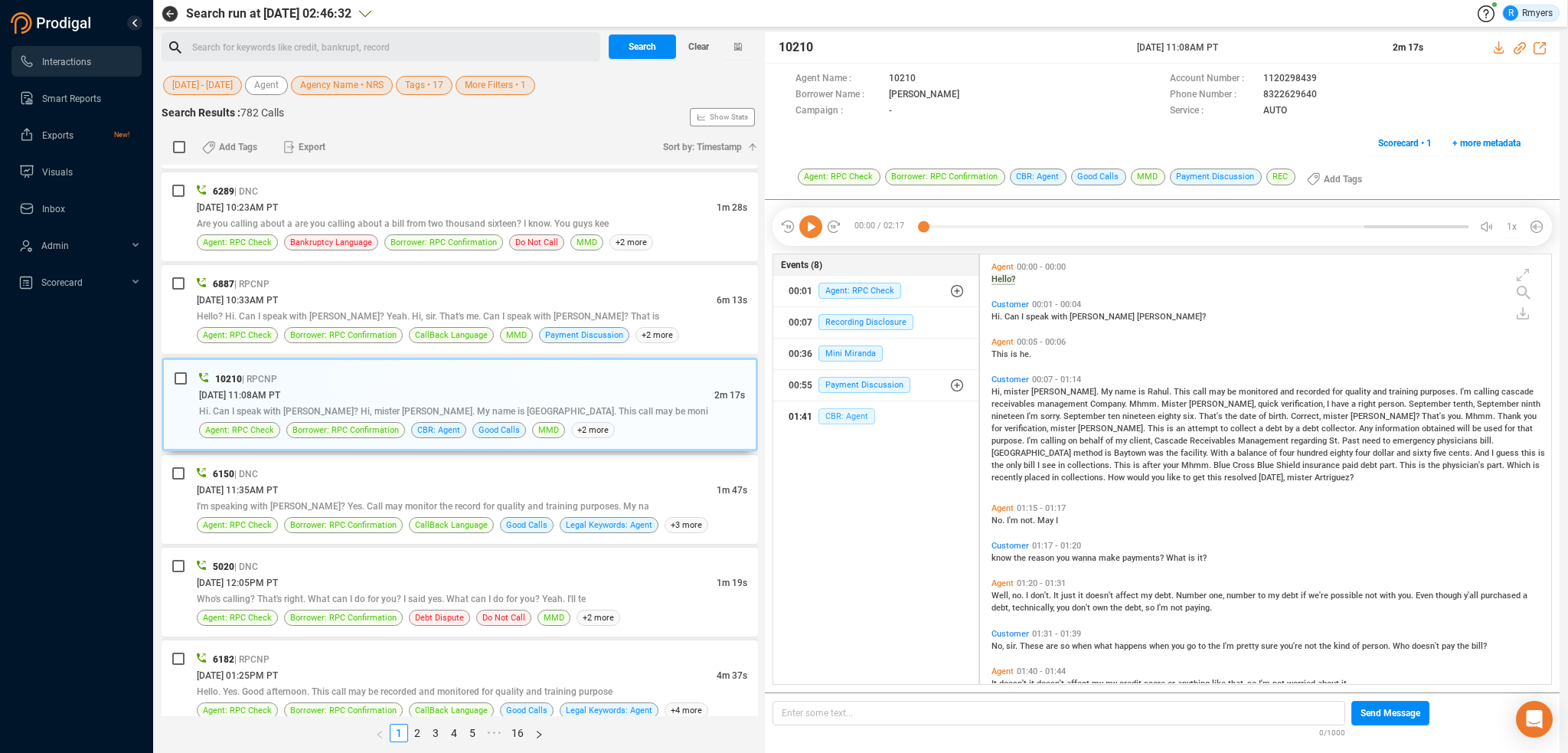
click at [841, 409] on span "CBR: Agent" at bounding box center [847, 416] width 57 height 16
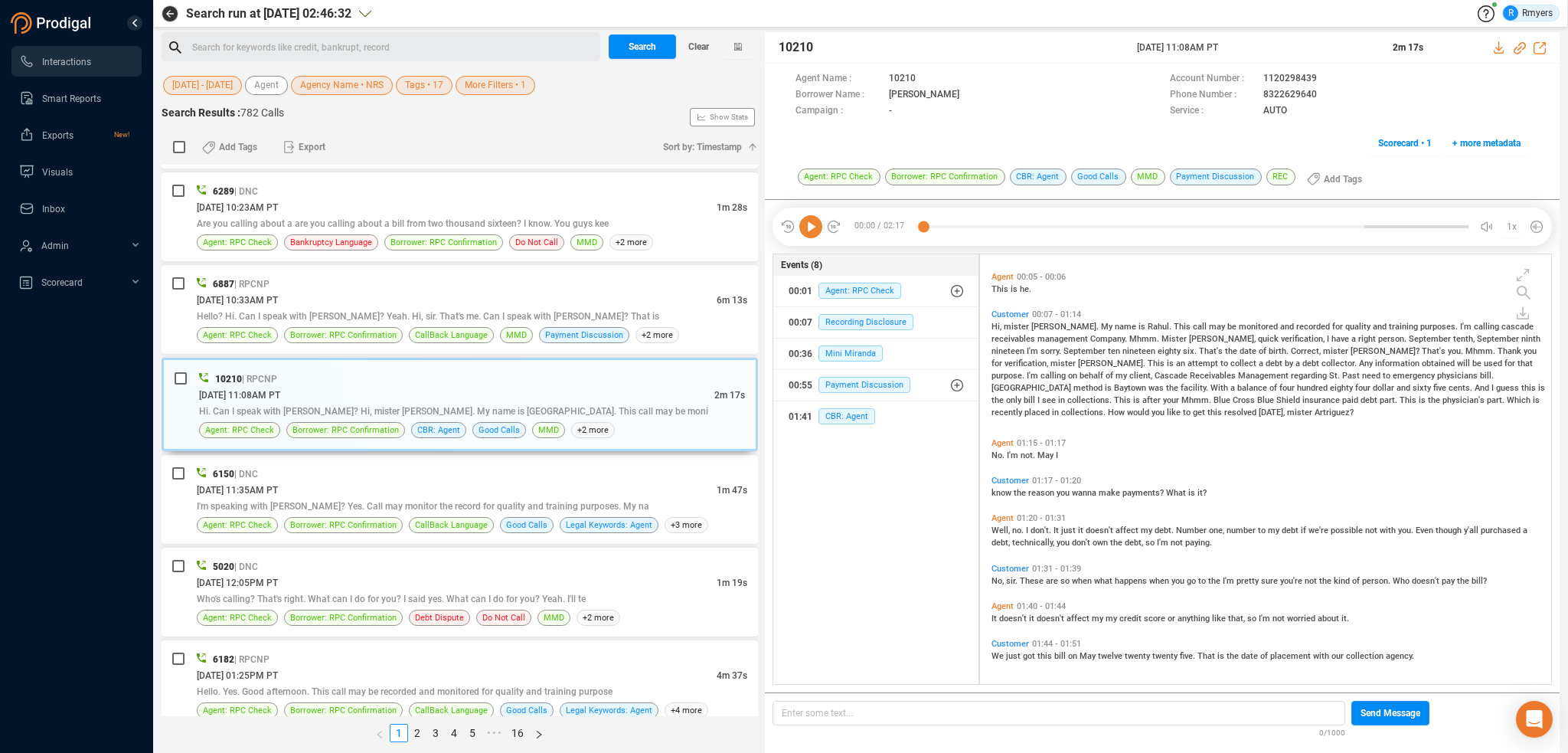
scroll to position [0, 0]
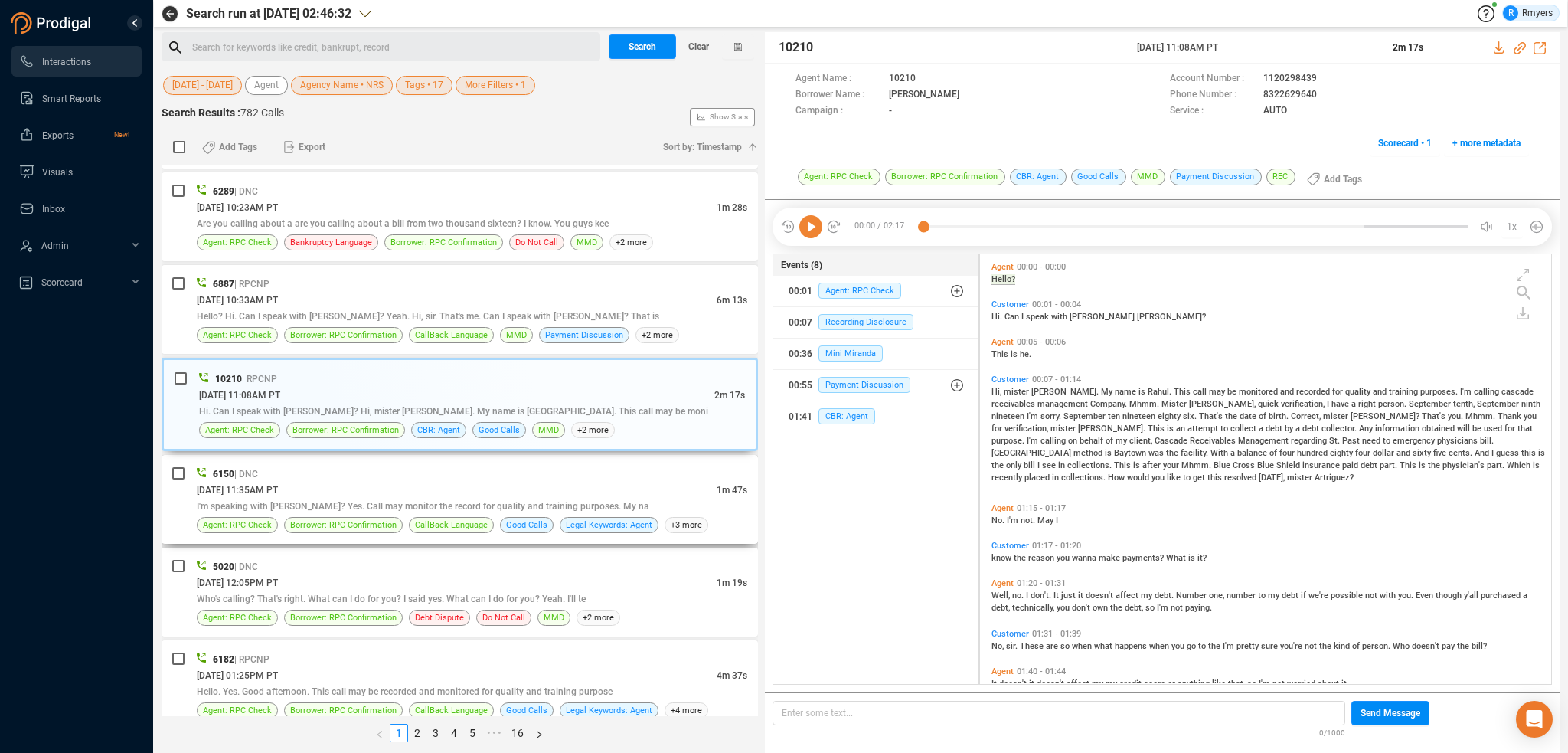
click at [422, 500] on span "I'm speaking with [PERSON_NAME]? Yes. Call may monitor the record for quality a…" at bounding box center [423, 506] width 452 height 11
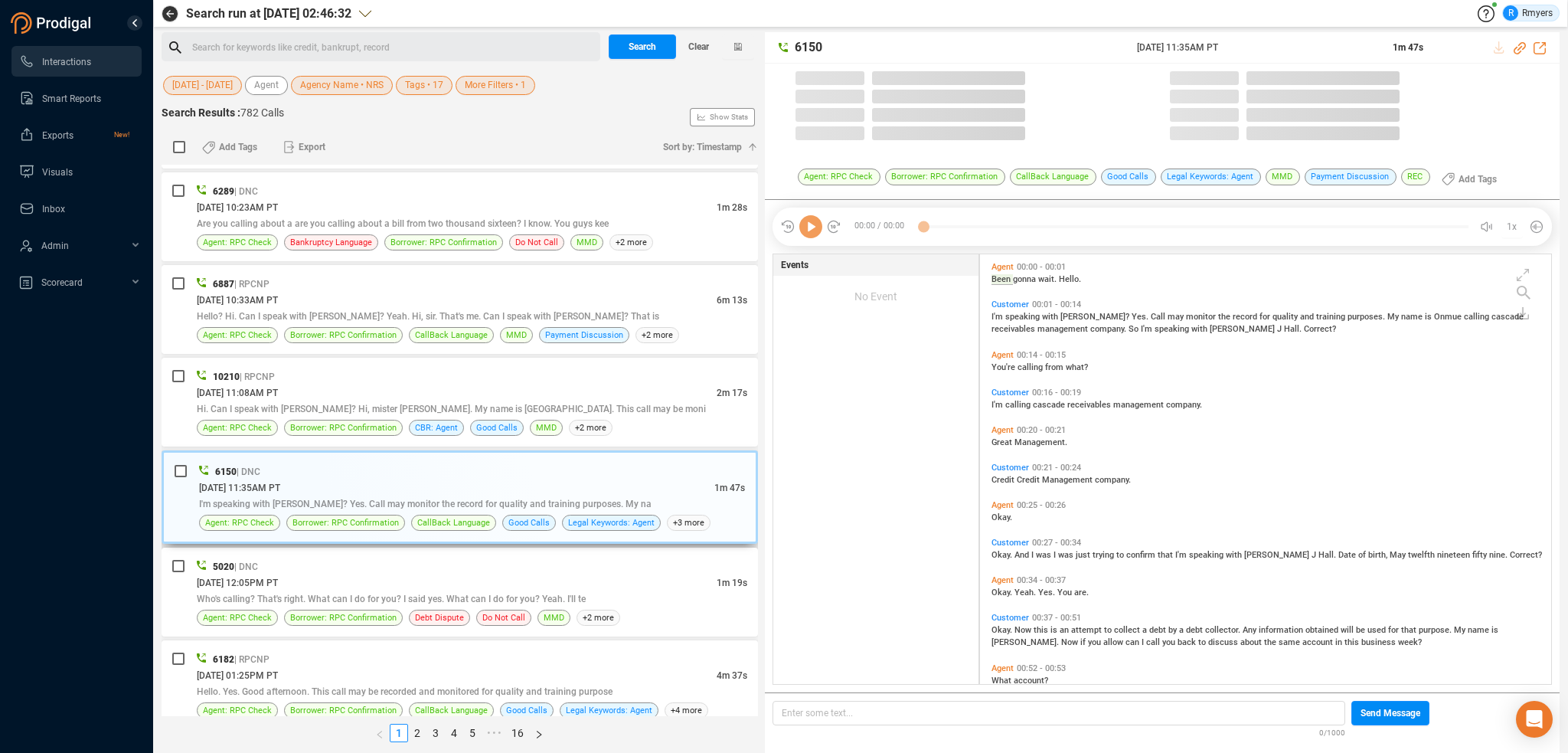
scroll to position [426, 564]
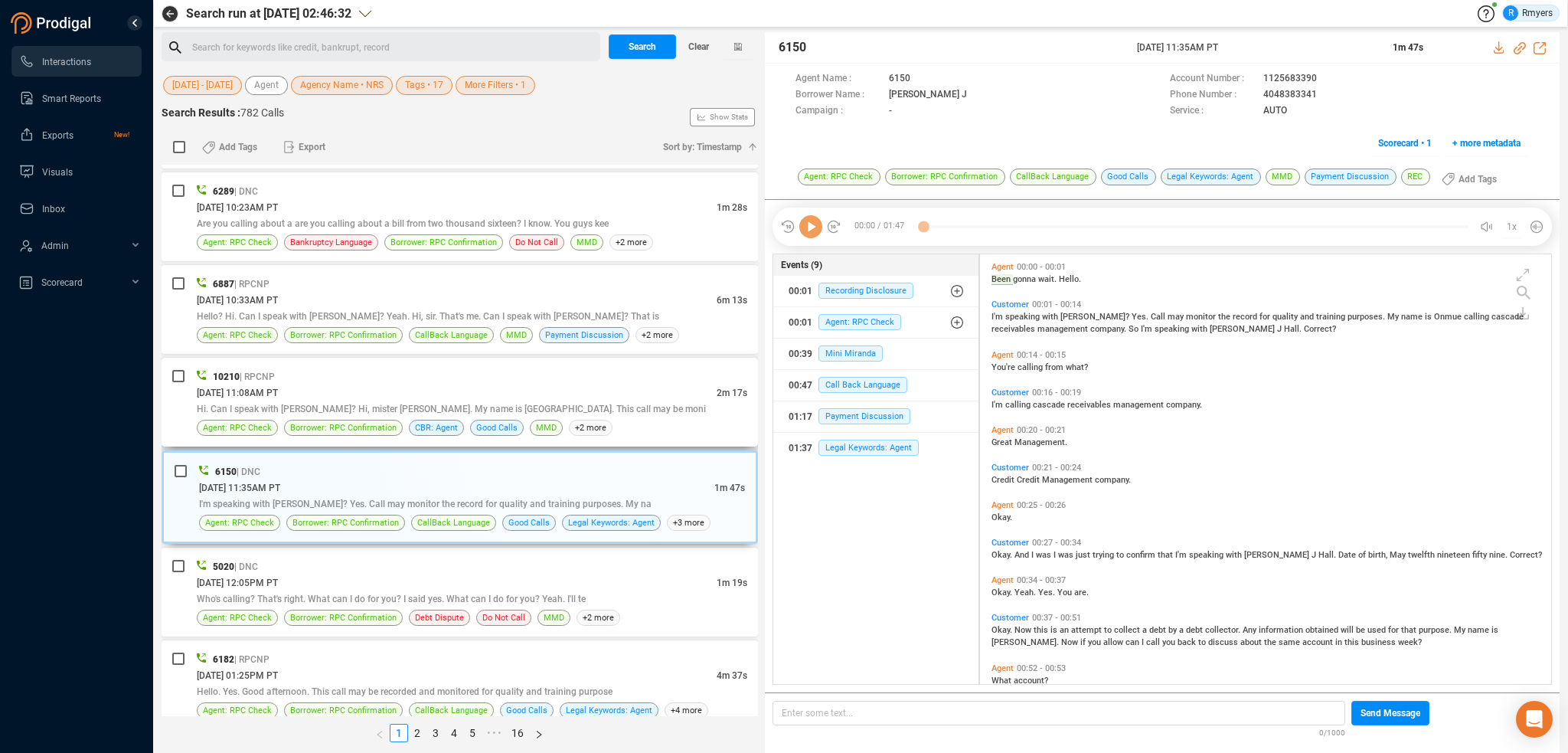
click at [616, 401] on div "Hi. Can I speak with [PERSON_NAME]? Hi, mister [PERSON_NAME]. My name is [GEOGR…" at bounding box center [471, 409] width 550 height 16
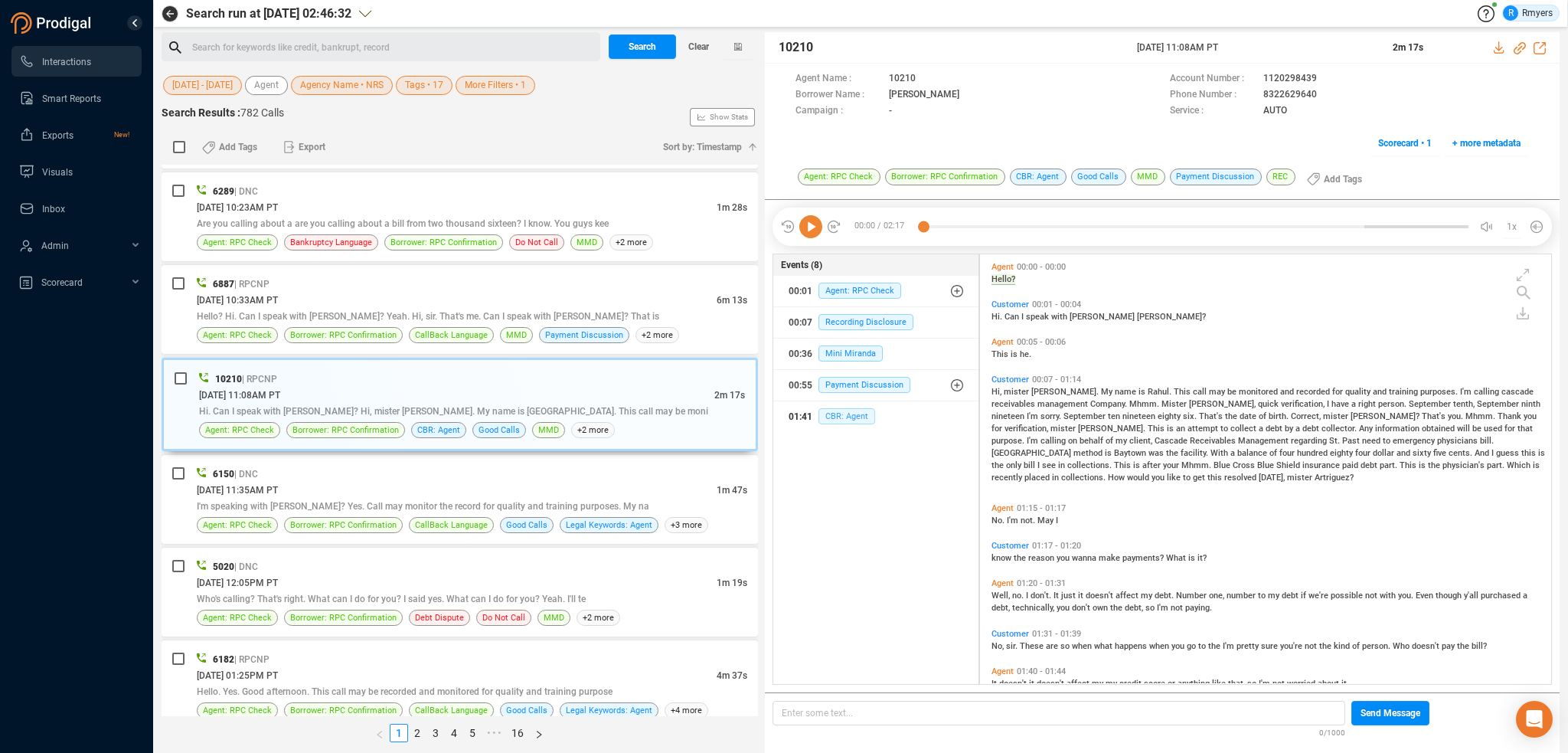
click at [831, 418] on span "CBR: Agent" at bounding box center [847, 416] width 57 height 16
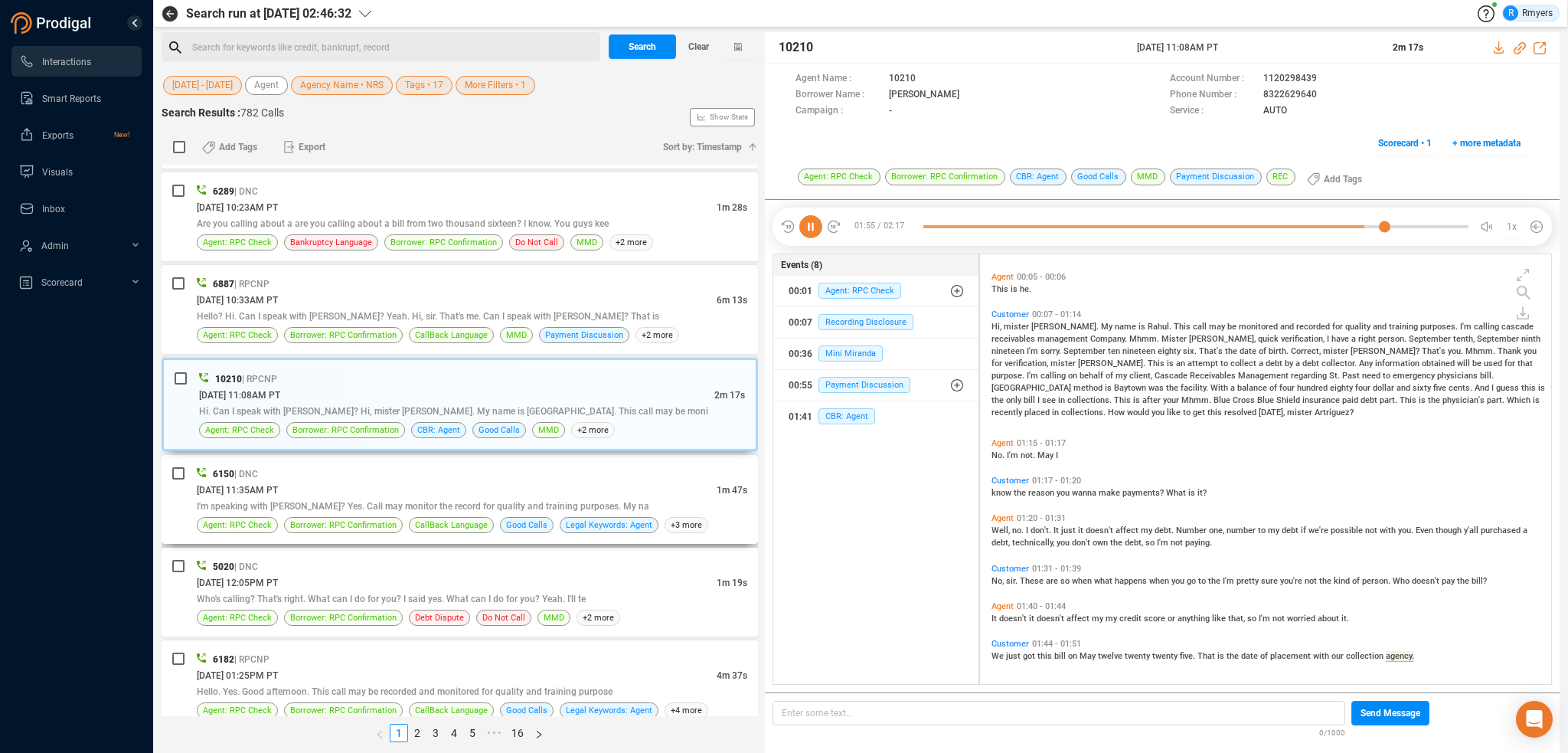
click at [441, 500] on span "I'm speaking with [PERSON_NAME]? Yes. Call may monitor the record for quality a…" at bounding box center [423, 506] width 452 height 11
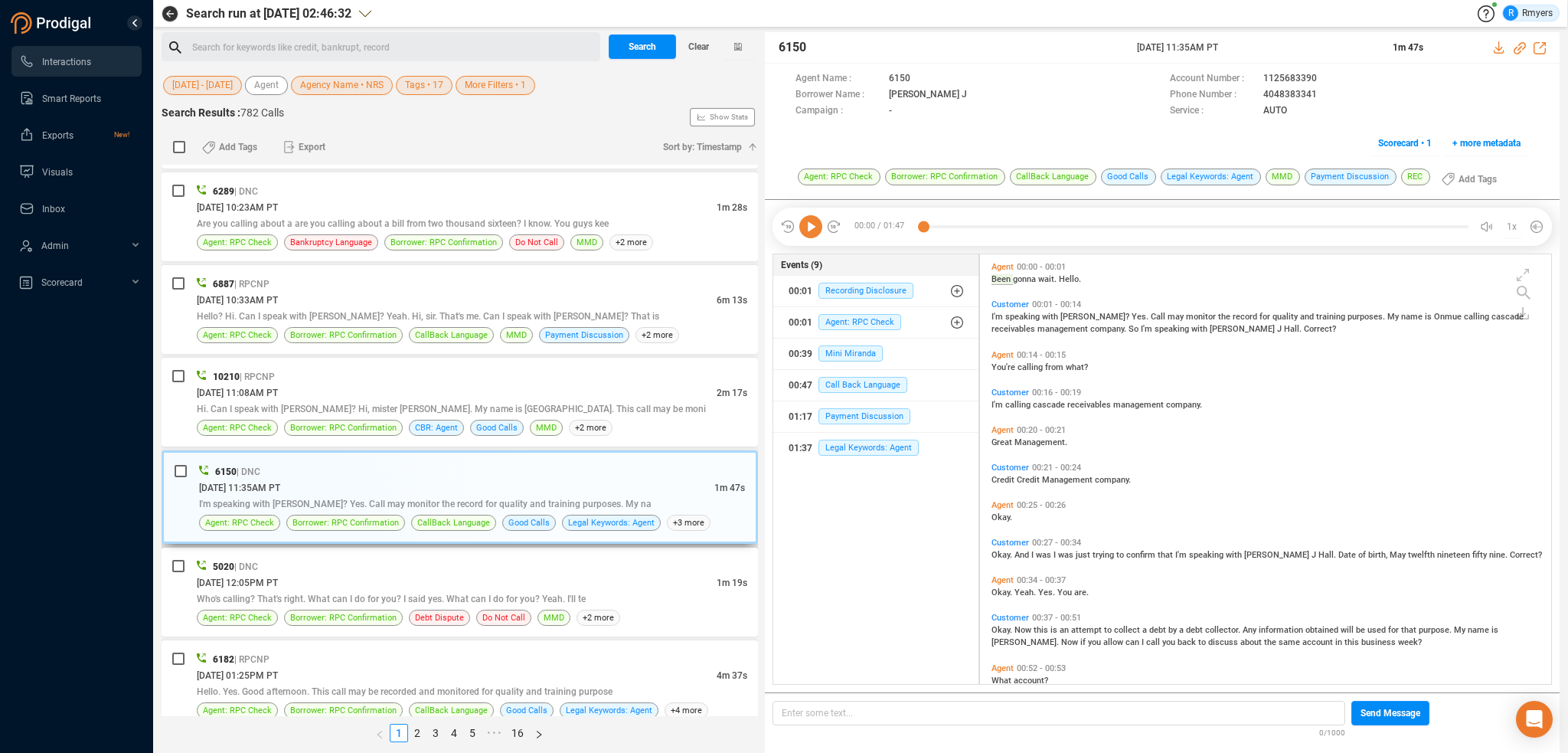
scroll to position [426, 564]
click at [843, 452] on span "Legal Keywords: Agent" at bounding box center [869, 448] width 100 height 16
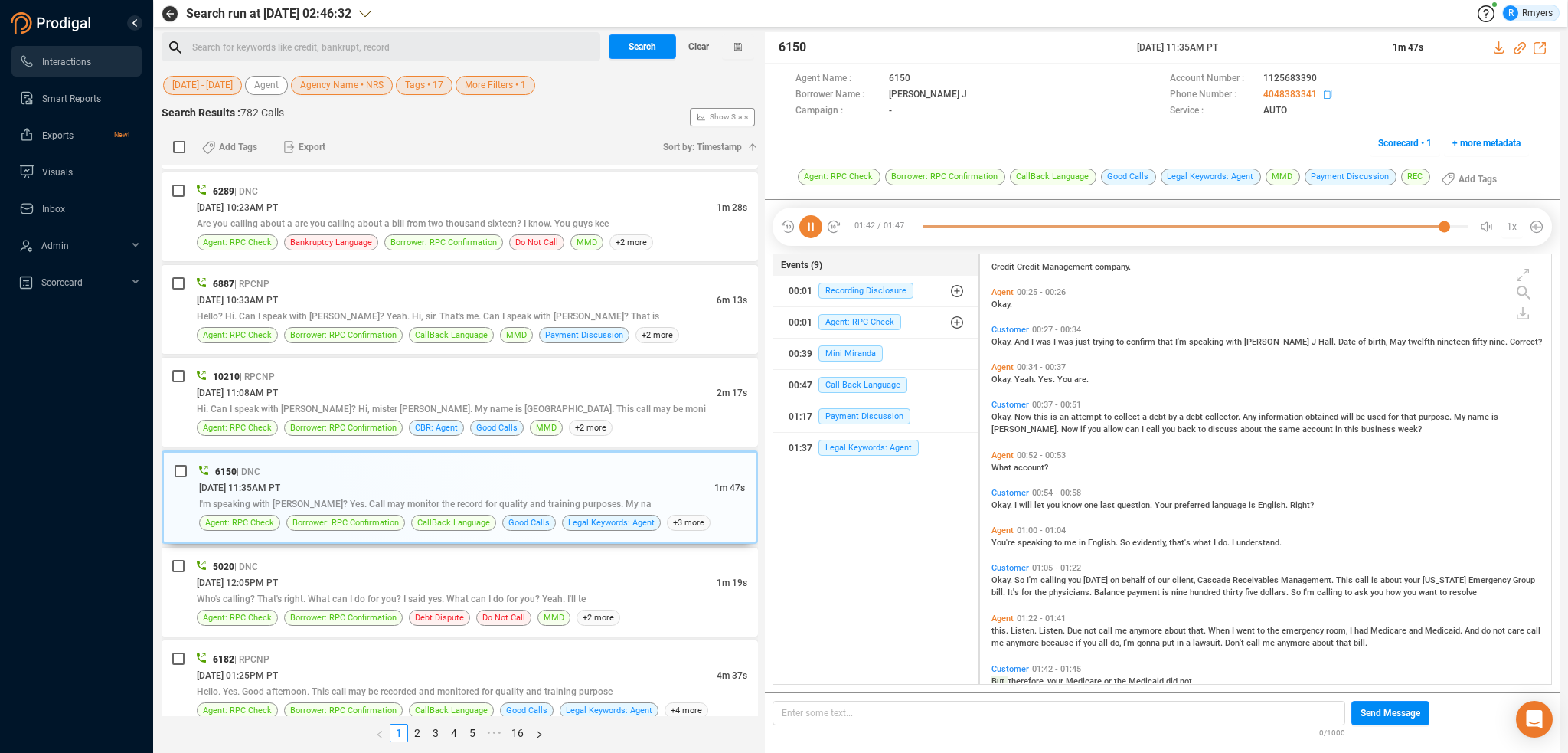
scroll to position [239, 0]
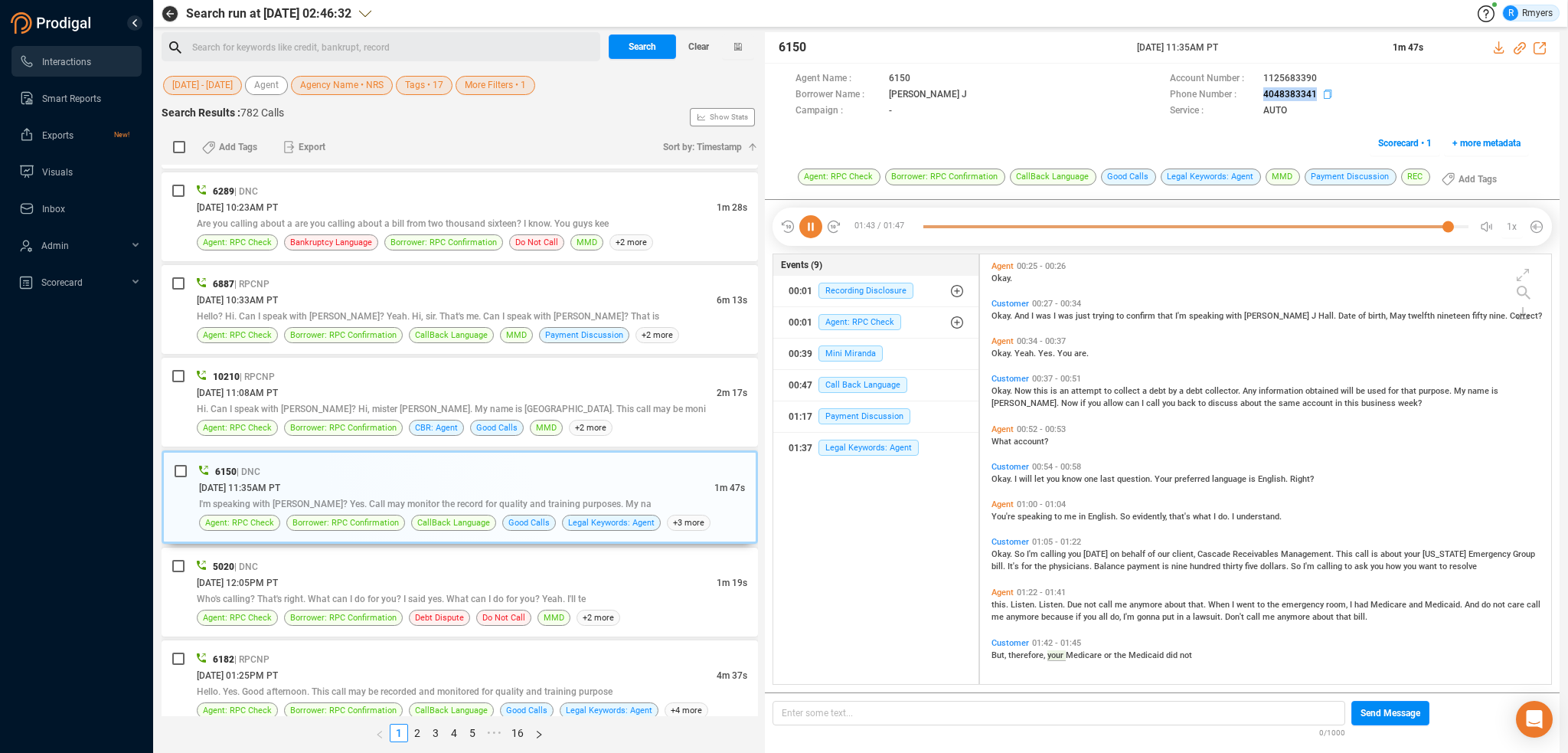
drag, startPoint x: 1254, startPoint y: 91, endPoint x: 1315, endPoint y: 91, distance: 61.0
click at [1315, 91] on div "Phone Number : [PHONE_NUMBER]" at bounding box center [1349, 95] width 359 height 16
click at [422, 558] on div "5020 | DNC" at bounding box center [471, 567] width 550 height 16
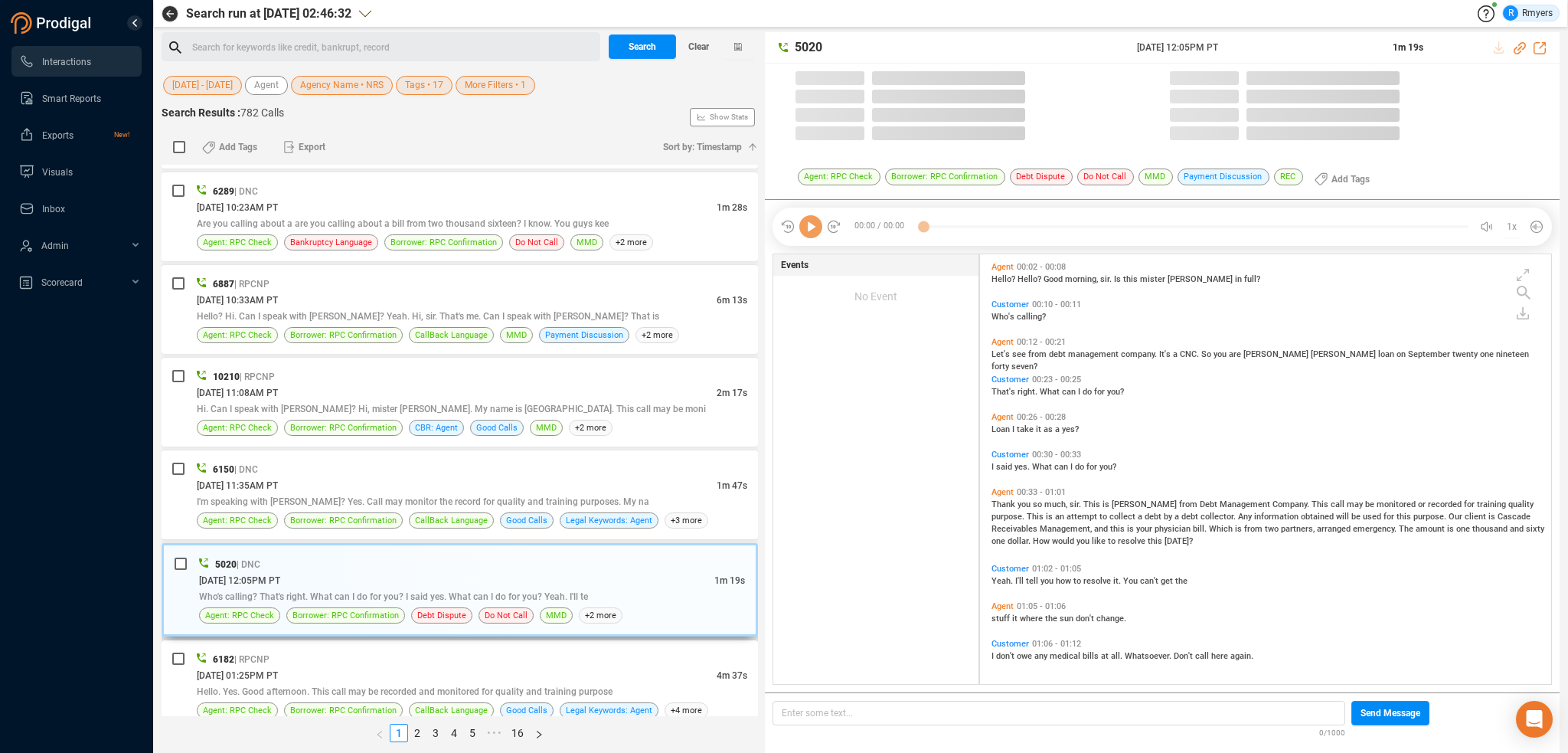
scroll to position [426, 564]
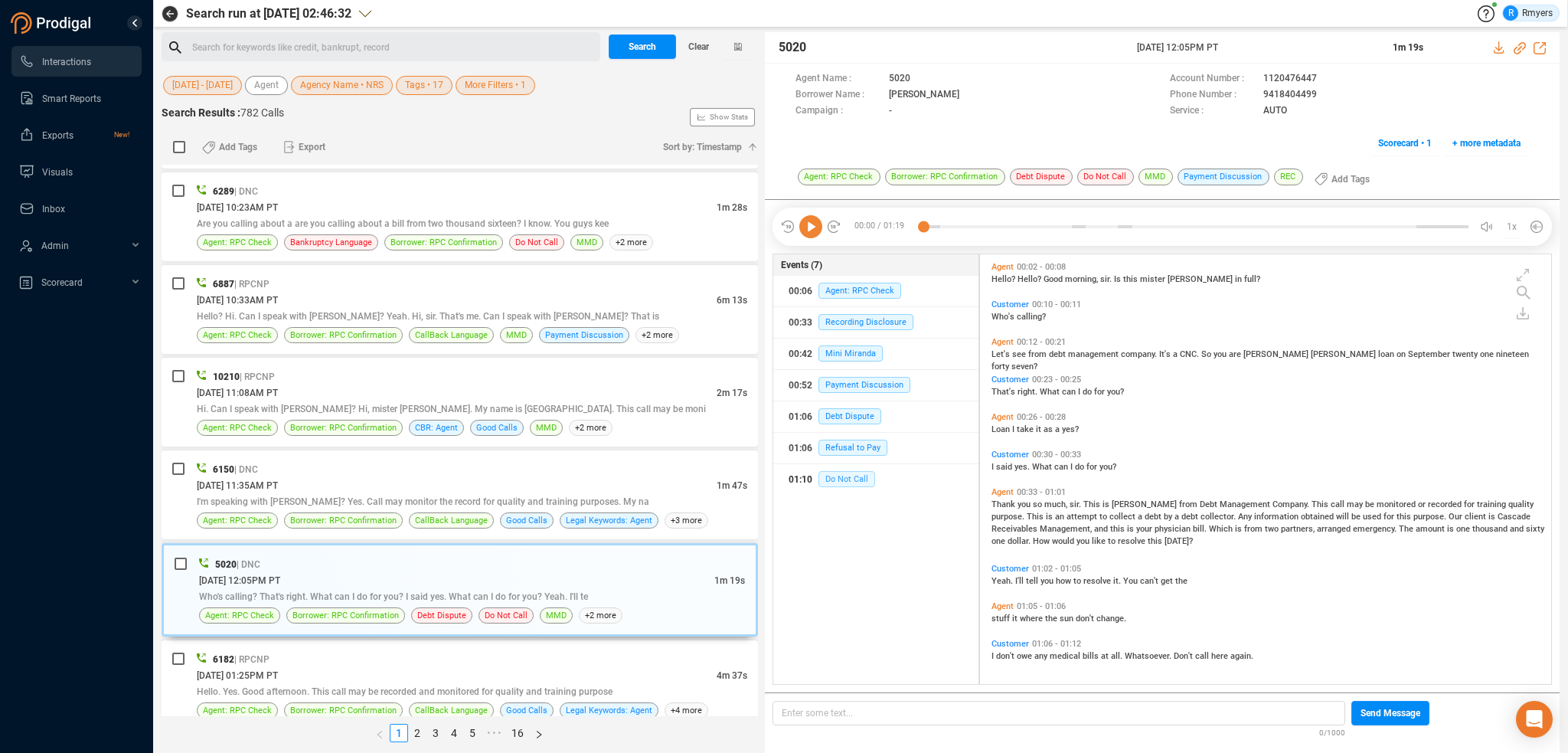
click at [833, 478] on span "Do Not Call" at bounding box center [847, 479] width 57 height 16
drag, startPoint x: 1253, startPoint y: 91, endPoint x: 1319, endPoint y: 92, distance: 66.0
click at [1319, 92] on div "Phone Number : [PHONE_NUMBER]" at bounding box center [1349, 95] width 359 height 16
click at [351, 651] on div "6182 | RPCNP" at bounding box center [471, 659] width 550 height 16
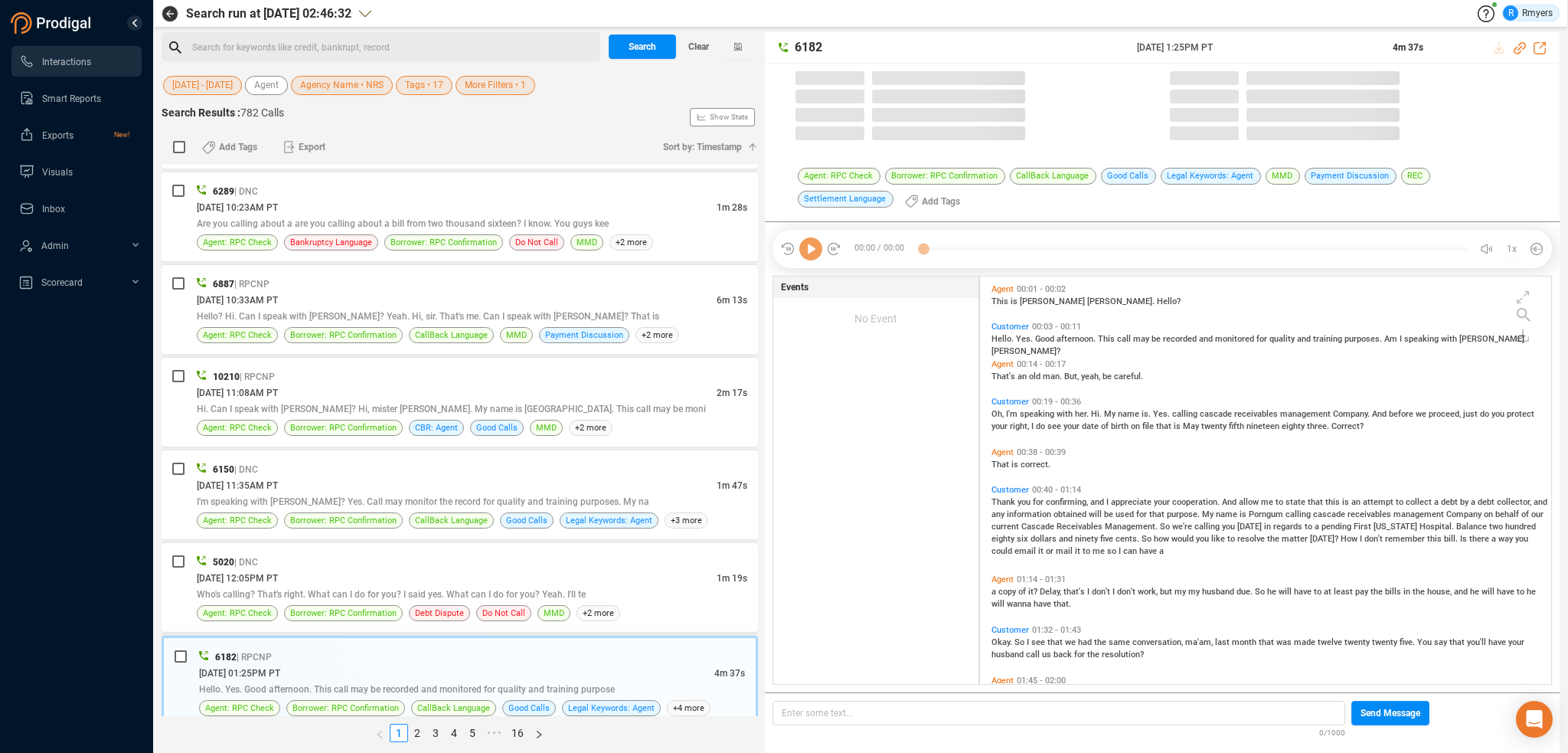
scroll to position [405, 564]
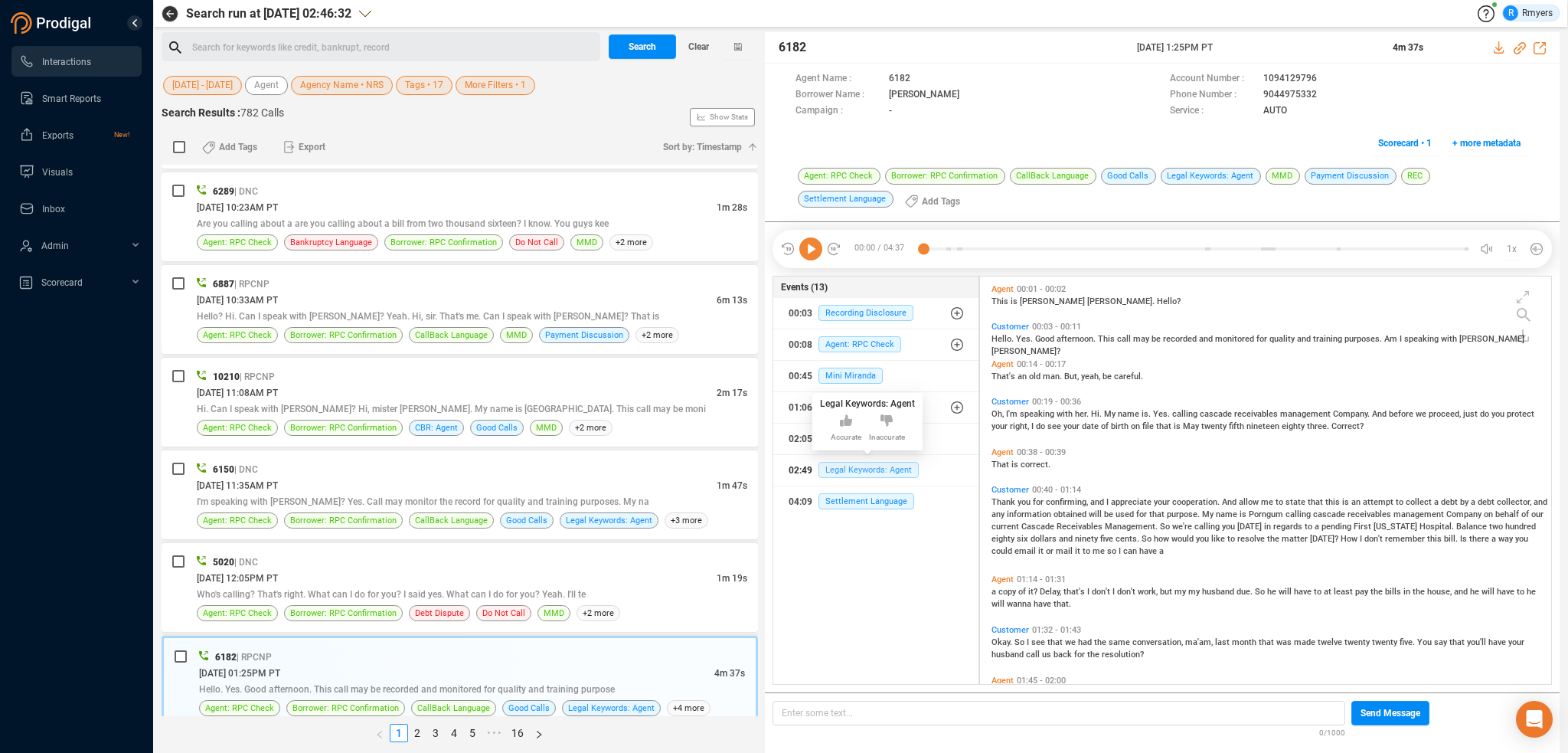
click at [840, 463] on span "Legal Keywords: Agent" at bounding box center [869, 470] width 100 height 16
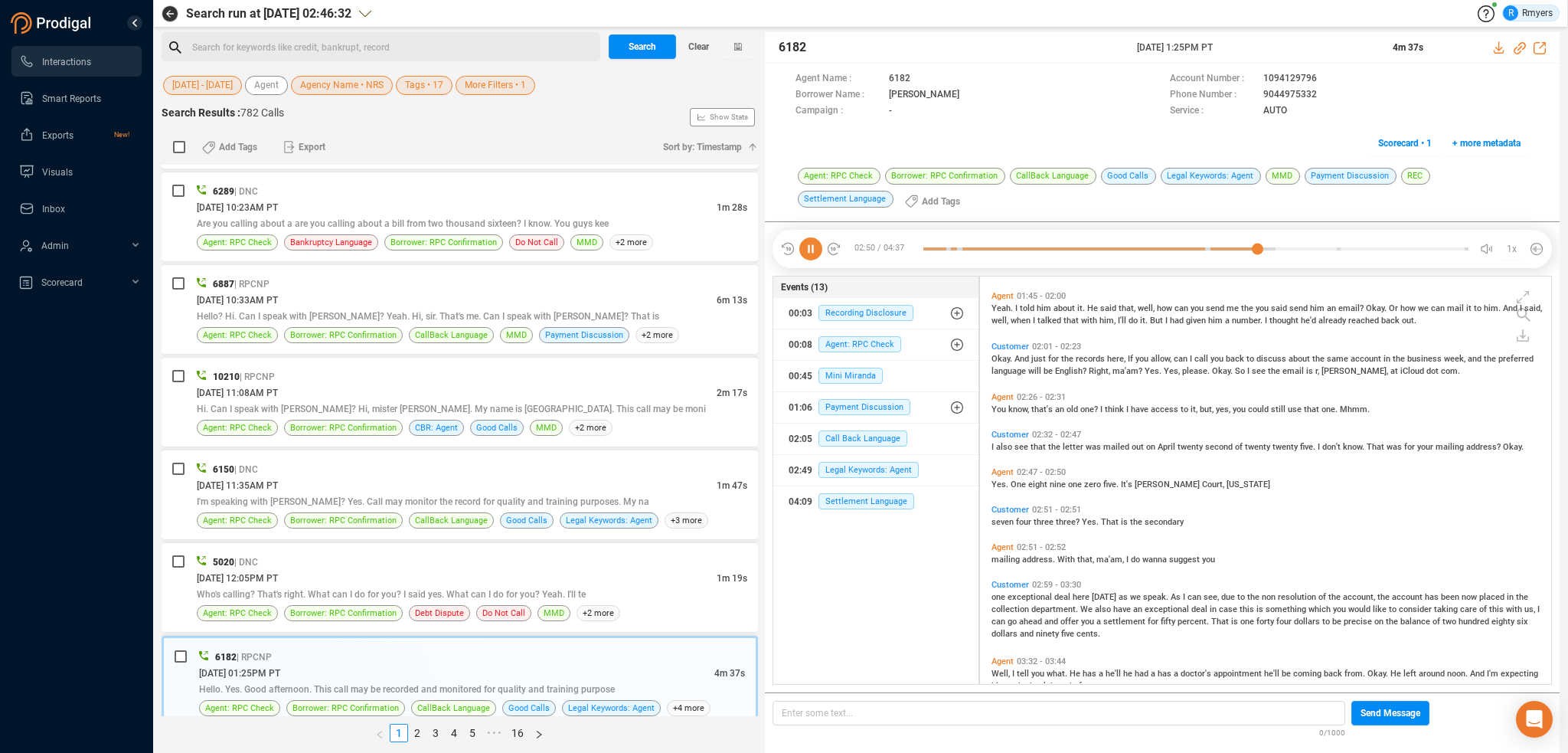
click at [805, 243] on icon at bounding box center [810, 248] width 23 height 23
click at [420, 731] on link "2" at bounding box center [417, 733] width 17 height 17
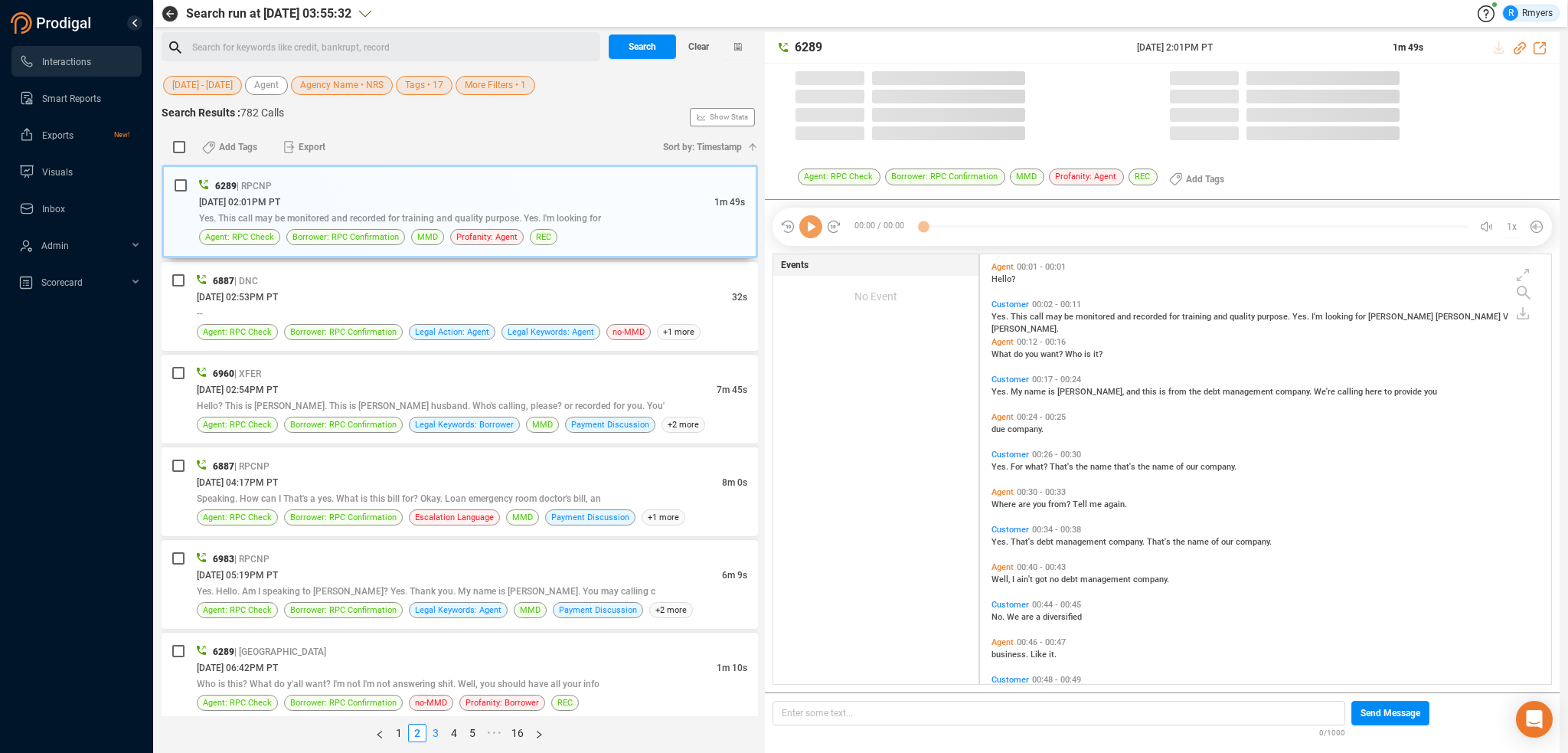
scroll to position [426, 564]
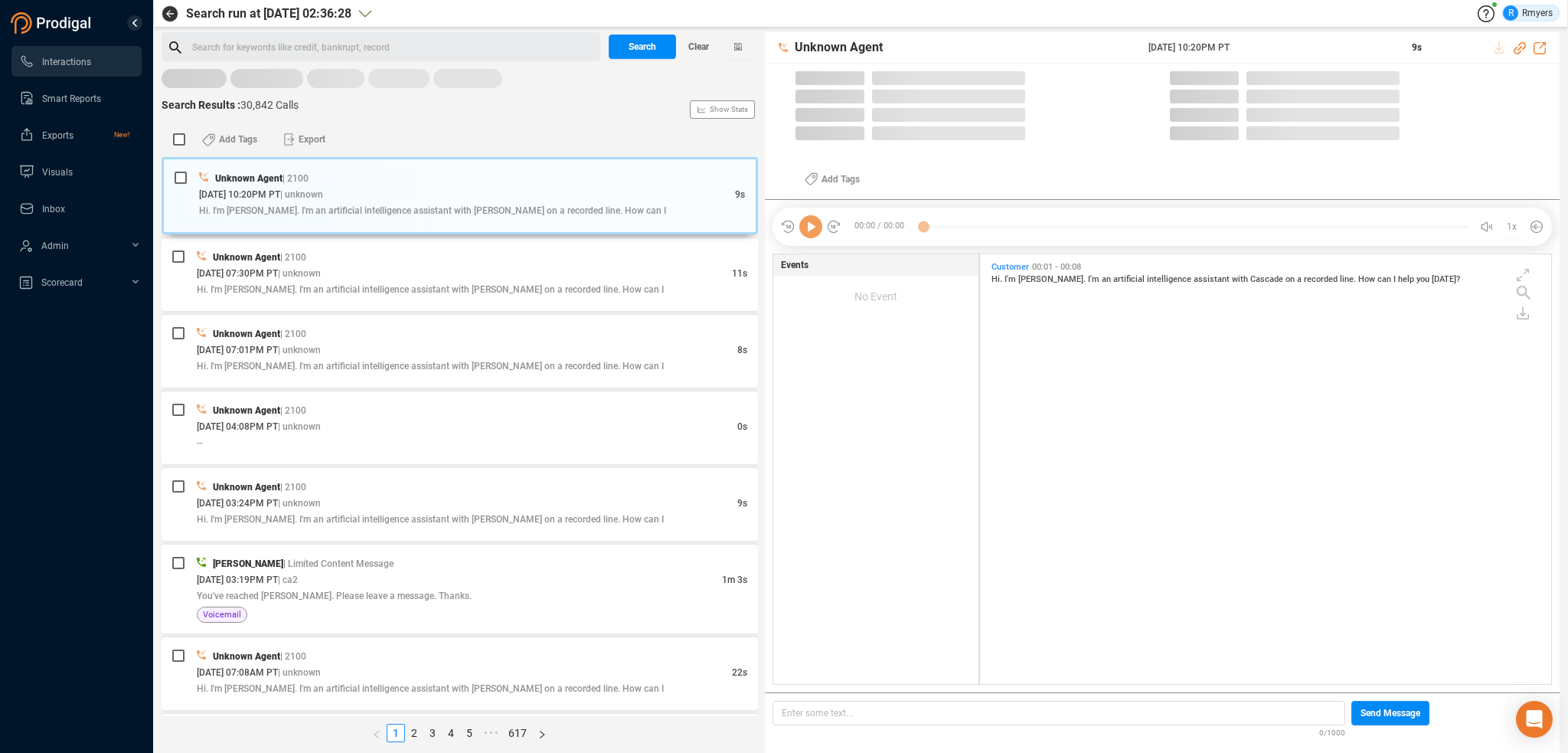
scroll to position [426, 564]
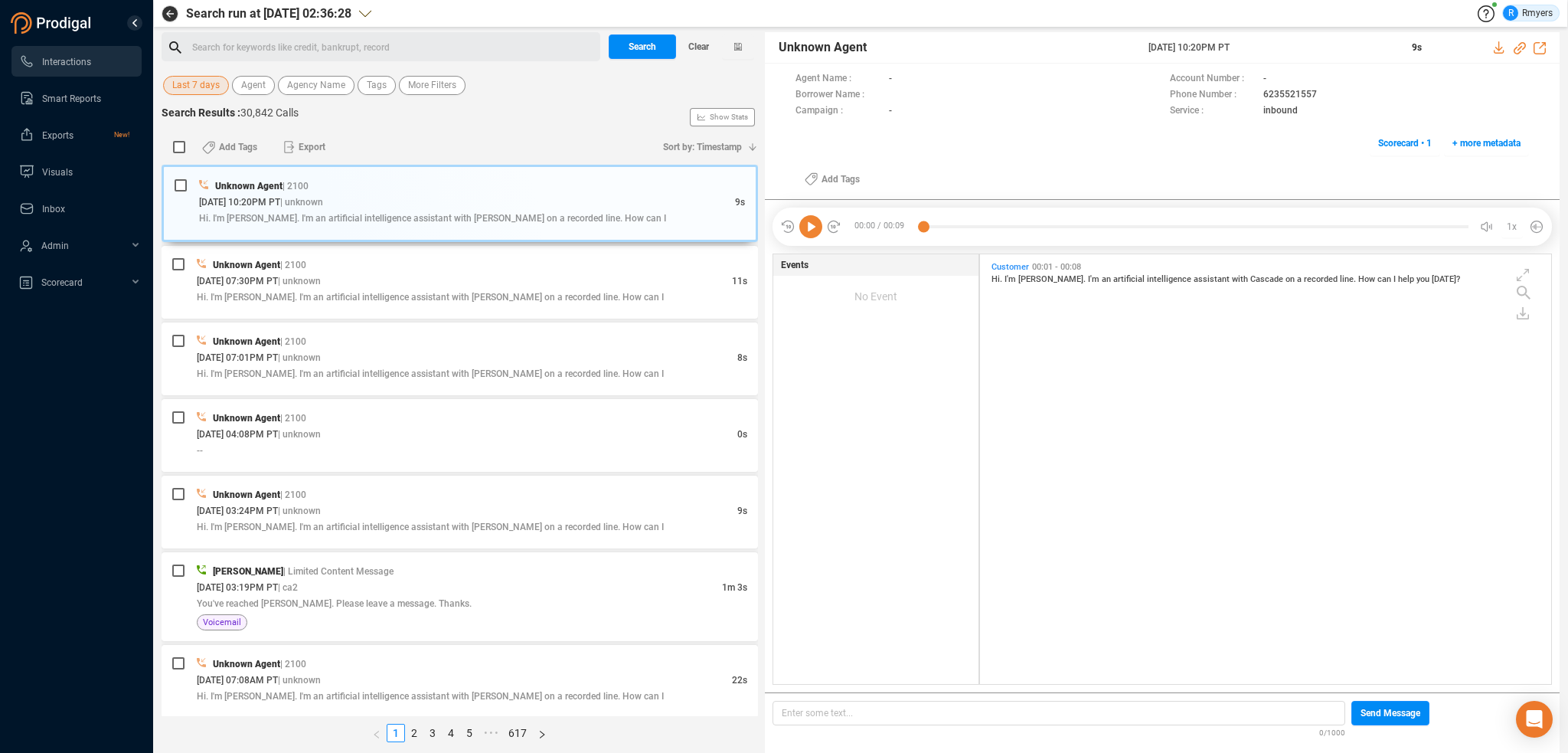
click at [211, 85] on span "Last 7 days" at bounding box center [195, 85] width 47 height 19
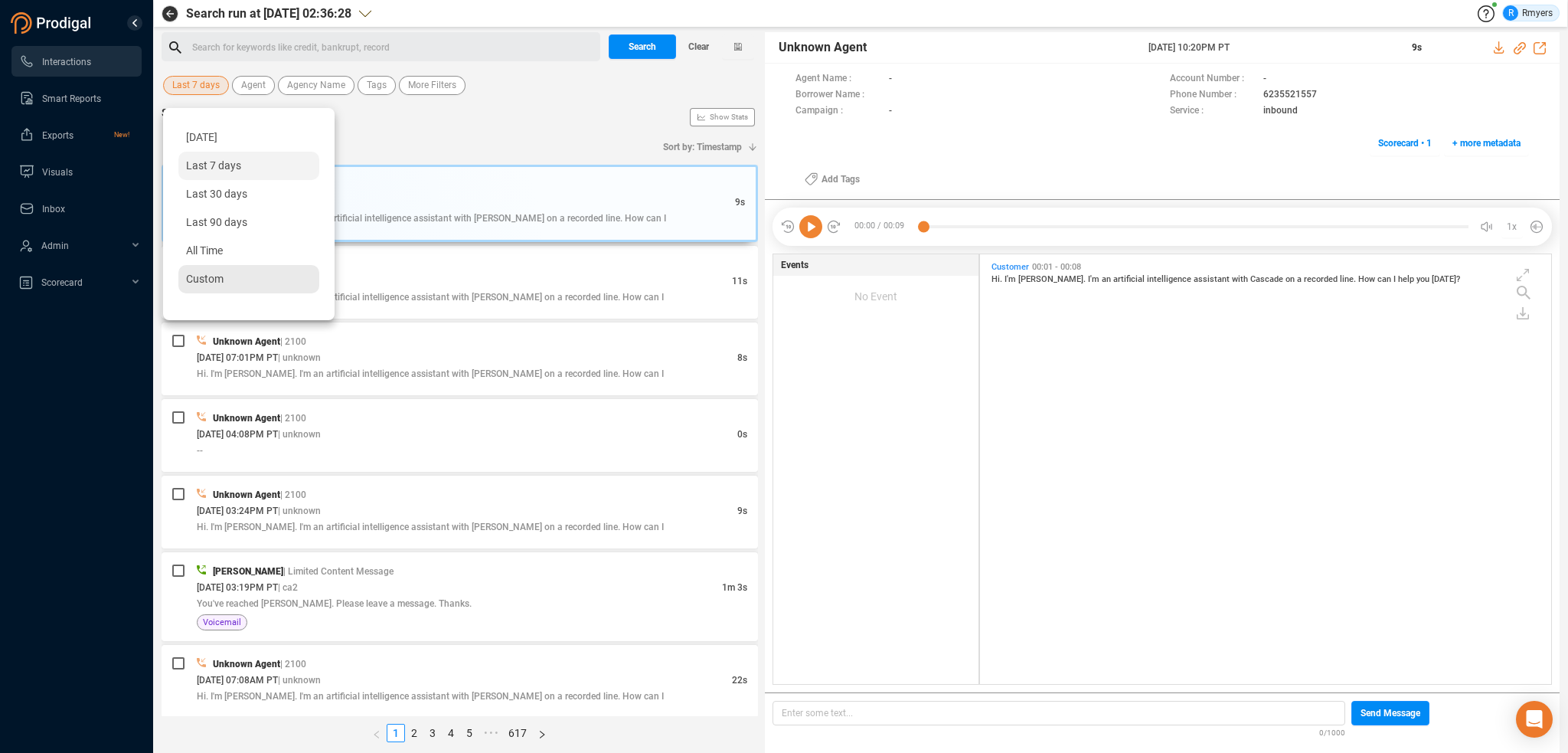
click at [220, 277] on span "Custom" at bounding box center [204, 279] width 37 height 13
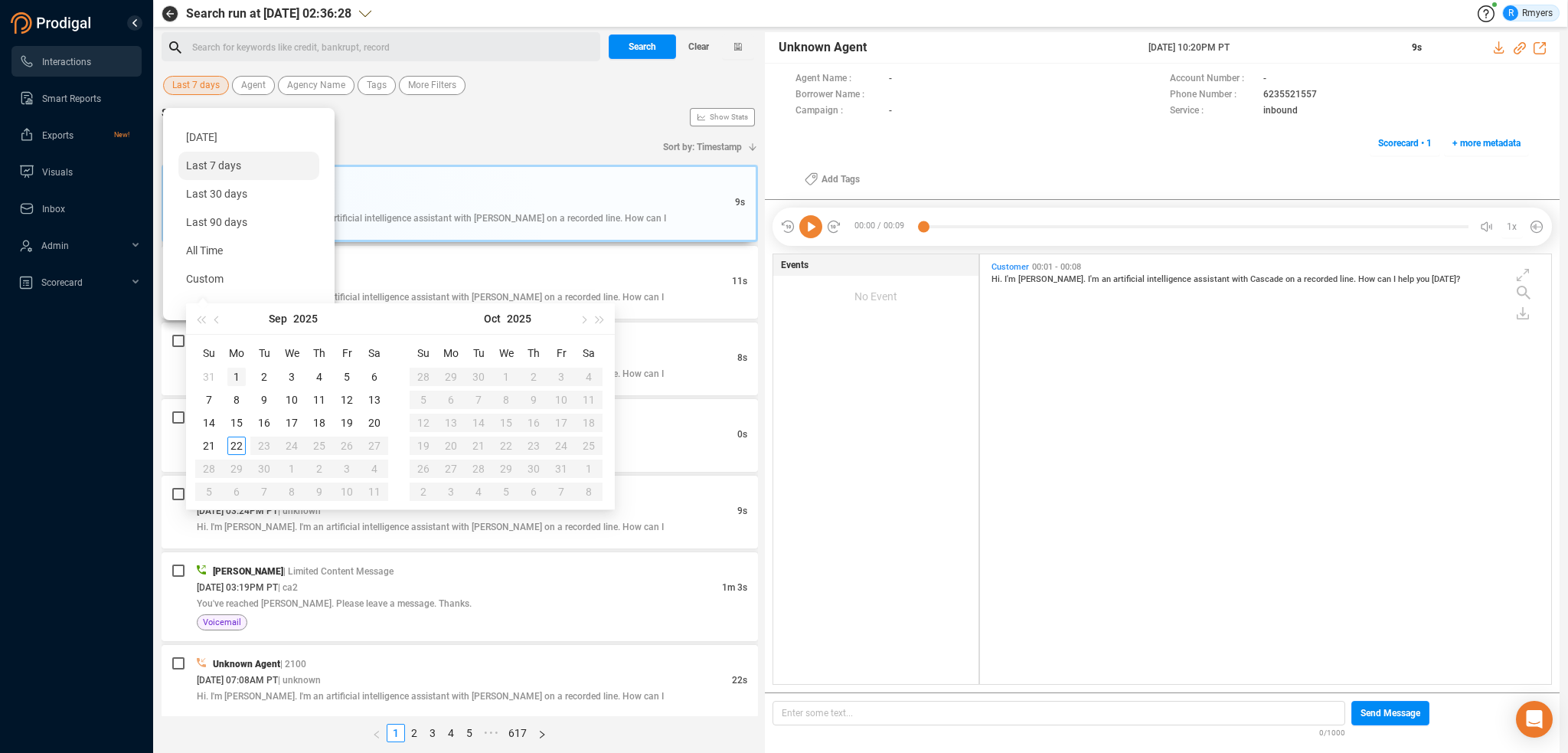
type input "2025-09-01"
click at [214, 317] on button "button" at bounding box center [217, 319] width 17 height 31
click at [214, 322] on button "button" at bounding box center [217, 319] width 17 height 31
type input "[DATE]"
click at [218, 327] on button "button" at bounding box center [217, 319] width 17 height 31
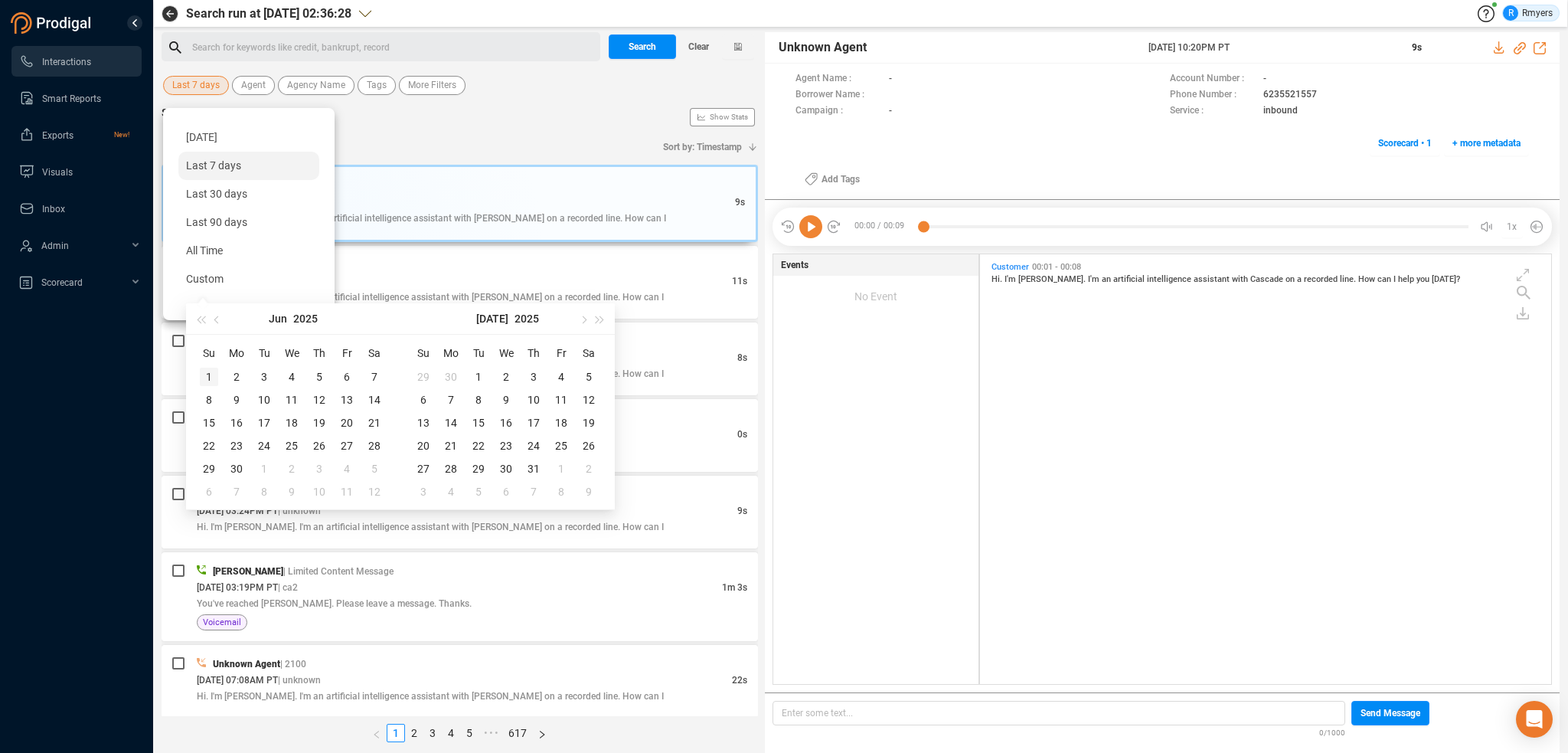
type input "[DATE]"
click at [205, 375] on div "1" at bounding box center [209, 376] width 18 height 18
type input "[DATE]"
click at [236, 465] on div "30" at bounding box center [236, 469] width 18 height 18
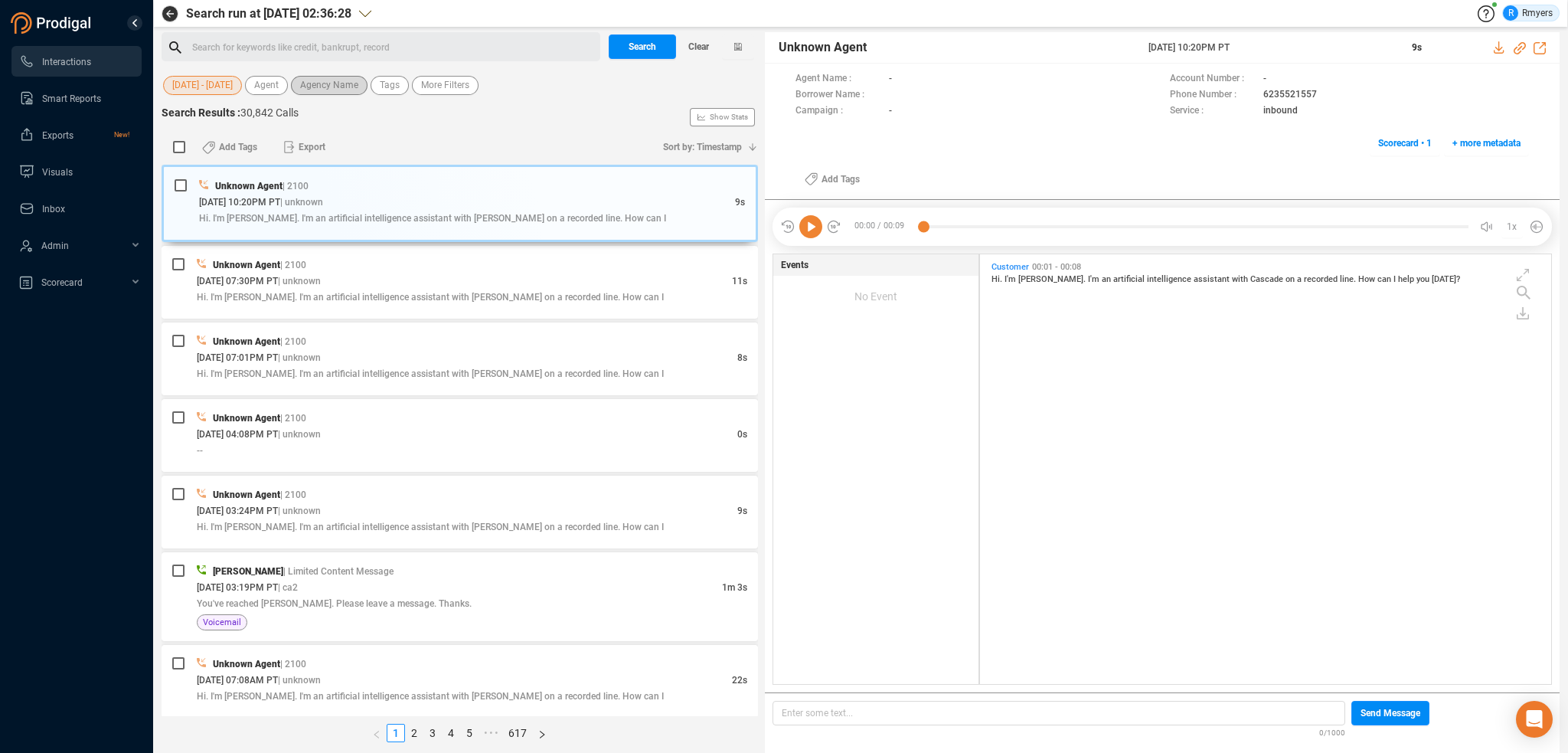
click at [322, 91] on span "Agency Name" at bounding box center [329, 85] width 58 height 19
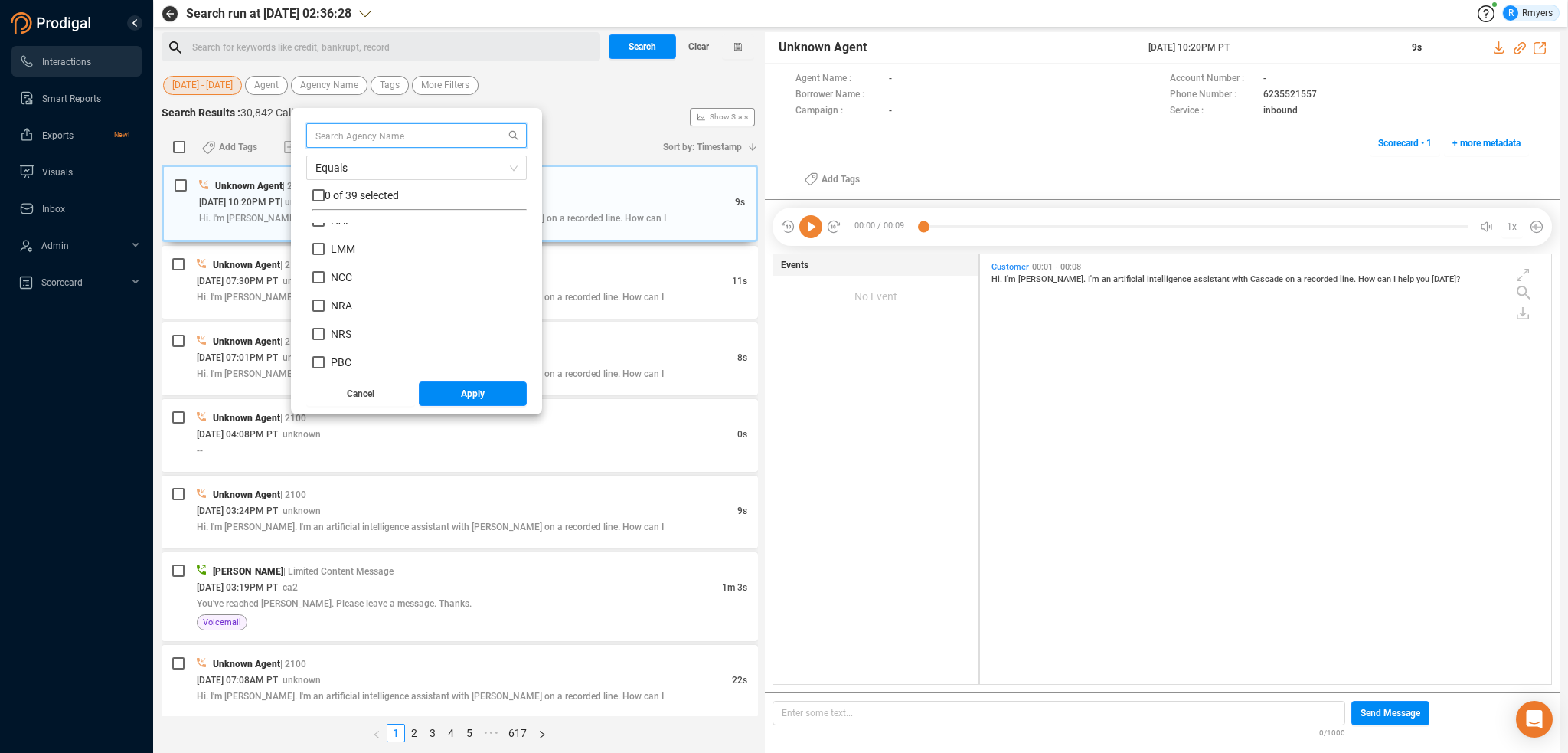
scroll to position [613, 0]
click at [336, 293] on span "NRS" at bounding box center [341, 298] width 21 height 13
click at [325, 293] on input "NRS" at bounding box center [318, 298] width 13 height 13
checkbox input "true"
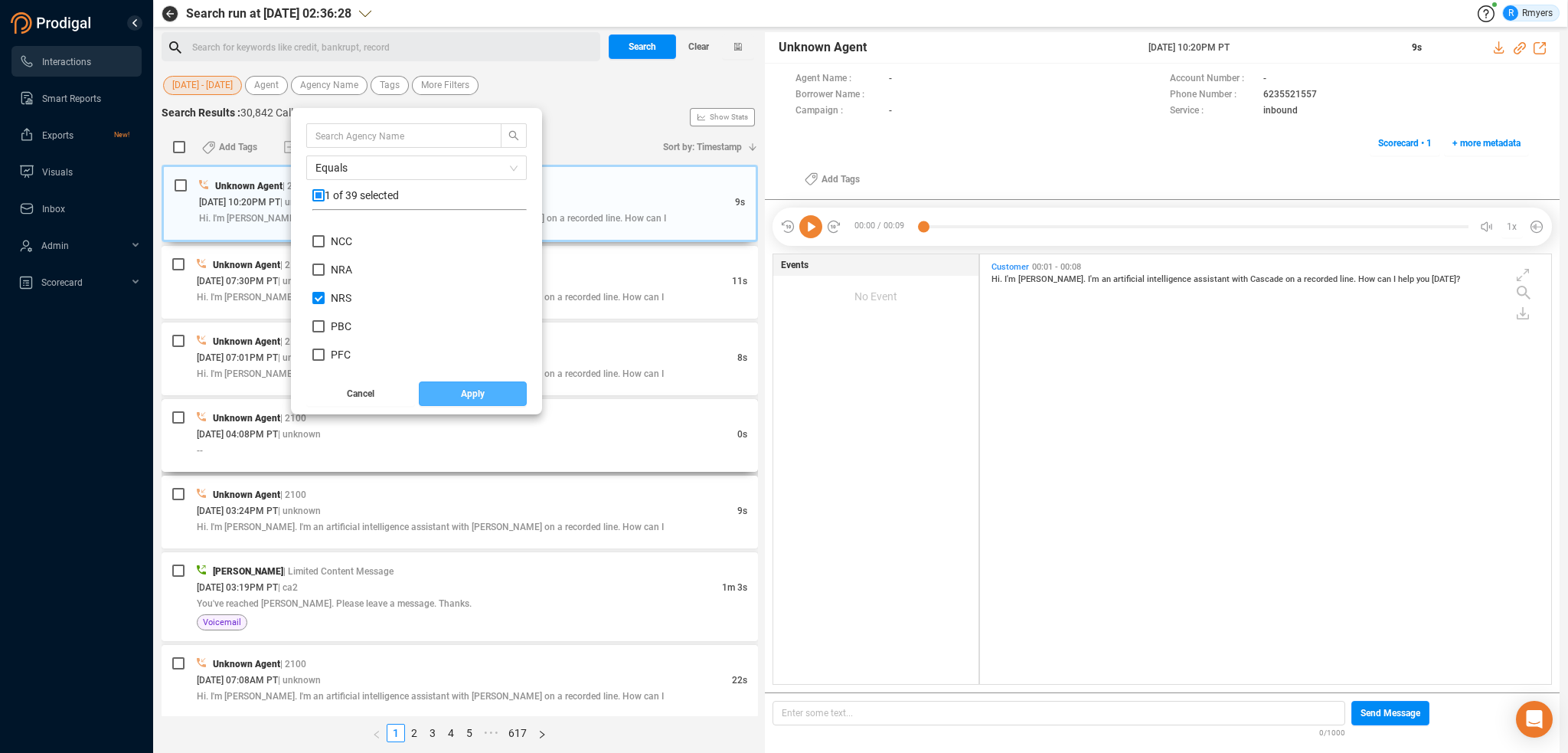
click at [464, 401] on span "Apply" at bounding box center [472, 393] width 24 height 24
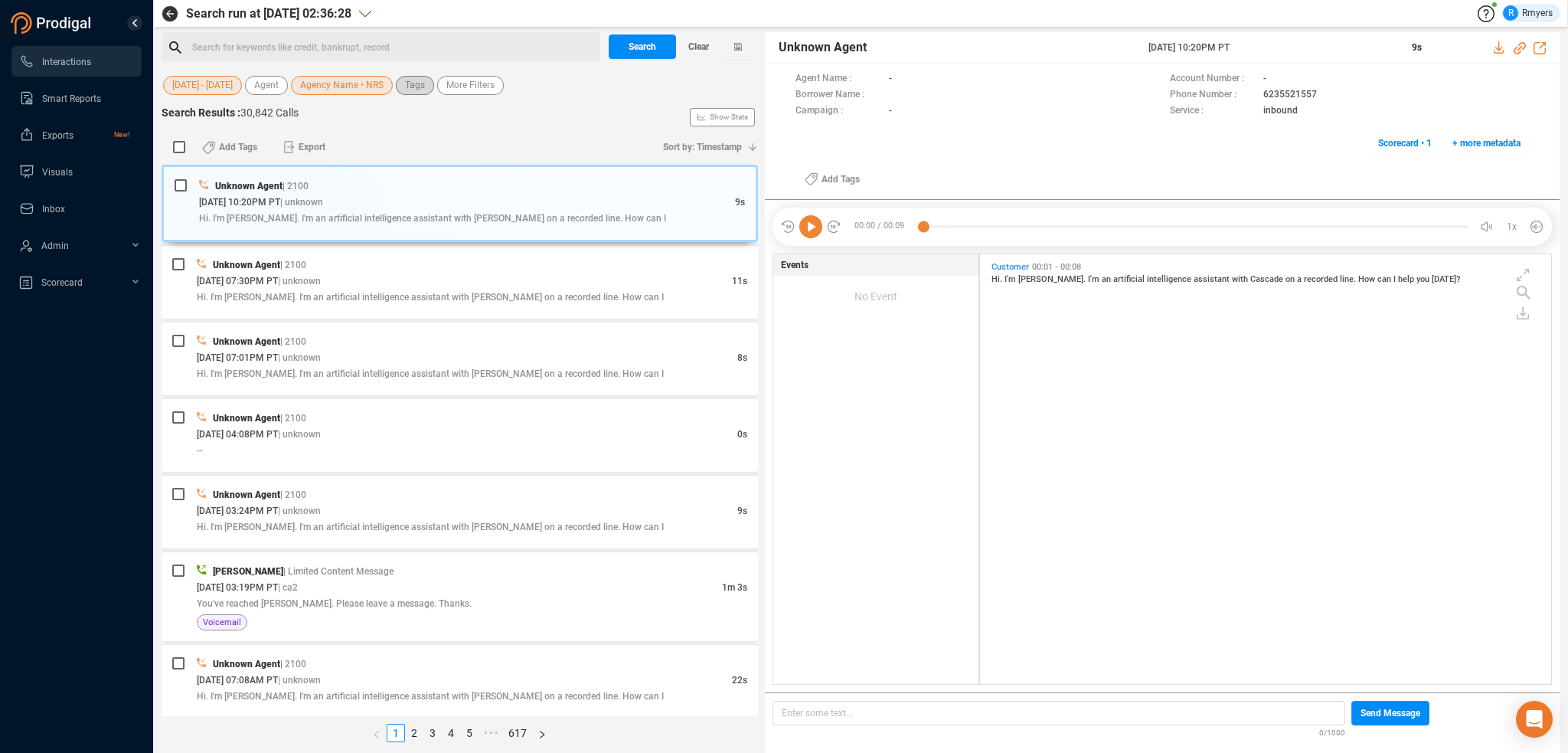
drag, startPoint x: 411, startPoint y: 86, endPoint x: 413, endPoint y: 94, distance: 8.2
click at [411, 86] on span "Tags" at bounding box center [415, 85] width 20 height 19
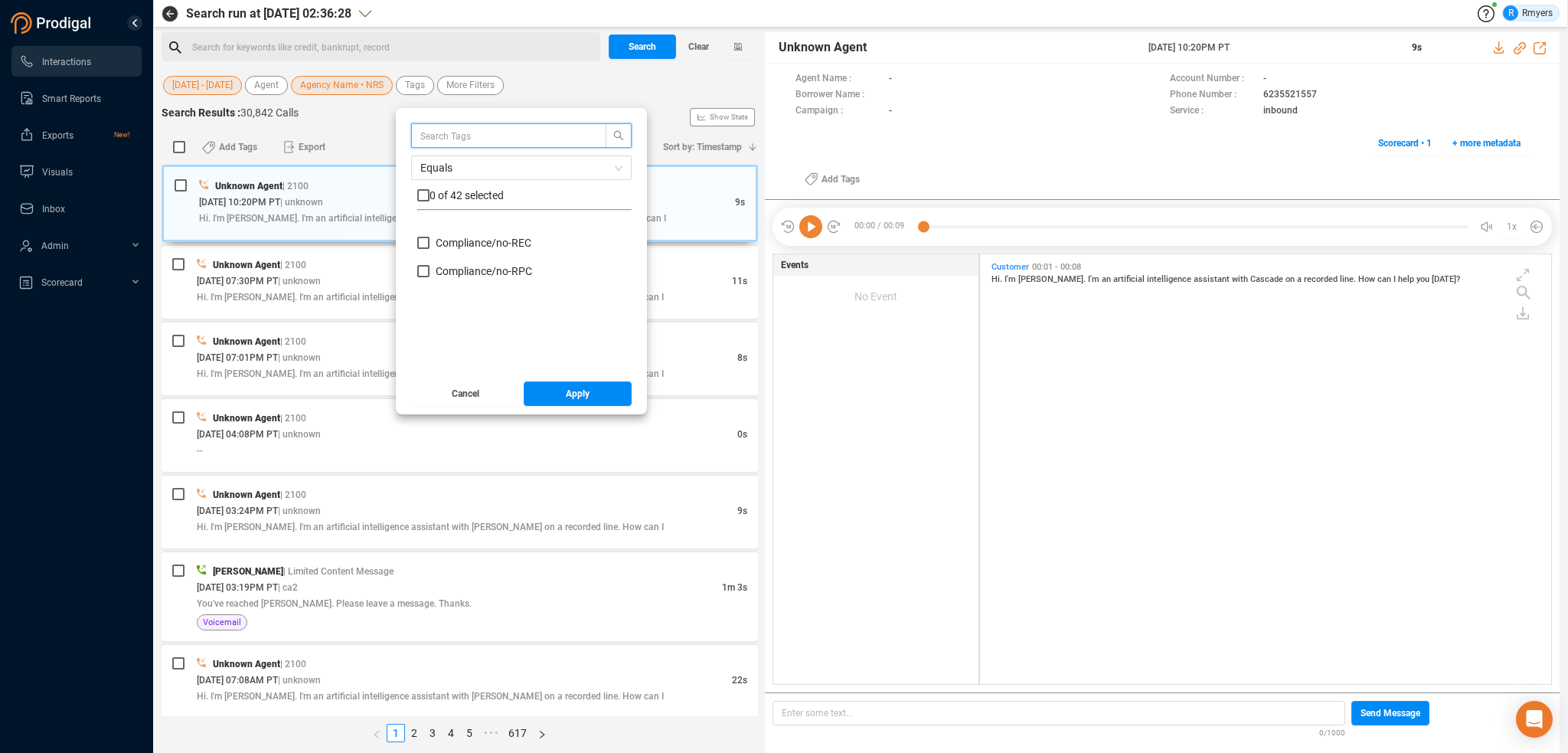
scroll to position [0, 0]
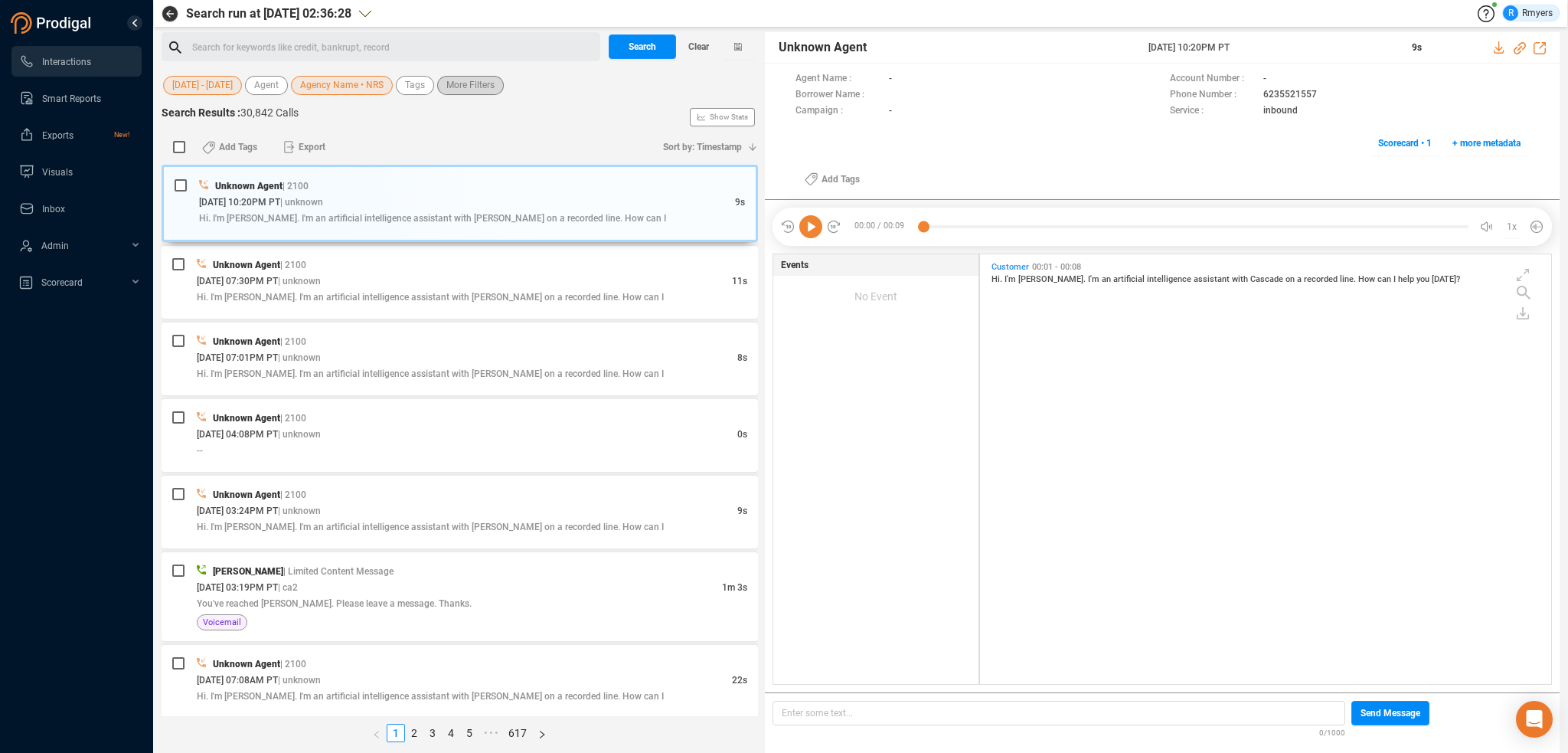
click at [461, 90] on span "More Filters" at bounding box center [470, 85] width 48 height 19
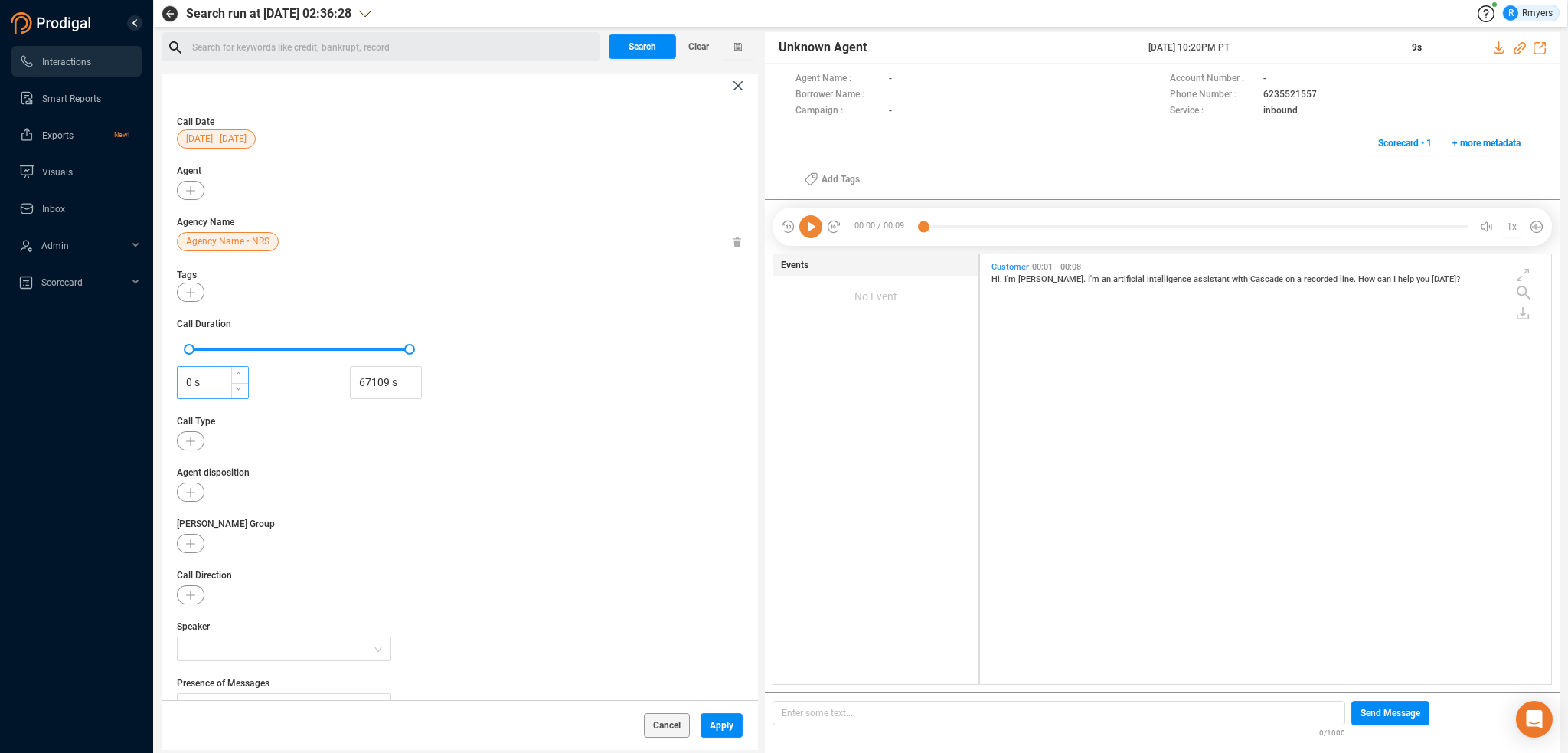
click at [182, 379] on input "0 s" at bounding box center [213, 382] width 71 height 23
type input "30 s"
click at [720, 722] on span "Apply" at bounding box center [721, 725] width 24 height 24
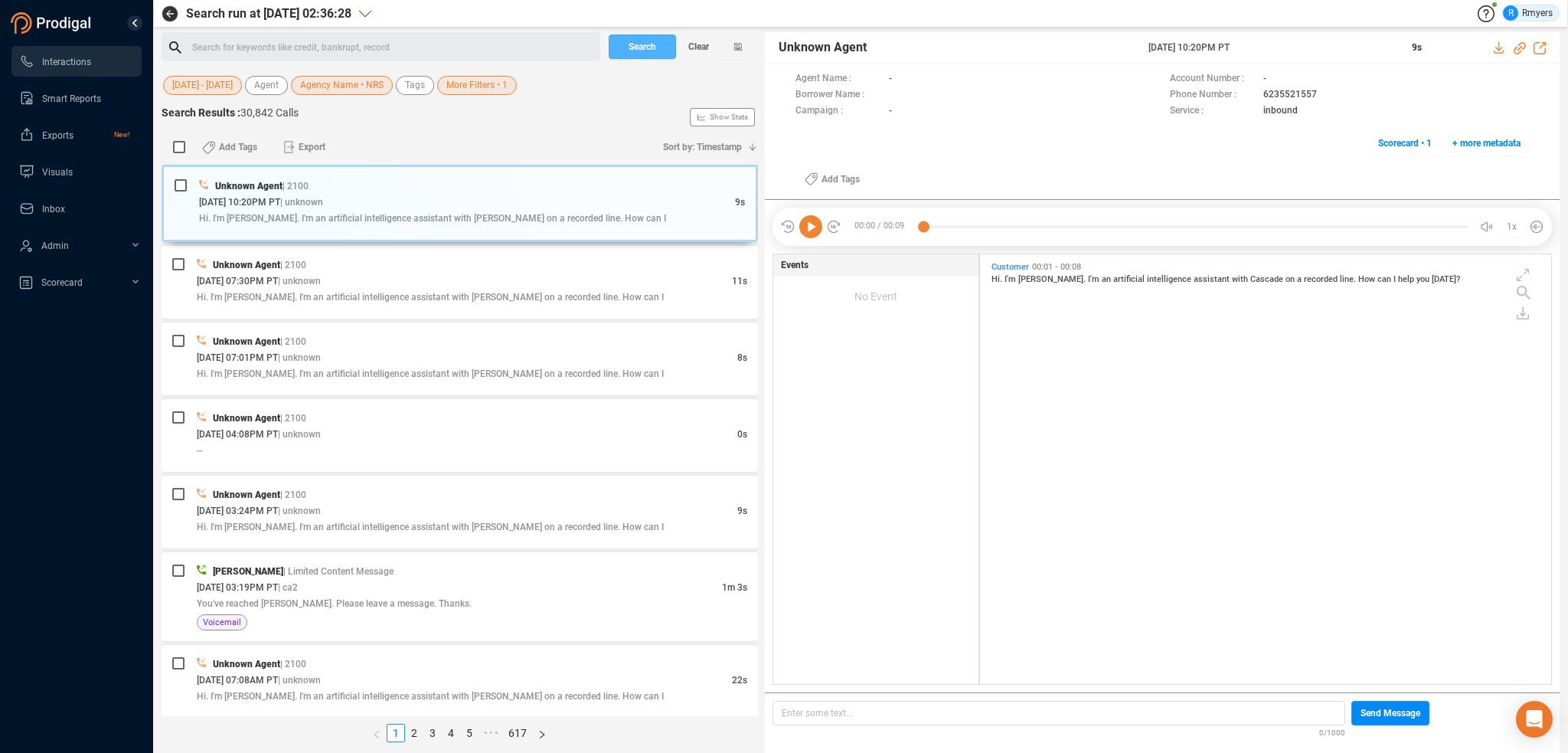
click at [641, 48] on span "Search" at bounding box center [642, 46] width 27 height 24
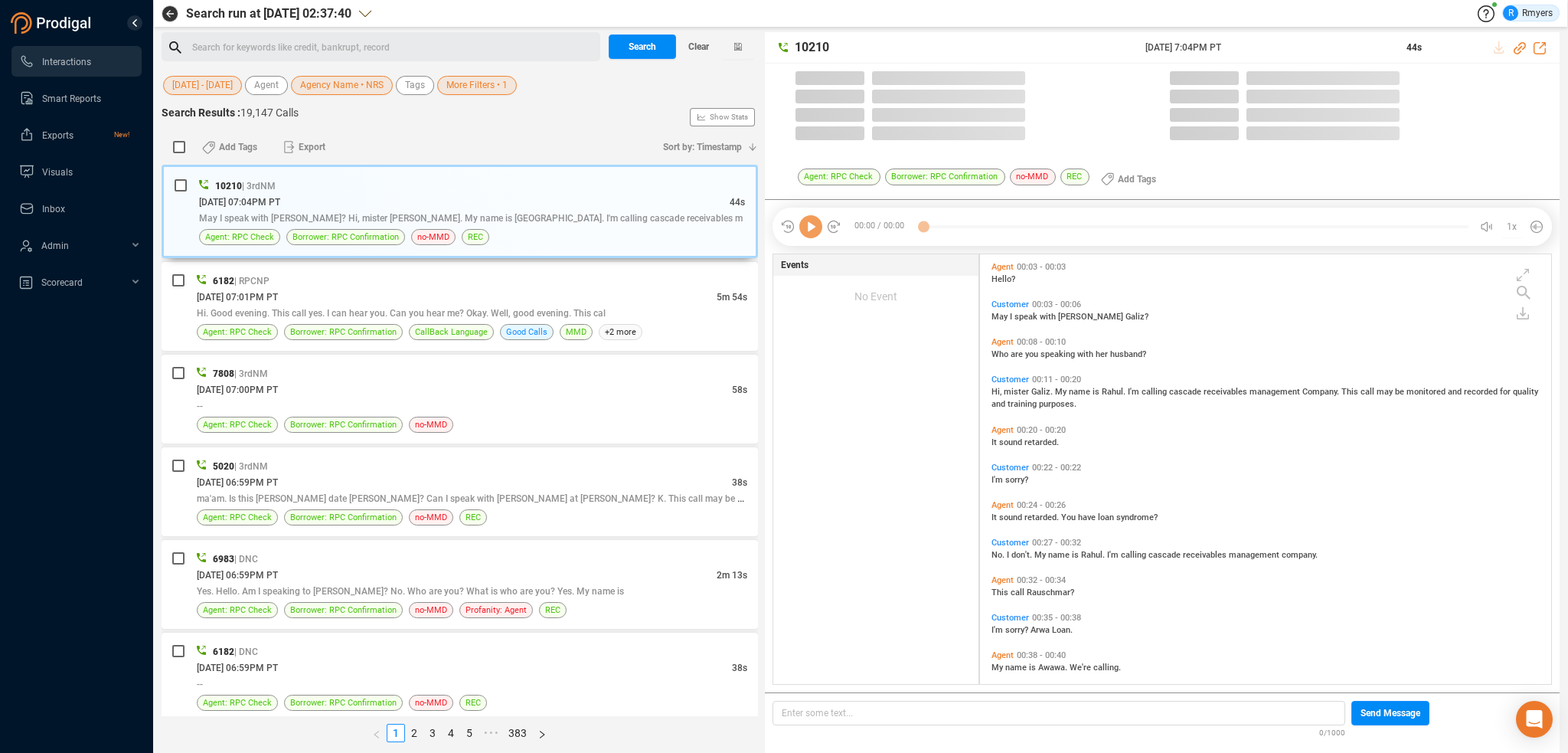
scroll to position [426, 564]
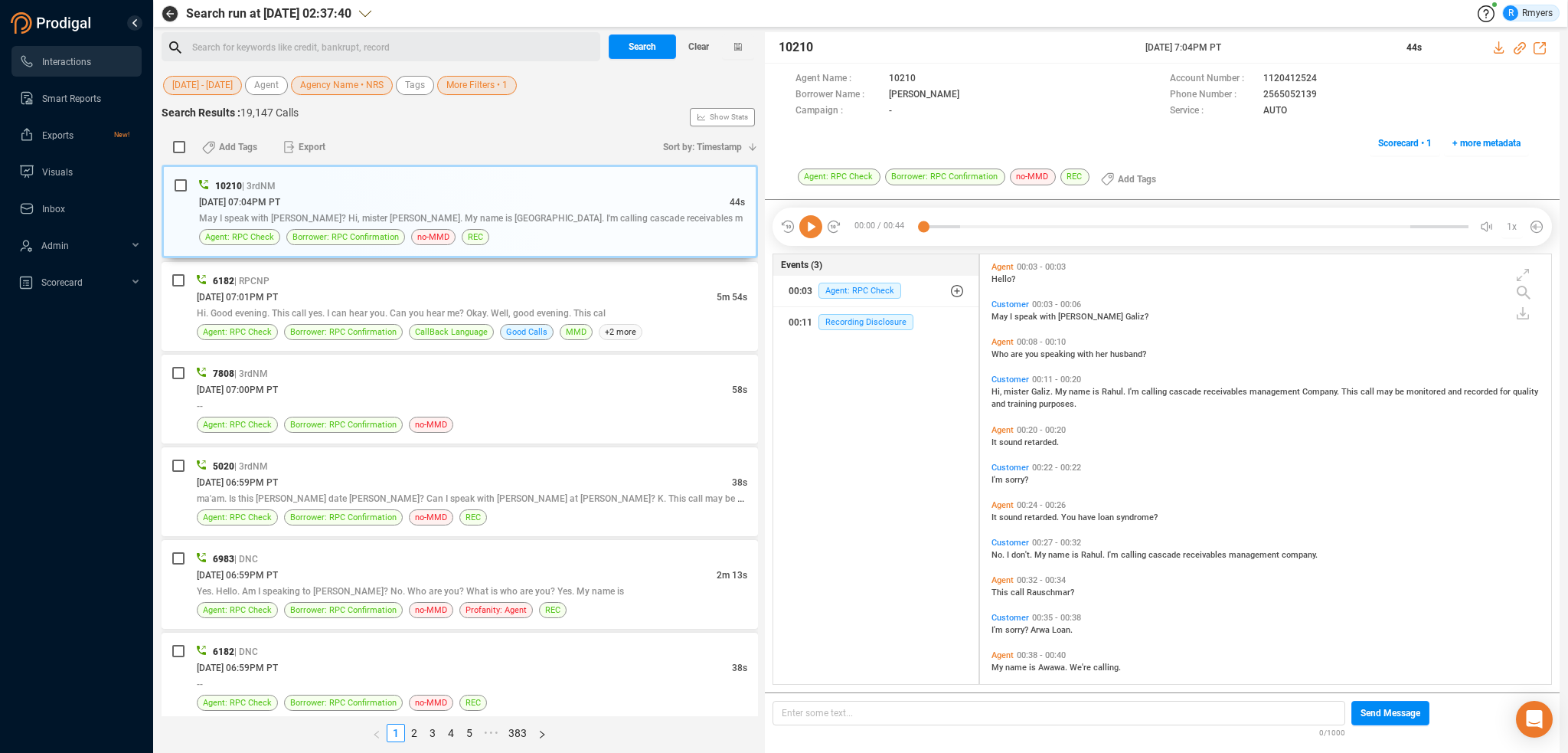
click at [470, 82] on span "More Filters • 1" at bounding box center [477, 85] width 62 height 19
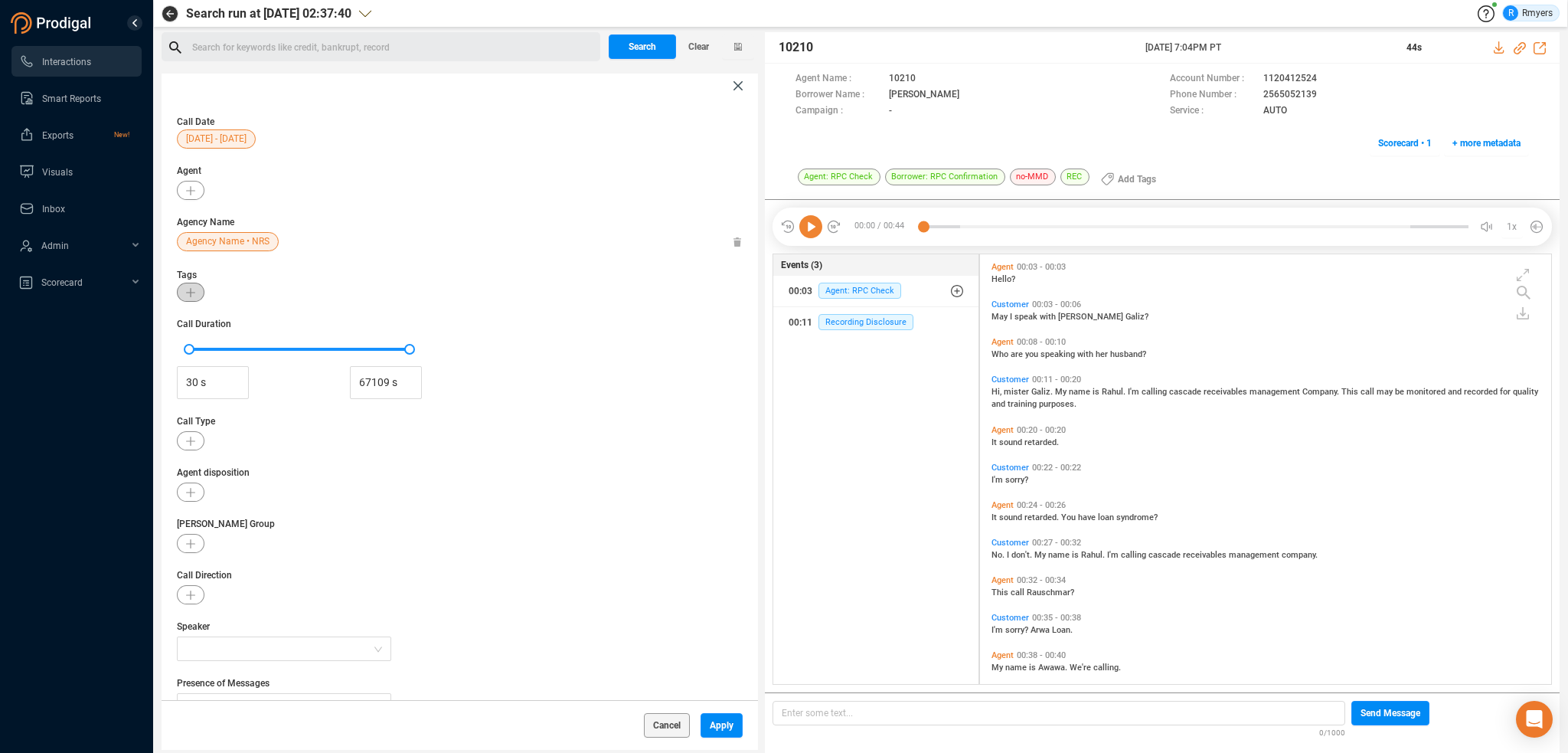
click at [186, 296] on icon "button" at bounding box center [191, 292] width 9 height 9
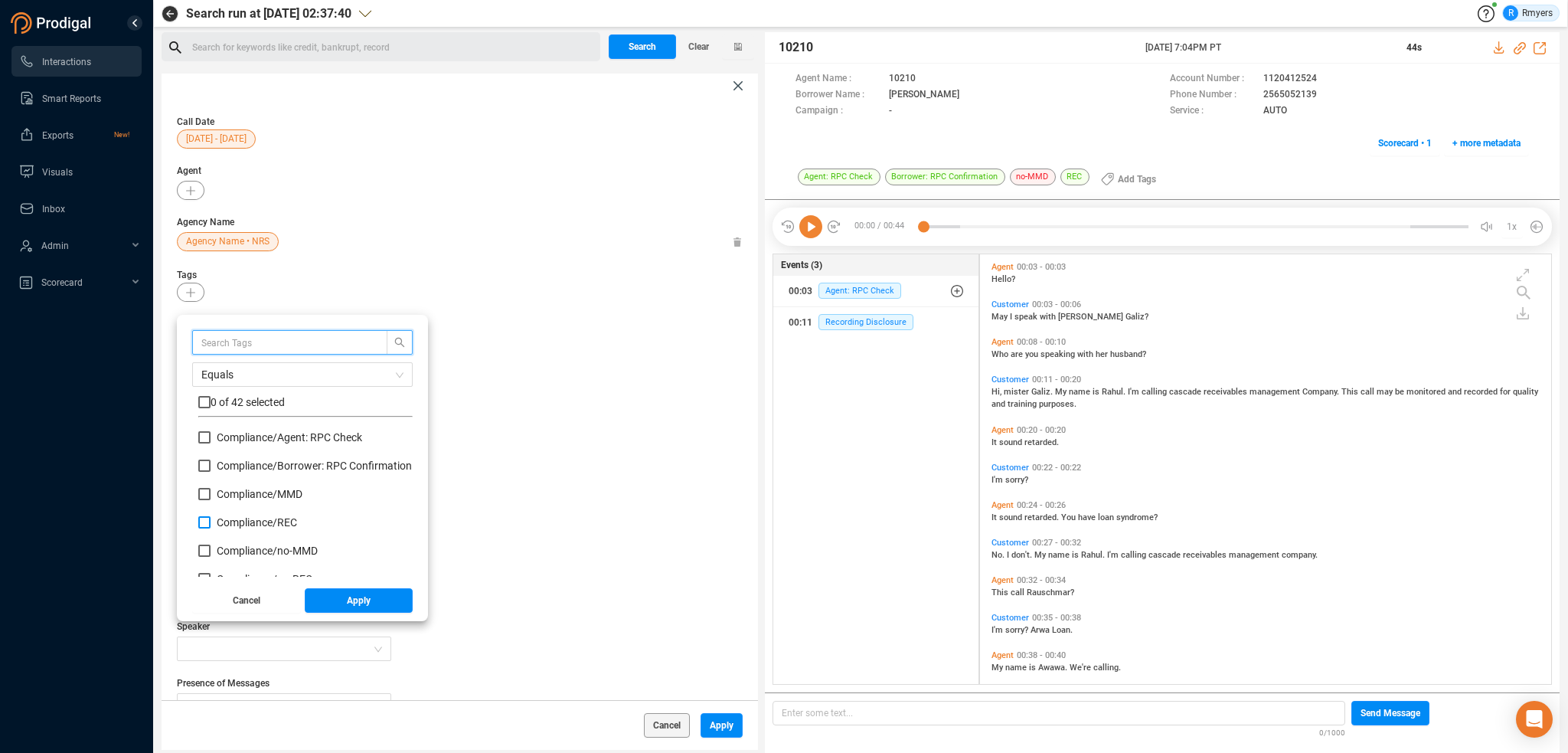
scroll to position [77, 0]
click at [237, 470] on span "Compliance/ no-MMD" at bounding box center [267, 474] width 101 height 13
click at [211, 470] on input "Compliance/ no-MMD" at bounding box center [204, 474] width 13 height 13
checkbox input "true"
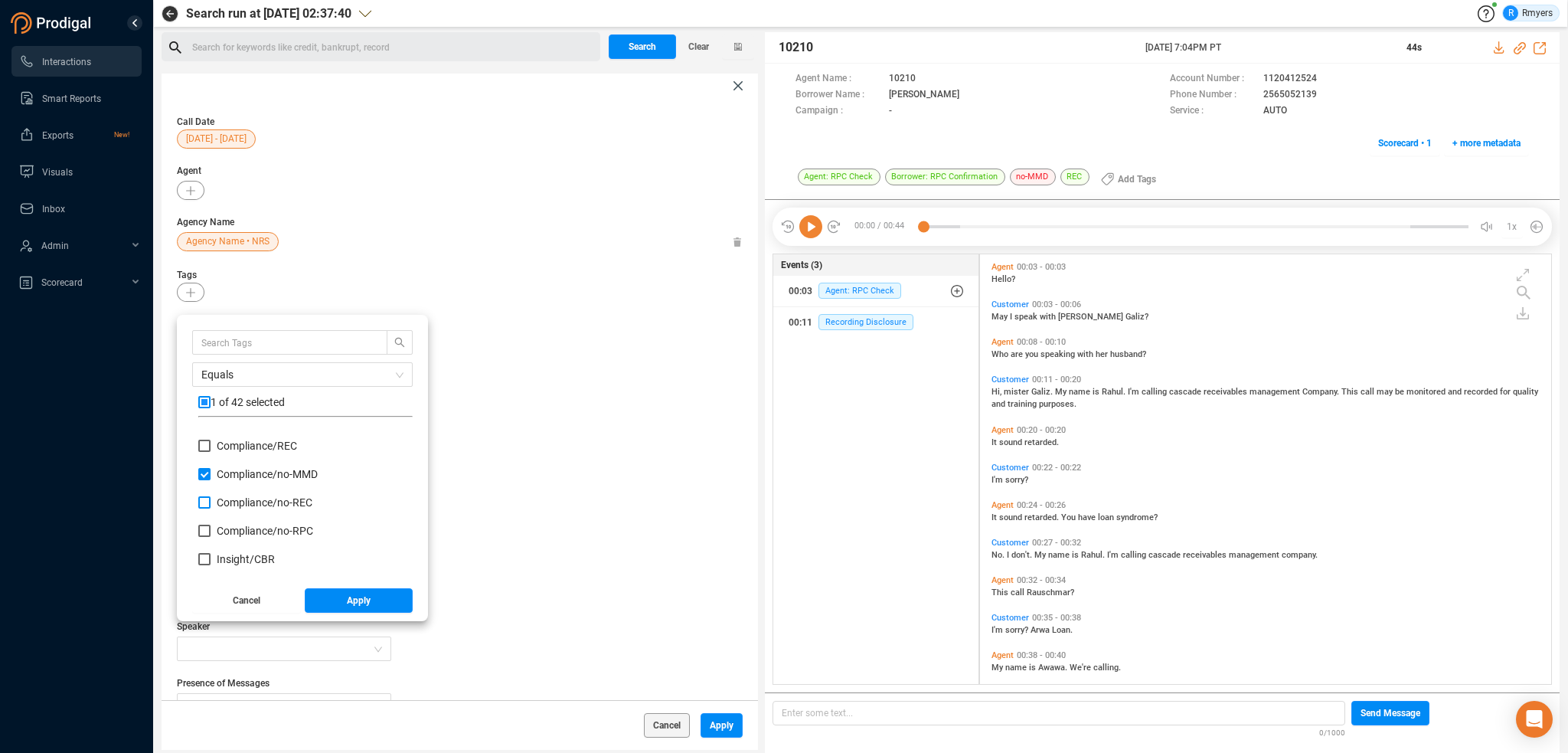
click at [240, 505] on span "Compliance/ no-REC" at bounding box center [264, 502] width 96 height 13
click at [211, 505] on input "Compliance/ no-REC" at bounding box center [204, 502] width 13 height 13
checkbox input "true"
click at [239, 533] on span "Compliance/ no-RPC" at bounding box center [264, 531] width 97 height 13
click at [211, 533] on input "Compliance/ no-RPC" at bounding box center [204, 531] width 13 height 13
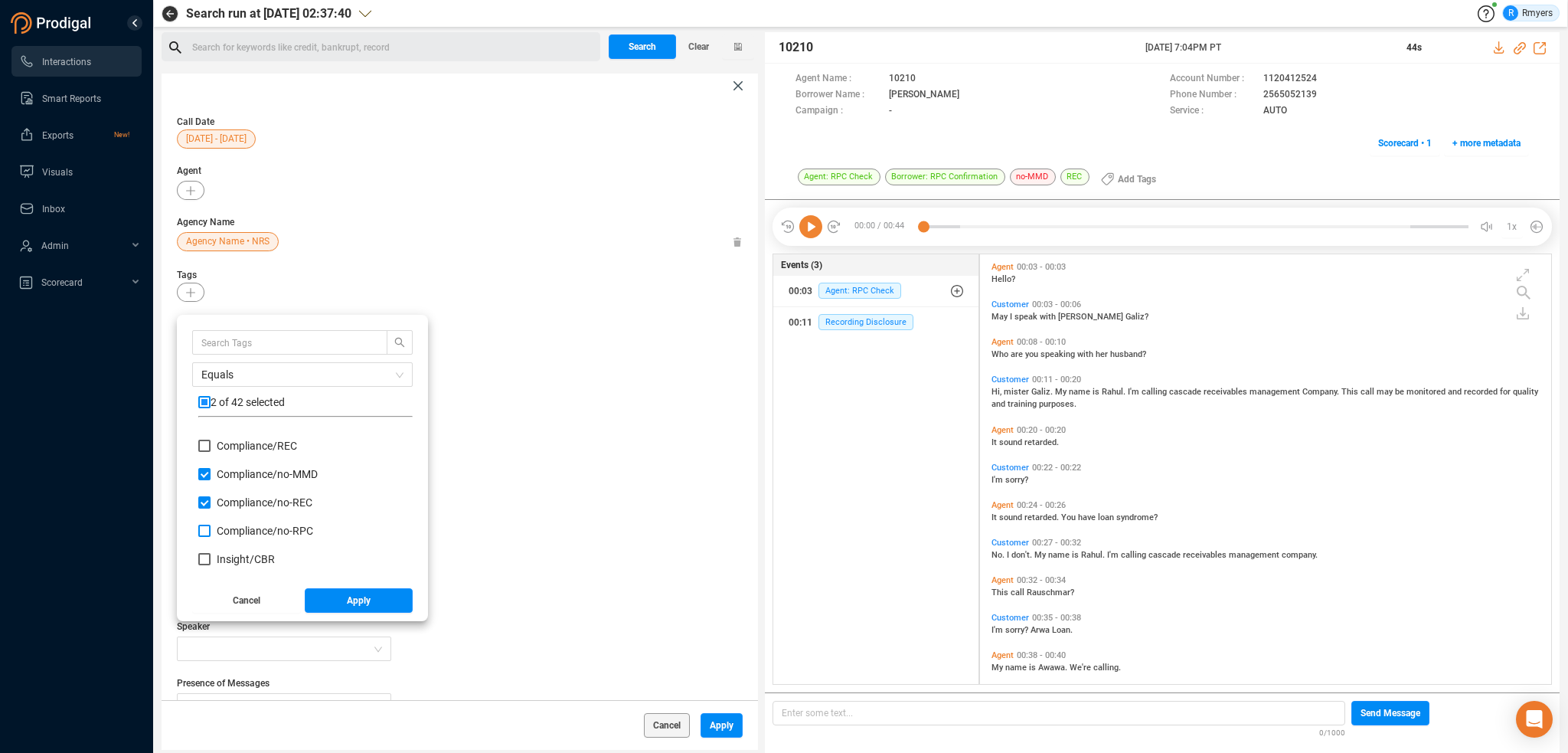
checkbox input "true"
click at [239, 560] on span "Insight/ CBR" at bounding box center [245, 559] width 58 height 13
click at [211, 560] on input "Insight/ CBR" at bounding box center [204, 559] width 13 height 13
checkbox input "true"
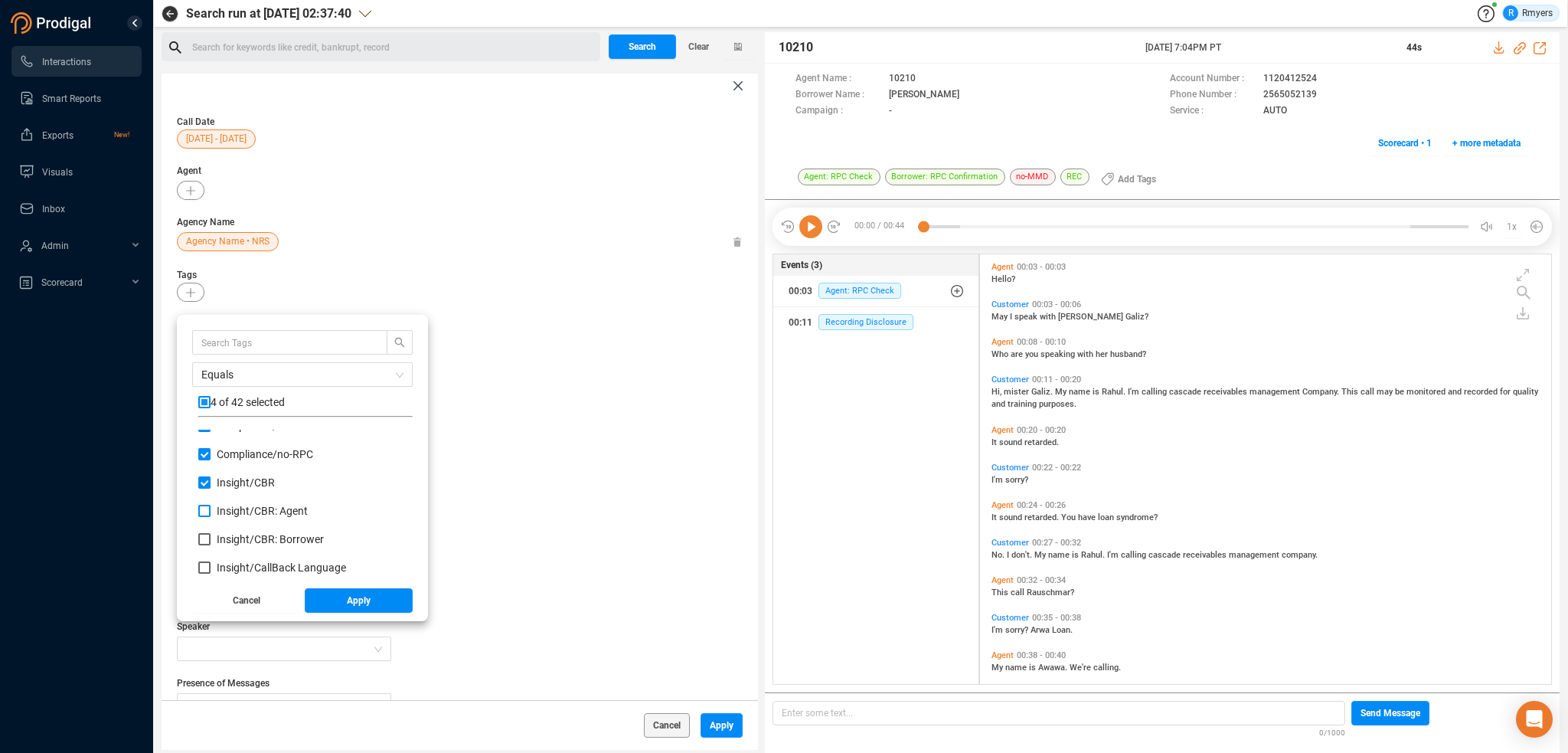
click at [236, 512] on span "Insight/ CBR: Agent" at bounding box center [261, 511] width 91 height 13
click at [211, 512] on input "Insight/ CBR: Agent" at bounding box center [204, 511] width 13 height 13
checkbox input "true"
click at [236, 537] on span "Insight/ CBR: Borrower" at bounding box center [270, 539] width 107 height 13
click at [211, 537] on input "Insight/ CBR: Borrower" at bounding box center [204, 539] width 13 height 13
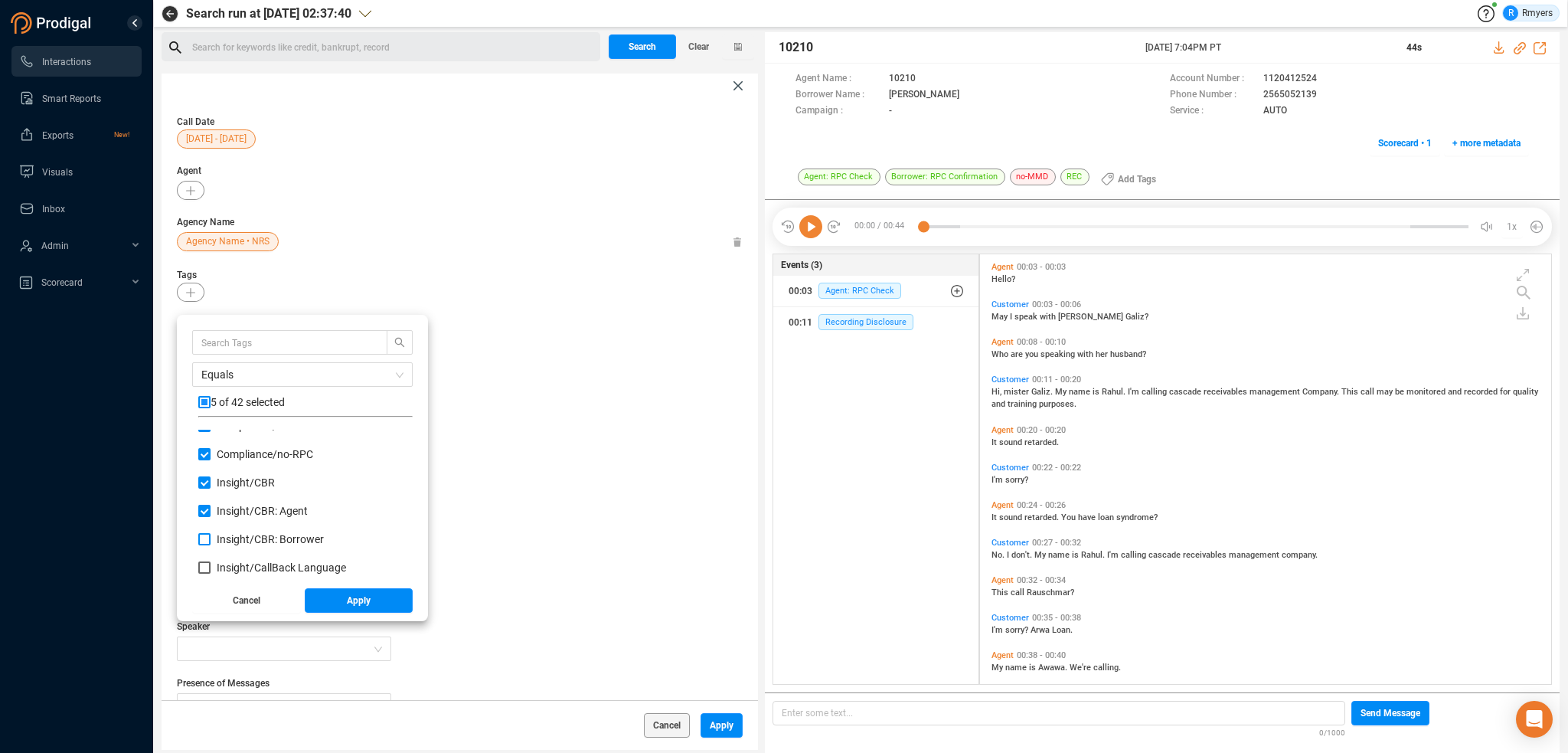
checkbox input "true"
click at [239, 486] on span "Red Flag/ Bankruptcy Language" at bounding box center [292, 485] width 152 height 13
click at [211, 486] on input "Red Flag/ Bankruptcy Language" at bounding box center [204, 485] width 13 height 13
checkbox input "true"
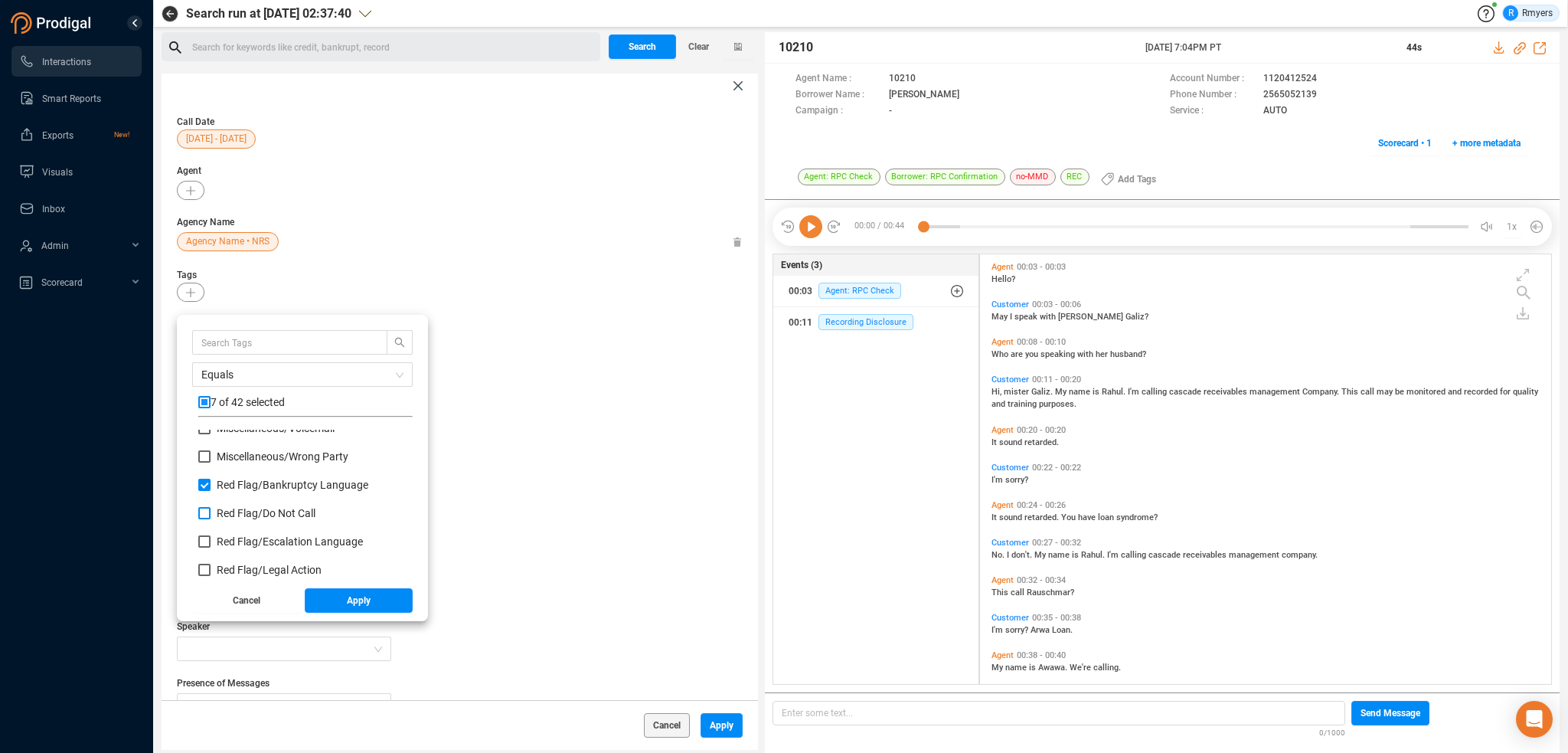
click at [241, 512] on span "Red Flag/ Do Not Call" at bounding box center [265, 513] width 99 height 13
click at [211, 512] on input "Red Flag/ Do Not Call" at bounding box center [204, 513] width 13 height 13
checkbox input "true"
click at [241, 542] on span "Red Flag/ Escalation Language" at bounding box center [290, 542] width 147 height 13
click at [211, 542] on input "Red Flag/ Escalation Language" at bounding box center [204, 542] width 13 height 13
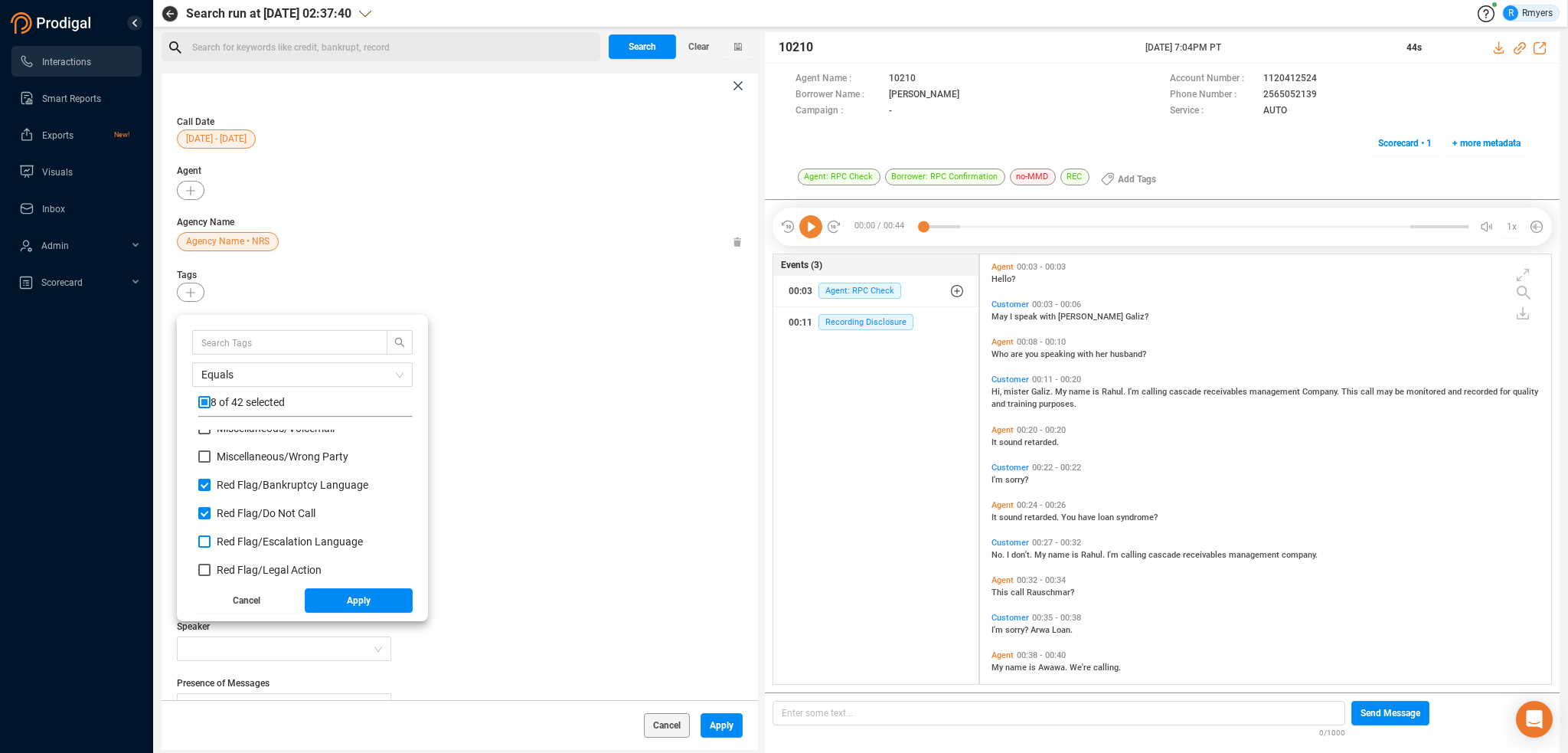
checkbox input "true"
click at [241, 566] on span "Red Flag/ Legal Action" at bounding box center [269, 570] width 105 height 13
click at [211, 566] on input "Red Flag/ Legal Action" at bounding box center [204, 570] width 13 height 13
checkbox input "true"
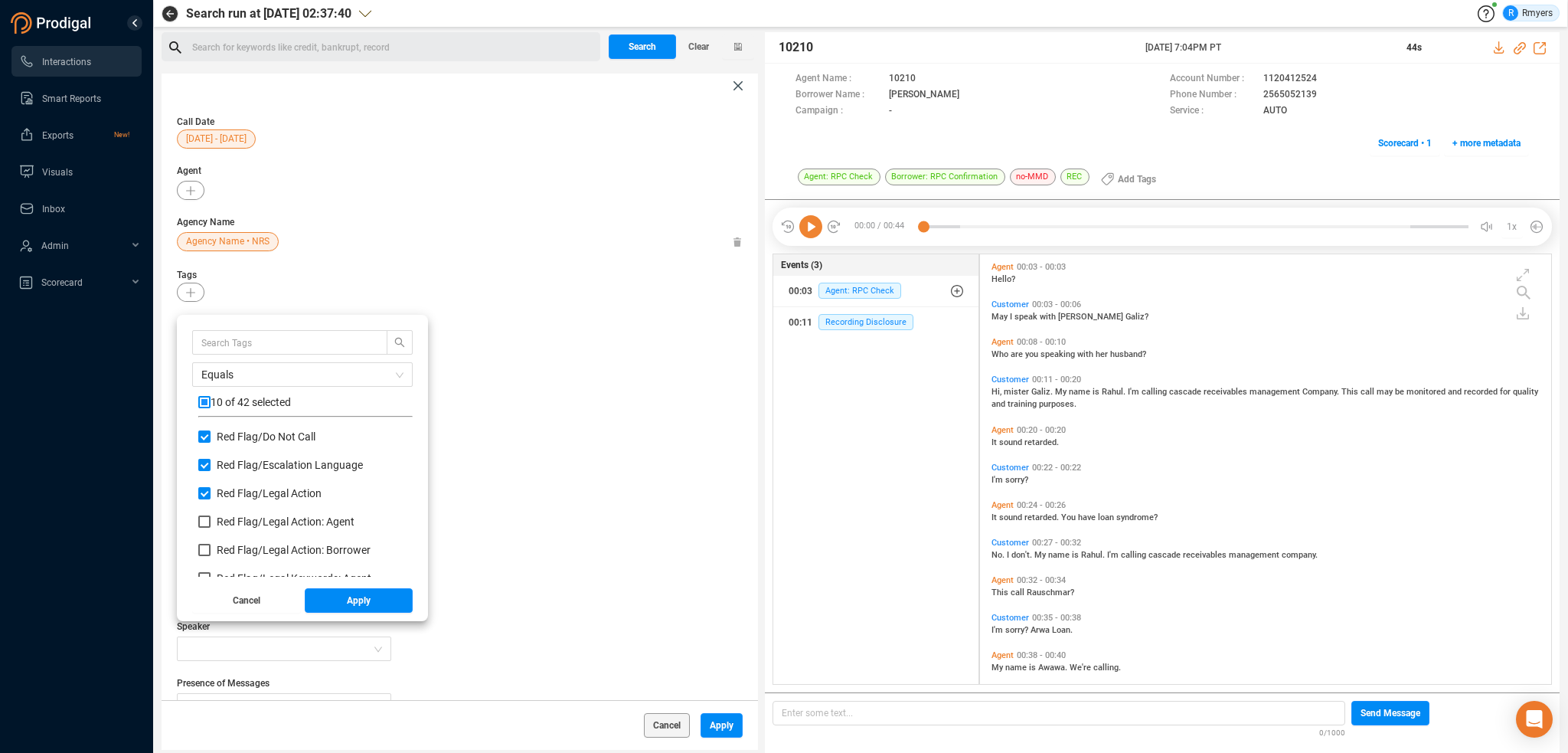
drag, startPoint x: 240, startPoint y: 519, endPoint x: 240, endPoint y: 532, distance: 13.0
click at [240, 520] on span "Red Flag/ Legal Action: Agent" at bounding box center [285, 522] width 138 height 13
click at [211, 520] on input "Red Flag/ Legal Action: Agent" at bounding box center [204, 522] width 13 height 13
checkbox input "true"
click at [242, 546] on span "Red Flag/ Legal Action: Borrower" at bounding box center [293, 550] width 154 height 13
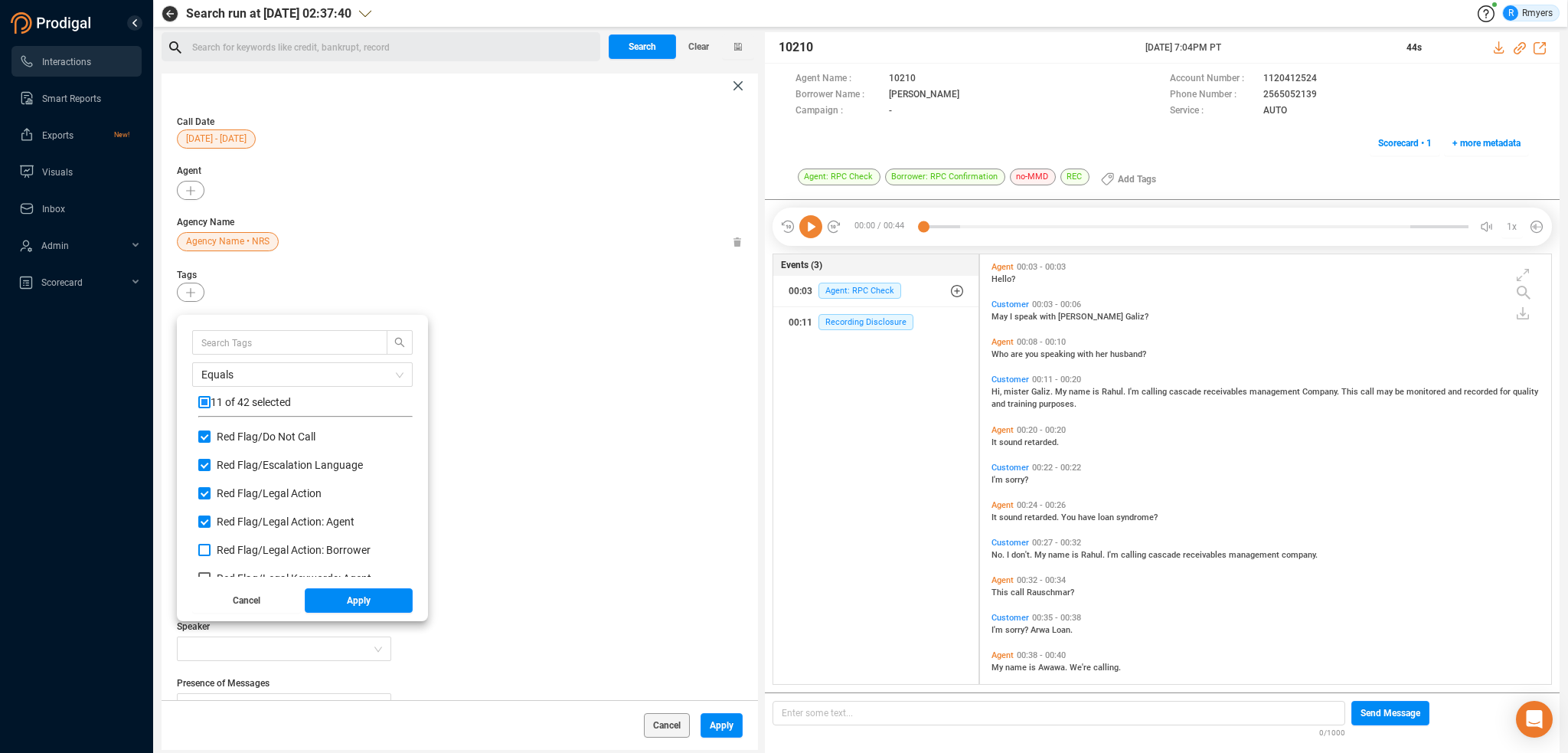
click at [211, 546] on input "Red Flag/ Legal Action: Borrower" at bounding box center [204, 550] width 13 height 13
checkbox input "true"
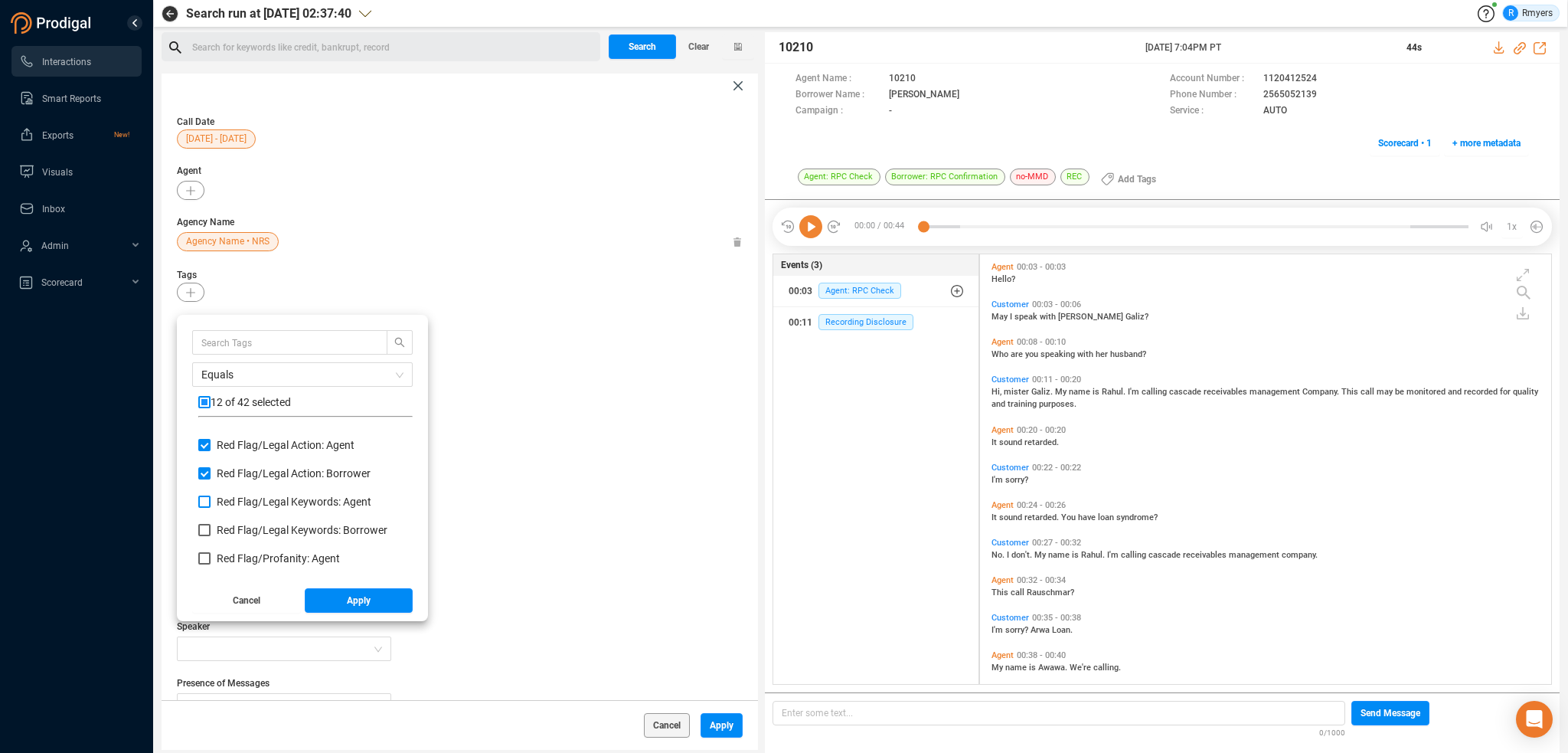
click at [242, 502] on span "Red Flag/ Legal Keywords: Agent" at bounding box center [293, 502] width 155 height 13
click at [211, 502] on input "Red Flag/ Legal Keywords: Agent" at bounding box center [204, 502] width 13 height 13
checkbox input "true"
click at [245, 529] on span "Red Flag/ Legal Keywords: Borrower" at bounding box center [301, 530] width 171 height 13
click at [251, 558] on span "Red Flag/ Profanity: Agent" at bounding box center [278, 558] width 123 height 13
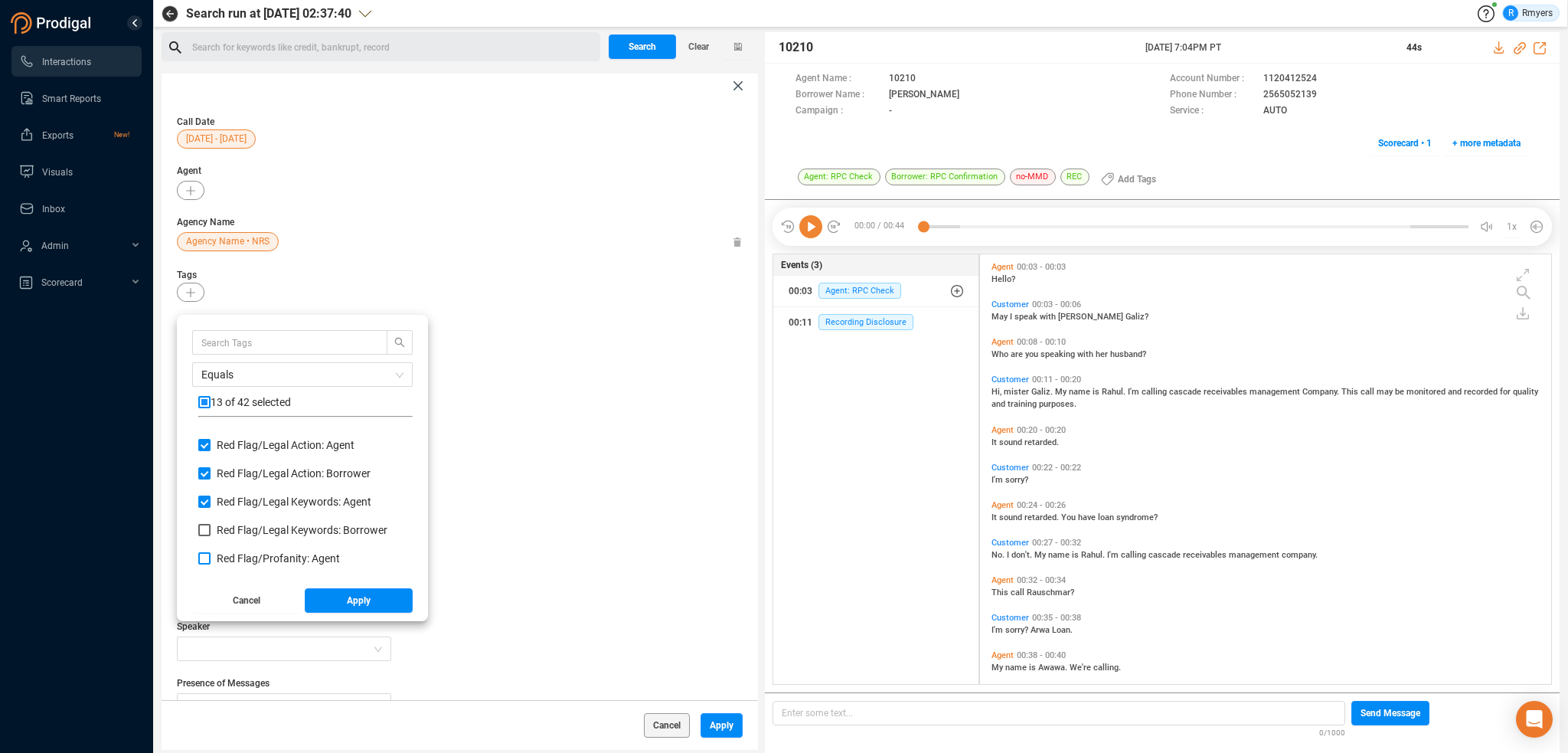
click at [211, 558] on input "Red Flag/ Profanity: Agent" at bounding box center [204, 558] width 13 height 13
checkbox input "true"
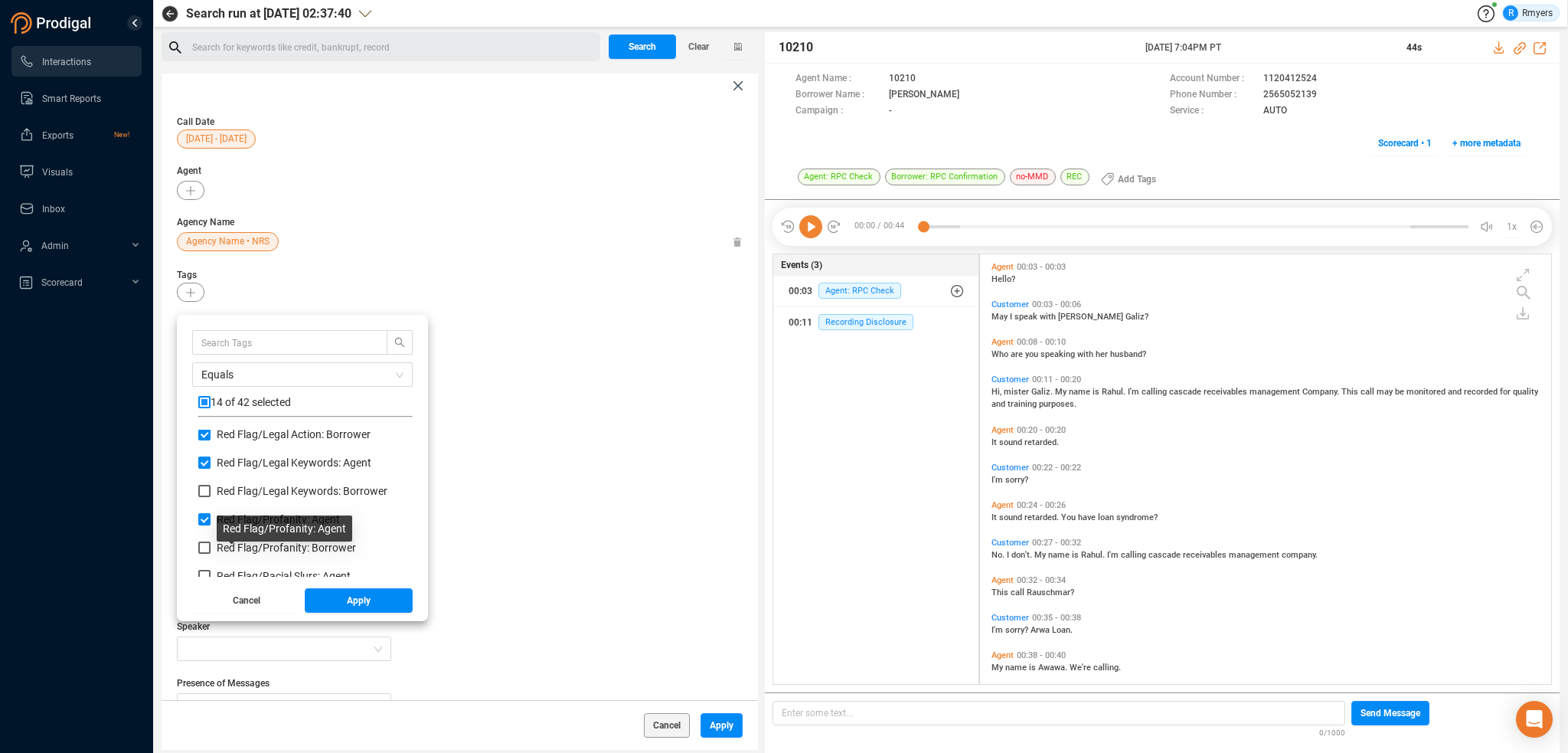
scroll to position [920, 0]
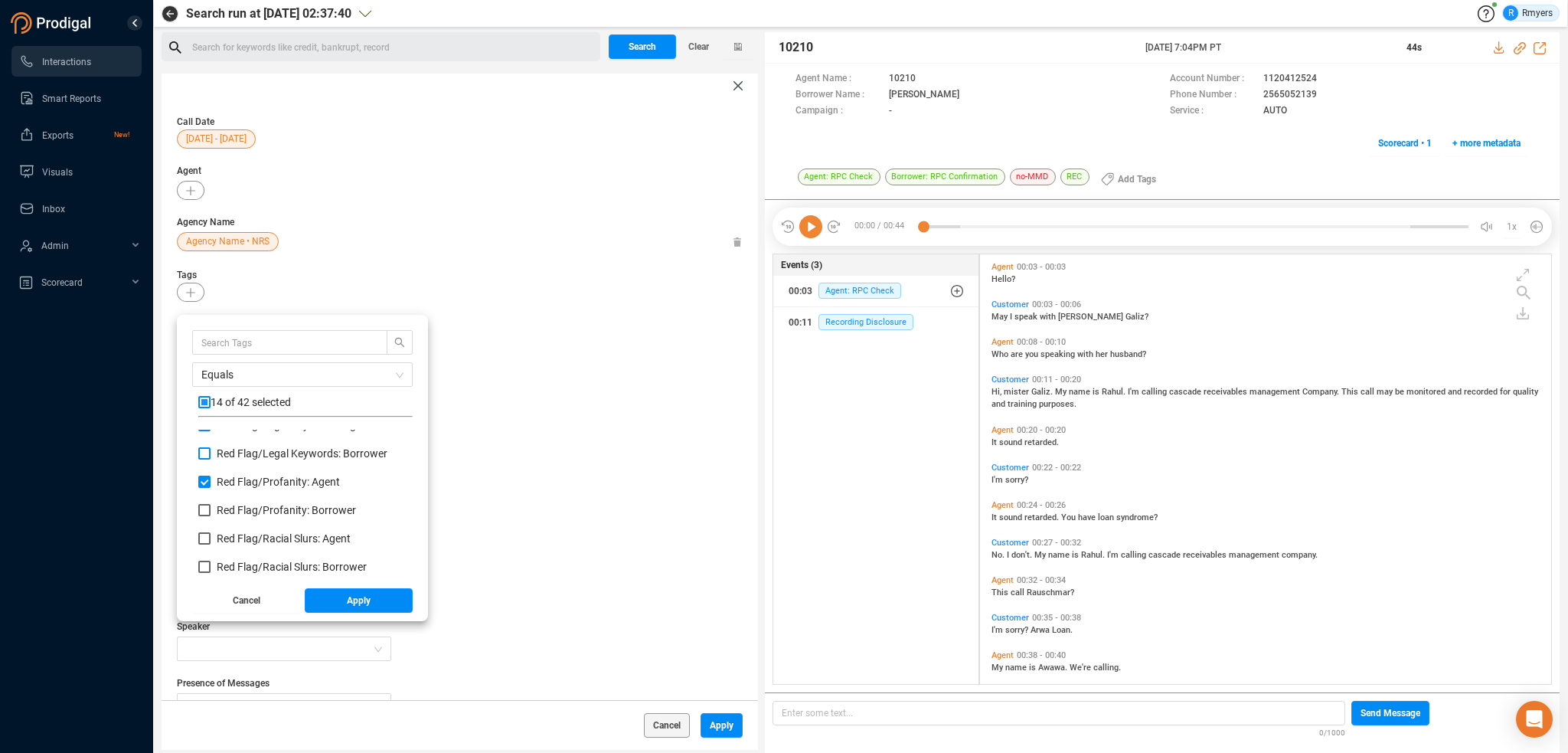
click at [238, 455] on span "Red Flag/ Legal Keywords: Borrower" at bounding box center [301, 453] width 171 height 13
click at [211, 455] on input "Red Flag/ Legal Keywords: Borrower" at bounding box center [204, 453] width 13 height 13
checkbox input "true"
click at [239, 506] on span "Red Flag/ Profanity: Borrower" at bounding box center [286, 510] width 139 height 13
click at [211, 506] on input "Red Flag/ Profanity: Borrower" at bounding box center [204, 510] width 13 height 13
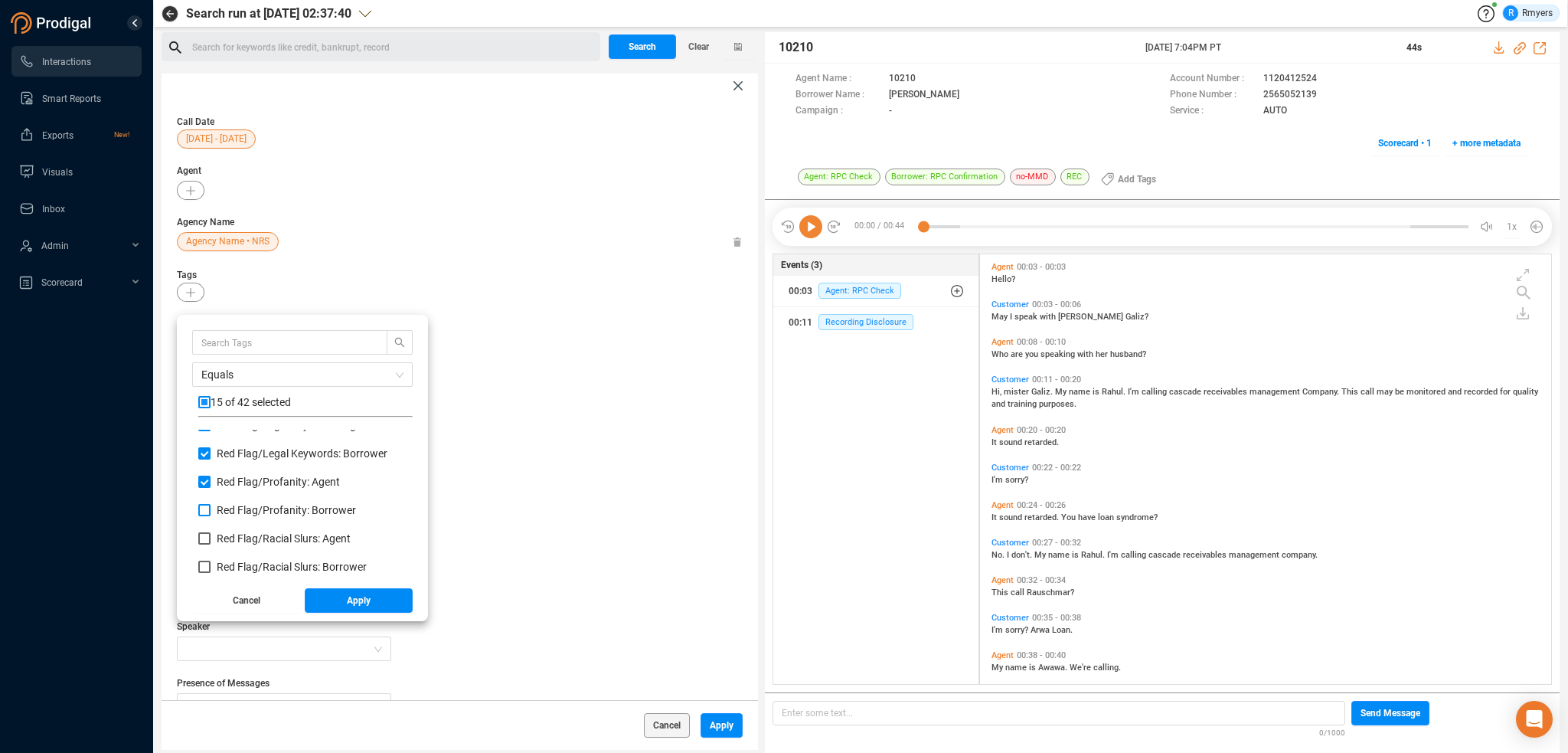
checkbox input "true"
click at [242, 536] on span "Red Flag/ Racial Slurs: Agent" at bounding box center [283, 539] width 134 height 13
click at [211, 536] on input "Red Flag/ Racial Slurs: Agent" at bounding box center [204, 539] width 13 height 13
checkbox input "true"
click at [248, 567] on span "Red Flag/ Racial Slurs: Borrower" at bounding box center [291, 567] width 150 height 13
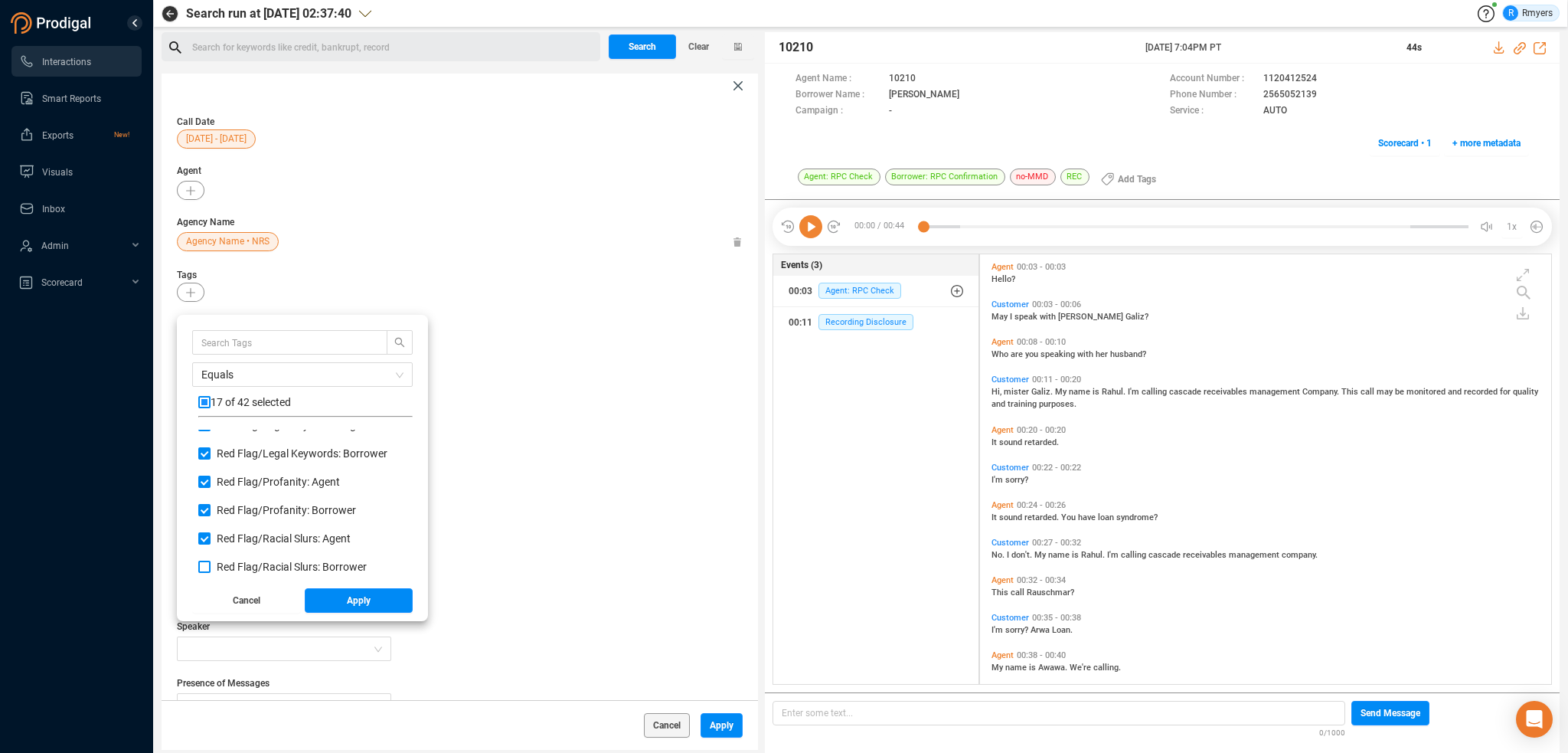
click at [211, 567] on input "Red Flag/ Racial Slurs: Borrower" at bounding box center [204, 567] width 13 height 13
checkbox input "true"
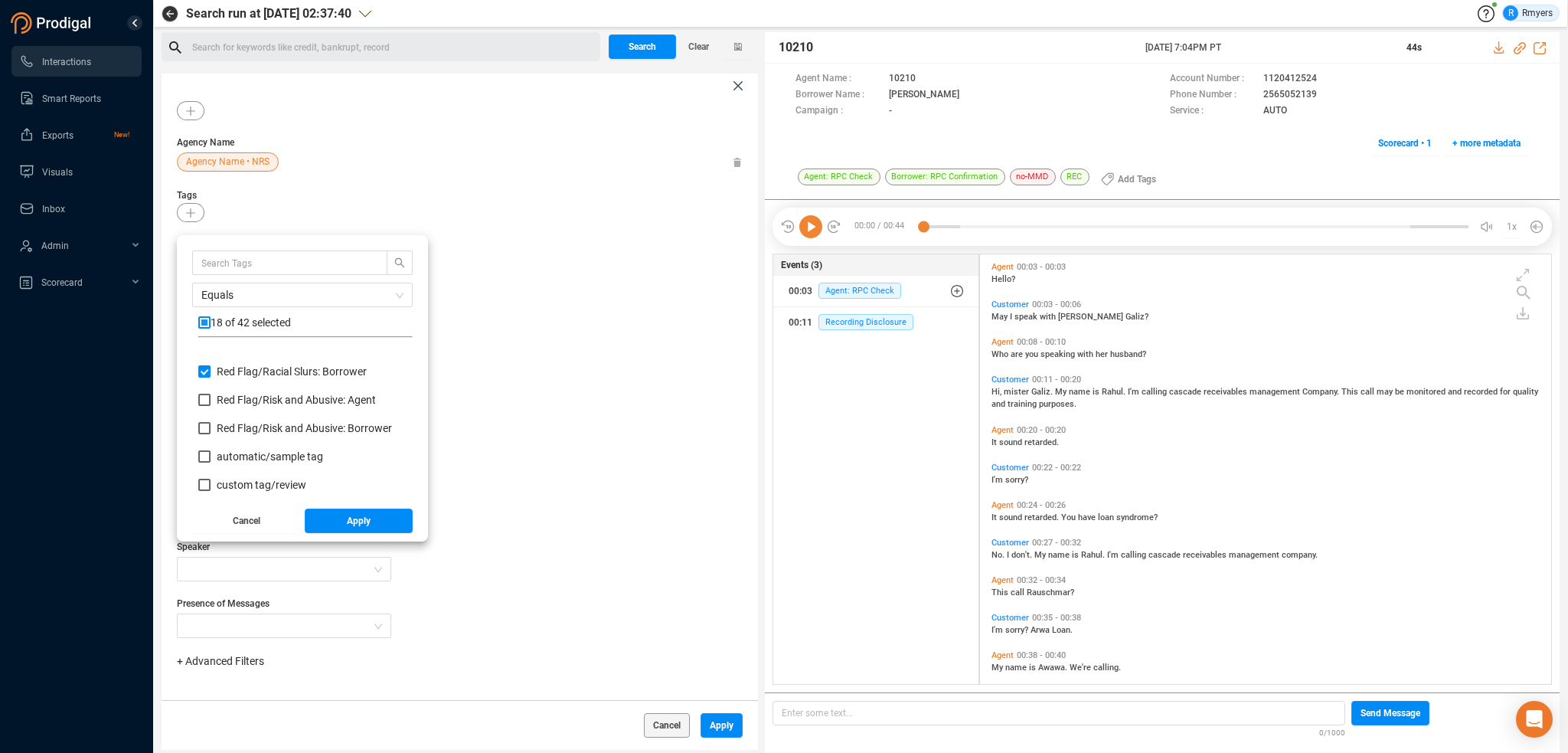
scroll to position [1044, 0]
click at [239, 390] on span "Red Flag/ Risk and Abusive: Agent" at bounding box center [296, 392] width 159 height 13
click at [211, 390] on input "Red Flag/ Risk and Abusive: Agent" at bounding box center [204, 392] width 13 height 13
checkbox input "true"
click at [242, 414] on span "Red Flag/ Risk and Abusive: Borrower" at bounding box center [304, 420] width 176 height 13
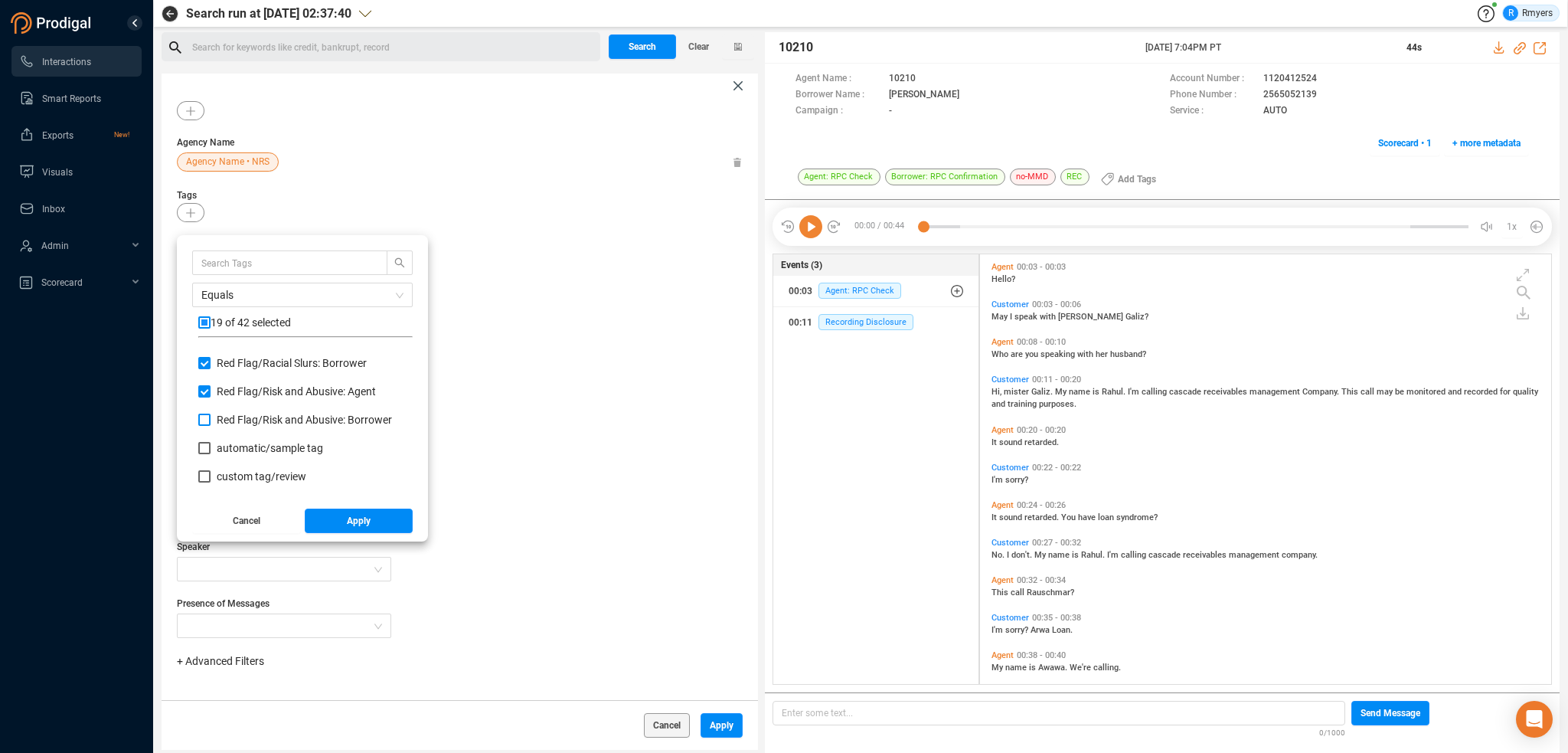
click at [211, 414] on input "Red Flag/ Risk and Abusive: Borrower" at bounding box center [204, 420] width 13 height 13
checkbox input "true"
click at [332, 526] on button "Apply" at bounding box center [359, 520] width 109 height 24
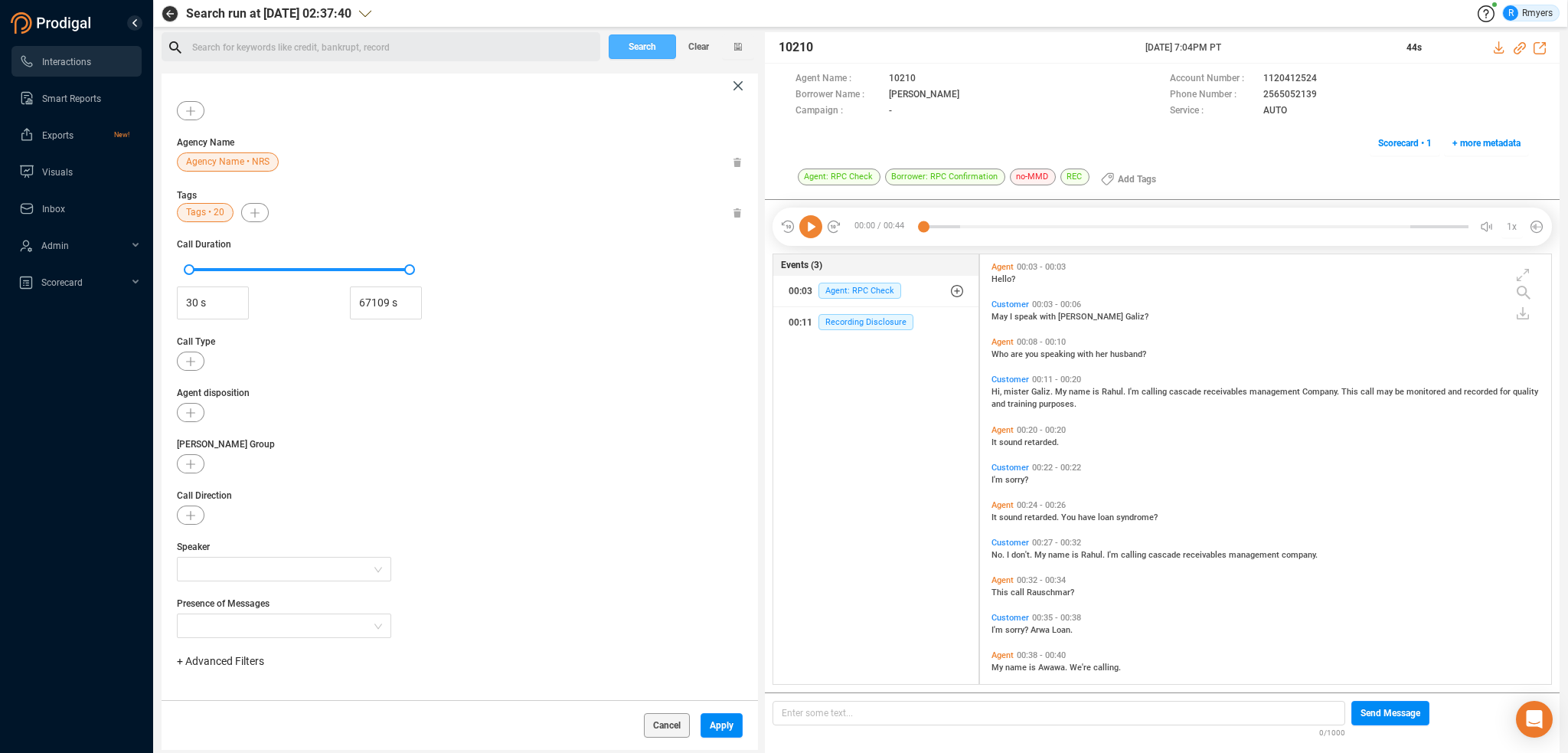
click at [640, 47] on span "Search" at bounding box center [642, 46] width 27 height 24
click at [717, 723] on span "Apply" at bounding box center [721, 725] width 24 height 24
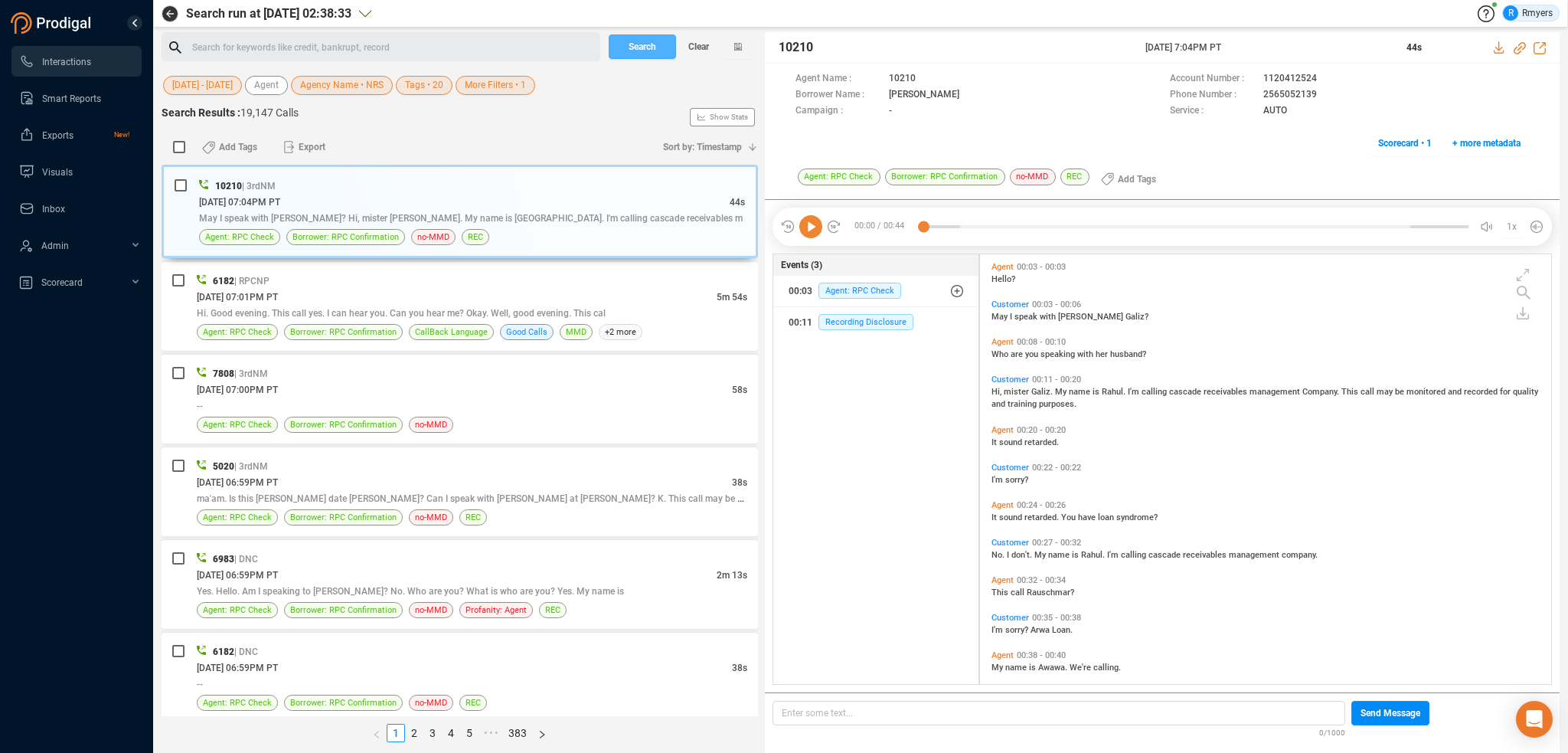
click at [638, 52] on span "Search" at bounding box center [642, 46] width 27 height 24
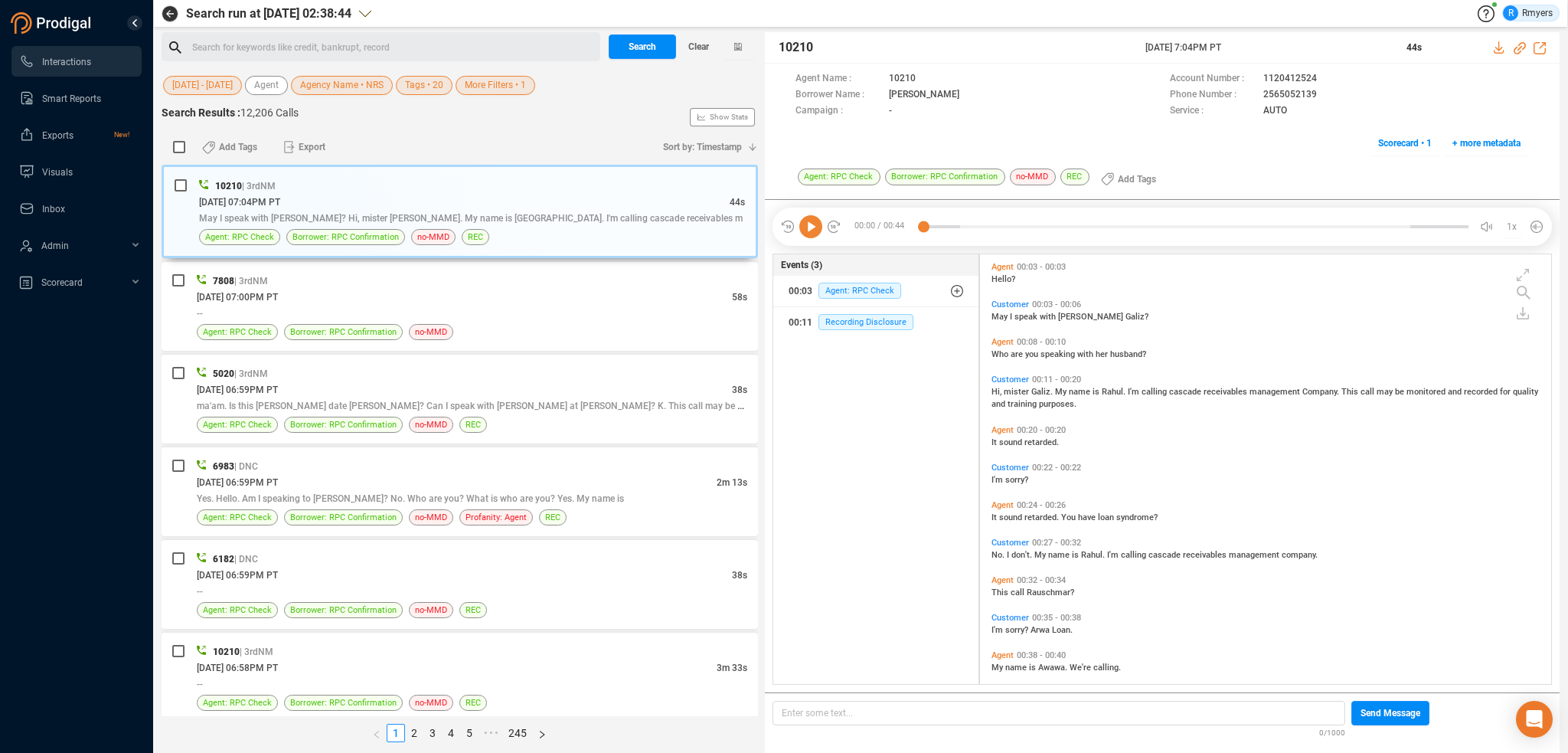
click at [483, 85] on span "More Filters • 1" at bounding box center [496, 85] width 62 height 19
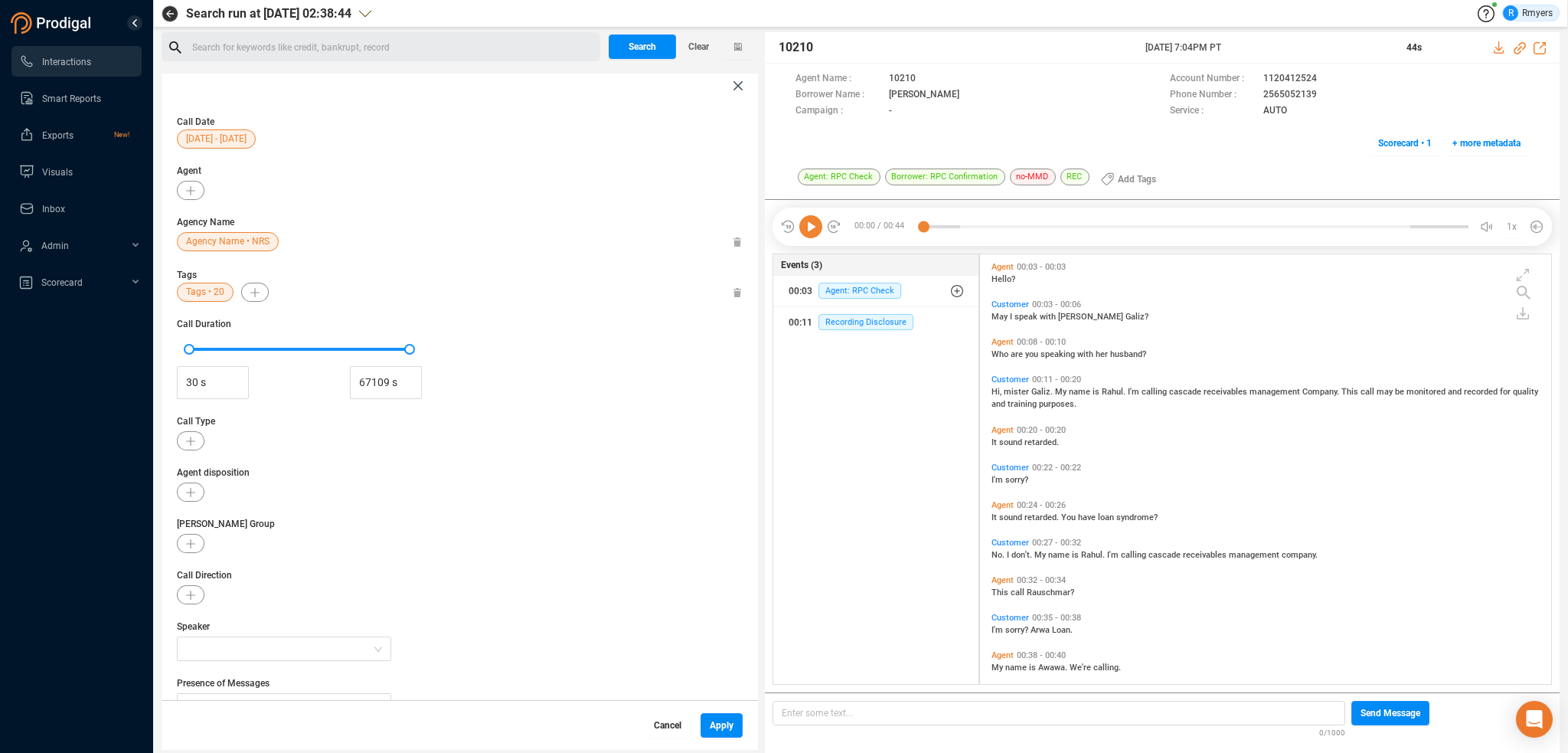
click at [665, 725] on span "Cancel" at bounding box center [668, 725] width 27 height 24
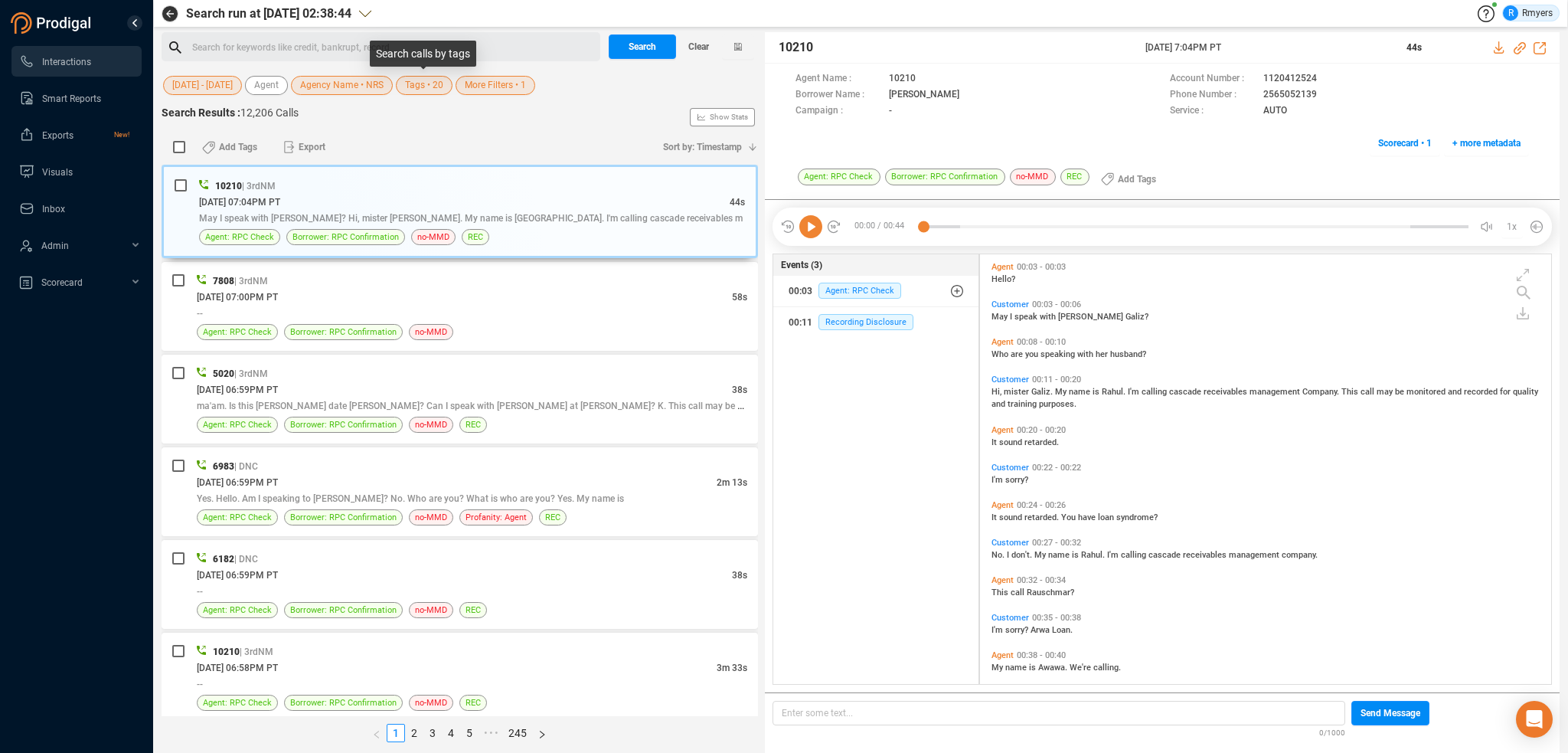
click at [418, 87] on span "Tags • 20" at bounding box center [424, 85] width 38 height 19
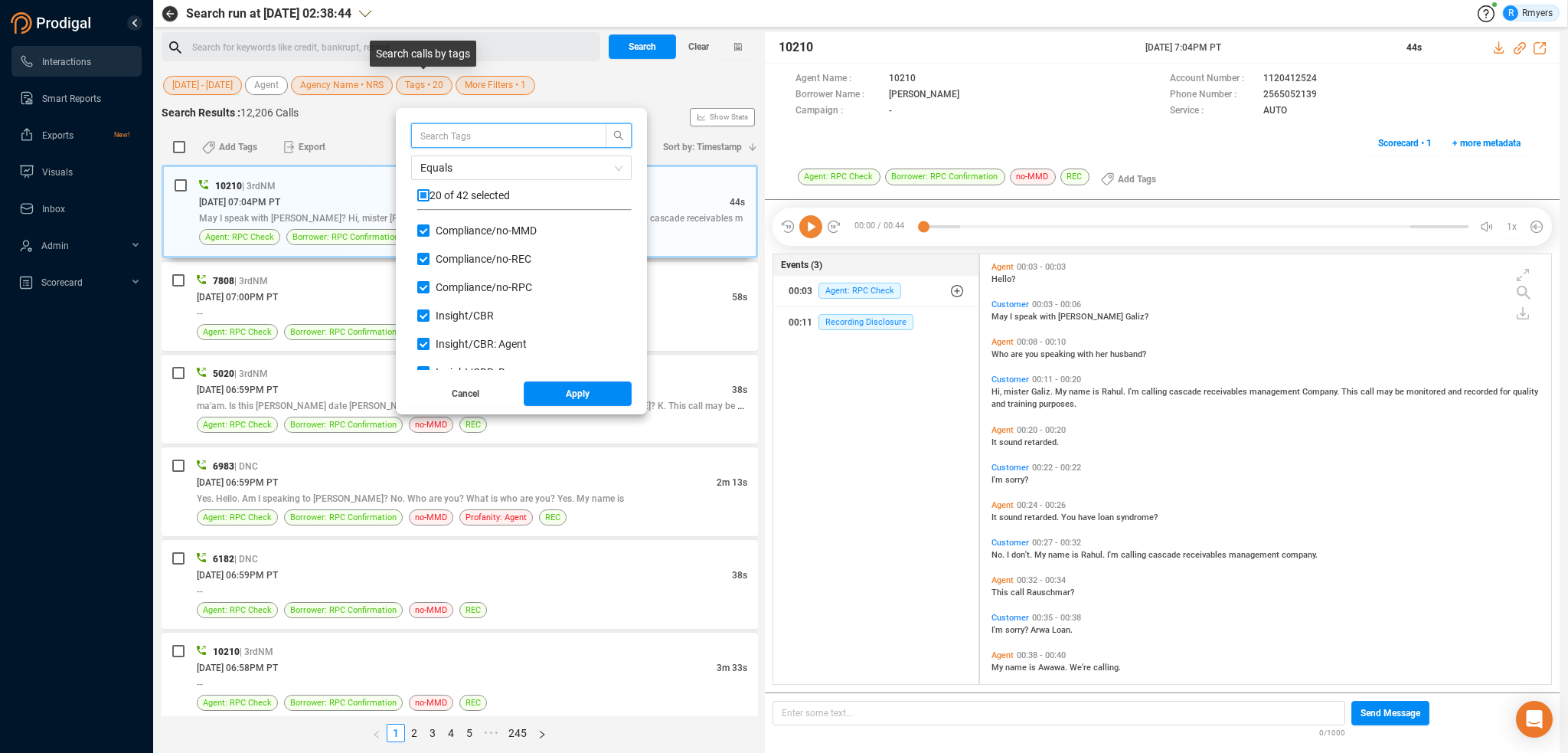
scroll to position [143, 206]
click at [426, 319] on input "Insight/ CBR" at bounding box center [423, 316] width 13 height 13
checkbox input "false"
click at [423, 340] on input "Insight/ CBR: Agent" at bounding box center [423, 344] width 13 height 13
checkbox input "false"
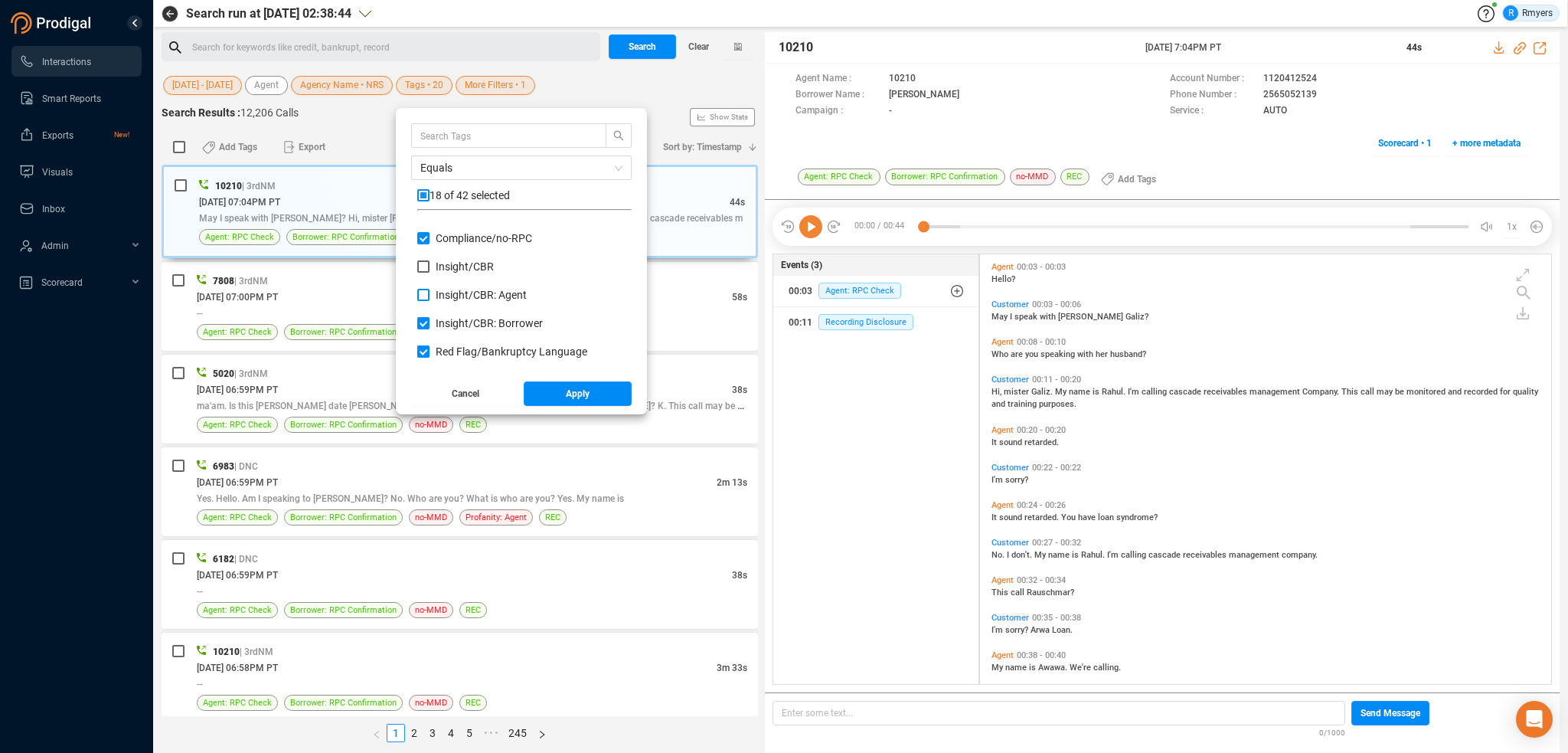
scroll to position [77, 0]
click at [422, 286] on div "Insight/ CBR: Agent" at bounding box center [524, 273] width 214 height 28
click at [422, 319] on input "Red Flag/ Bankruptcy Language" at bounding box center [423, 324] width 13 height 13
checkbox input "false"
click at [420, 297] on input "Insight/ CBR: Borrower" at bounding box center [423, 296] width 13 height 13
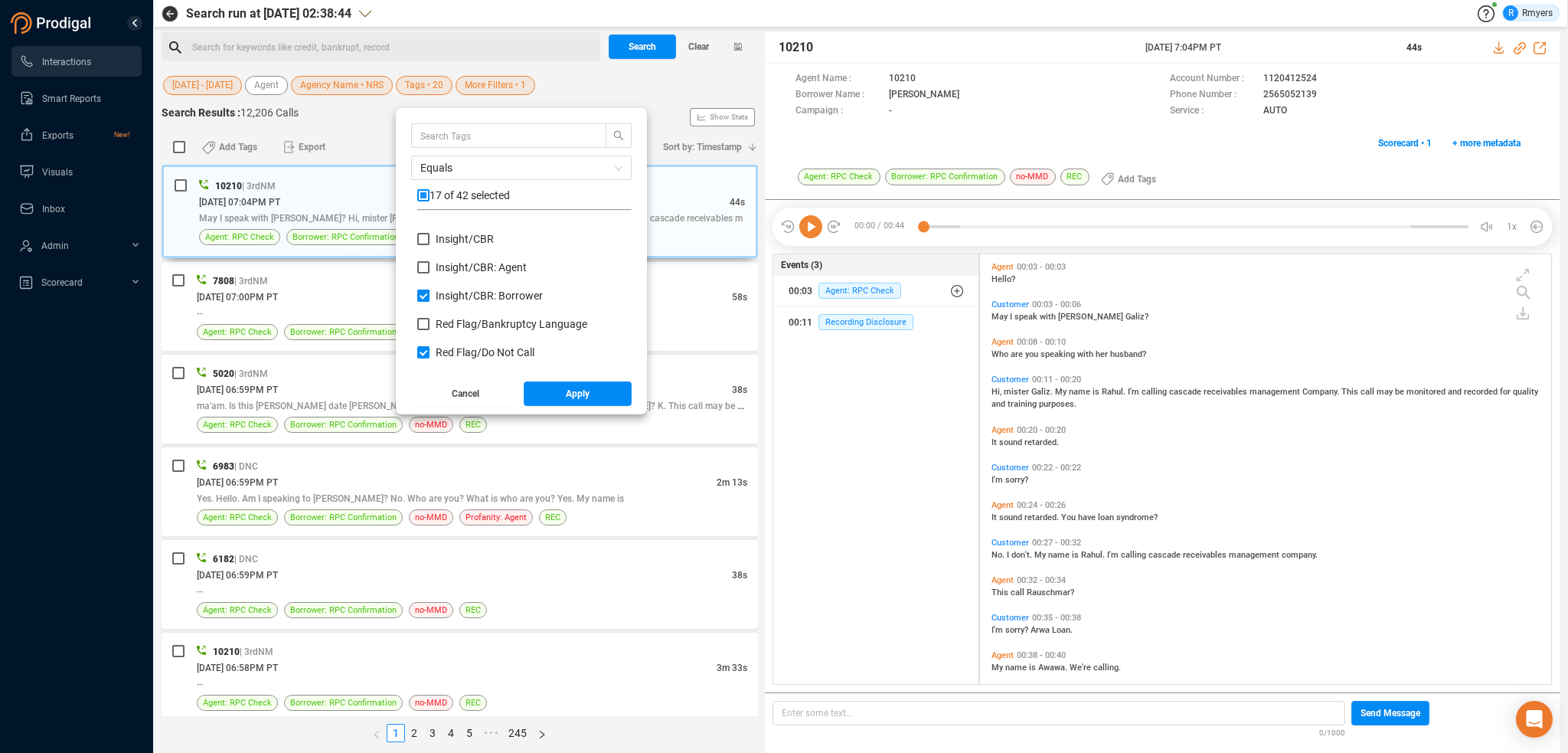
checkbox input "false"
click at [421, 355] on input "Red Flag/ Do Not Call" at bounding box center [423, 353] width 13 height 13
checkbox input "false"
click at [419, 297] on label "Red Flag/ Escalation Language" at bounding box center [502, 305] width 171 height 16
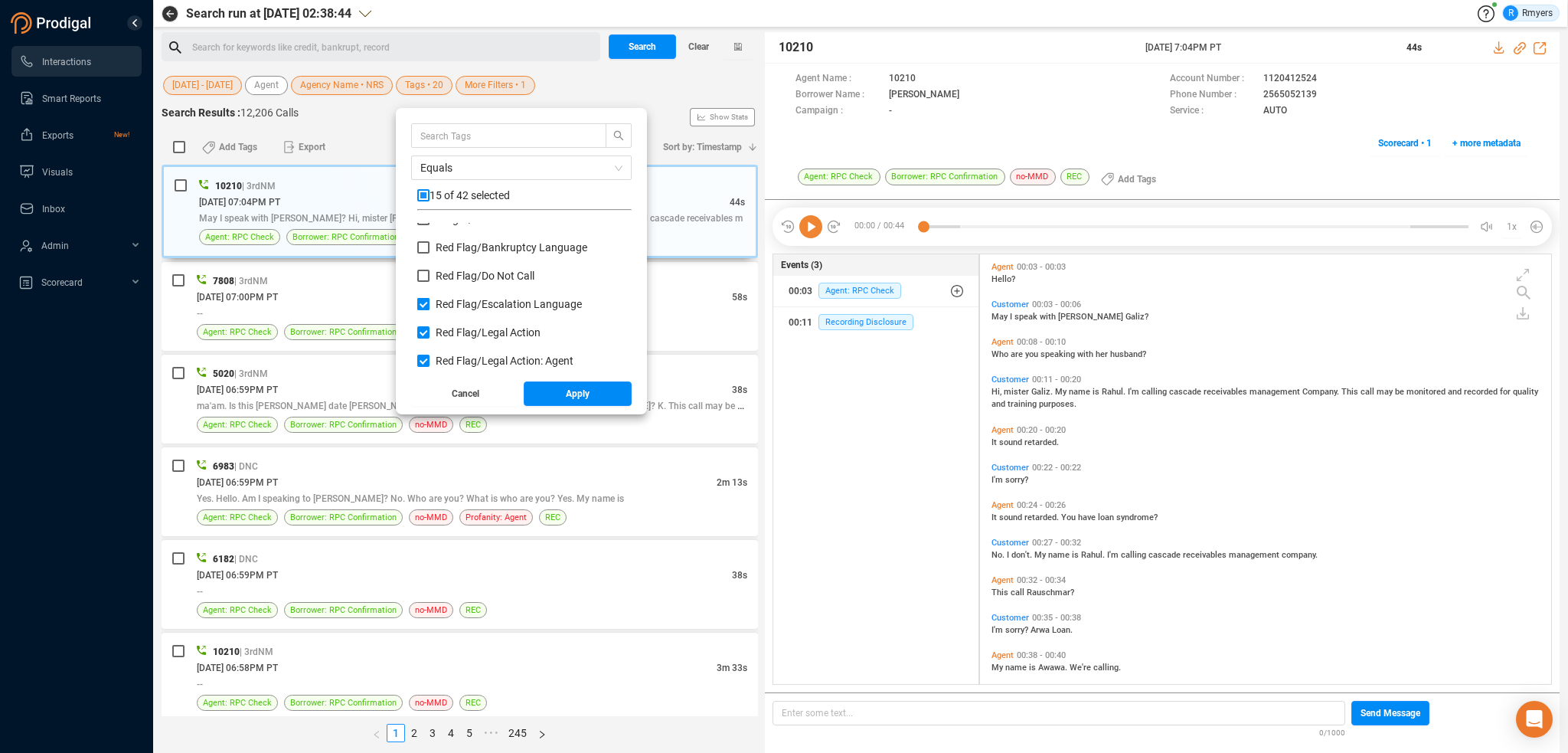
click at [419, 298] on input "Red Flag/ Escalation Language" at bounding box center [423, 304] width 13 height 13
checkbox input "false"
click at [421, 330] on input "Red Flag/ Legal Action" at bounding box center [423, 333] width 13 height 13
checkbox input "false"
click at [424, 358] on input "Red Flag/ Legal Action: Agent" at bounding box center [423, 361] width 13 height 13
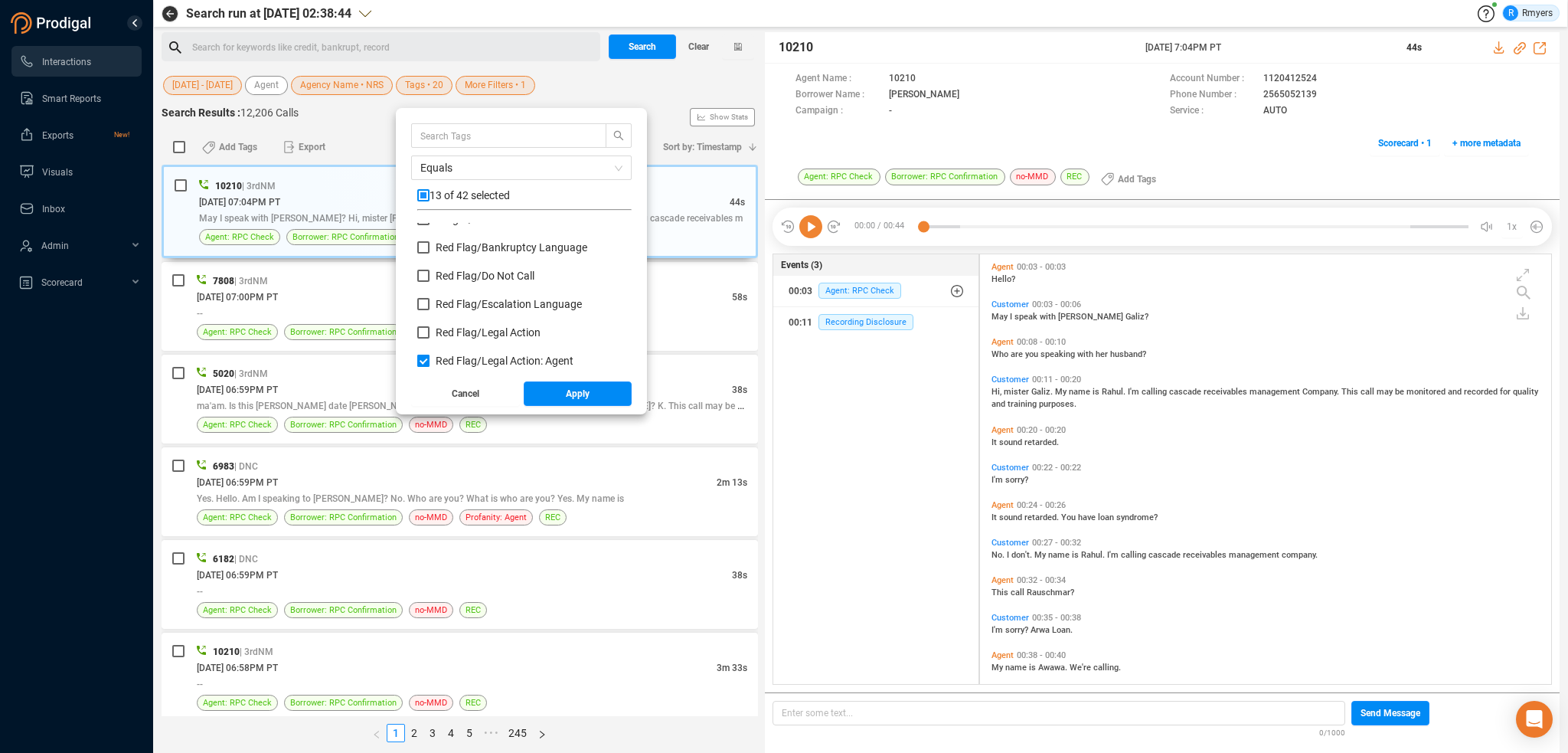
checkbox input "false"
click at [421, 315] on input "Red Flag/ Legal Action: Borrower" at bounding box center [423, 313] width 13 height 13
checkbox input "false"
click at [425, 339] on input "Red Flag/ Legal Keywords: Agent" at bounding box center [423, 341] width 13 height 13
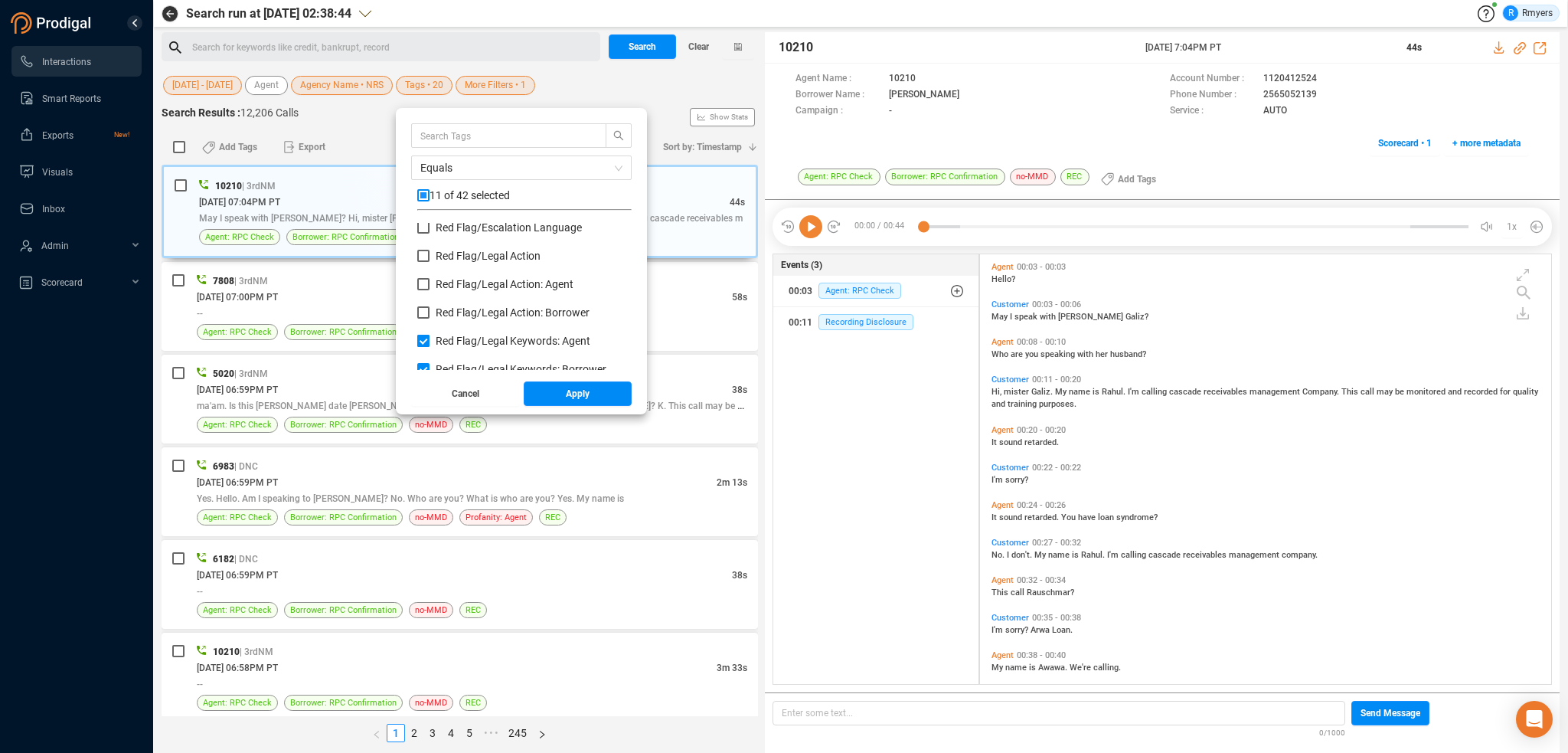
checkbox input "false"
click at [425, 365] on input "Red Flag/ Legal Keywords: Borrower" at bounding box center [423, 369] width 13 height 13
checkbox input "false"
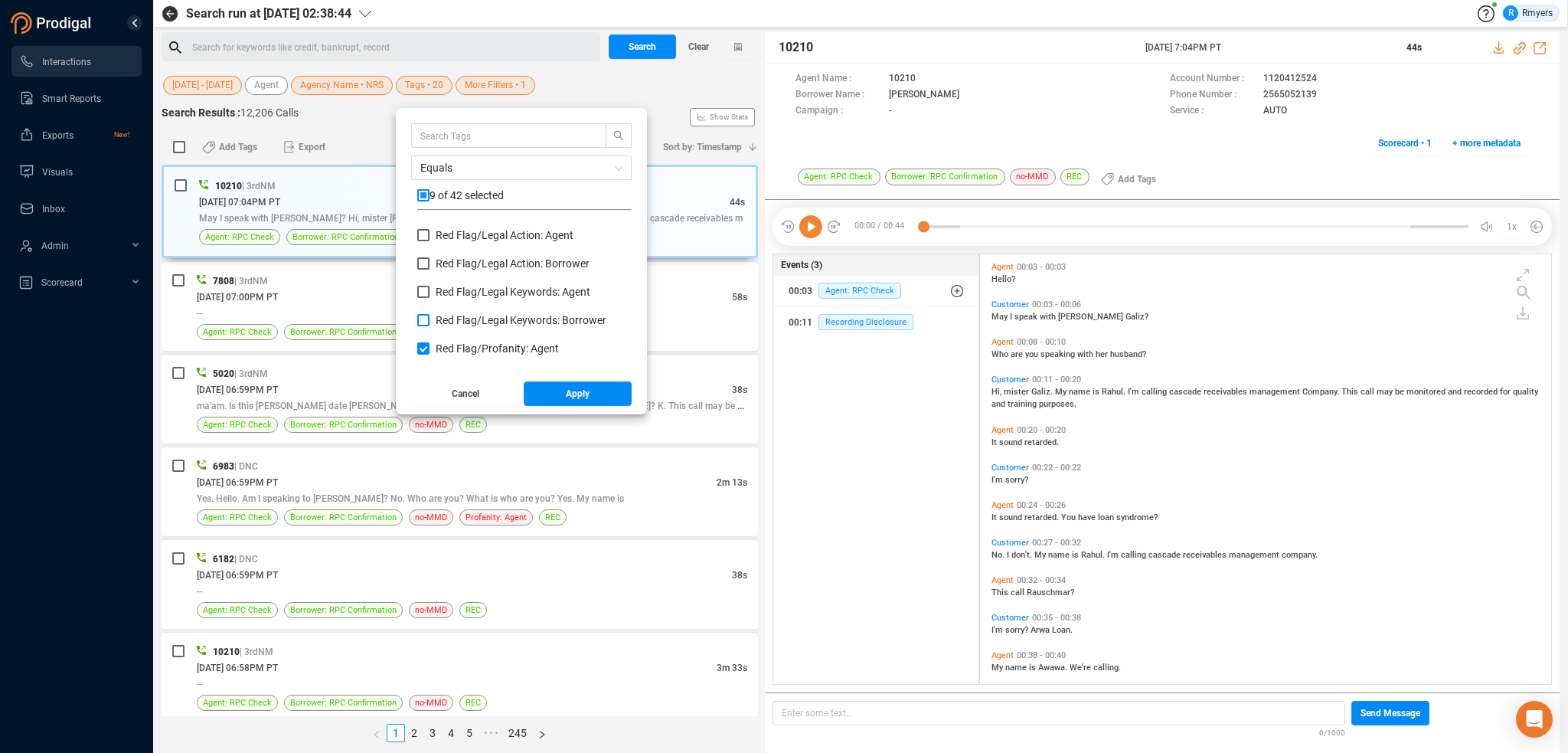
scroll to position [307, 0]
click at [423, 319] on input "Red Flag/ Profanity: Agent" at bounding box center [423, 321] width 13 height 13
checkbox input "false"
click at [423, 348] on input "Red Flag/ Profanity: Borrower" at bounding box center [423, 349] width 13 height 13
checkbox input "false"
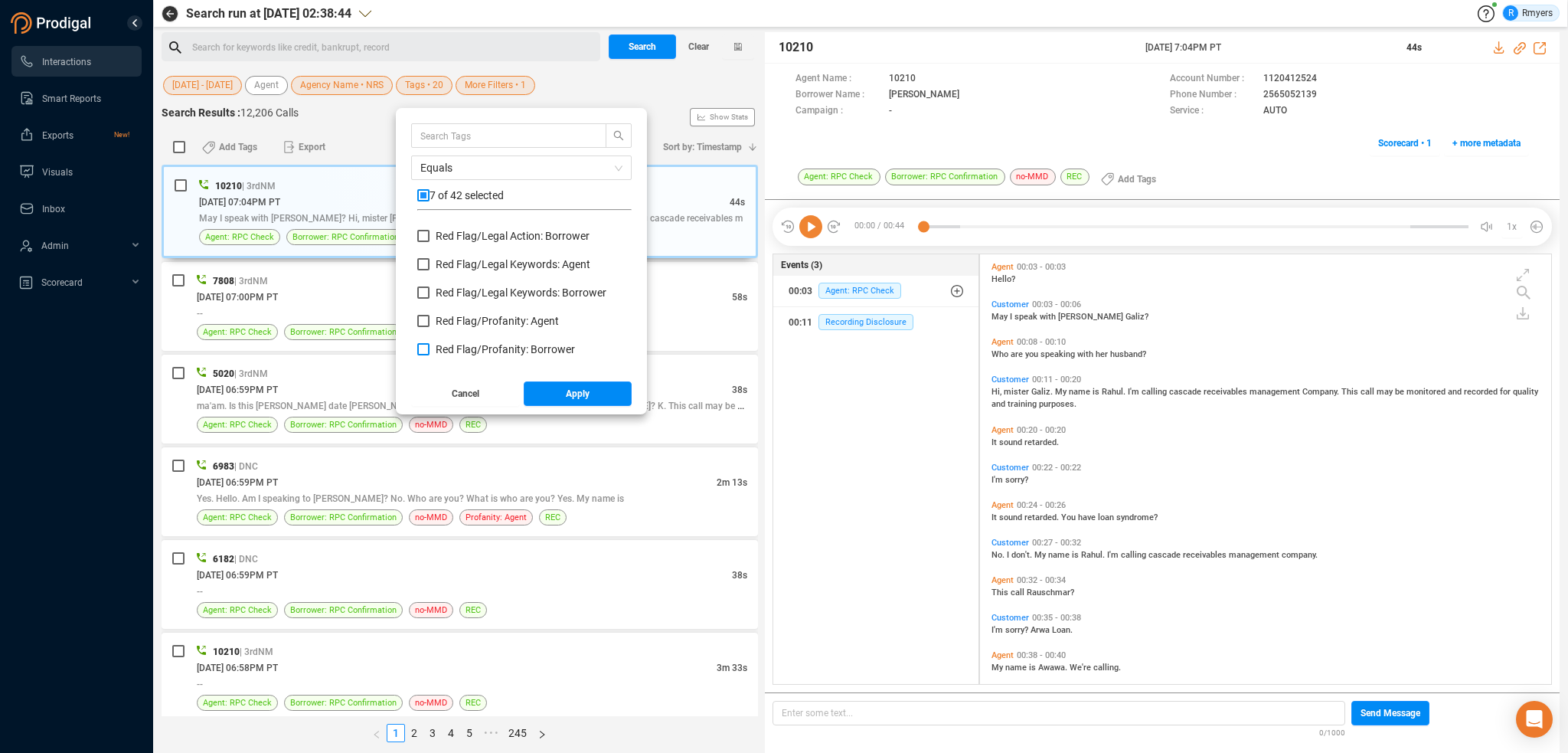
scroll to position [383, 0]
click at [423, 301] on input "Red Flag/ Racial Slurs: Agent" at bounding box center [423, 301] width 13 height 13
checkbox input "false"
click at [423, 327] on input "Red Flag/ Racial Slurs: Borrower" at bounding box center [423, 329] width 13 height 13
checkbox input "false"
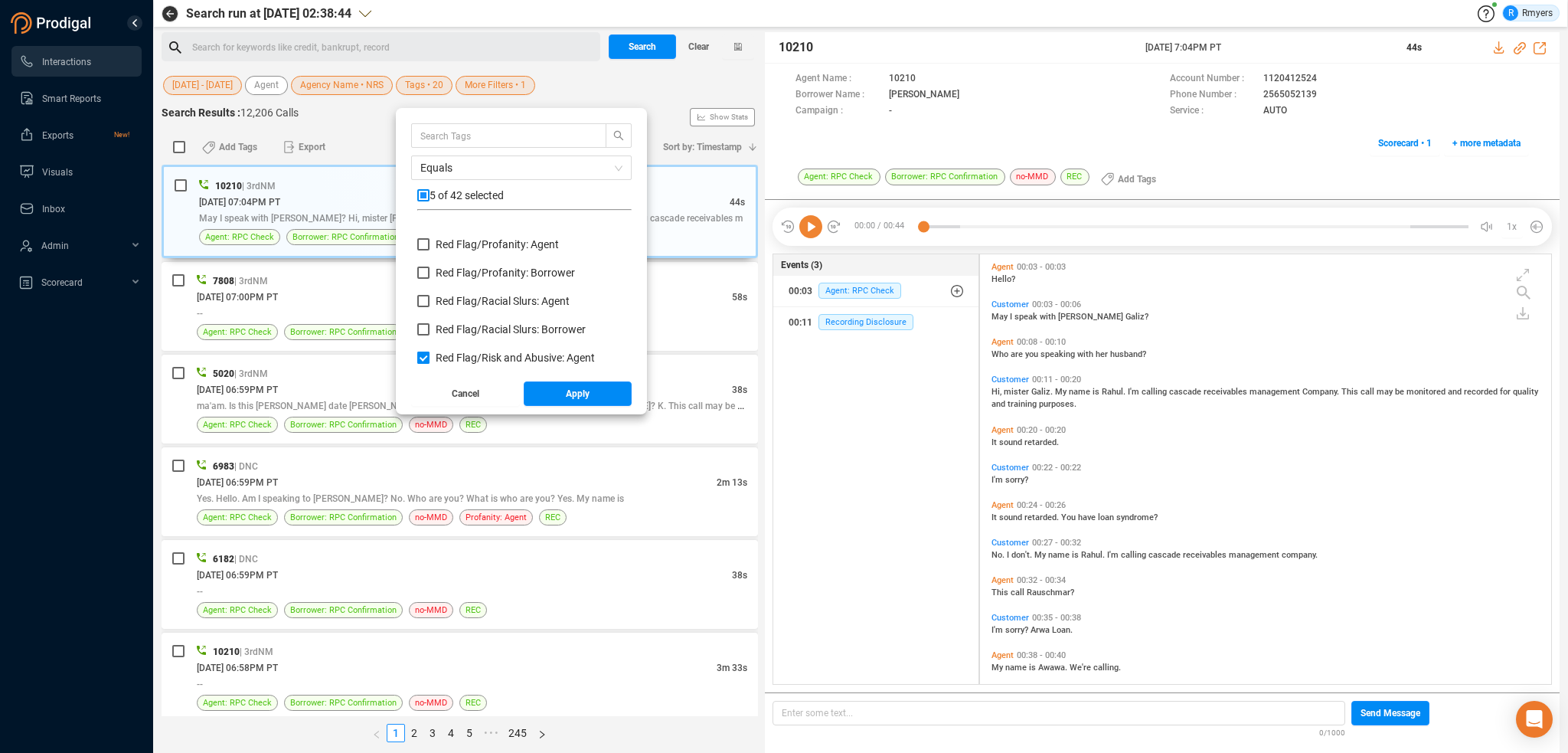
click at [423, 351] on input "Red Flag/ Risk and Abusive: Agent" at bounding box center [423, 357] width 13 height 13
checkbox input "false"
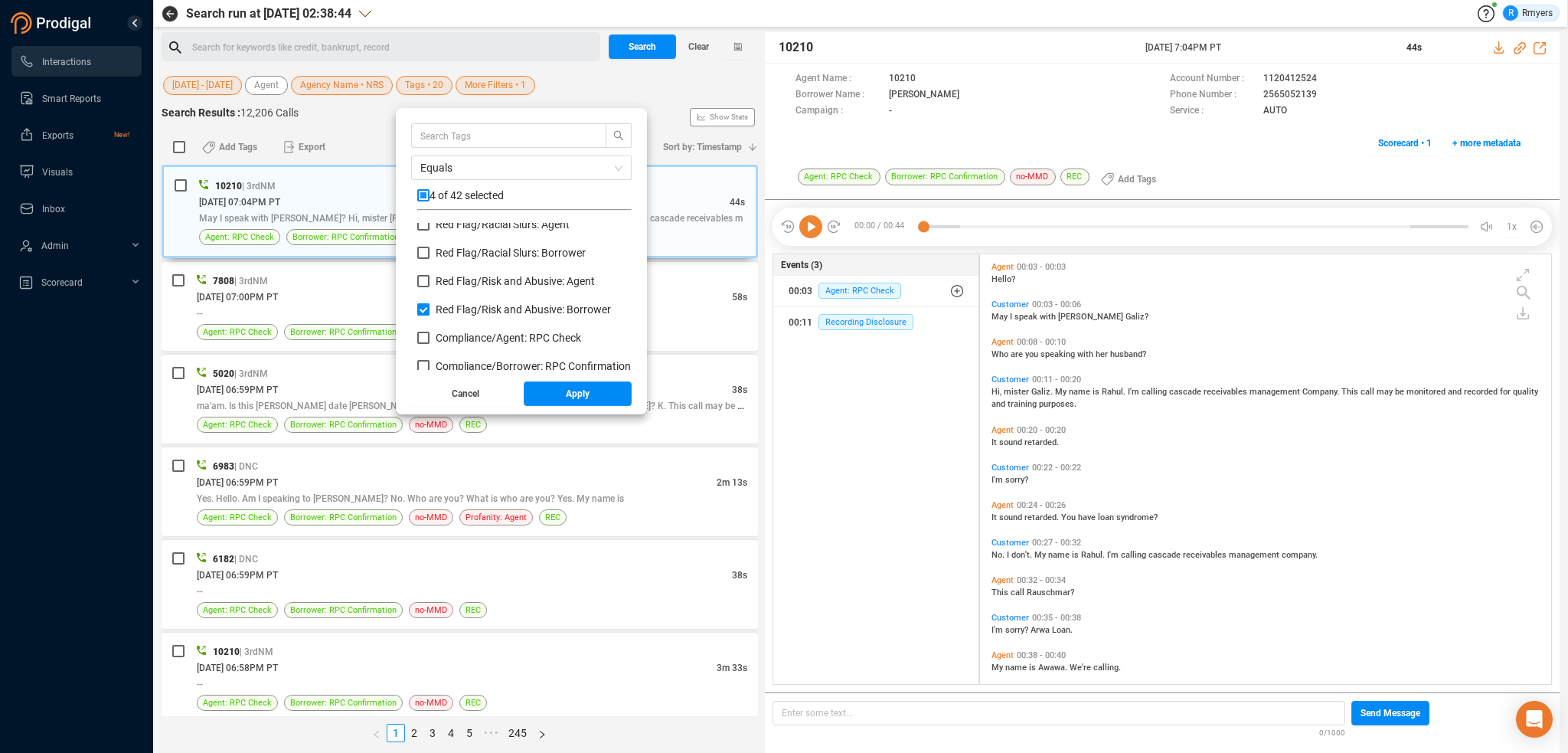
click at [423, 311] on input "Red Flag/ Risk and Abusive: Borrower" at bounding box center [423, 310] width 13 height 13
checkbox input "false"
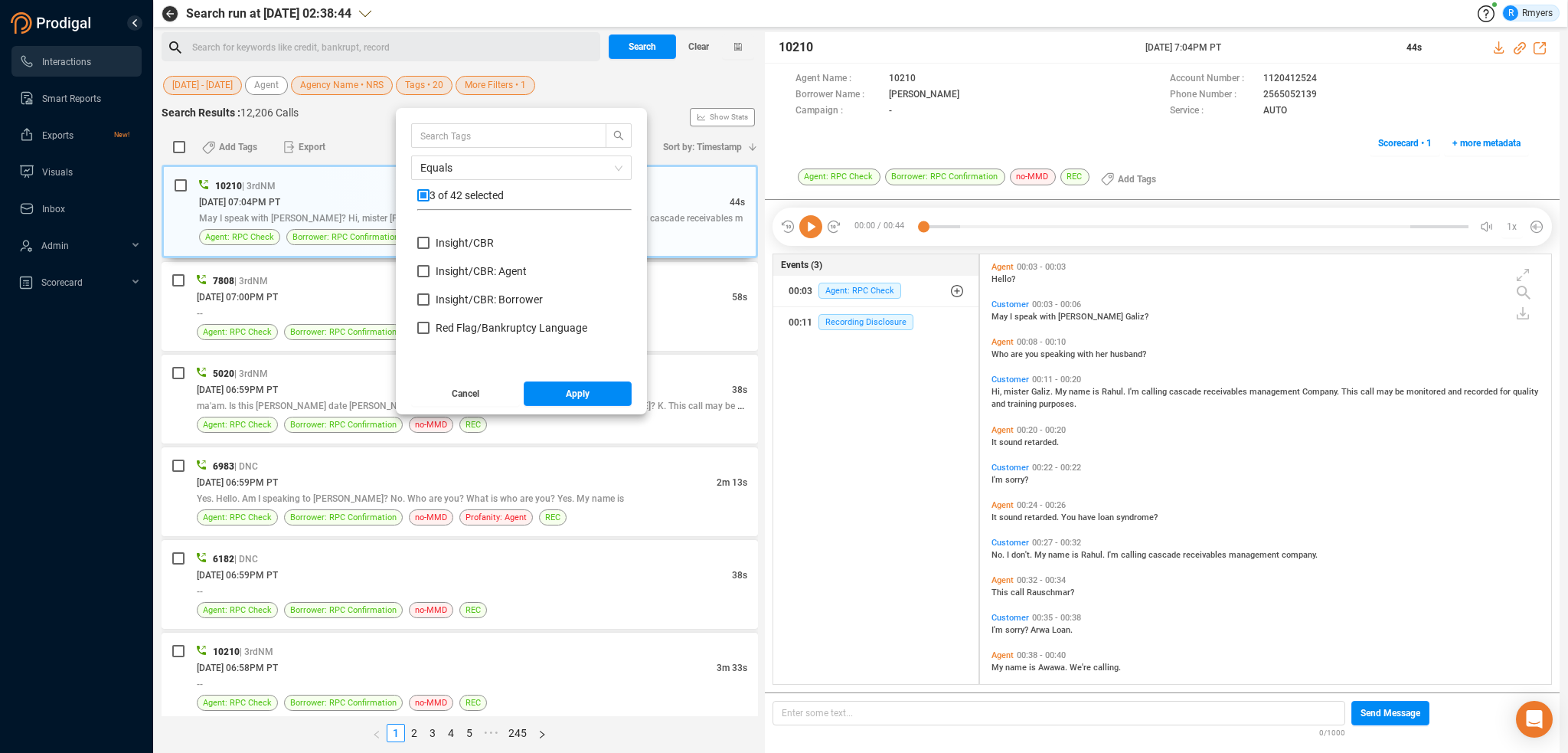
scroll to position [0, 0]
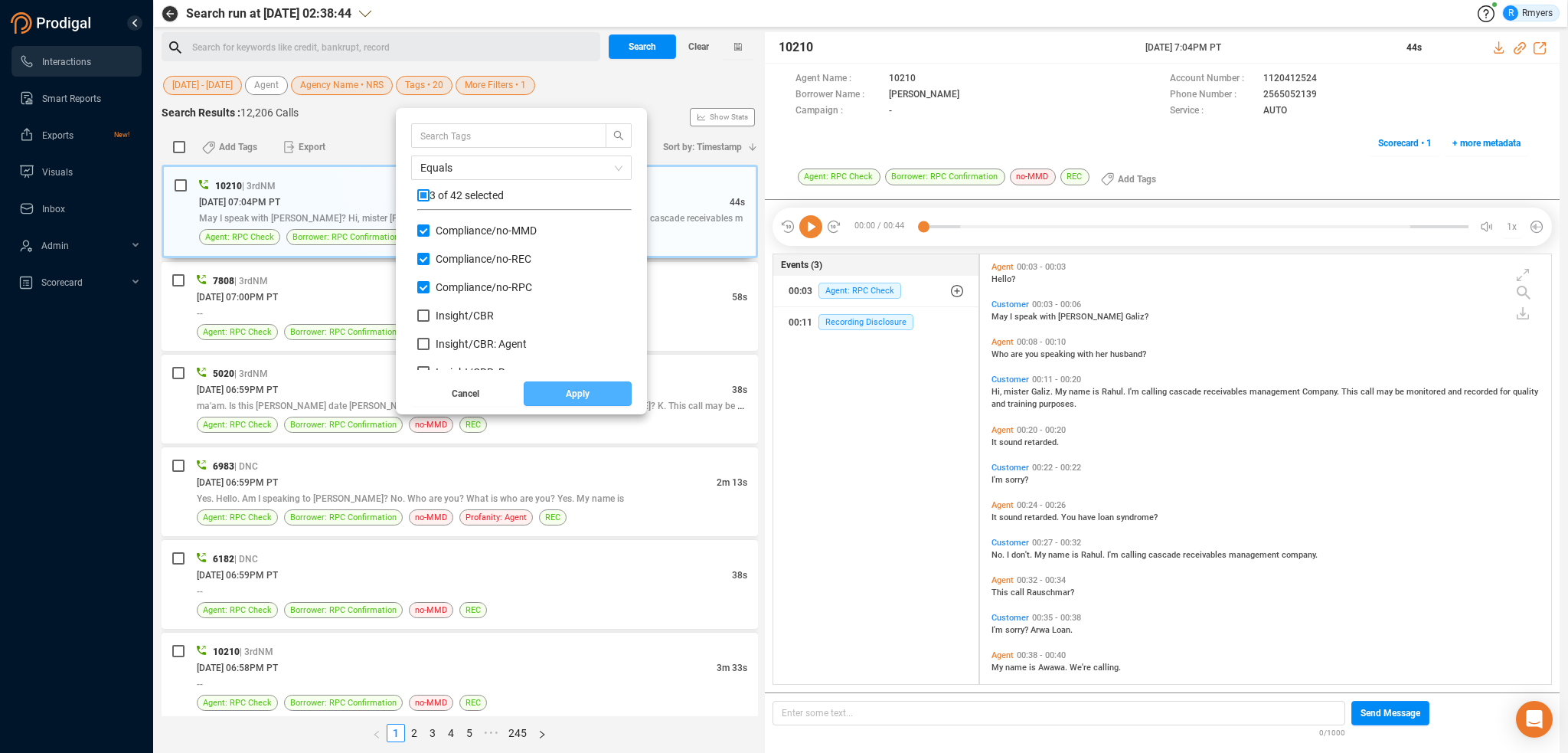
click at [581, 391] on span "Apply" at bounding box center [577, 393] width 24 height 24
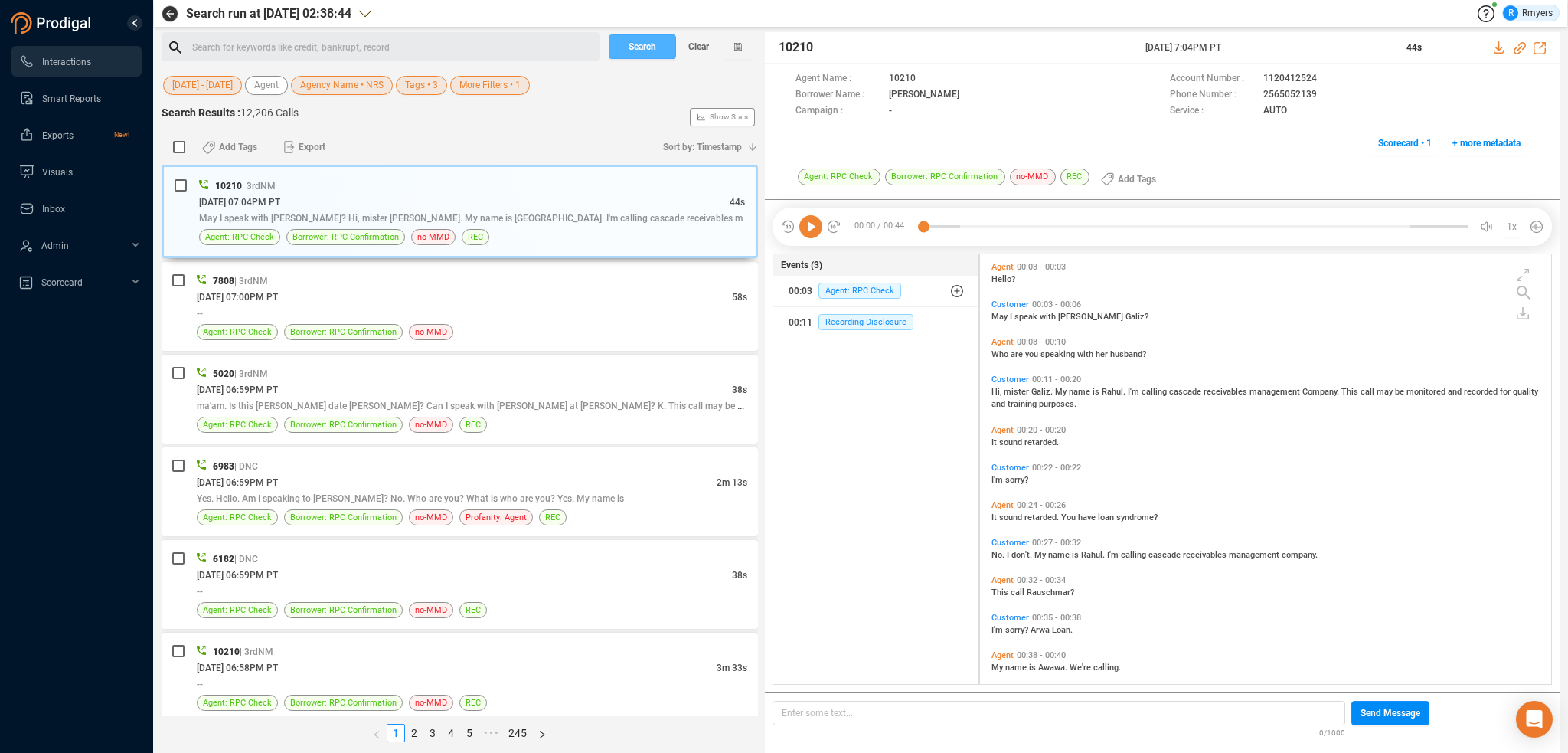
click at [640, 48] on span "Search" at bounding box center [642, 46] width 27 height 24
click at [430, 87] on span "Tags • 3" at bounding box center [422, 85] width 33 height 19
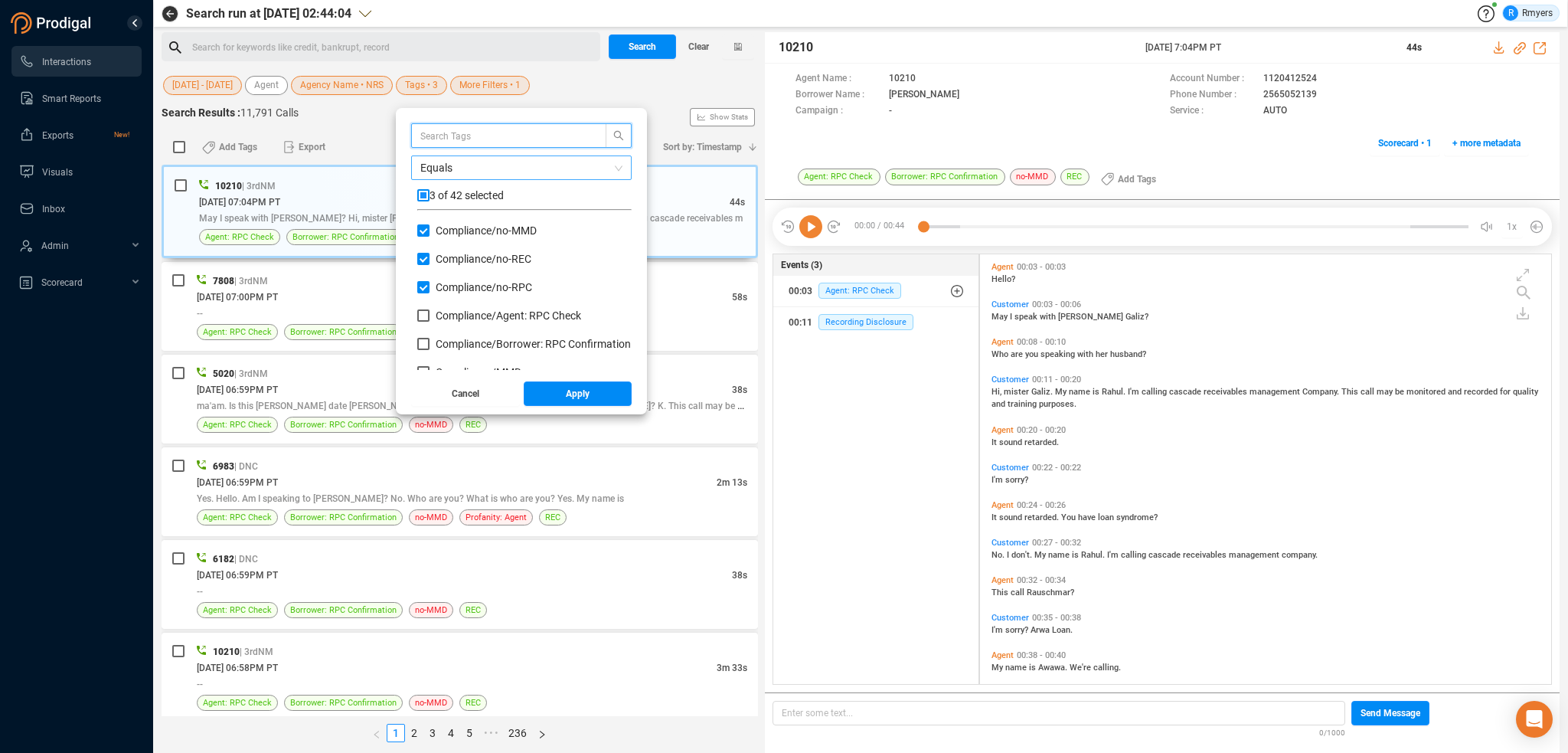
scroll to position [143, 206]
click at [423, 199] on input "checkbox" at bounding box center [423, 195] width 13 height 13
checkbox input "true"
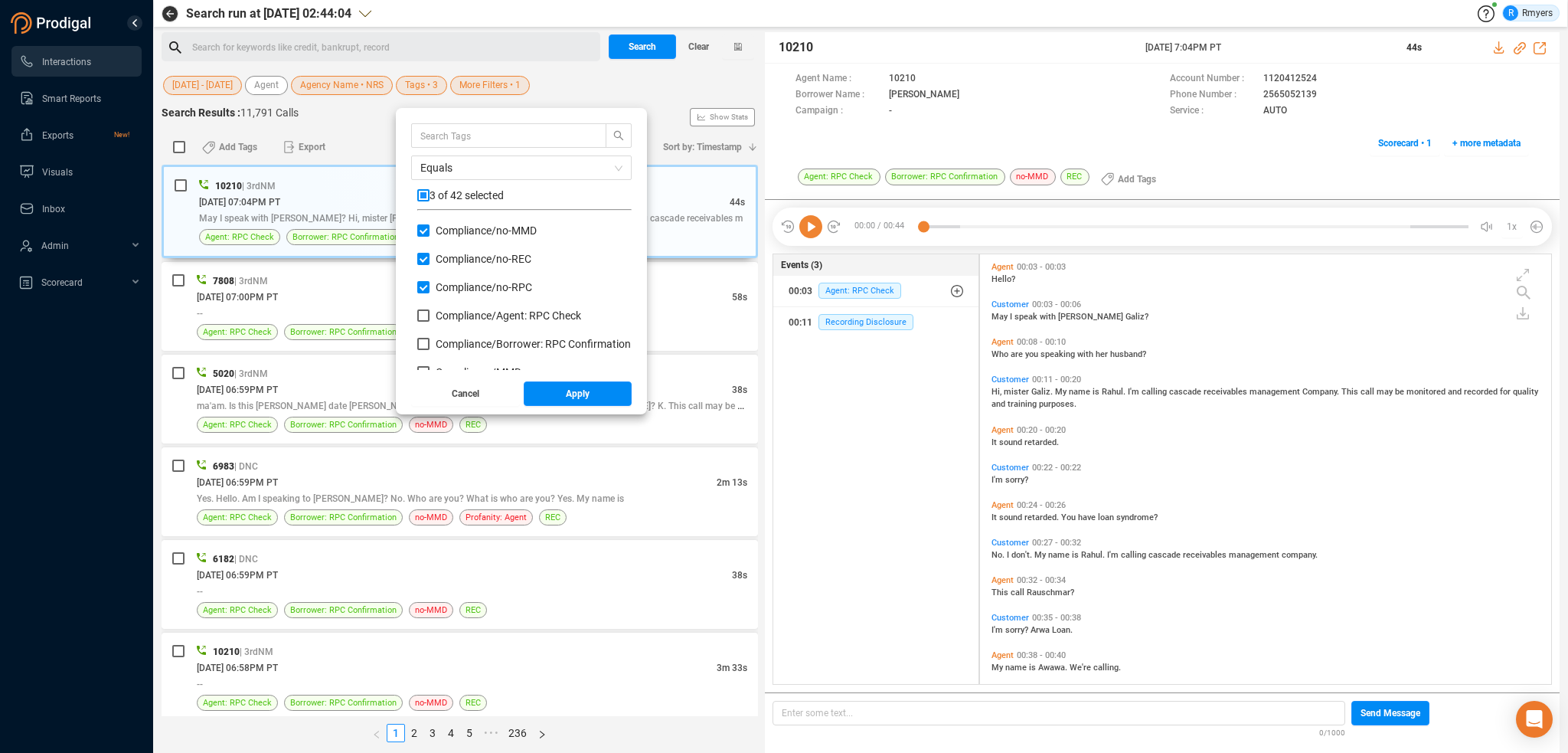
checkbox input "true"
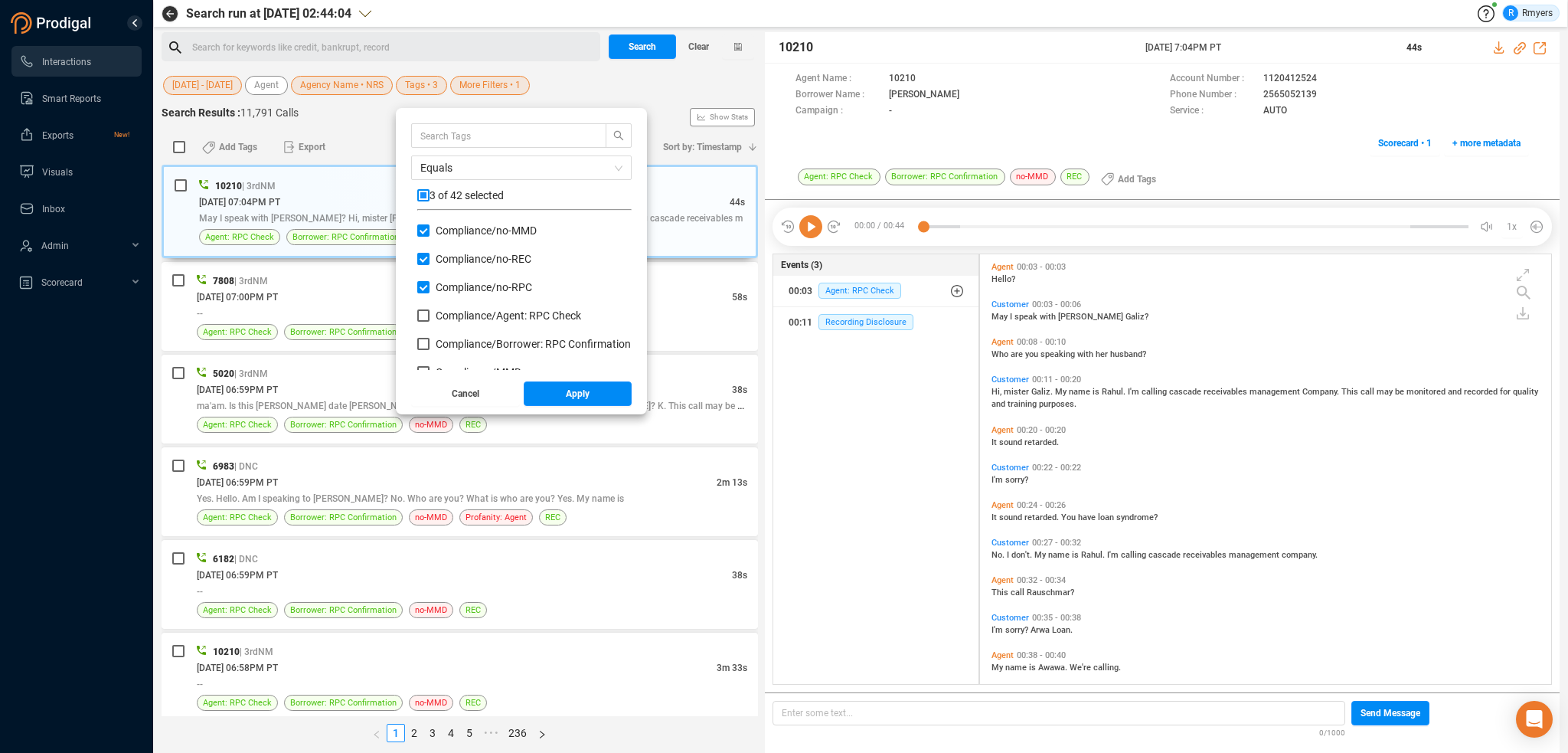
checkbox input "true"
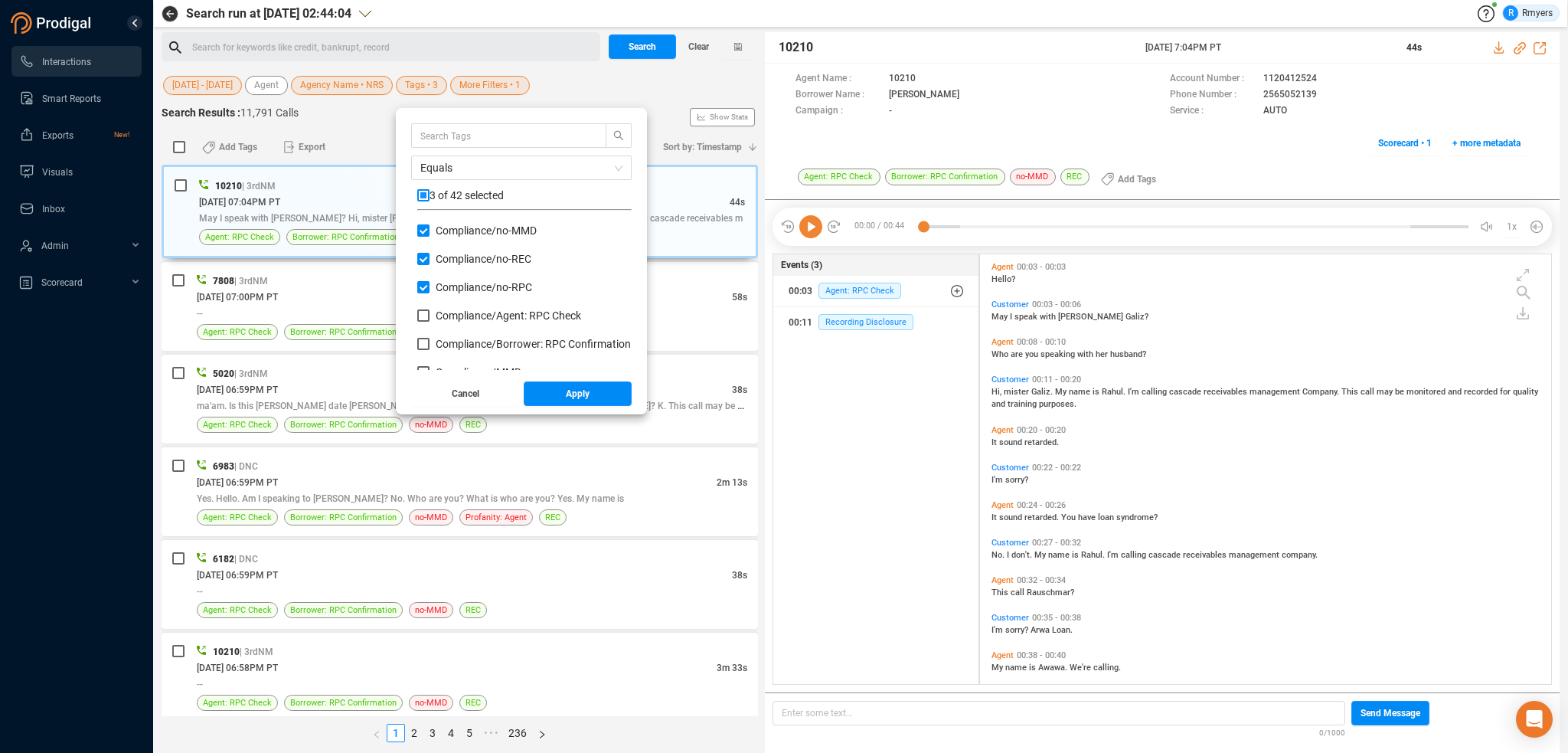
checkbox input "true"
click at [423, 192] on input "checkbox" at bounding box center [423, 195] width 13 height 13
checkbox input "false"
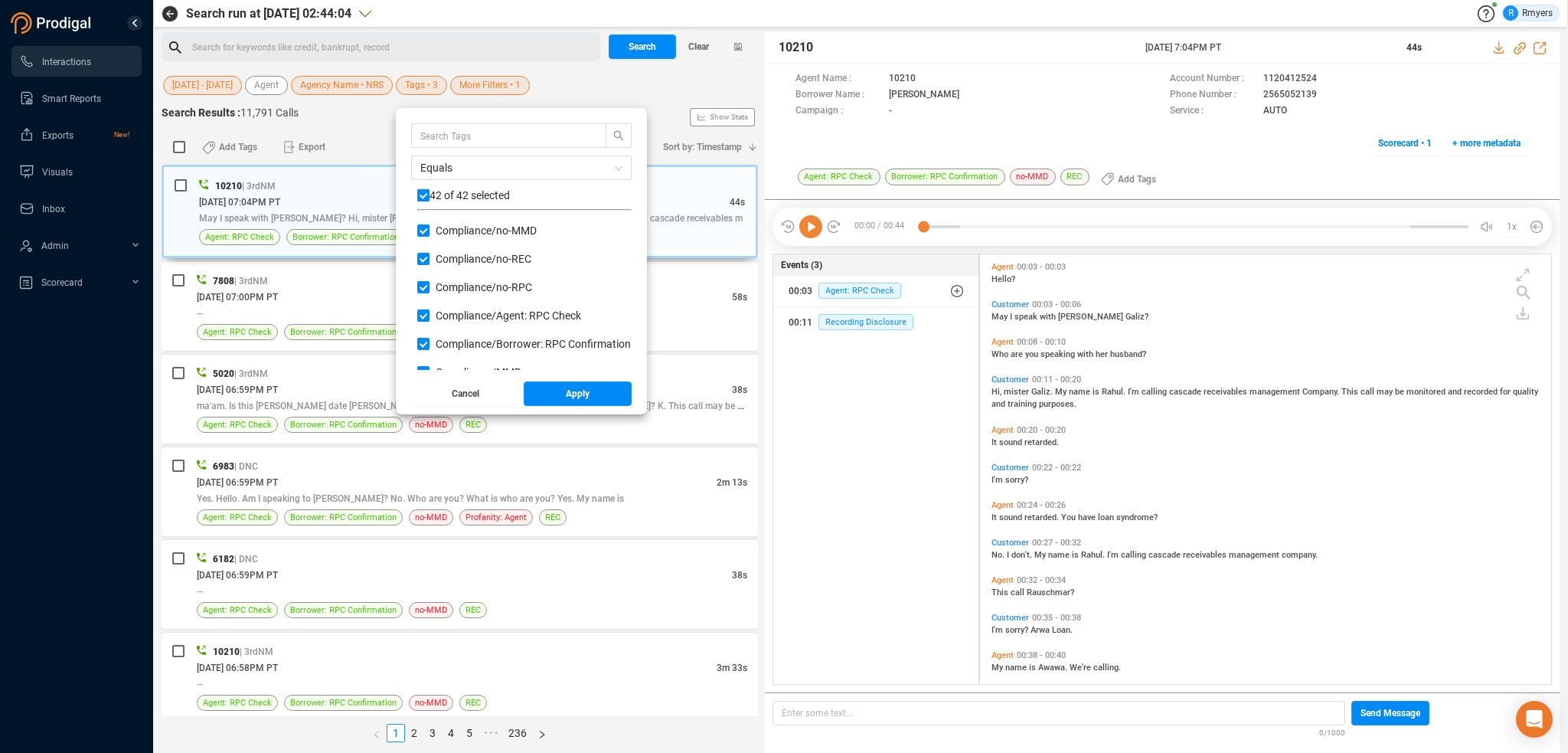
checkbox input "false"
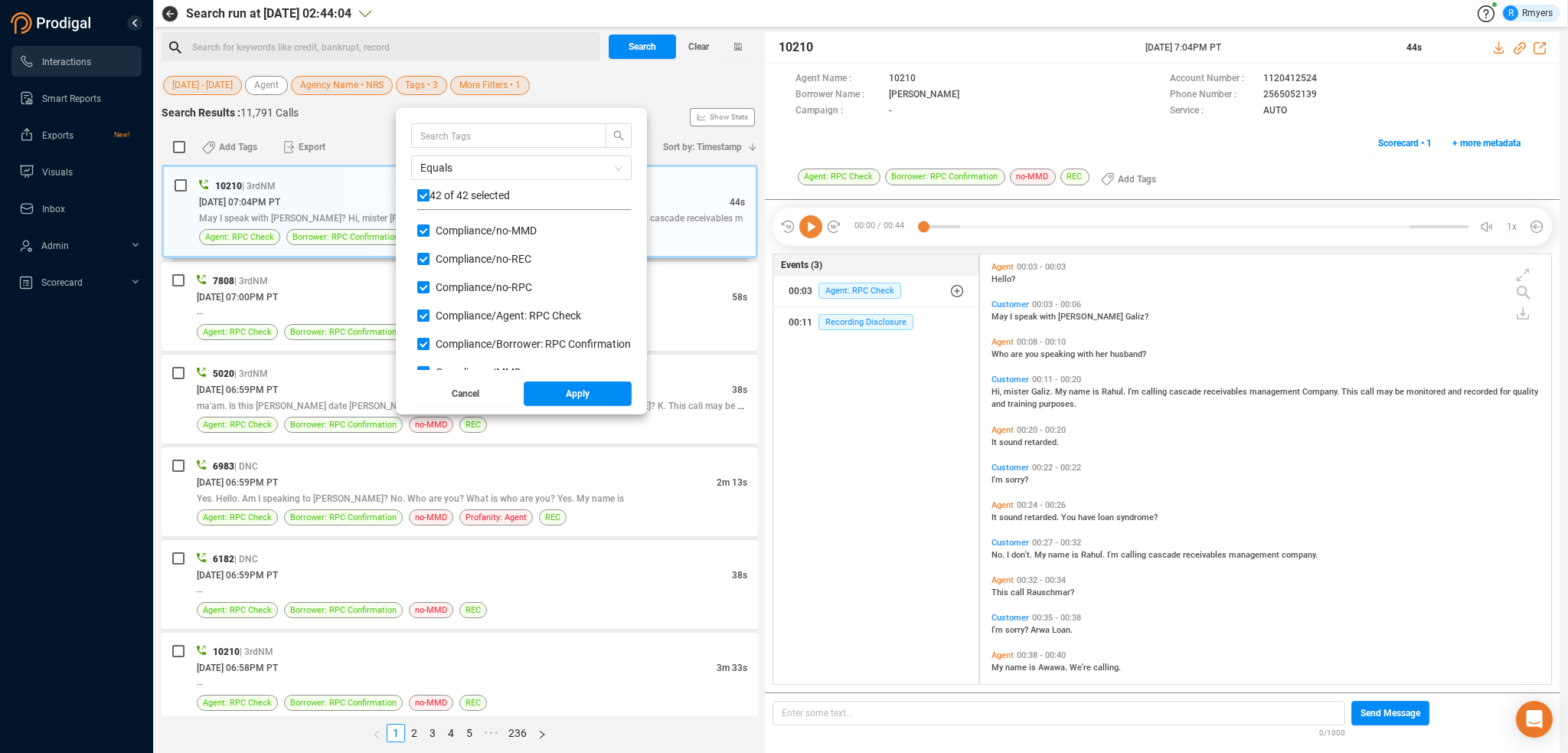
checkbox input "false"
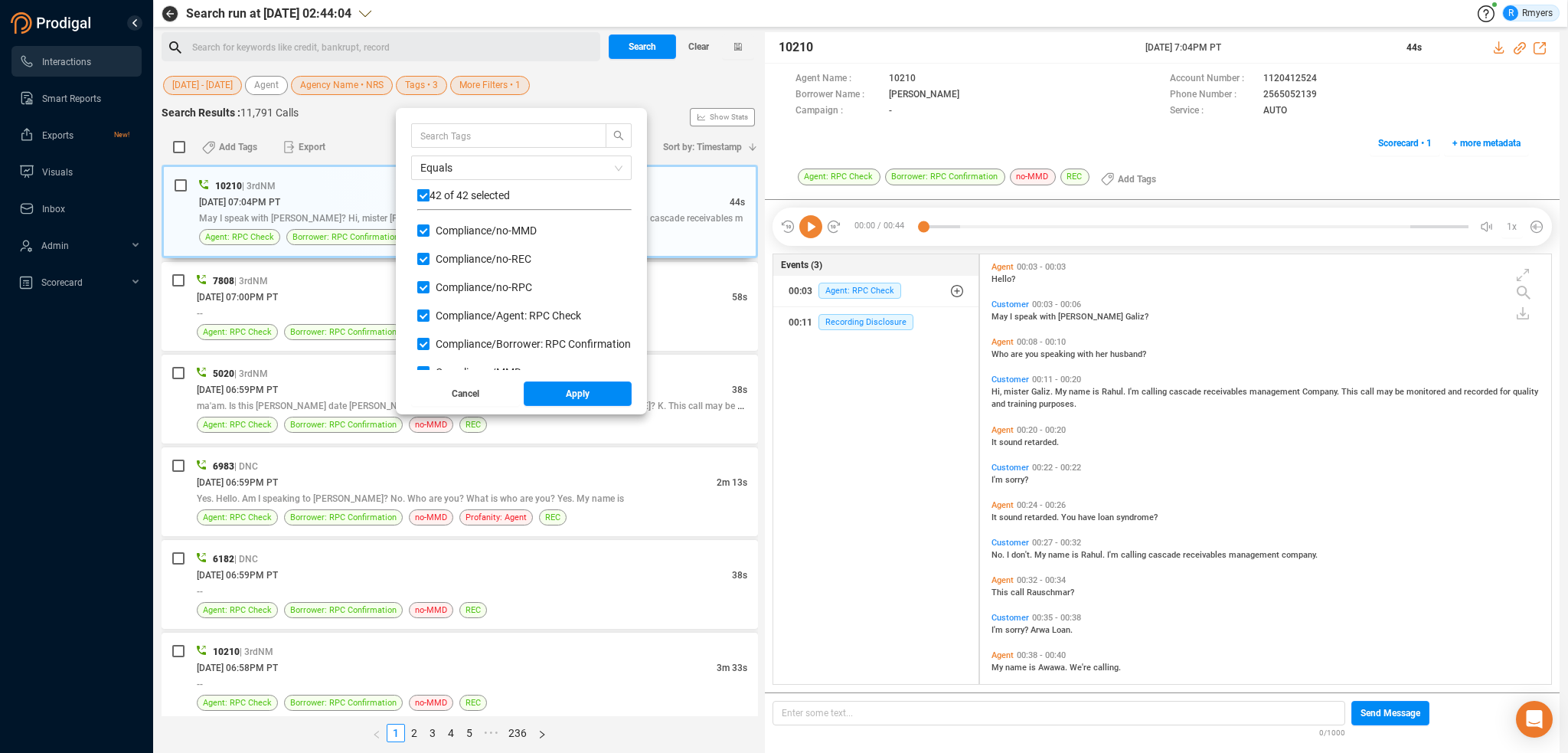
checkbox input "false"
click at [578, 396] on span "Apply" at bounding box center [577, 393] width 24 height 24
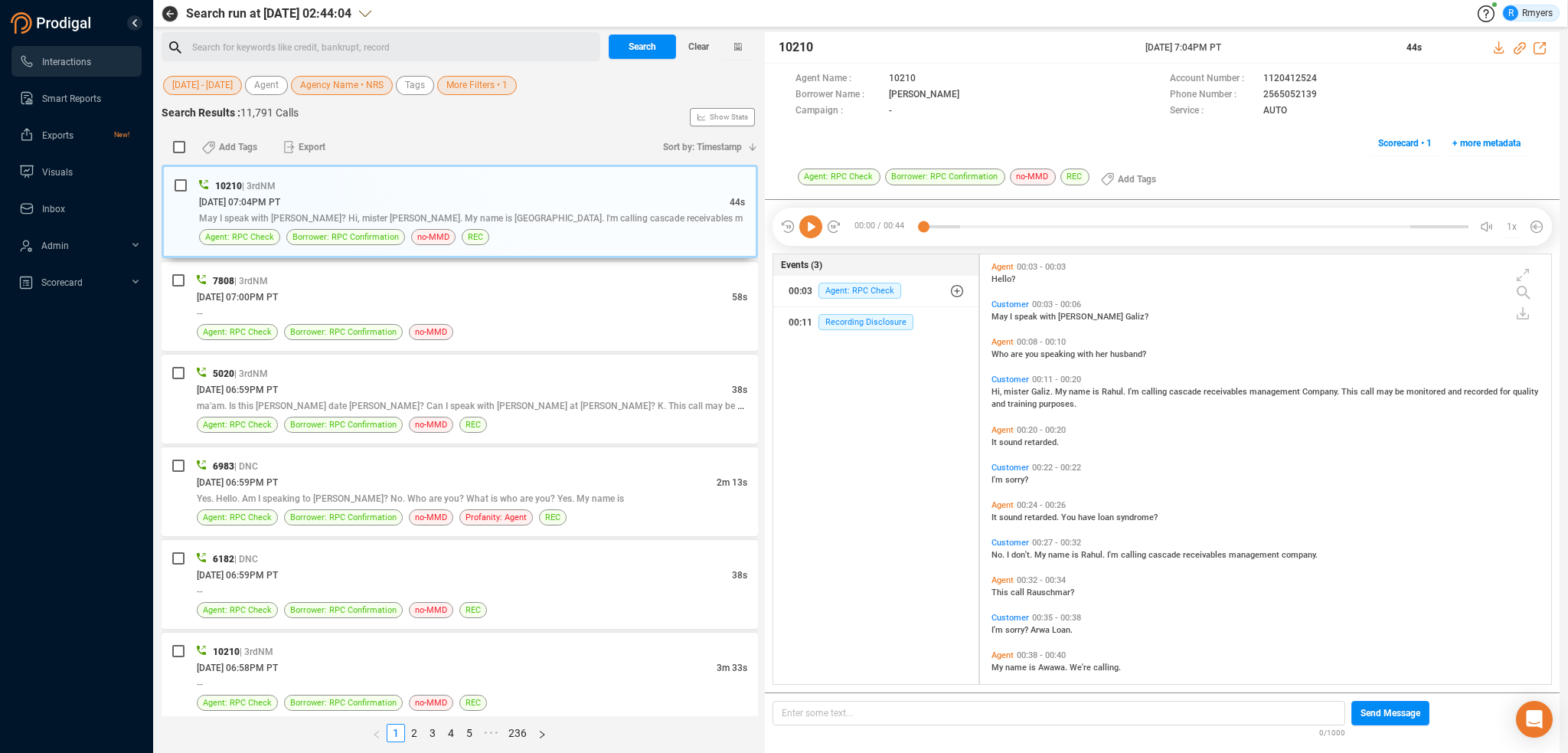
click at [470, 84] on span "More Filters • 1" at bounding box center [477, 85] width 62 height 19
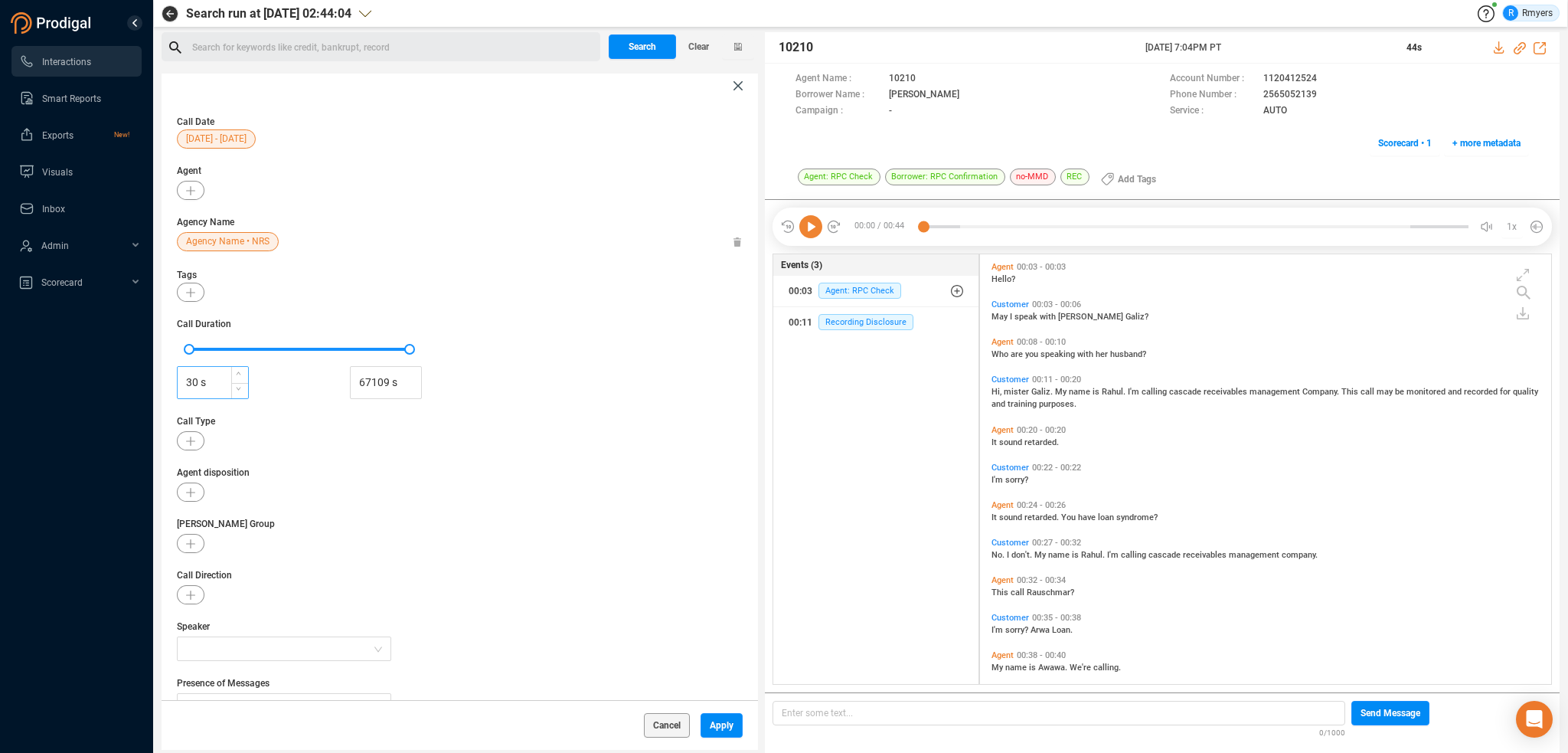
click at [191, 382] on input "30 s" at bounding box center [213, 382] width 71 height 23
type input "0 s"
click at [724, 729] on span "Apply" at bounding box center [721, 725] width 24 height 24
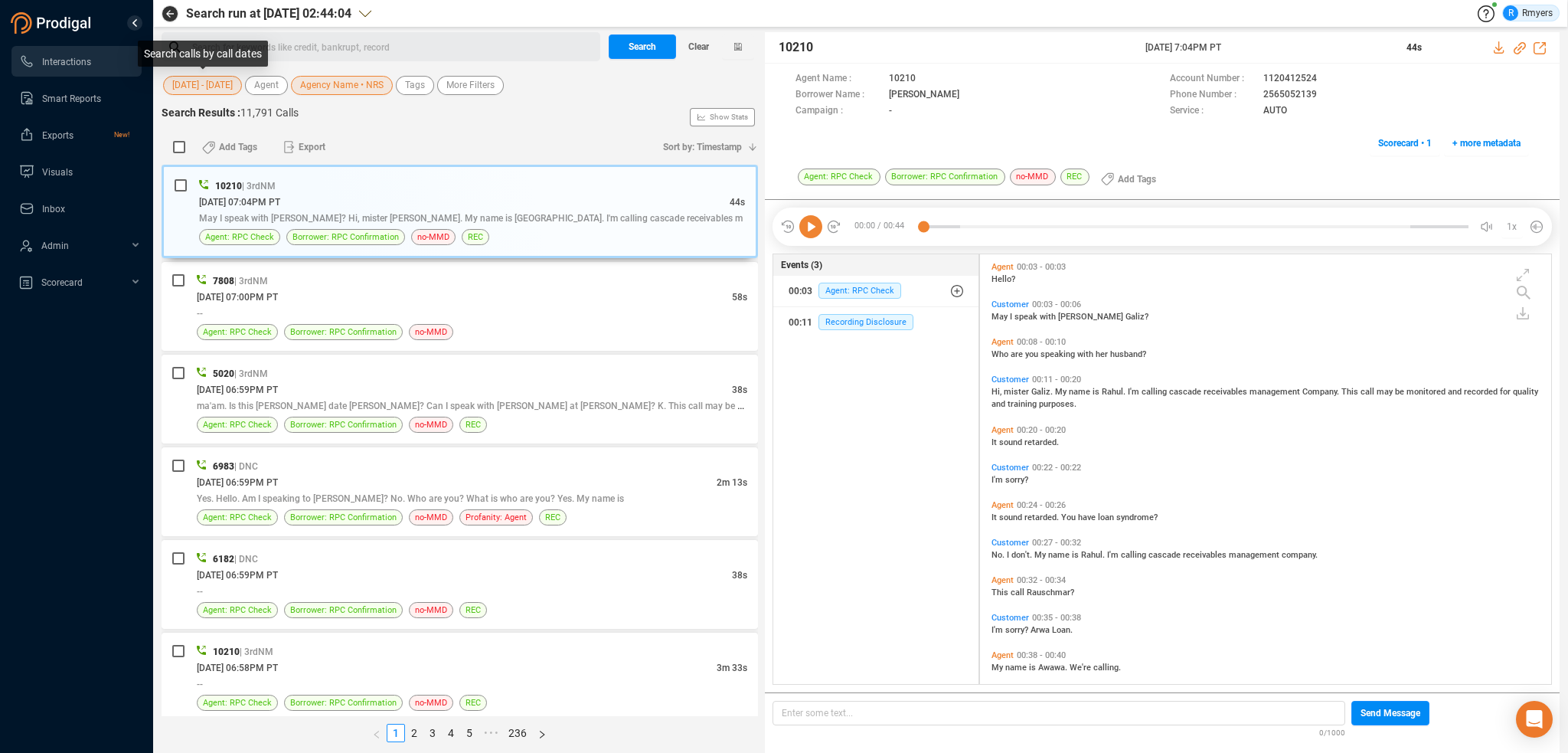
click at [206, 87] on span "[DATE] - [DATE]" at bounding box center [202, 85] width 61 height 19
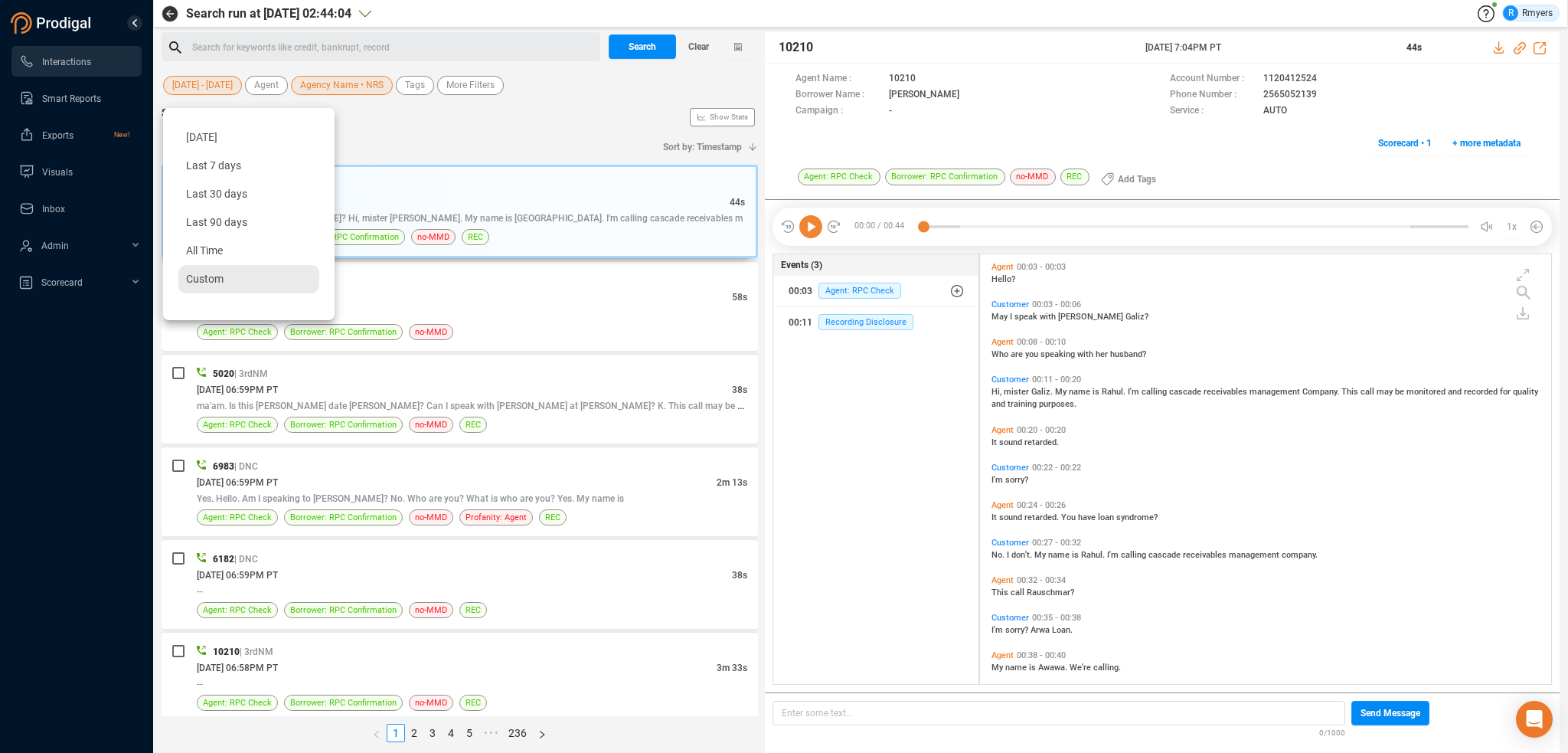
click at [212, 274] on span "Custom" at bounding box center [204, 279] width 37 height 13
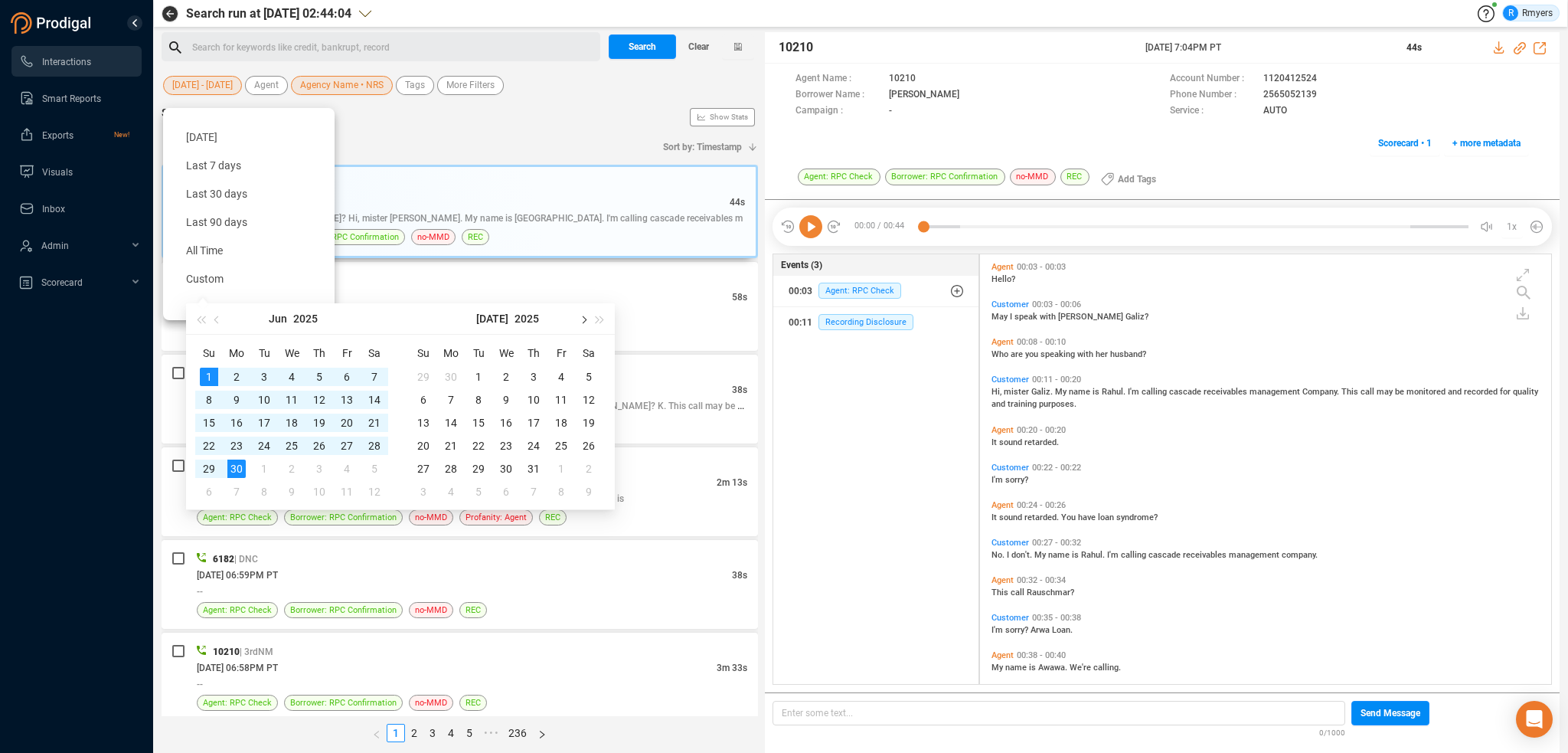
click at [584, 317] on span "button" at bounding box center [583, 319] width 7 height 7
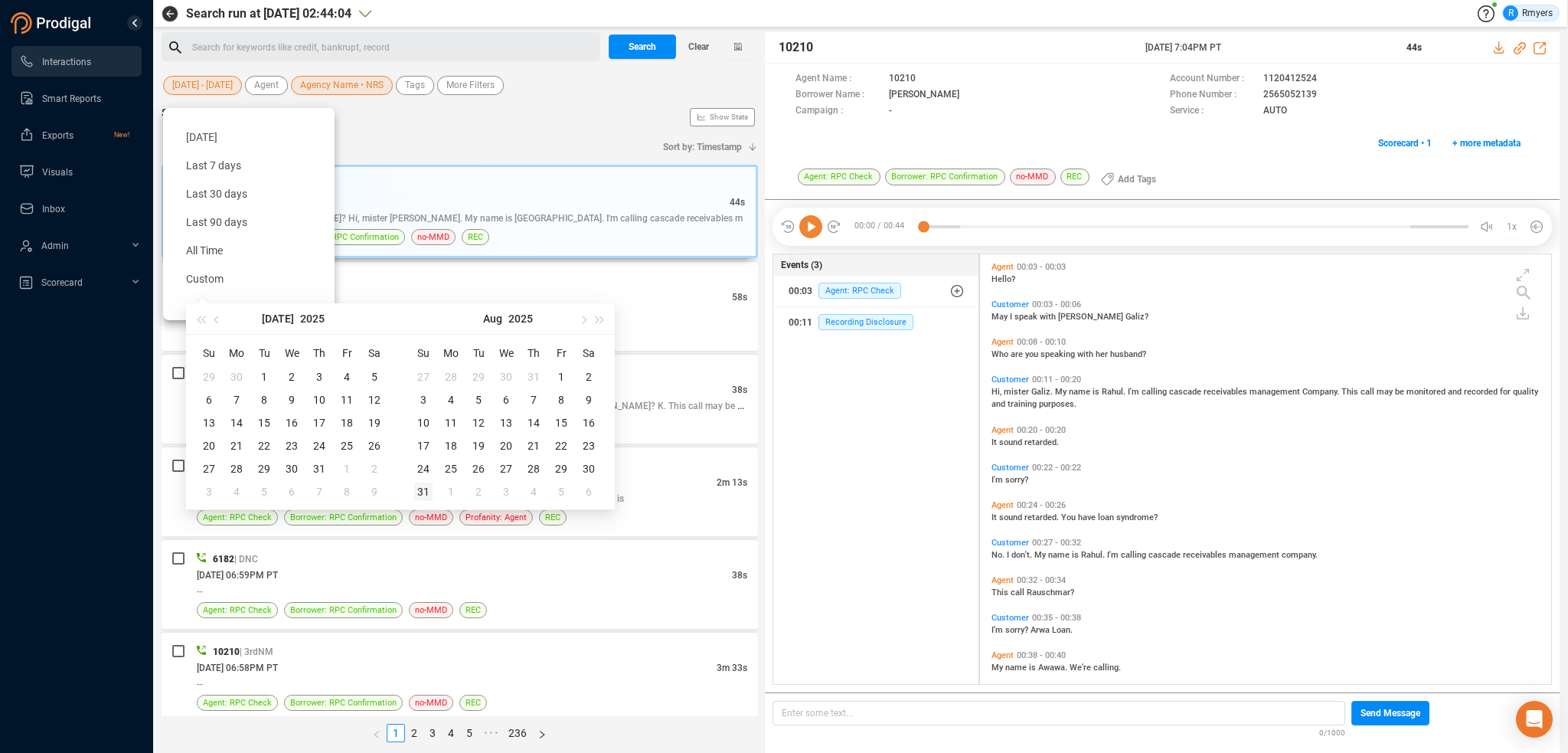
type input "2025-08-31"
click at [424, 486] on div "31" at bounding box center [423, 491] width 18 height 18
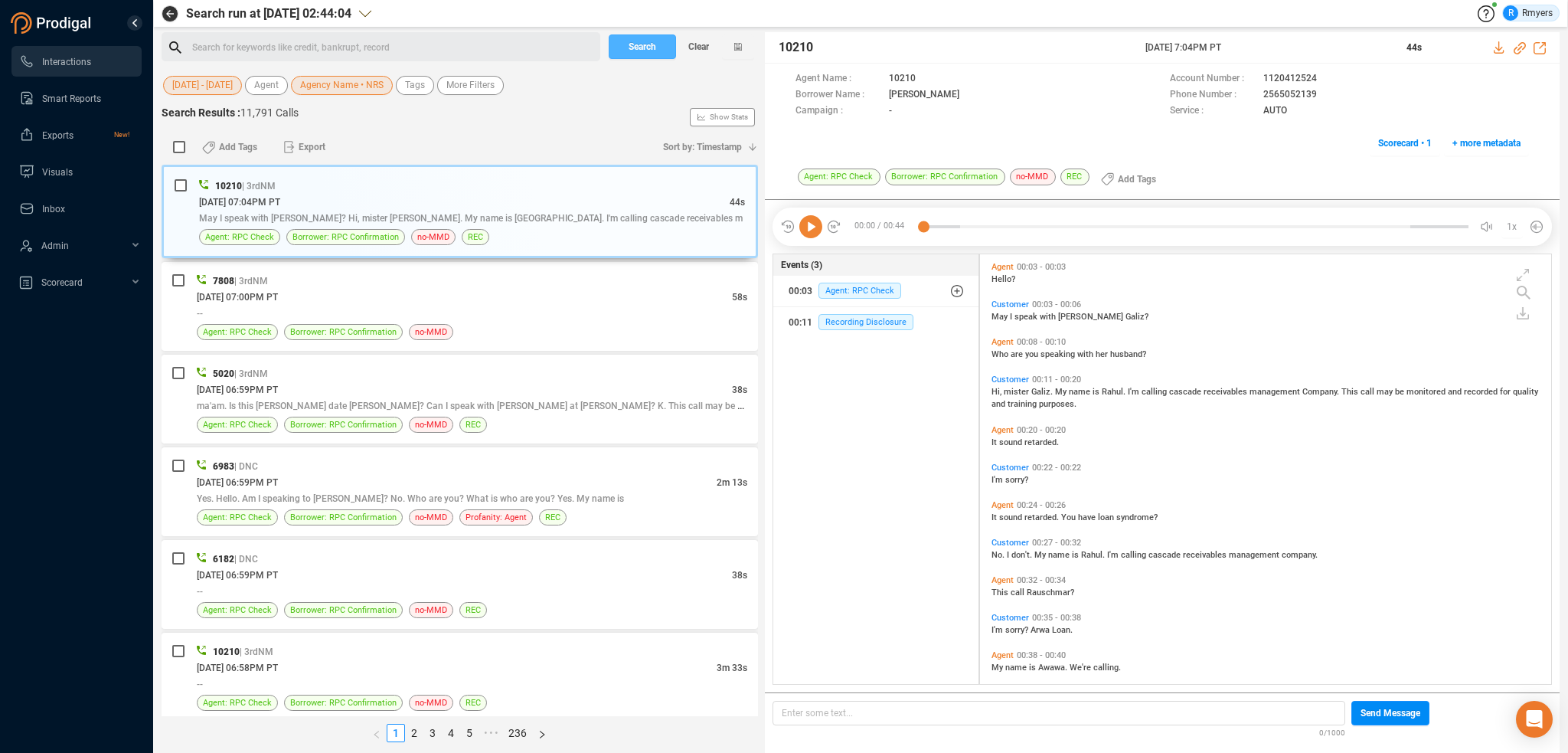
click at [633, 47] on span "Search" at bounding box center [642, 46] width 27 height 24
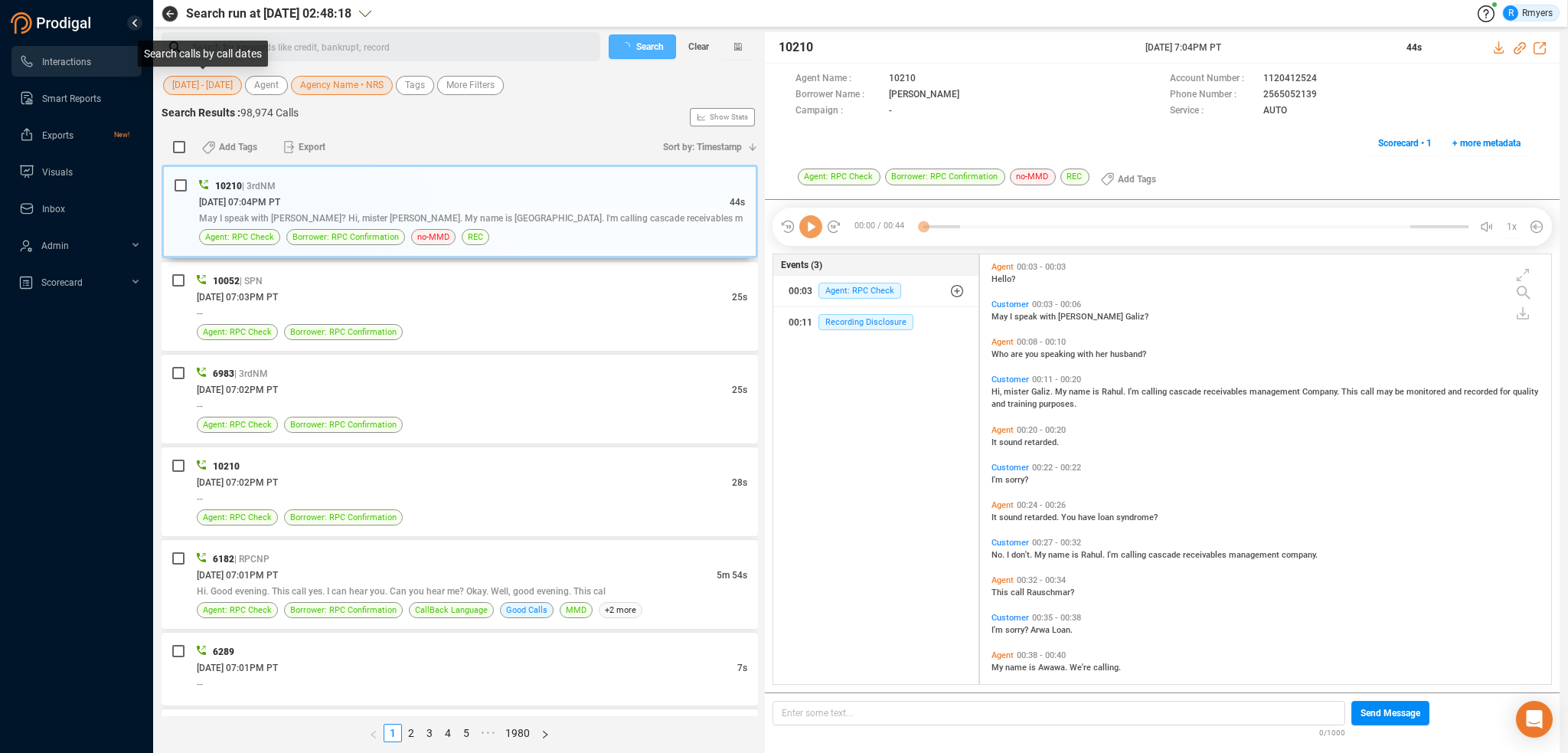
scroll to position [426, 564]
click at [205, 87] on span "[DATE] - [DATE]" at bounding box center [202, 85] width 61 height 19
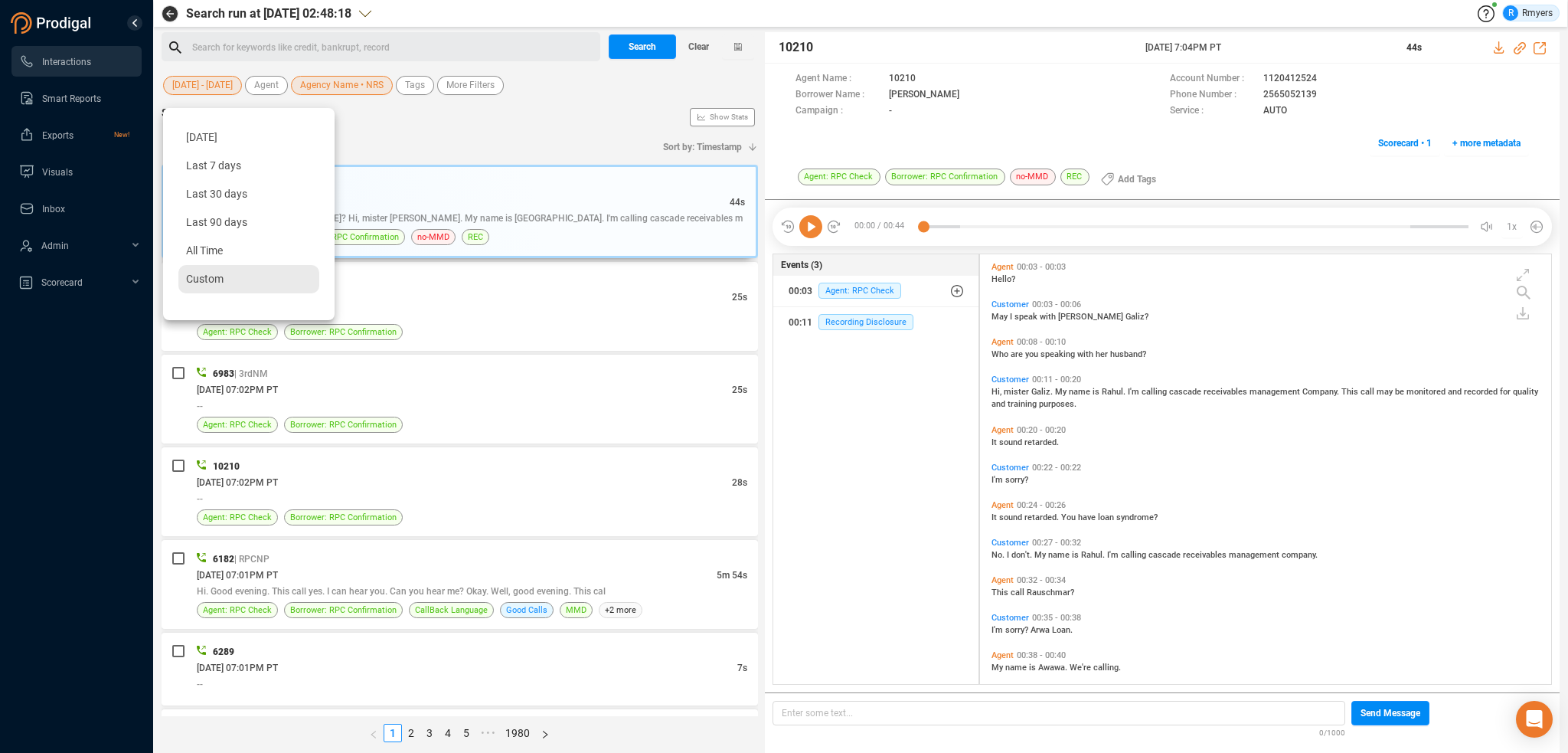
click at [228, 287] on div "Custom" at bounding box center [249, 279] width 141 height 28
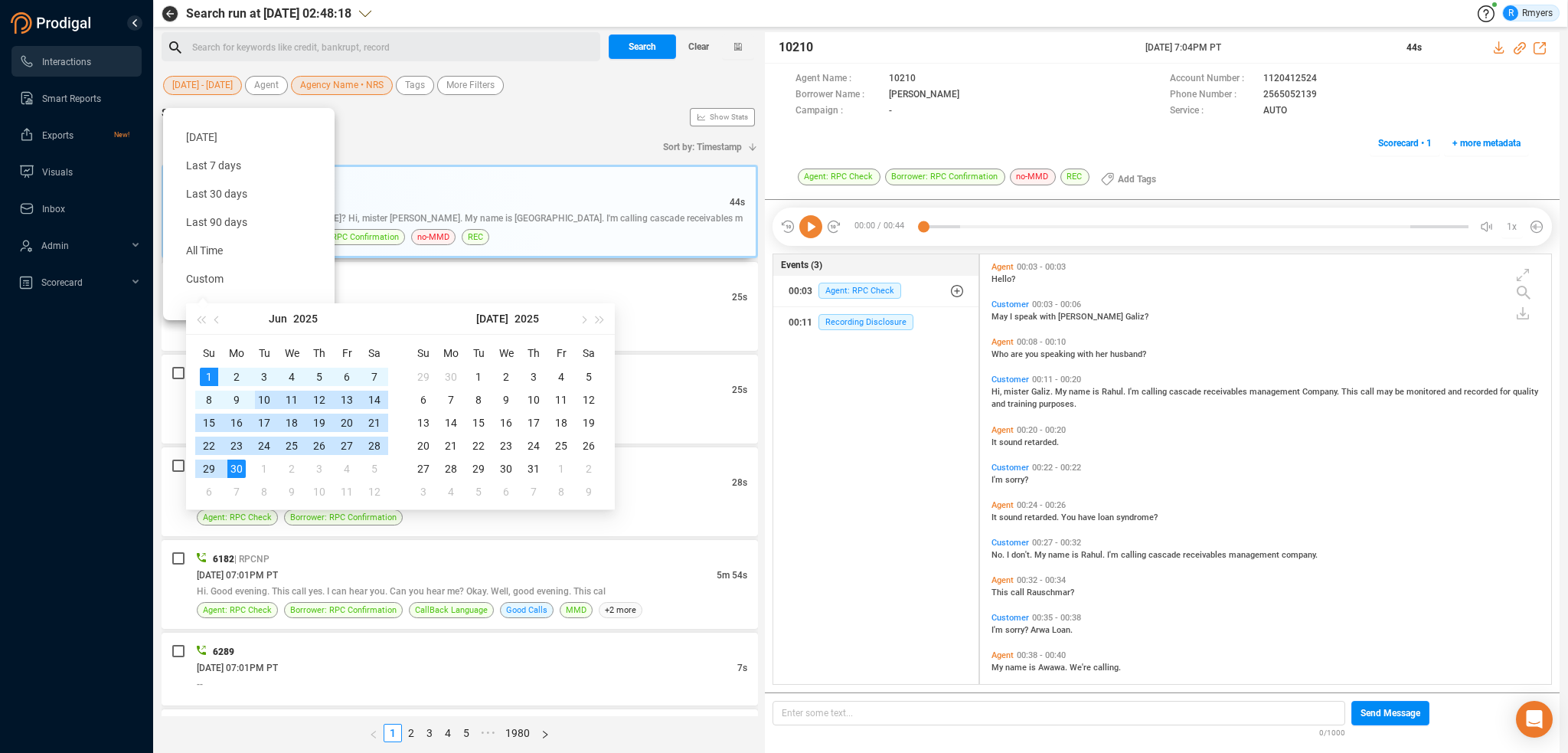
type input "[DATE]"
click at [207, 368] on div "1" at bounding box center [209, 376] width 18 height 18
click at [583, 321] on span "button" at bounding box center [583, 319] width 7 height 7
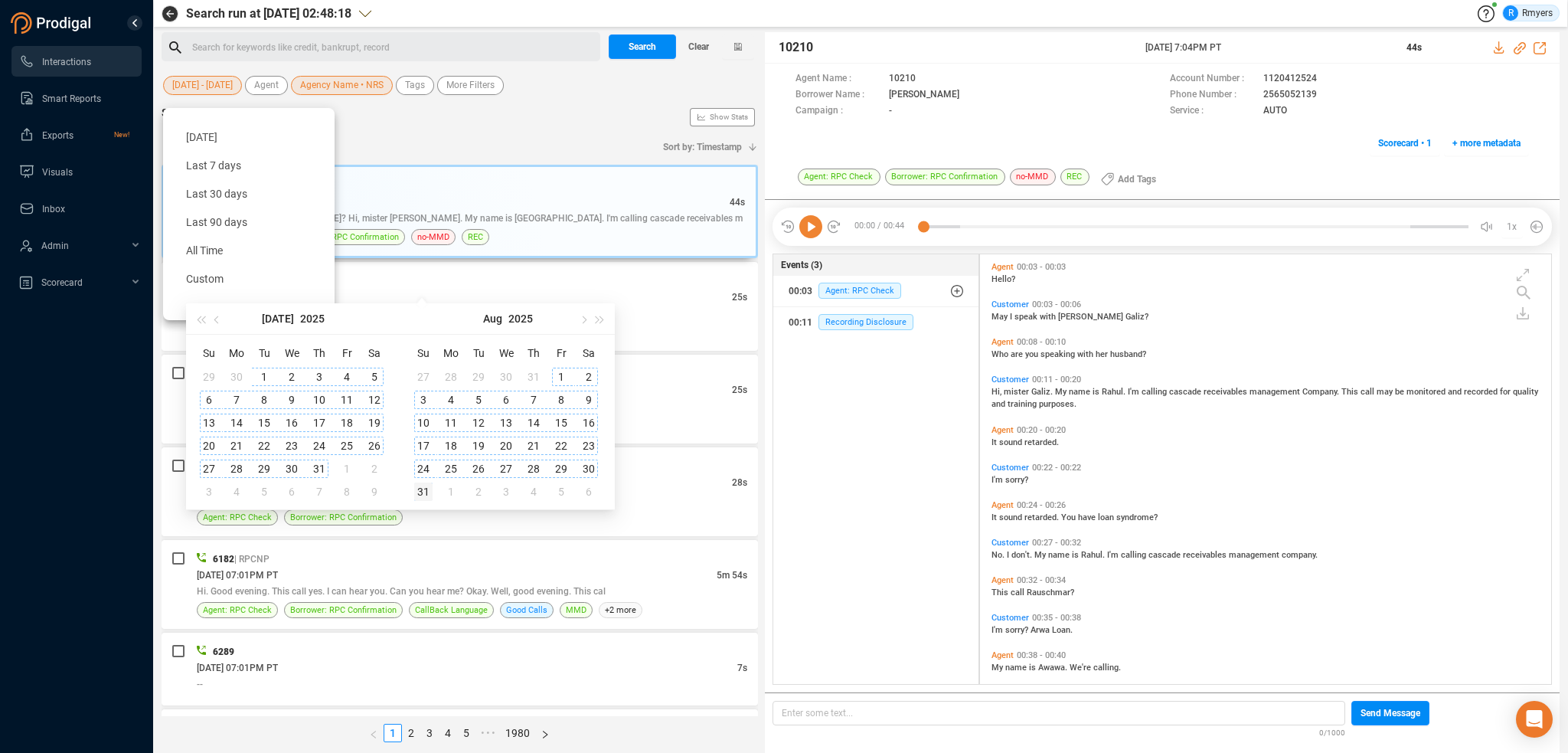
type input "2025-08-31"
click at [422, 484] on div "31" at bounding box center [423, 491] width 18 height 18
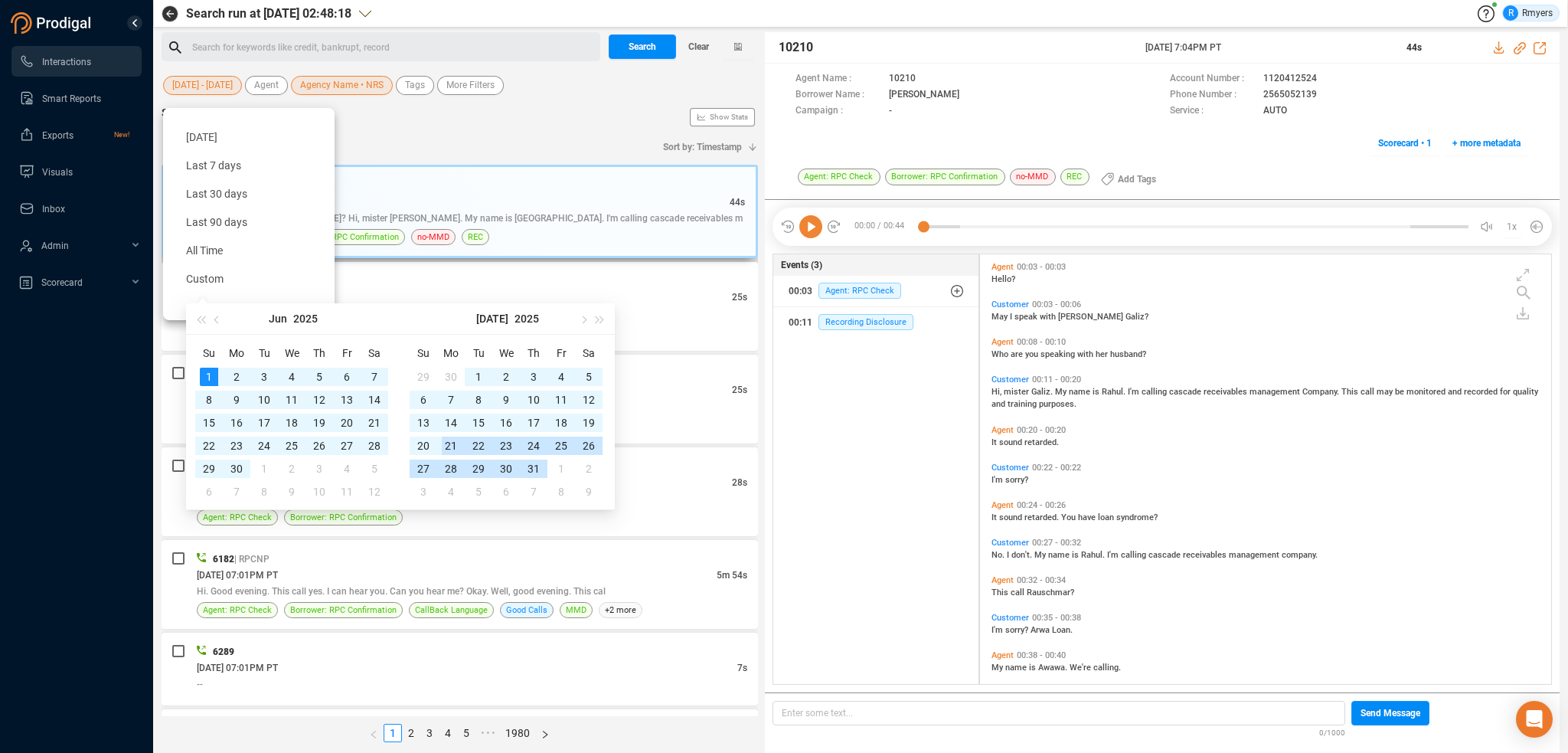
type input "[DATE]"
click at [640, 43] on span "Search" at bounding box center [642, 46] width 27 height 24
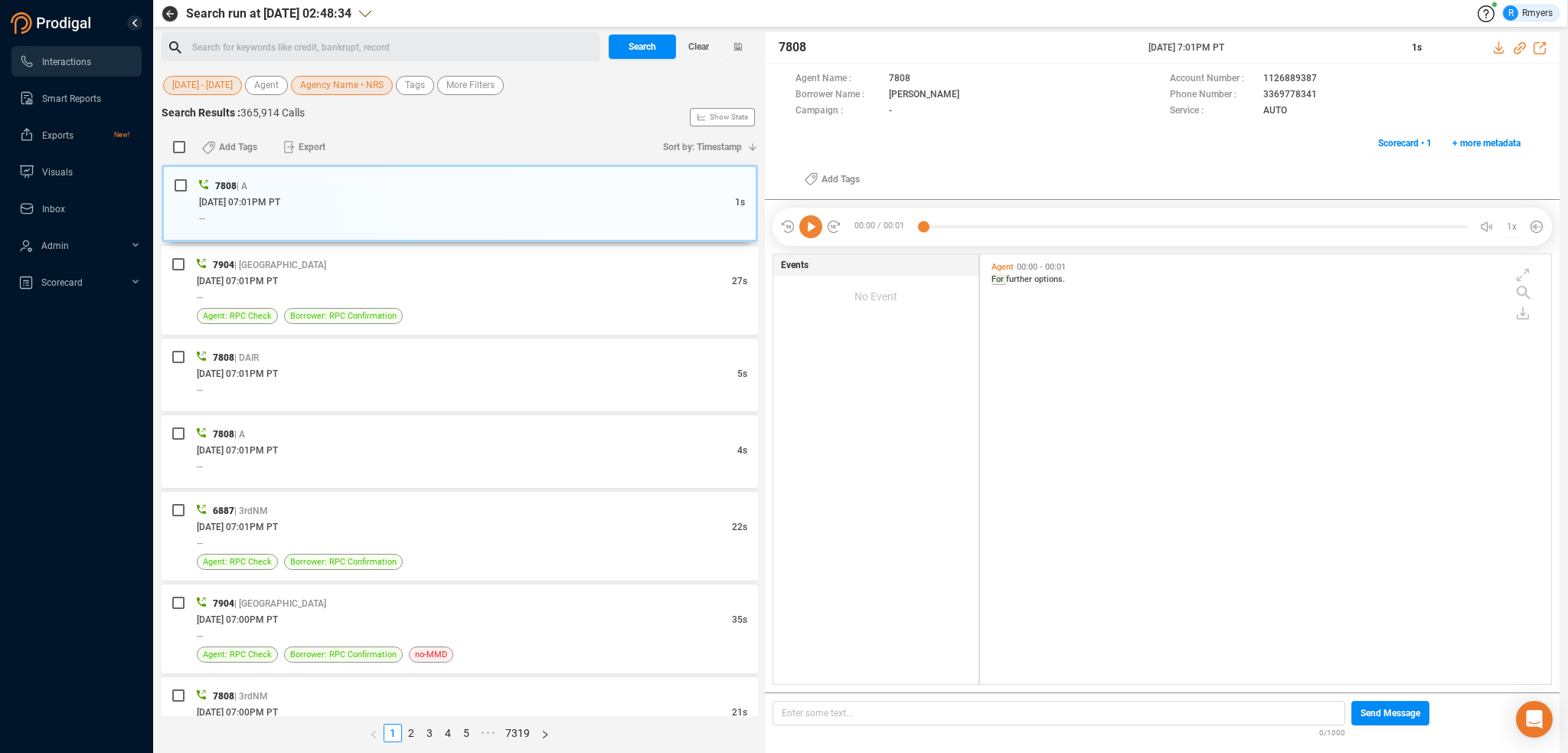
click at [263, 39] on div "Search for keywords like credit, bankrupt, record ﻿" at bounding box center [394, 47] width 404 height 23
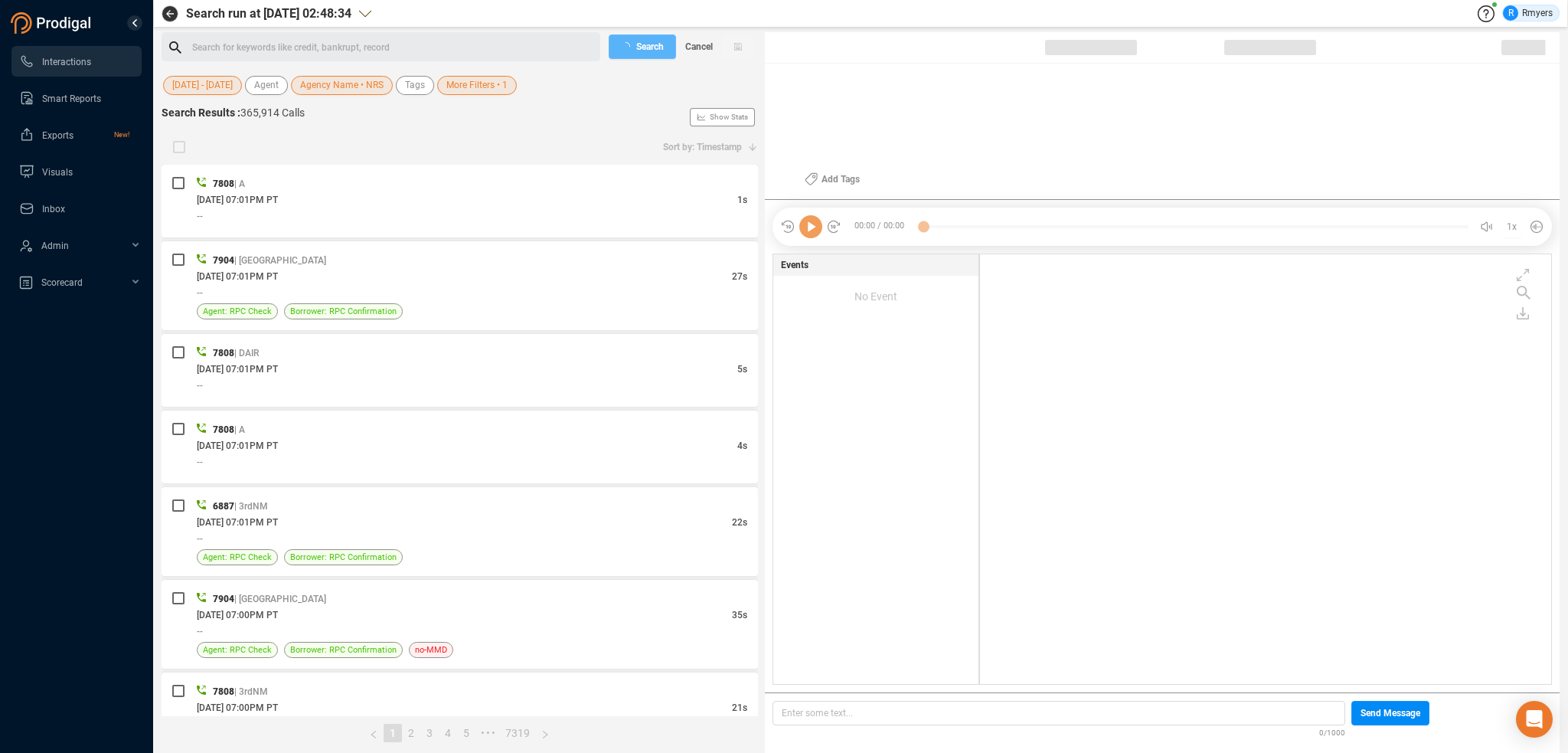
checkbox input "true"
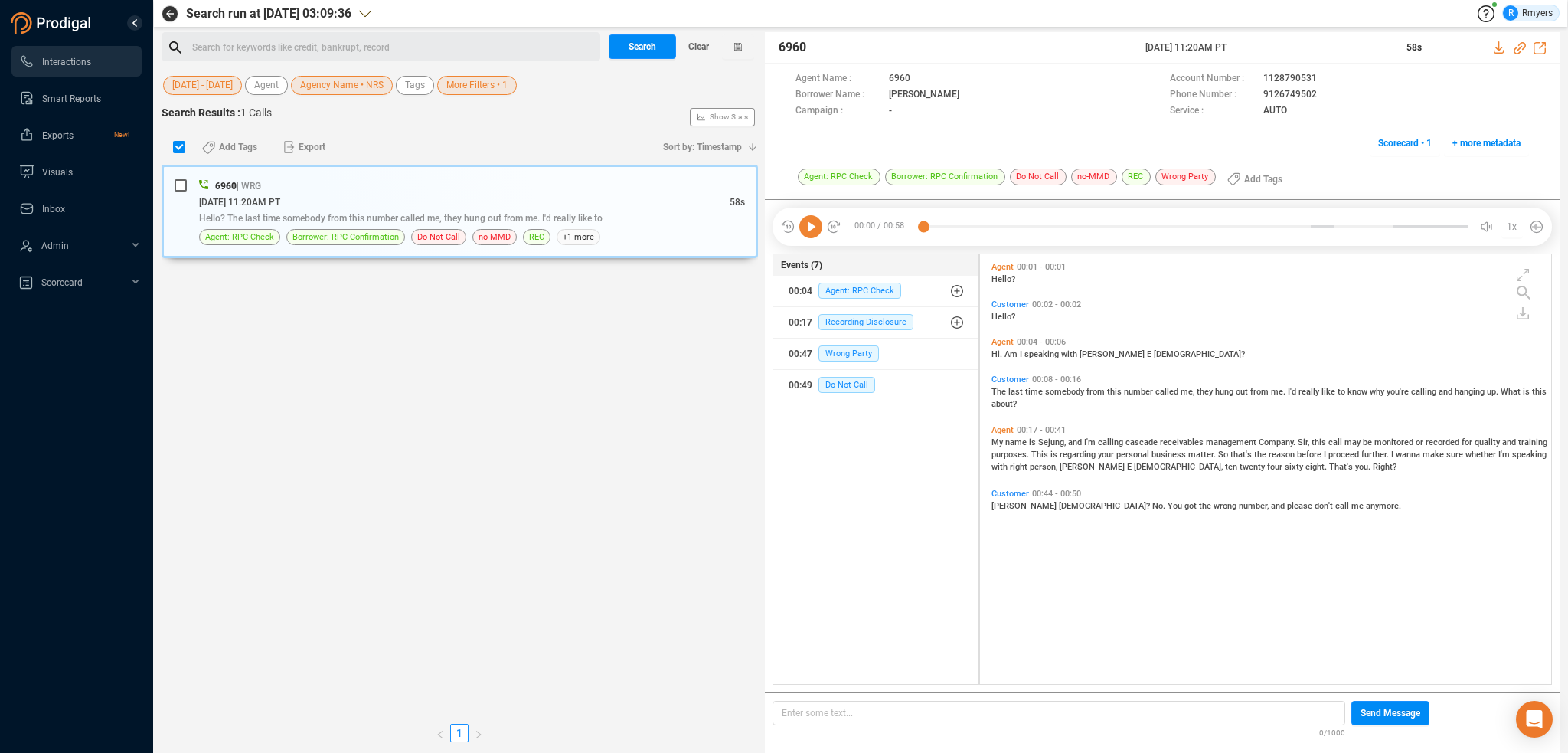
click at [361, 47] on div "Search for keywords like credit, bankrupt, record ﻿" at bounding box center [394, 47] width 404 height 23
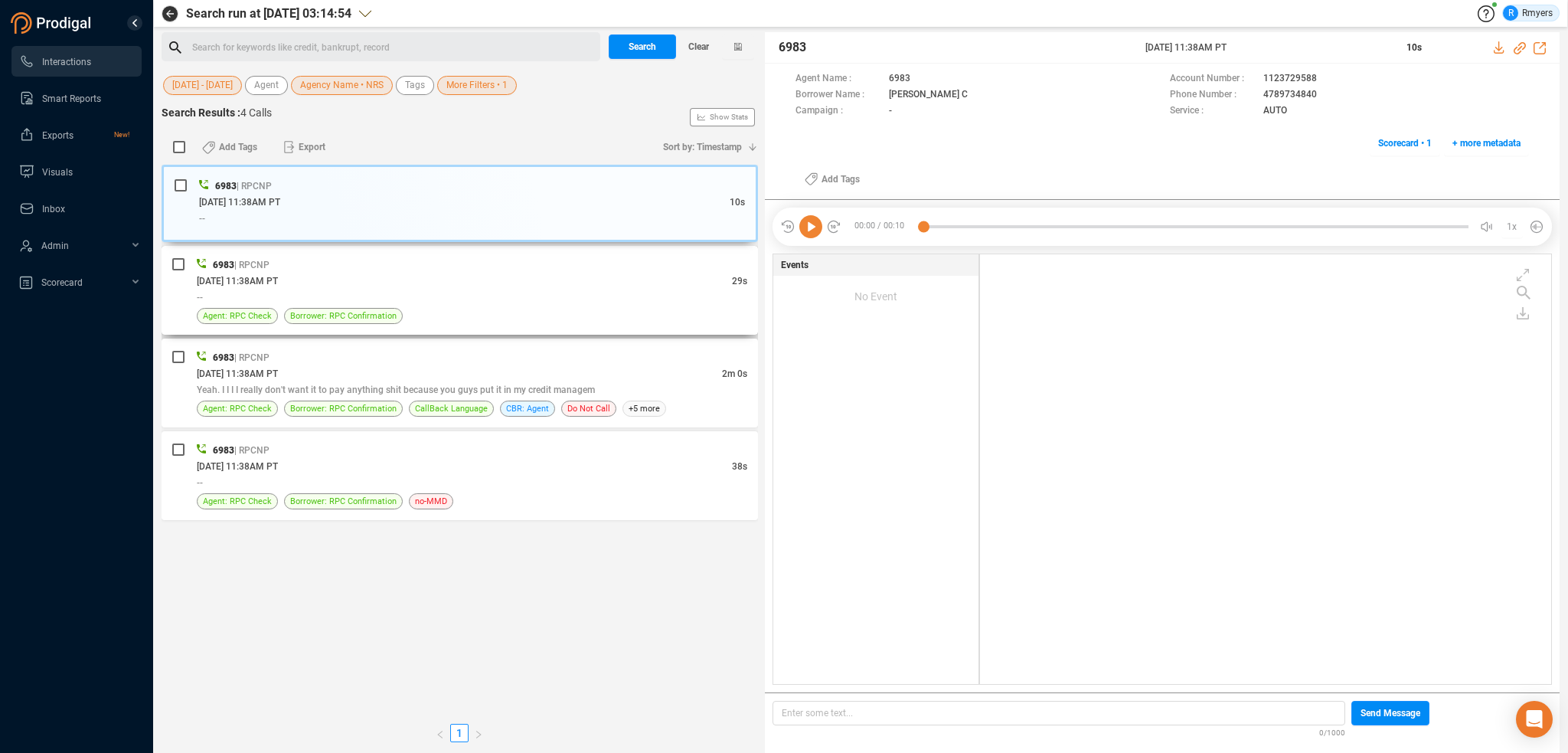
click at [466, 282] on div "[DATE] 11:38AM PT" at bounding box center [464, 281] width 536 height 16
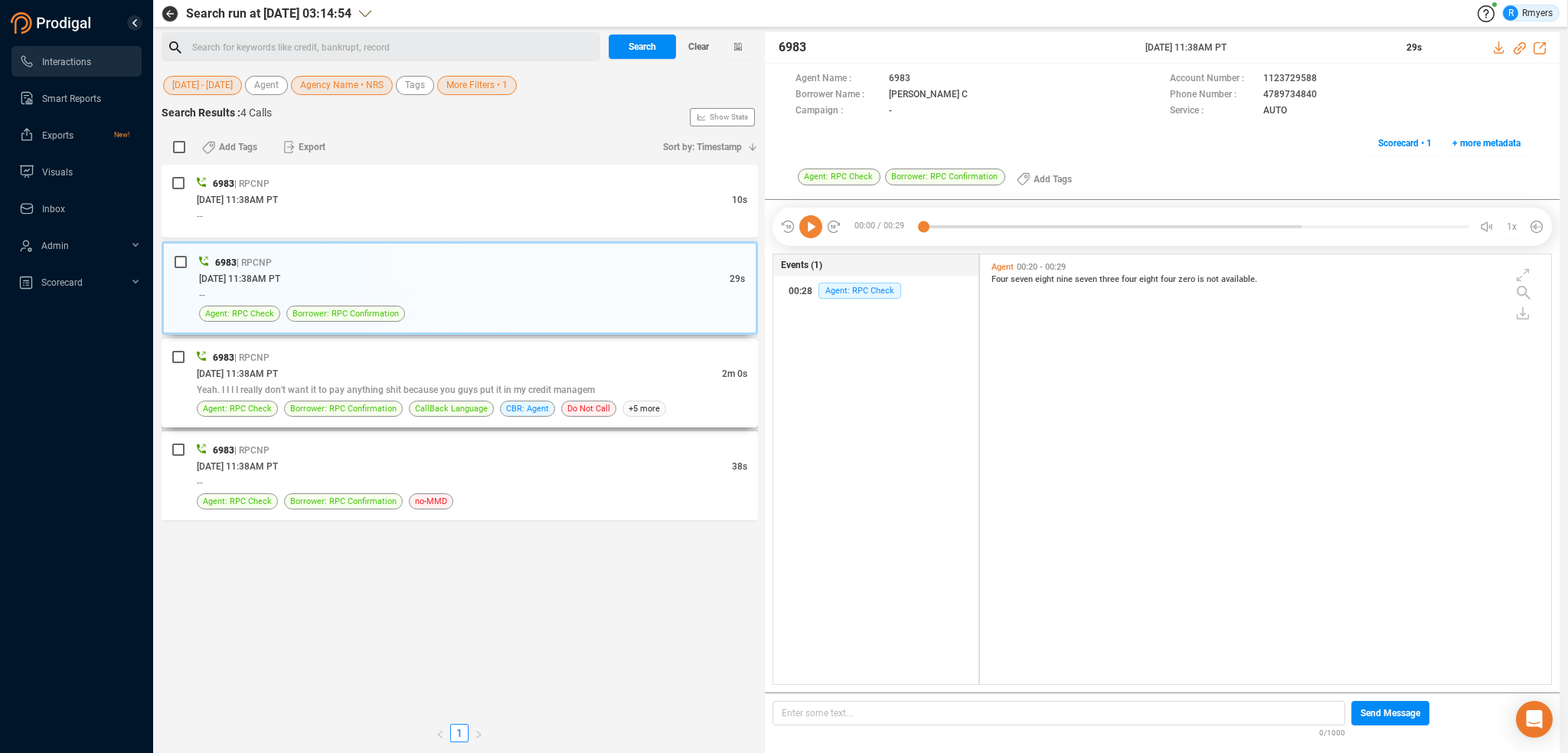
click at [484, 366] on div "[DATE] 11:38AM PT" at bounding box center [459, 374] width 526 height 16
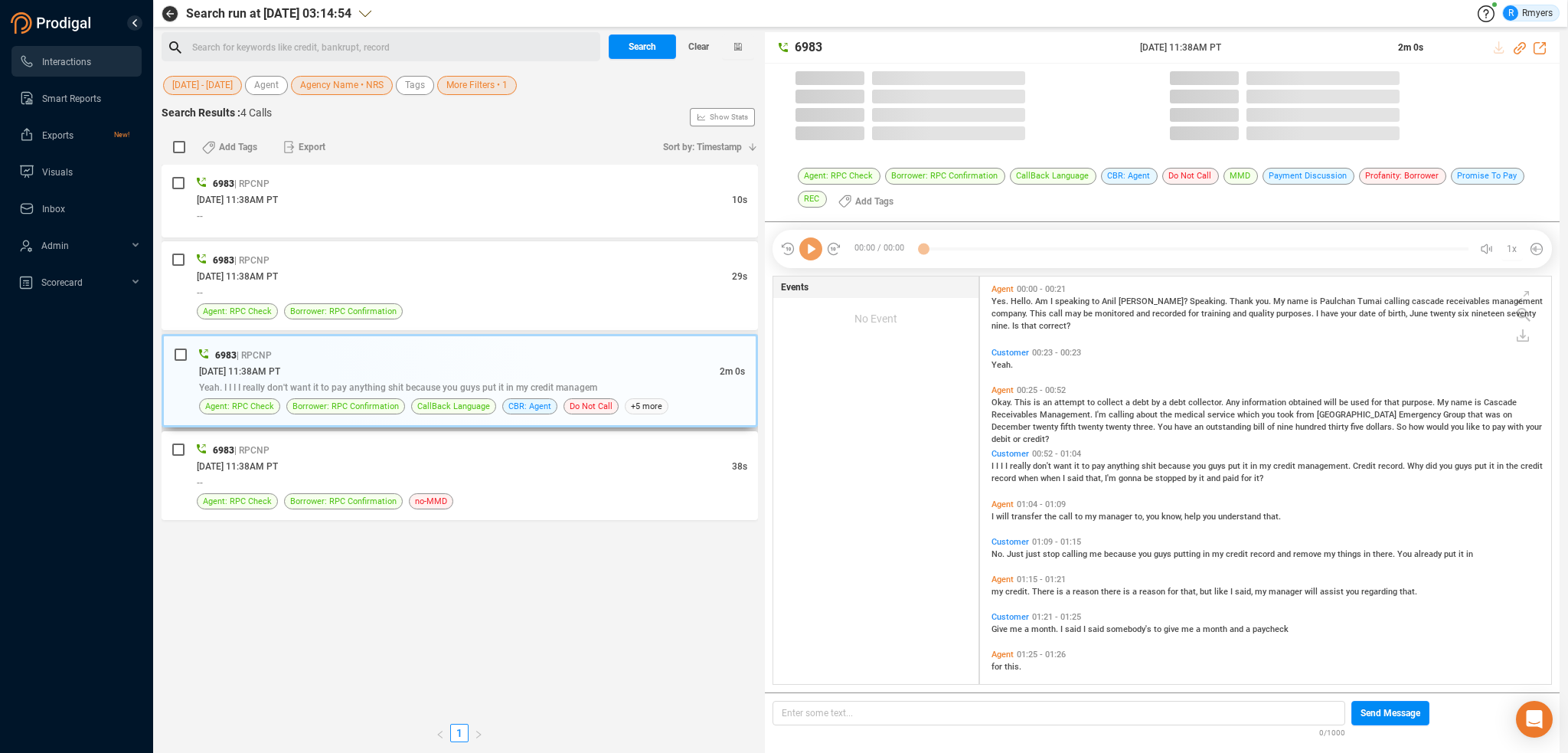
scroll to position [405, 564]
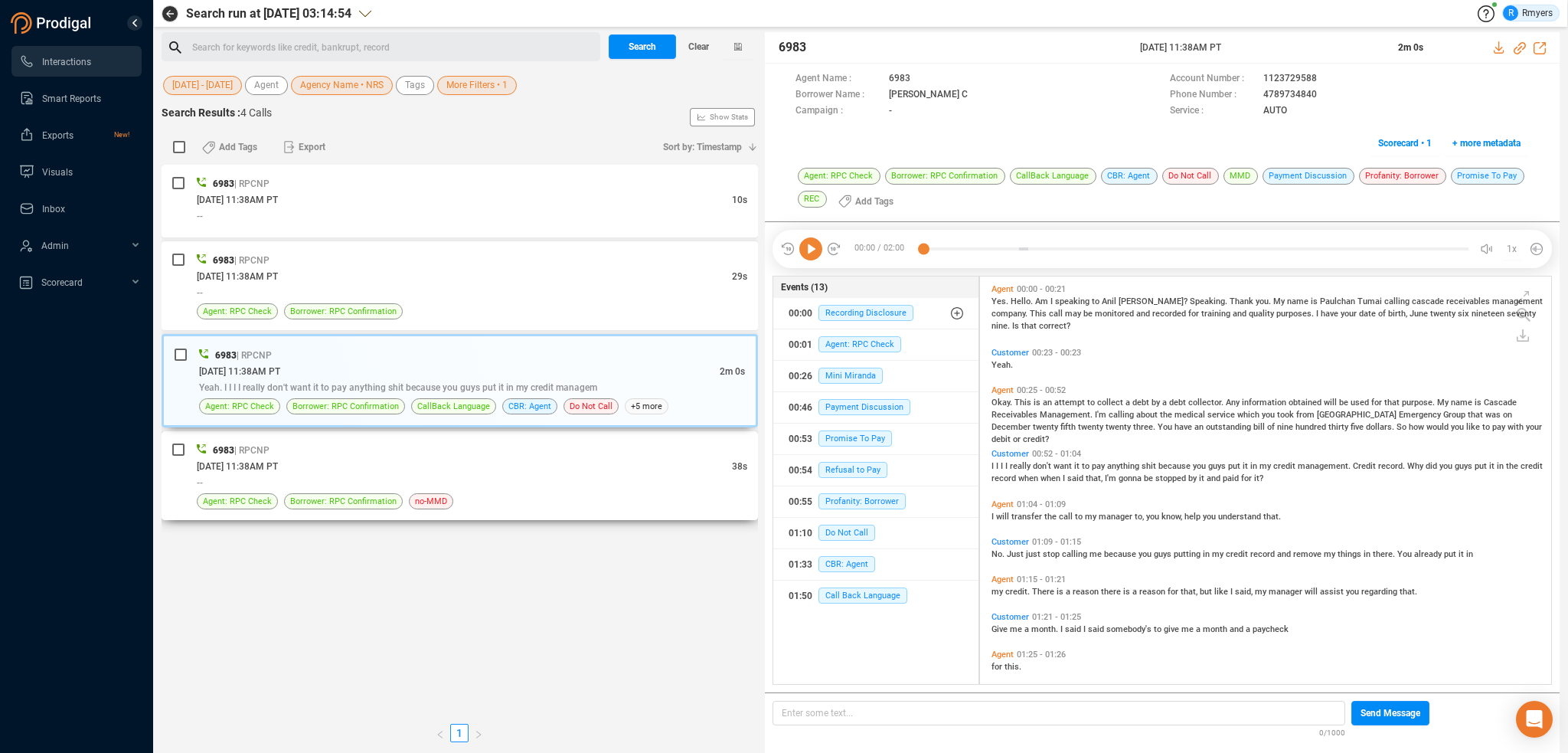
click at [520, 458] on div "[DATE] 11:38AM PT" at bounding box center [464, 466] width 536 height 16
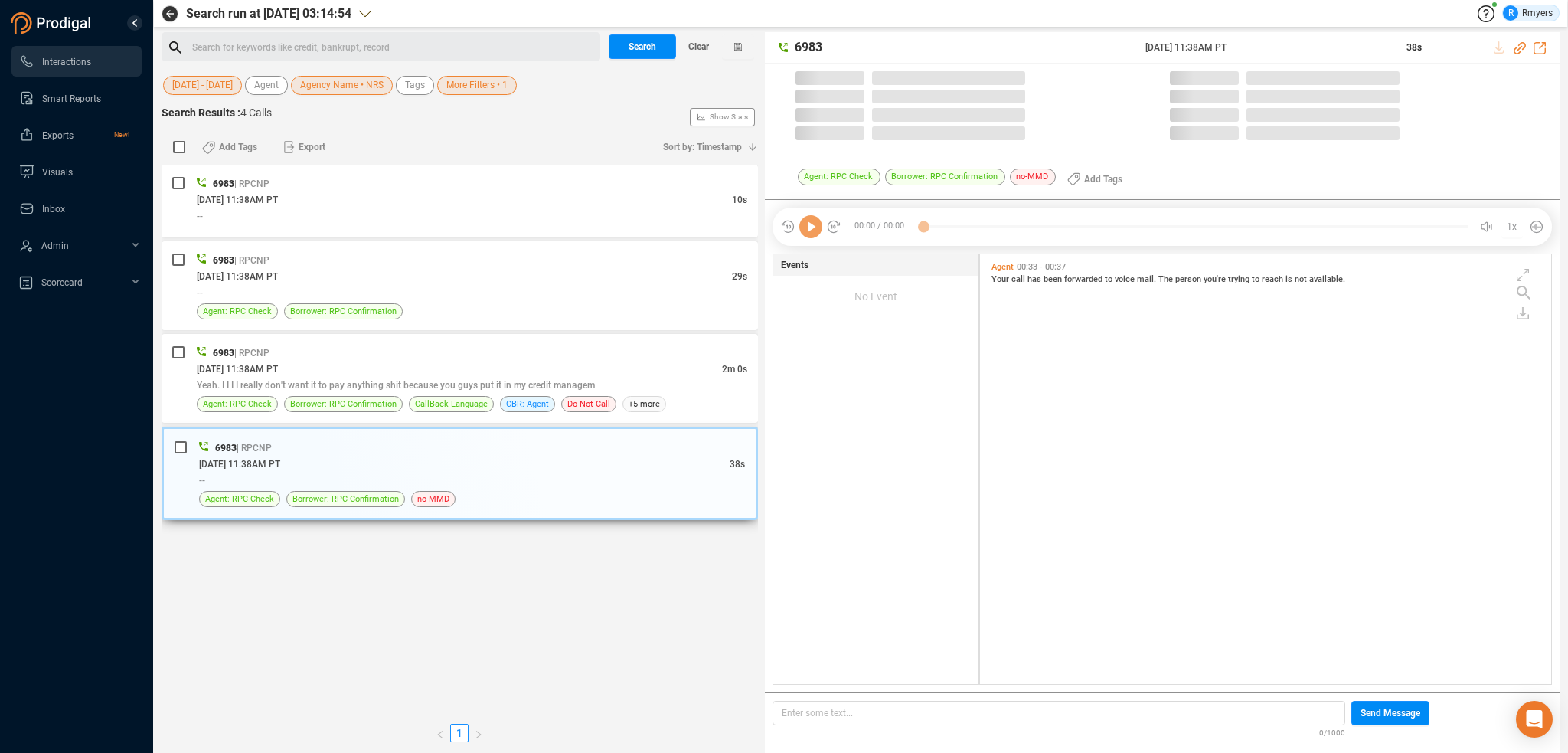
scroll to position [426, 564]
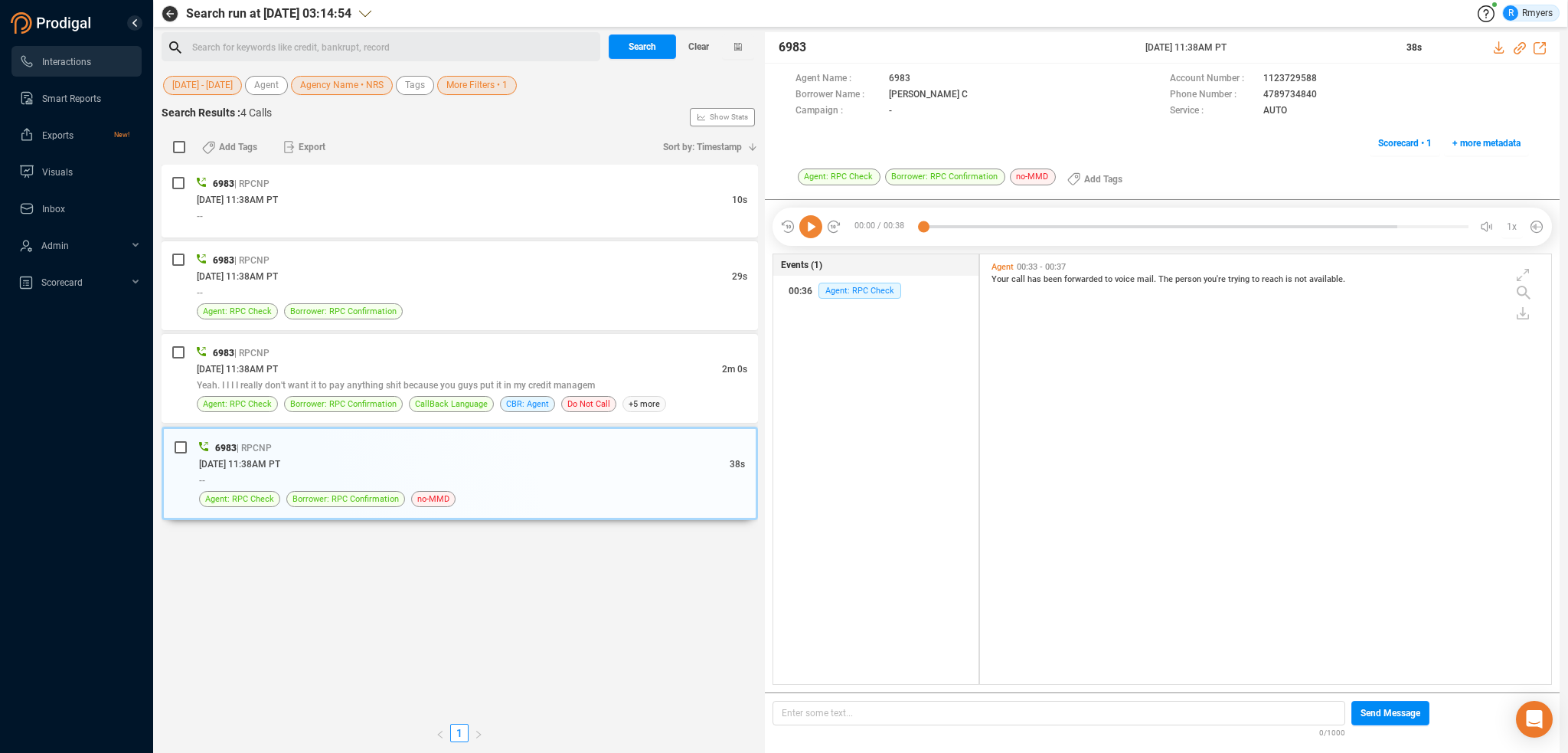
click at [320, 43] on div "Search for keywords like credit, bankrupt, record ﻿" at bounding box center [394, 47] width 404 height 23
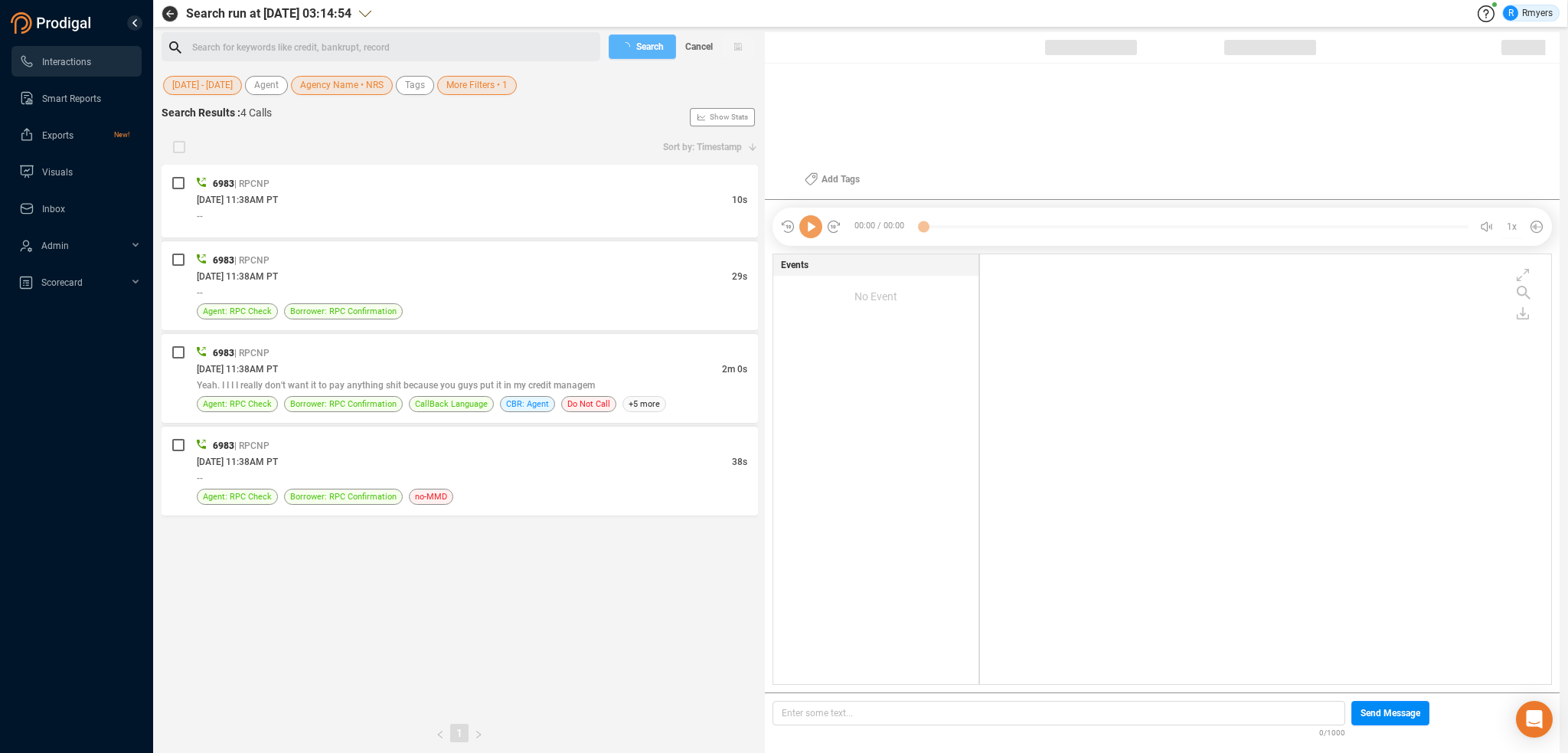
checkbox input "true"
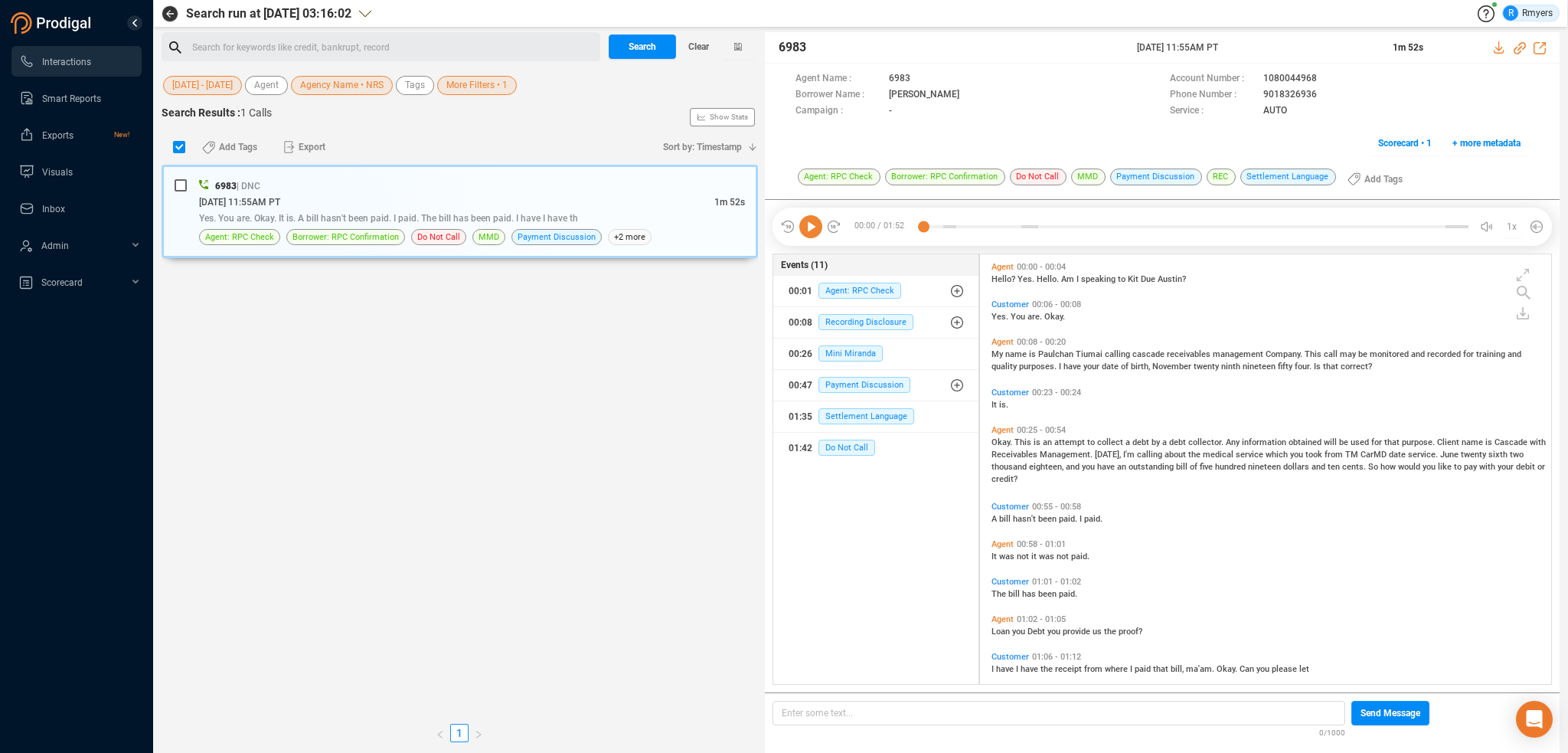
click at [321, 43] on div "Search for keywords like credit, bankrupt, record ﻿" at bounding box center [394, 47] width 404 height 23
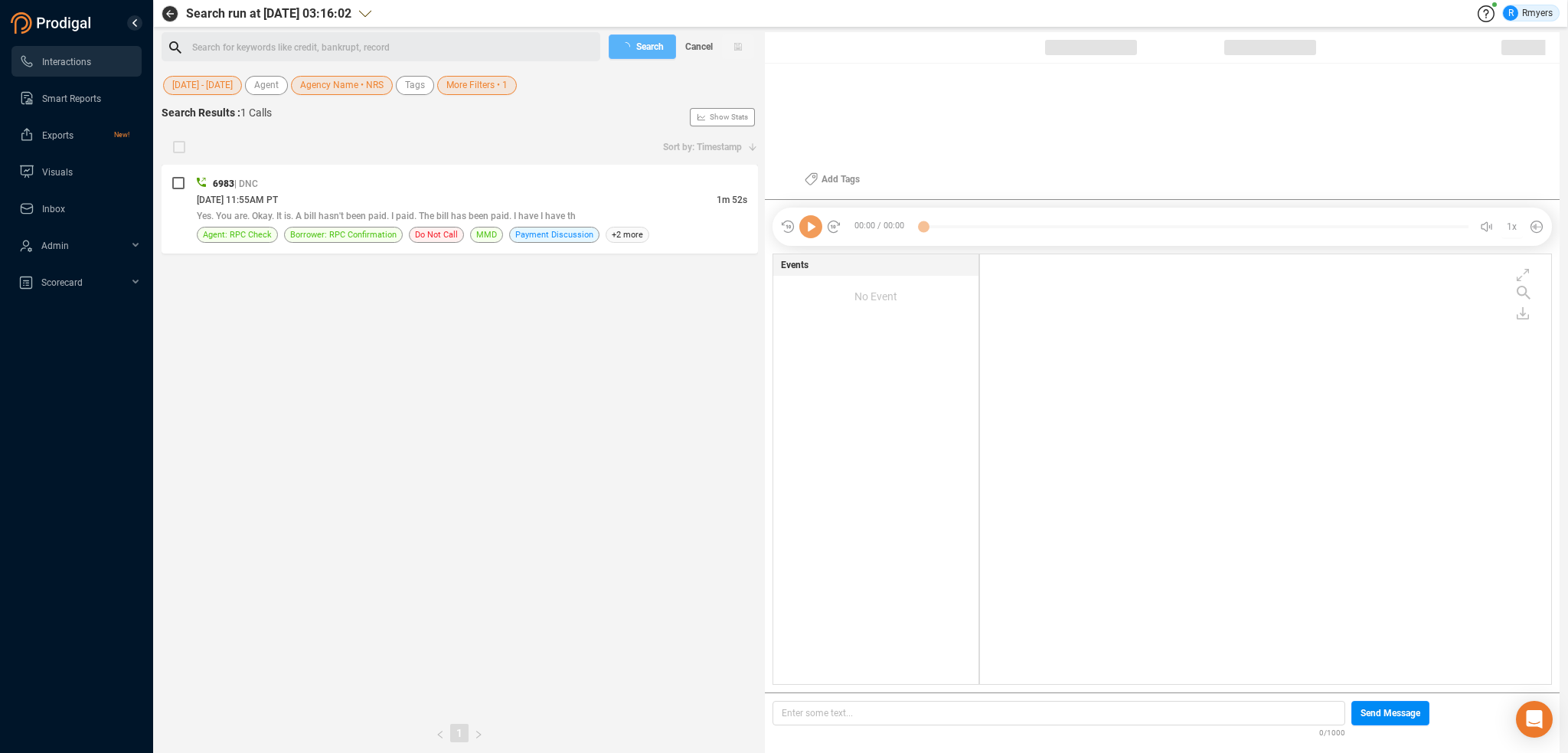
checkbox input "true"
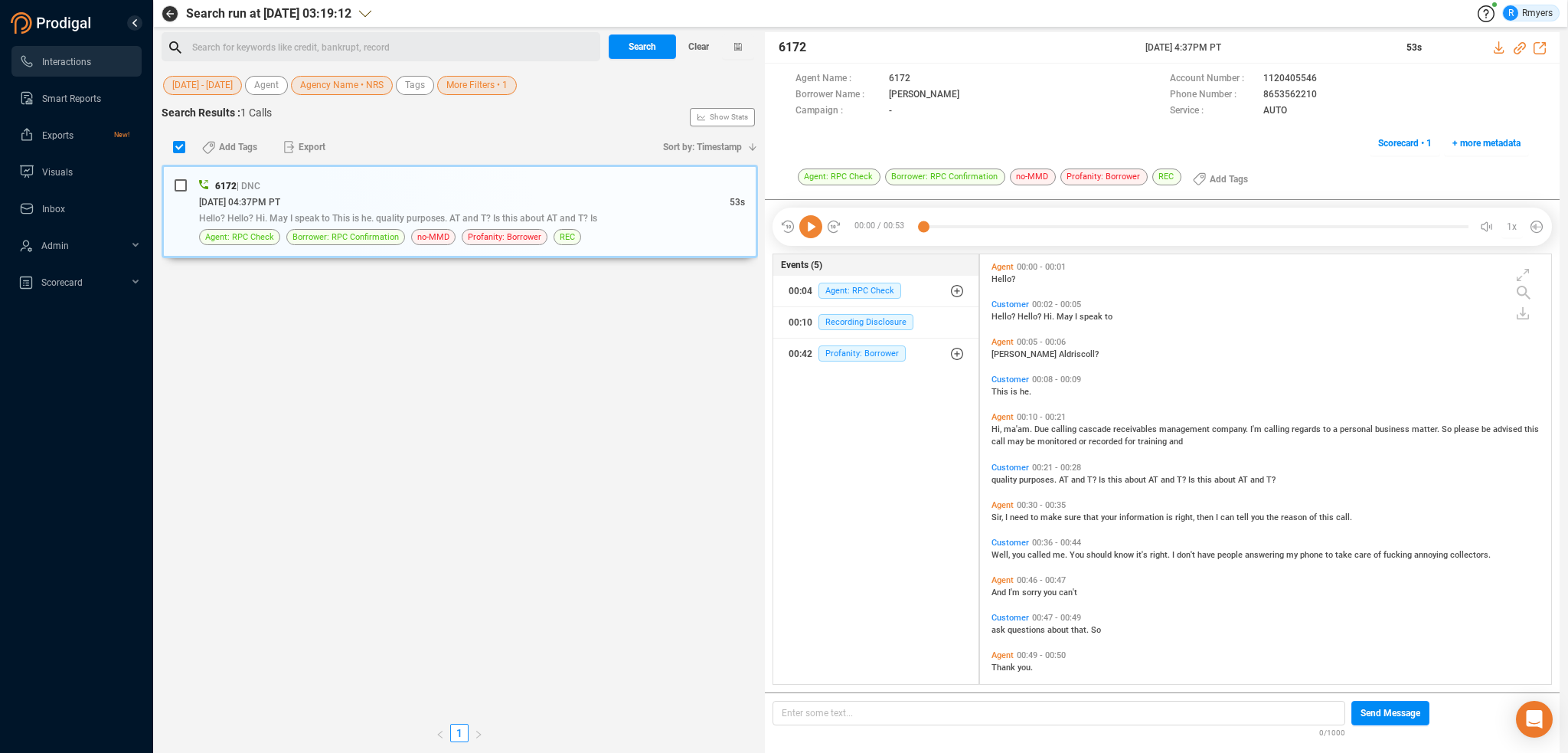
click at [226, 33] on div "Search for keywords like credit, bankrupt, record ﻿" at bounding box center [381, 47] width 439 height 29
drag, startPoint x: 230, startPoint y: 29, endPoint x: 184, endPoint y: 48, distance: 49.8
click at [176, 50] on icon at bounding box center [176, 48] width 13 height 13
click at [202, 45] on div "Search for keywords like credit, bankrupt, record ﻿" at bounding box center [394, 47] width 404 height 23
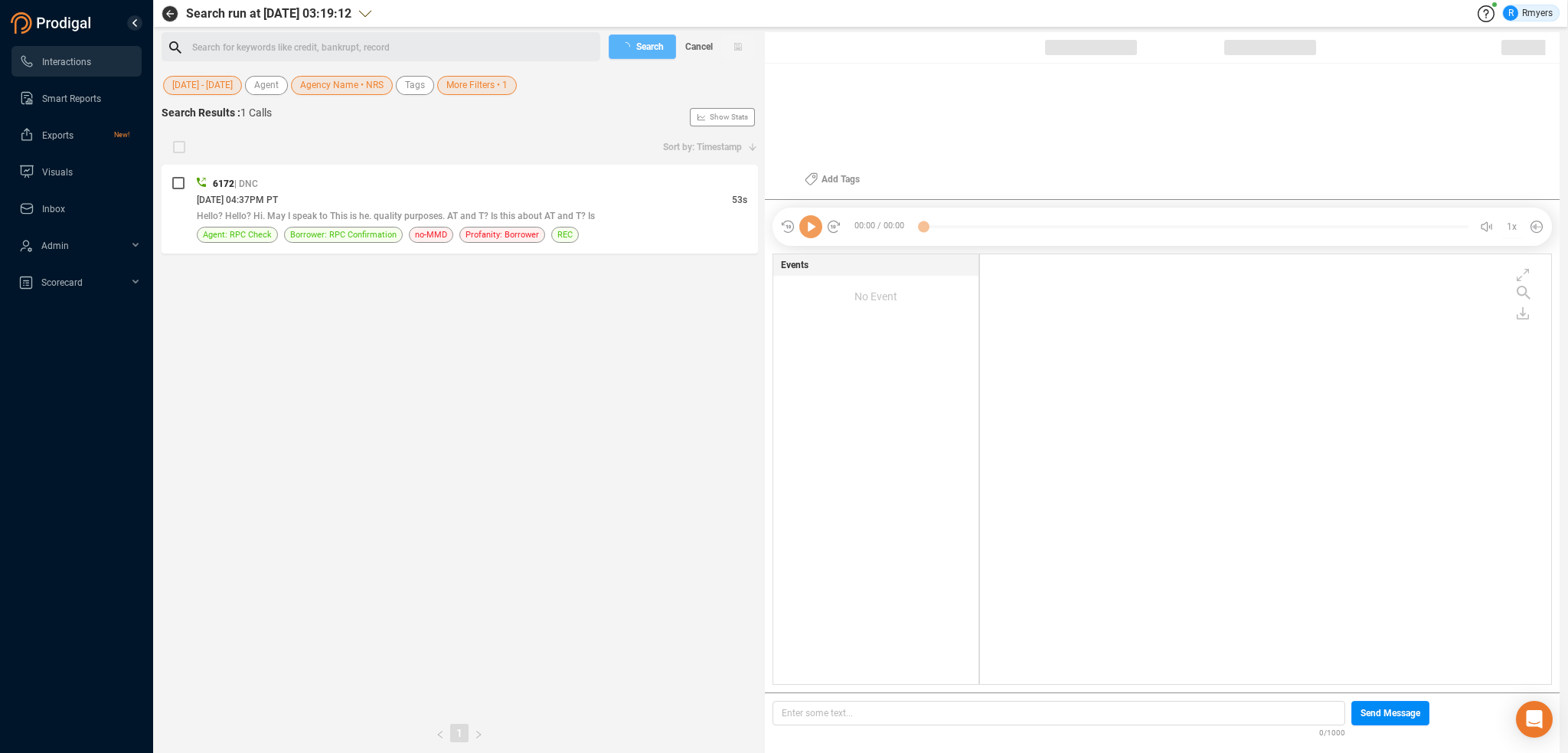
checkbox input "true"
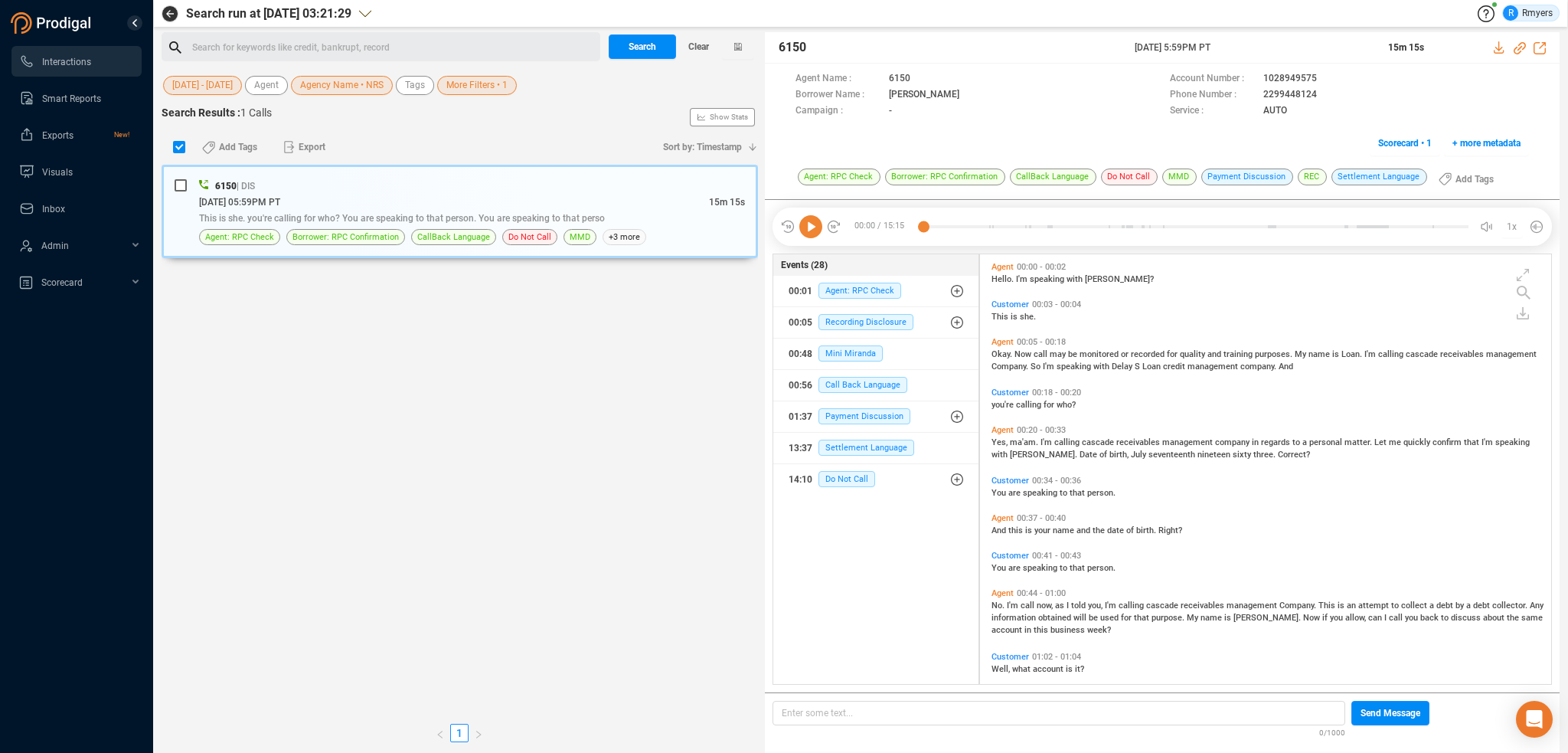
click at [353, 36] on div "Search for keywords like credit, bankrupt, record ﻿" at bounding box center [394, 47] width 404 height 23
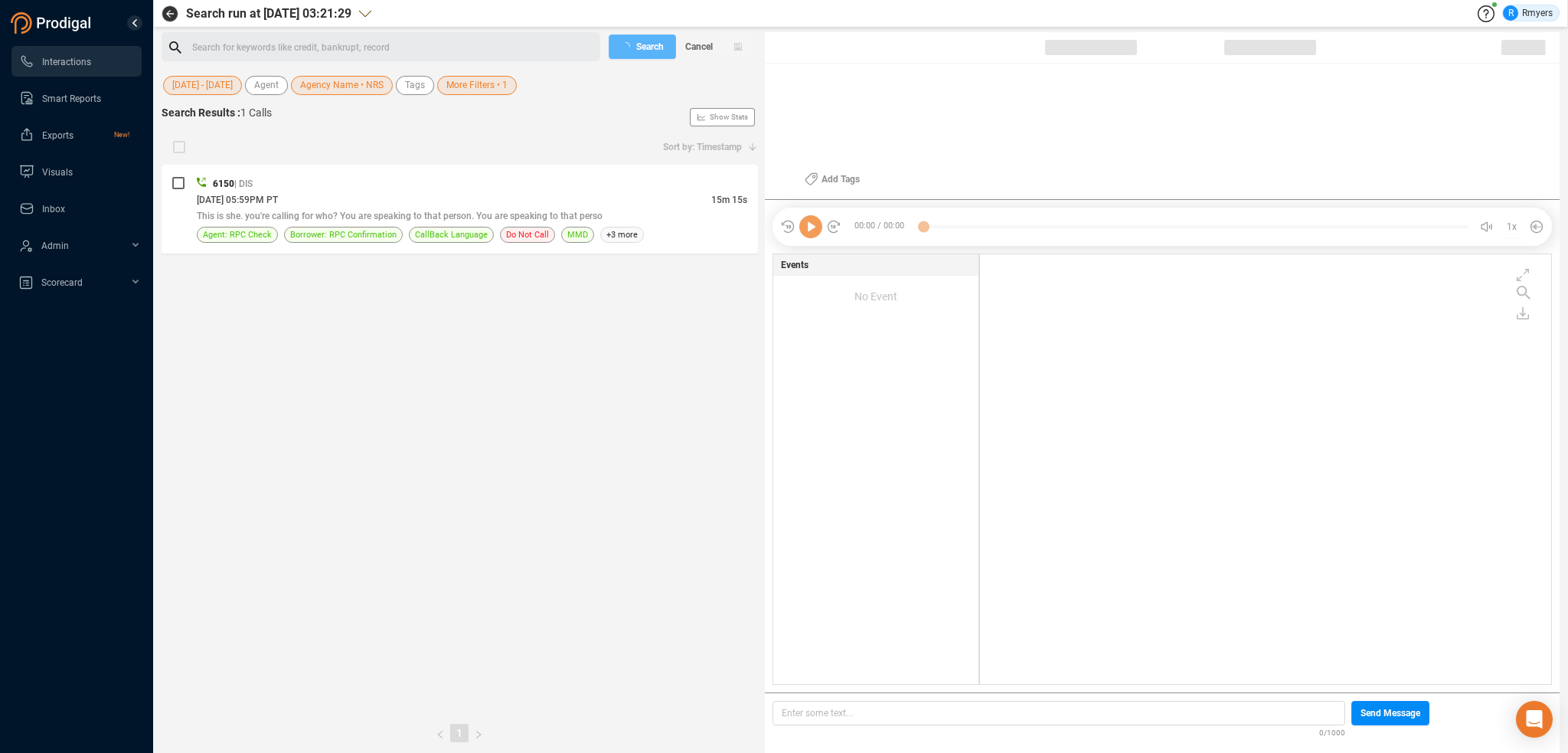
checkbox input "true"
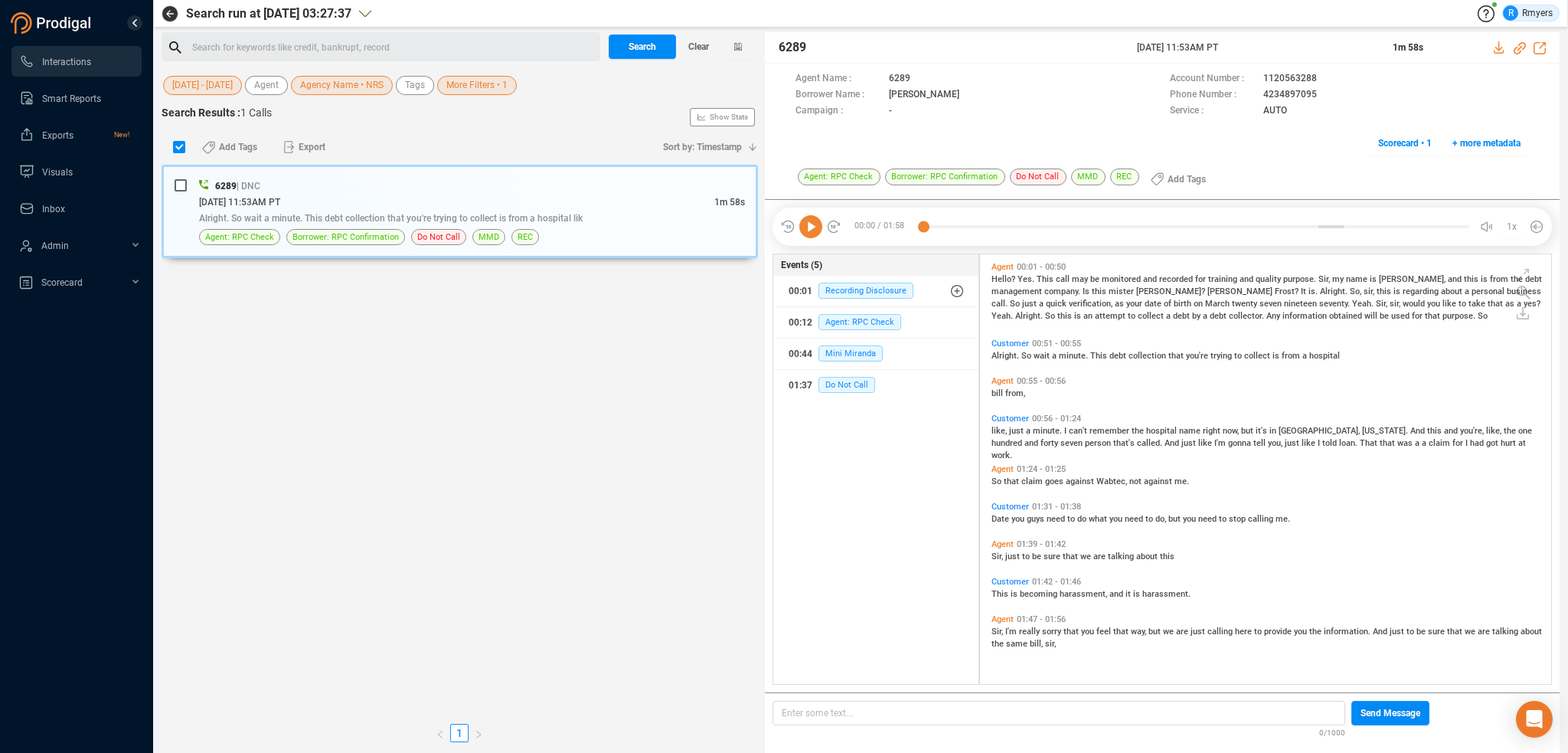
click at [271, 46] on div "Search for keywords like credit, bankrupt, record ﻿" at bounding box center [394, 47] width 404 height 23
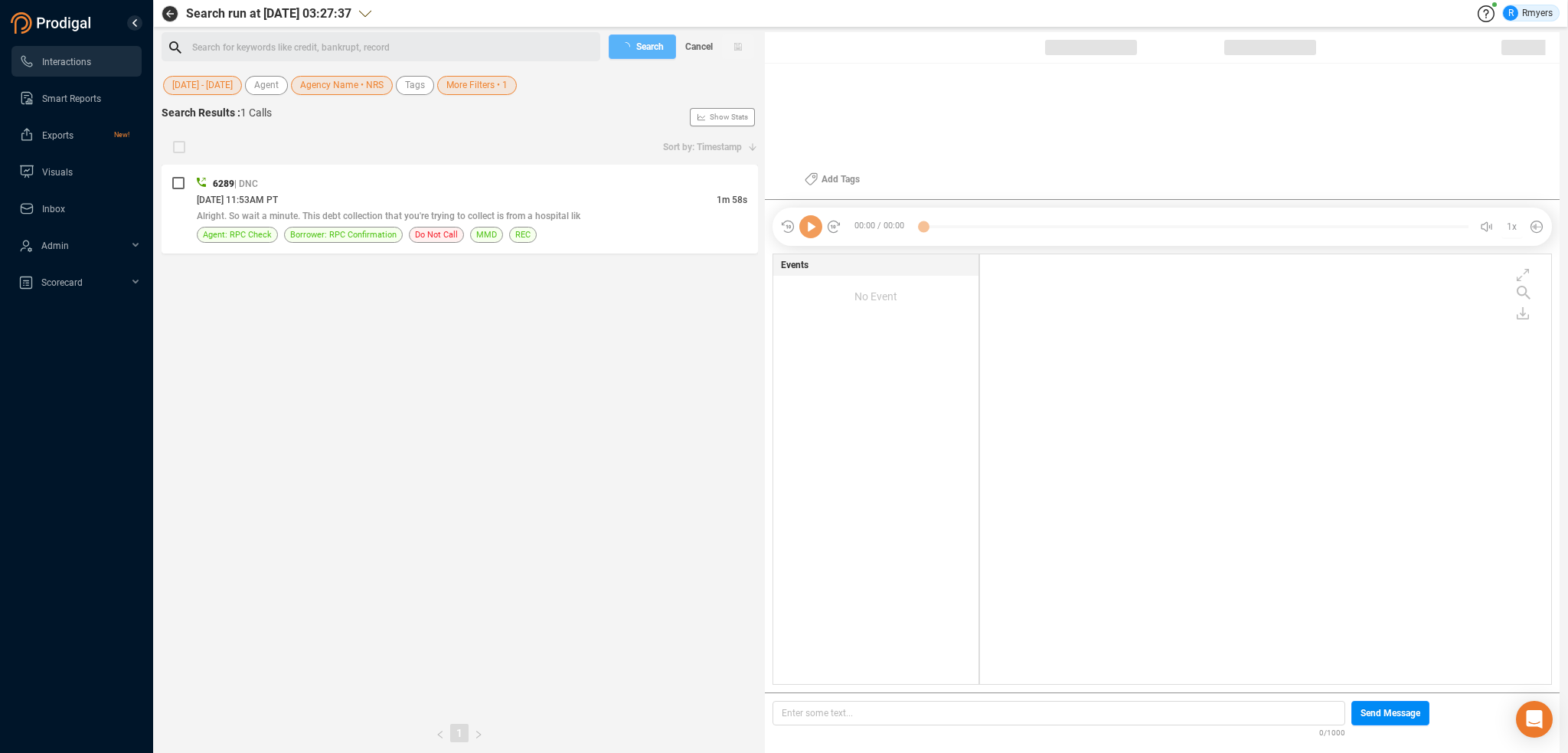
checkbox input "true"
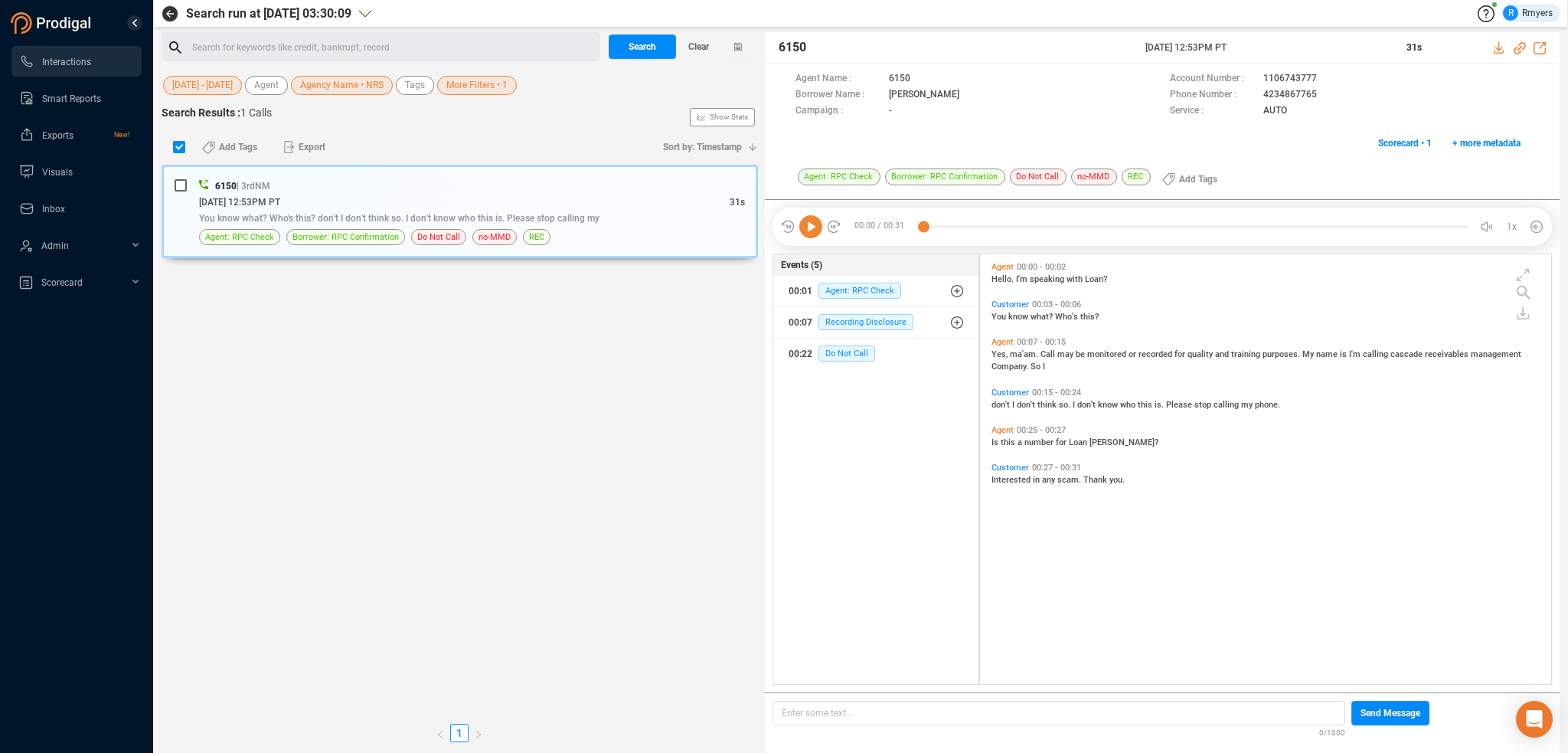
click at [356, 28] on div "Search run at 2025-09-22 03:30:09 R Rmyers Search for keywords like credit, ban…" at bounding box center [860, 376] width 1398 height 753
click at [356, 37] on div "Search for keywords like credit, bankrupt, record ﻿" at bounding box center [394, 47] width 404 height 23
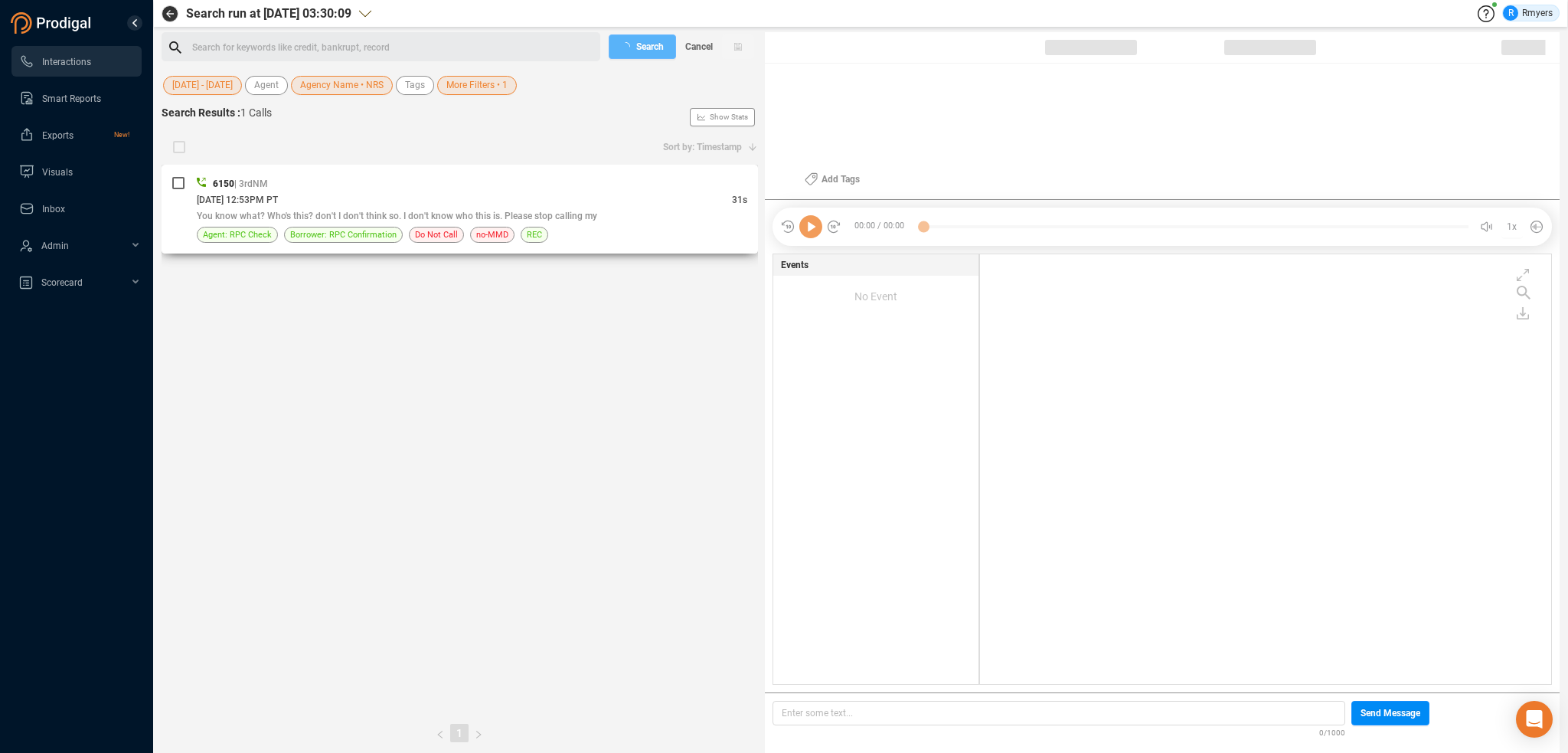
checkbox input "true"
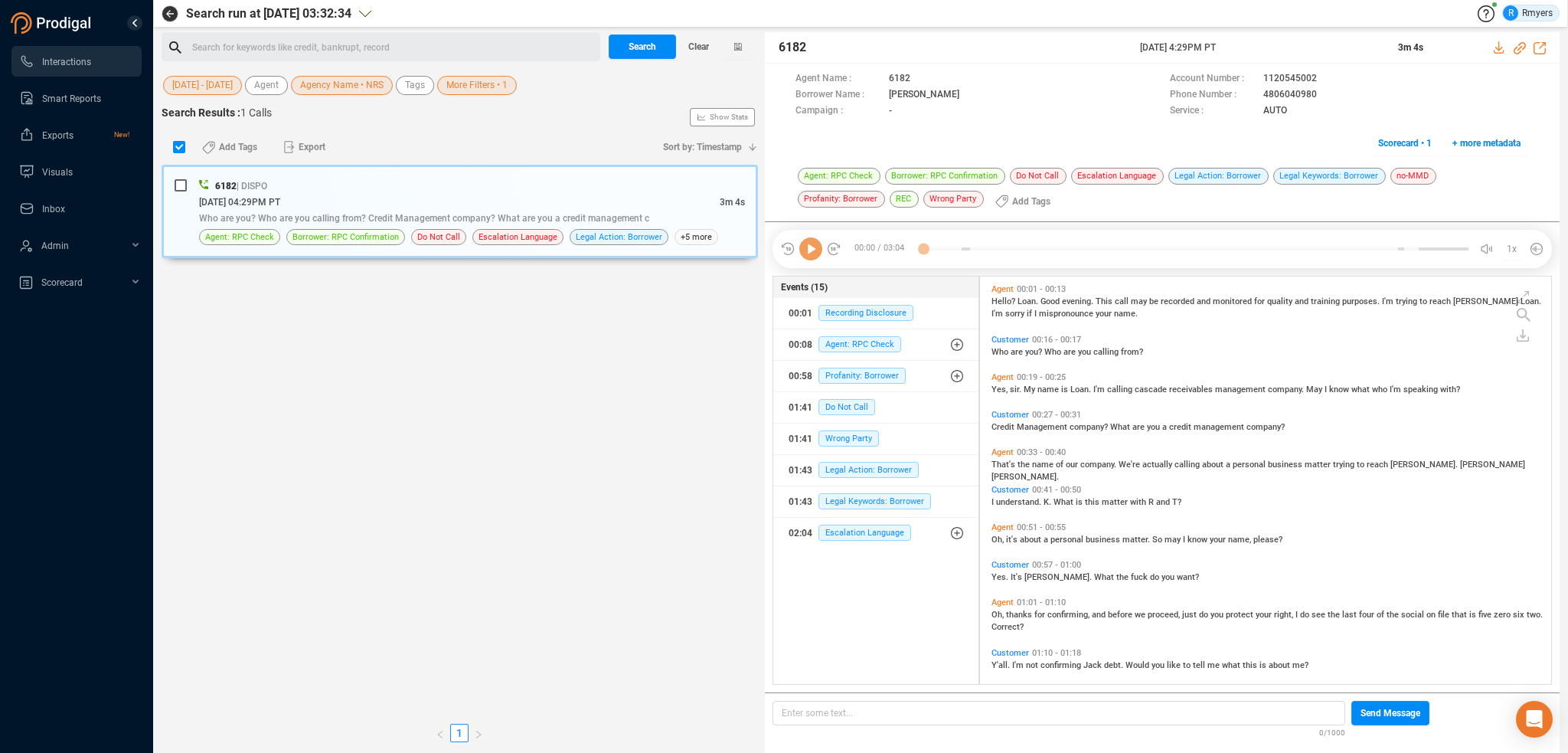
scroll to position [405, 564]
click at [330, 52] on div "Search for keywords like credit, bankrupt, record ﻿" at bounding box center [394, 47] width 404 height 23
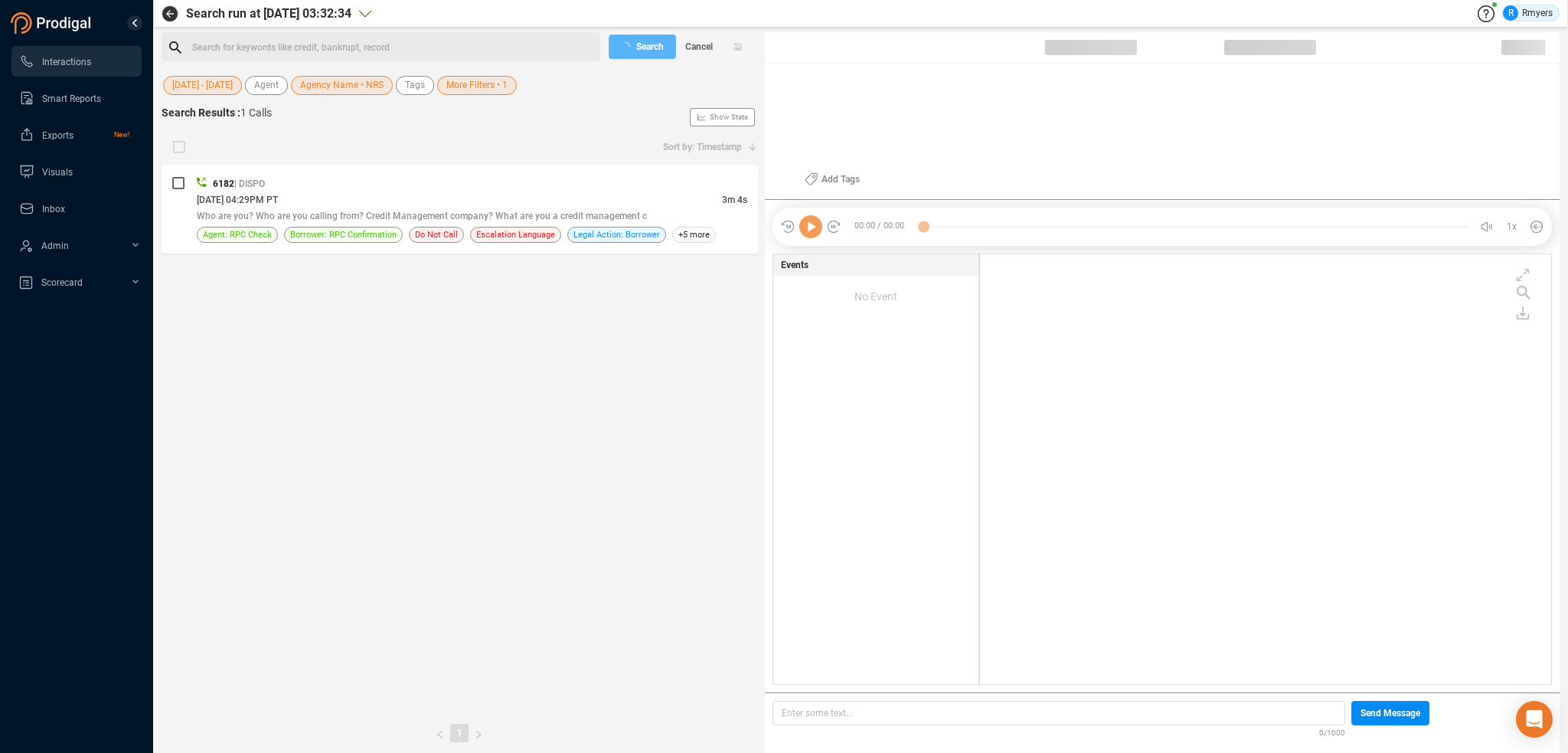
scroll to position [426, 564]
checkbox input "true"
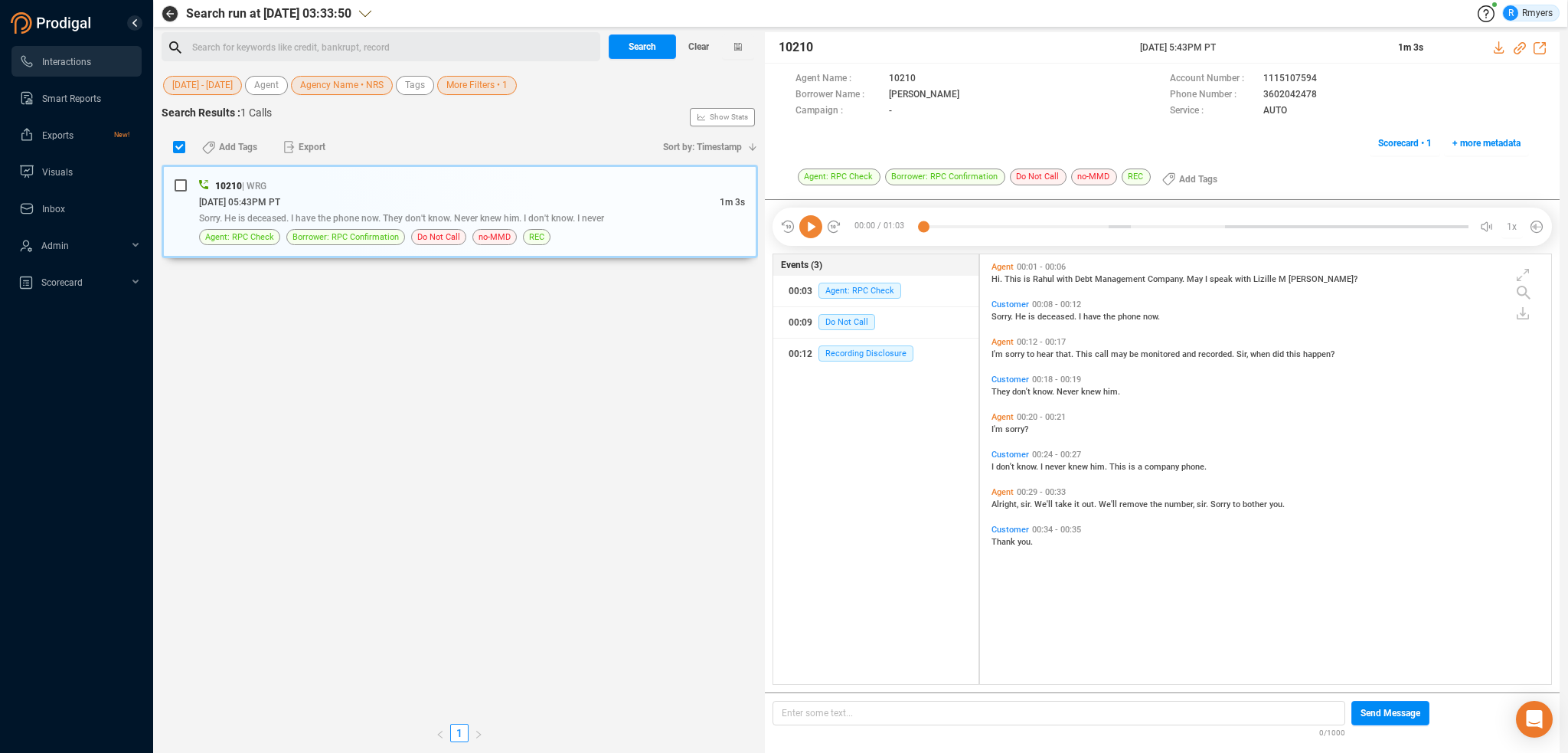
click at [309, 50] on div "Search for keywords like credit, bankrupt, record ﻿" at bounding box center [394, 47] width 404 height 23
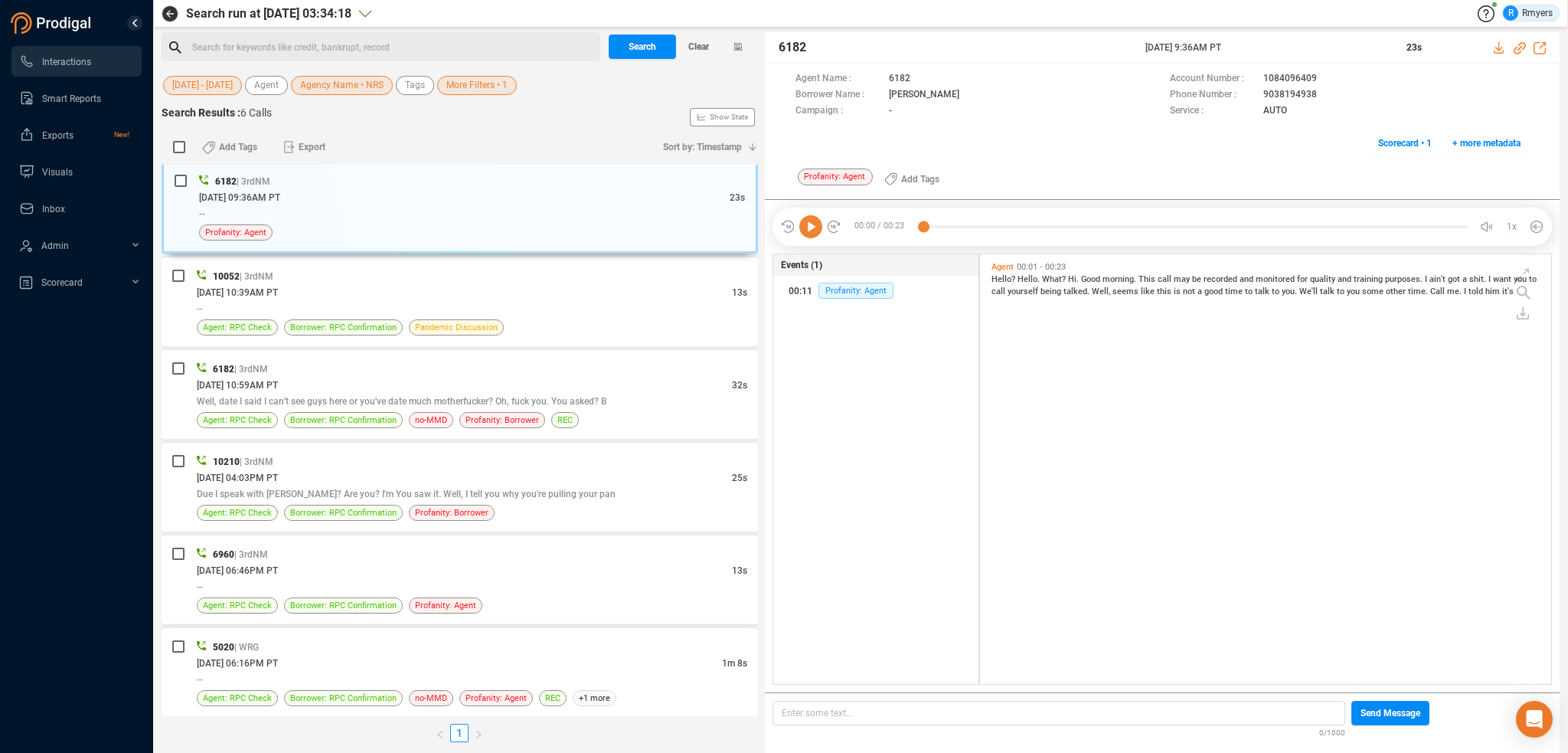
scroll to position [6, 0]
click at [407, 658] on div "[DATE] 06:16PM PT" at bounding box center [459, 662] width 526 height 16
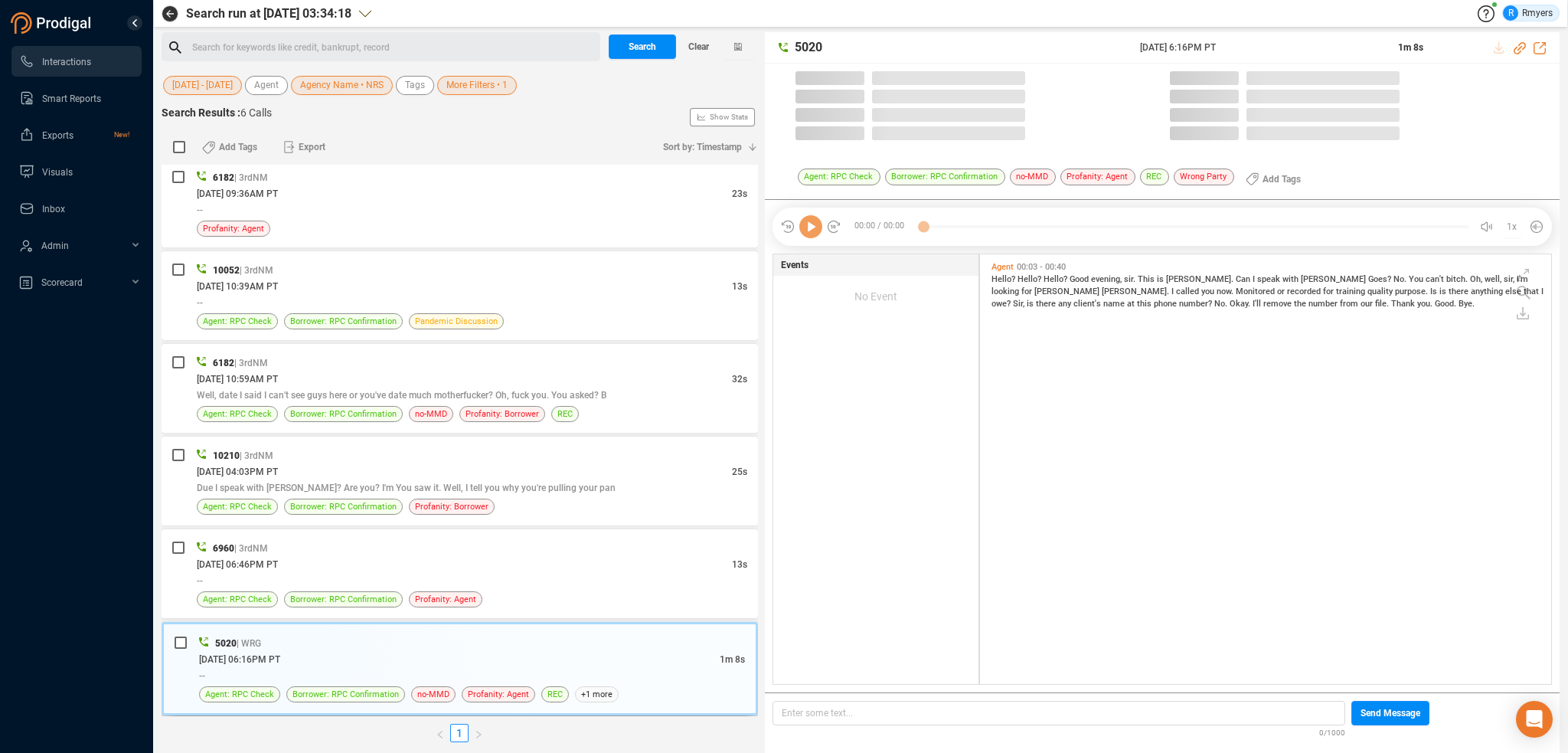
scroll to position [426, 564]
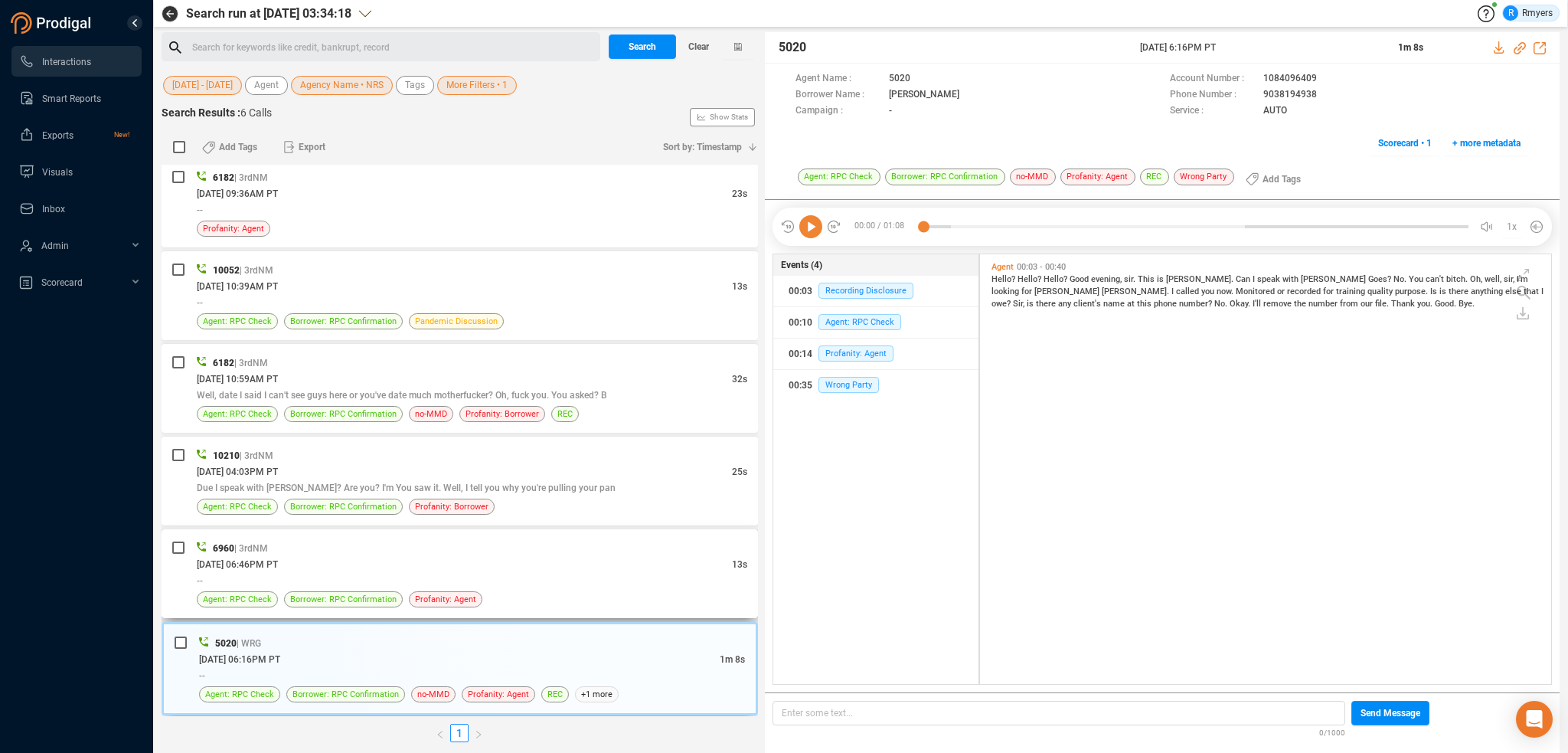
click at [431, 546] on div "6960 | 3rdNM" at bounding box center [471, 548] width 550 height 16
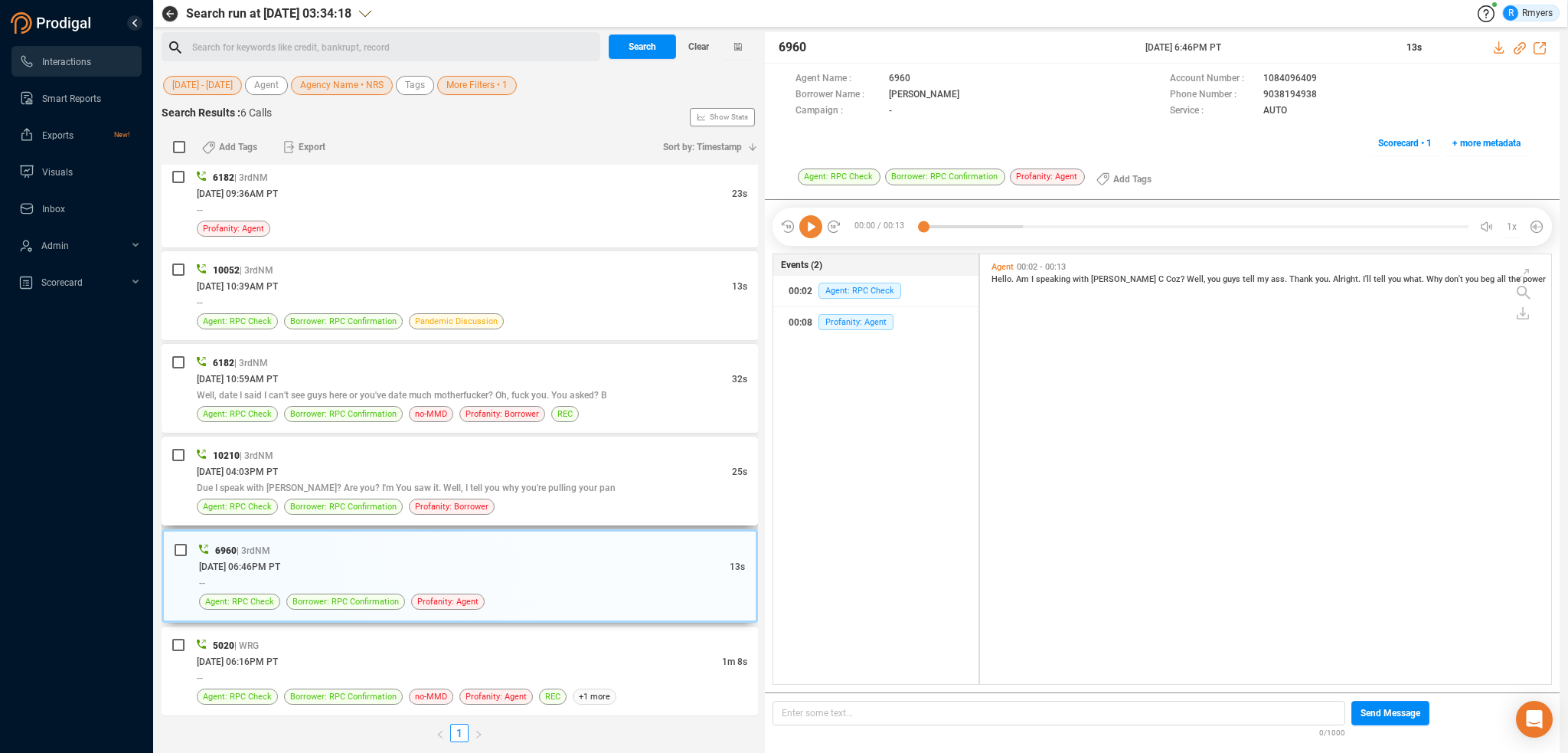
click at [426, 466] on div "06/09/2025 @ 04:03PM PT" at bounding box center [464, 472] width 536 height 16
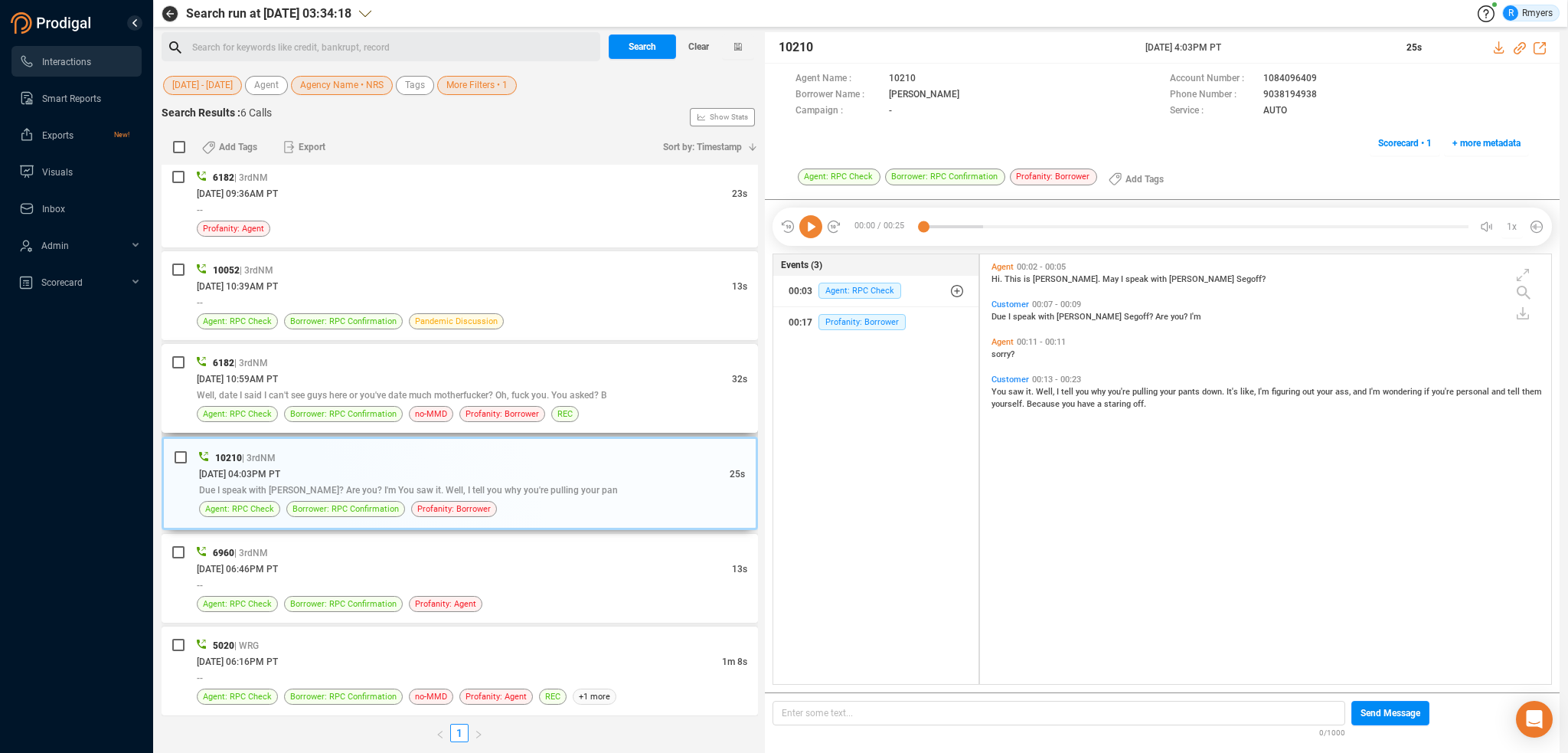
click at [426, 386] on div "Well, date I said I can't see guys here or you've date much motherfucker? Oh, f…" at bounding box center [471, 395] width 550 height 16
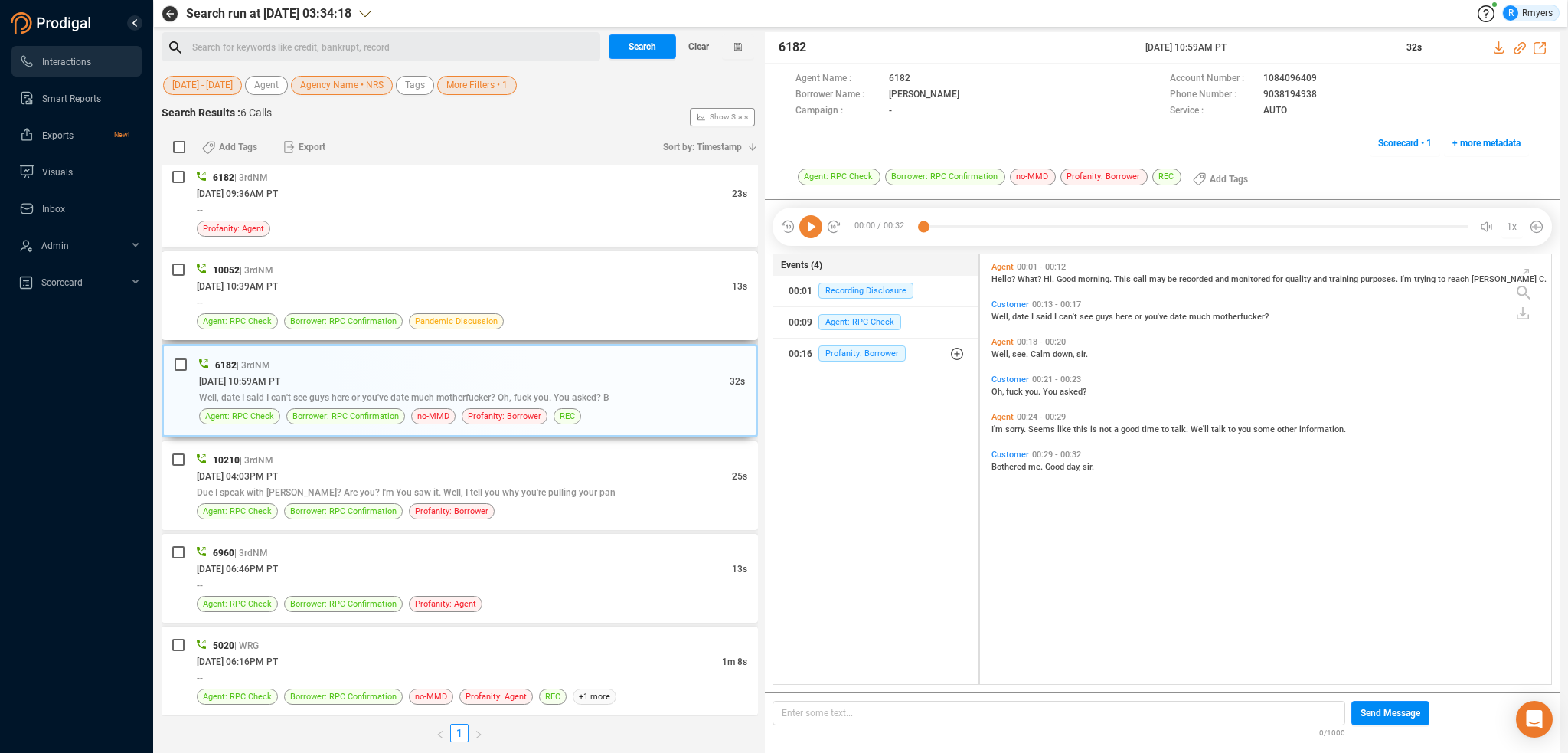
click at [435, 297] on div "--" at bounding box center [471, 302] width 550 height 16
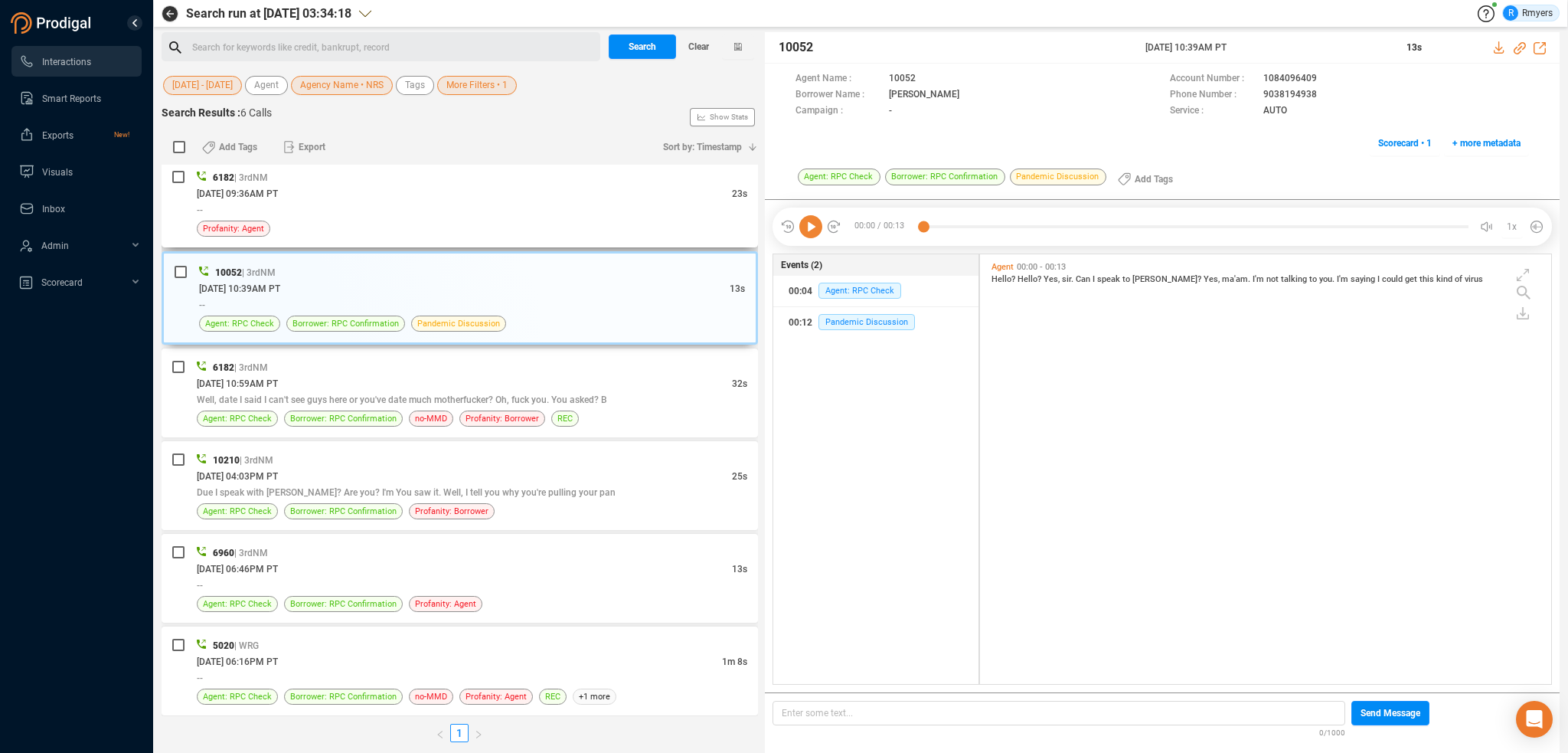
click at [456, 186] on div "06/18/2025 @ 09:36AM PT" at bounding box center [464, 194] width 536 height 16
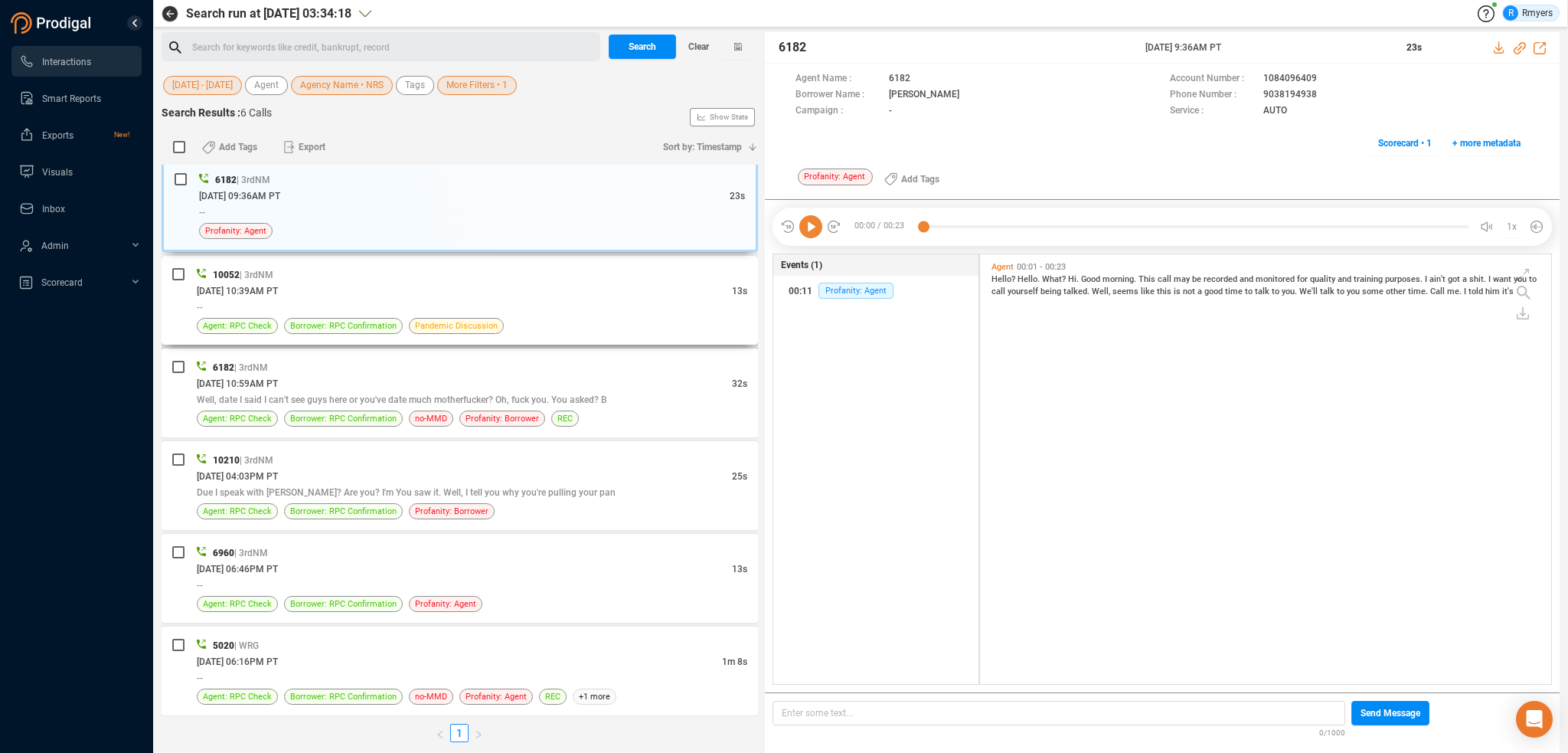
scroll to position [0, 0]
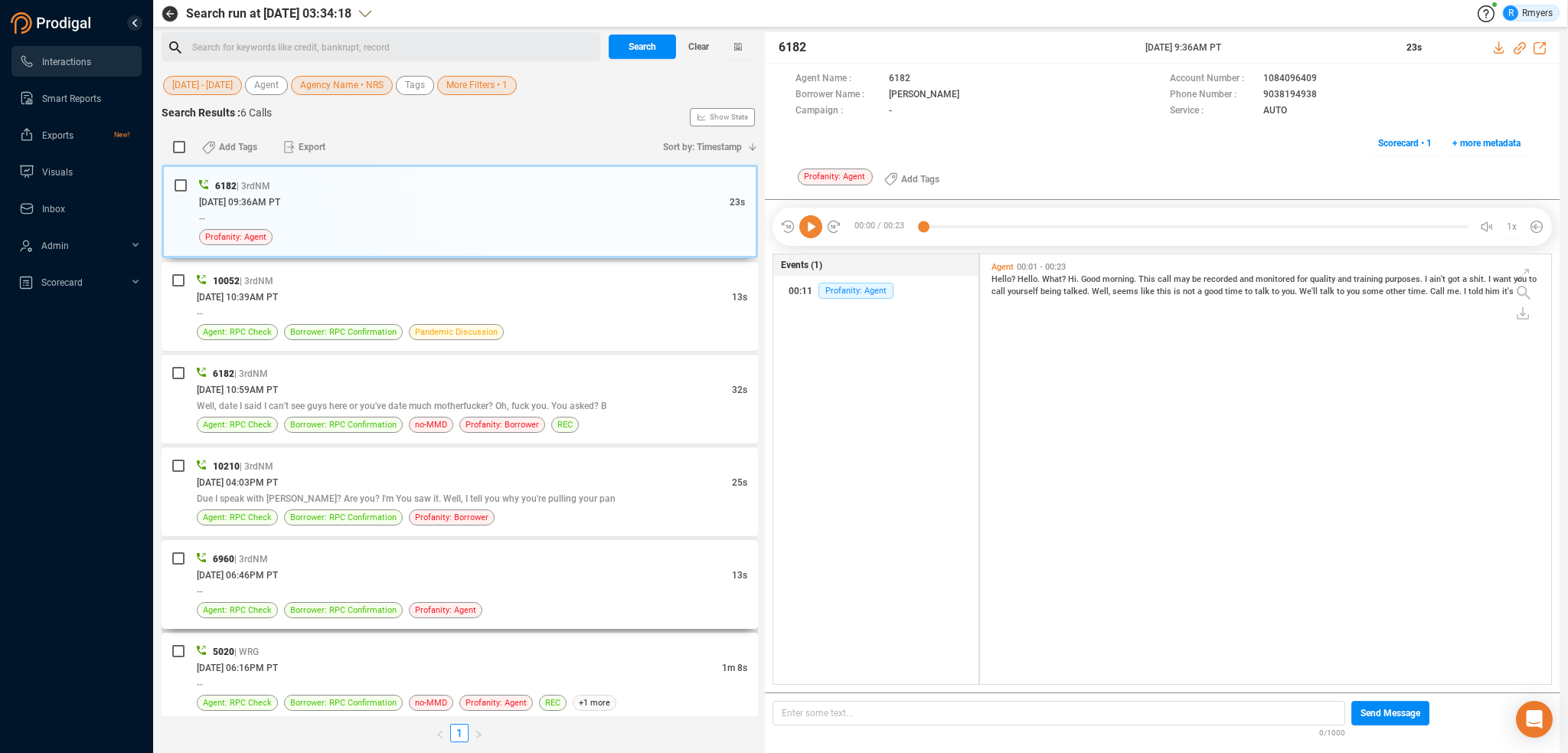
click at [404, 584] on div "--" at bounding box center [471, 591] width 550 height 16
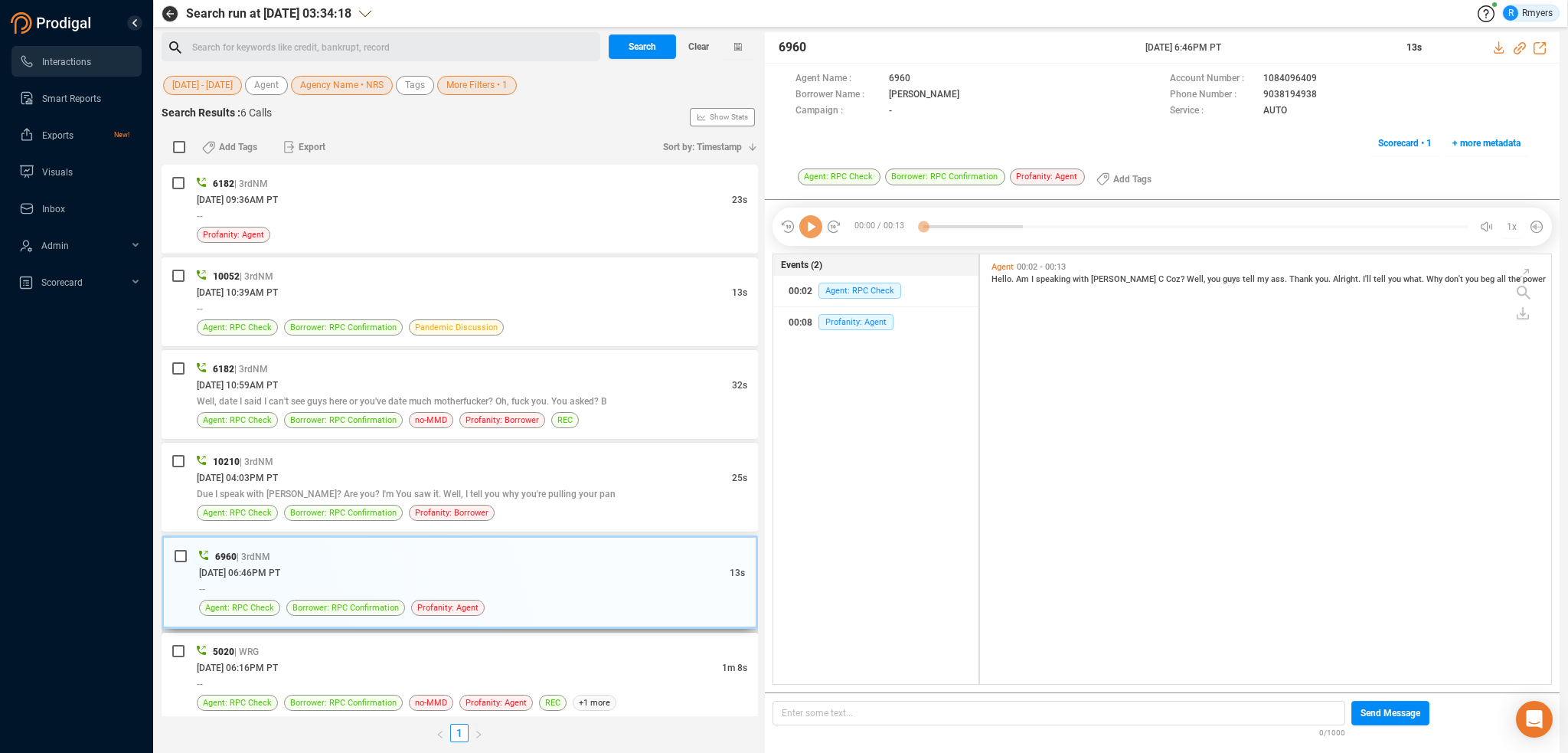
scroll to position [426, 564]
click at [805, 232] on icon at bounding box center [810, 226] width 23 height 23
click at [1187, 281] on span "Well," at bounding box center [1197, 279] width 21 height 10
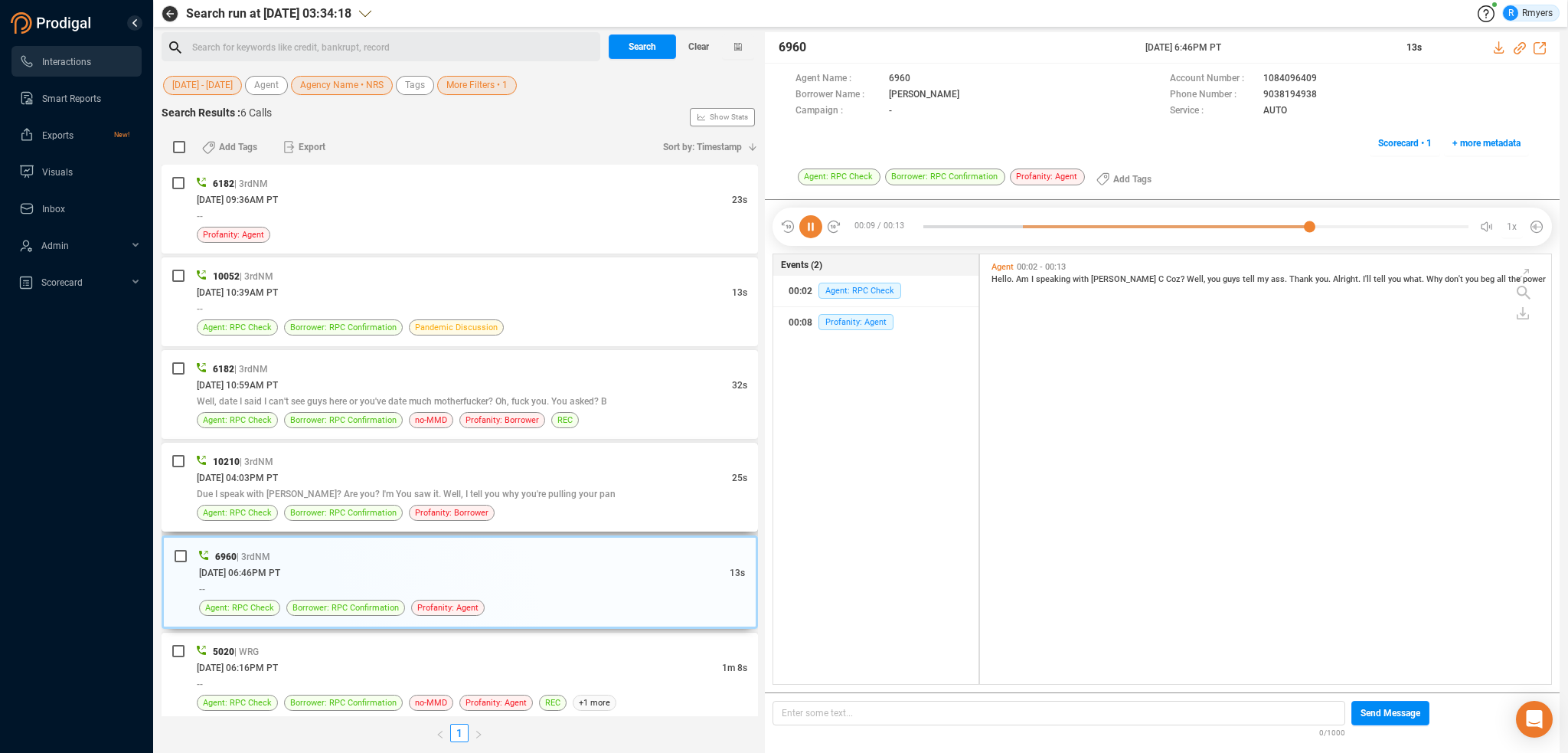
click at [398, 477] on div "06/09/2025 @ 04:03PM PT" at bounding box center [464, 478] width 536 height 16
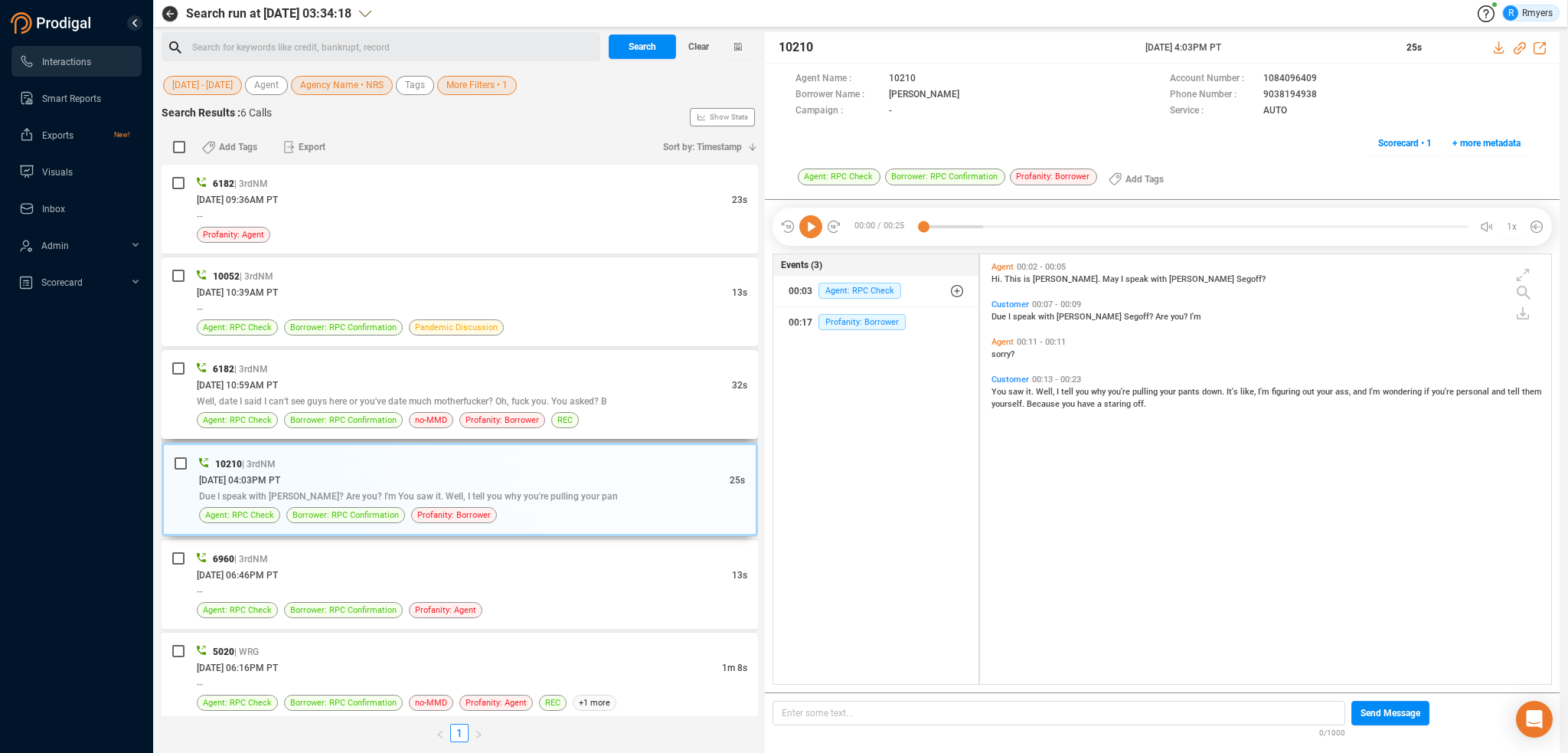
click at [294, 396] on span "Well, date I said I can't see guys here or you've date much motherfucker? Oh, f…" at bounding box center [402, 402] width 411 height 11
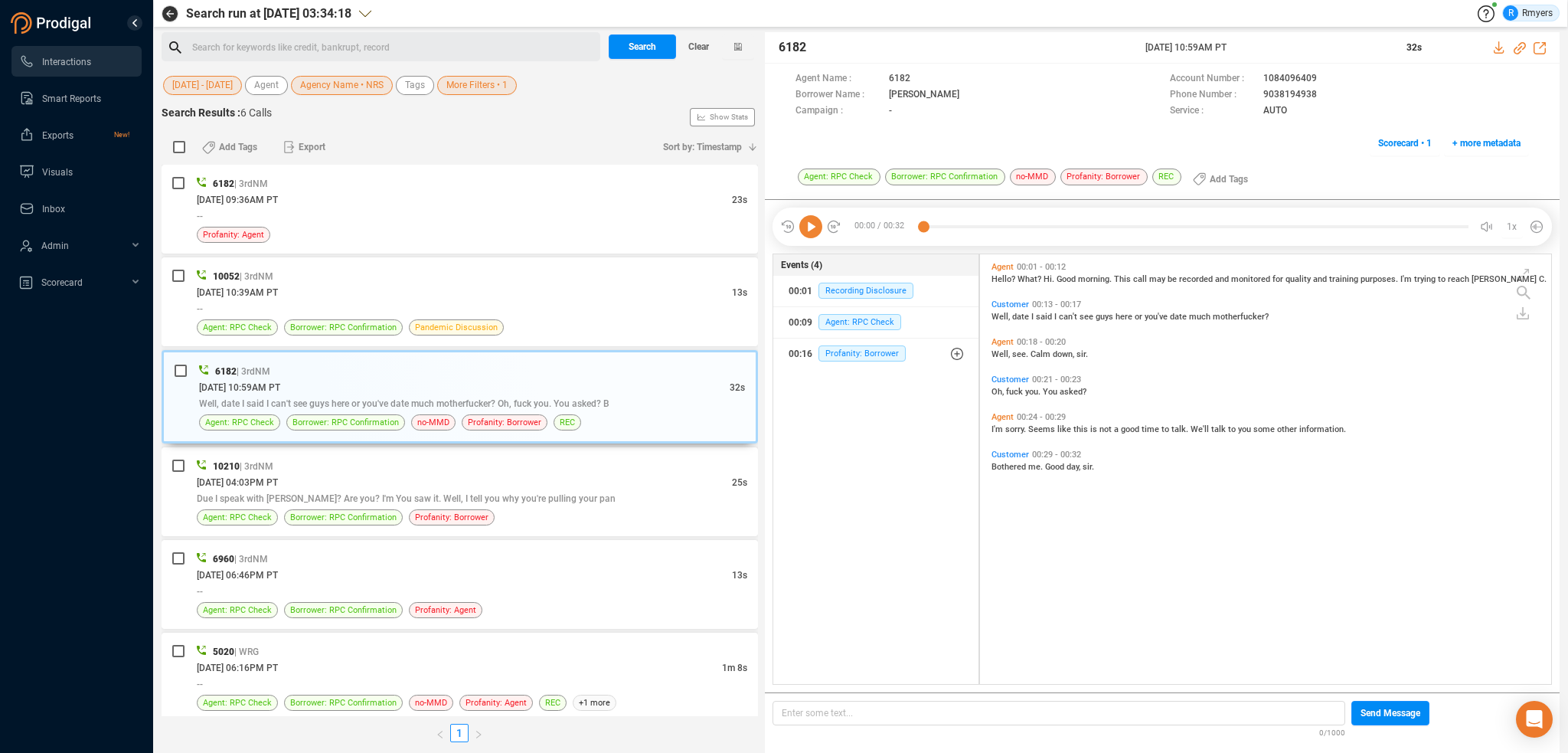
drag, startPoint x: 1008, startPoint y: 311, endPoint x: 993, endPoint y: 311, distance: 15.0
click at [1007, 311] on span "Well," at bounding box center [1002, 316] width 21 height 10
click at [815, 225] on icon at bounding box center [810, 226] width 23 height 23
click at [386, 292] on div "06/17/2025 @ 10:39AM PT" at bounding box center [464, 292] width 536 height 16
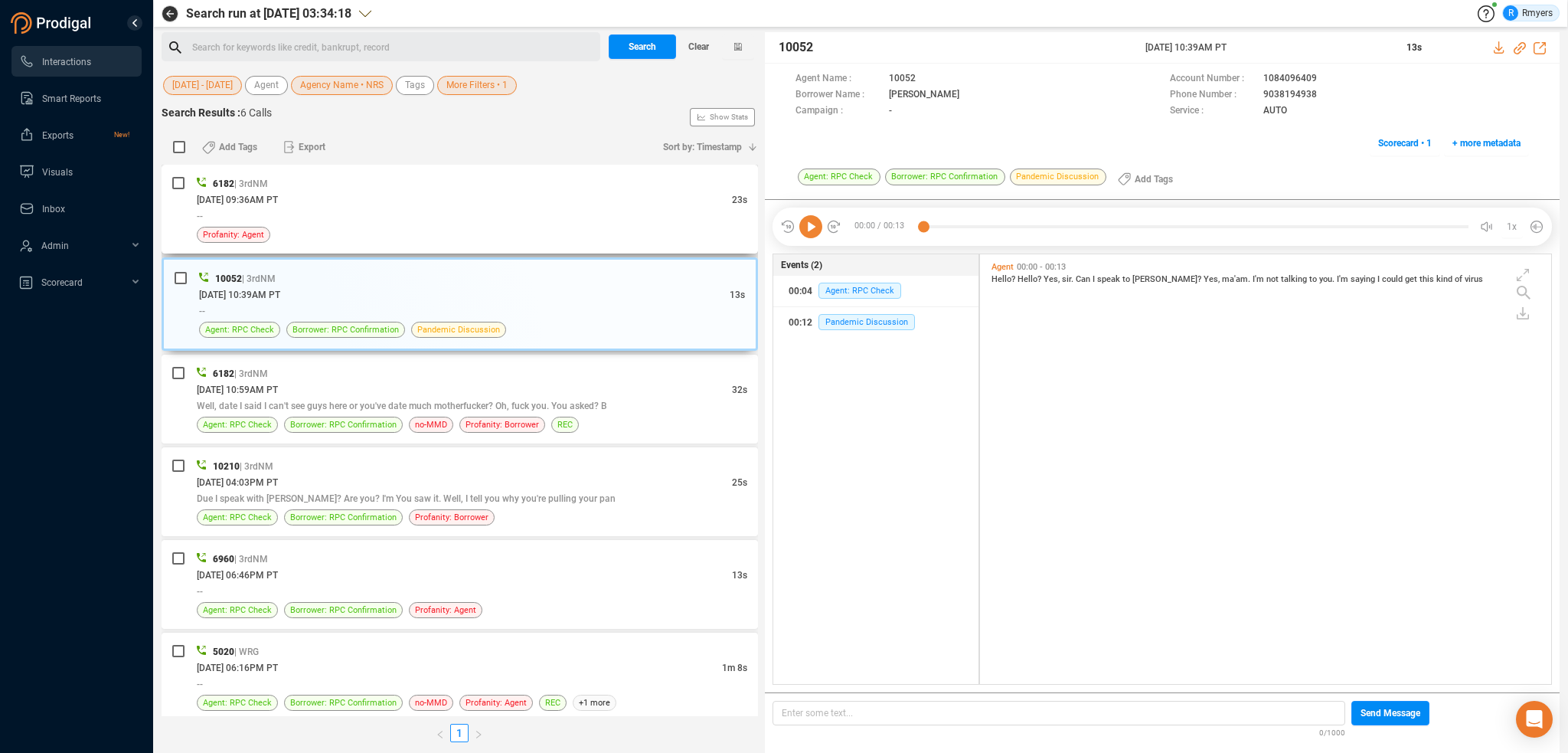
click at [376, 208] on div "--" at bounding box center [471, 215] width 550 height 16
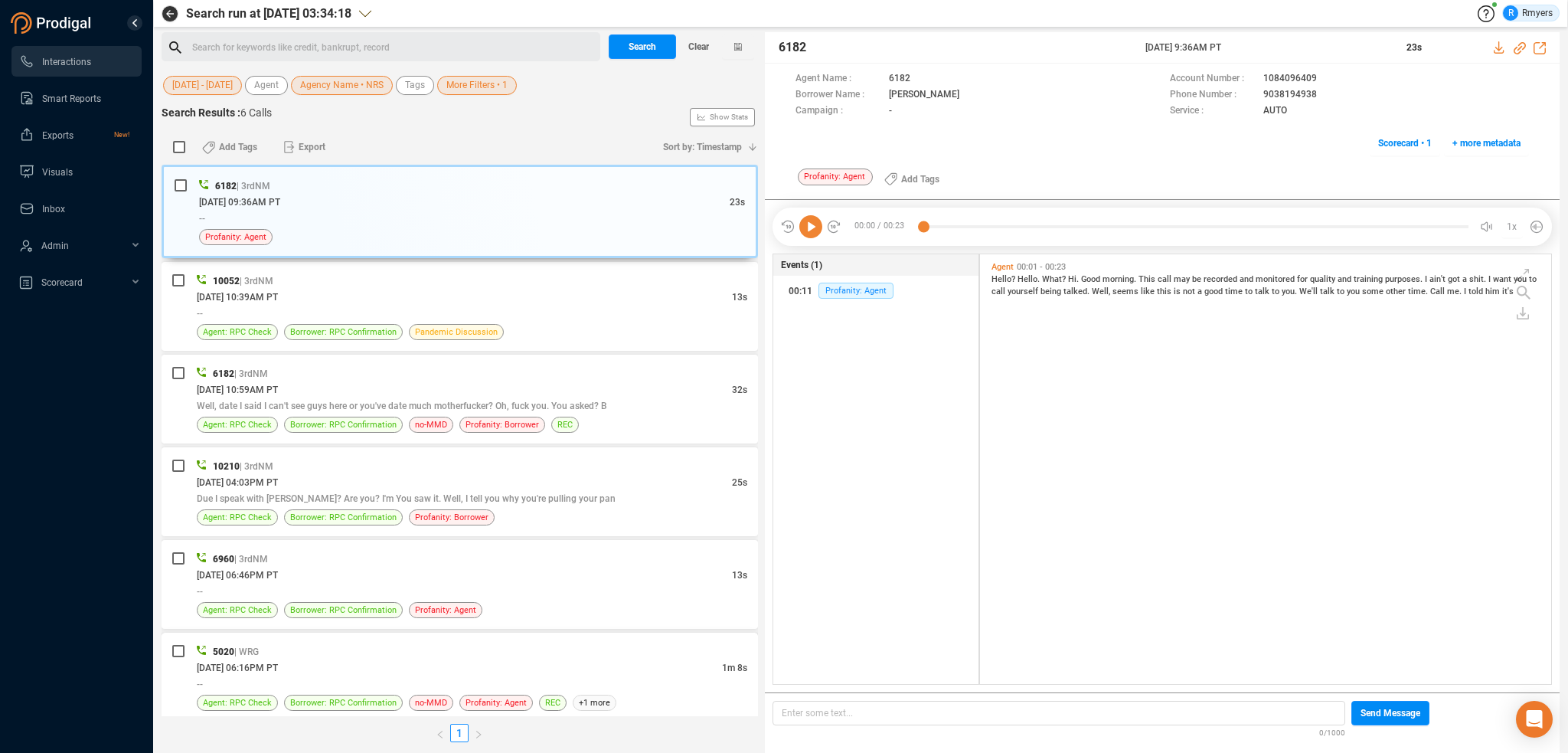
click at [422, 685] on div "--" at bounding box center [471, 683] width 550 height 16
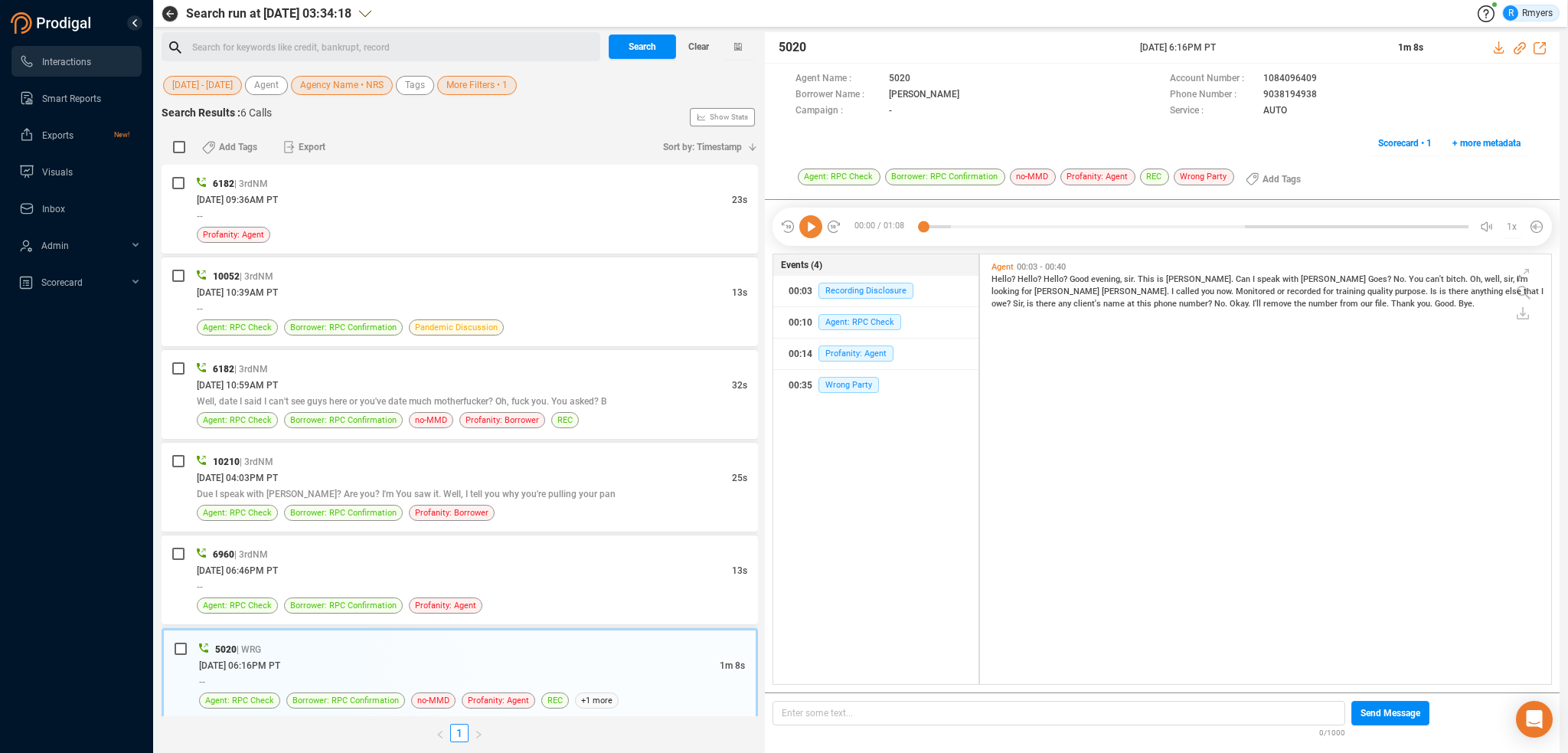
scroll to position [6, 0]
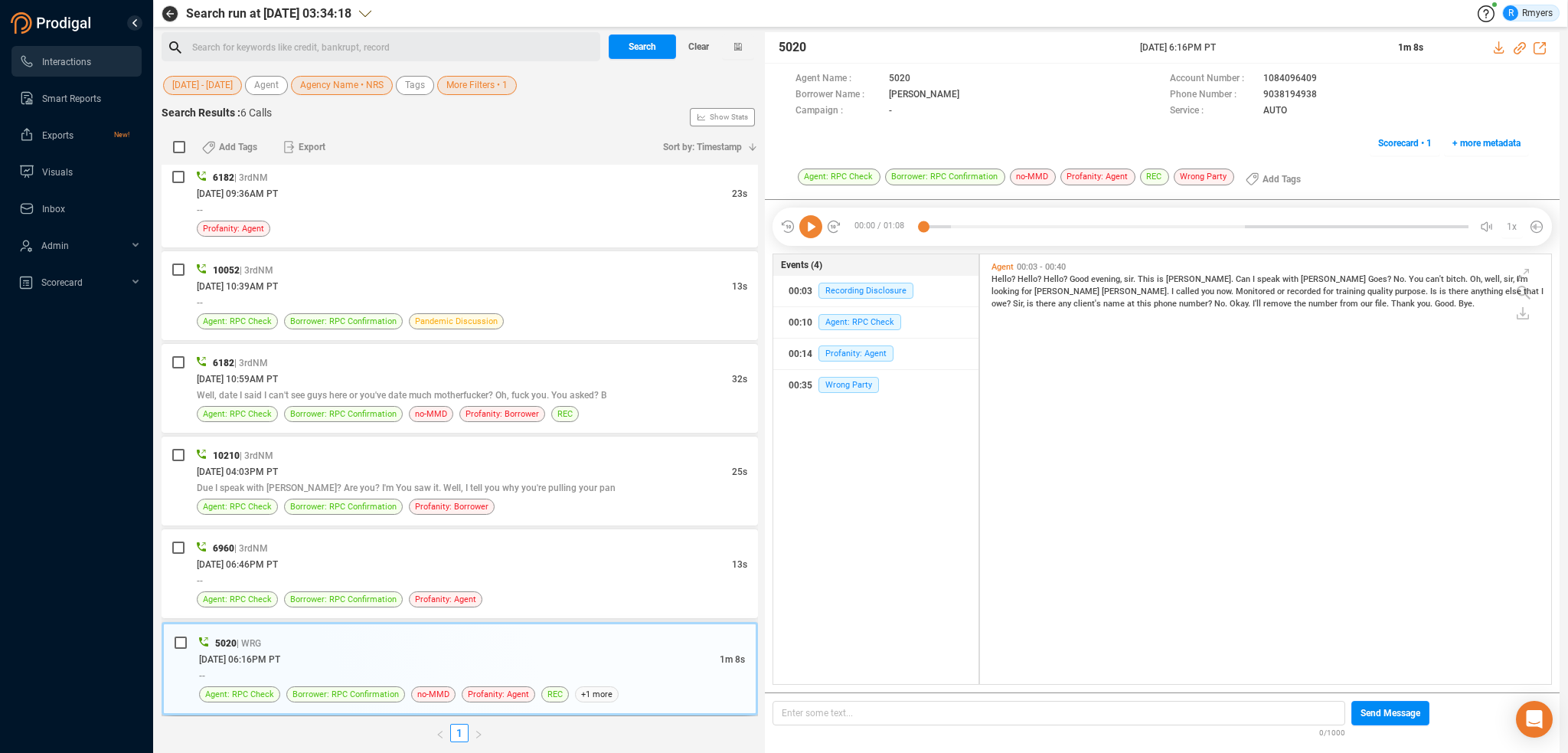
click at [347, 655] on div "[DATE] 06:16PM PT" at bounding box center [459, 659] width 520 height 16
click at [805, 231] on icon at bounding box center [810, 226] width 23 height 23
drag, startPoint x: 1258, startPoint y: 80, endPoint x: 1320, endPoint y: 81, distance: 62.0
click at [1320, 81] on div "Account Number : 1084096409" at bounding box center [1349, 80] width 359 height 16
copy div "1084096409"
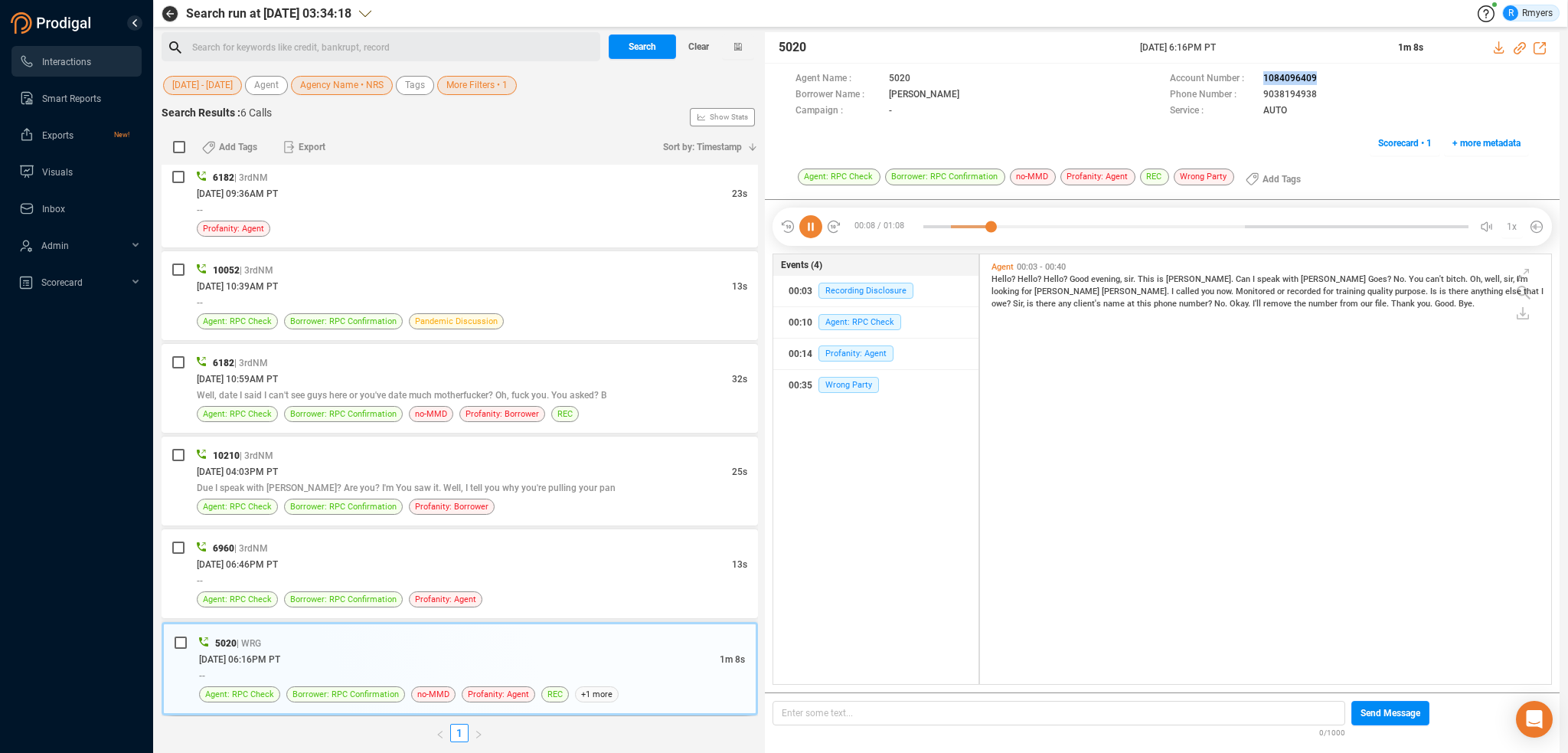
drag, startPoint x: 1130, startPoint y: 43, endPoint x: 1256, endPoint y: 45, distance: 126.0
click at [1256, 45] on div "5020 03 Jun 2025 @ 6:16PM PT 1m 8s" at bounding box center [1162, 48] width 794 height 32
copy div "[DATE] 6:16PM PT"
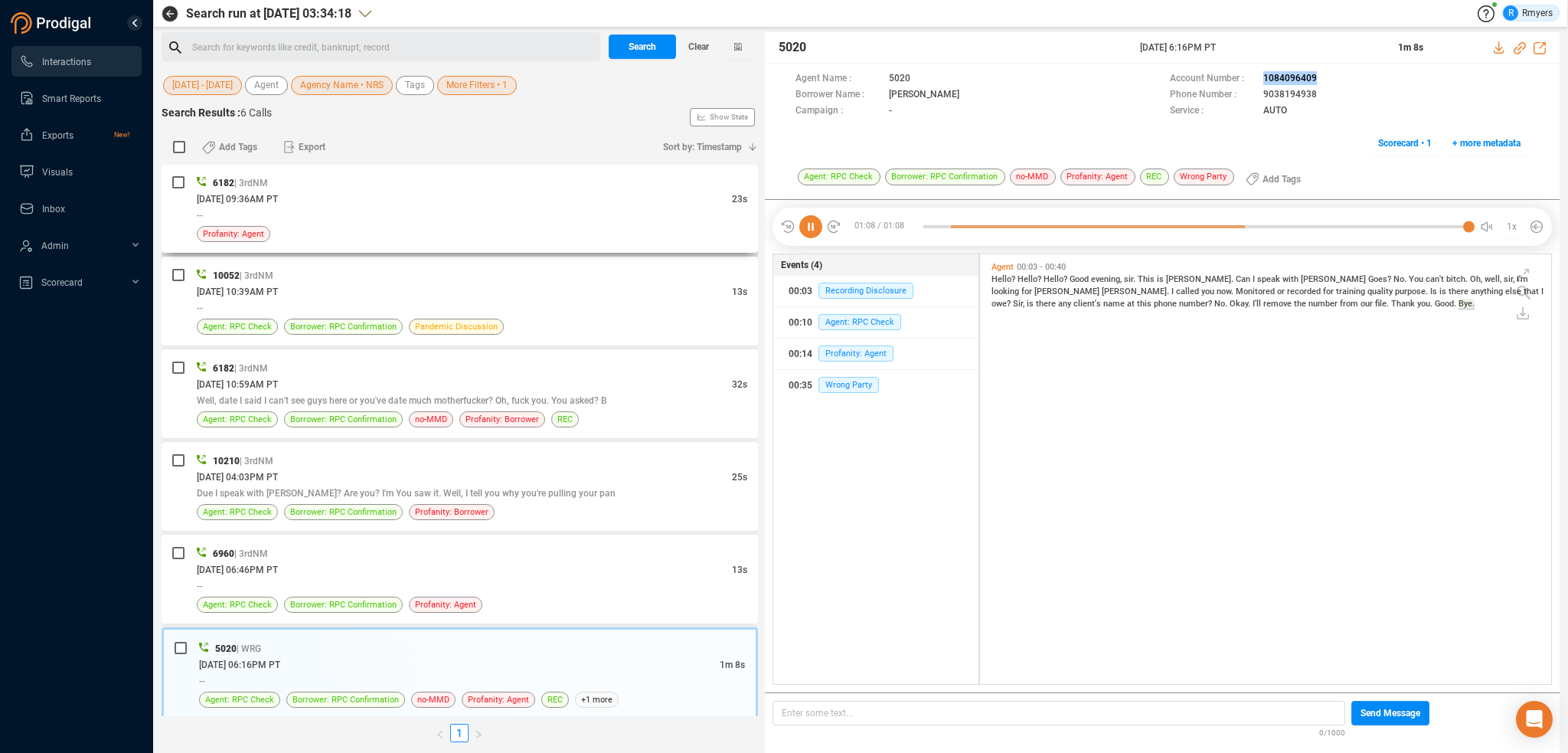
scroll to position [0, 0]
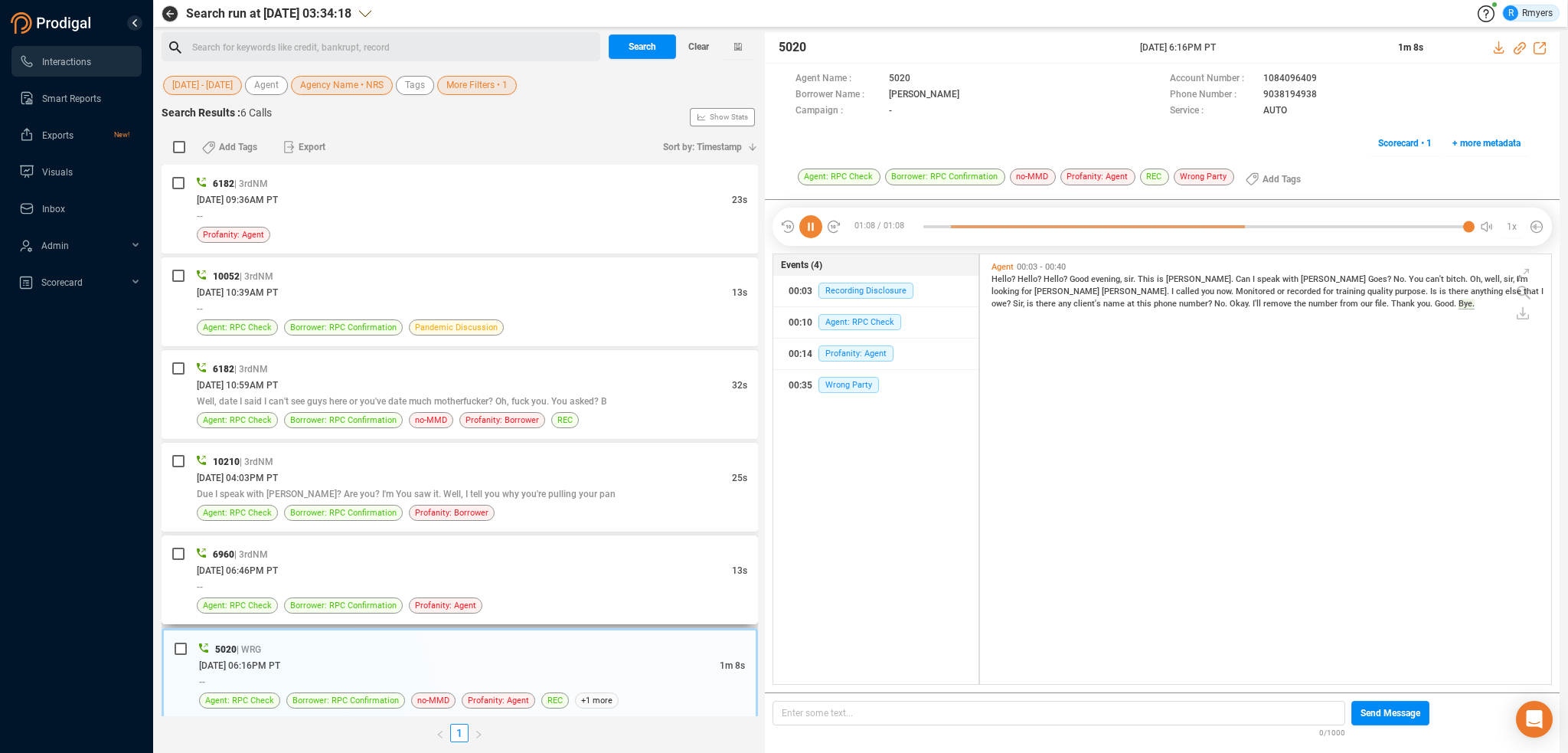
click at [360, 578] on div "--" at bounding box center [471, 586] width 550 height 16
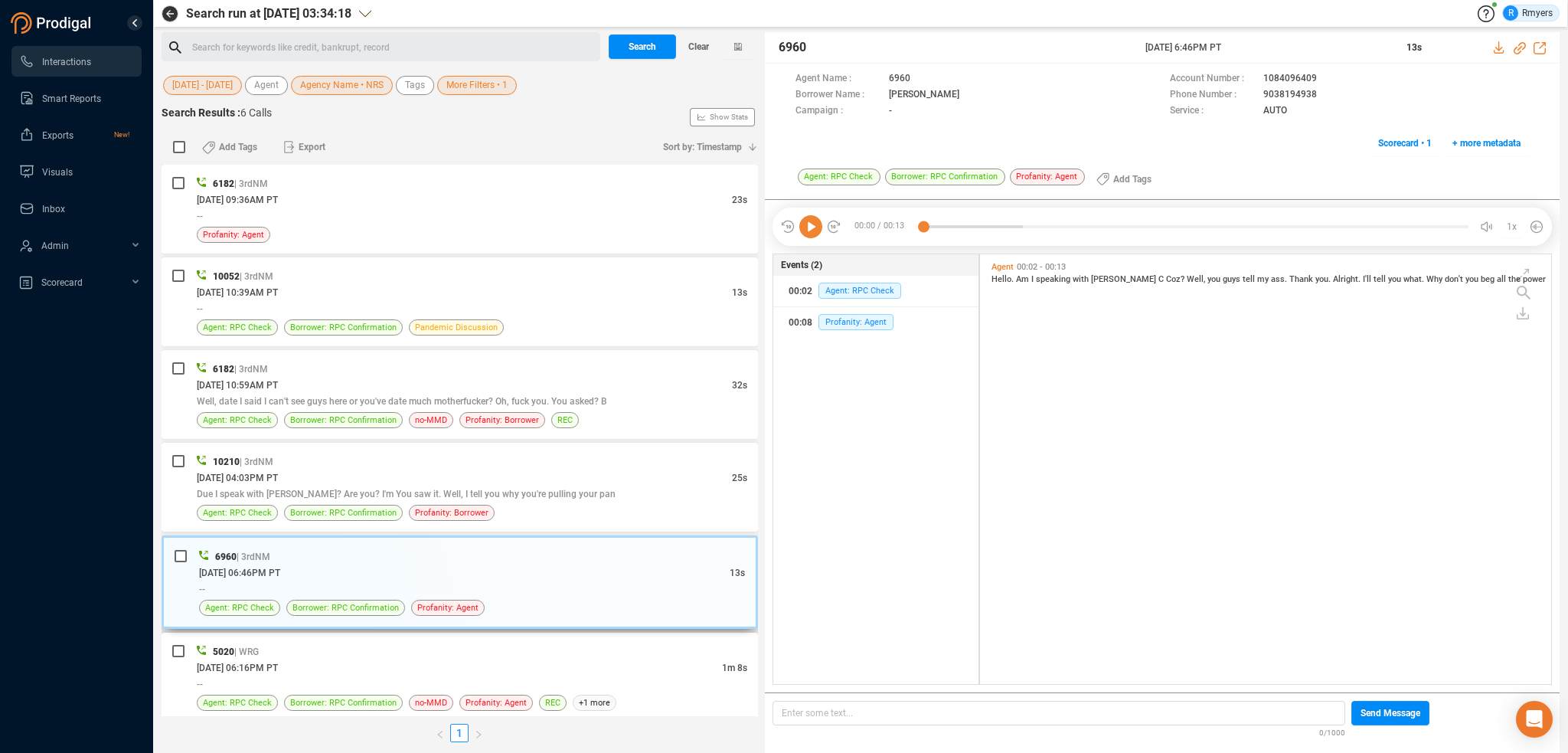
scroll to position [426, 564]
click at [809, 218] on icon at bounding box center [810, 226] width 23 height 23
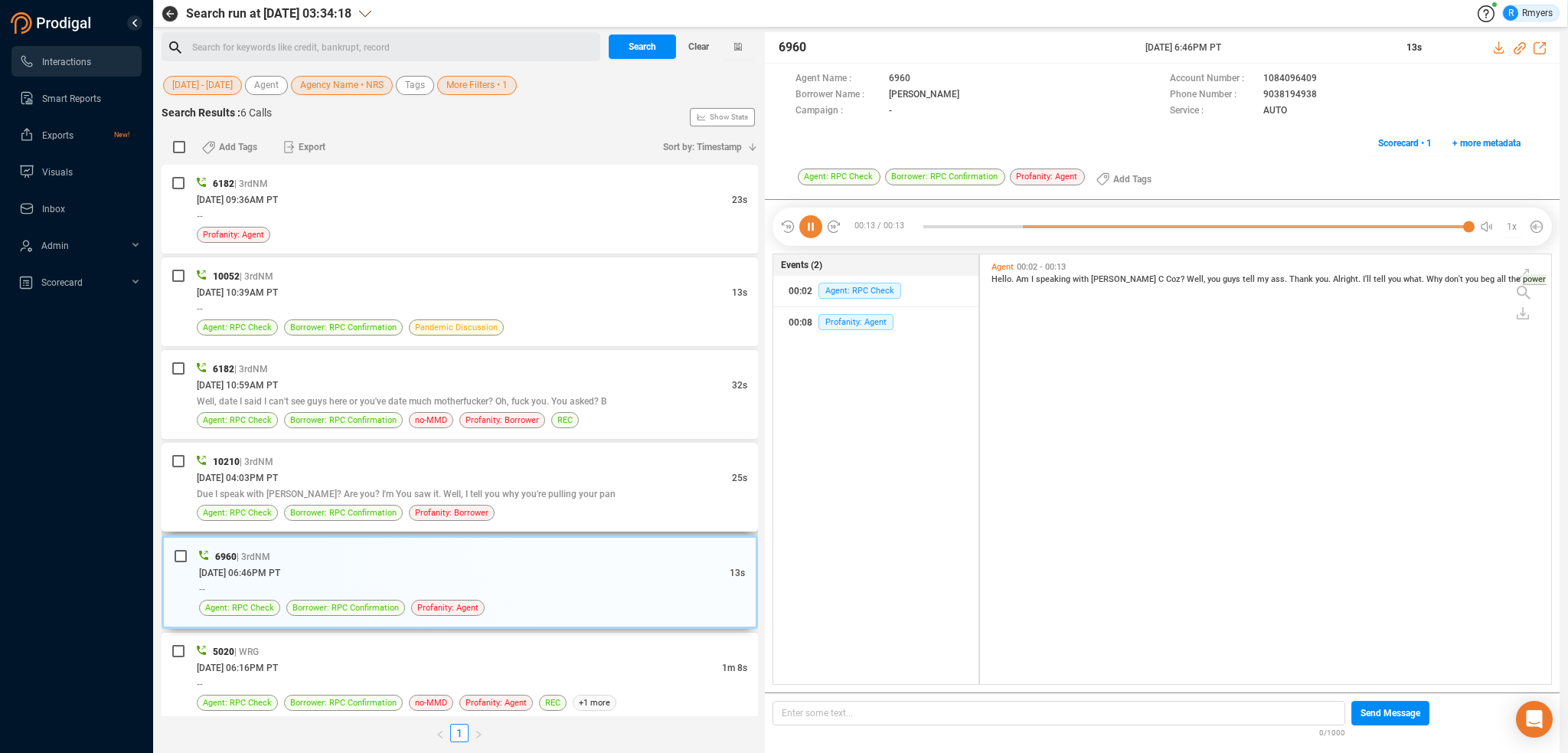
click at [316, 496] on span "Due I speak with Karen Segoff? Are you? I'm You saw it. Well, I tell you why yo…" at bounding box center [405, 494] width 419 height 11
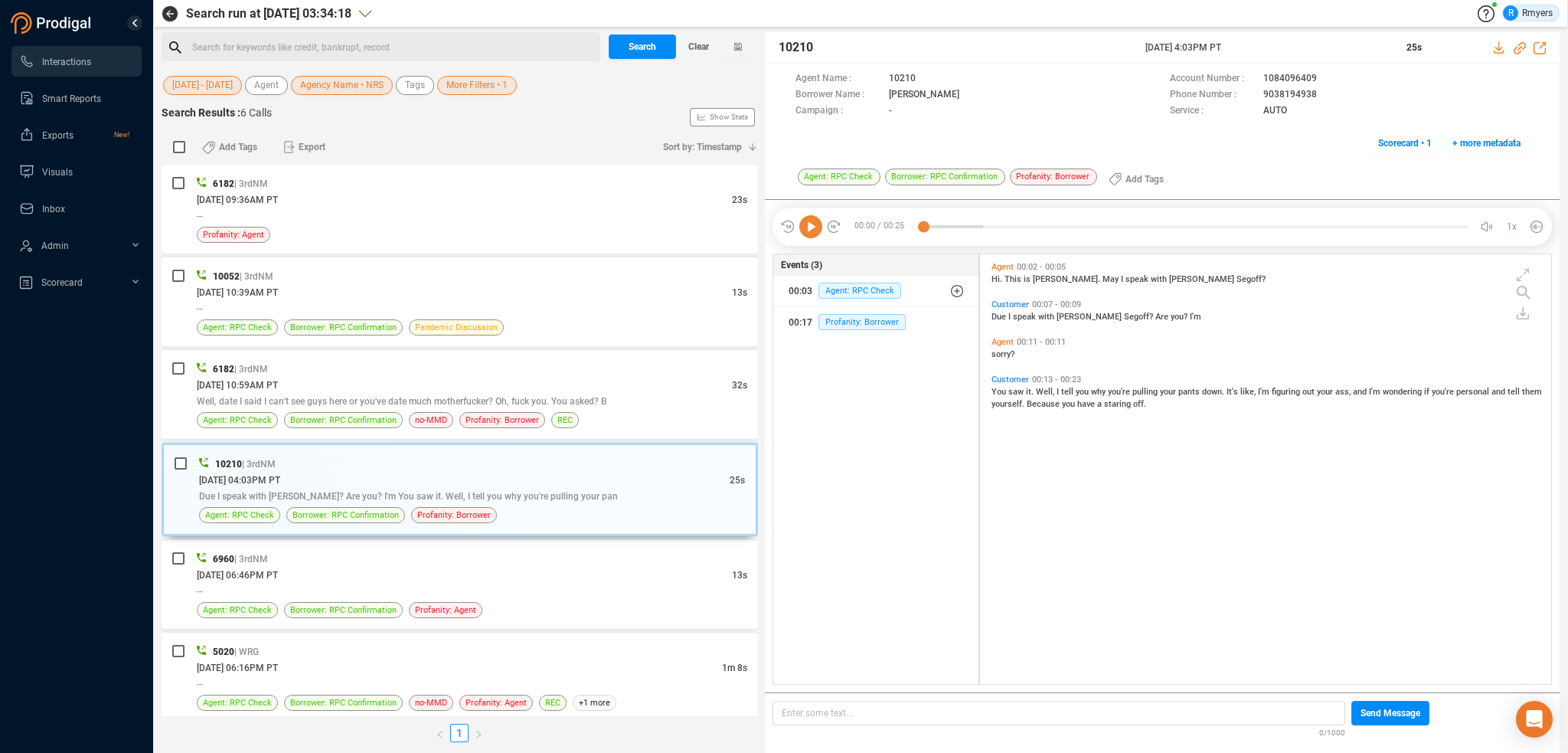
click at [1012, 392] on span "saw" at bounding box center [1017, 391] width 17 height 10
click at [798, 220] on div at bounding box center [811, 226] width 62 height 23
click at [1002, 314] on span "Due" at bounding box center [1000, 316] width 17 height 10
click at [809, 222] on icon at bounding box center [810, 226] width 23 height 23
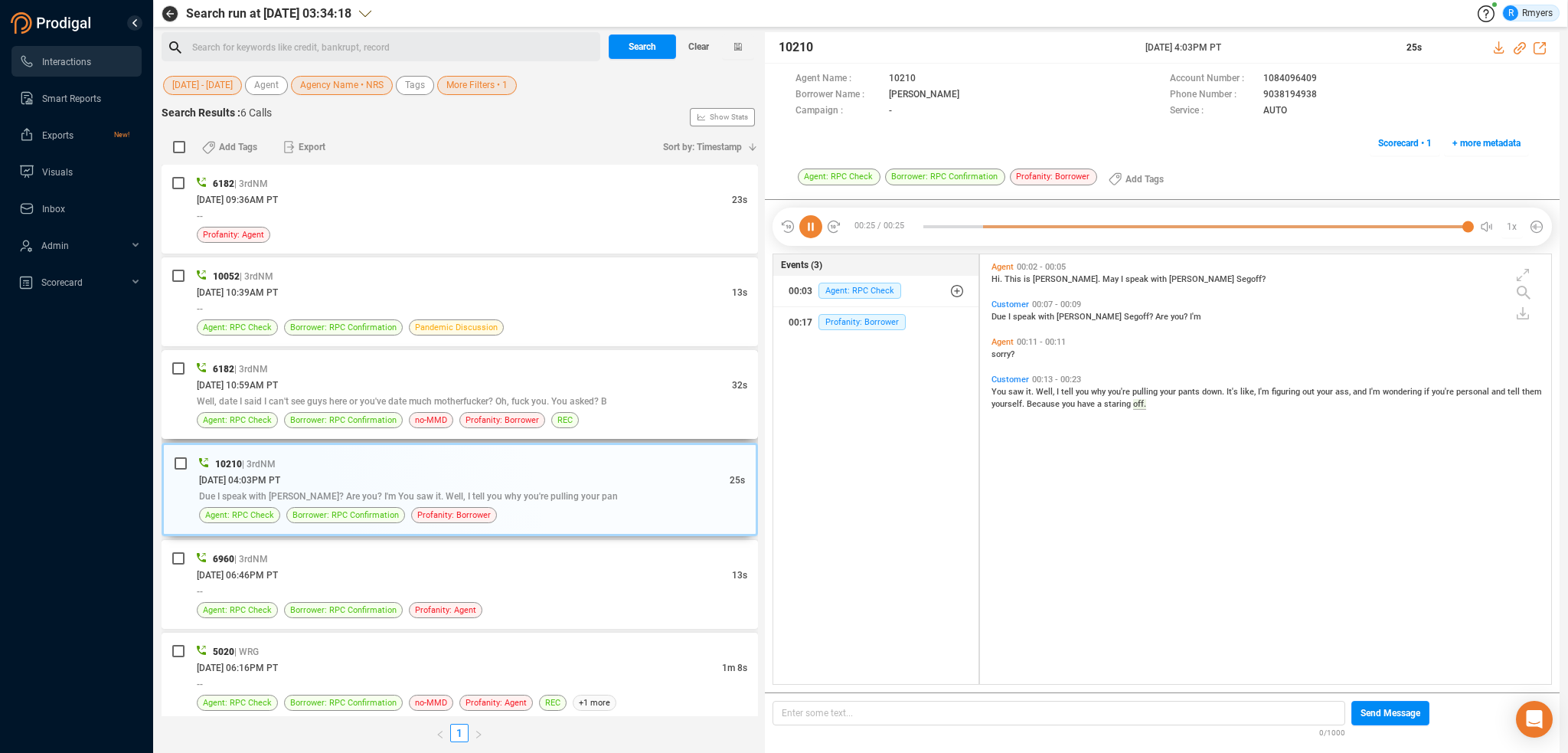
click at [298, 406] on div "Well, date I said I can't see guys here or you've date much motherfucker? Oh, f…" at bounding box center [471, 401] width 550 height 16
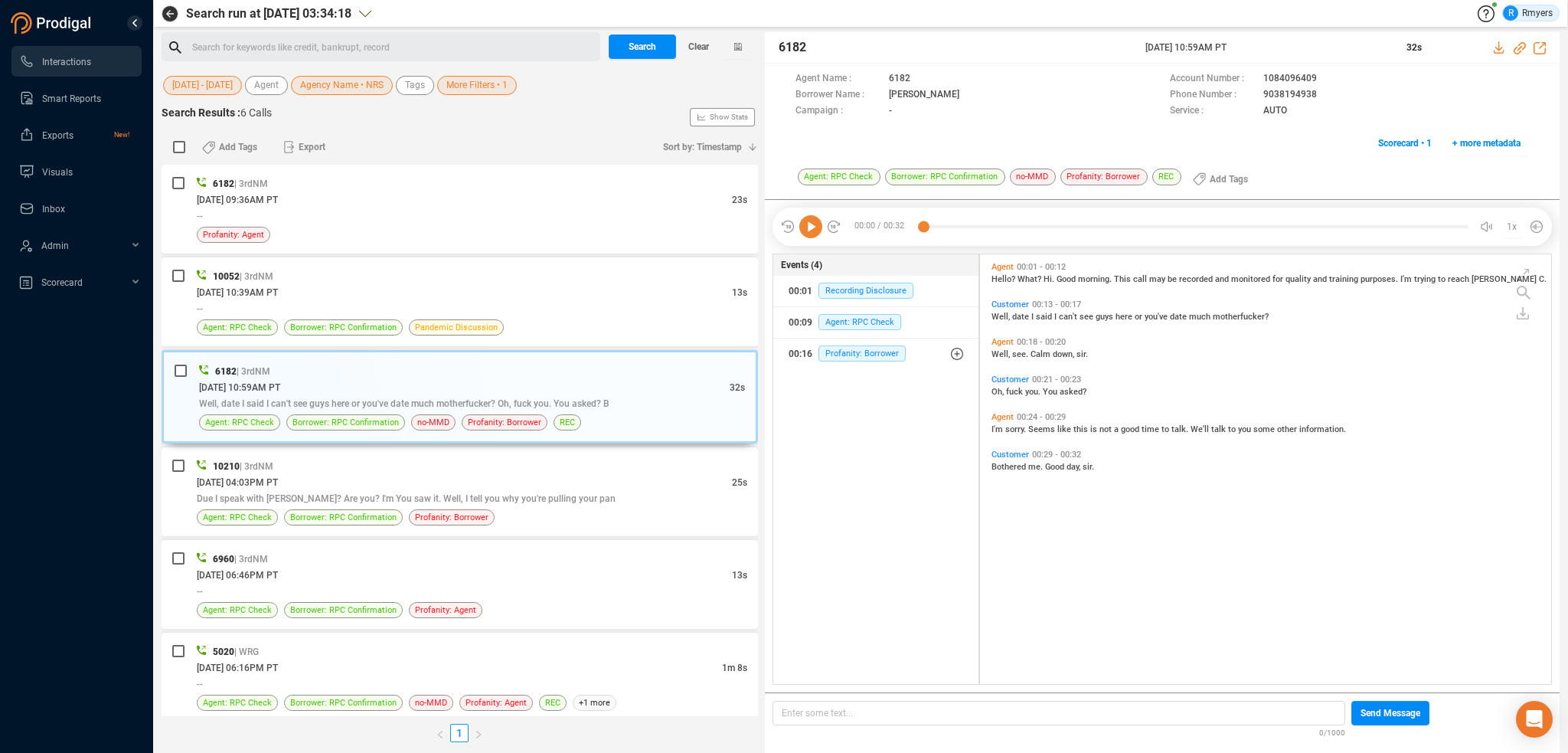
click at [811, 228] on icon at bounding box center [810, 226] width 23 height 23
click at [1003, 312] on span "Well," at bounding box center [1002, 316] width 21 height 10
click at [994, 386] on span "Oh," at bounding box center [999, 391] width 14 height 10
click at [1000, 465] on span "Bothered" at bounding box center [1010, 466] width 37 height 10
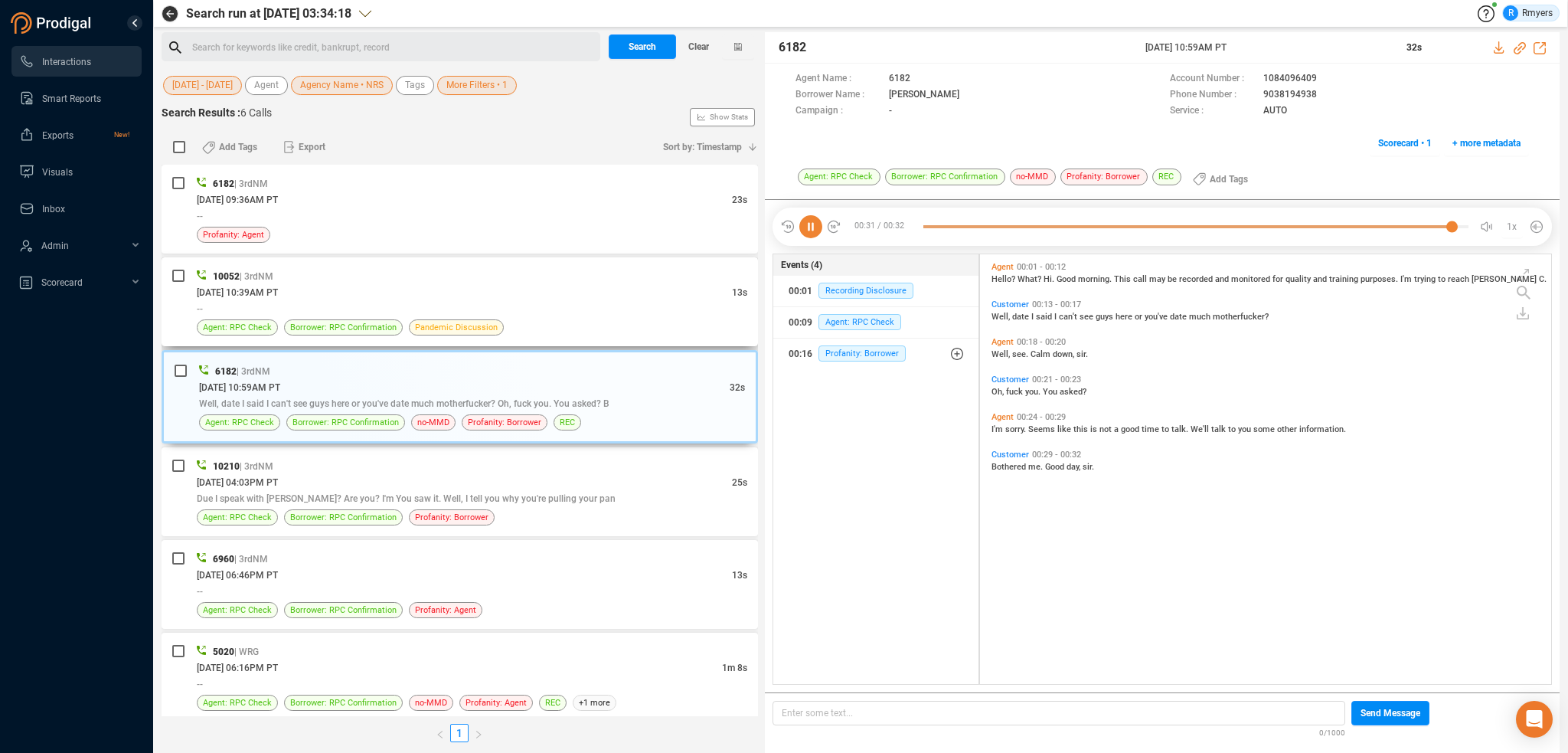
click at [338, 288] on div "06/17/2025 @ 10:39AM PT" at bounding box center [464, 292] width 536 height 16
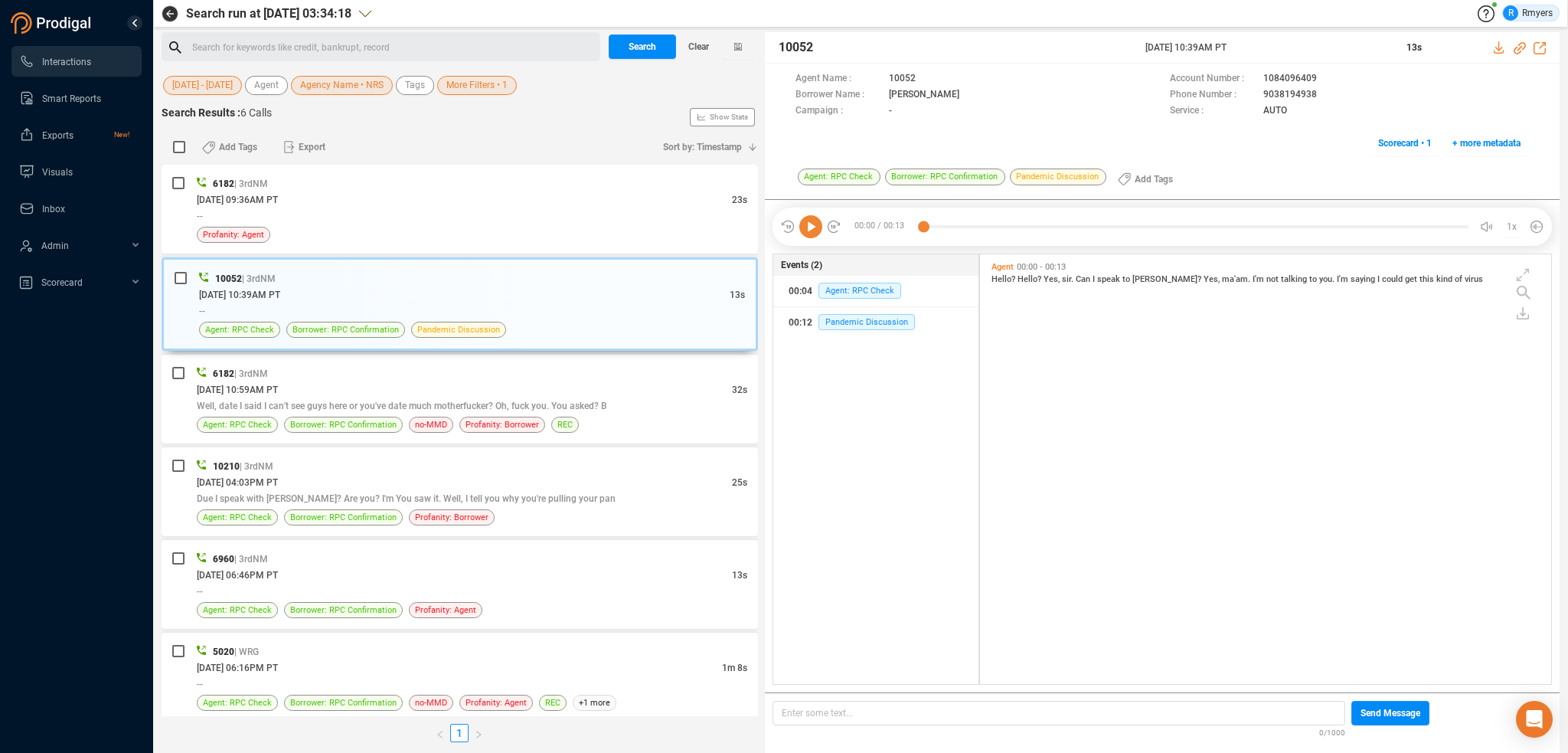
click at [804, 235] on icon at bounding box center [810, 226] width 23 height 23
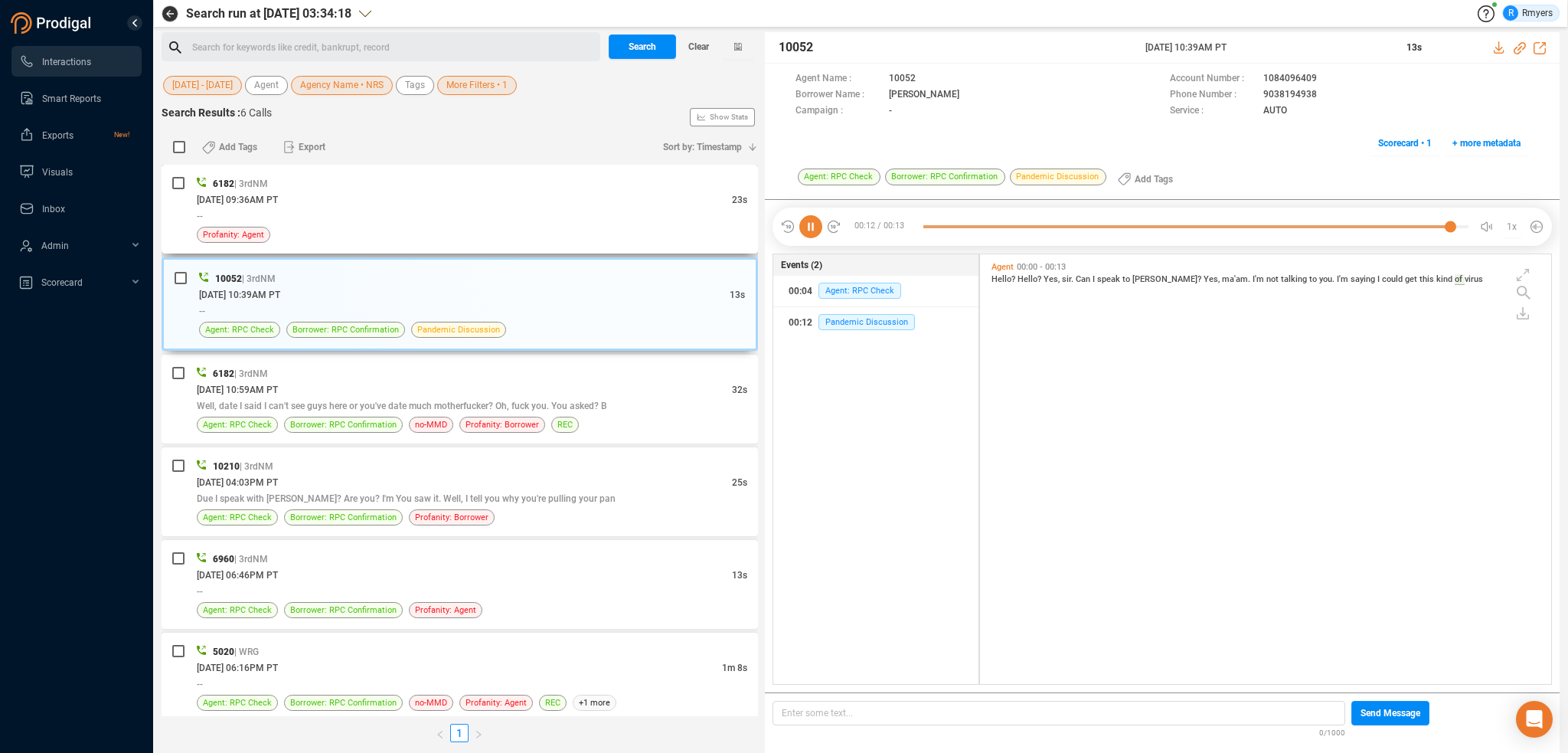
click at [449, 212] on div "--" at bounding box center [471, 215] width 550 height 16
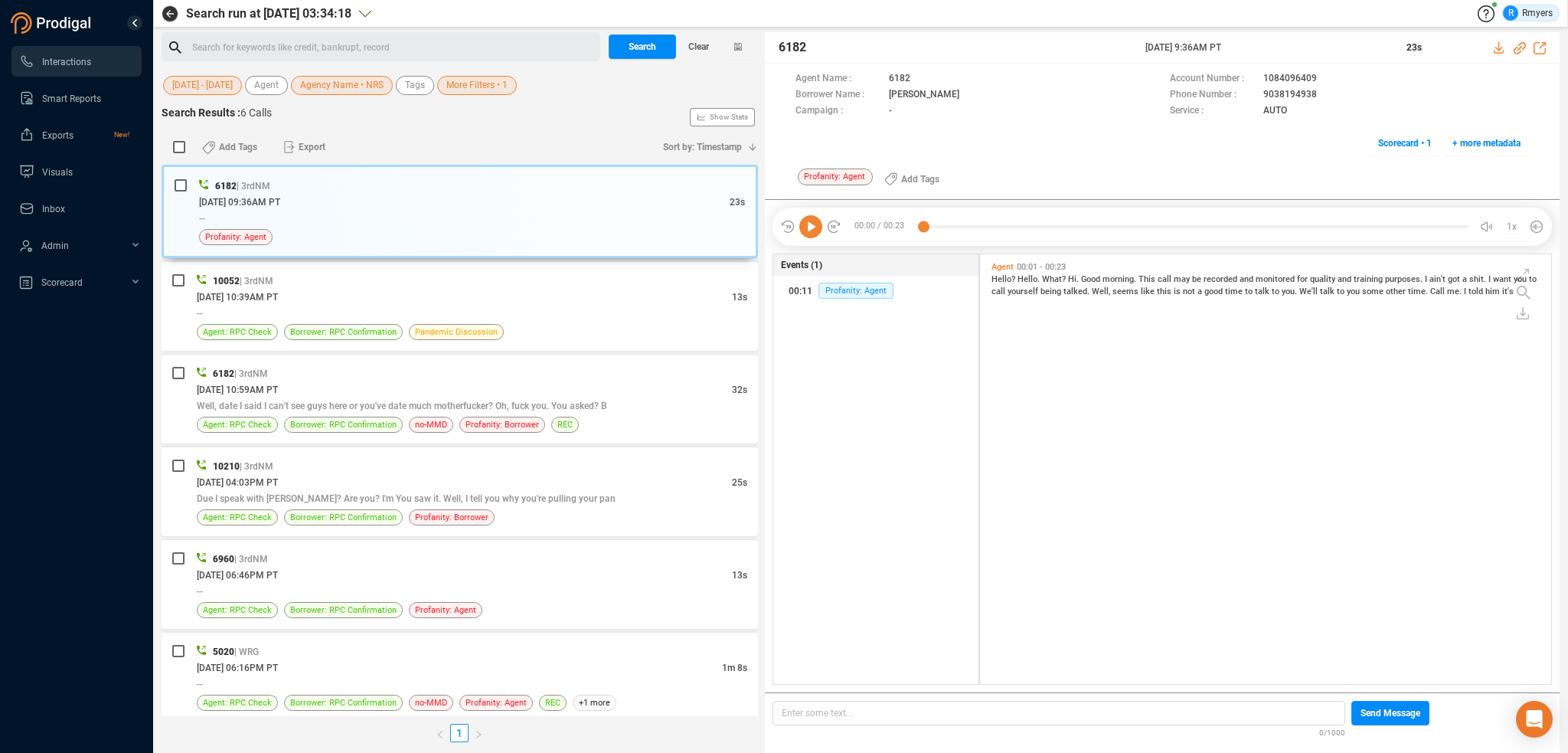
click at [812, 221] on icon at bounding box center [810, 226] width 23 height 23
click at [1158, 281] on span "call" at bounding box center [1166, 279] width 16 height 10
click at [1118, 291] on span "seems" at bounding box center [1126, 291] width 28 height 10
click at [808, 217] on icon at bounding box center [810, 226] width 23 height 23
click at [309, 43] on div "Search for keywords like credit, bankrupt, record ﻿" at bounding box center [394, 47] width 404 height 23
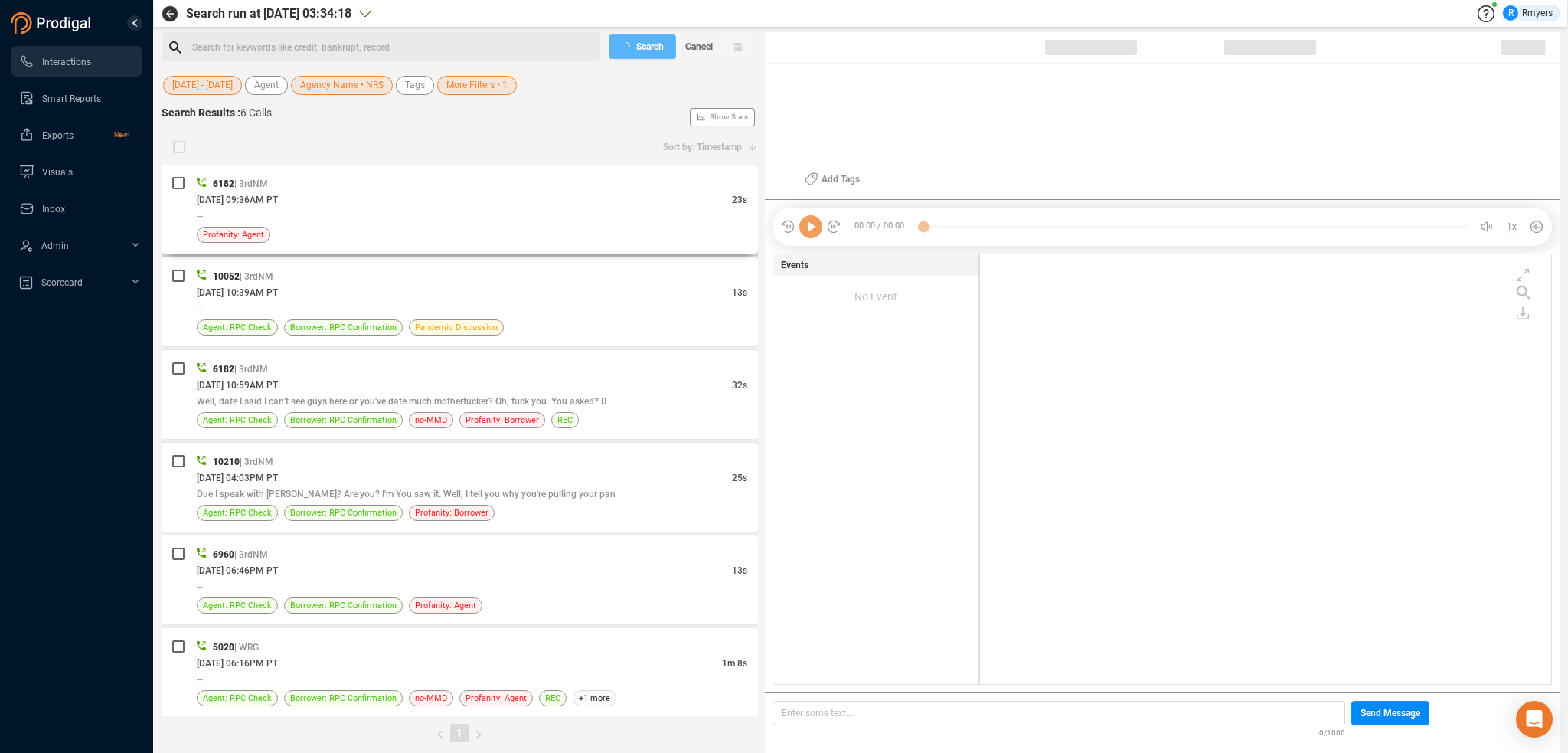
checkbox input "true"
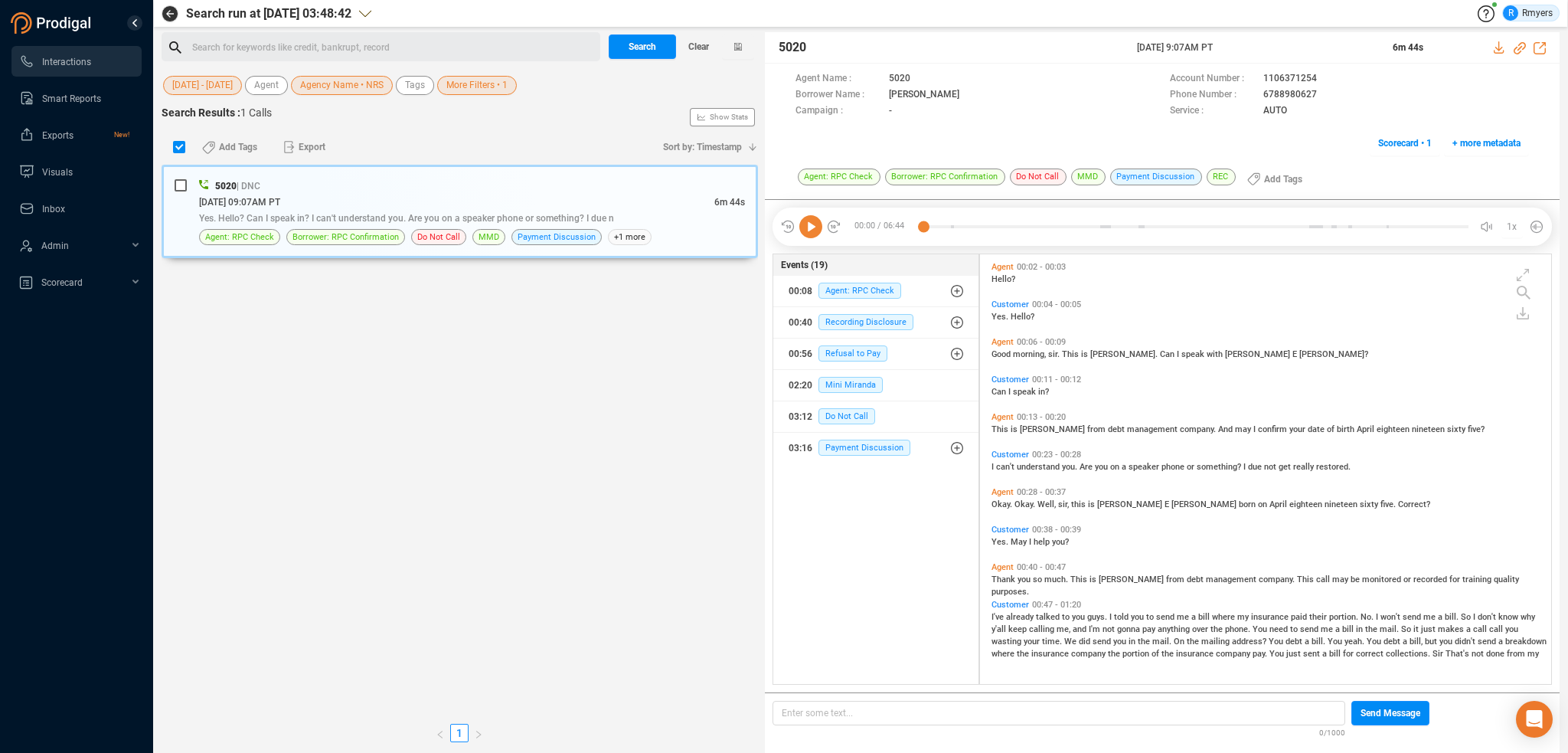
click at [347, 36] on div "Search for keywords like credit, bankrupt, record ﻿" at bounding box center [381, 47] width 439 height 29
click at [347, 43] on div "Search for keywords like credit, bankrupt, record ﻿" at bounding box center [394, 47] width 404 height 23
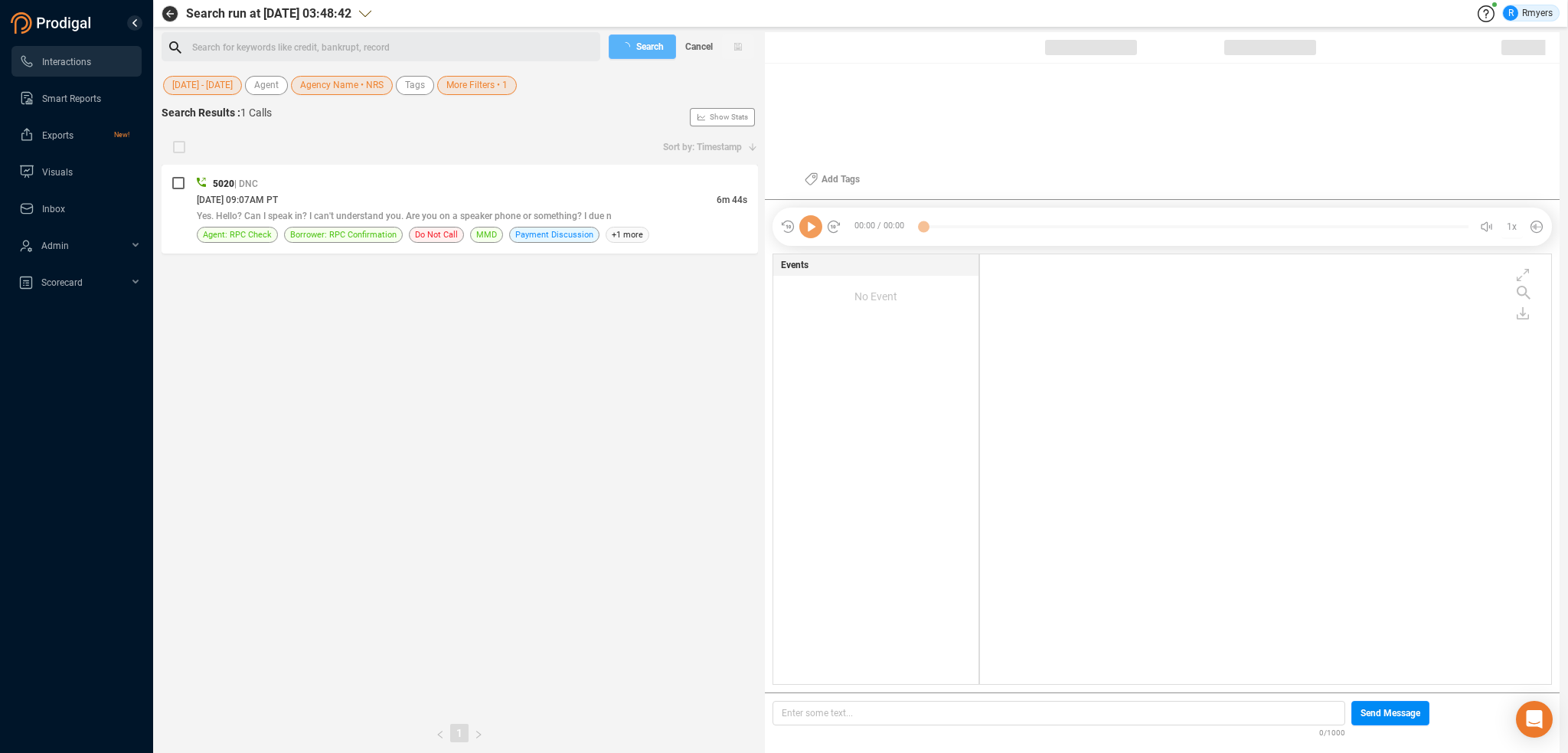
checkbox input "true"
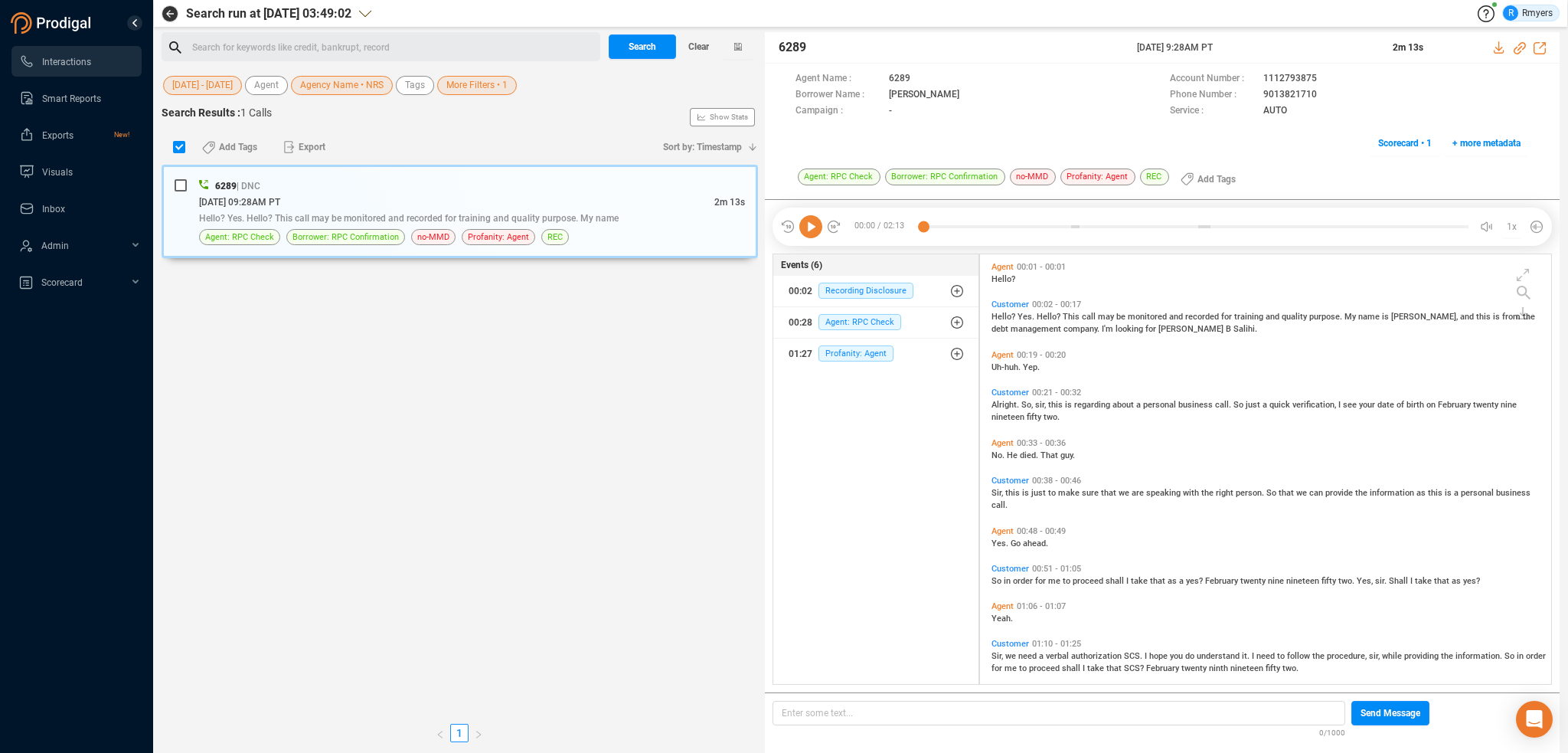
click at [311, 37] on div "Search for keywords like credit, bankrupt, record ﻿" at bounding box center [394, 47] width 404 height 23
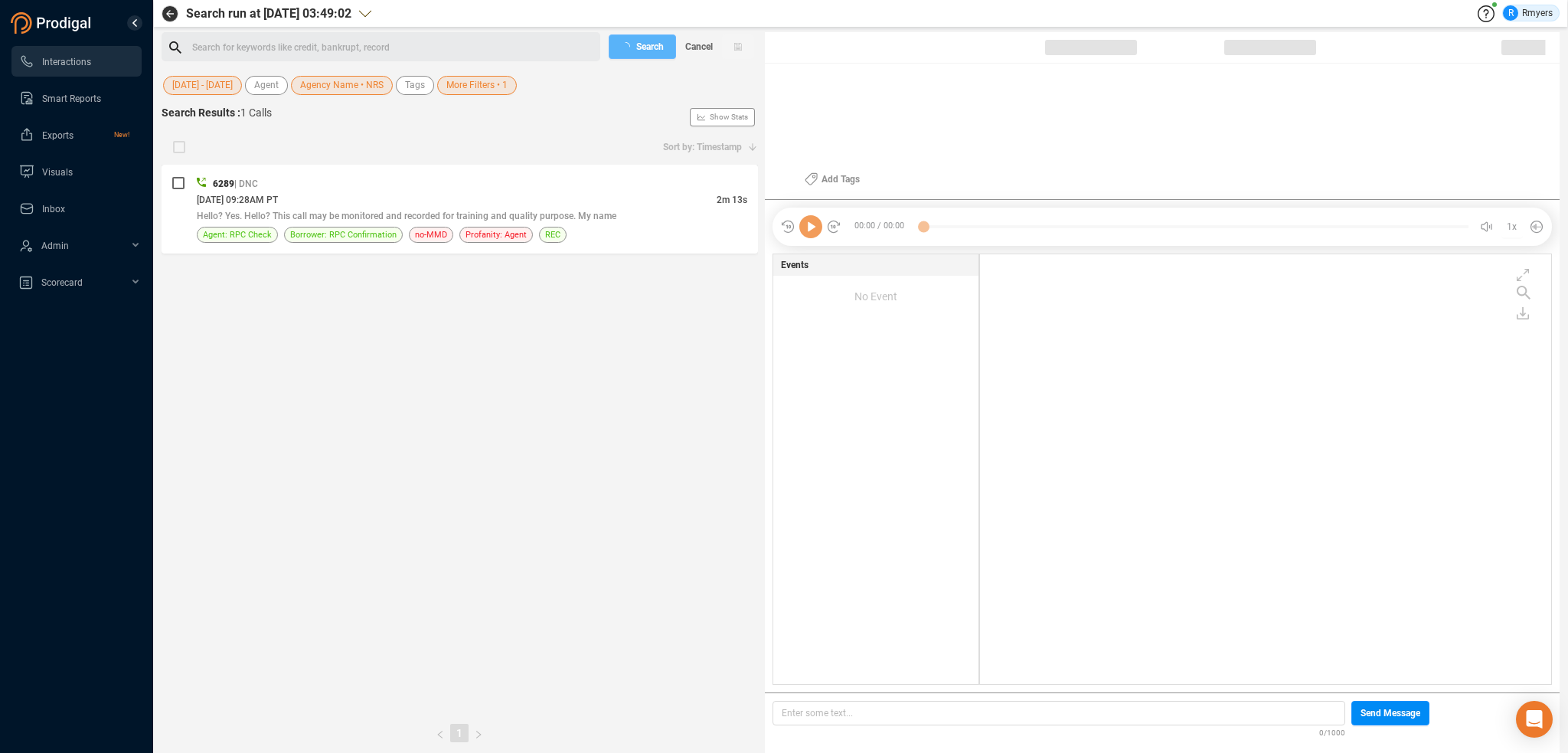
checkbox input "true"
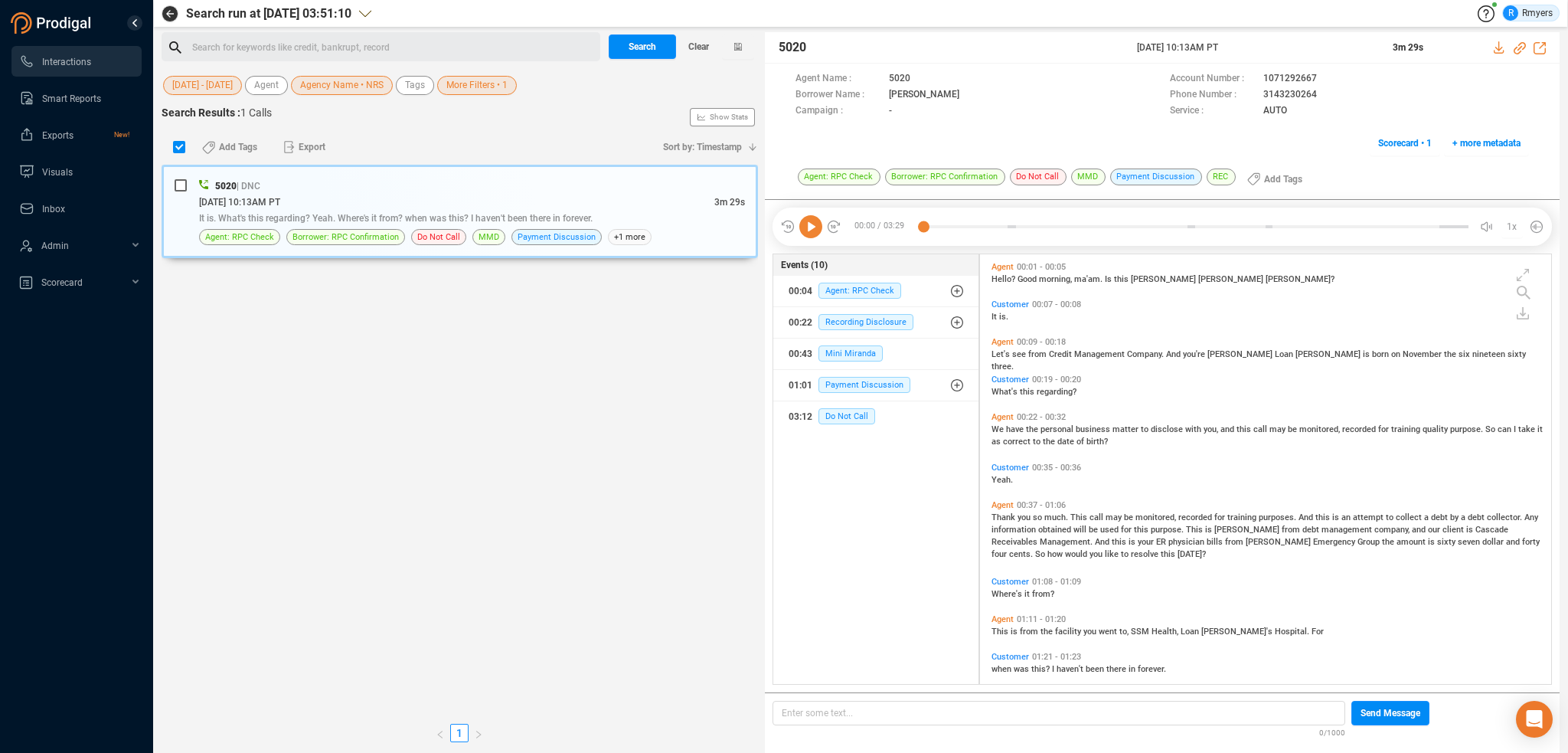
click at [246, 43] on div "Search for keywords like credit, bankrupt, record ﻿" at bounding box center [394, 47] width 404 height 23
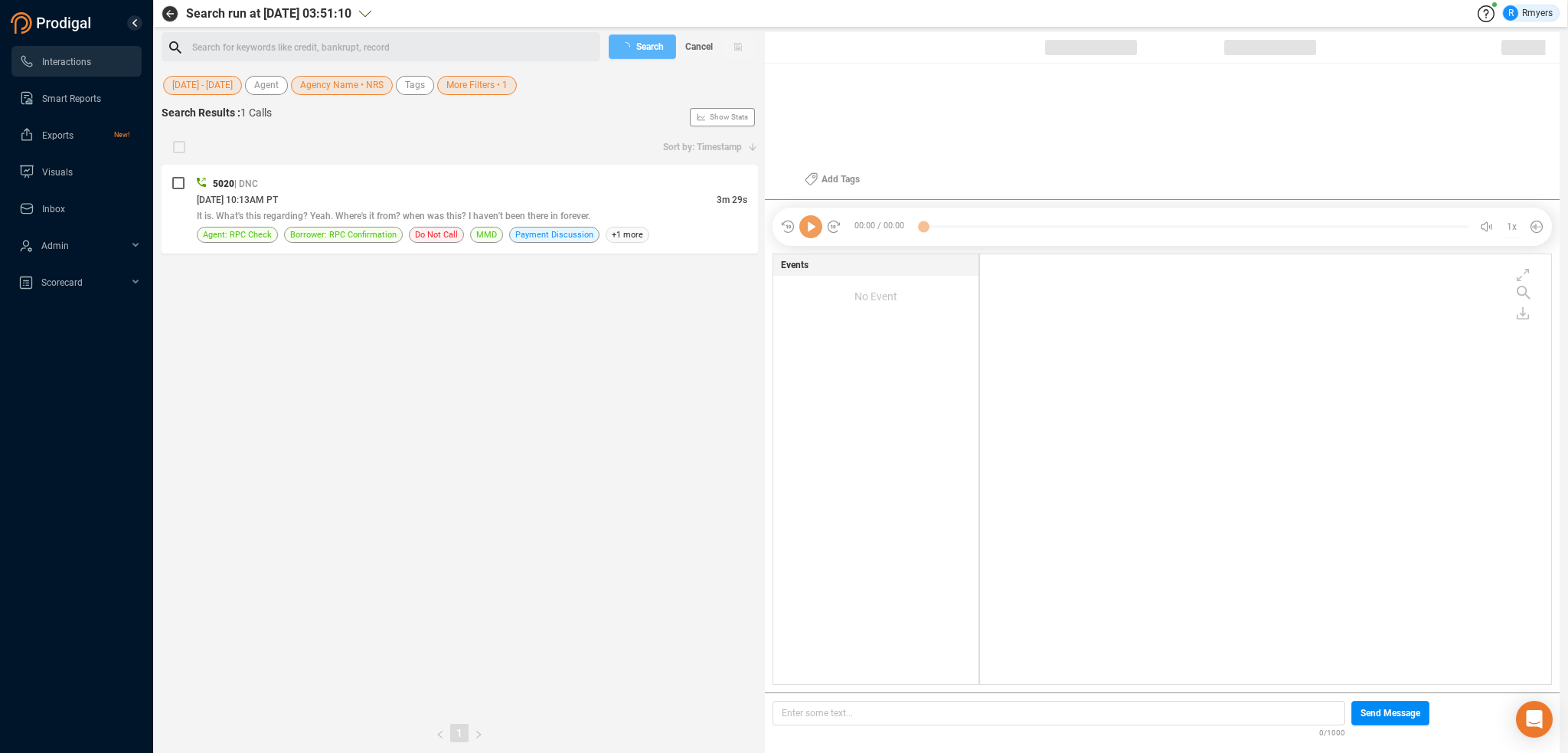
checkbox input "true"
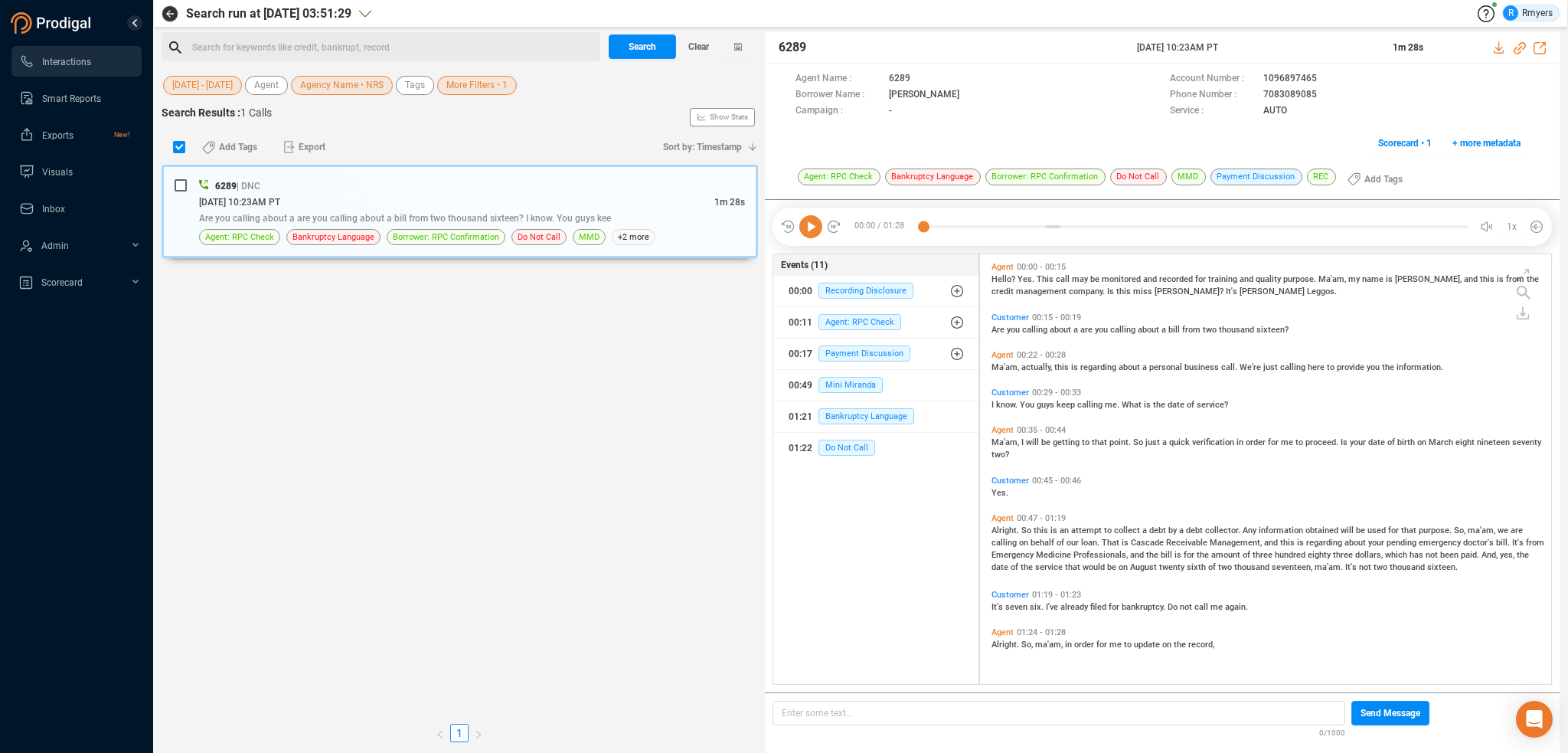
click at [245, 36] on div "Search for keywords like credit, bankrupt, record ﻿" at bounding box center [394, 47] width 404 height 23
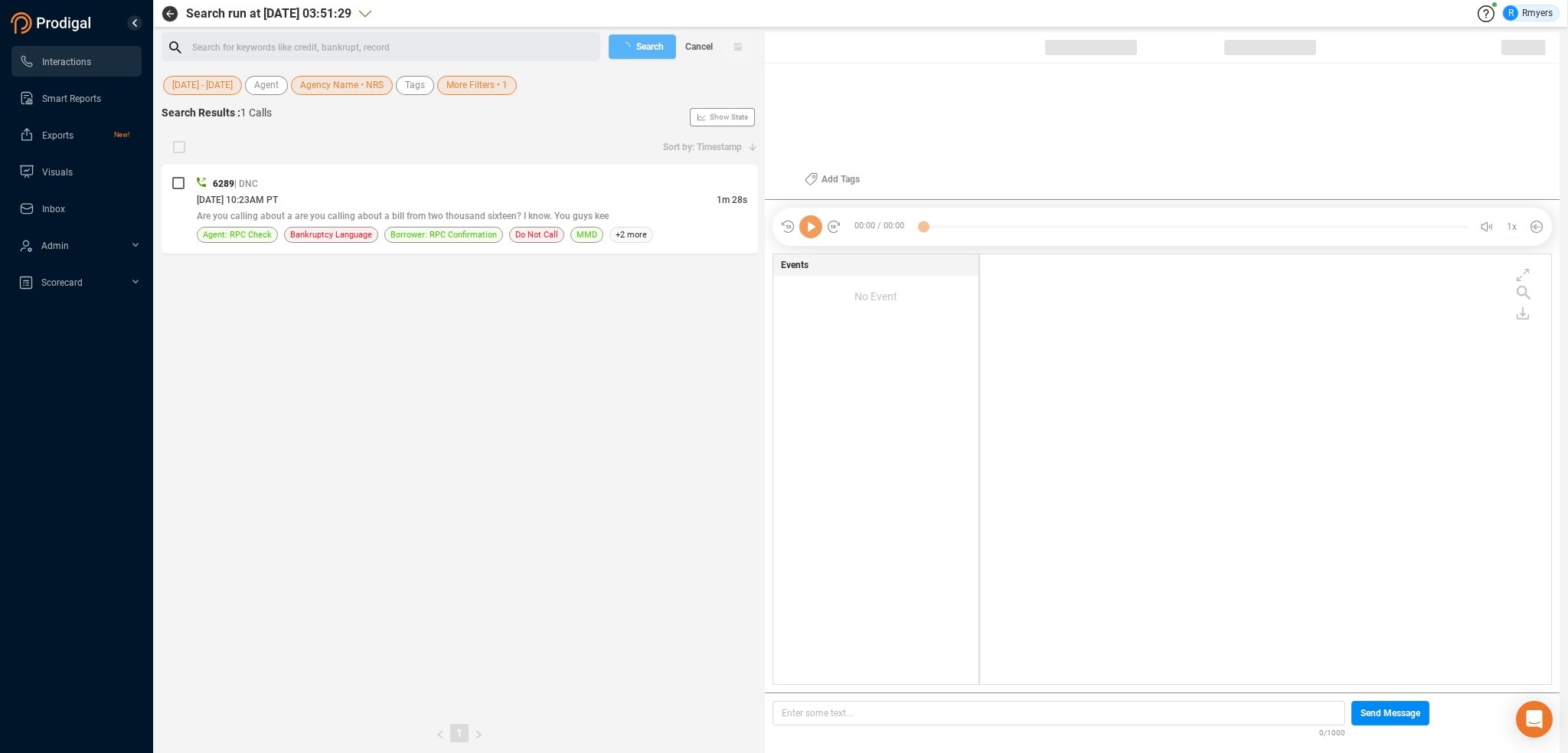
checkbox input "true"
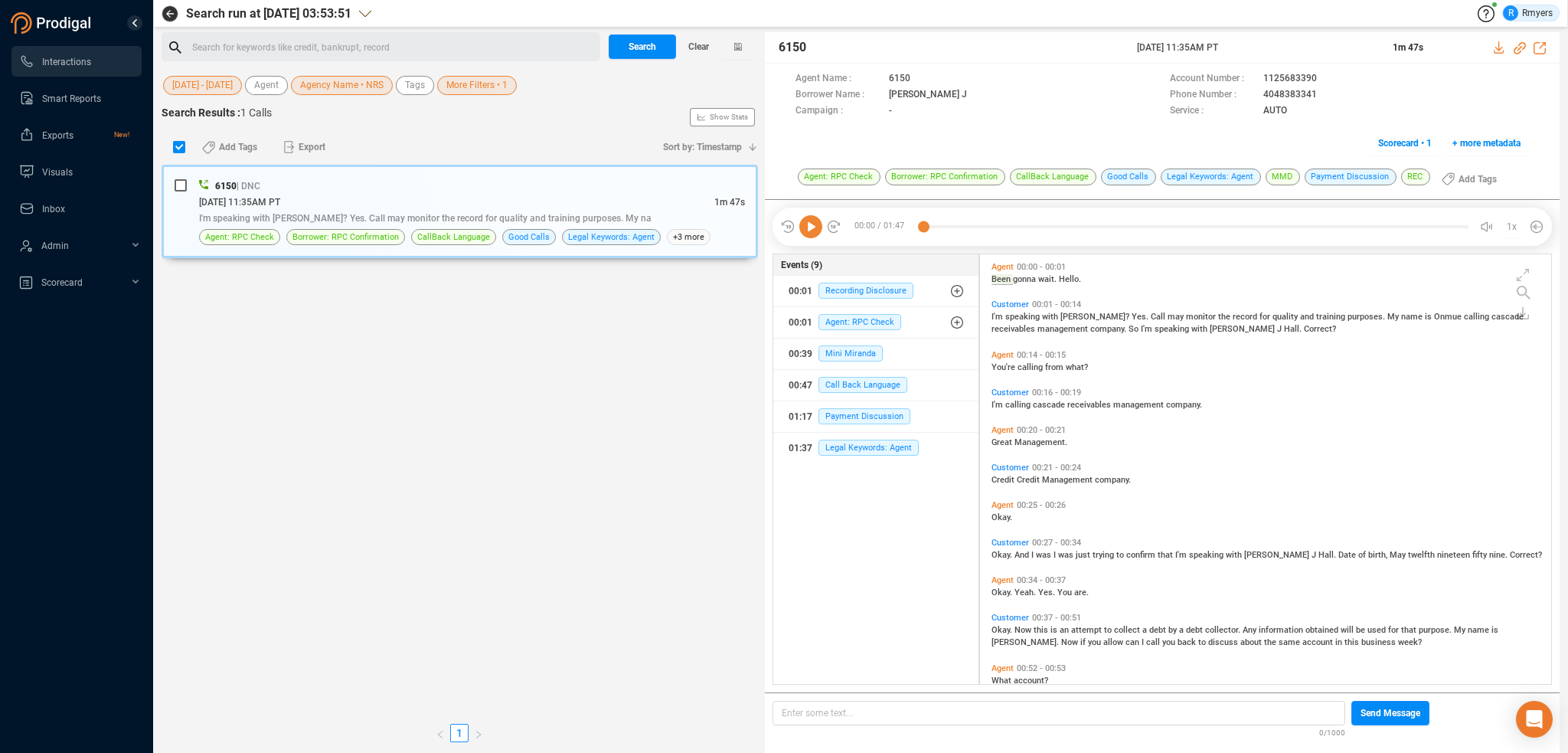
click at [297, 45] on div "Search for keywords like credit, bankrupt, record ﻿" at bounding box center [394, 47] width 404 height 23
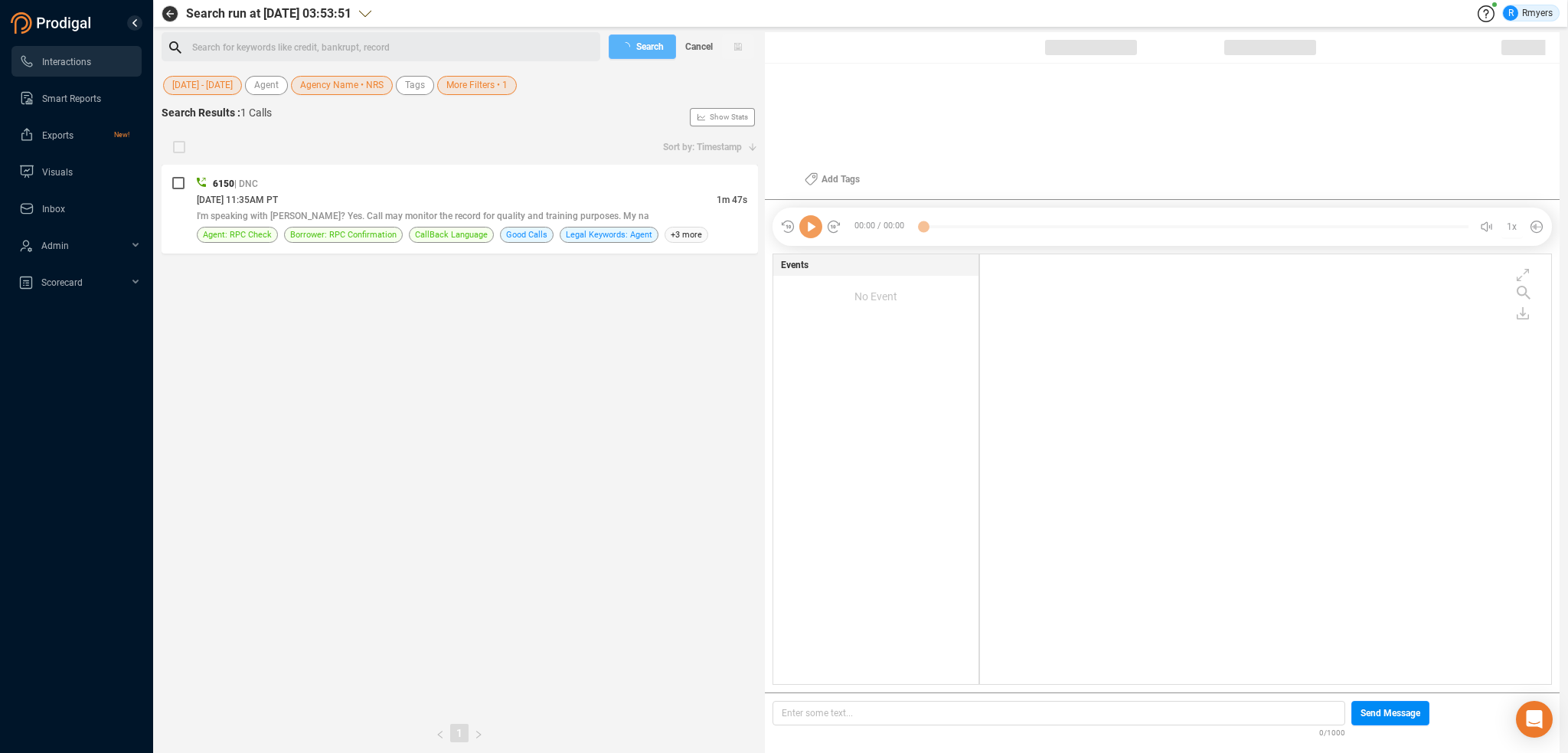
checkbox input "true"
